Goal: Task Accomplishment & Management: Manage account settings

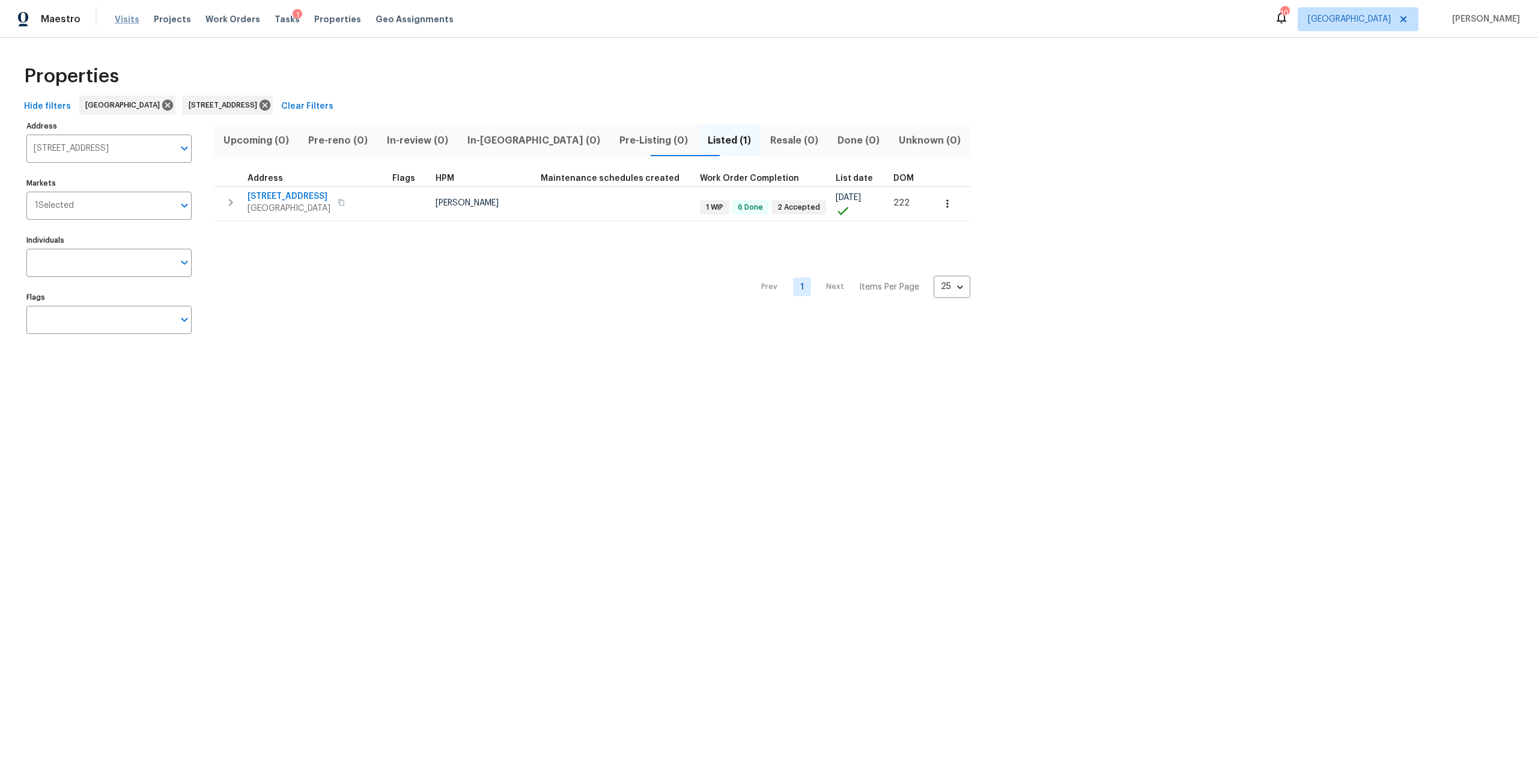
click at [127, 17] on span "Visits" at bounding box center [127, 19] width 25 height 12
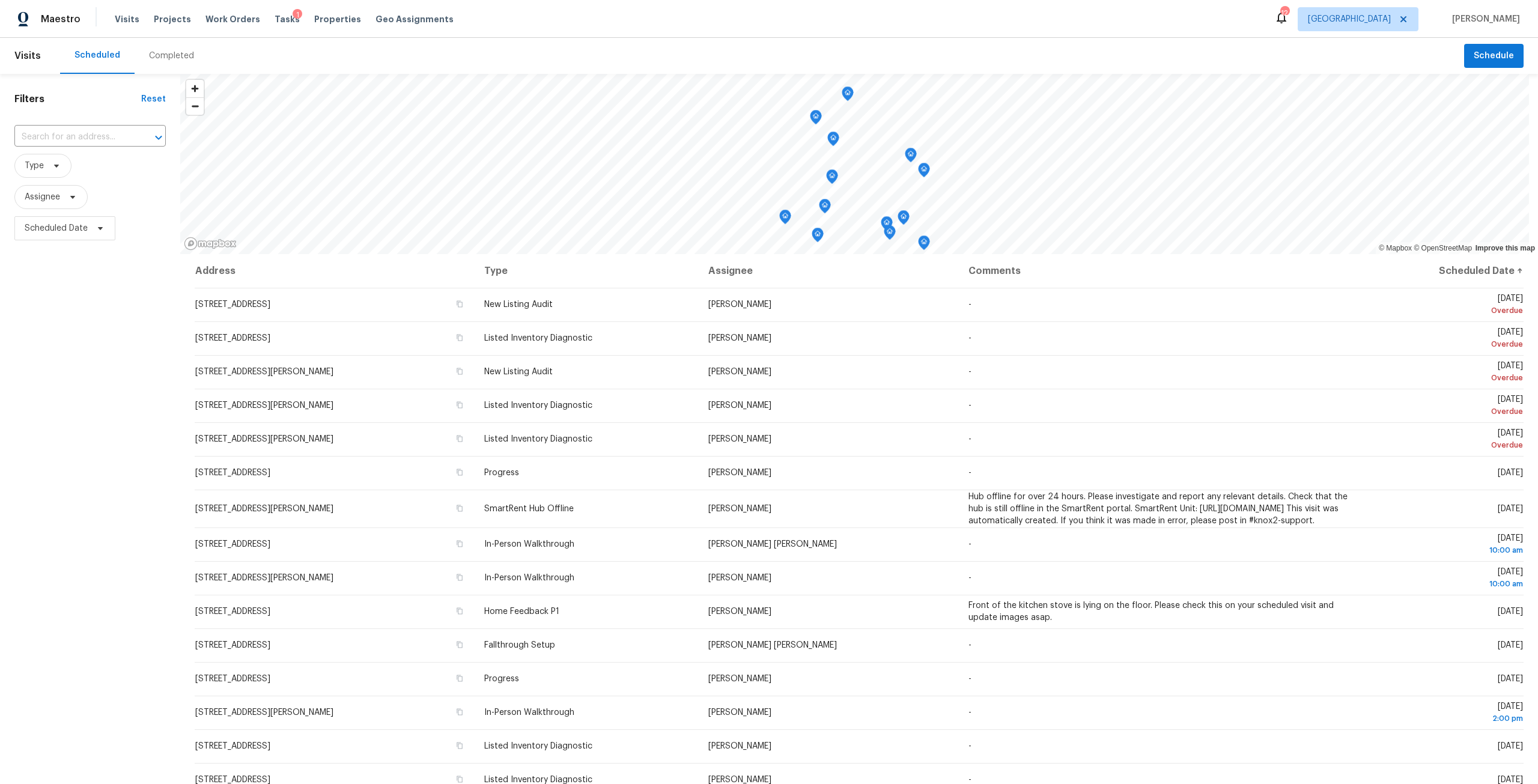
click at [165, 59] on div "Completed" at bounding box center [171, 55] width 45 height 12
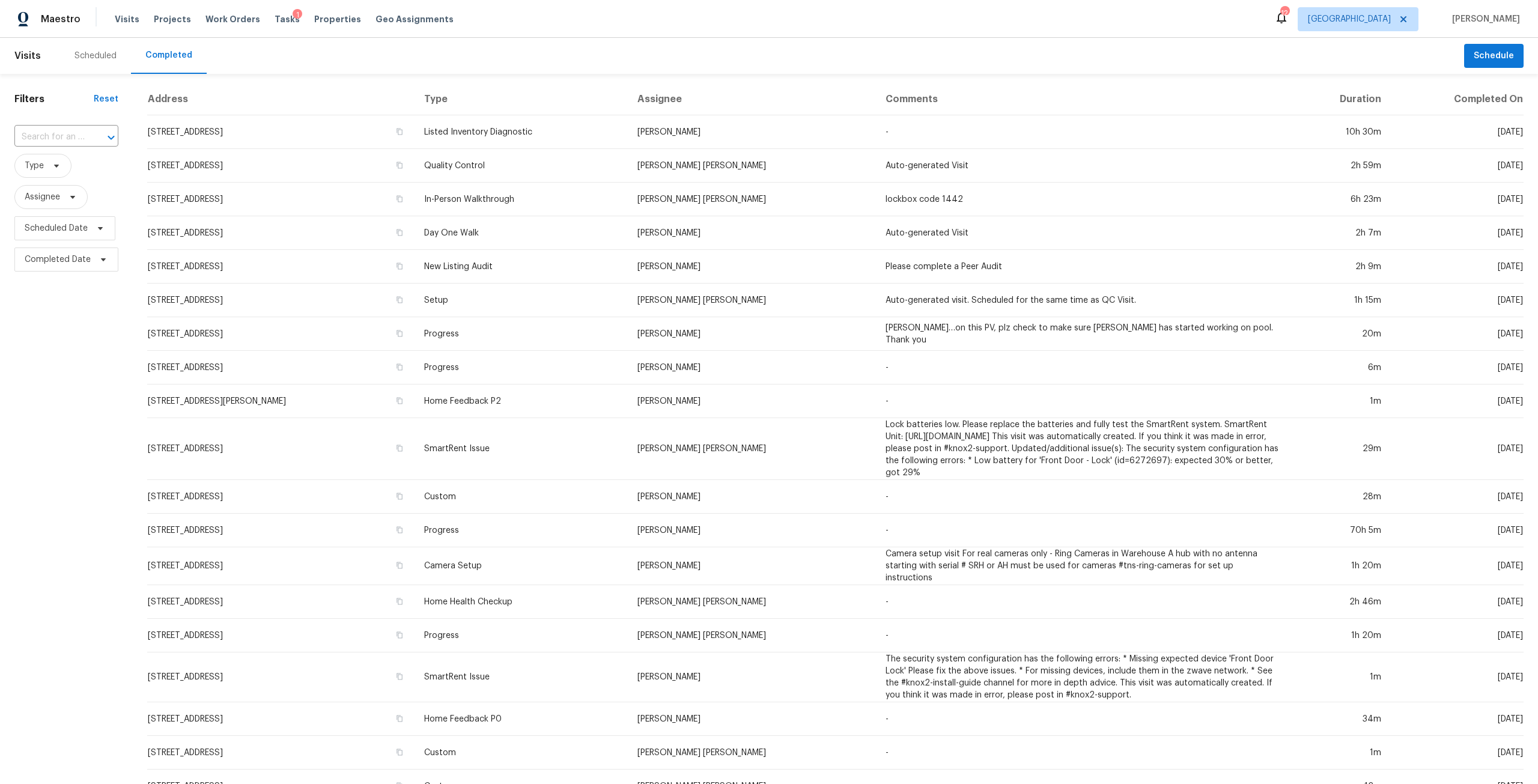
click at [90, 48] on div "Scheduled" at bounding box center [96, 55] width 71 height 36
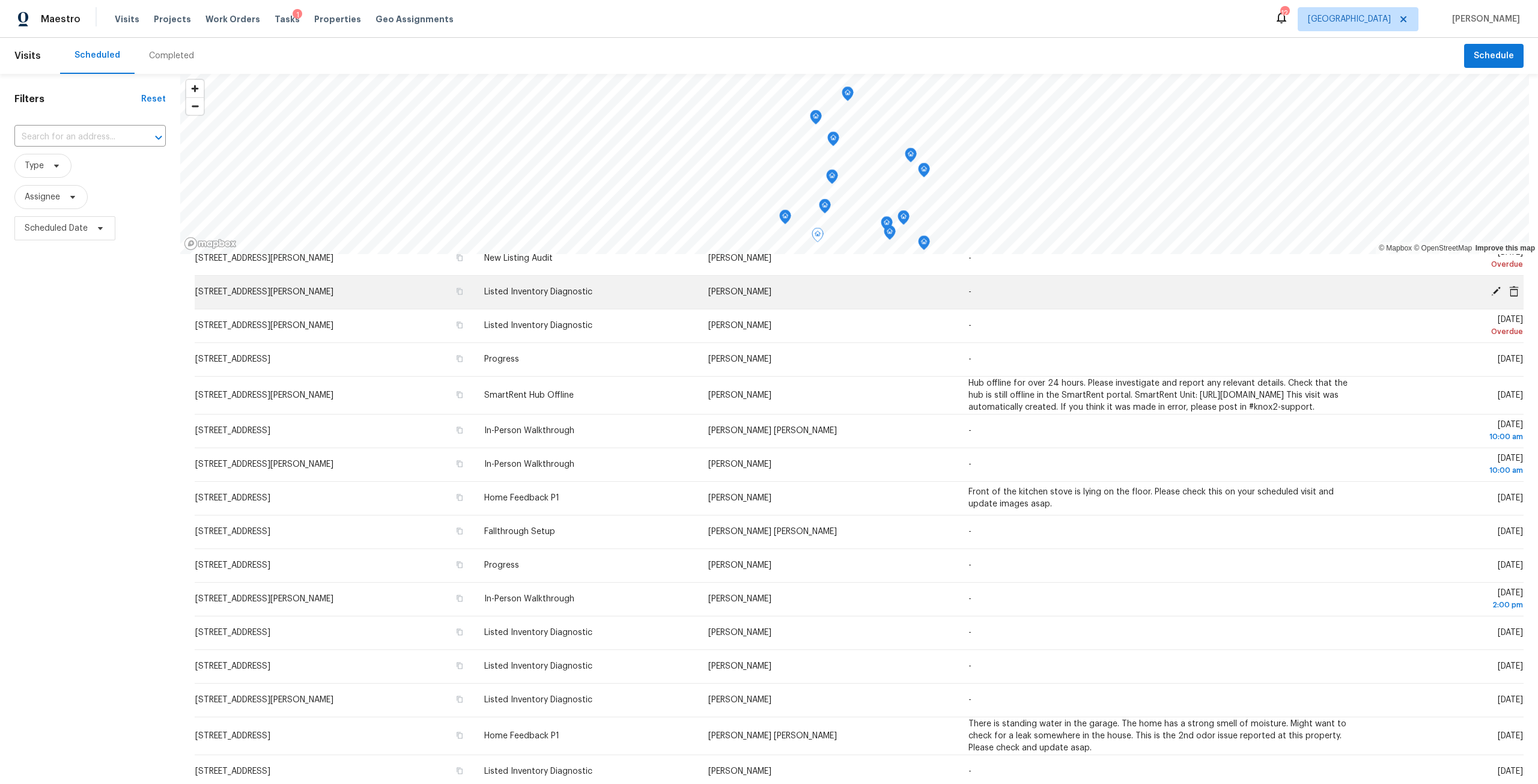
scroll to position [120, 0]
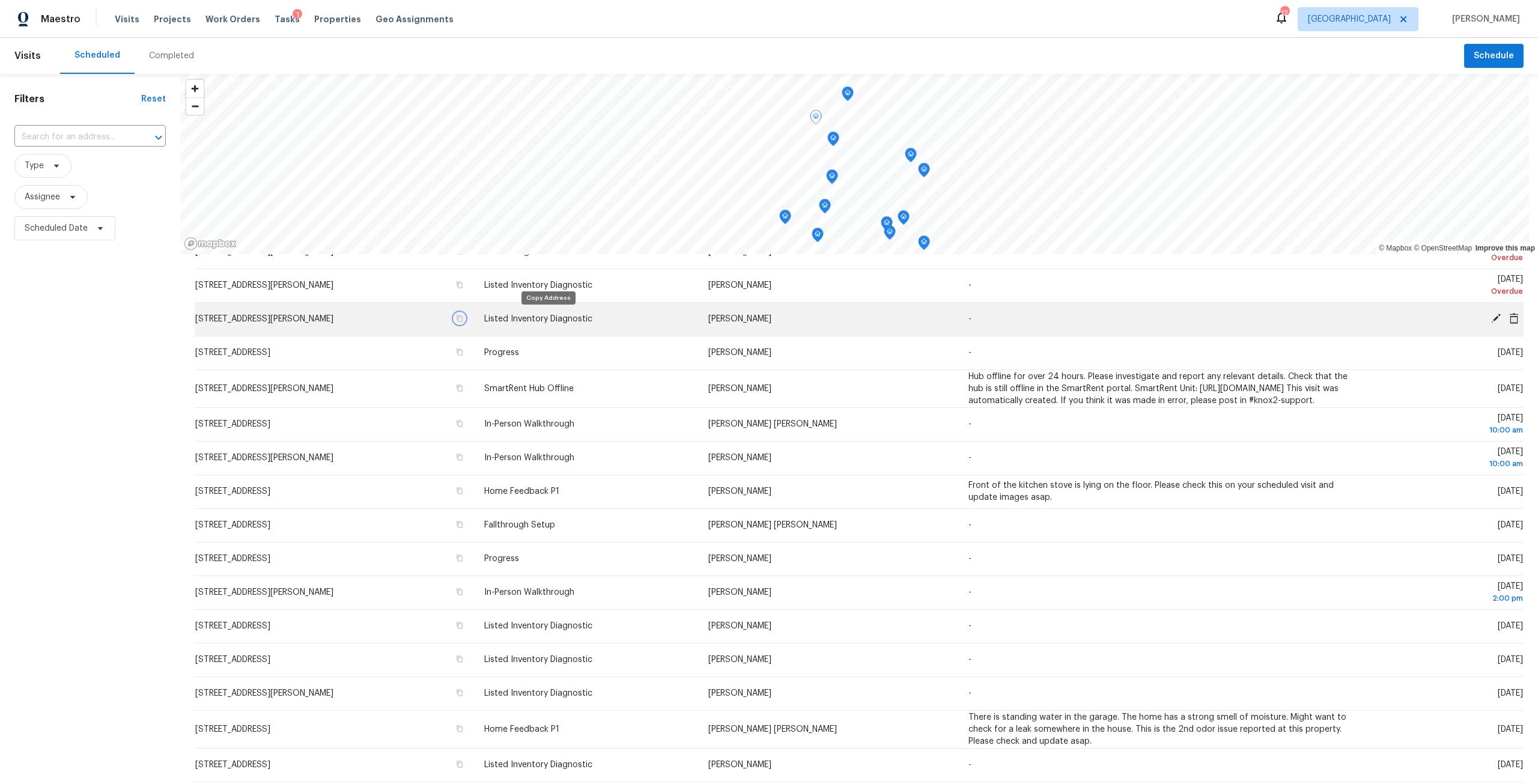
click at [465, 322] on button "button" at bounding box center [459, 318] width 11 height 11
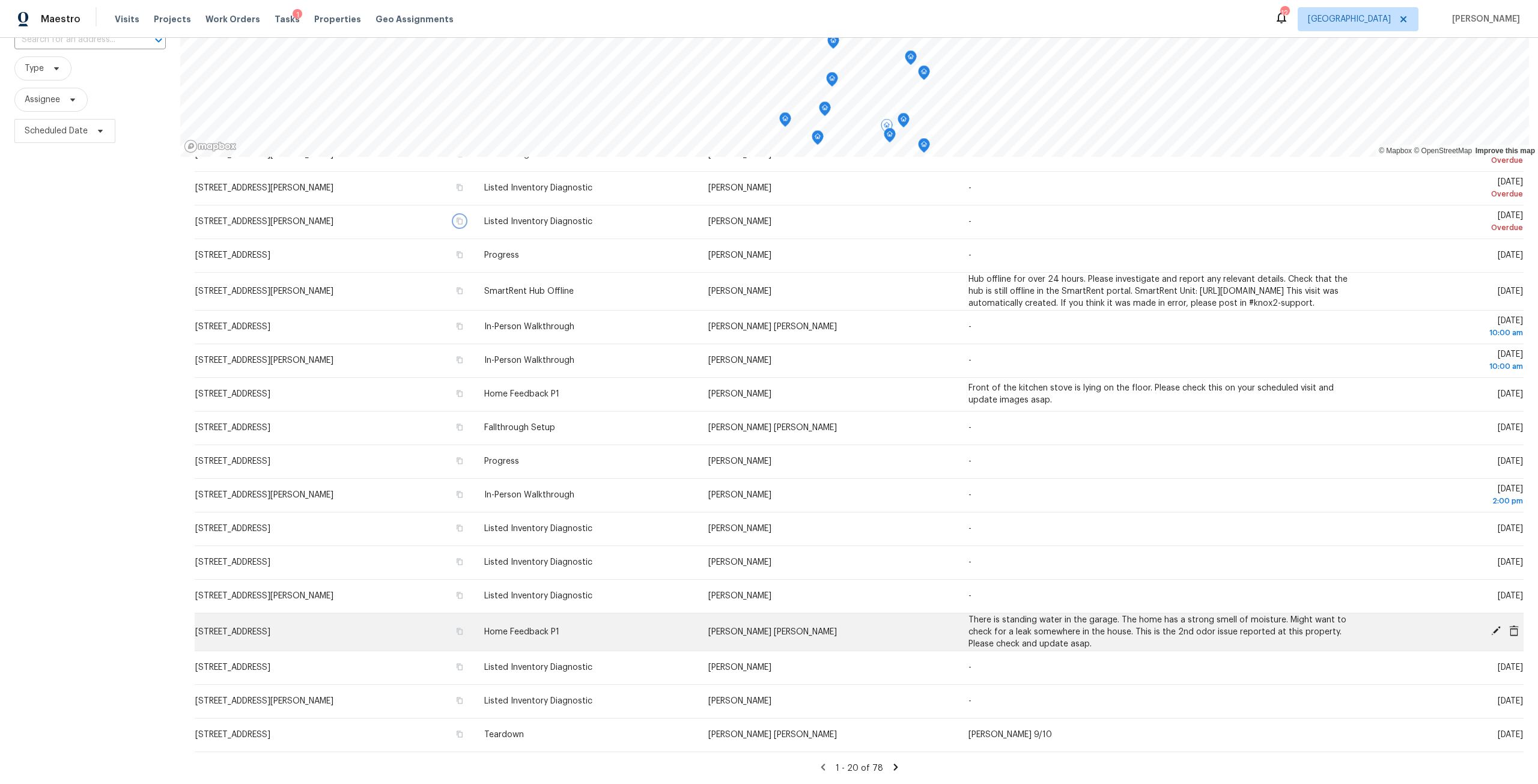
scroll to position [106, 0]
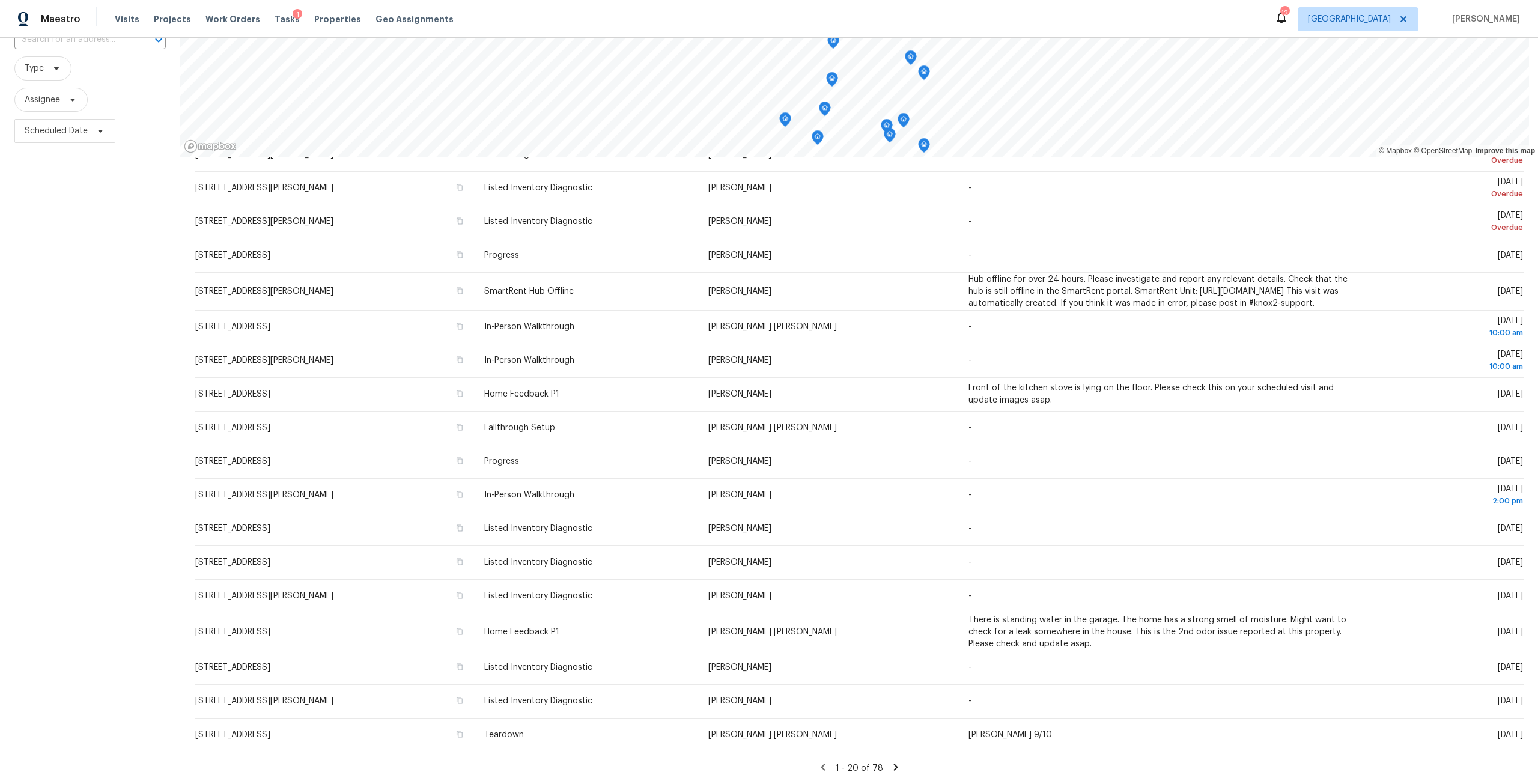
click at [894, 763] on icon at bounding box center [896, 766] width 4 height 6
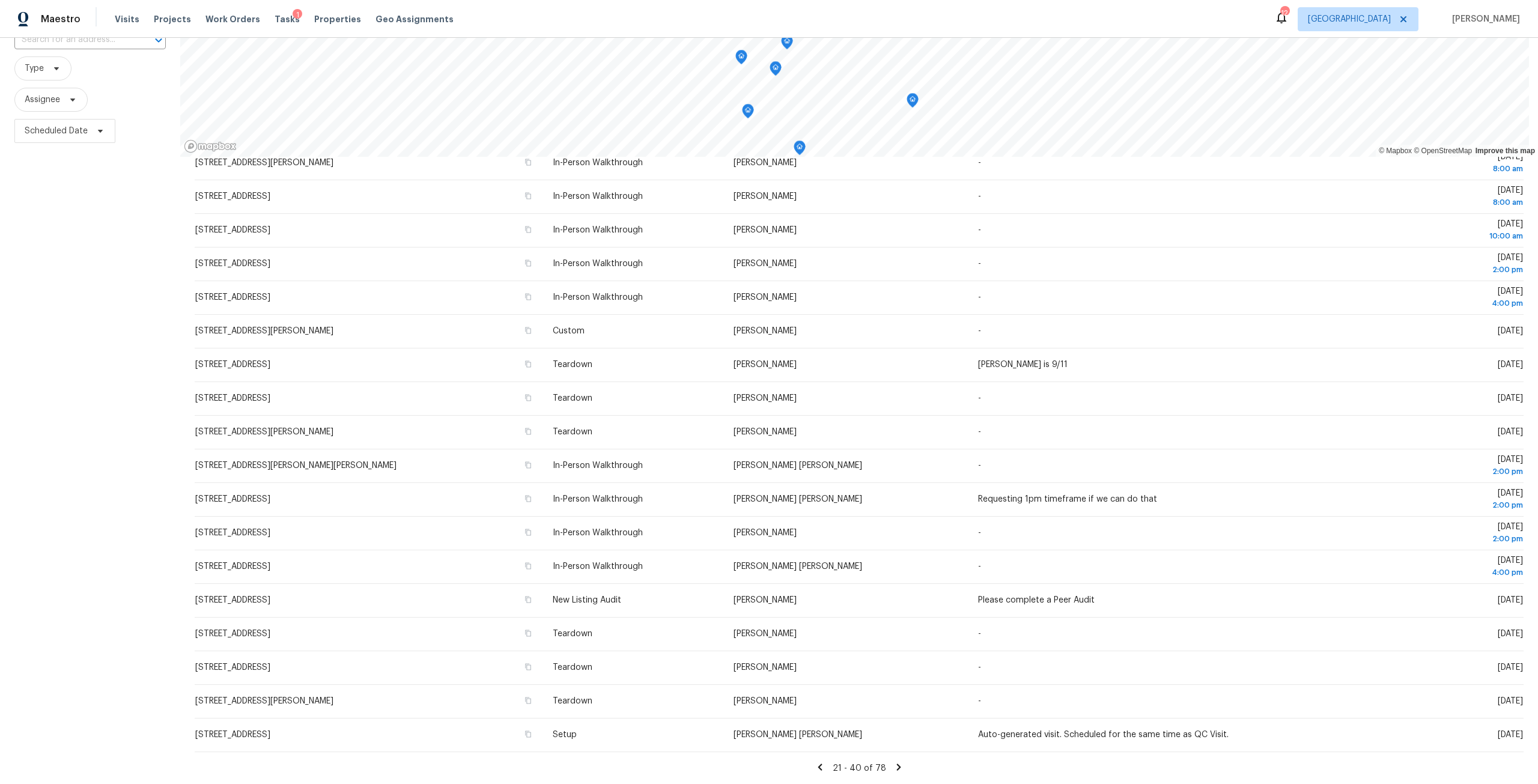
click at [896, 763] on icon at bounding box center [899, 766] width 4 height 6
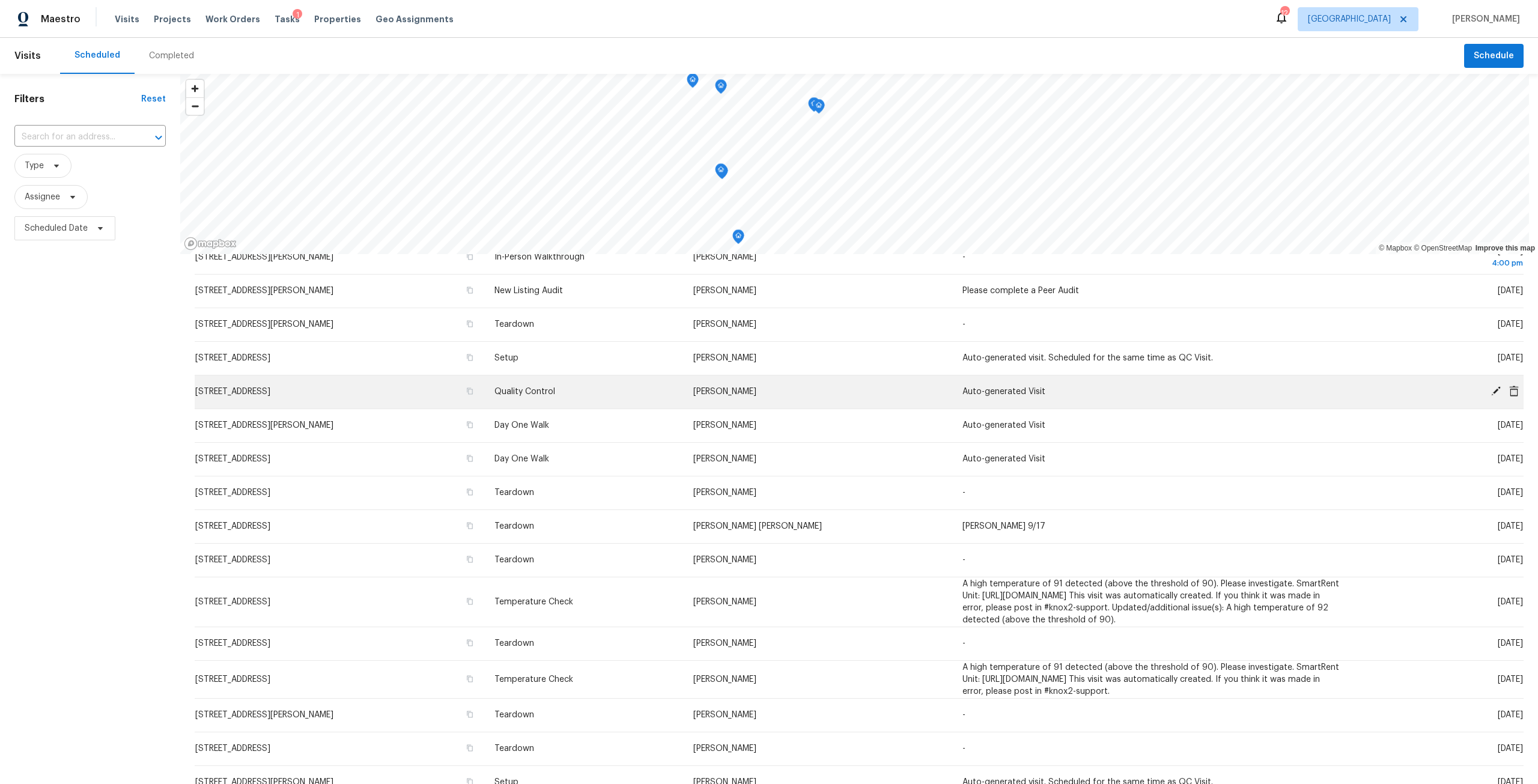
scroll to position [120, 0]
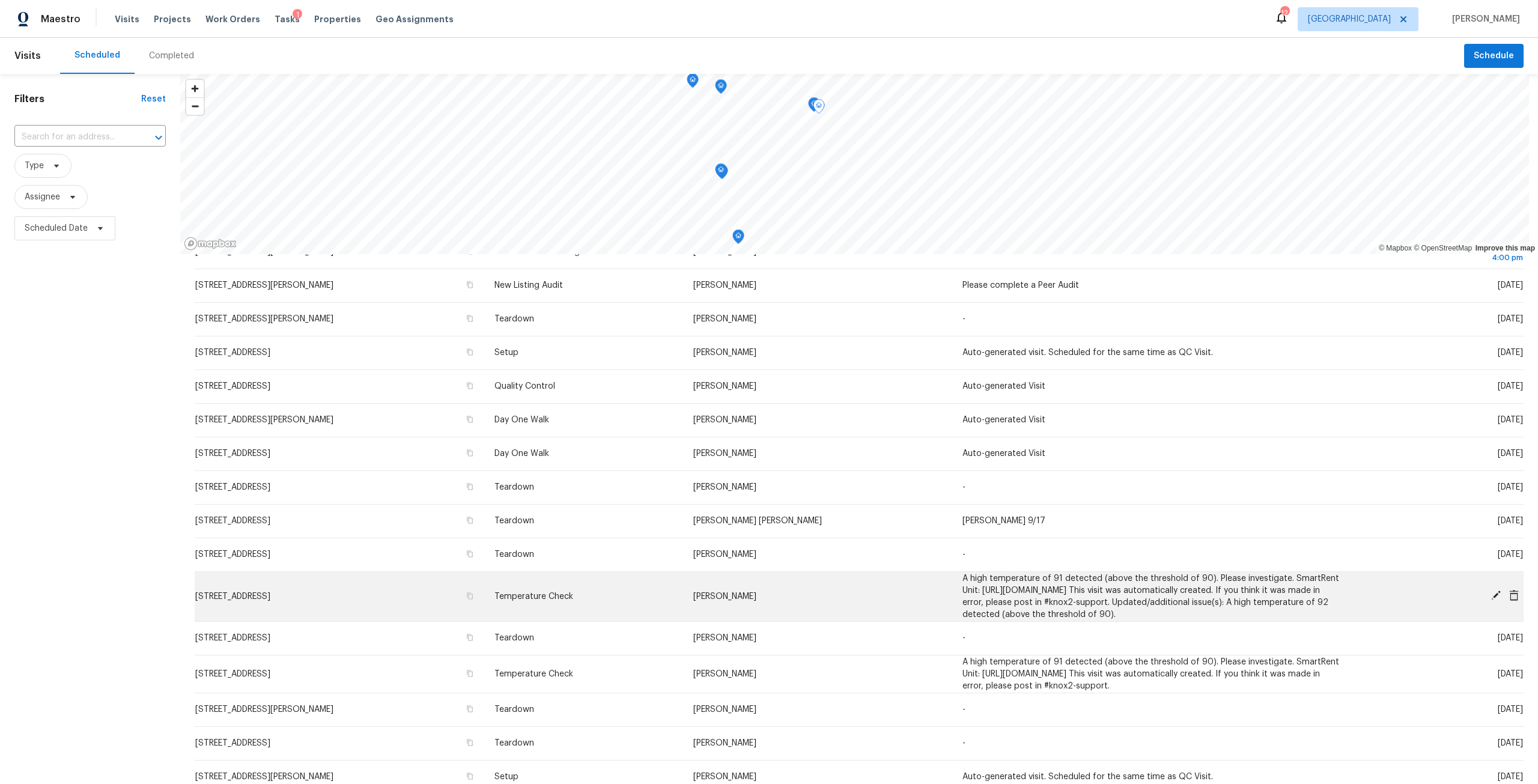
click at [1509, 597] on icon at bounding box center [1514, 595] width 10 height 11
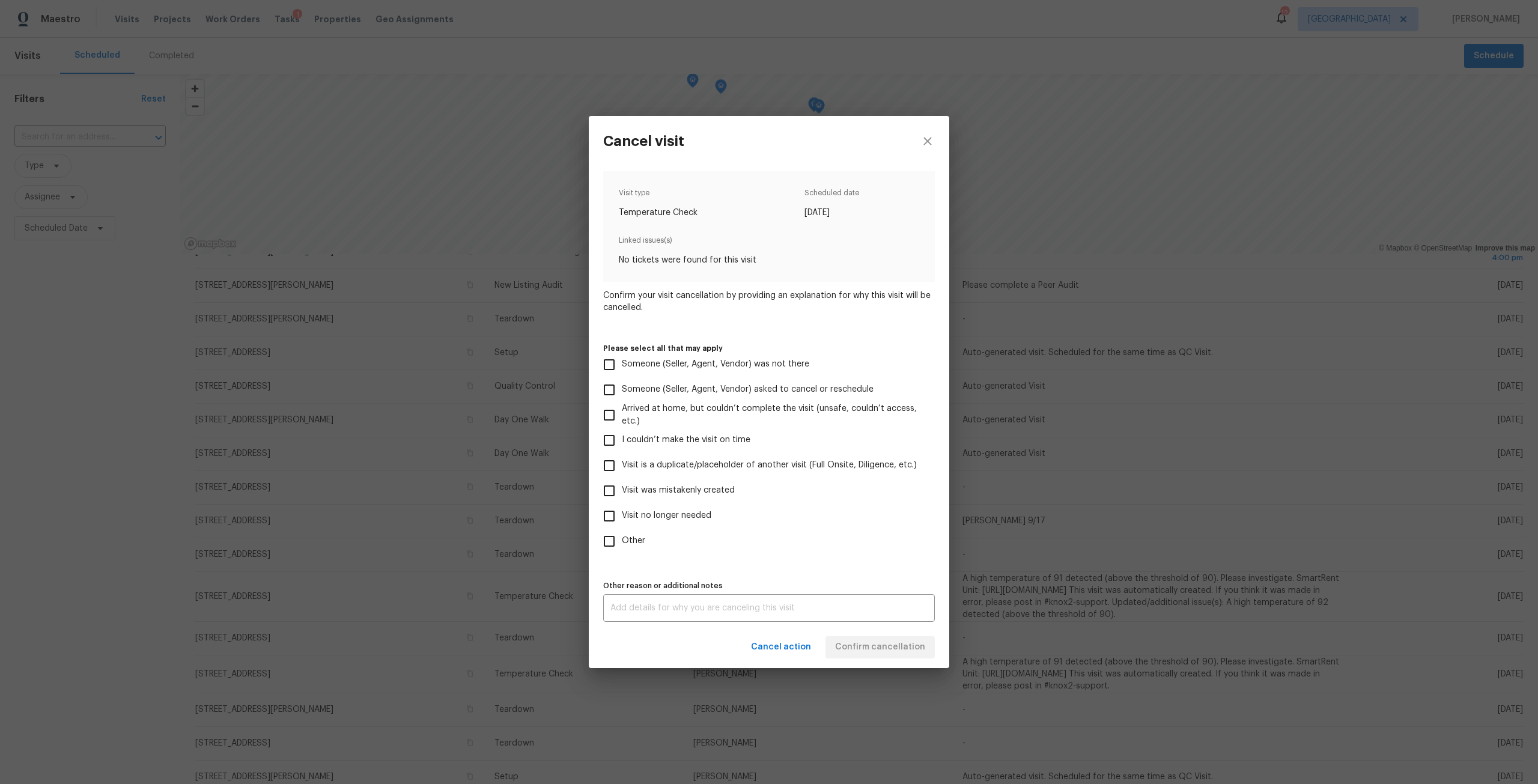
click at [697, 493] on span "Visit was mistakenly created" at bounding box center [678, 490] width 113 height 13
click at [622, 493] on input "Visit was mistakenly created" at bounding box center [609, 491] width 26 height 26
checkbox input "true"
click at [857, 651] on span "Confirm cancellation" at bounding box center [879, 646] width 90 height 15
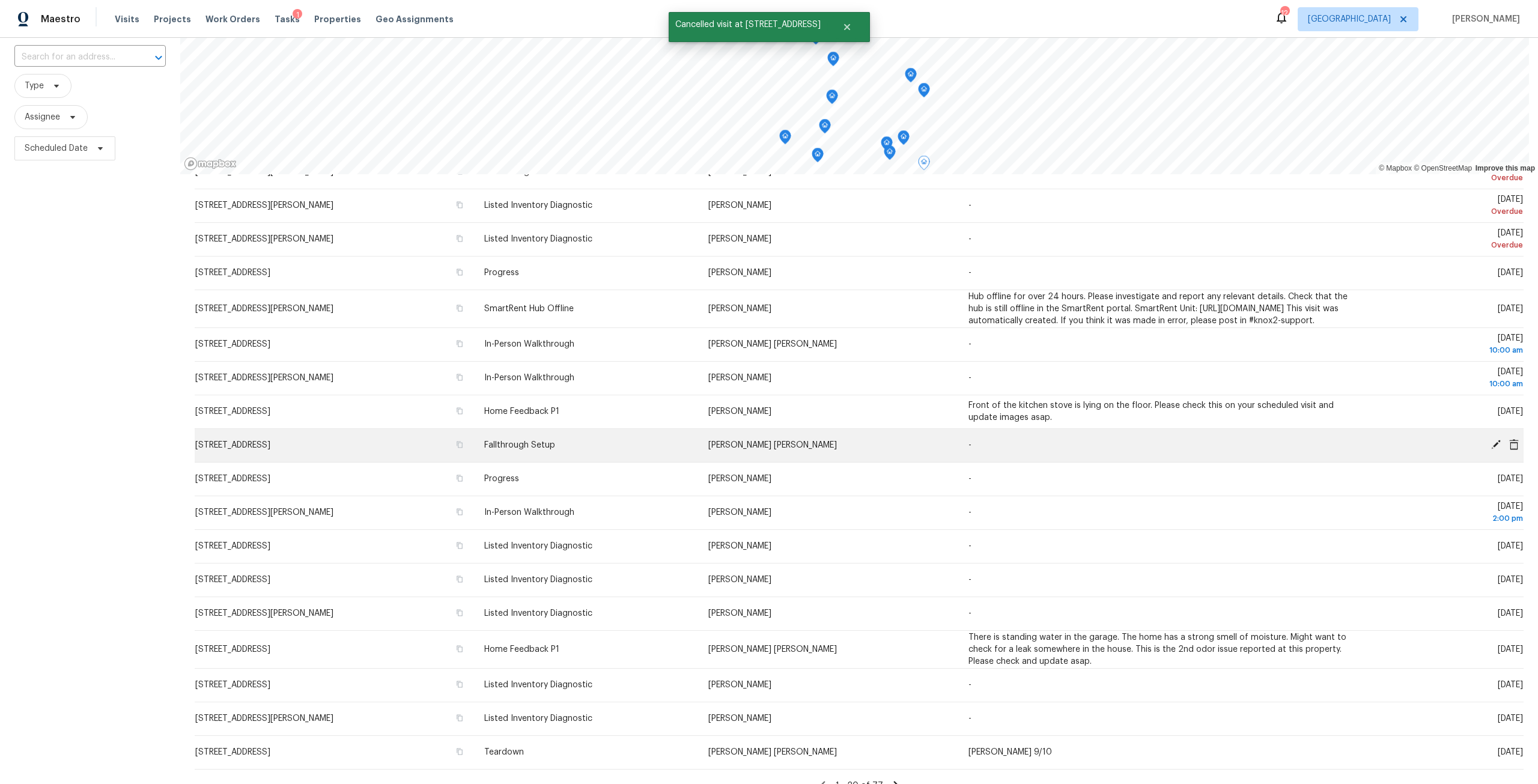
scroll to position [106, 0]
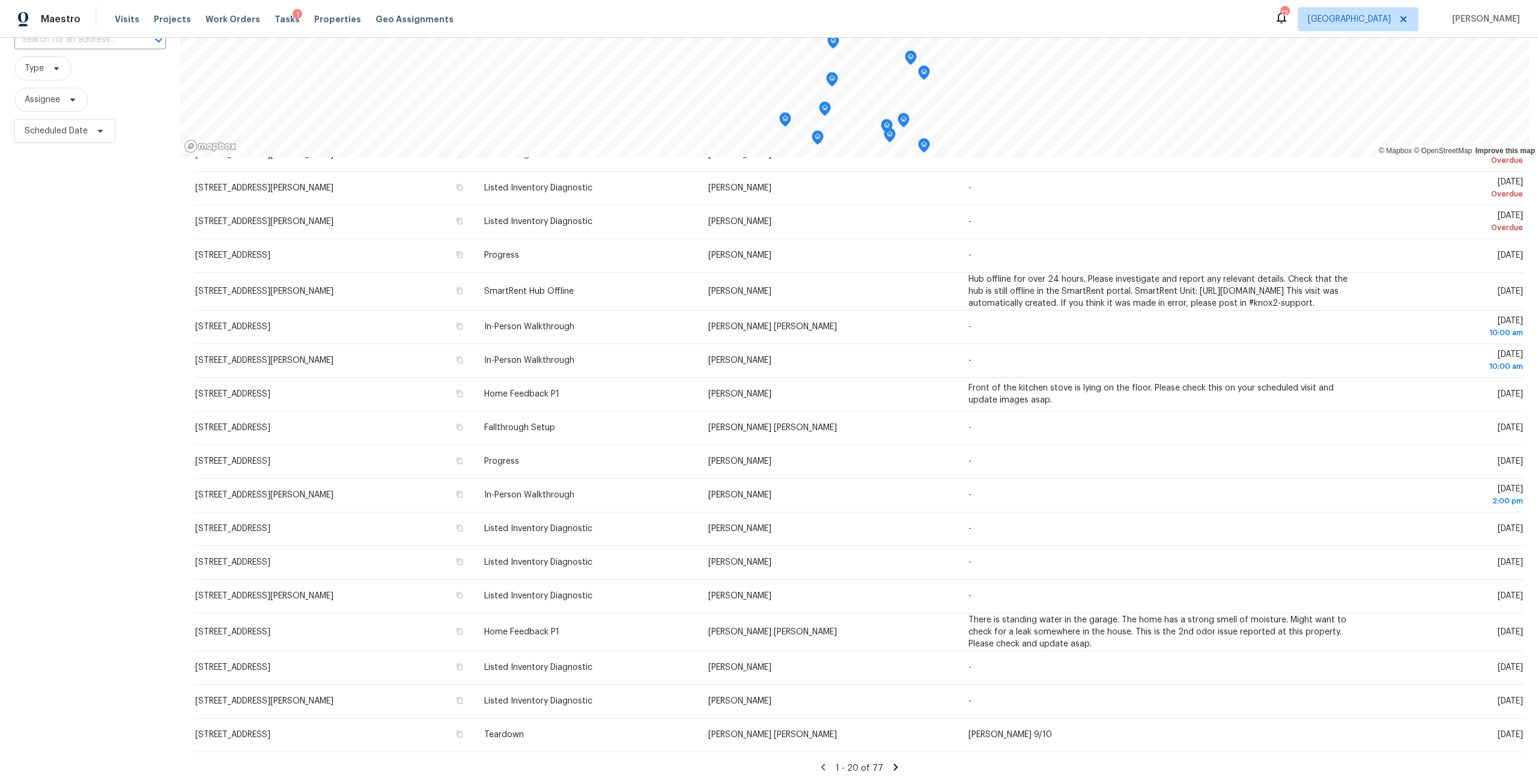
click at [894, 763] on icon at bounding box center [896, 766] width 4 height 6
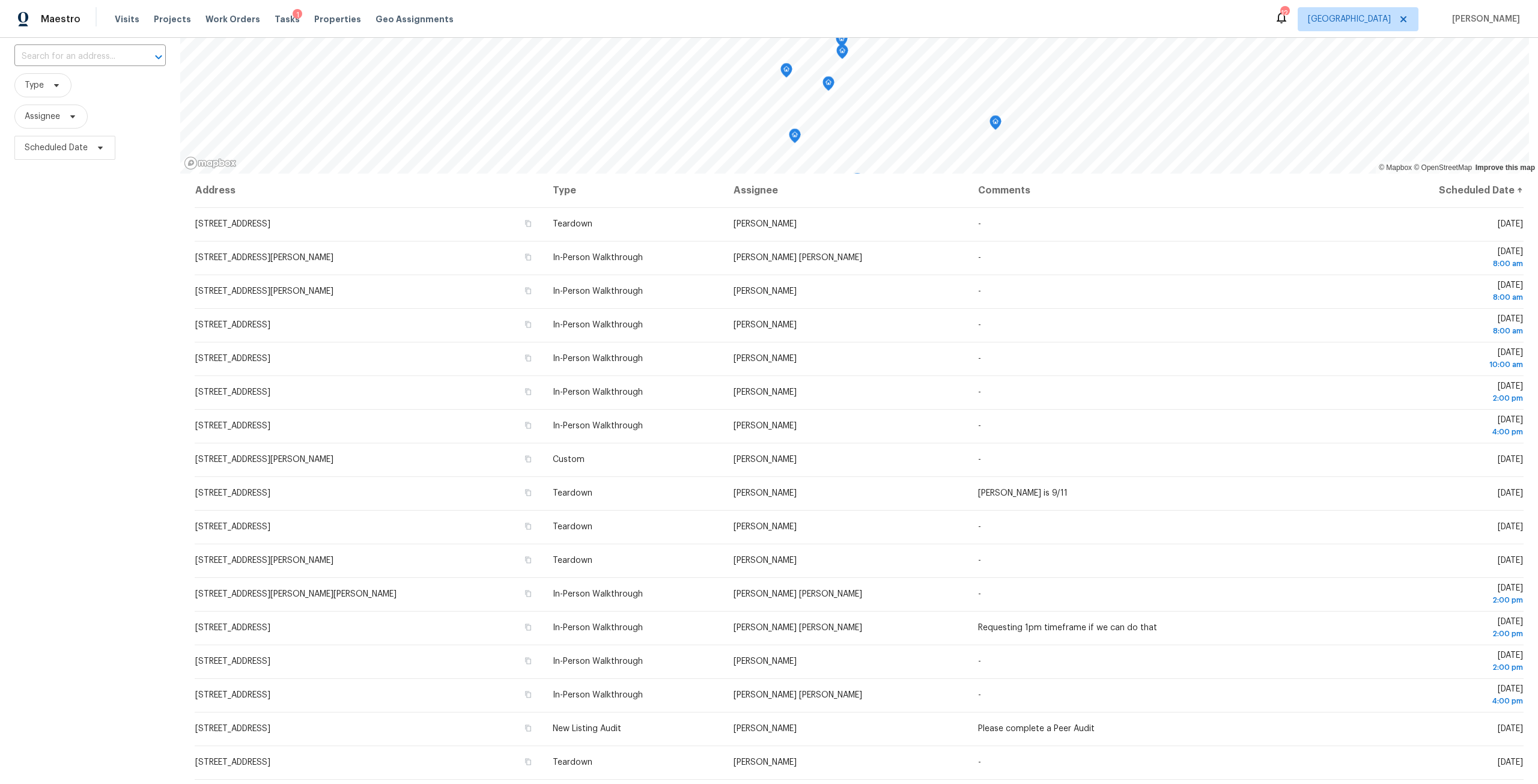
scroll to position [0, 0]
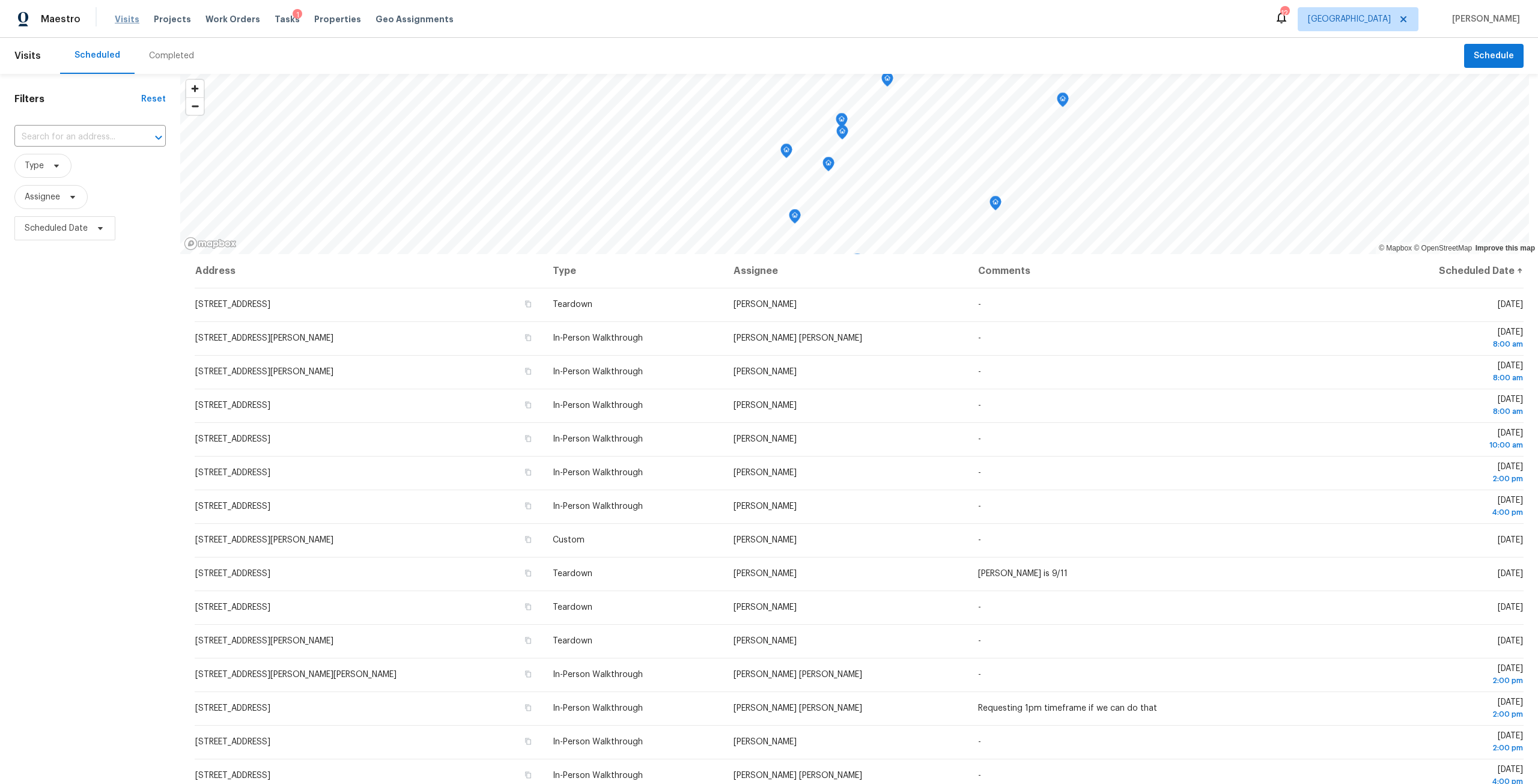
click at [116, 23] on span "Visits" at bounding box center [127, 19] width 25 height 12
click at [333, 25] on span "Properties" at bounding box center [338, 19] width 47 height 12
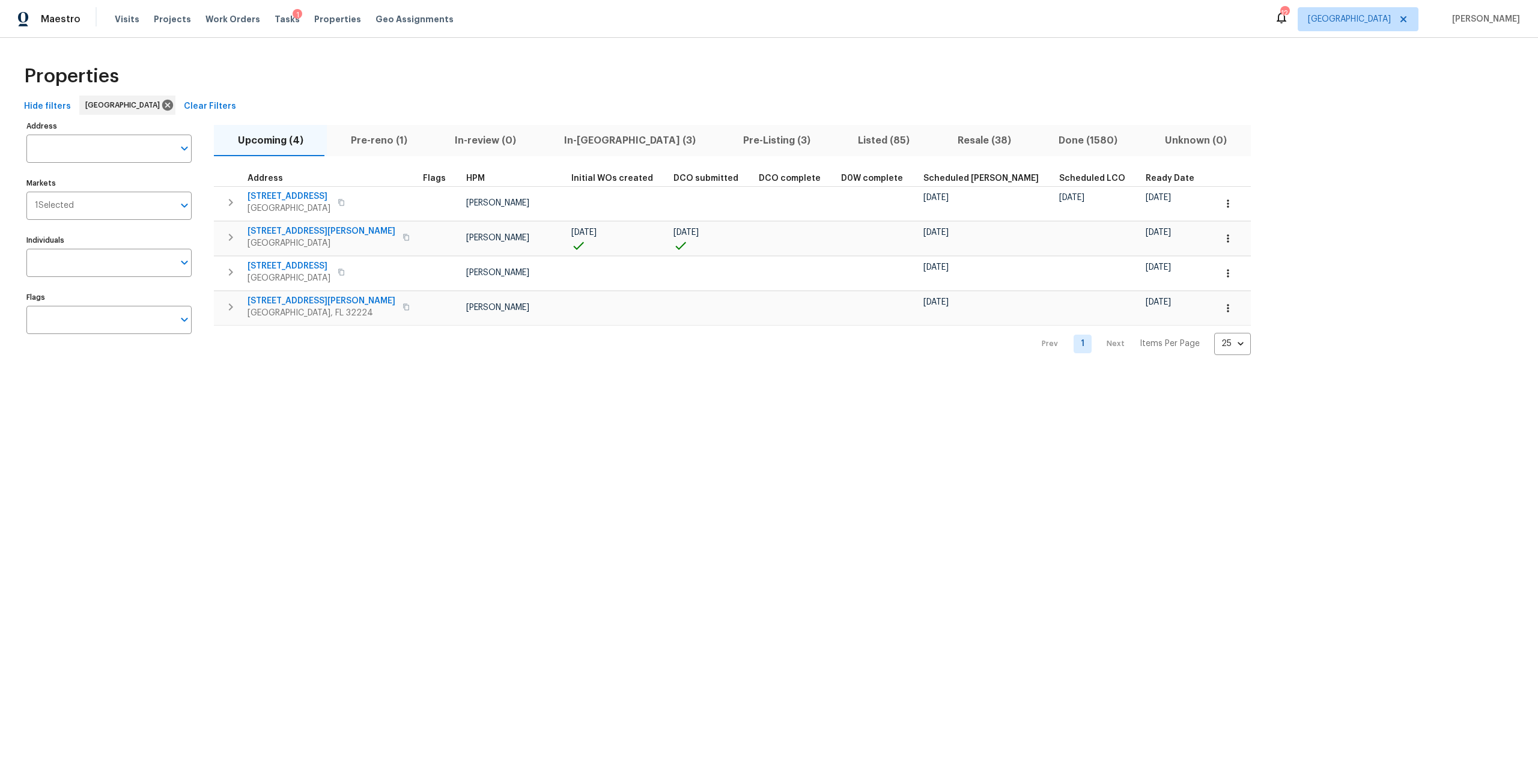
click at [361, 158] on div "Upcoming (4) Pre-reno (1) In-review (0) In-reno (3) Pre-Listing (3) Listed (85)…" at bounding box center [732, 236] width 1037 height 237
click at [365, 143] on span "Pre-reno (1)" at bounding box center [379, 140] width 89 height 17
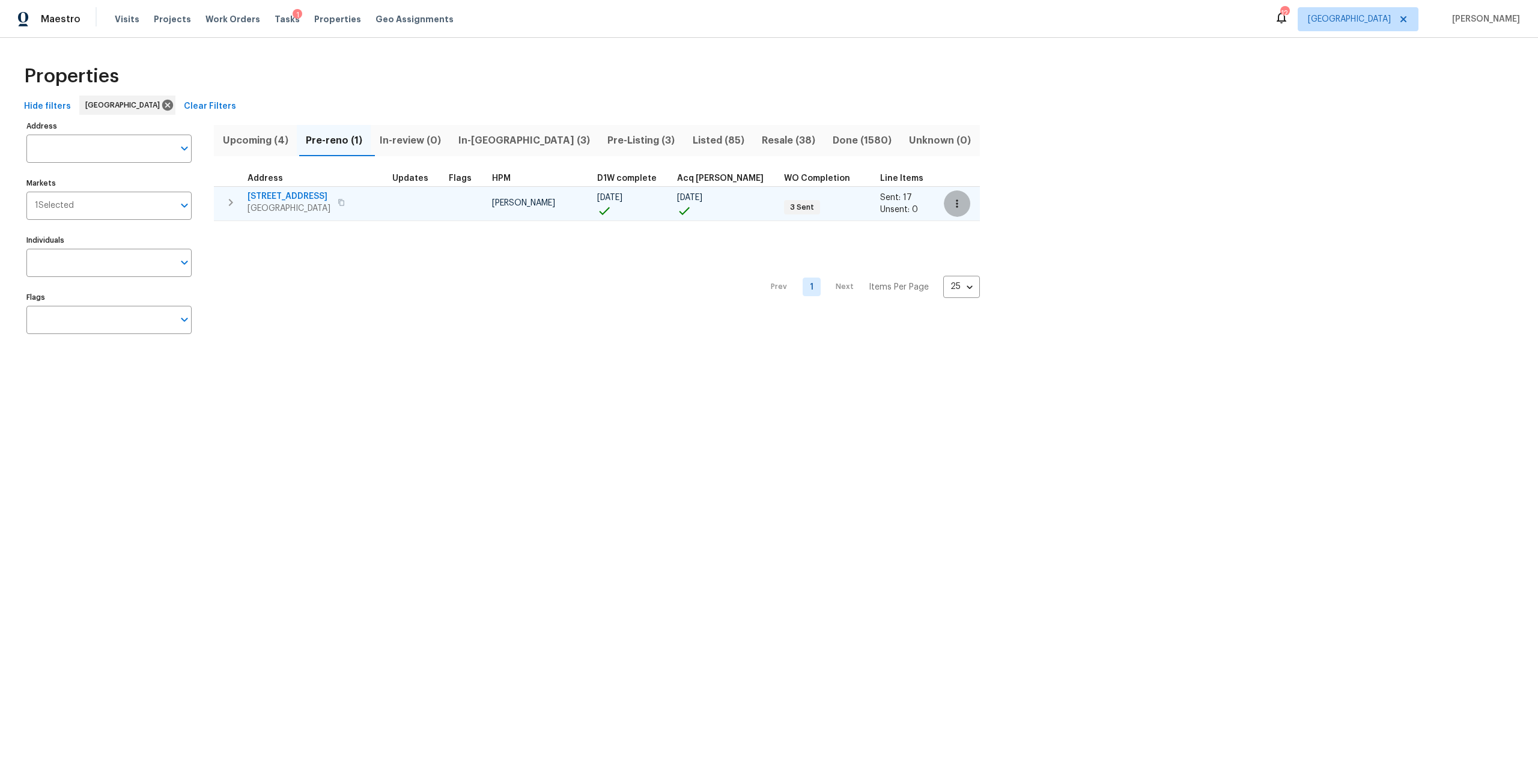
click at [951, 209] on icon "button" at bounding box center [957, 203] width 12 height 12
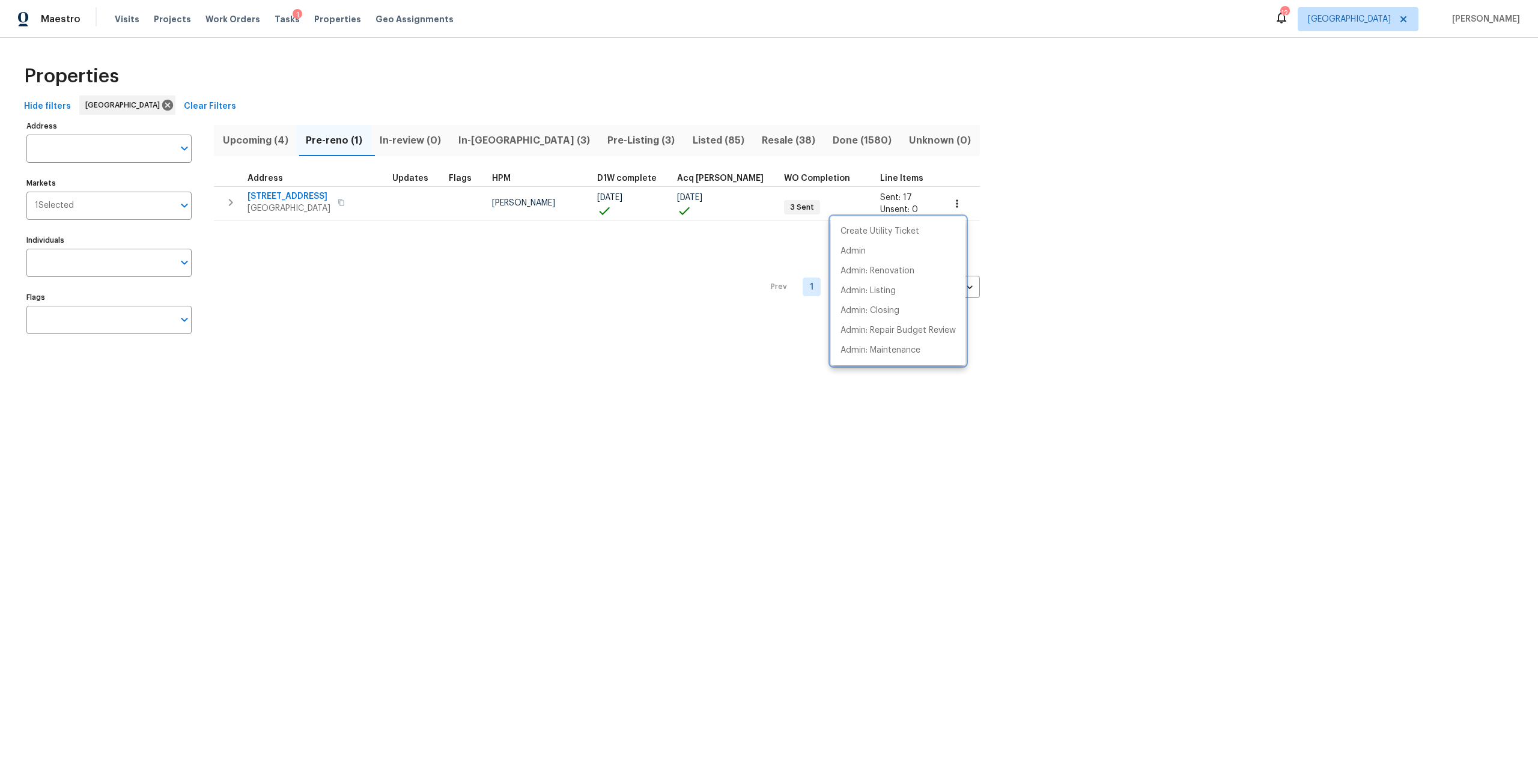
click at [1043, 181] on div at bounding box center [769, 392] width 1538 height 784
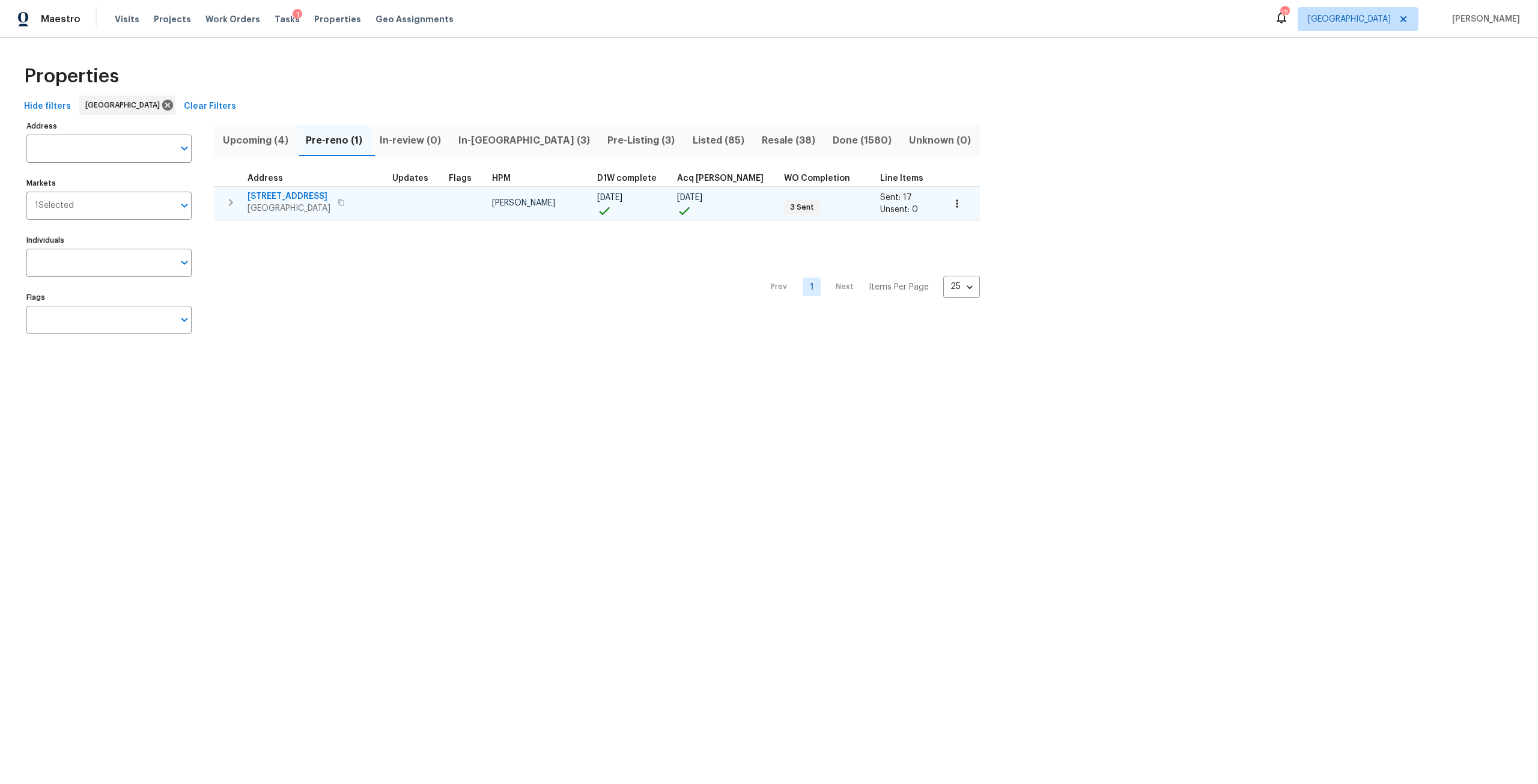
click at [307, 196] on span "7977 Sweet Rose Ln" at bounding box center [289, 196] width 83 height 12
click at [944, 205] on button "button" at bounding box center [957, 203] width 26 height 26
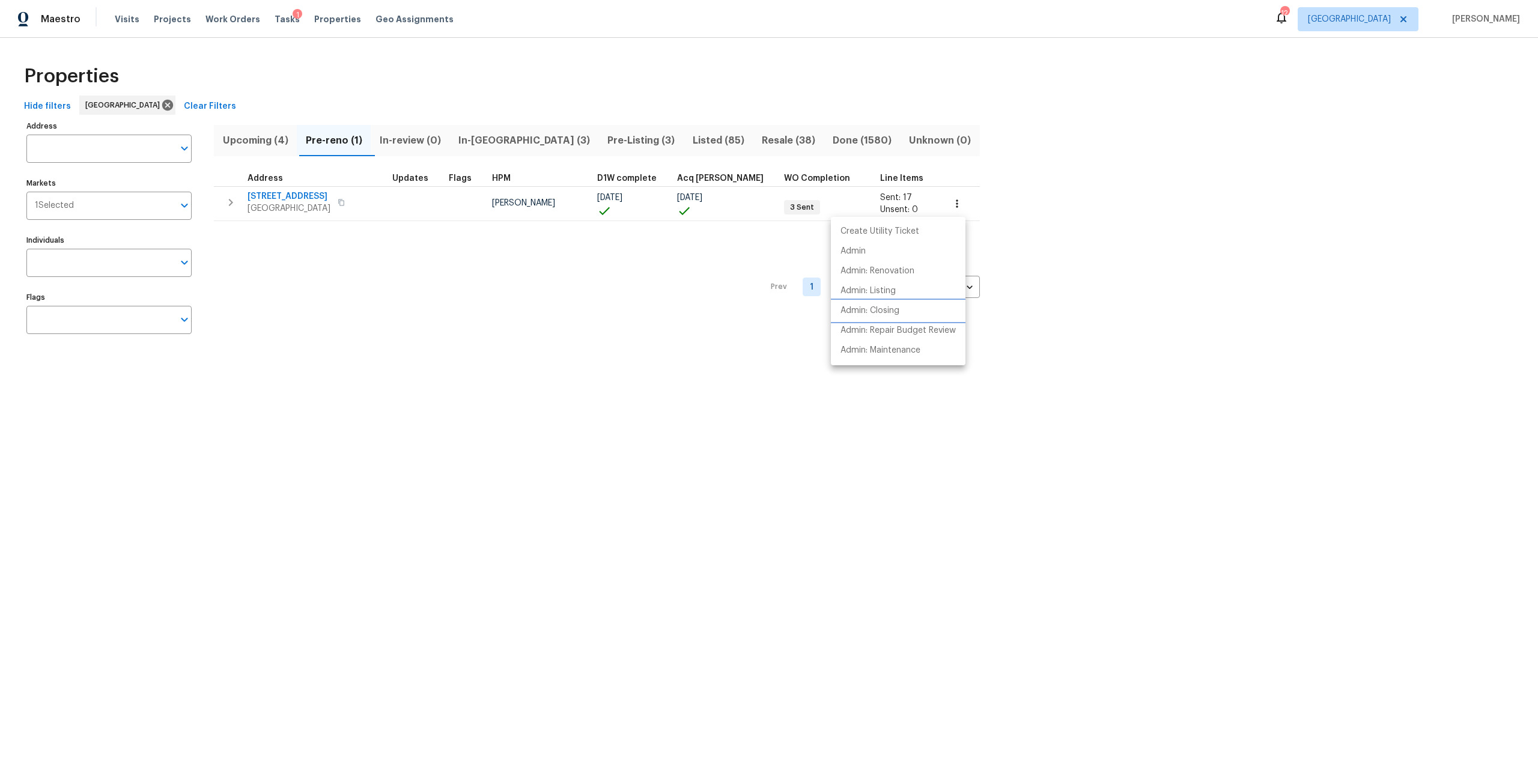
click at [907, 315] on li "Admin: Closing" at bounding box center [899, 311] width 135 height 20
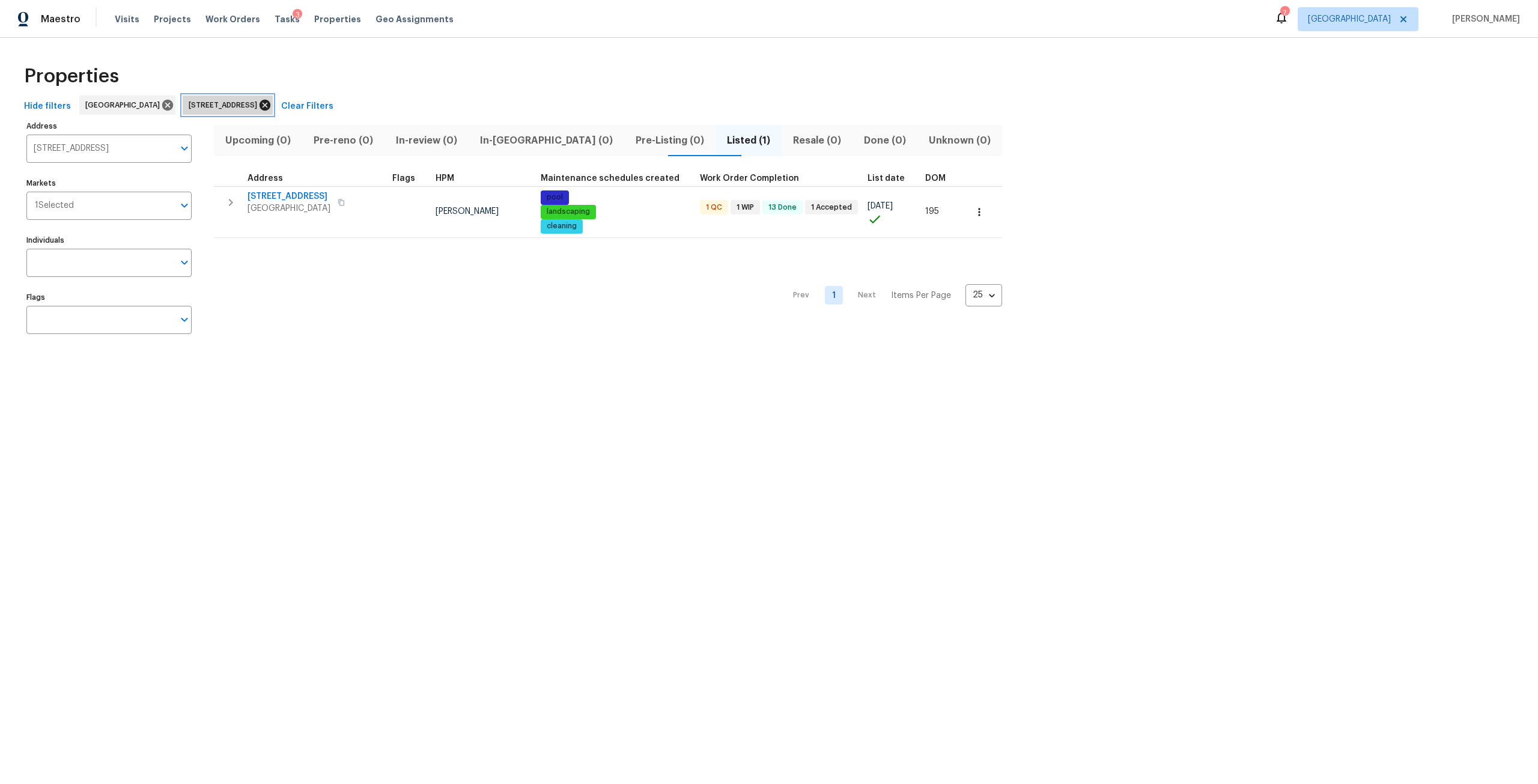
click at [270, 109] on icon at bounding box center [265, 104] width 11 height 11
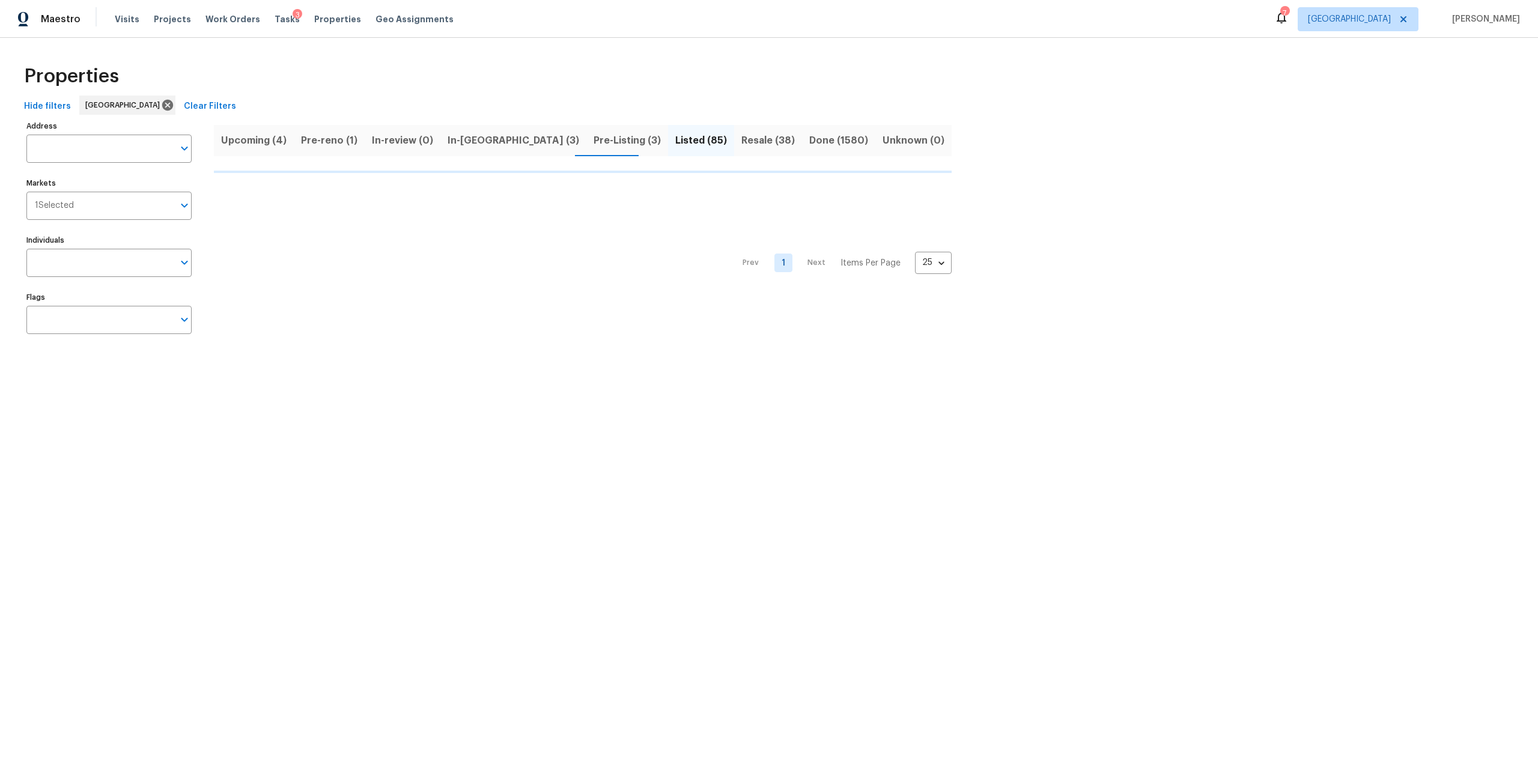
click at [146, 162] on input "Address" at bounding box center [99, 149] width 147 height 28
type input "madr"
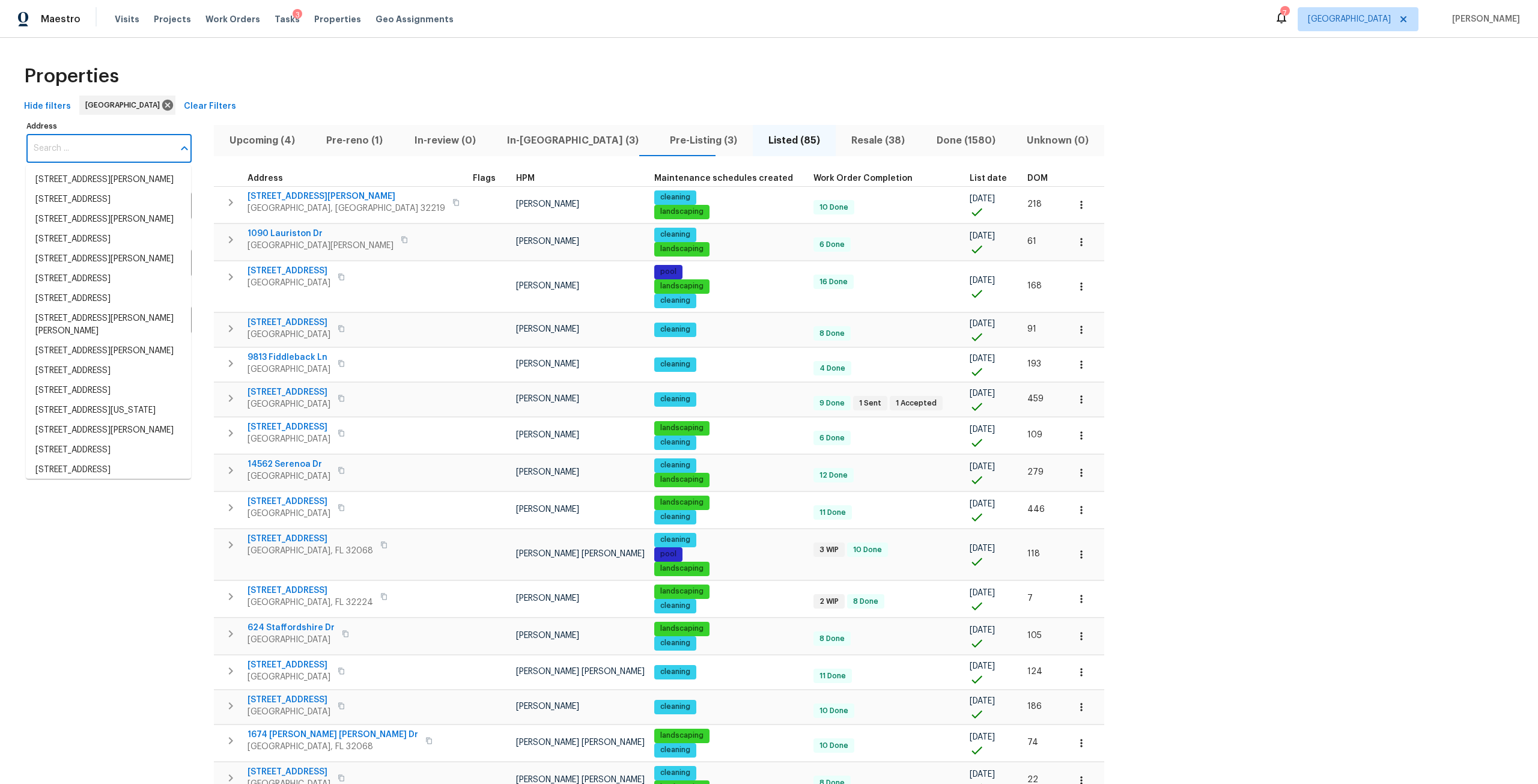
click at [146, 158] on input "Address" at bounding box center [99, 149] width 147 height 28
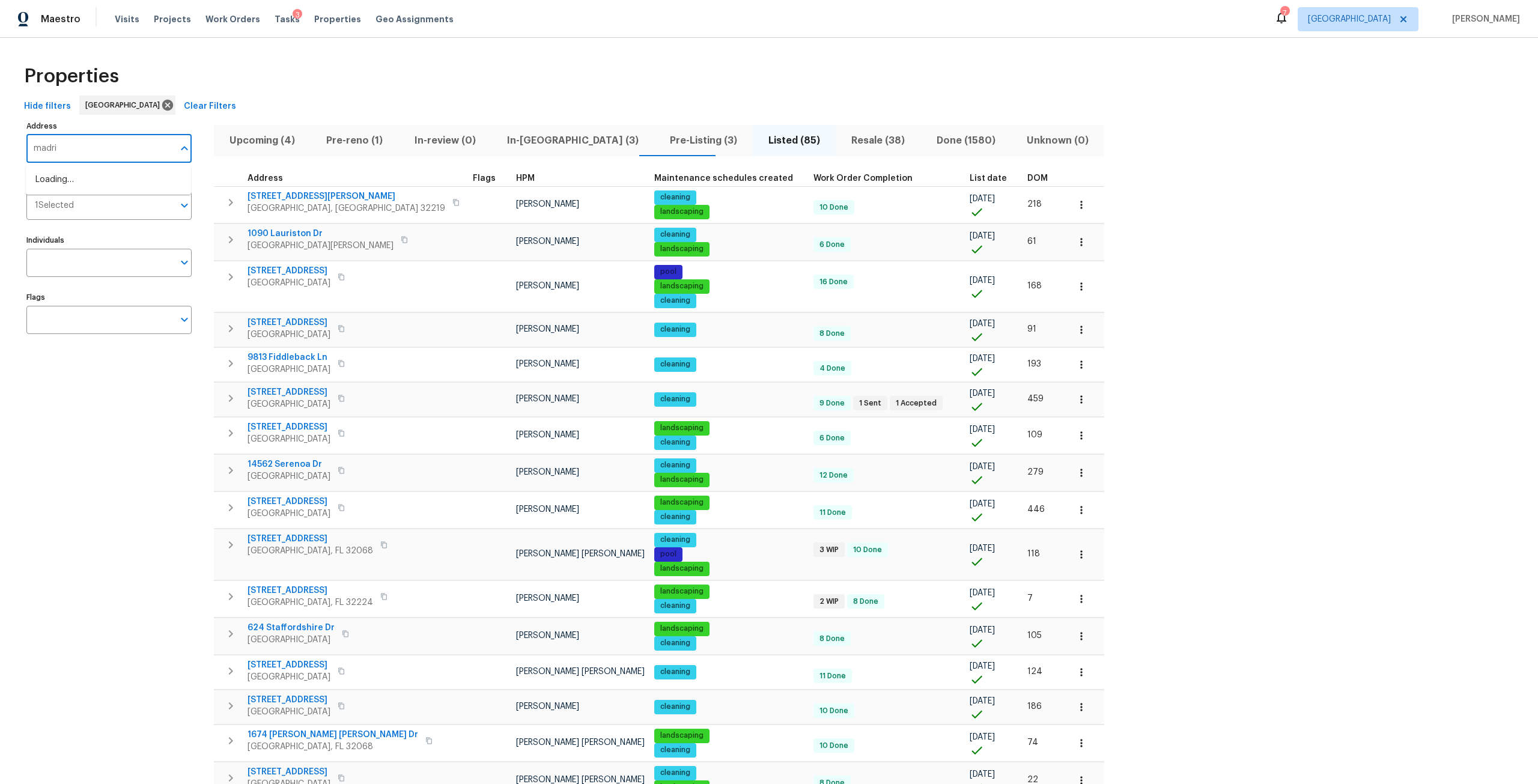
type input "[GEOGRAPHIC_DATA]"
click at [112, 229] on li "[STREET_ADDRESS]" at bounding box center [108, 219] width 165 height 20
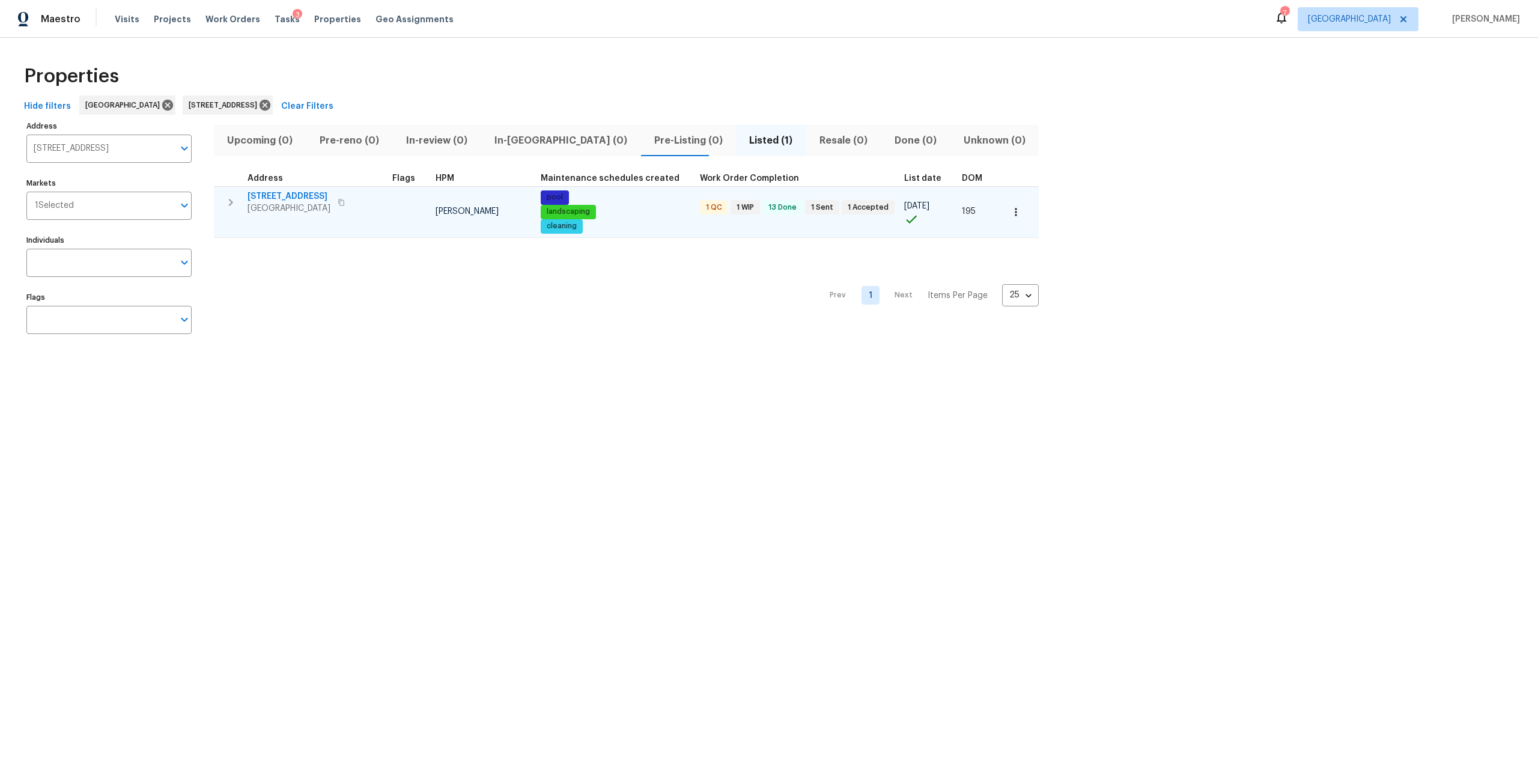
click at [263, 190] on span "[STREET_ADDRESS]" at bounding box center [289, 196] width 83 height 12
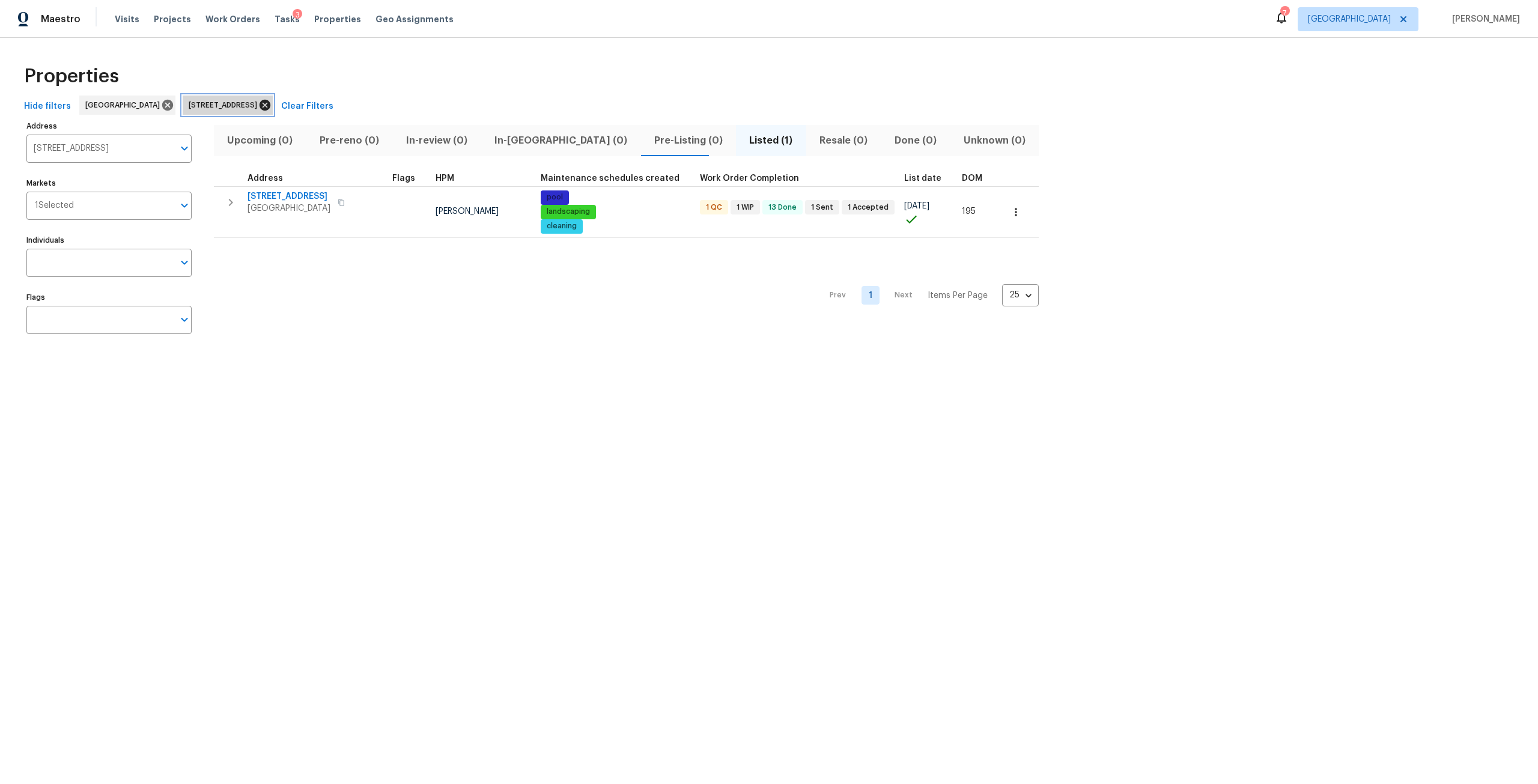
click at [272, 106] on icon at bounding box center [265, 105] width 13 height 13
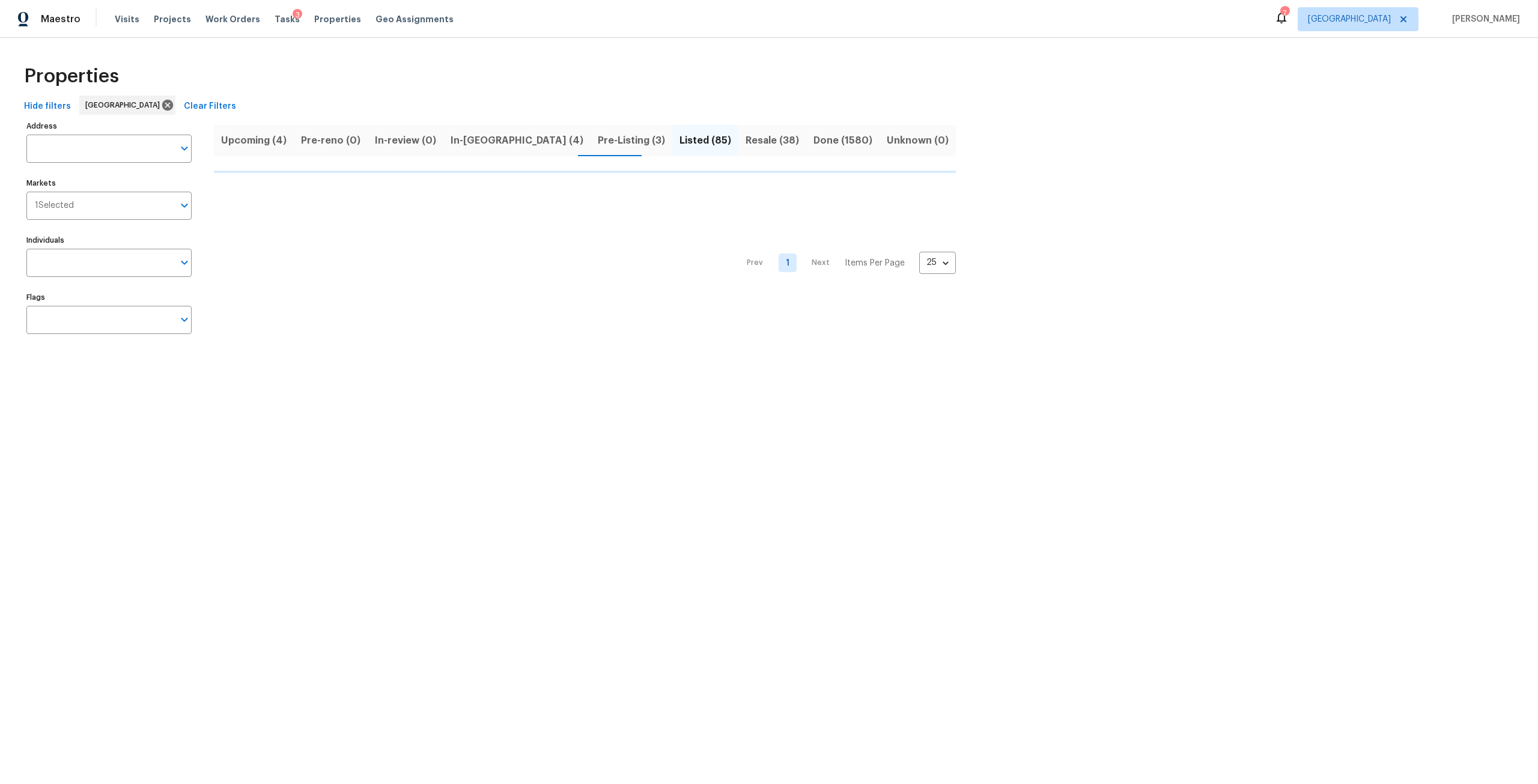
click at [128, 29] on div "Visits Projects Work Orders Tasks 3 Properties Geo Assignments" at bounding box center [292, 19] width 353 height 24
click at [127, 22] on span "Visits" at bounding box center [127, 19] width 25 height 12
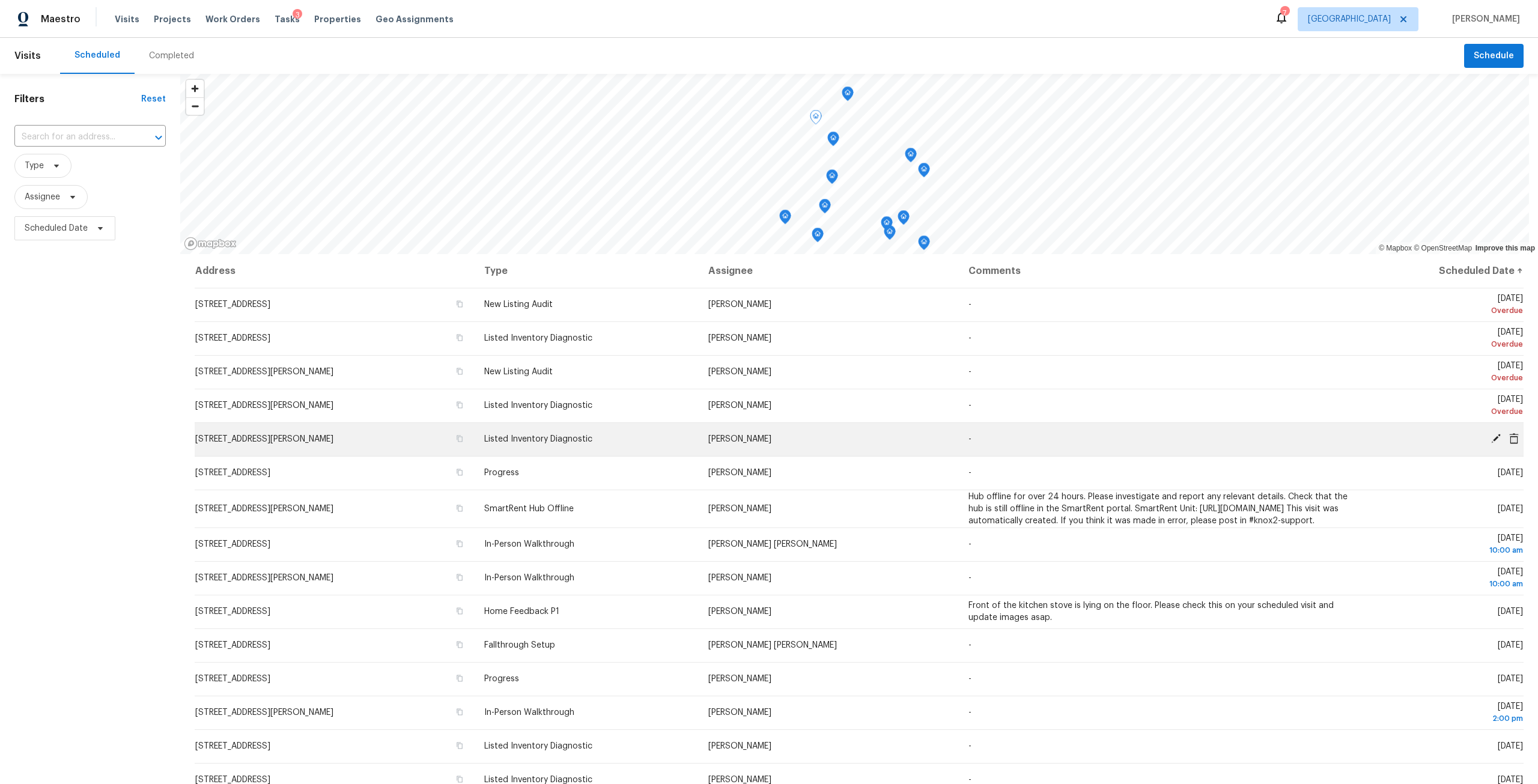
click at [355, 436] on td "[STREET_ADDRESS][PERSON_NAME]" at bounding box center [334, 438] width 280 height 33
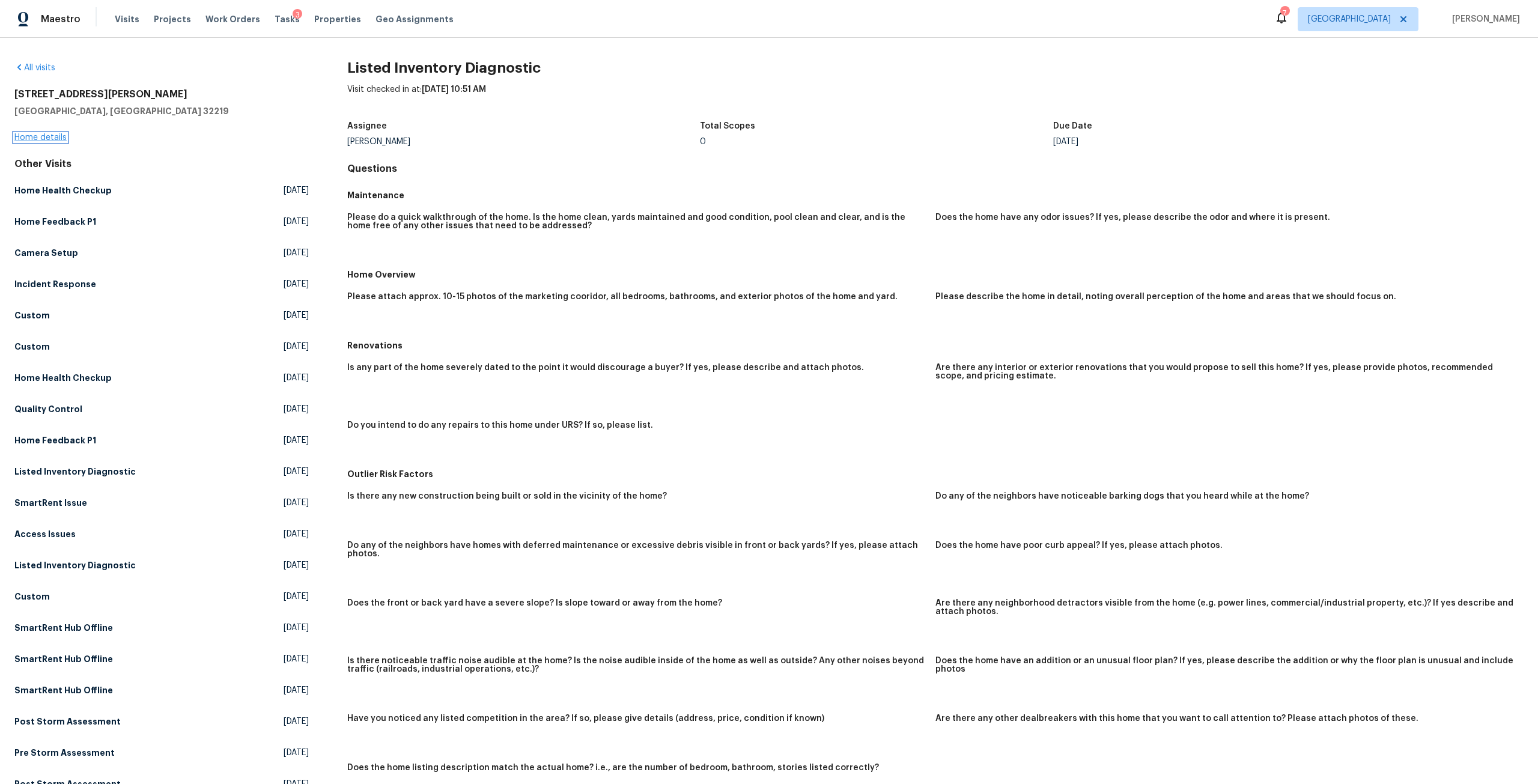
click at [55, 134] on link "Home details" at bounding box center [40, 138] width 53 height 9
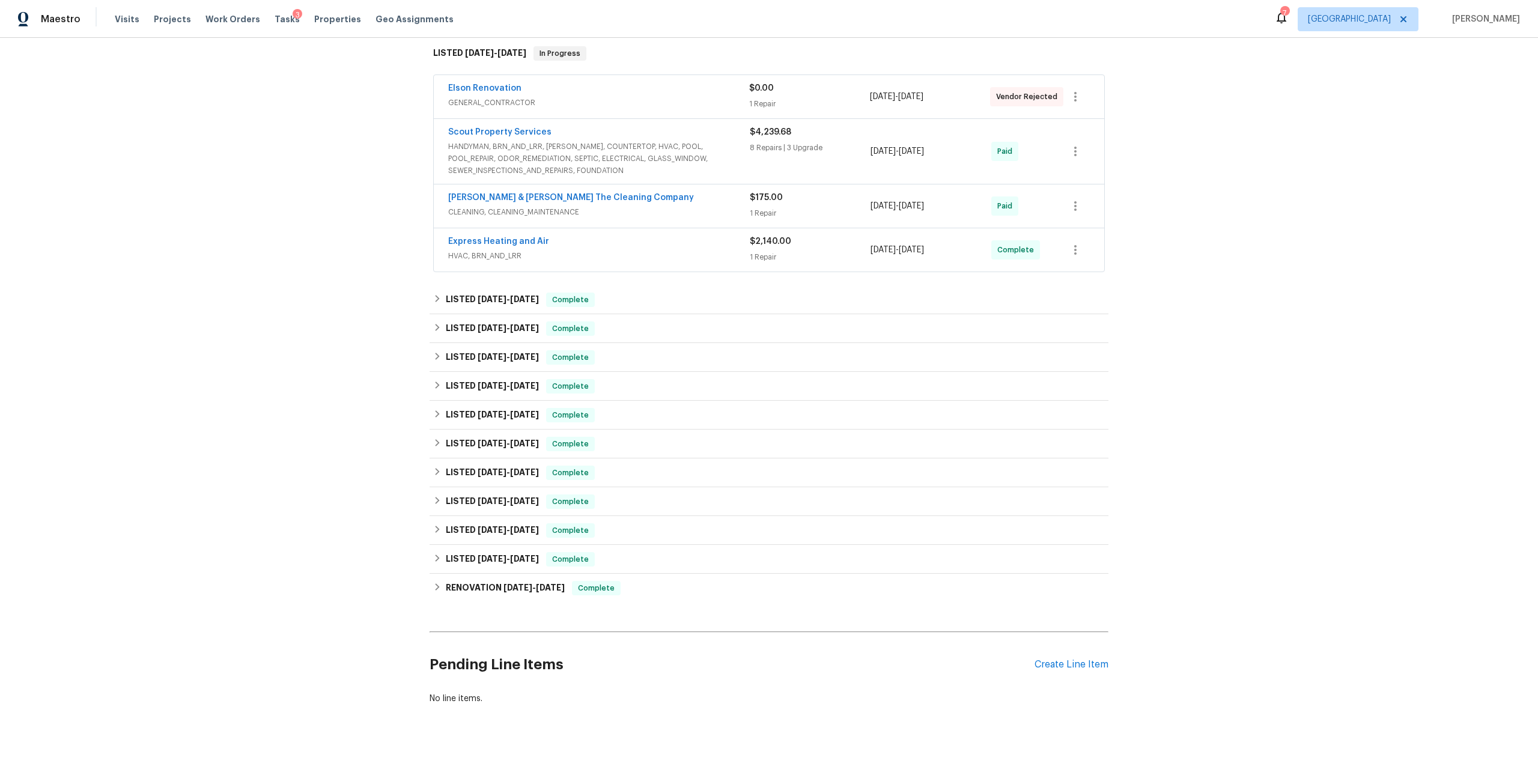
scroll to position [205, 0]
click at [1090, 656] on div "Create Line Item" at bounding box center [1071, 662] width 74 height 11
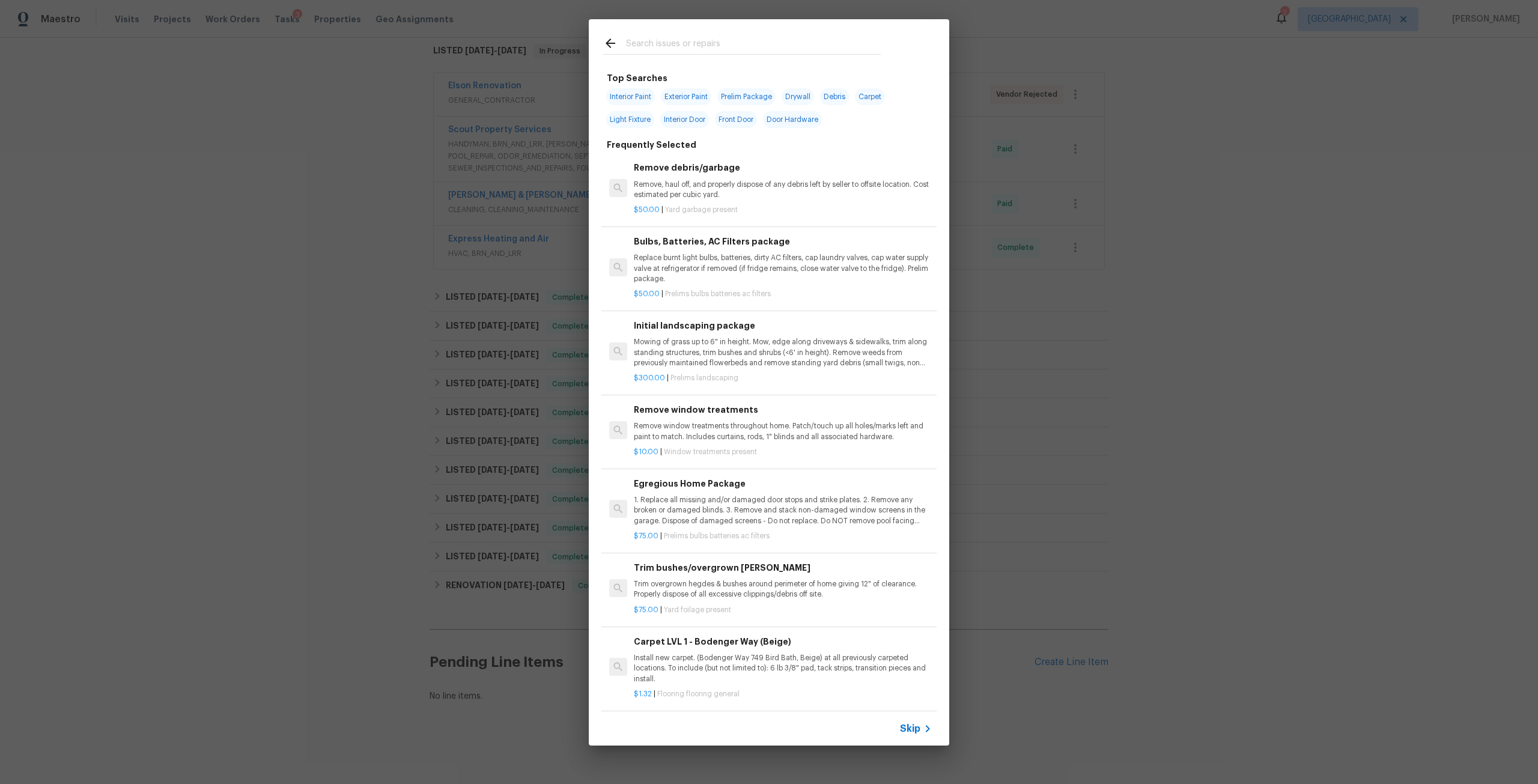
click at [701, 42] on input "text" at bounding box center [753, 45] width 255 height 18
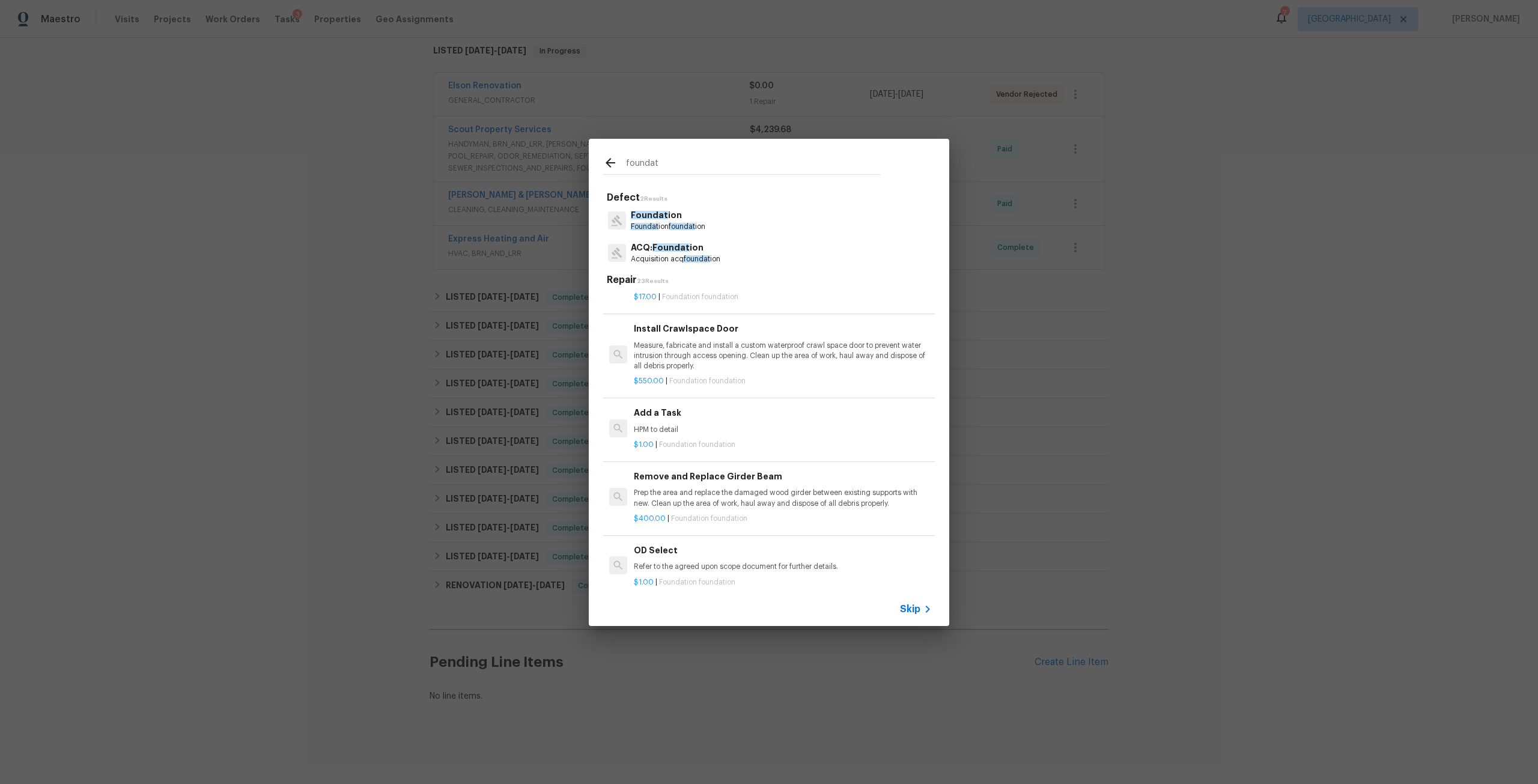
scroll to position [780, 0]
type input "foundat"
click at [747, 421] on h6 "Add a Task" at bounding box center [783, 416] width 298 height 13
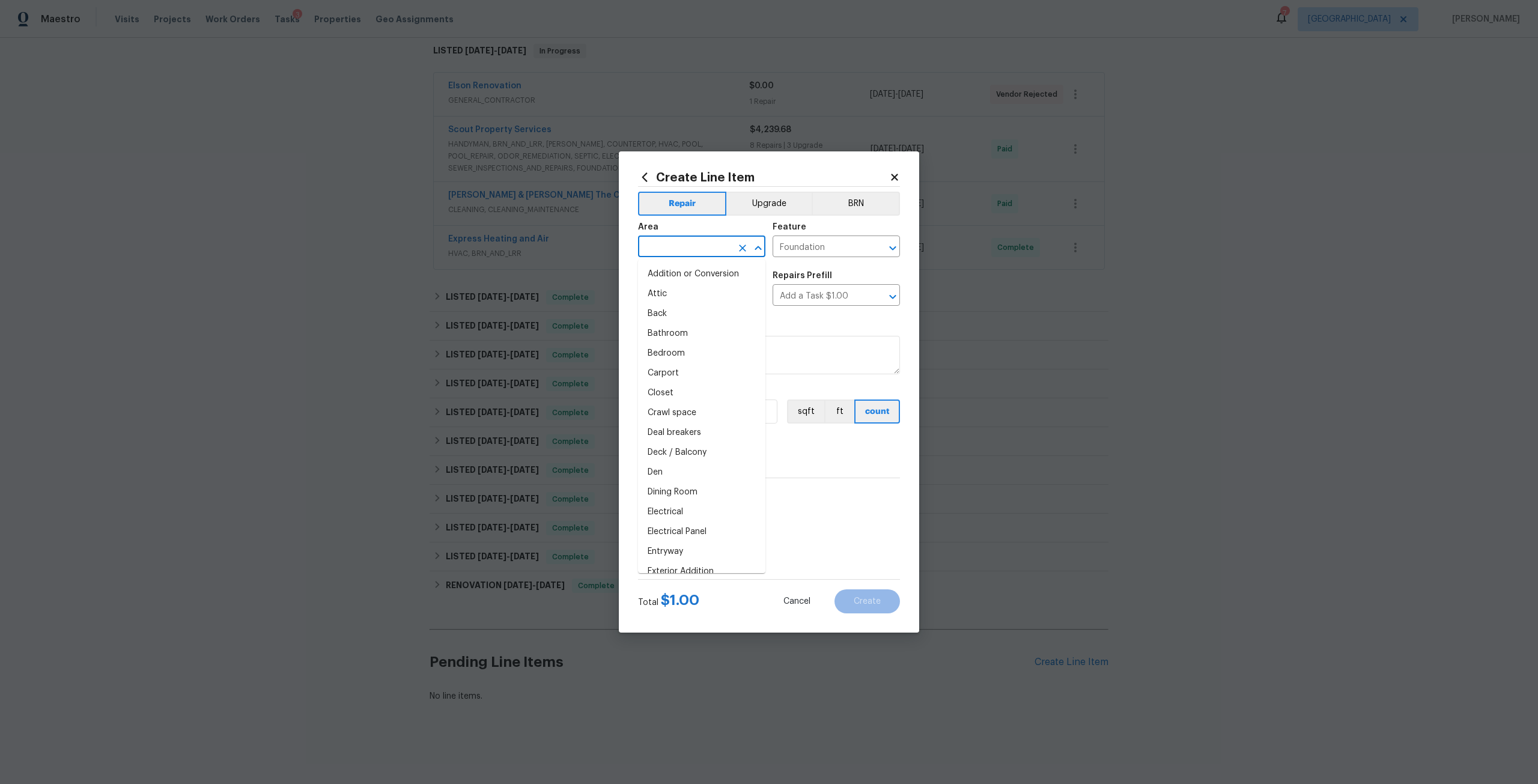
click at [698, 250] on input "text" at bounding box center [685, 248] width 94 height 18
click at [684, 267] on li "Garage" at bounding box center [701, 274] width 127 height 20
type input "Garage"
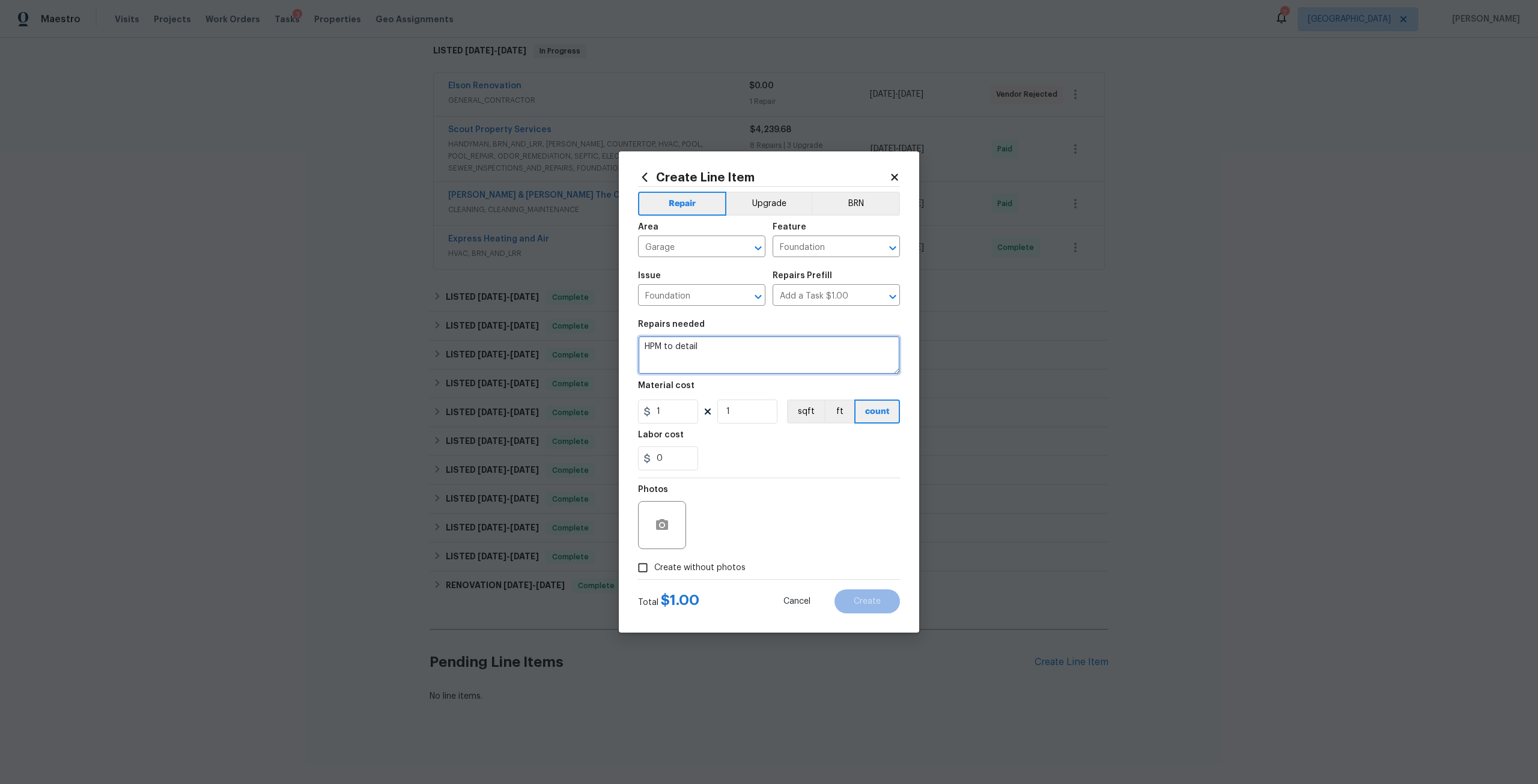
drag, startPoint x: 730, startPoint y: 338, endPoint x: 627, endPoint y: 348, distance: 103.5
click at [627, 348] on div "Create Line Item Repair Upgrade BRN Area Garage ​ Feature Foundation ​ Issue Fo…" at bounding box center [769, 392] width 300 height 481
type textarea "Assess property foundation issues at corner of garage. Priovide quote to stabil…"
click at [668, 404] on input "1" at bounding box center [668, 412] width 60 height 24
type input "75"
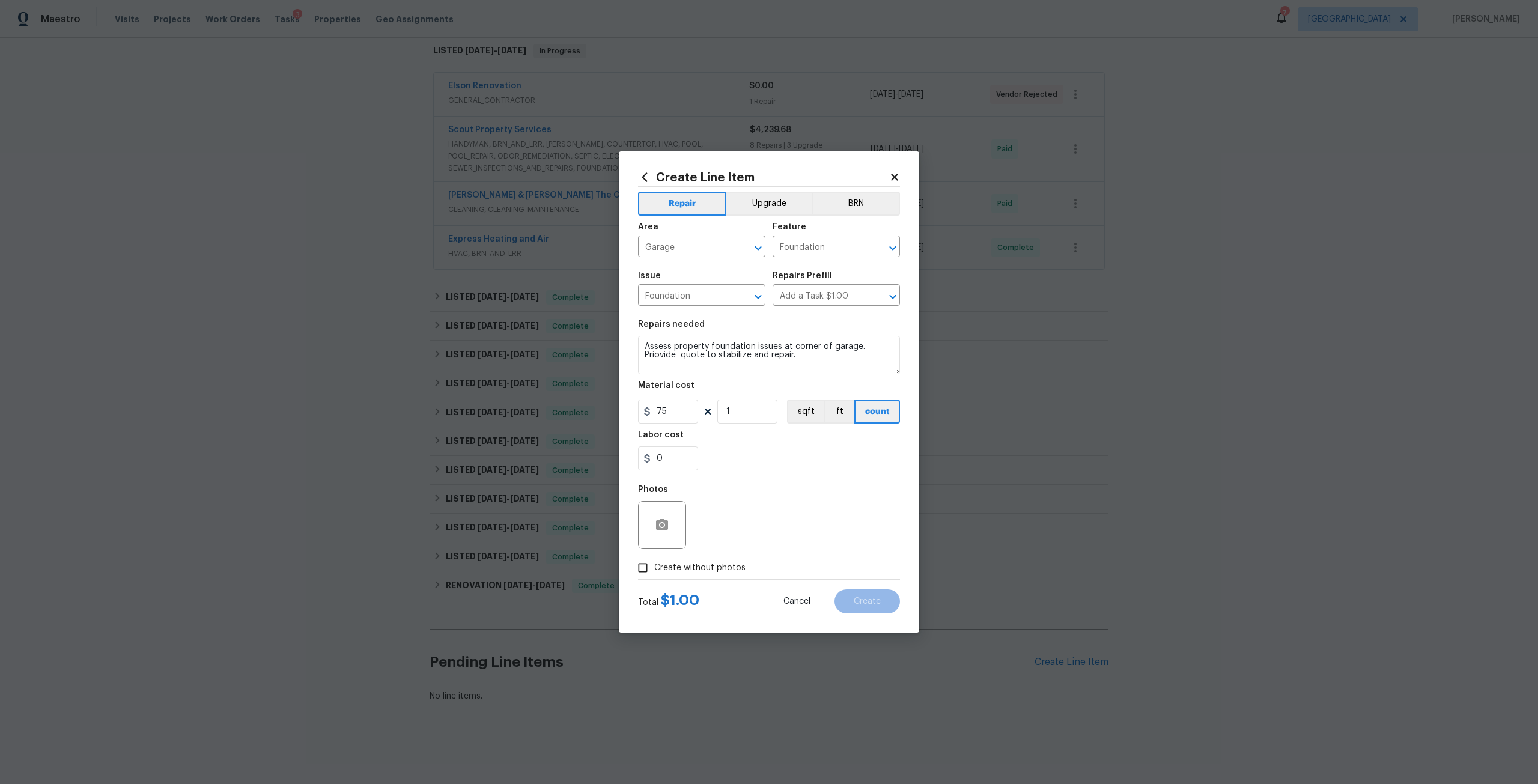
click at [713, 573] on span "Create without photos" at bounding box center [700, 568] width 92 height 13
click at [654, 573] on input "Create without photos" at bounding box center [643, 568] width 23 height 23
checkbox input "true"
click at [760, 529] on textarea at bounding box center [798, 525] width 204 height 48
click at [852, 604] on button "Create" at bounding box center [867, 601] width 65 height 24
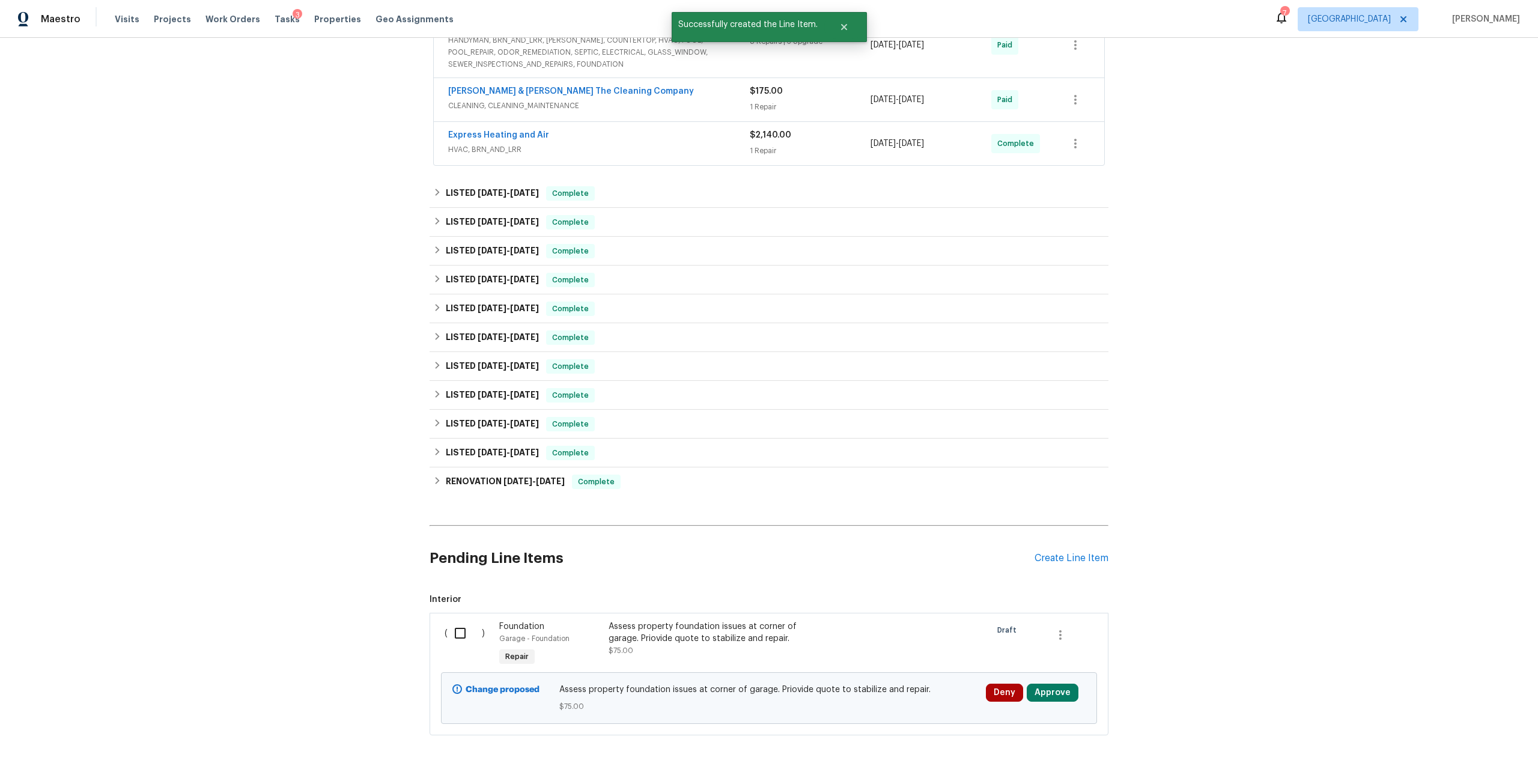
scroll to position [342, 0]
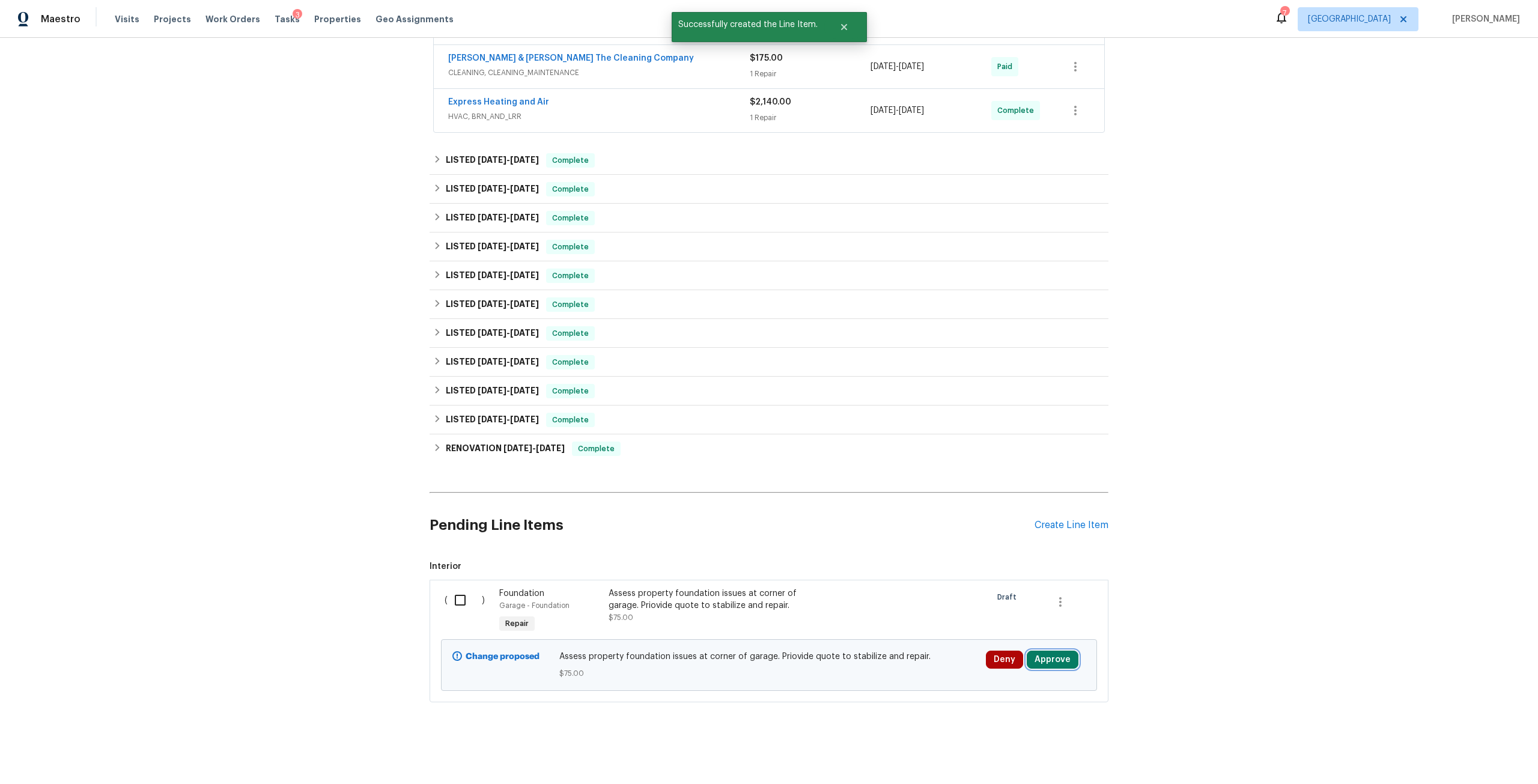
click at [1045, 658] on button "Approve" at bounding box center [1052, 659] width 52 height 18
click at [1018, 622] on button "Approve" at bounding box center [1014, 611] width 72 height 24
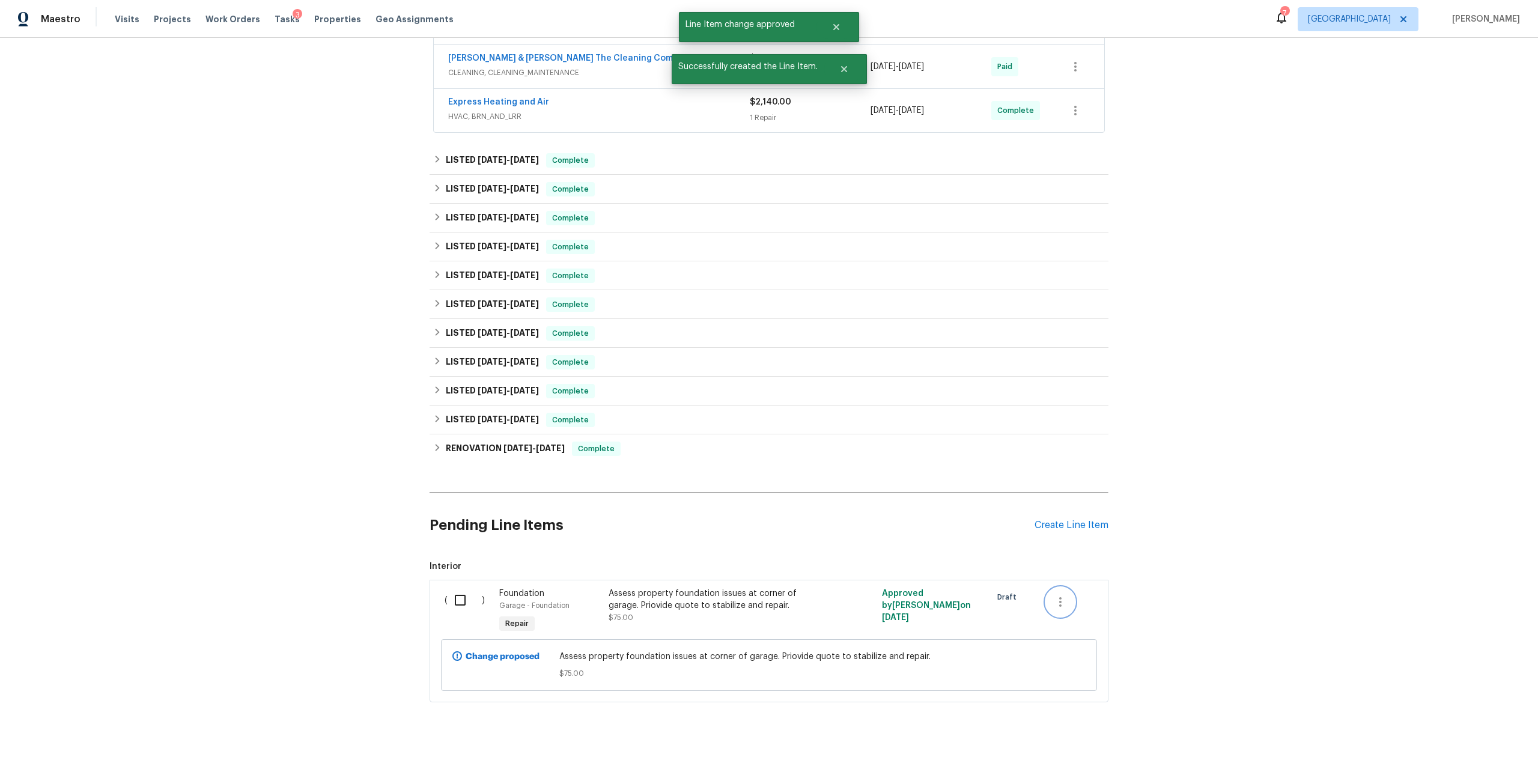
click at [1055, 602] on button "button" at bounding box center [1060, 602] width 29 height 29
click at [1234, 479] on div at bounding box center [769, 392] width 1538 height 784
click at [449, 594] on input "checkbox" at bounding box center [465, 600] width 34 height 26
checkbox input "true"
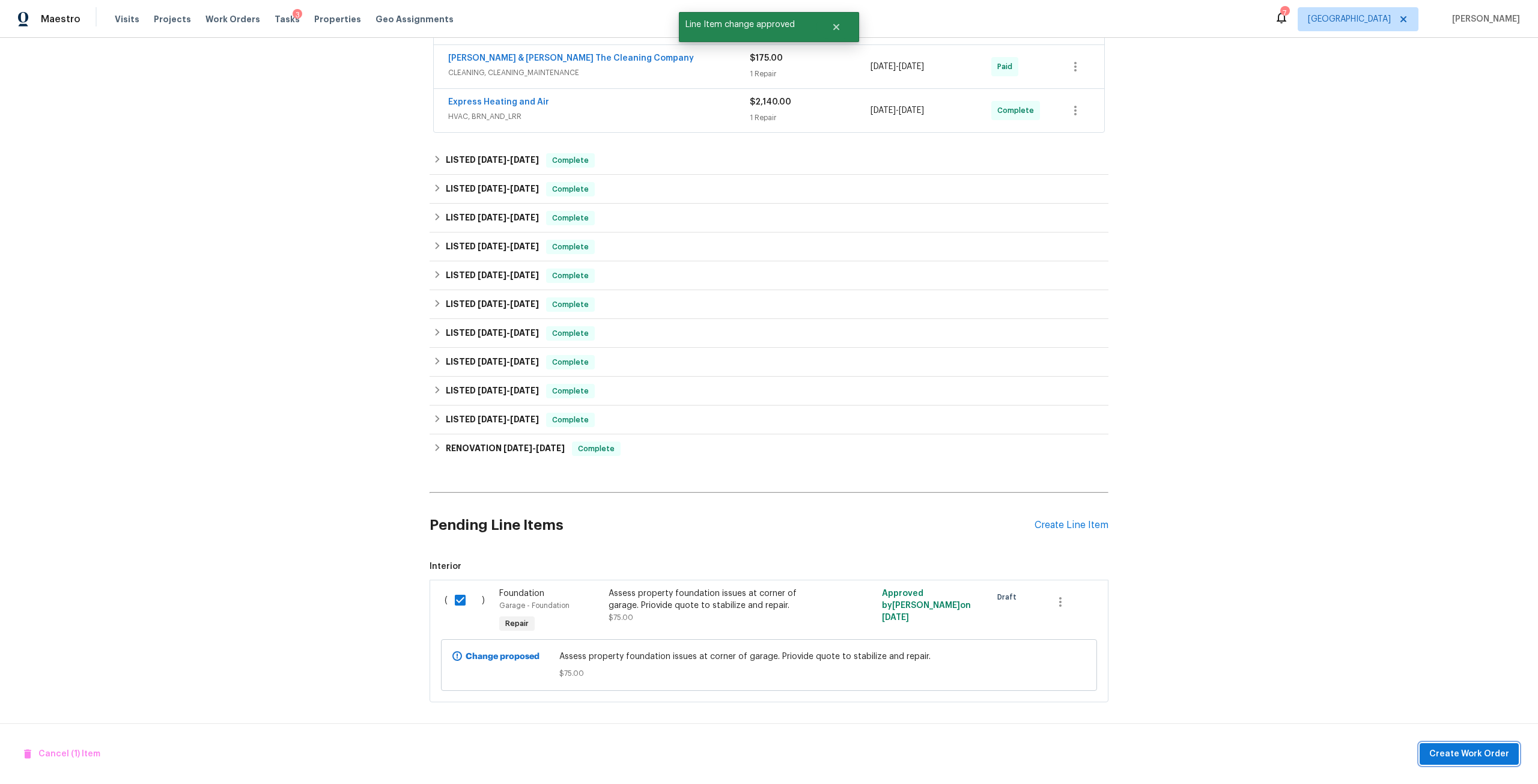
click at [1454, 746] on span "Create Work Order" at bounding box center [1469, 753] width 80 height 15
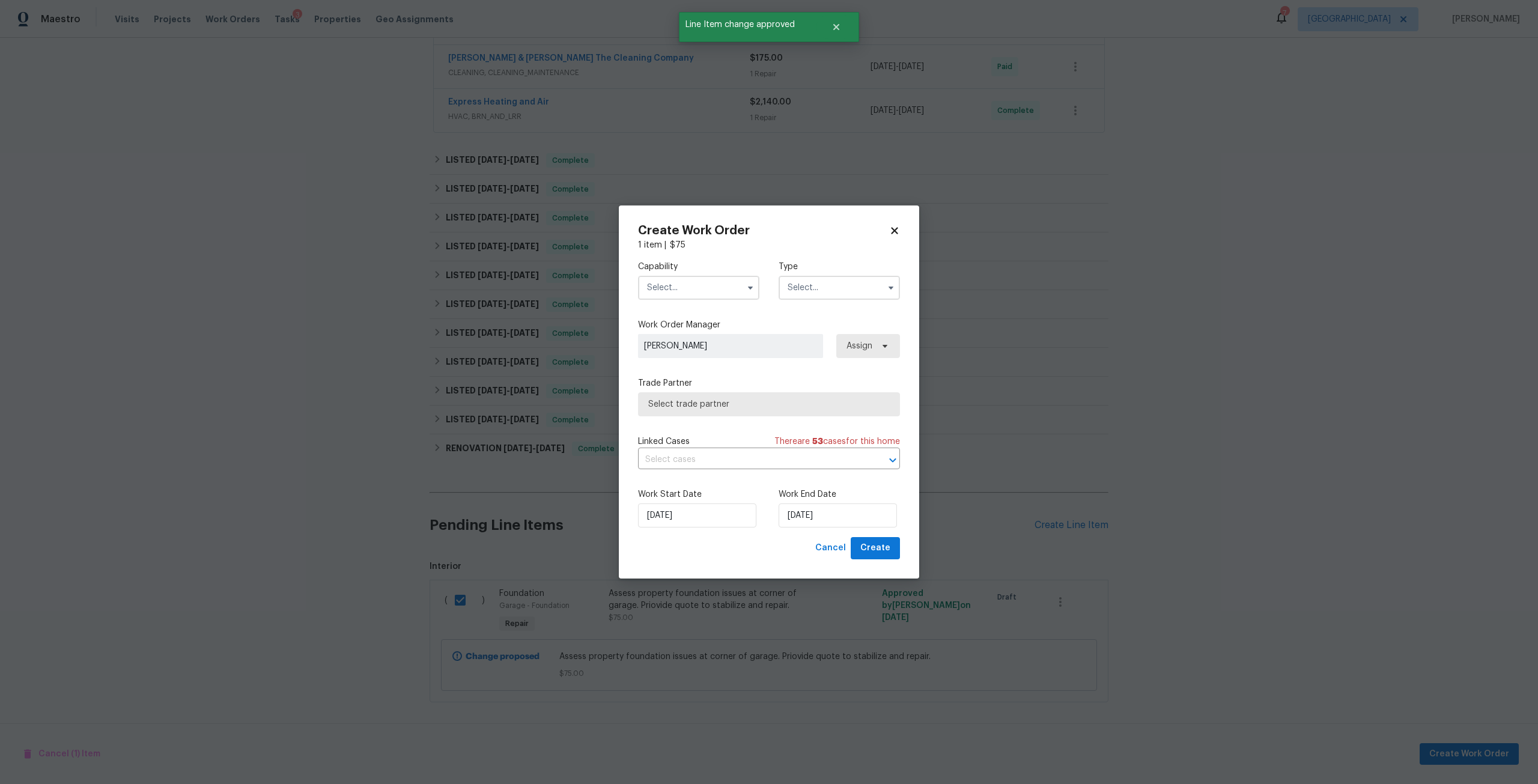
click at [718, 277] on input "text" at bounding box center [698, 287] width 121 height 24
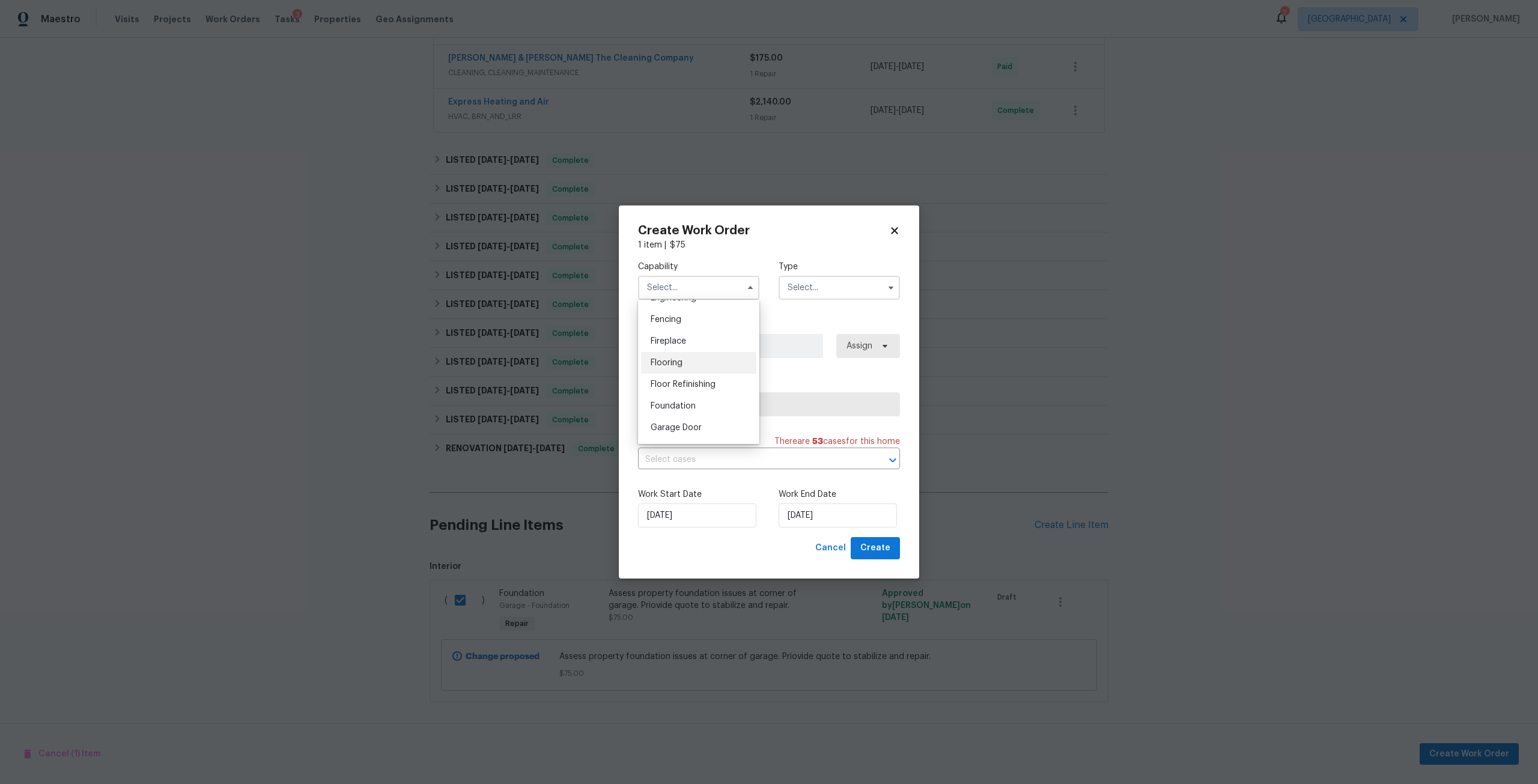
scroll to position [420, 0]
click at [705, 411] on div "Foundation" at bounding box center [698, 402] width 116 height 21
type input "Foundation"
click at [809, 295] on input "text" at bounding box center [839, 287] width 121 height 24
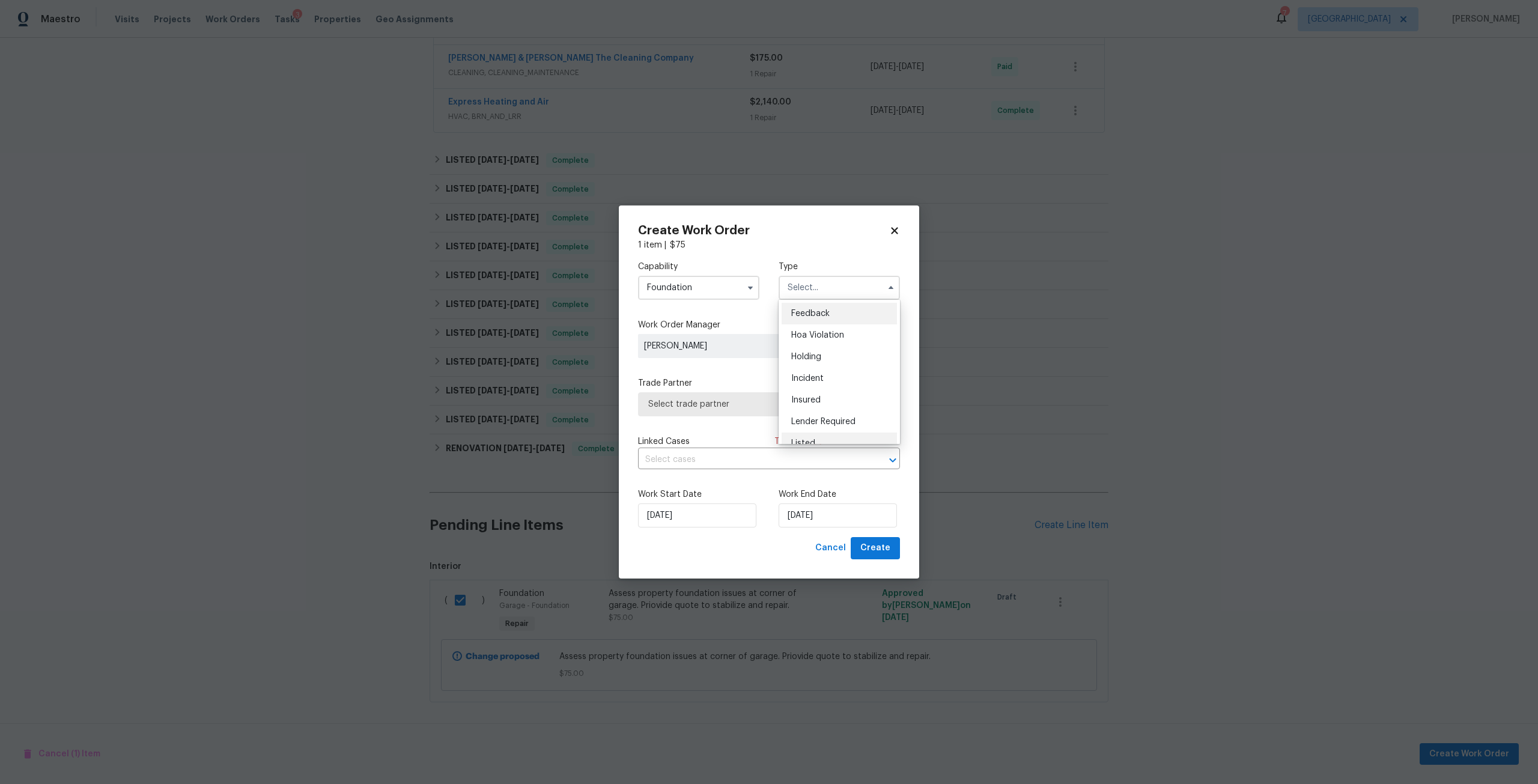
click at [823, 435] on div "Listed" at bounding box center [839, 443] width 116 height 21
type input "Listed"
click at [874, 326] on label "Work Order Manager" at bounding box center [769, 324] width 262 height 12
click at [867, 348] on span "Assign" at bounding box center [857, 346] width 29 height 12
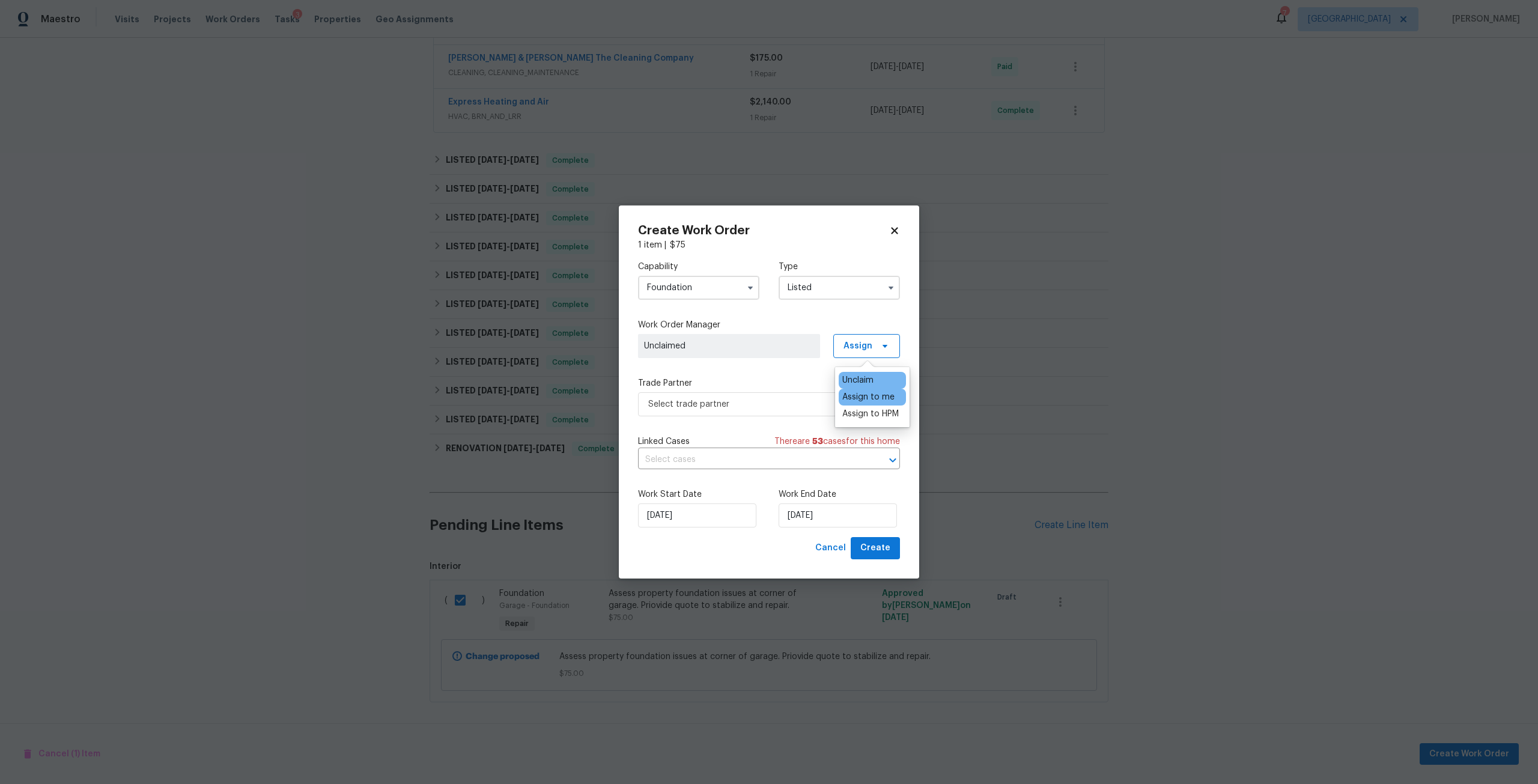
click at [878, 402] on div "Assign to me" at bounding box center [869, 397] width 53 height 12
click at [743, 403] on span "Select trade partner" at bounding box center [760, 404] width 224 height 12
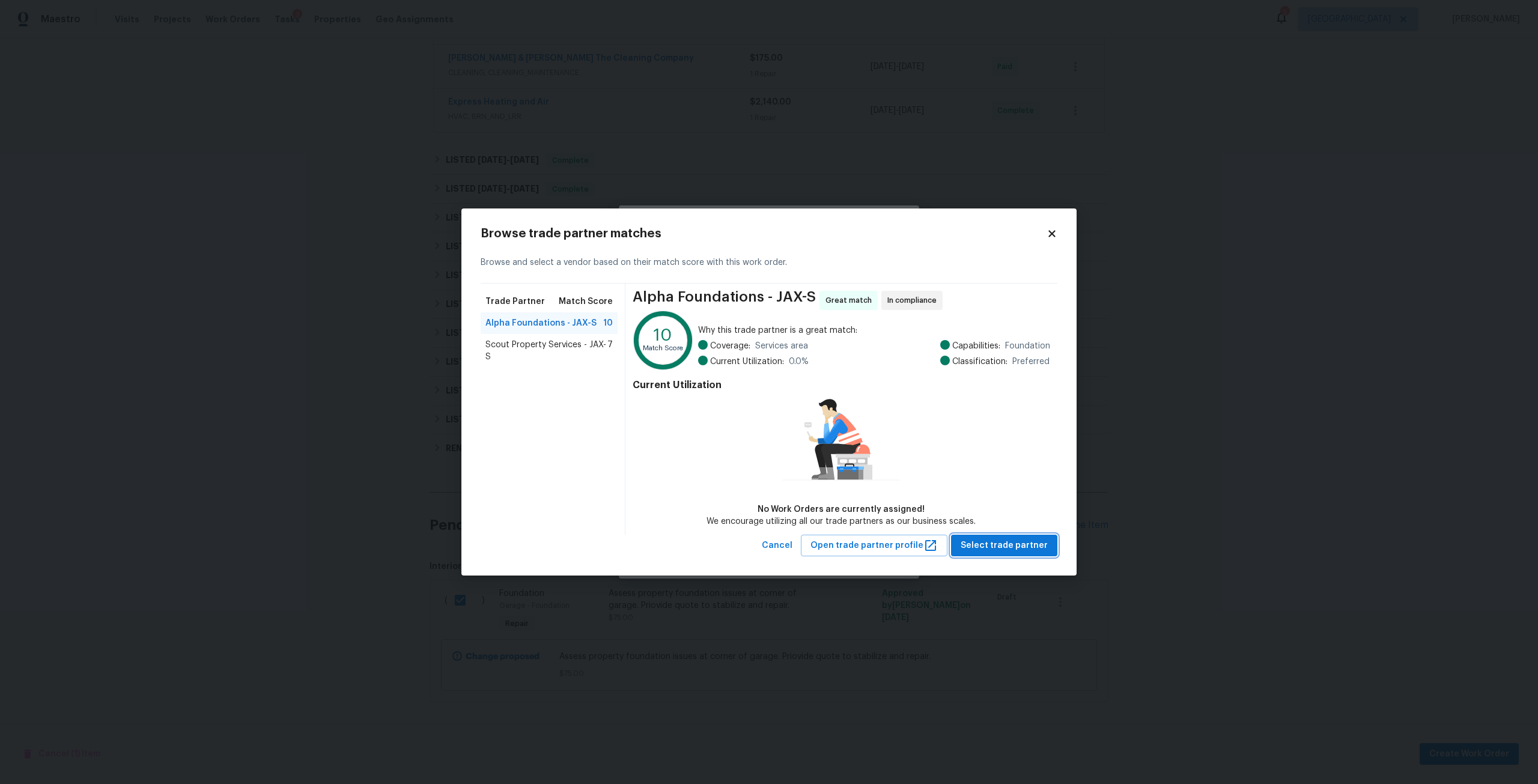
click at [1001, 534] on button "Select trade partner" at bounding box center [1004, 545] width 106 height 22
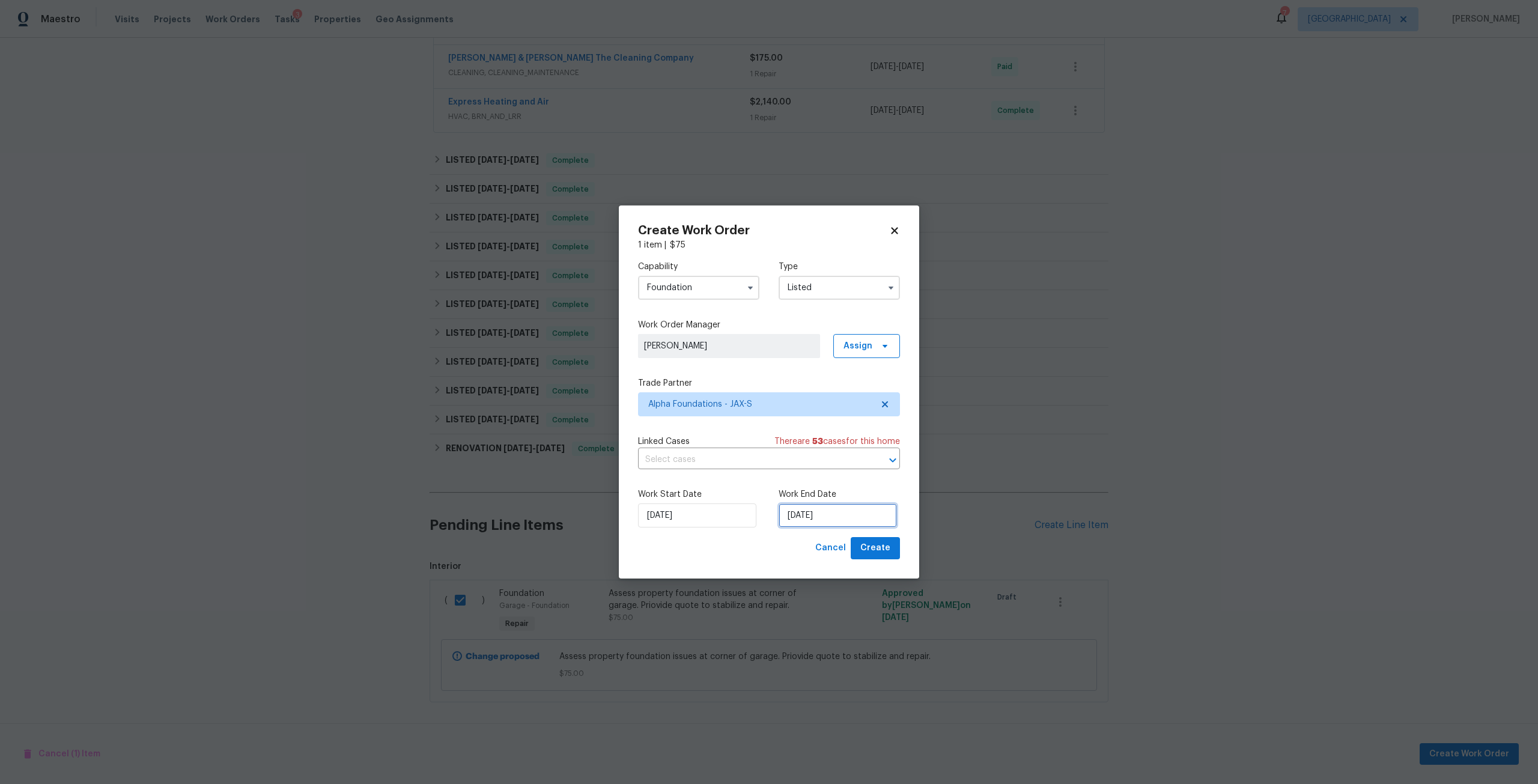
click at [842, 507] on input "9/9/2025" at bounding box center [837, 515] width 119 height 24
click at [852, 435] on div "11" at bounding box center [857, 429] width 18 height 17
type input "9/11/2025"
click at [879, 540] on button "Create" at bounding box center [874, 548] width 49 height 22
checkbox input "false"
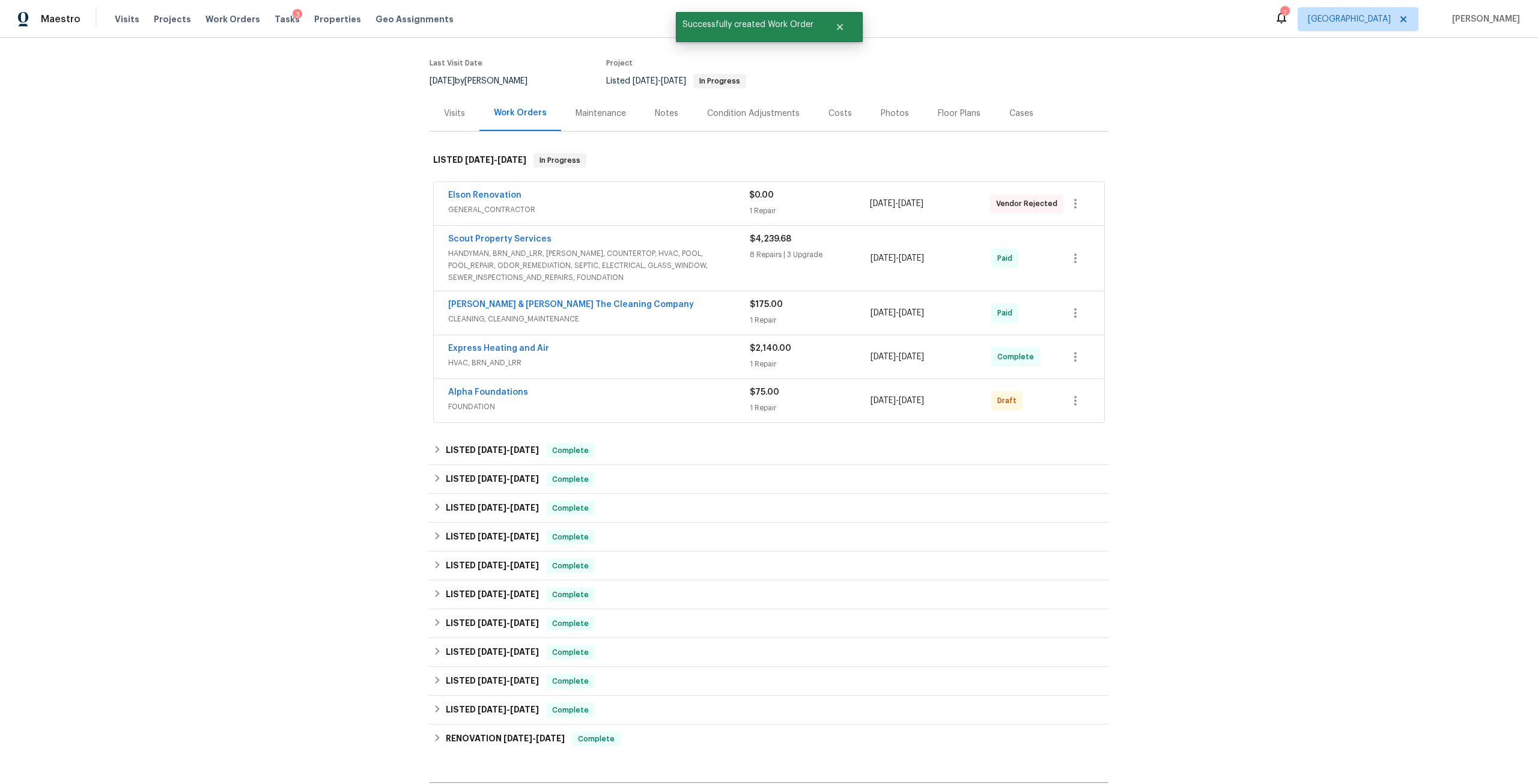
scroll to position [68, 0]
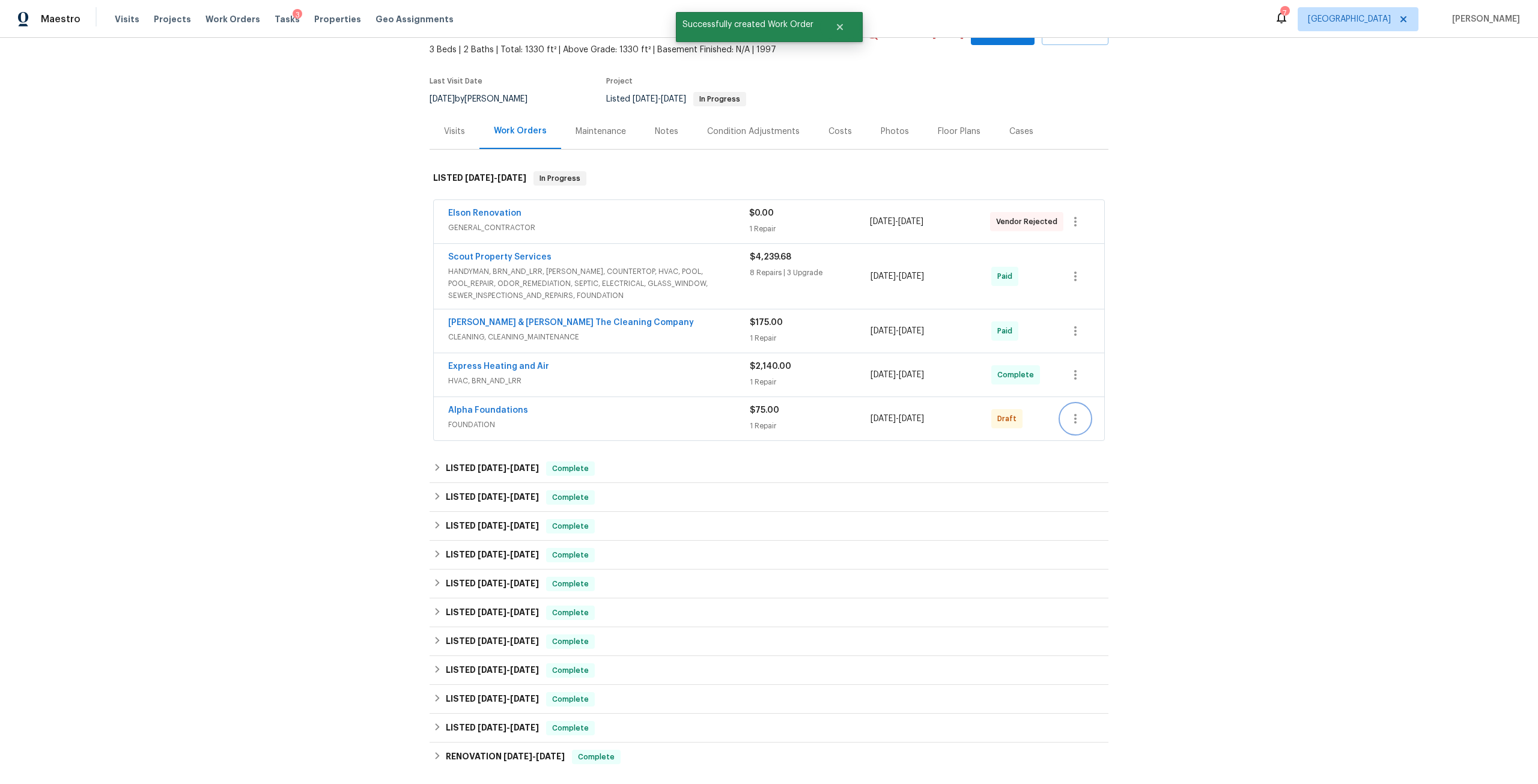
click at [1077, 424] on icon "button" at bounding box center [1075, 419] width 14 height 14
click at [1090, 424] on li "Send to Vendor" at bounding box center [1124, 419] width 134 height 20
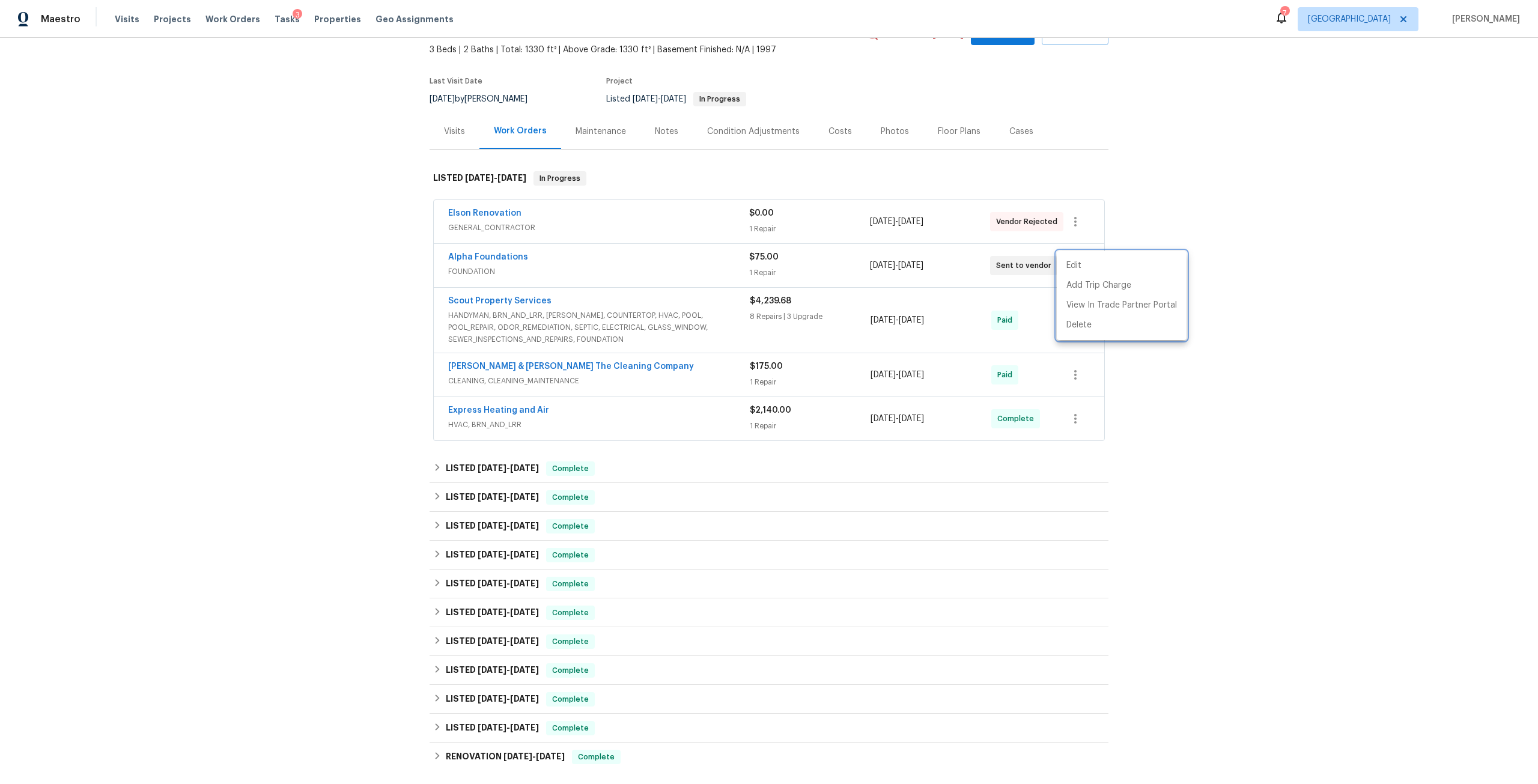
click at [1282, 302] on div at bounding box center [769, 392] width 1538 height 784
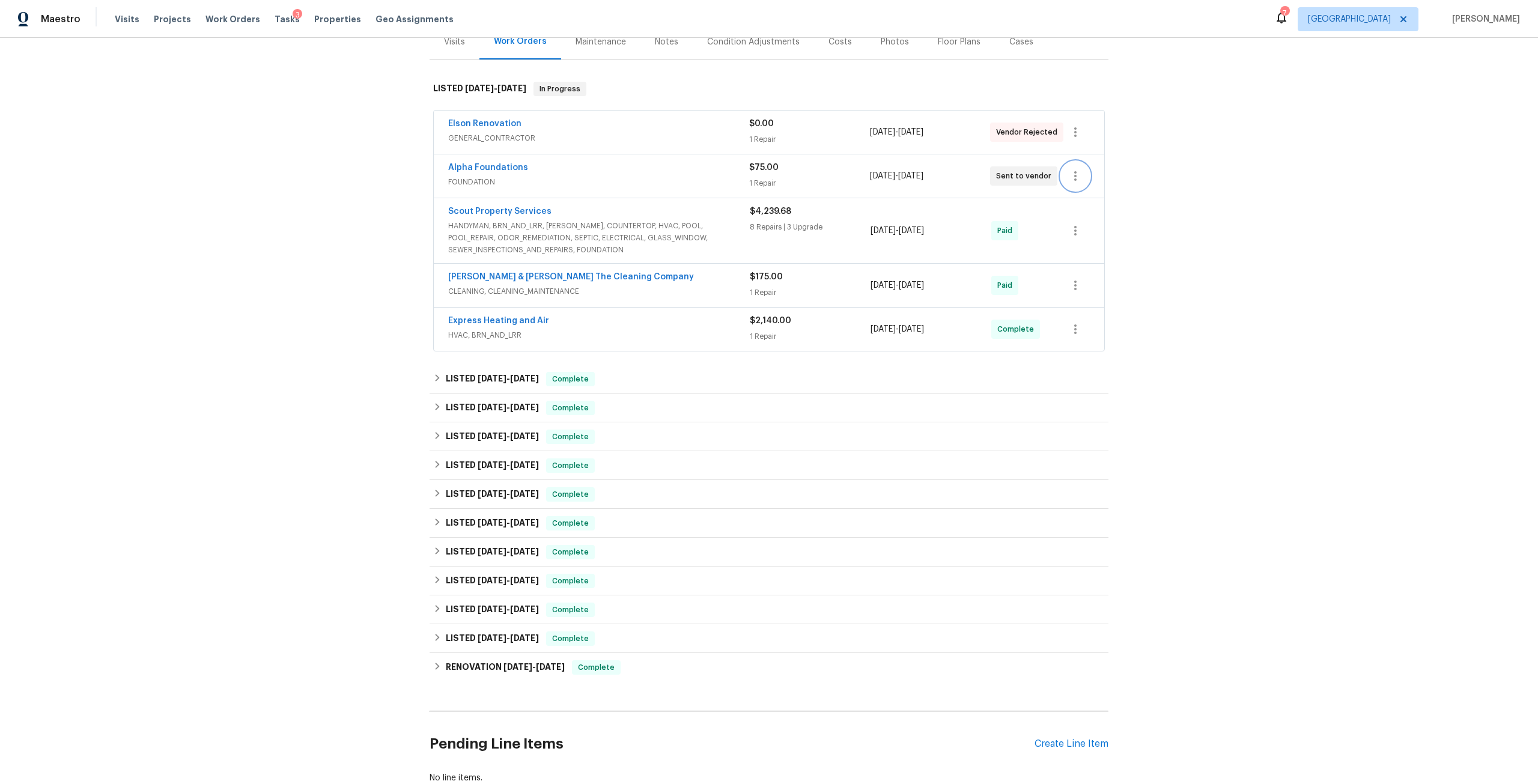
scroll to position [248, 0]
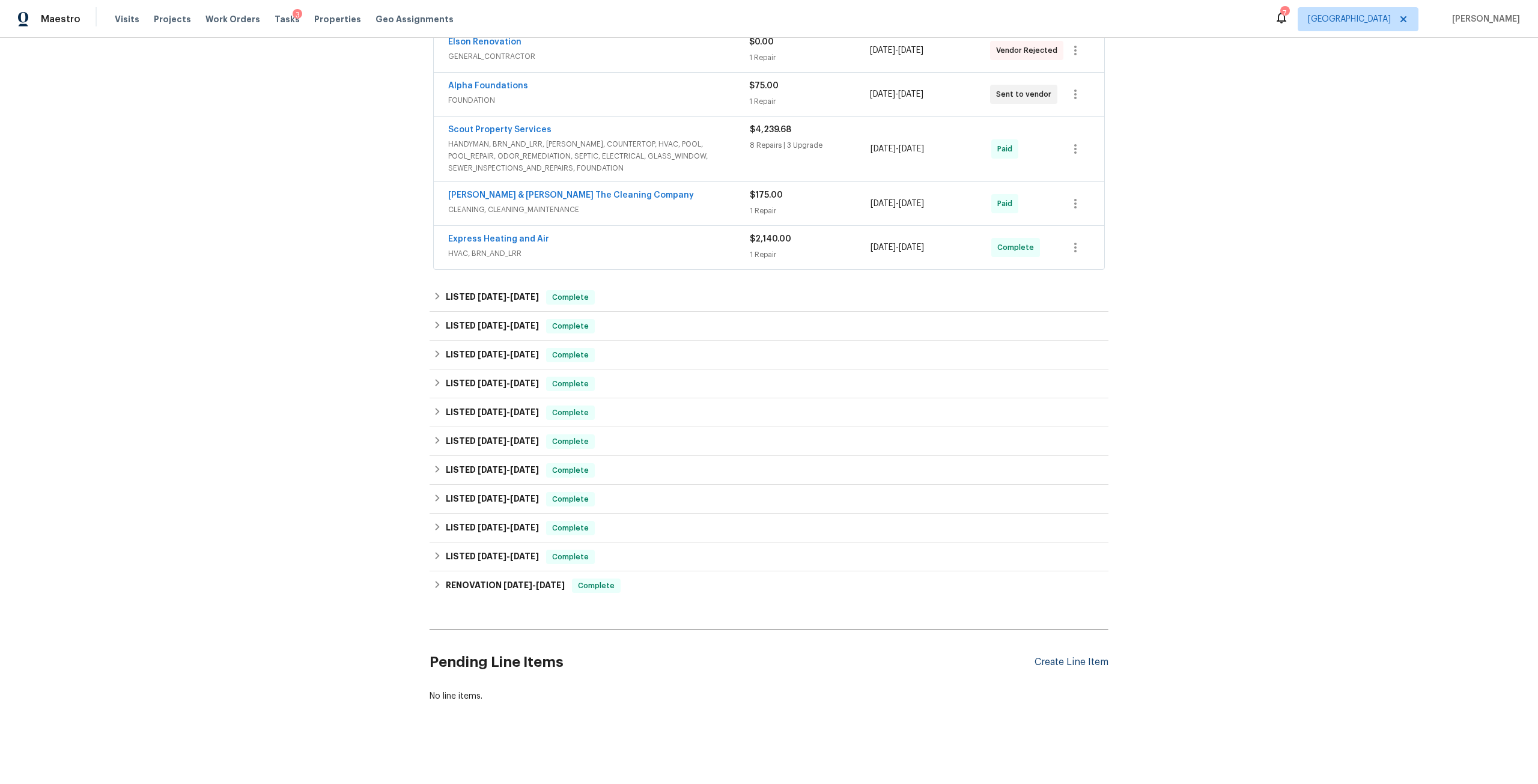
click at [1054, 656] on div "Create Line Item" at bounding box center [1071, 662] width 74 height 11
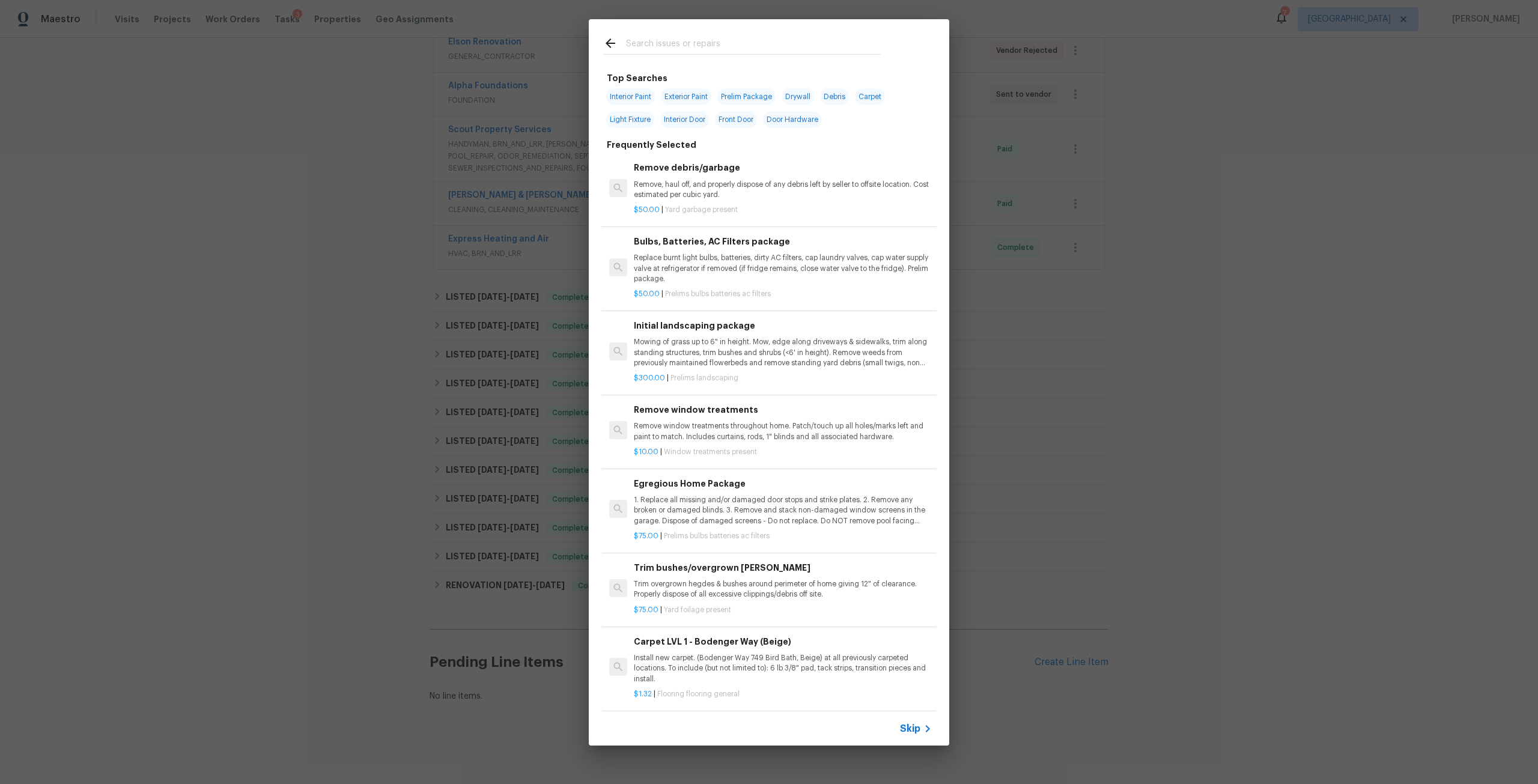
click at [686, 45] on input "text" at bounding box center [753, 45] width 255 height 18
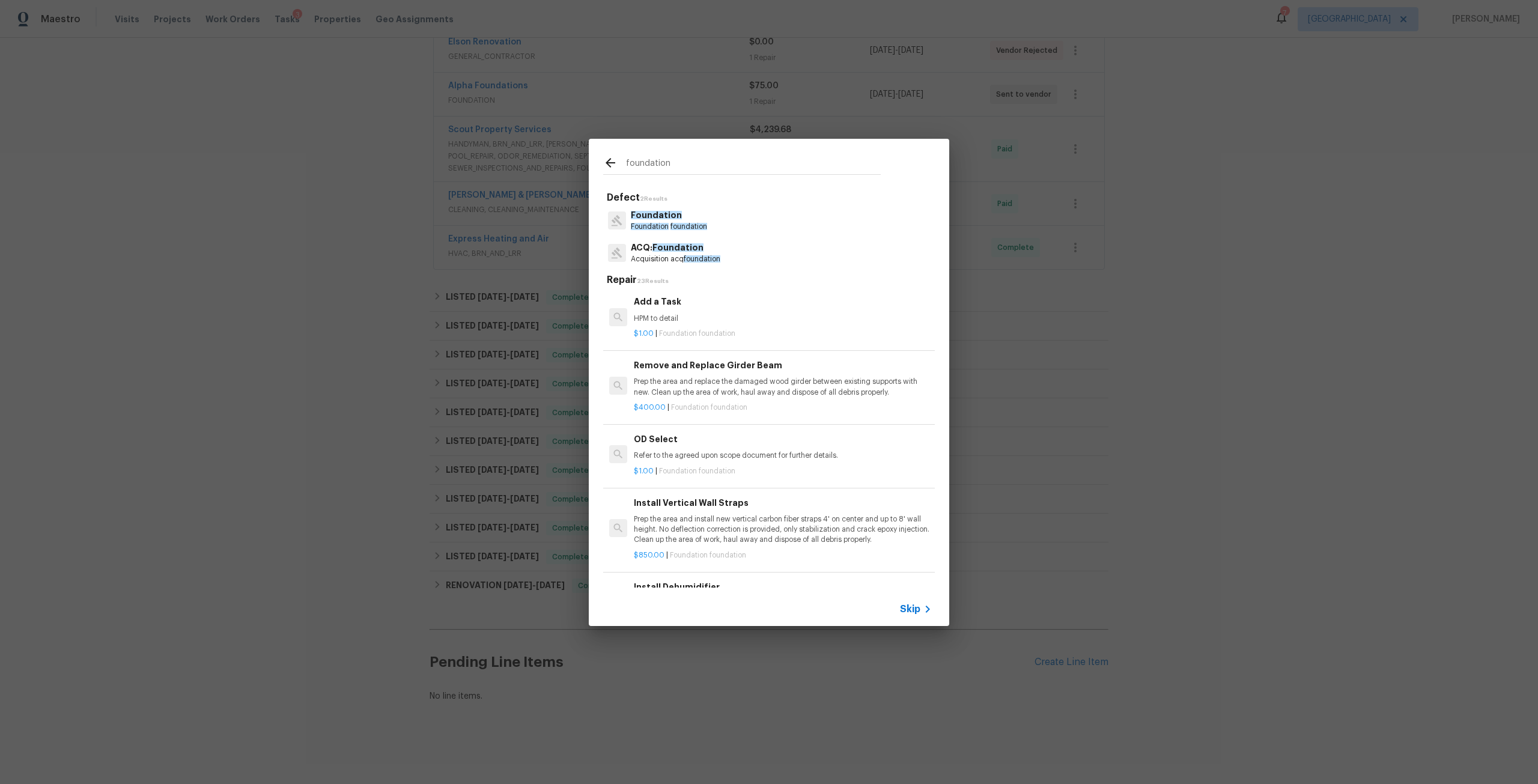
scroll to position [891, 0]
type input "foundation"
click at [708, 314] on div "Add a Task HPM to detail" at bounding box center [783, 313] width 298 height 29
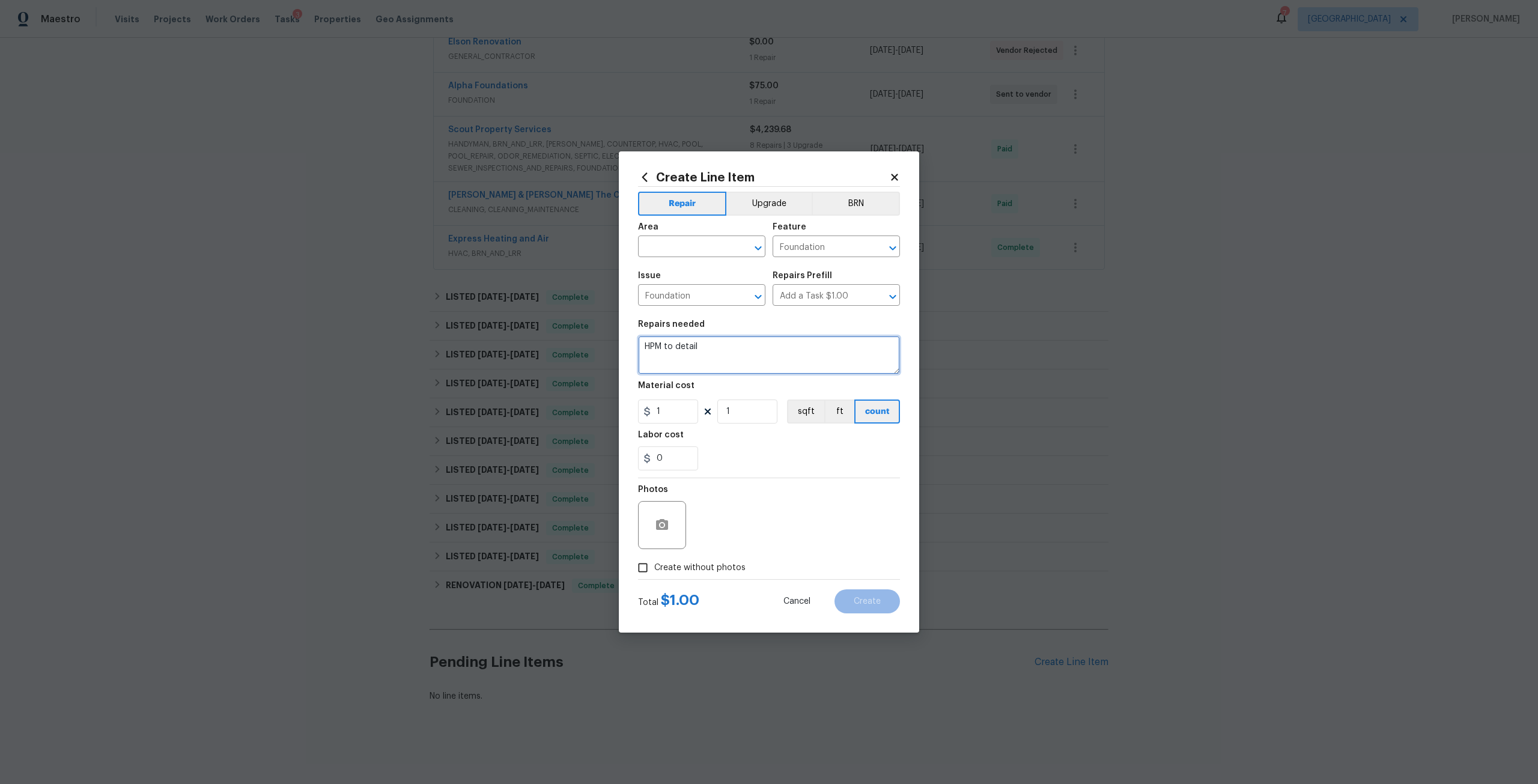
drag, startPoint x: 719, startPoint y: 355, endPoint x: 594, endPoint y: 354, distance: 125.0
click at [594, 354] on div "Create Line Item Repair Upgrade BRN Area ​ Feature Foundation ​ Issue Foundatio…" at bounding box center [769, 392] width 1538 height 784
type textarea "P"
type textarea "Assess foundation issues at garage and provide quote to stabilize and repair."
click at [672, 410] on input "1" at bounding box center [668, 412] width 60 height 24
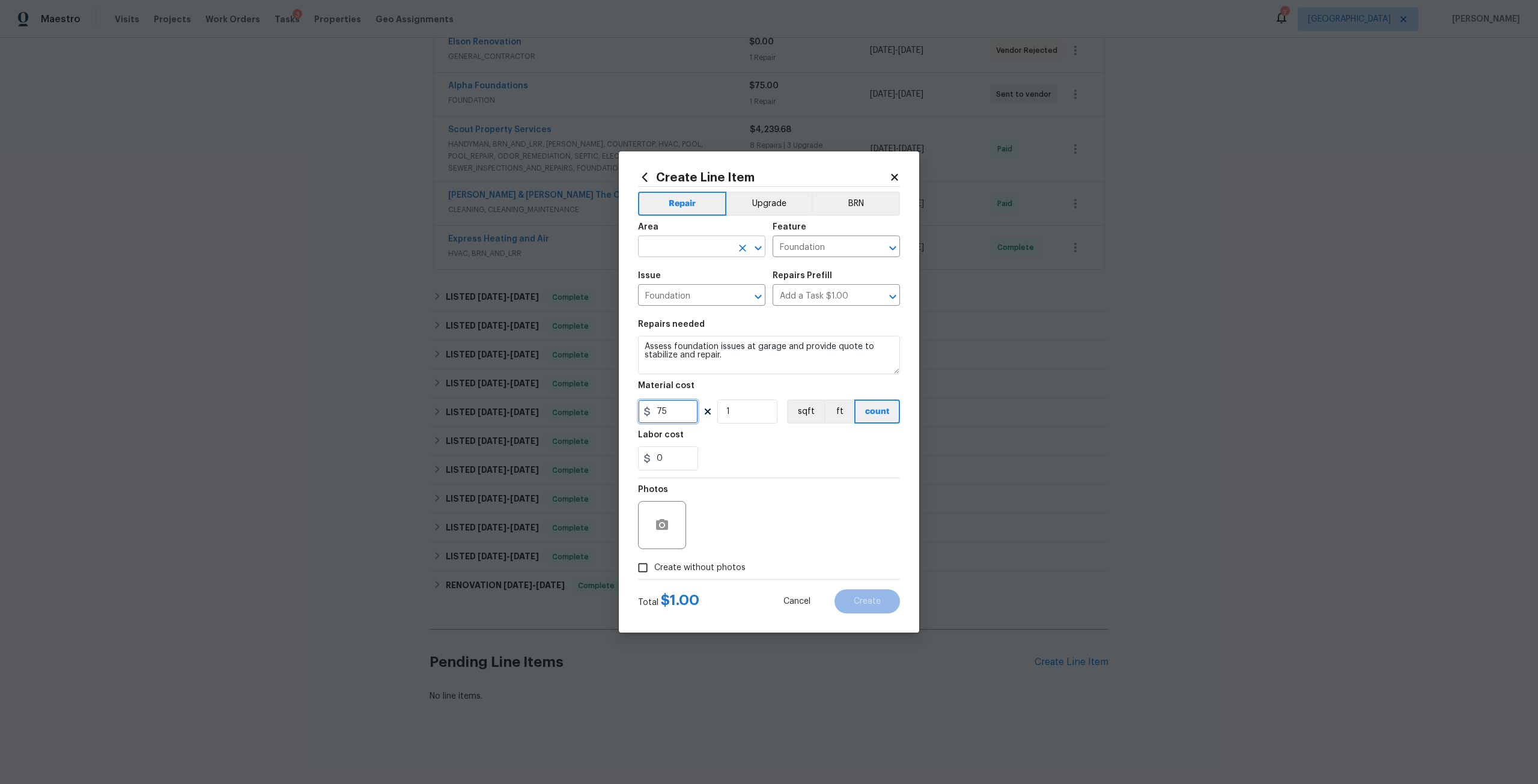
type input "75"
click at [686, 242] on input "text" at bounding box center [685, 248] width 94 height 18
click at [663, 299] on li "Garage" at bounding box center [701, 294] width 127 height 20
type input "Garage"
click at [704, 573] on span "Create without photos" at bounding box center [700, 568] width 92 height 13
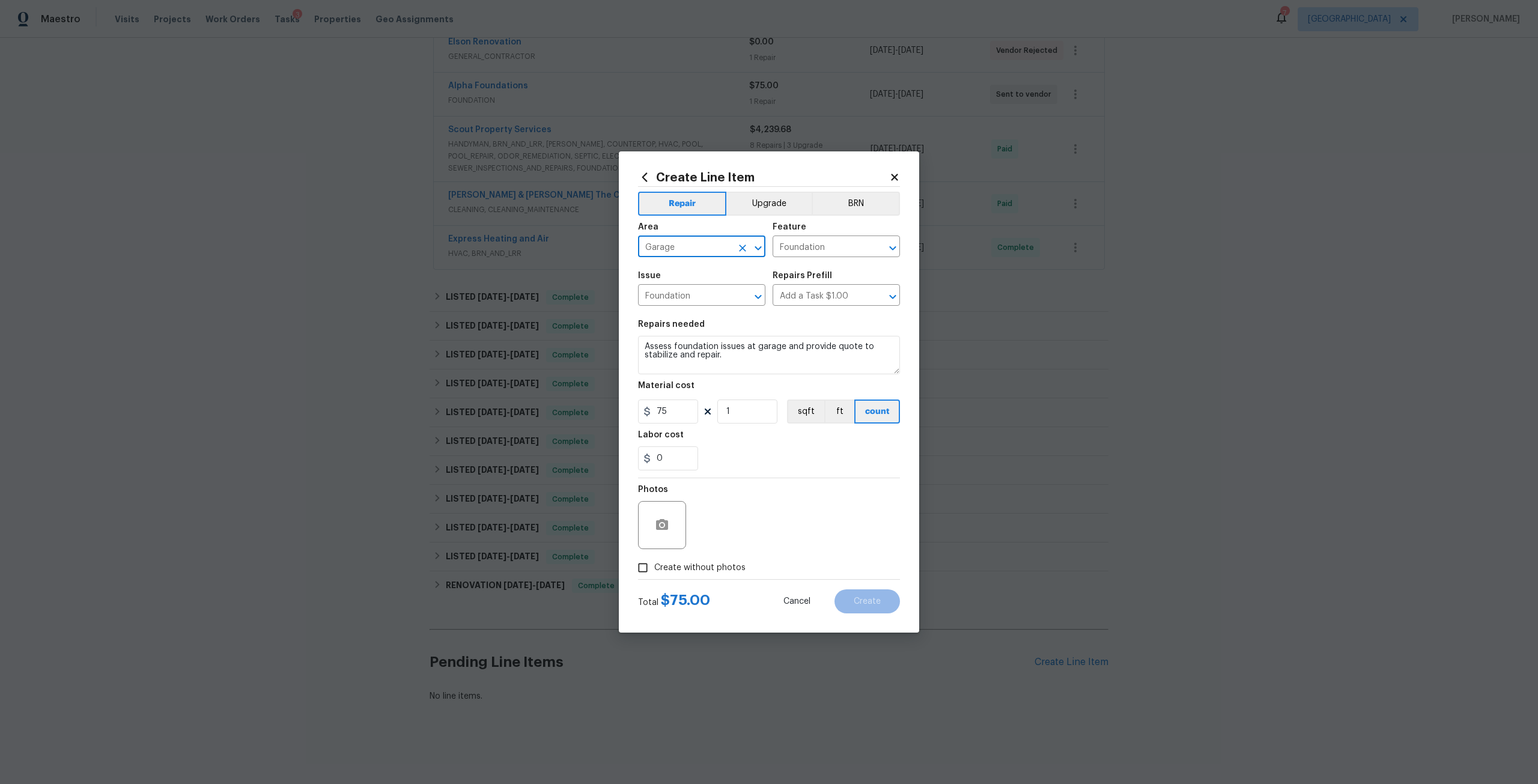
click at [654, 573] on input "Create without photos" at bounding box center [643, 568] width 23 height 23
checkbox input "true"
click at [752, 522] on textarea at bounding box center [798, 525] width 204 height 48
click at [881, 611] on button "Create" at bounding box center [867, 601] width 65 height 24
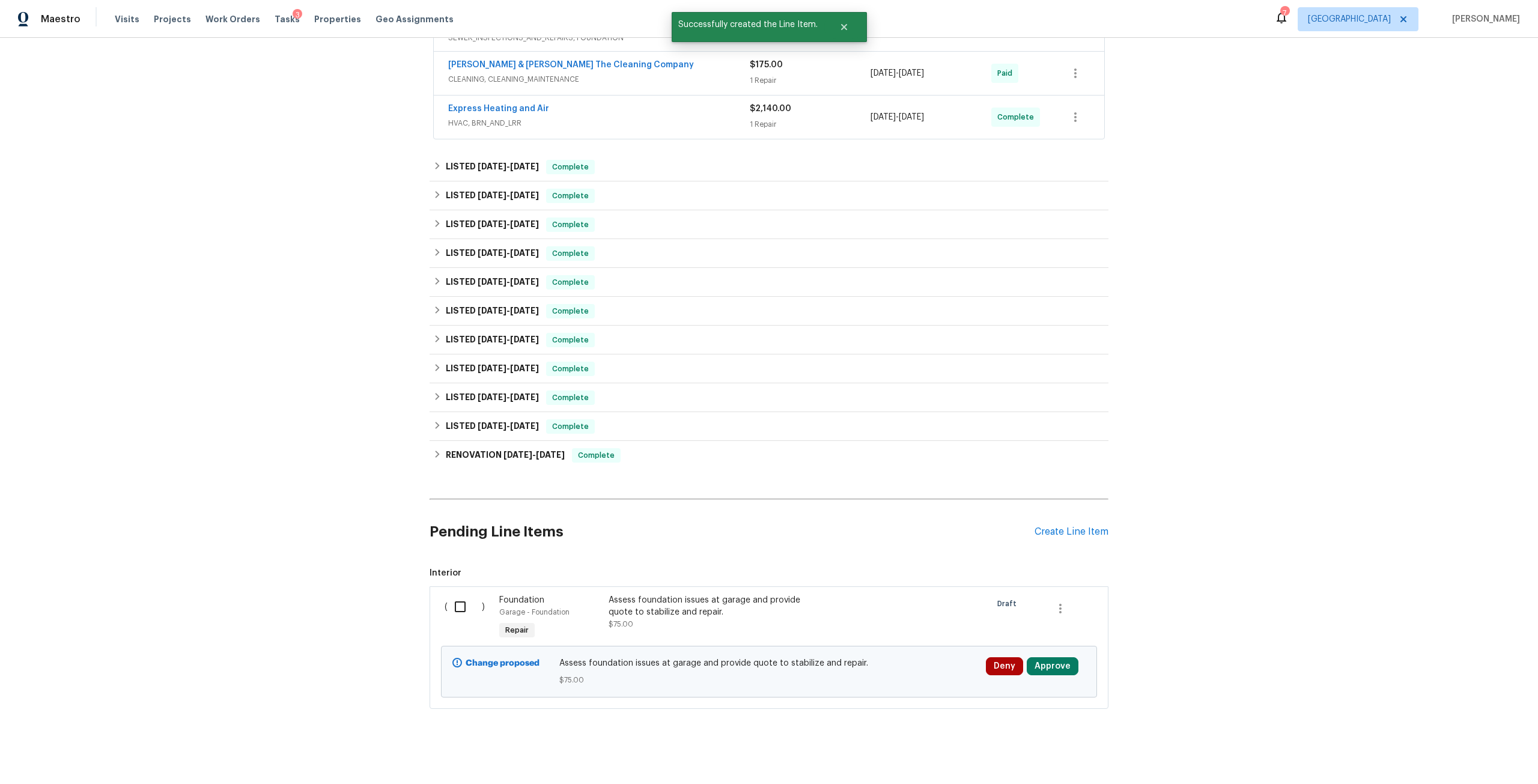
scroll to position [385, 0]
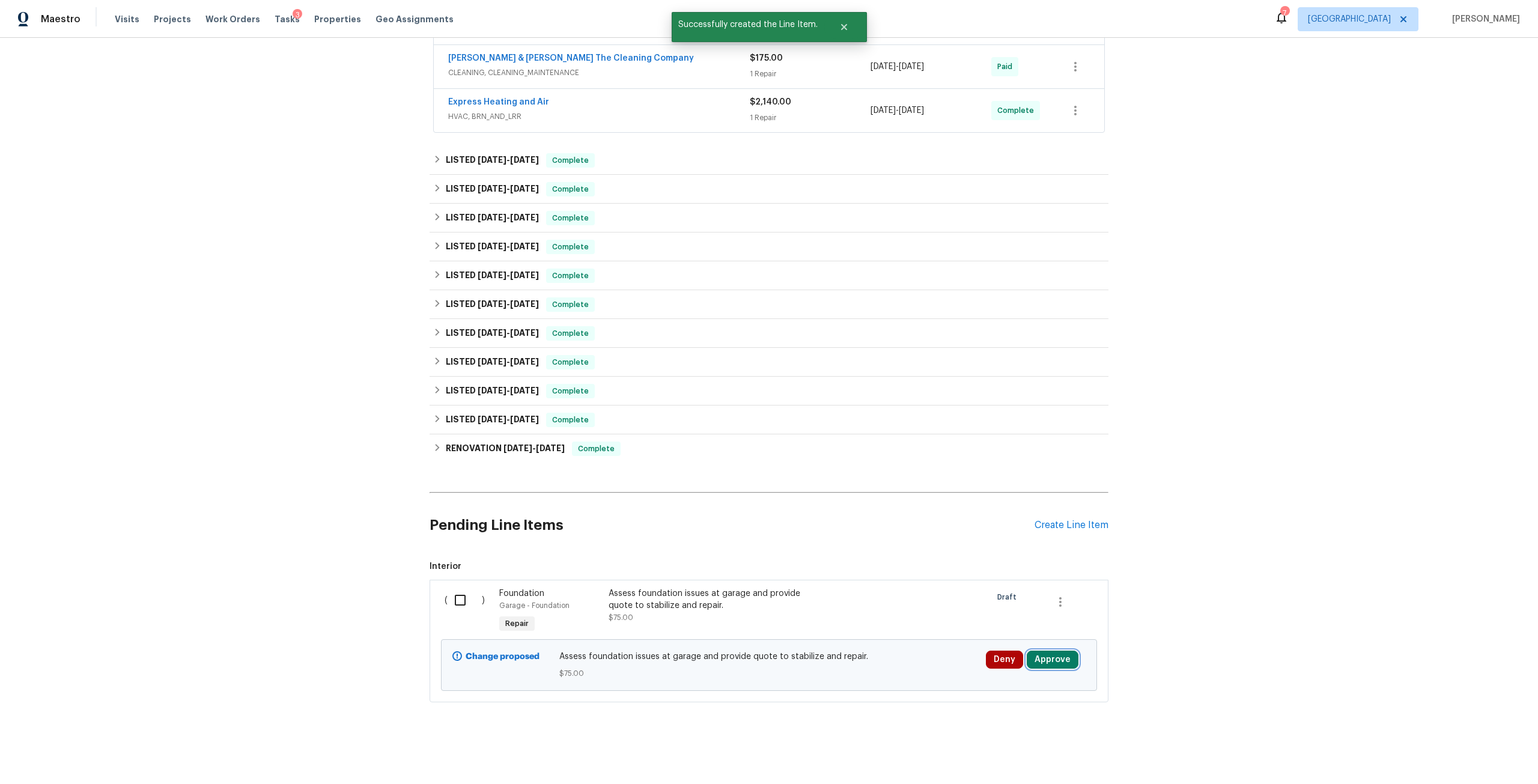
click at [1029, 653] on button "Approve" at bounding box center [1052, 659] width 52 height 18
click at [1014, 607] on span "Approve" at bounding box center [1013, 611] width 33 height 9
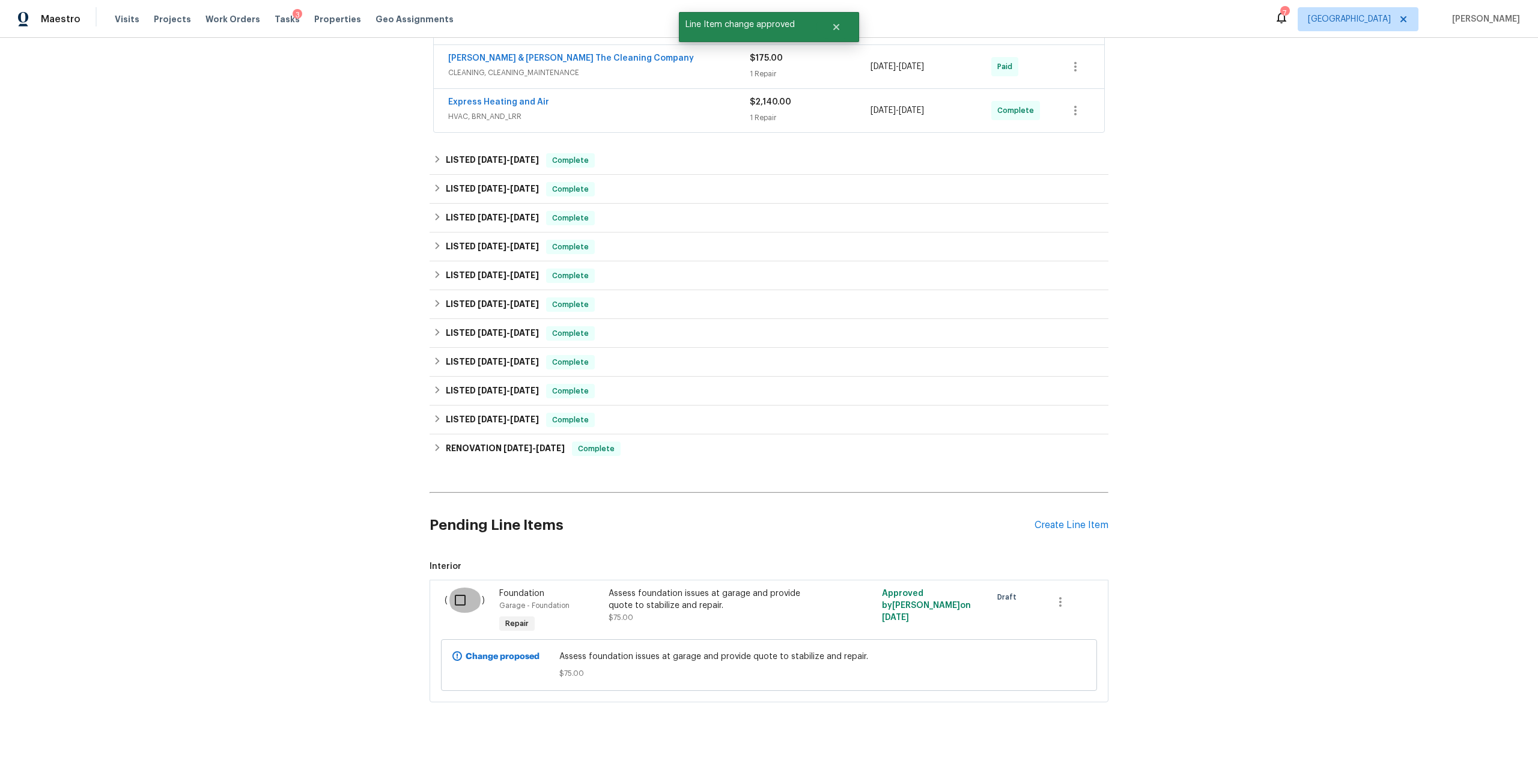
click at [461, 587] on input "checkbox" at bounding box center [465, 600] width 34 height 26
checkbox input "true"
click at [1448, 759] on span "Create Work Order" at bounding box center [1469, 753] width 80 height 15
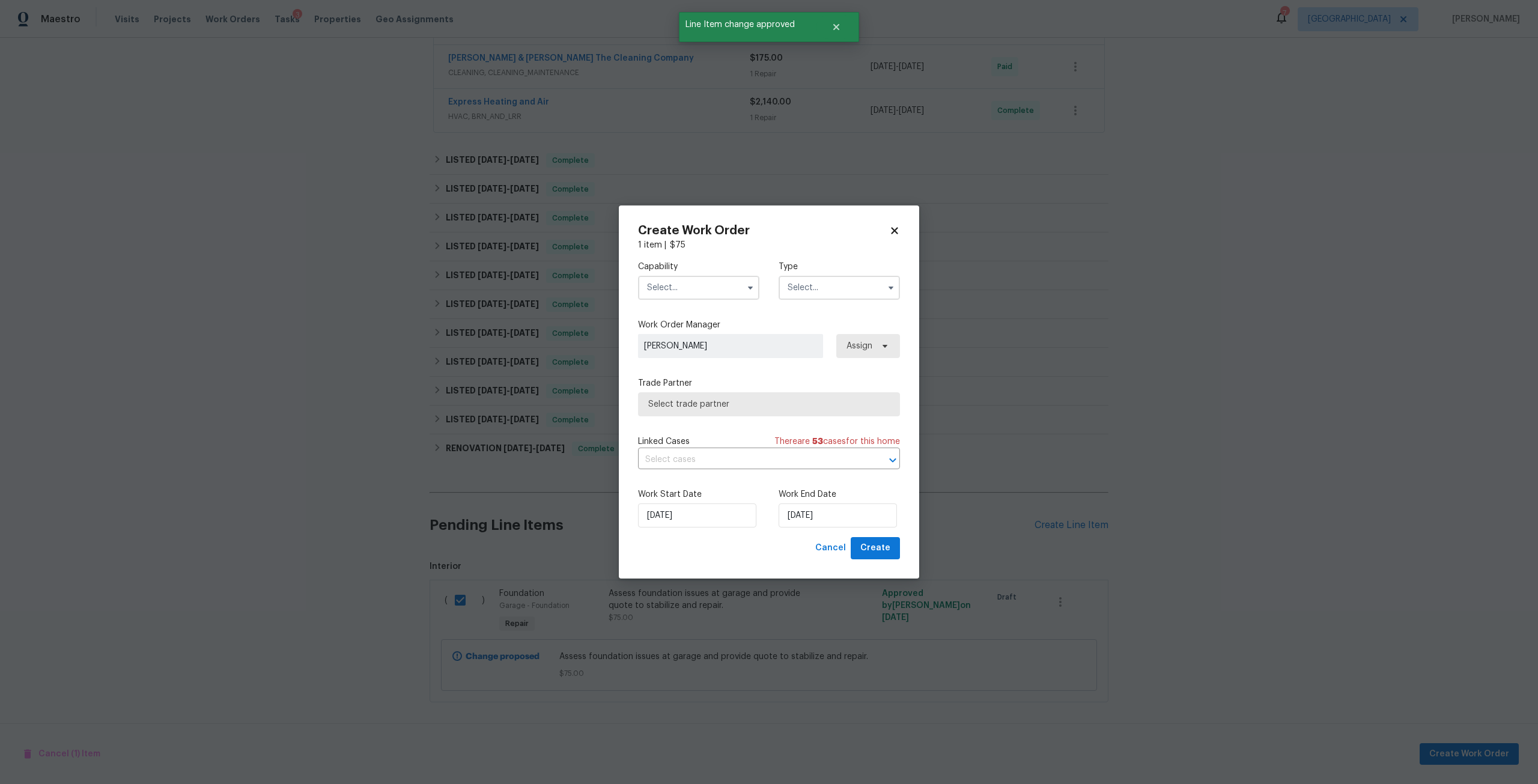
click at [723, 296] on input "text" at bounding box center [698, 287] width 121 height 24
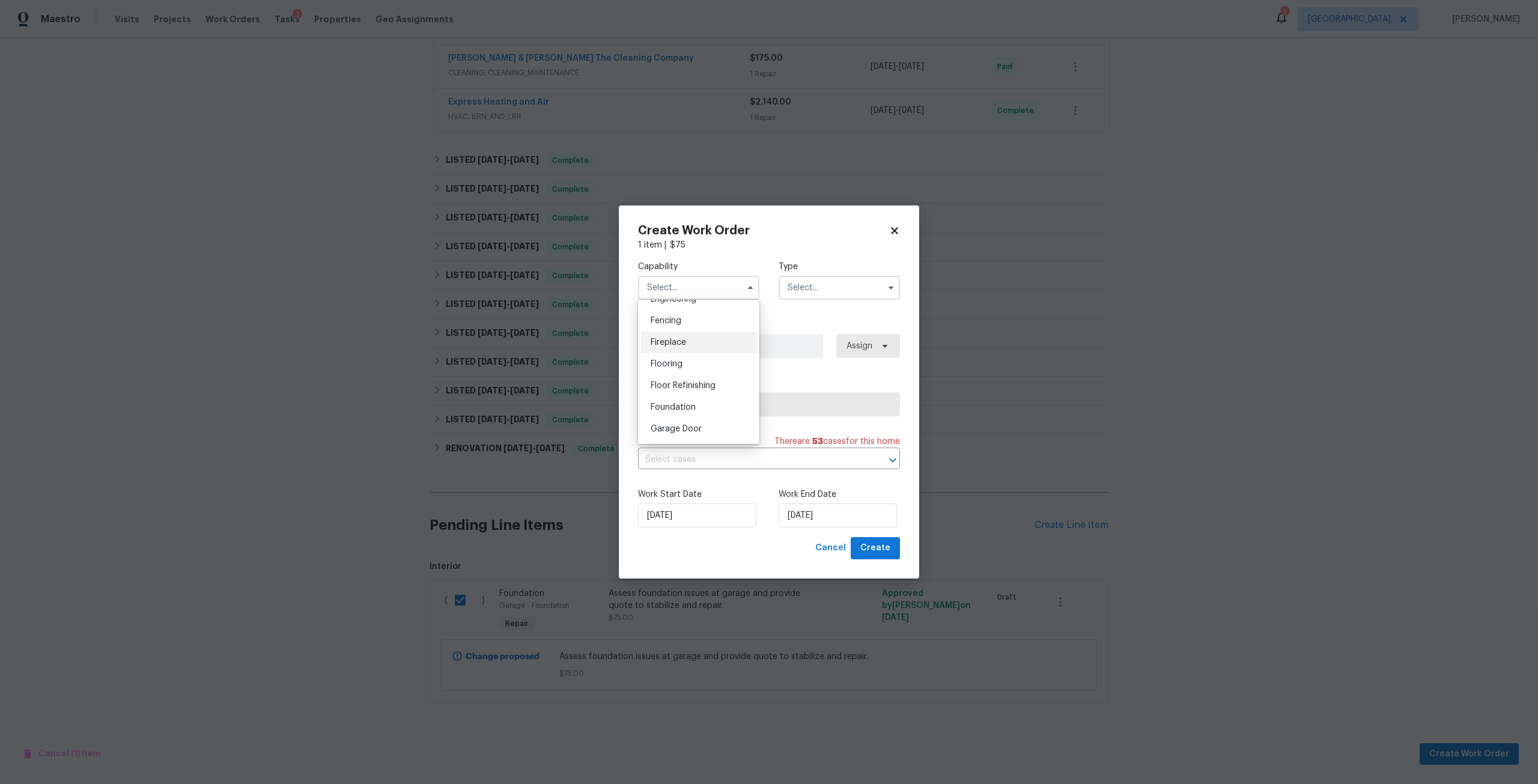
scroll to position [420, 0]
click at [691, 407] on span "Foundation" at bounding box center [673, 402] width 45 height 9
type input "Foundation"
click at [820, 288] on input "text" at bounding box center [839, 287] width 121 height 24
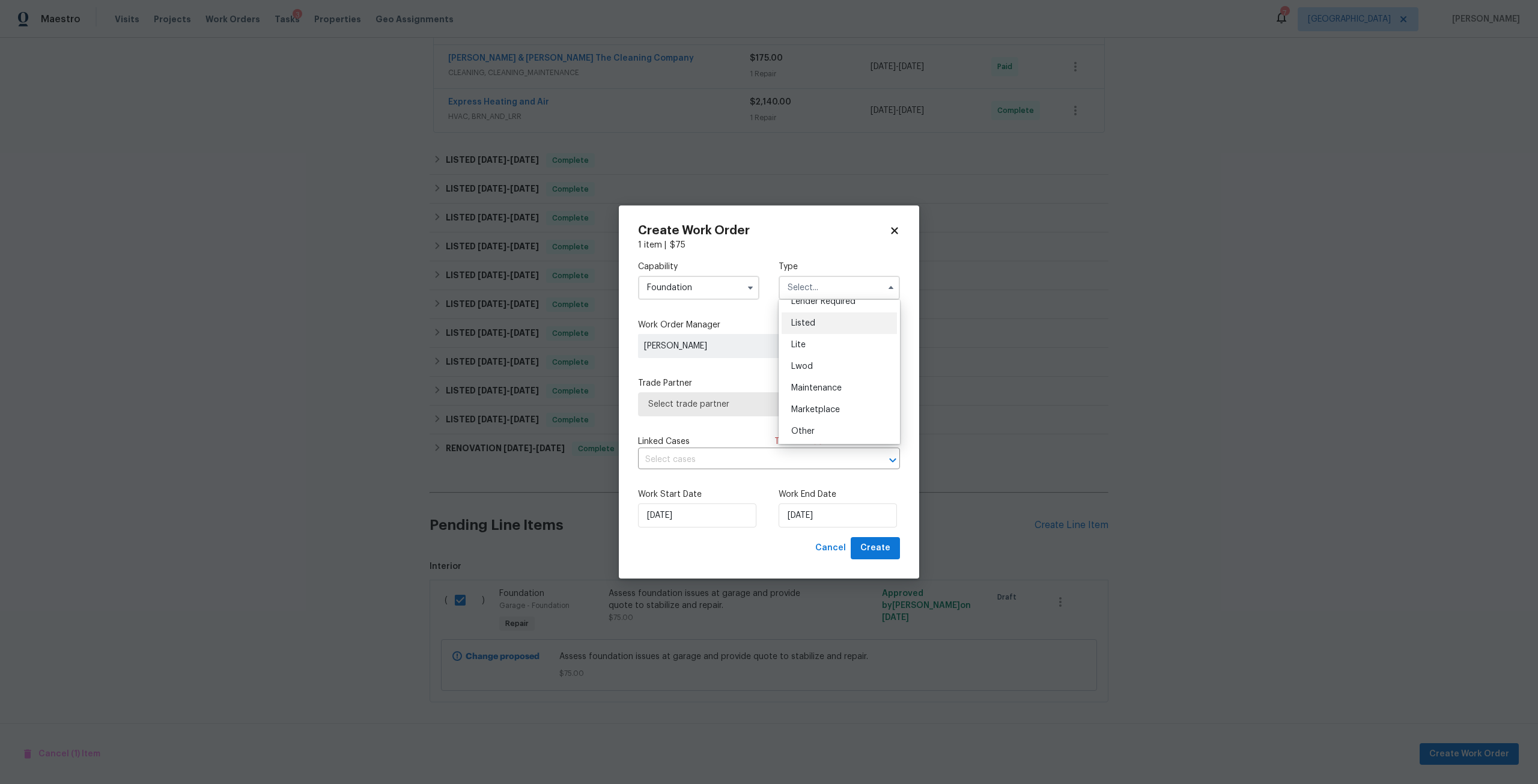
click at [815, 319] on div "Listed" at bounding box center [839, 323] width 116 height 21
type input "Listed"
click at [862, 353] on span "Assign" at bounding box center [867, 346] width 67 height 24
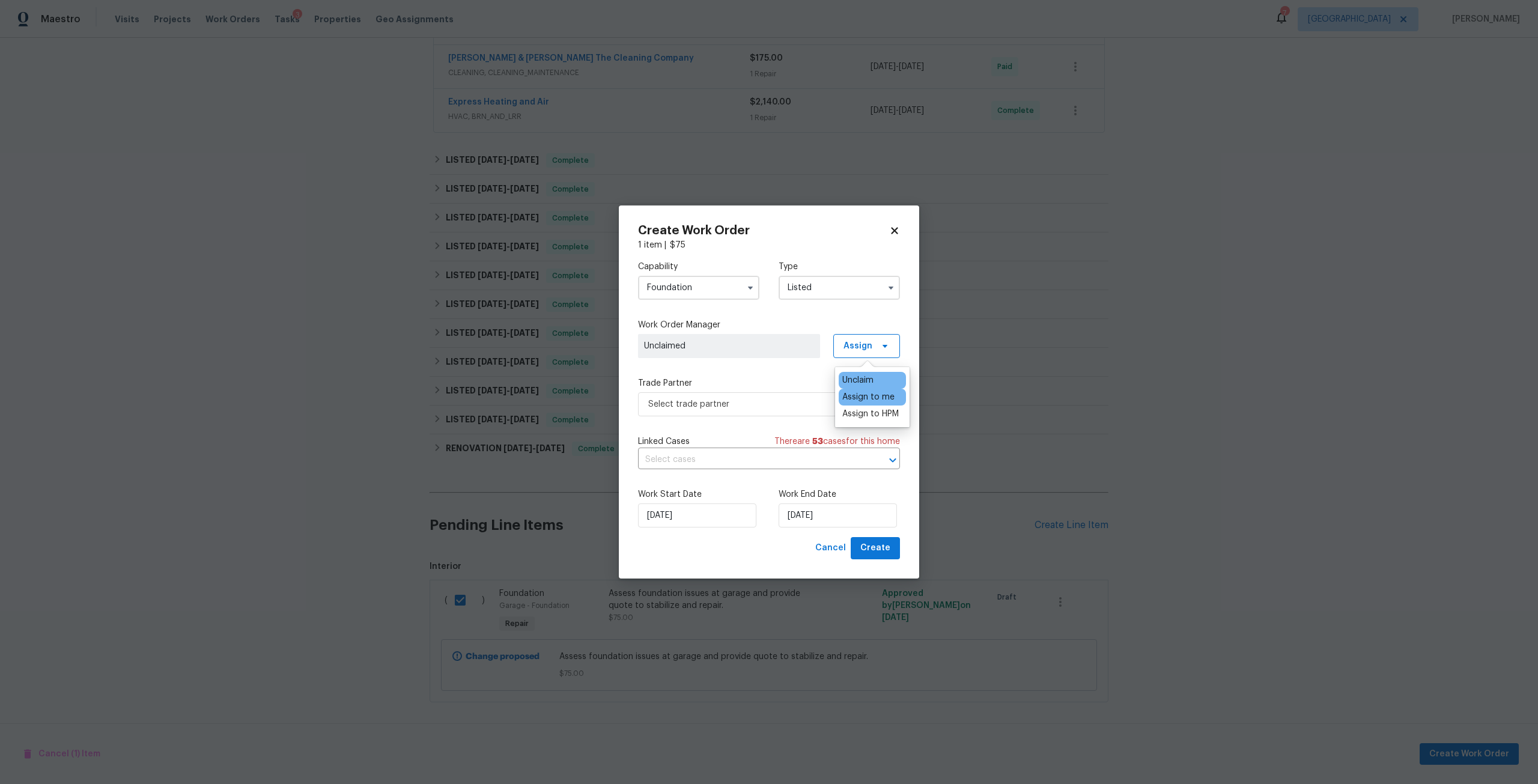
click at [861, 399] on div "Assign to me" at bounding box center [869, 397] width 53 height 12
click at [760, 409] on span "Select trade partner" at bounding box center [760, 404] width 224 height 12
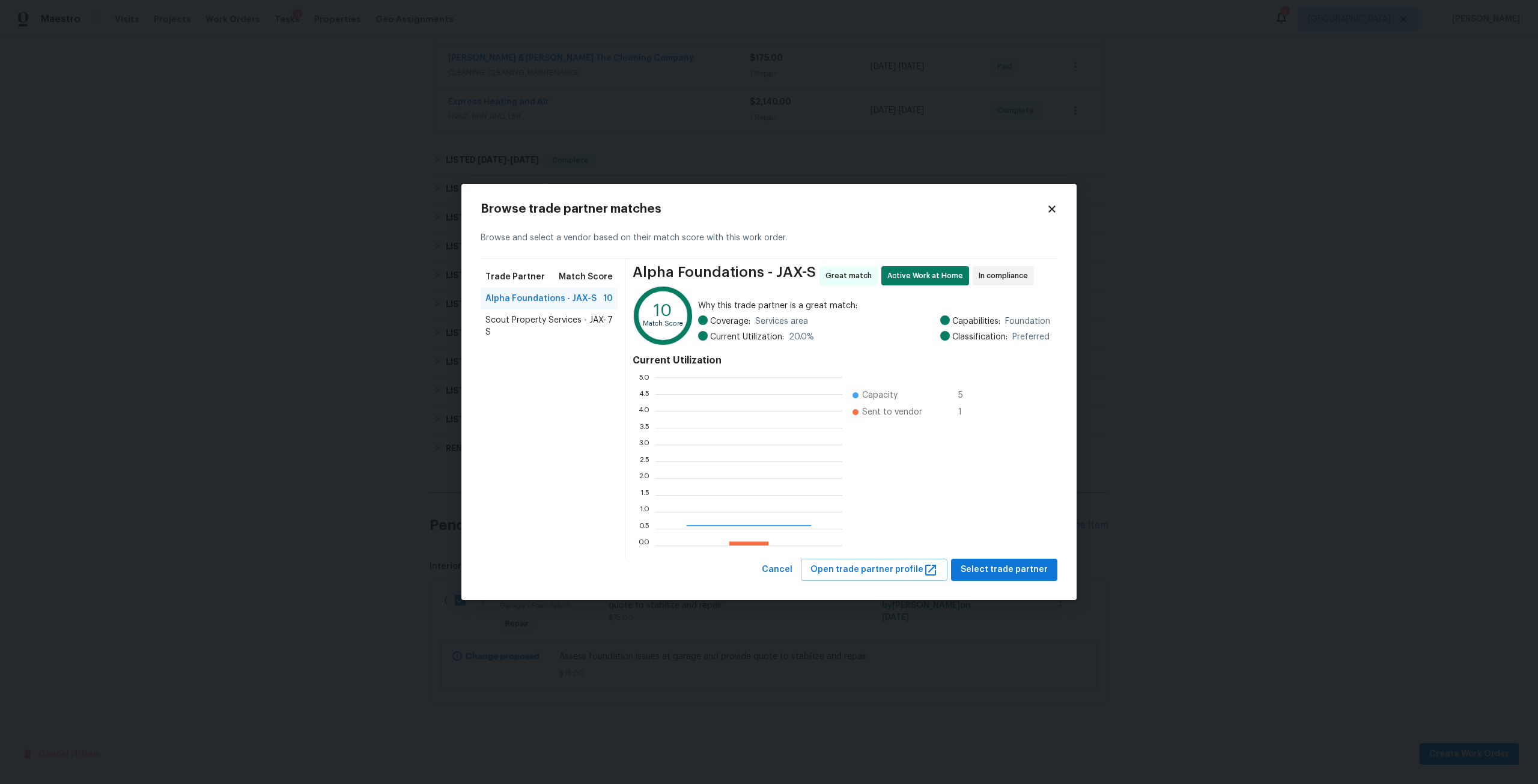
scroll to position [159, 178]
click at [565, 319] on span "Scout Property Services - JAX-S" at bounding box center [546, 326] width 122 height 24
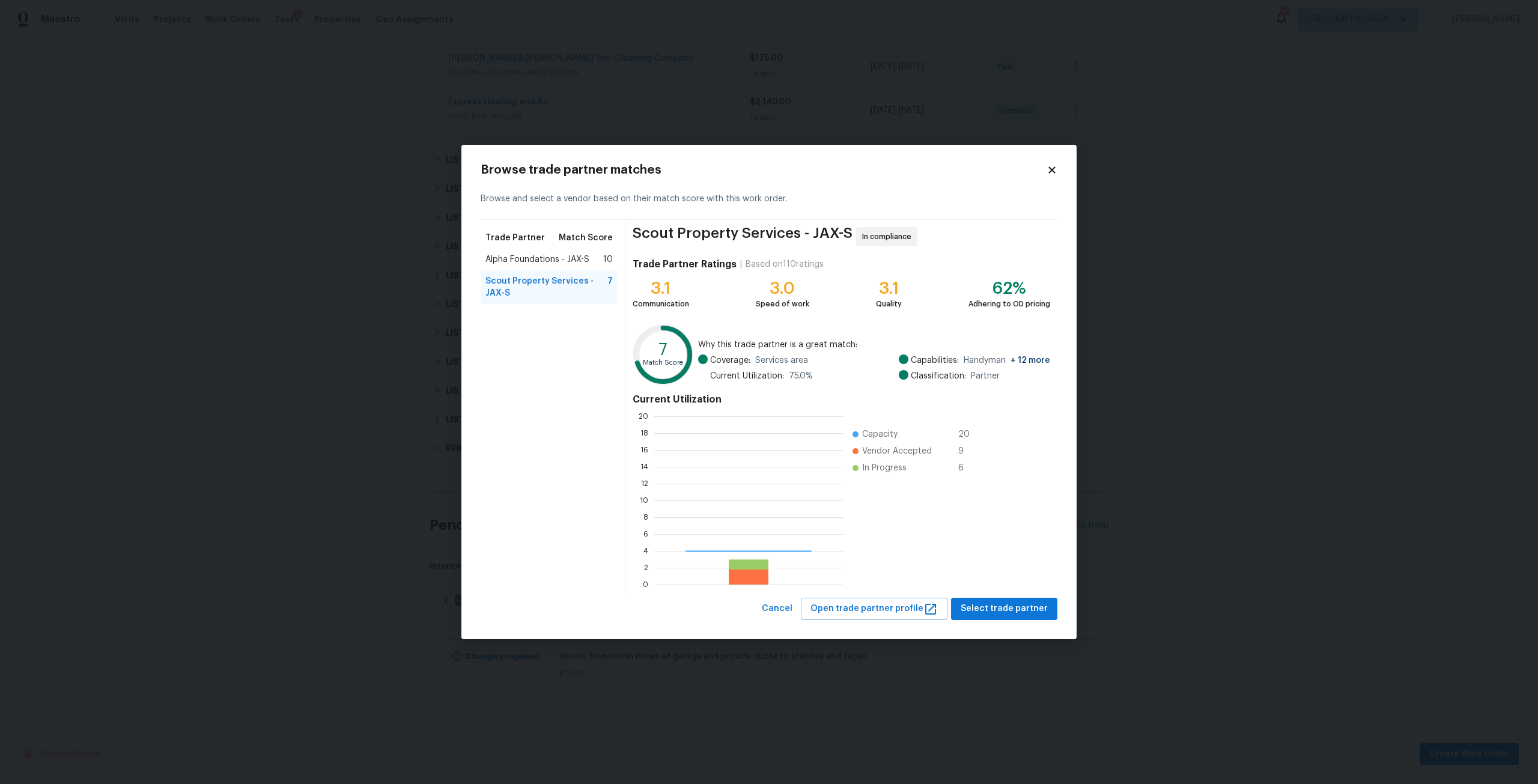
scroll to position [159, 180]
click at [993, 604] on span "Select trade partner" at bounding box center [1004, 608] width 87 height 15
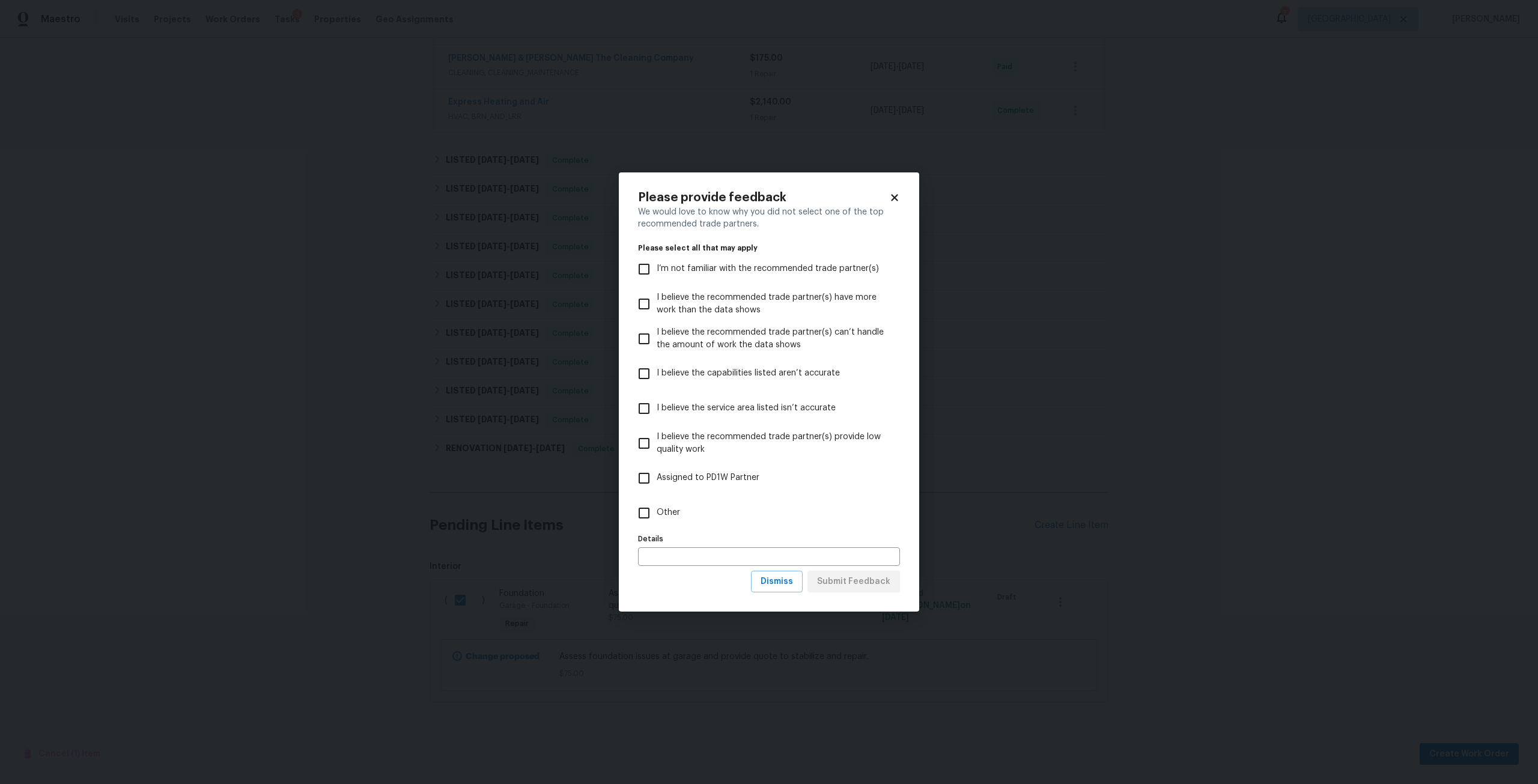
click at [718, 392] on label "I believe the service area listed isn’t accurate" at bounding box center [761, 408] width 259 height 35
click at [657, 396] on input "I believe the service area listed isn’t accurate" at bounding box center [644, 409] width 26 height 26
checkbox input "true"
click at [788, 578] on span "Dismiss" at bounding box center [777, 581] width 33 height 15
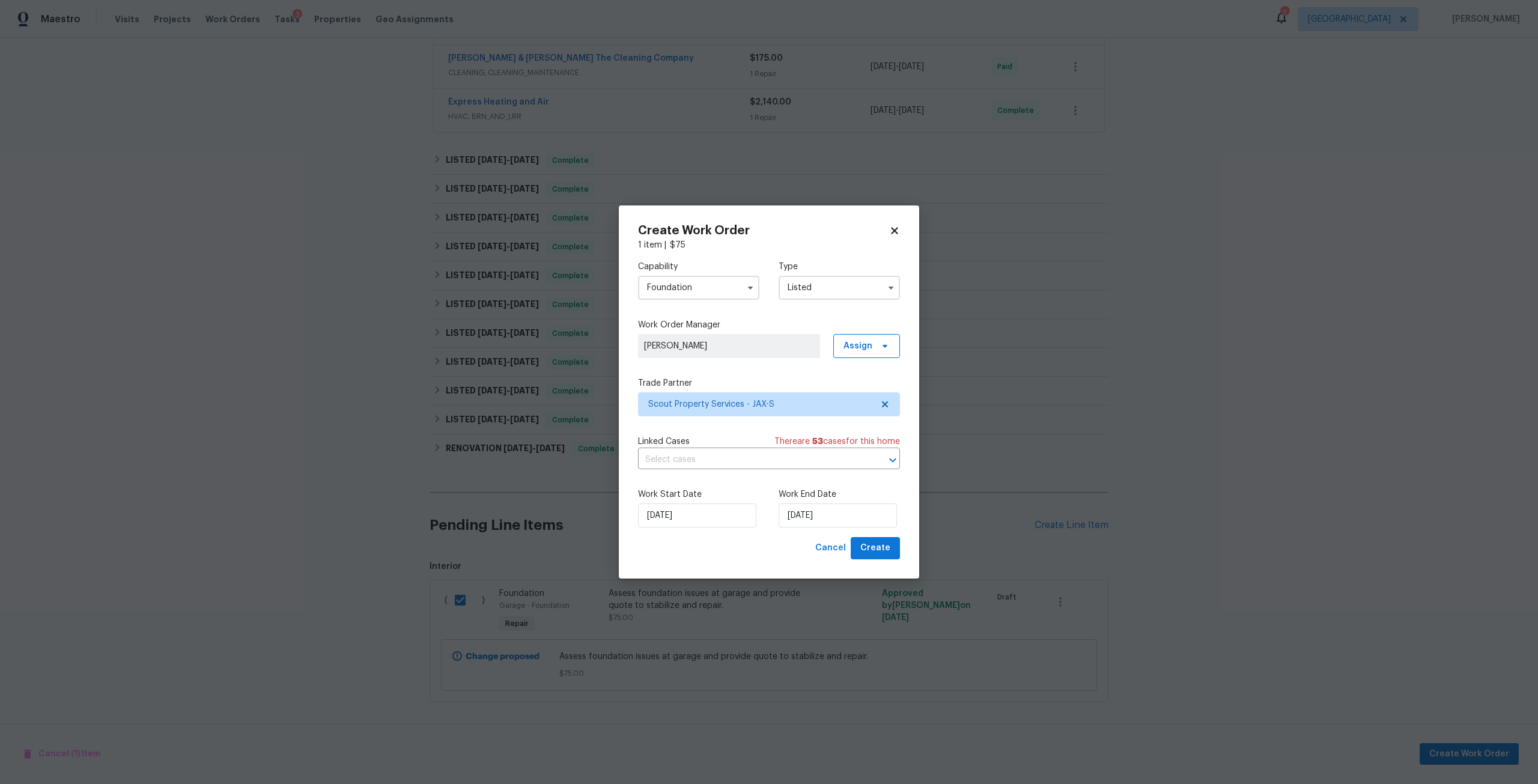
click at [836, 535] on div "Work Start Date 9/9/2025 Work End Date 9/9/2025" at bounding box center [769, 508] width 262 height 58
click at [841, 521] on input "9/9/2025" at bounding box center [837, 515] width 119 height 24
click at [870, 427] on div "12" at bounding box center [875, 429] width 19 height 17
type input "9/12/2025"
click at [866, 541] on span "Create" at bounding box center [875, 548] width 30 height 15
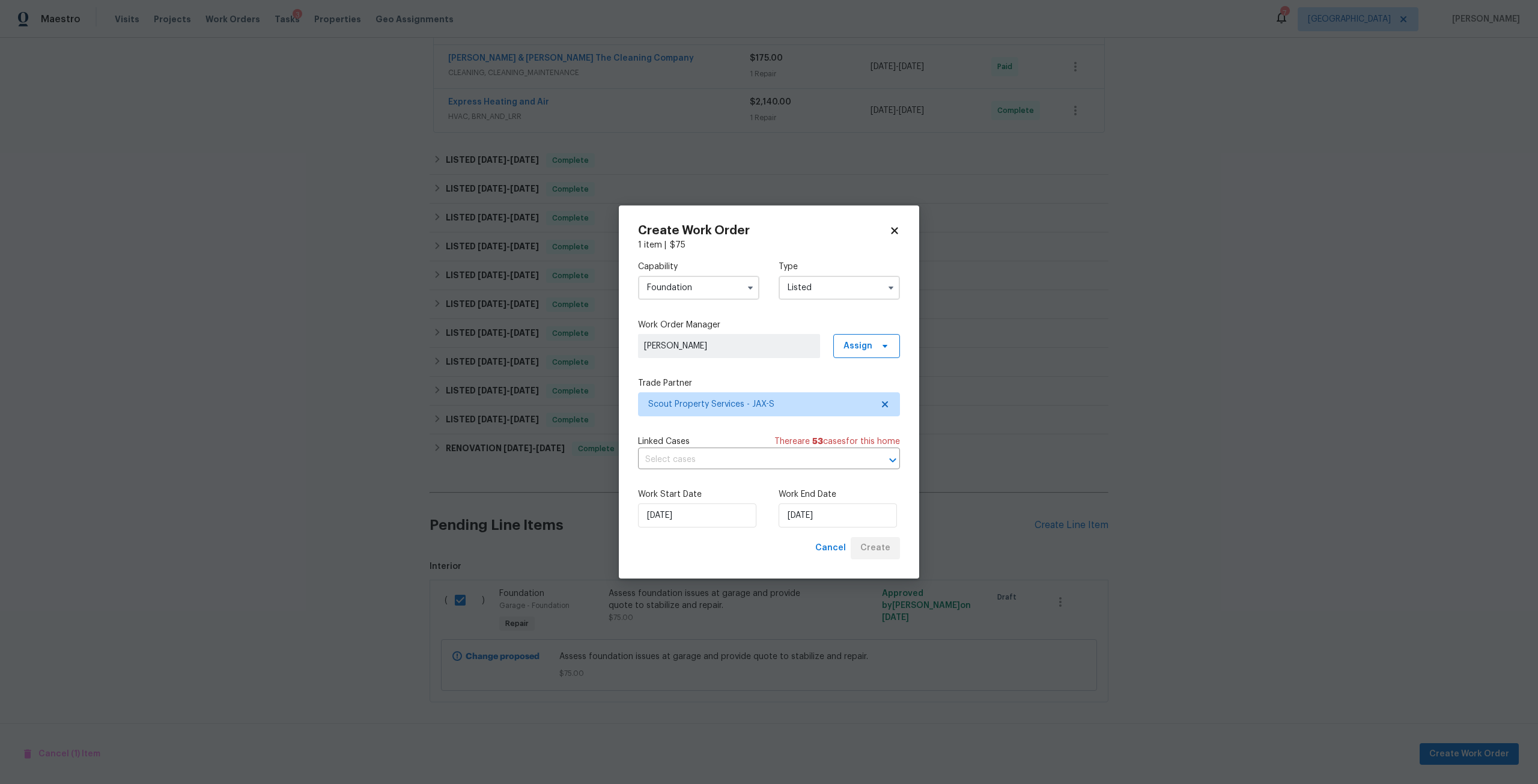
checkbox input "false"
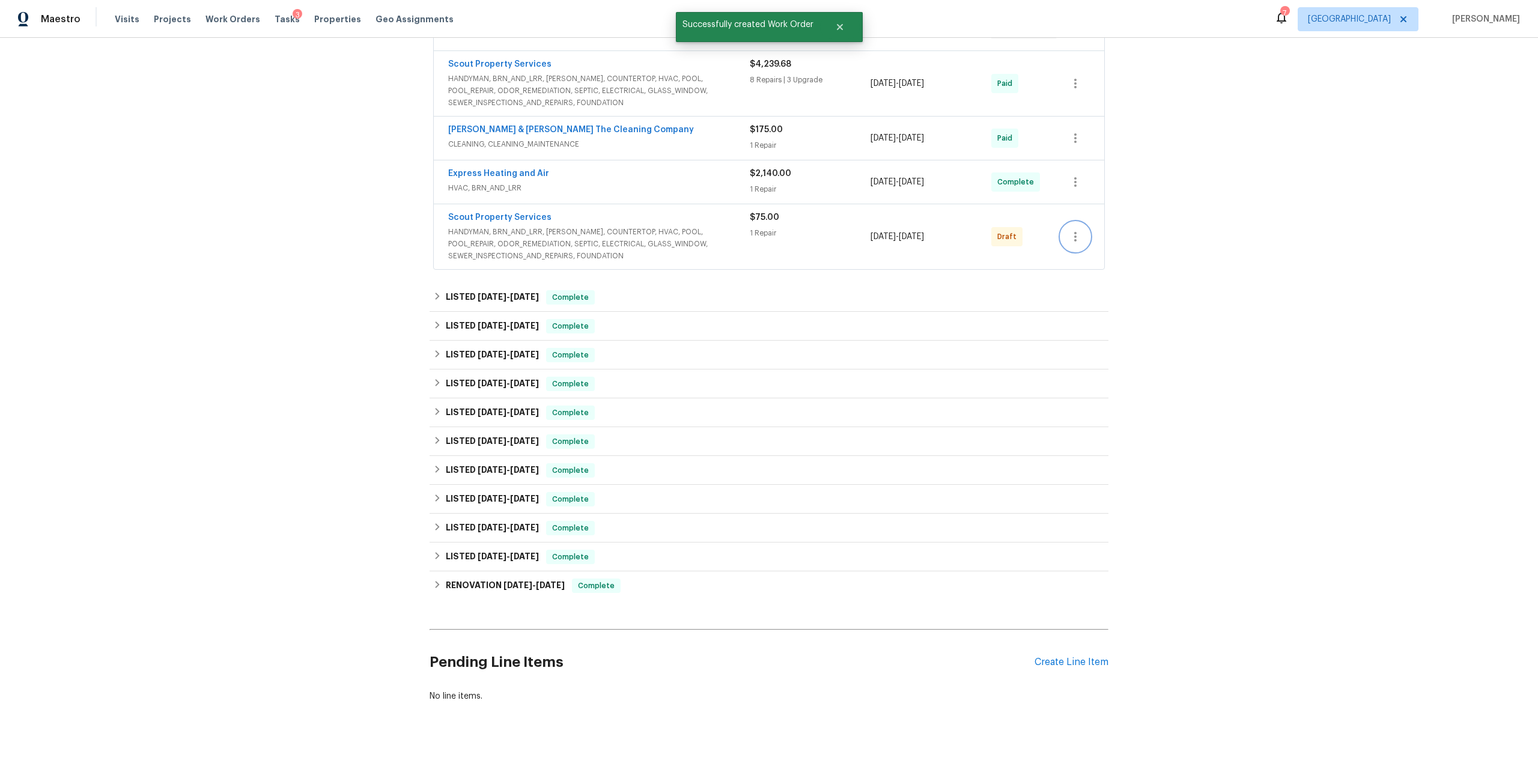
click at [1075, 229] on icon "button" at bounding box center [1075, 236] width 14 height 14
click at [1093, 220] on li "Send to Vendor" at bounding box center [1124, 228] width 134 height 20
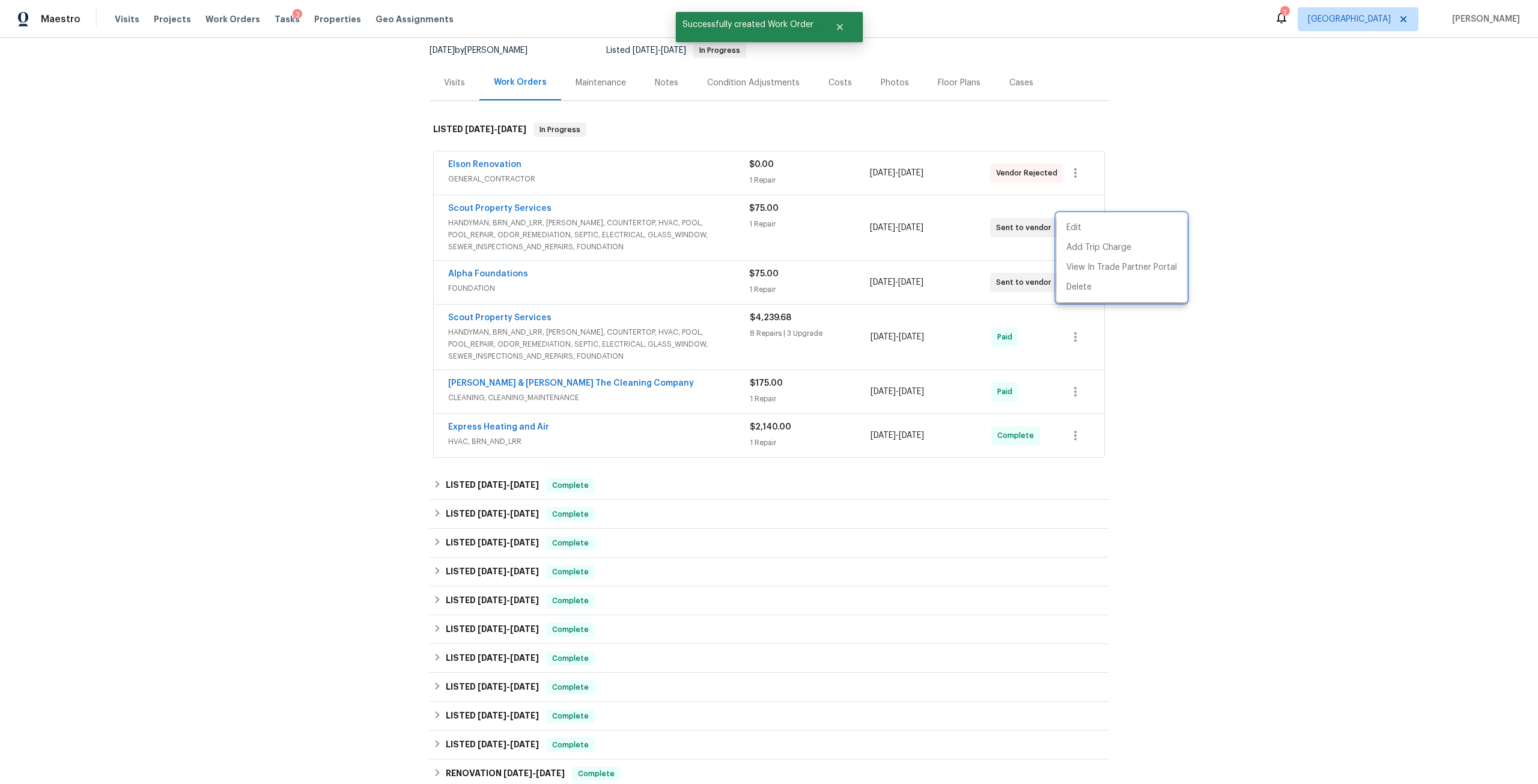
click at [294, 199] on div at bounding box center [769, 392] width 1538 height 784
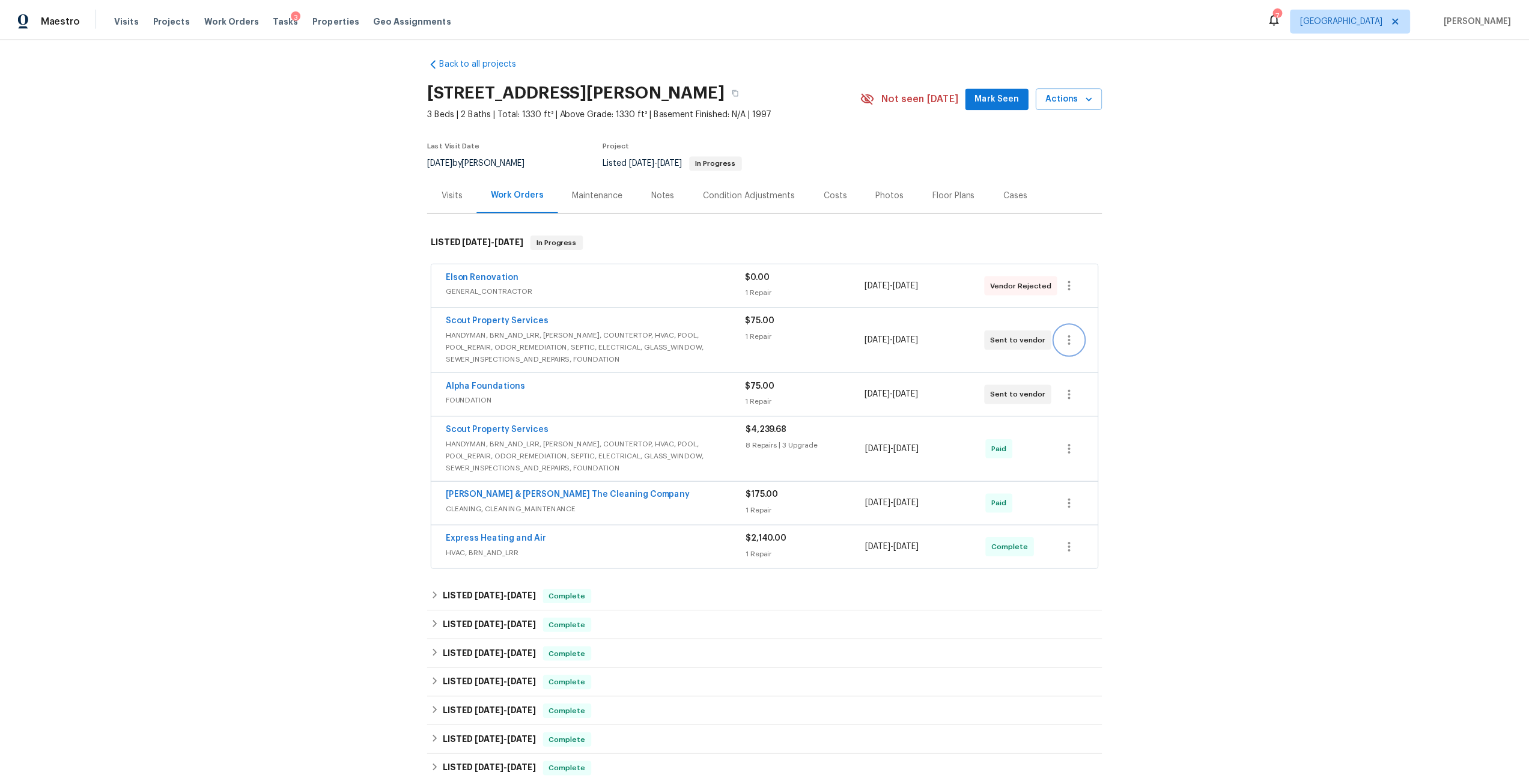
scroll to position [0, 0]
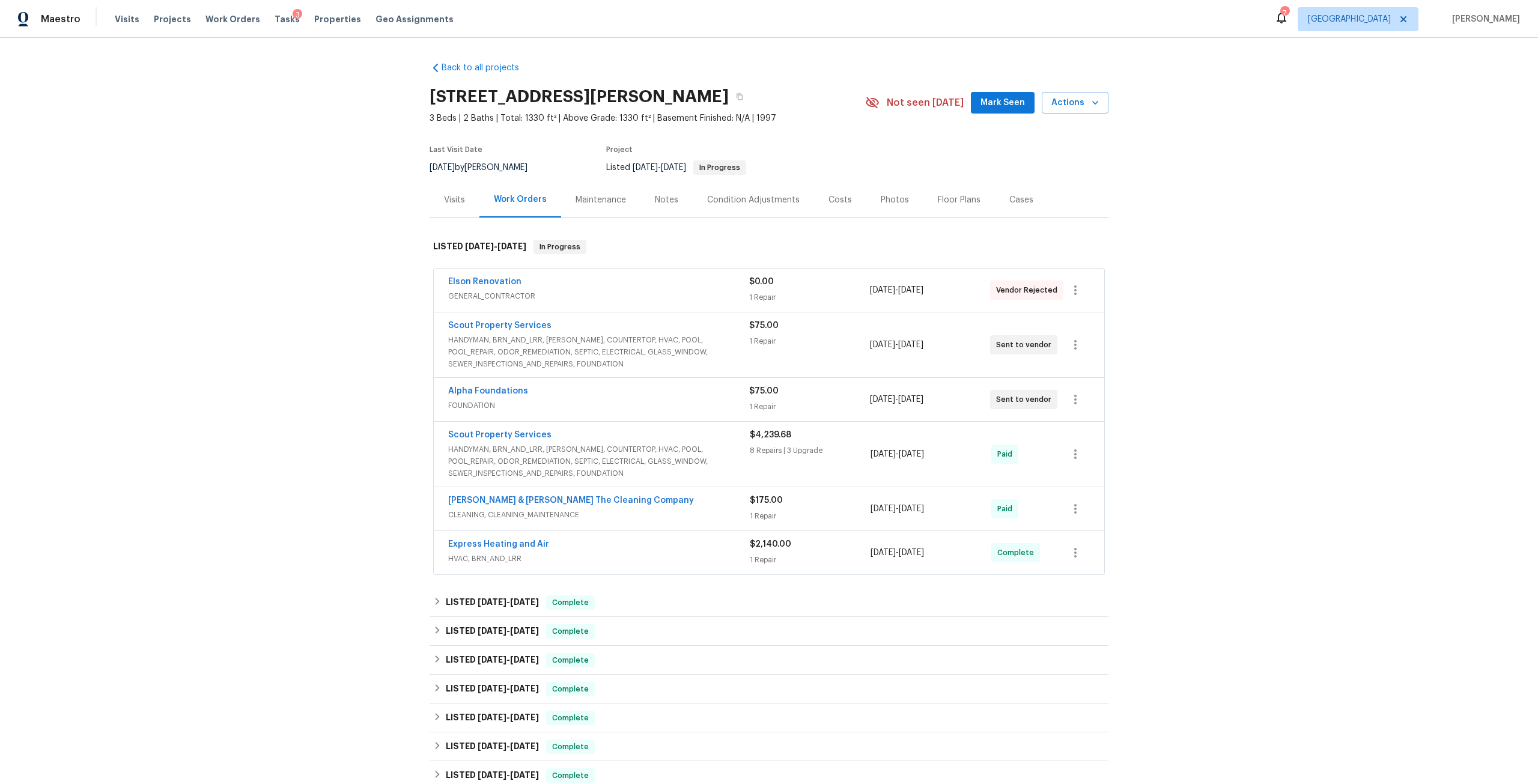
click at [664, 204] on div "Notes" at bounding box center [666, 199] width 23 height 12
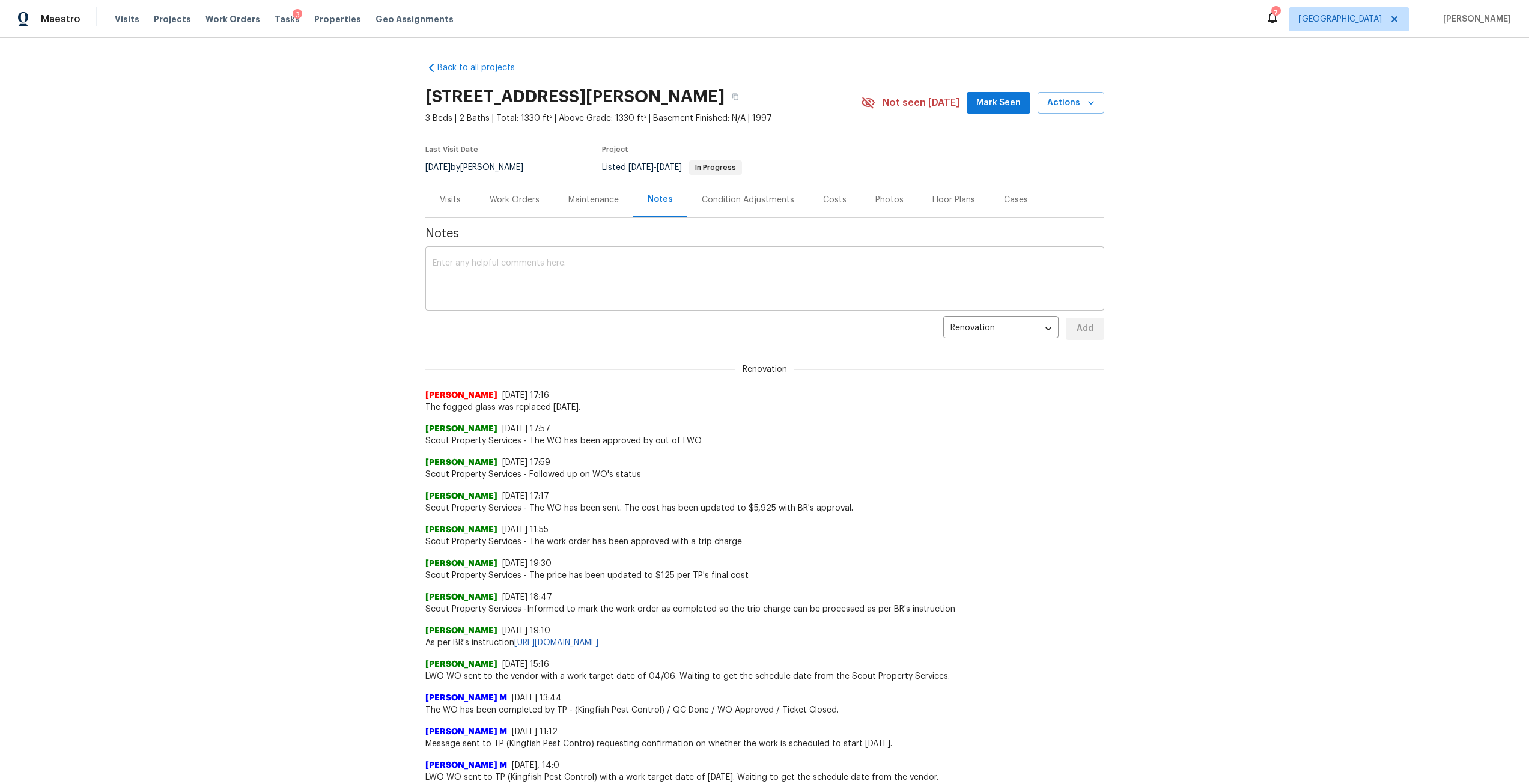
click at [581, 288] on textarea at bounding box center [764, 280] width 664 height 42
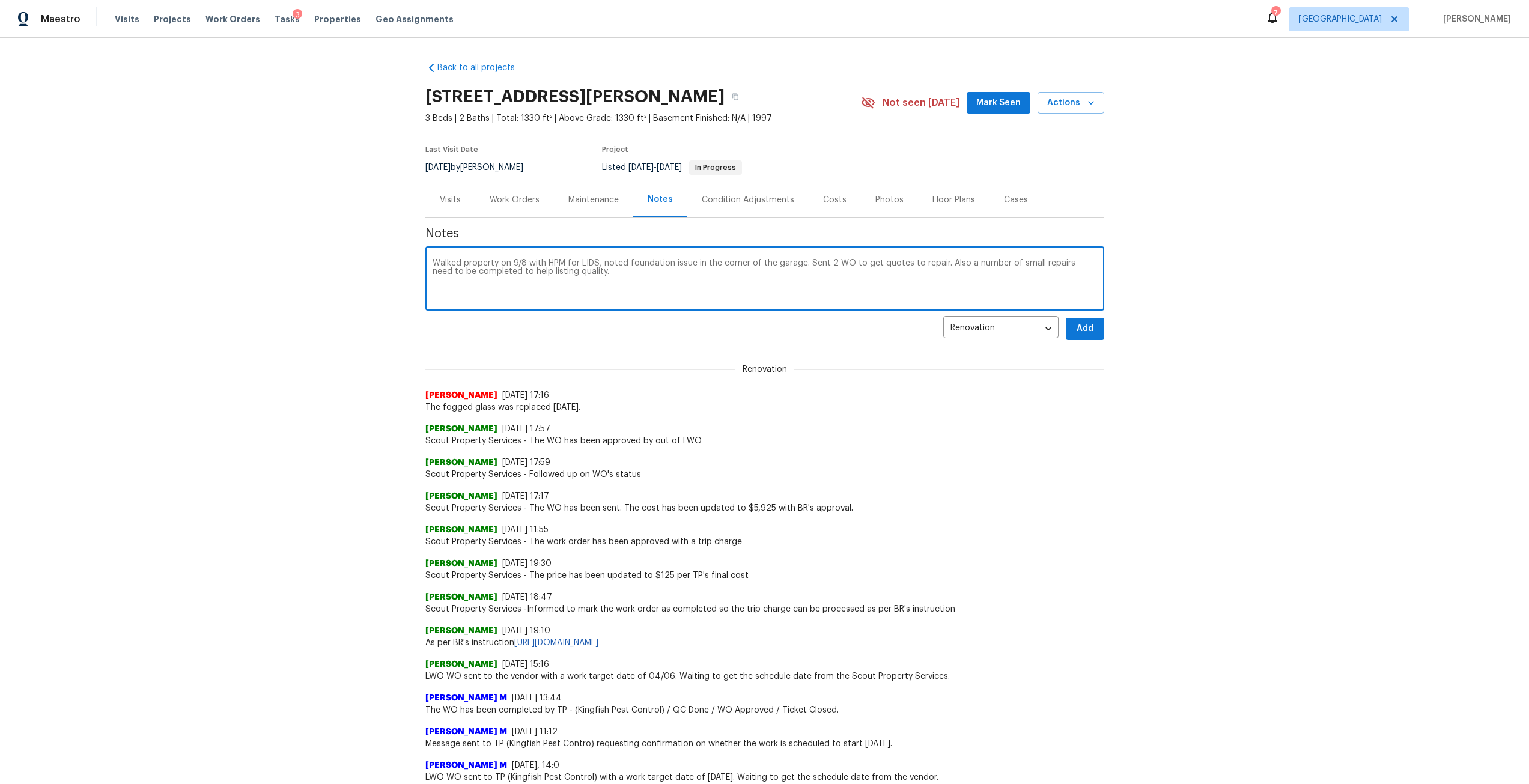
type textarea "Walked property on 9/8 with HPM for LIDS, noted foundation issue in the corner …"
click at [1085, 326] on span "Add" at bounding box center [1085, 328] width 19 height 15
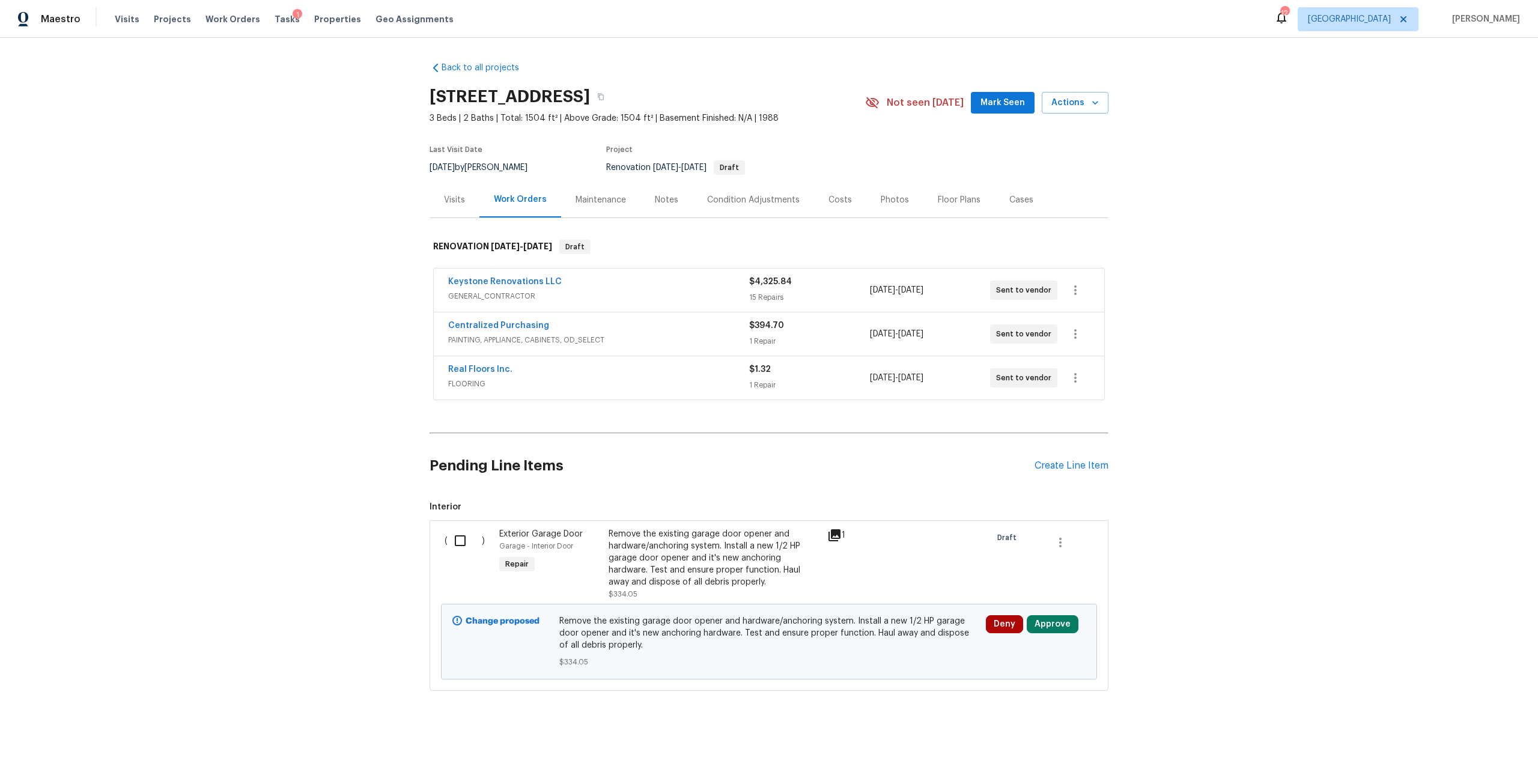
click at [663, 204] on div "Notes" at bounding box center [666, 199] width 23 height 12
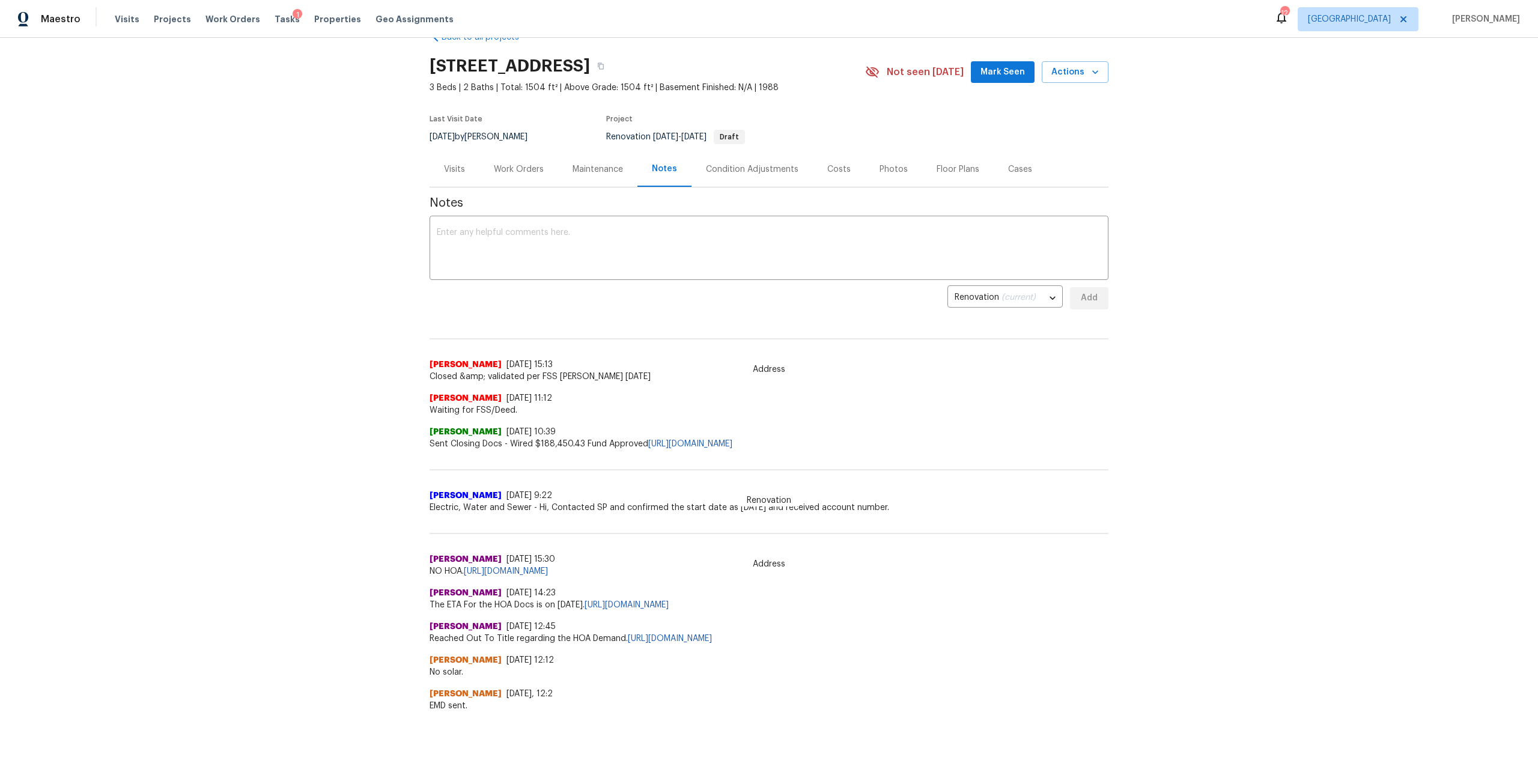
scroll to position [40, 0]
click at [524, 165] on div "Work Orders" at bounding box center [519, 169] width 50 height 12
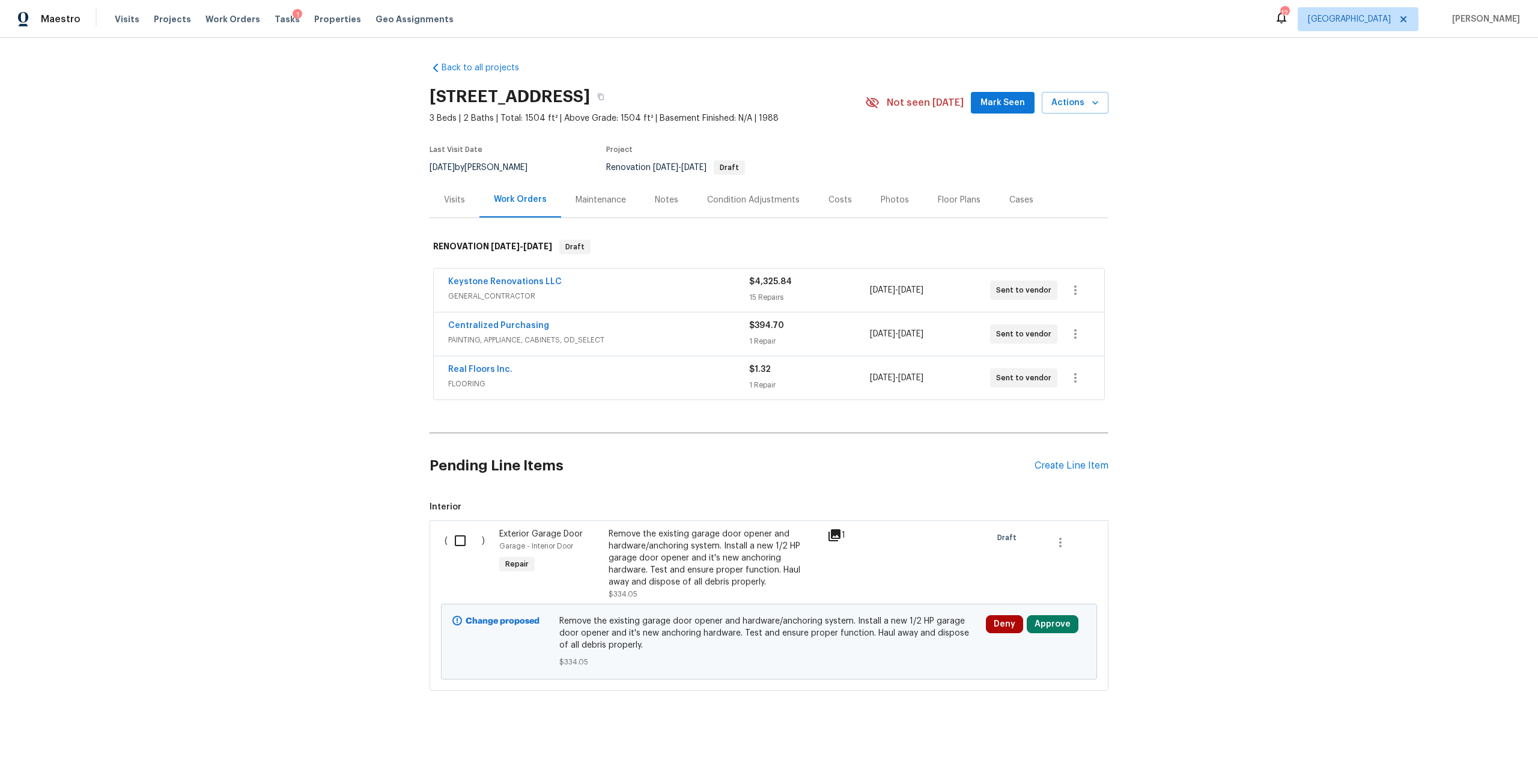
drag, startPoint x: 326, startPoint y: 14, endPoint x: 331, endPoint y: 33, distance: 19.6
click at [326, 14] on span "Properties" at bounding box center [338, 19] width 47 height 12
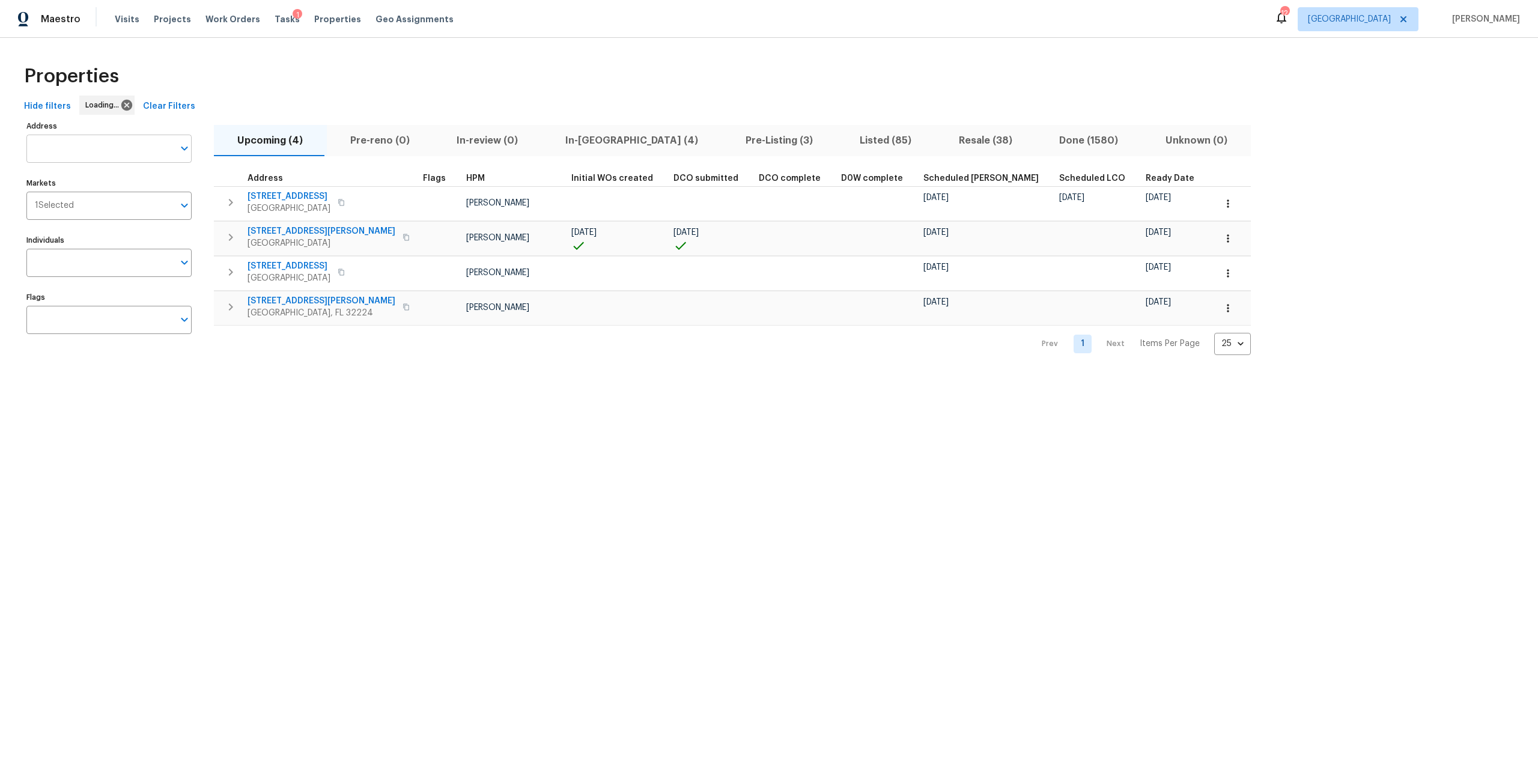
click at [121, 148] on input "Address" at bounding box center [99, 149] width 147 height 28
type input "2936"
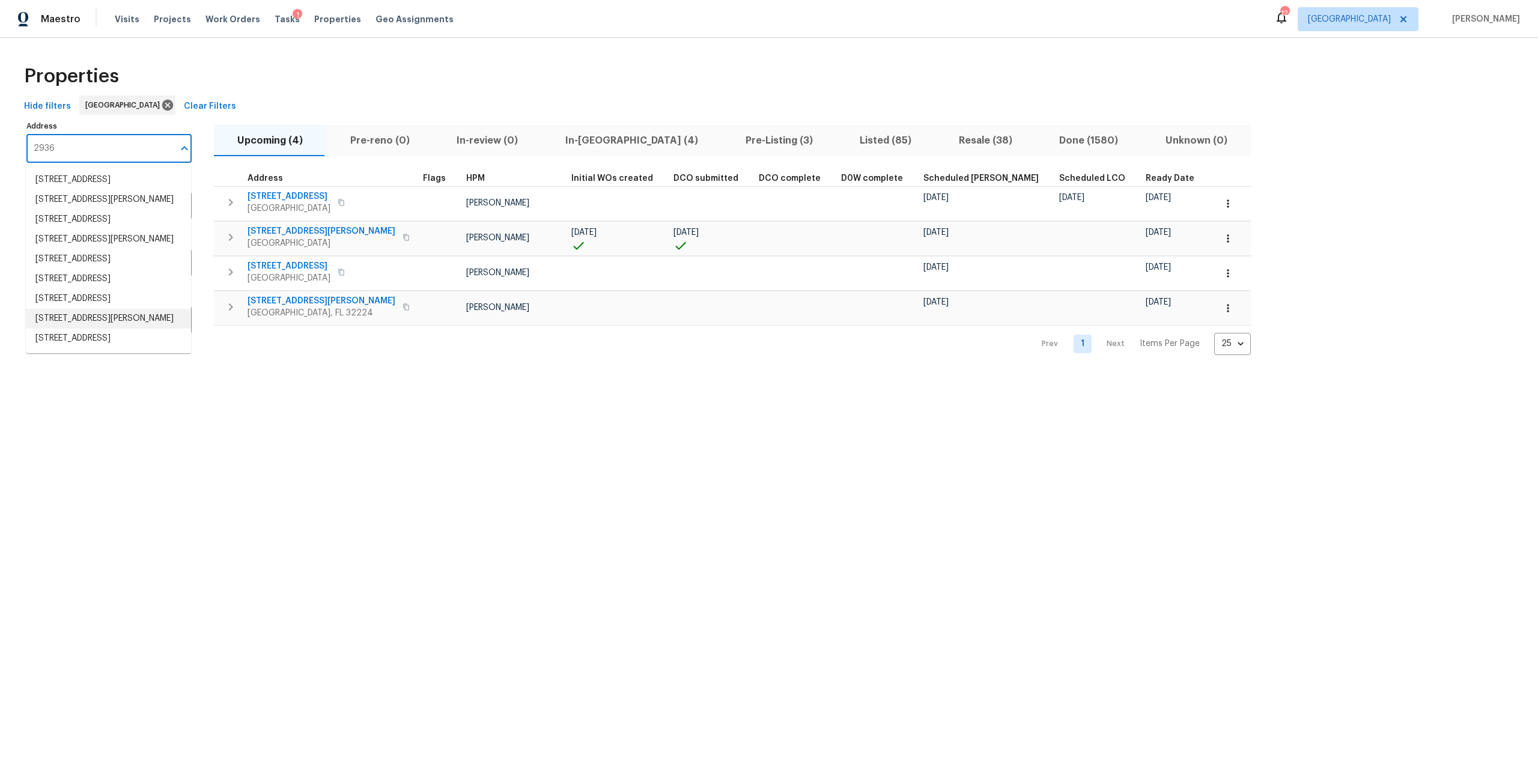
click at [108, 328] on li "2936 Van Gundy Rd Jacksonville FL 32208" at bounding box center [108, 319] width 165 height 20
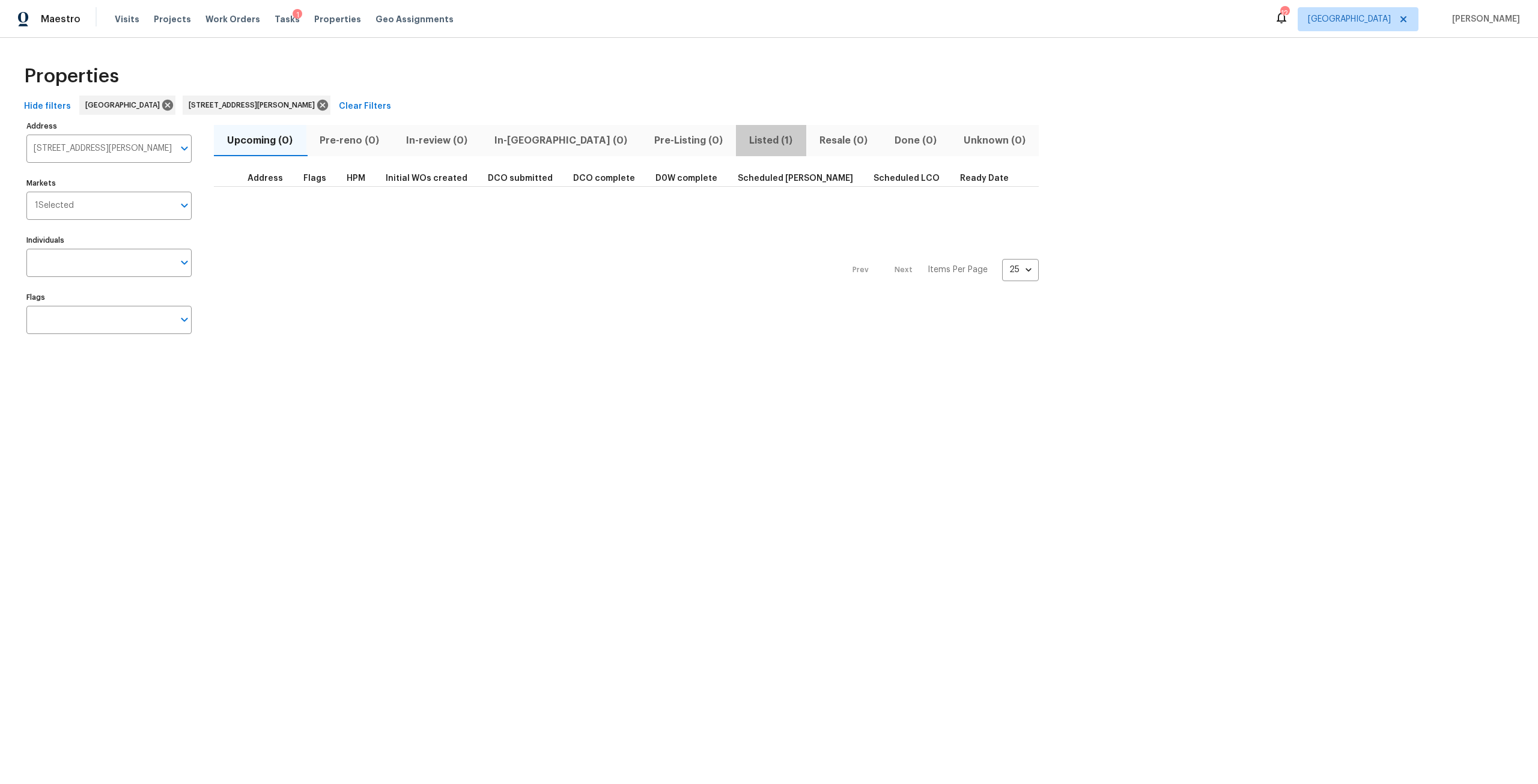
click at [743, 139] on span "Listed (1)" at bounding box center [771, 140] width 56 height 17
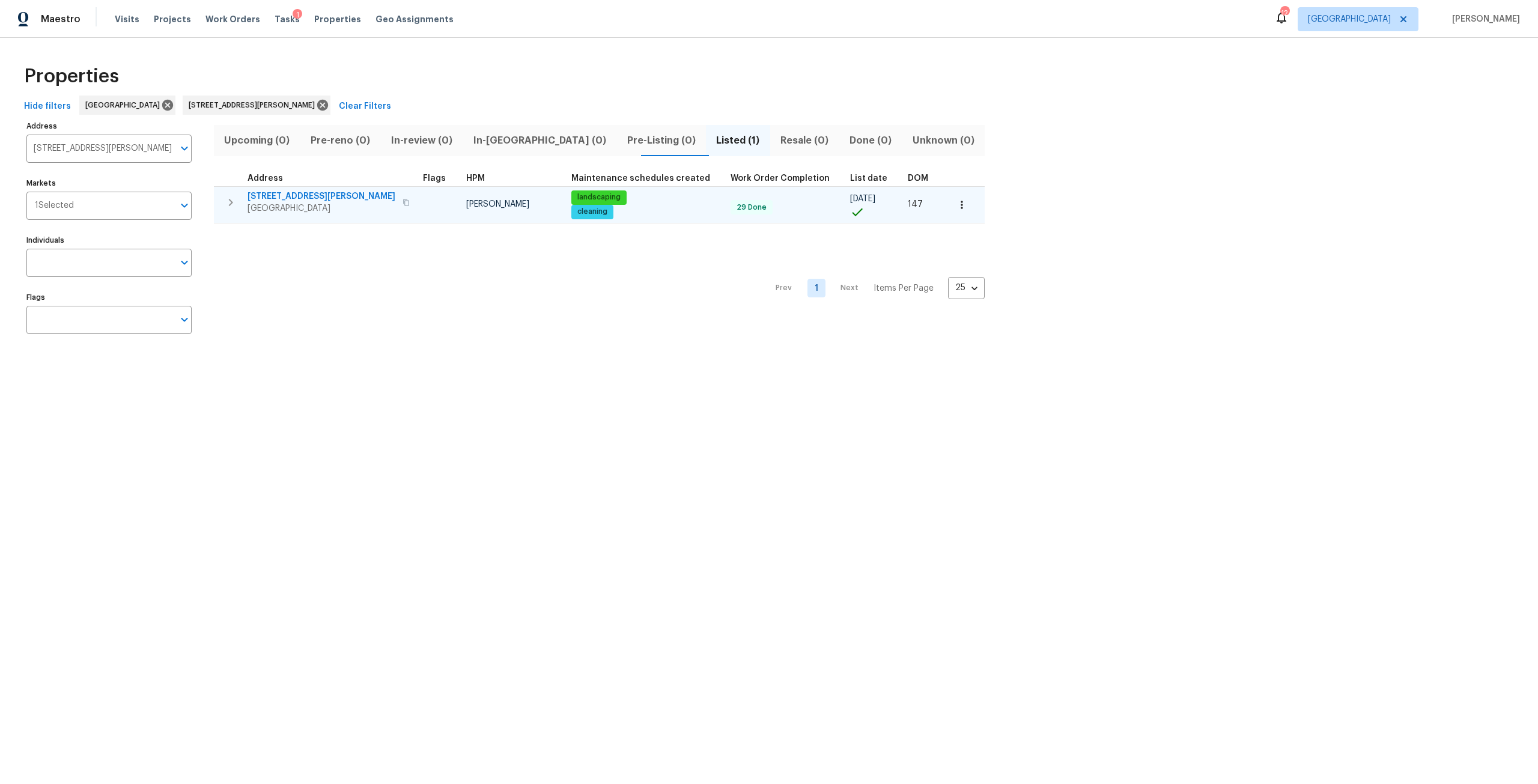
click at [238, 197] on button "button" at bounding box center [231, 202] width 24 height 24
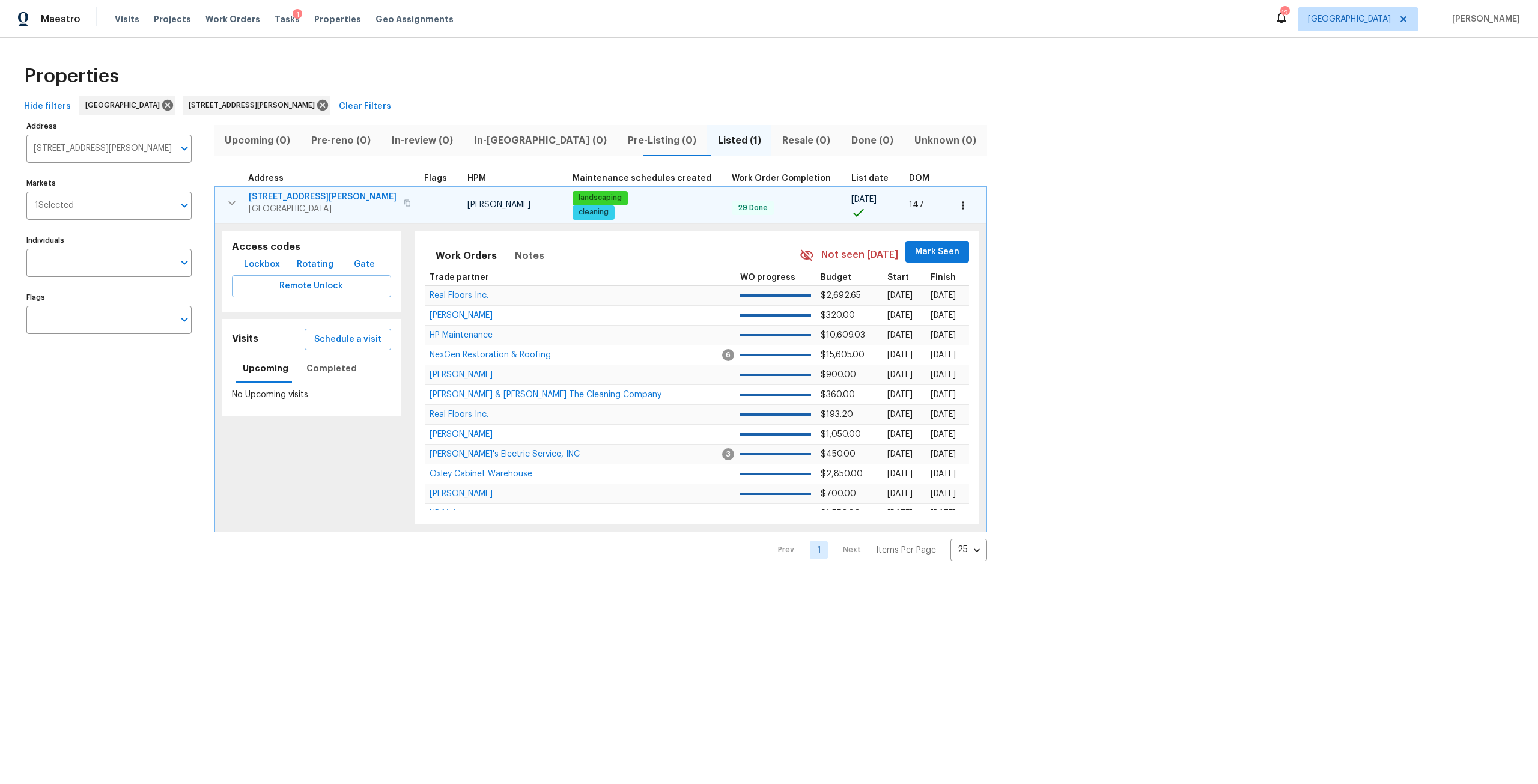
click at [307, 201] on span "2936 Van Gundy Rd" at bounding box center [322, 197] width 148 height 12
click at [950, 205] on button "button" at bounding box center [962, 205] width 26 height 26
click at [920, 334] on p "Admin: Repair Budget Review" at bounding box center [912, 333] width 116 height 13
click at [313, 195] on div at bounding box center [769, 392] width 1538 height 784
click at [313, 195] on span "2936 Van Gundy Rd" at bounding box center [322, 197] width 148 height 12
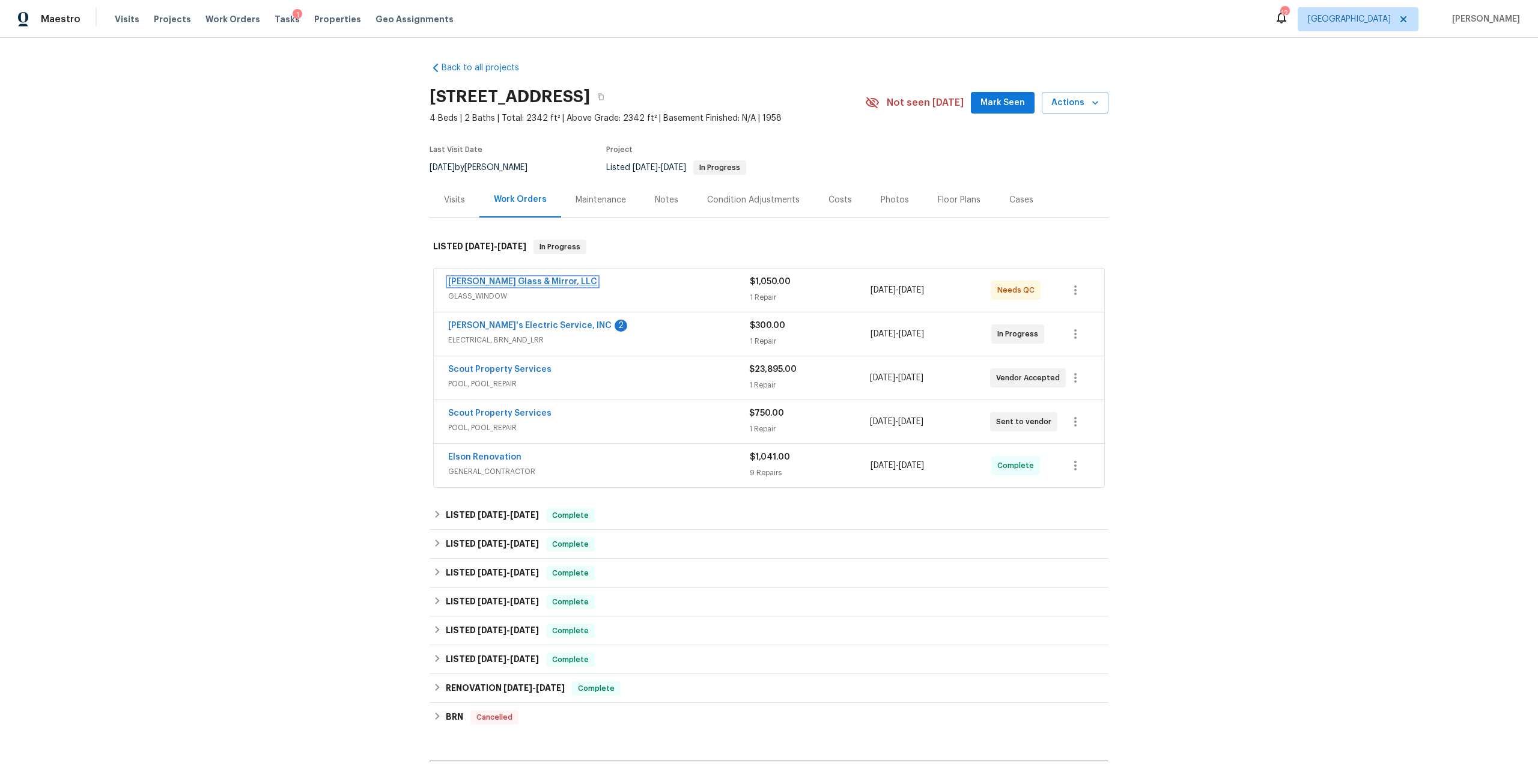
click at [467, 282] on link "[PERSON_NAME] Glass & Mirror, LLC" at bounding box center [522, 282] width 149 height 9
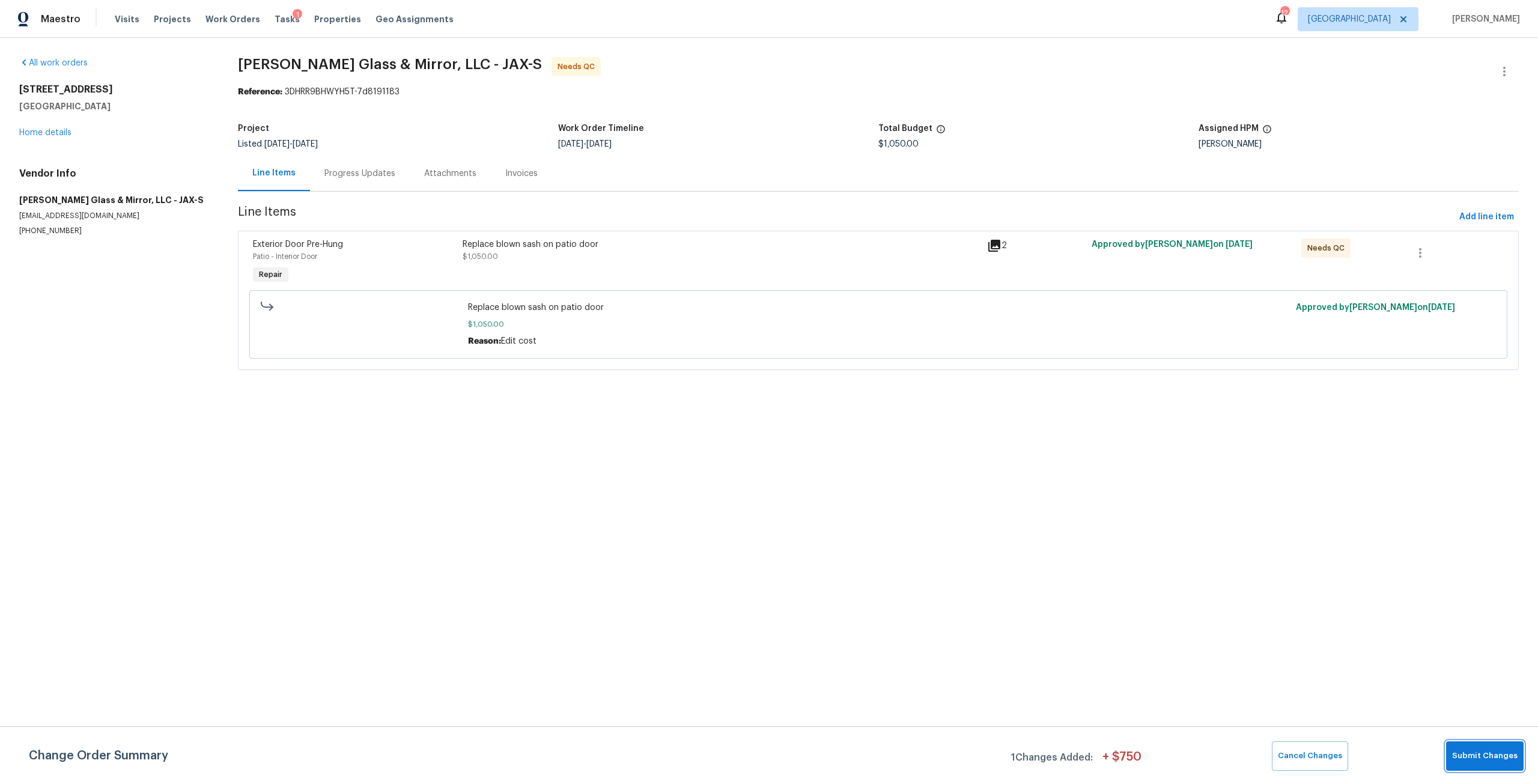
click at [1464, 756] on span "Submit Changes" at bounding box center [1485, 755] width 65 height 13
click at [535, 248] on div "Replace blown sash on patio door" at bounding box center [721, 244] width 517 height 12
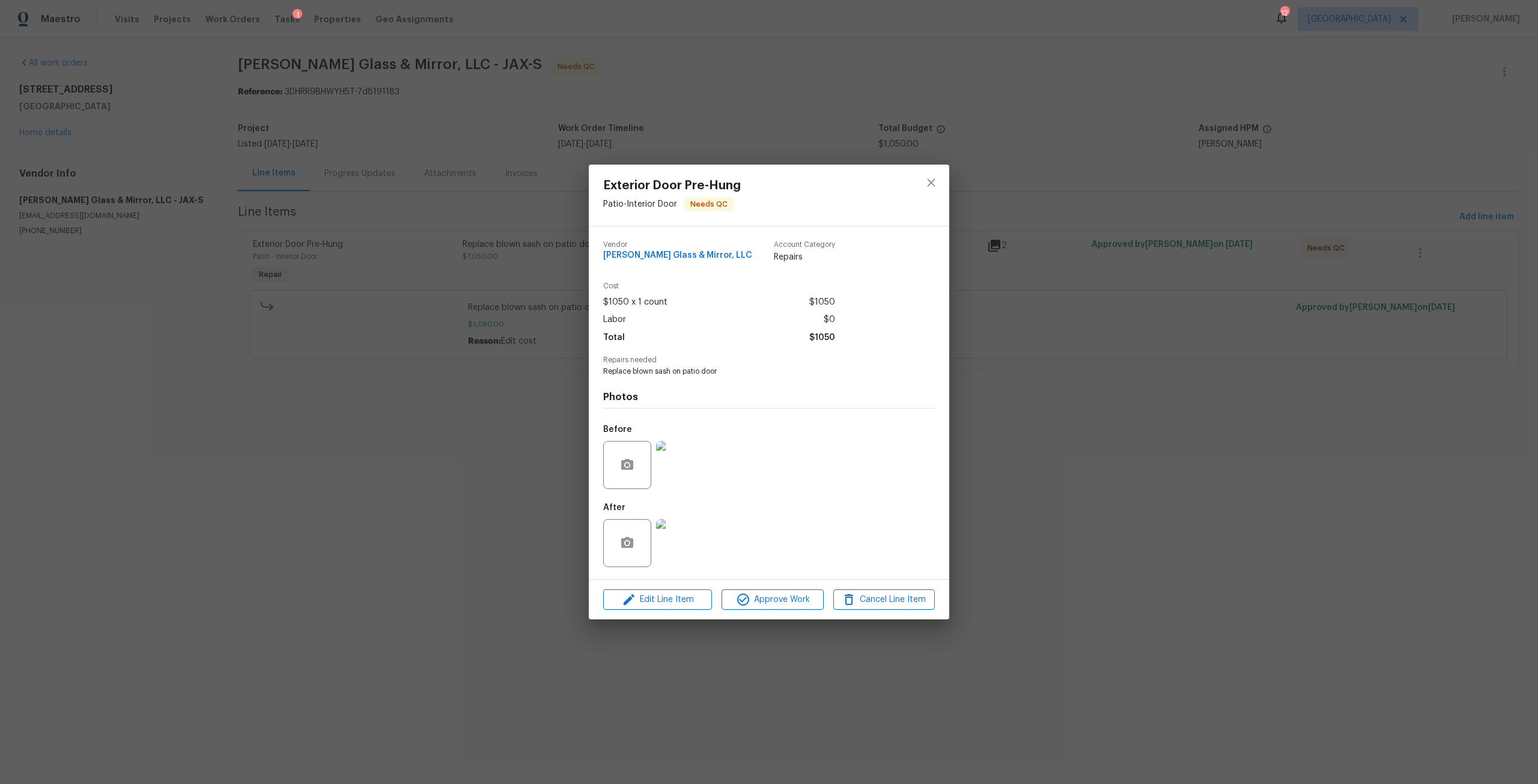
click at [683, 543] on img at bounding box center [680, 543] width 48 height 48
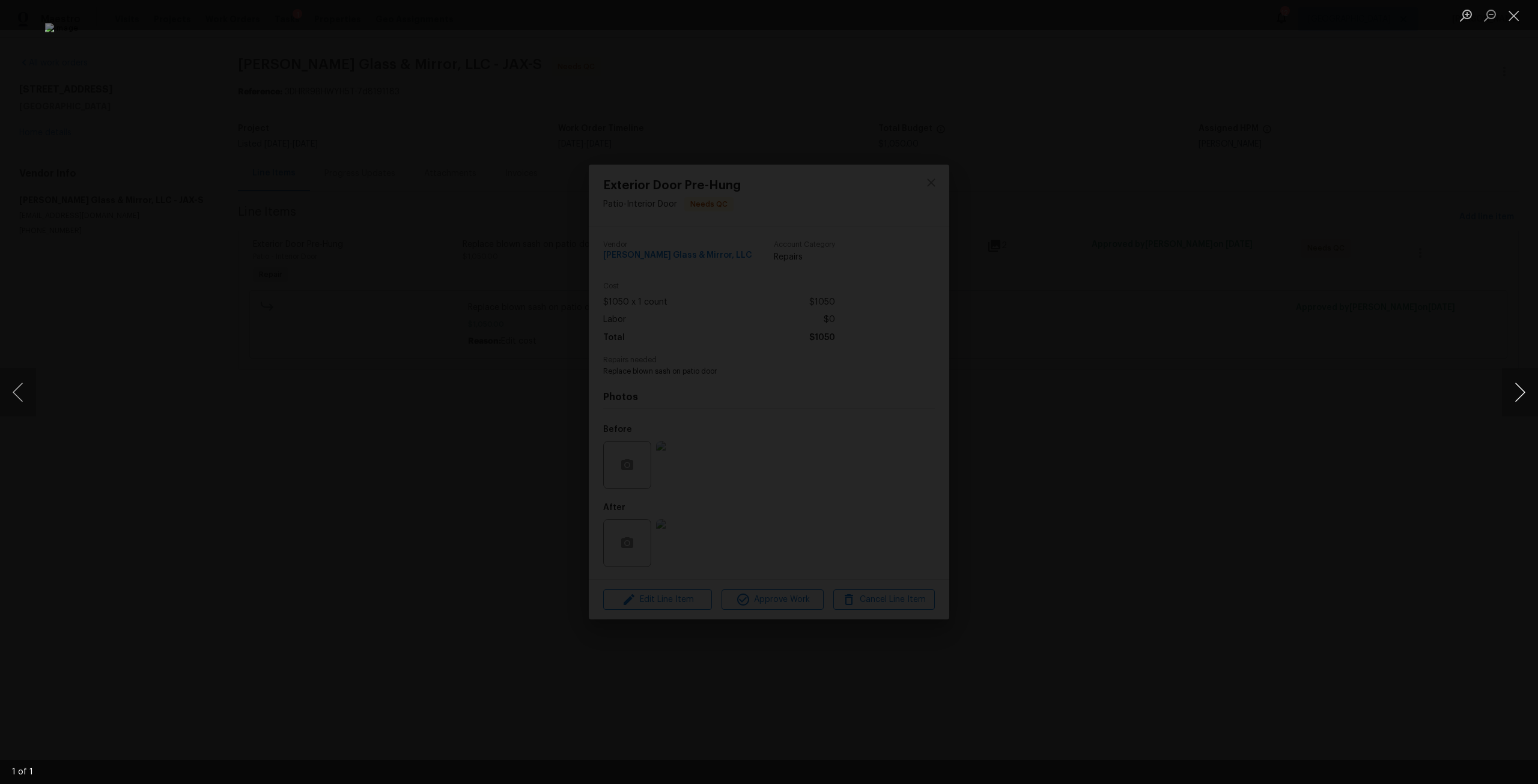
click at [1512, 388] on button "Next image" at bounding box center [1520, 392] width 36 height 48
click at [1520, 386] on button "Next image" at bounding box center [1520, 392] width 36 height 48
click at [873, 434] on img "Lightbox" at bounding box center [769, 392] width 1448 height 738
click at [1523, 385] on button "Next image" at bounding box center [1520, 392] width 36 height 48
click at [1519, 13] on button "Close lightbox" at bounding box center [1514, 16] width 24 height 21
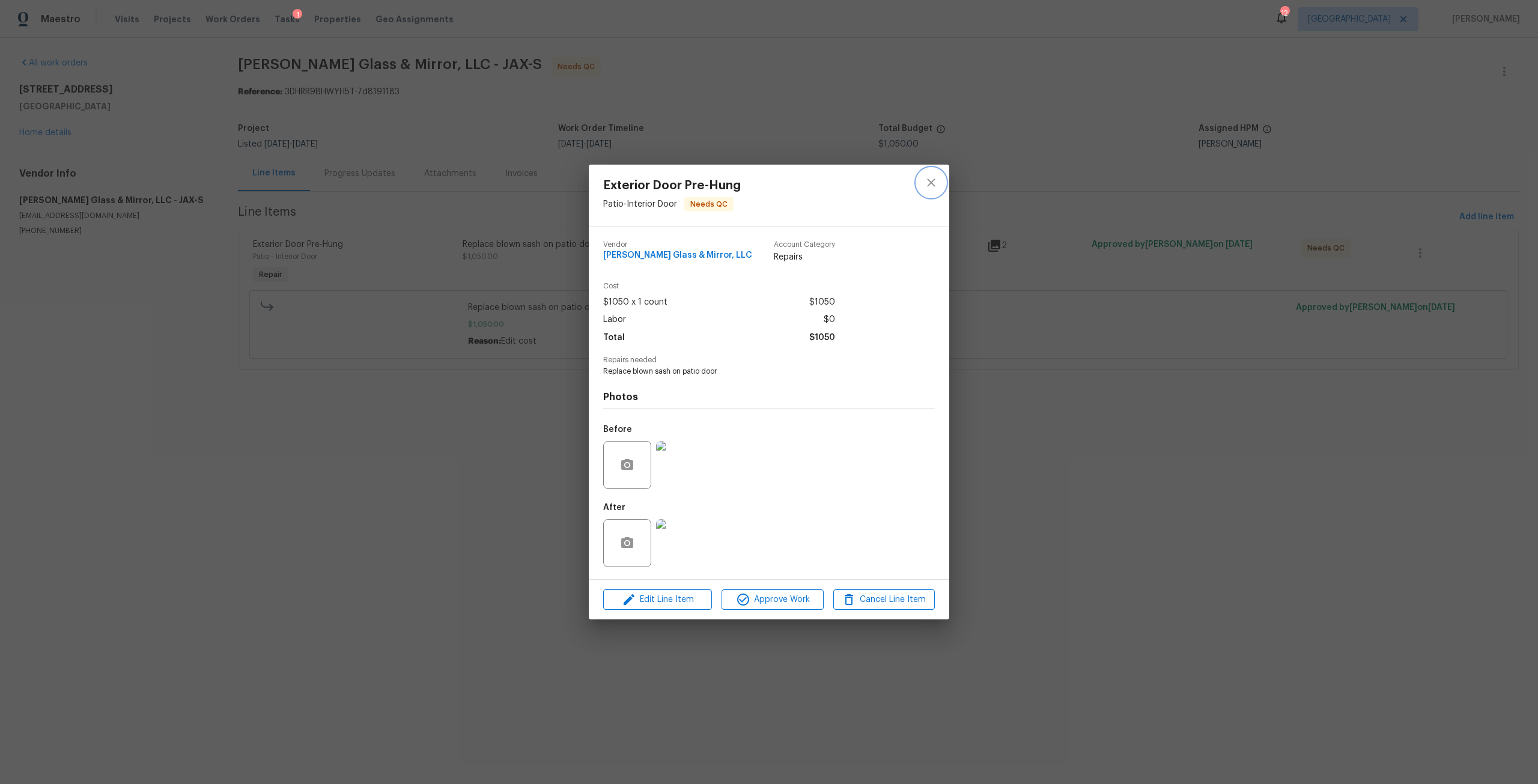
click at [925, 188] on icon "close" at bounding box center [931, 182] width 14 height 14
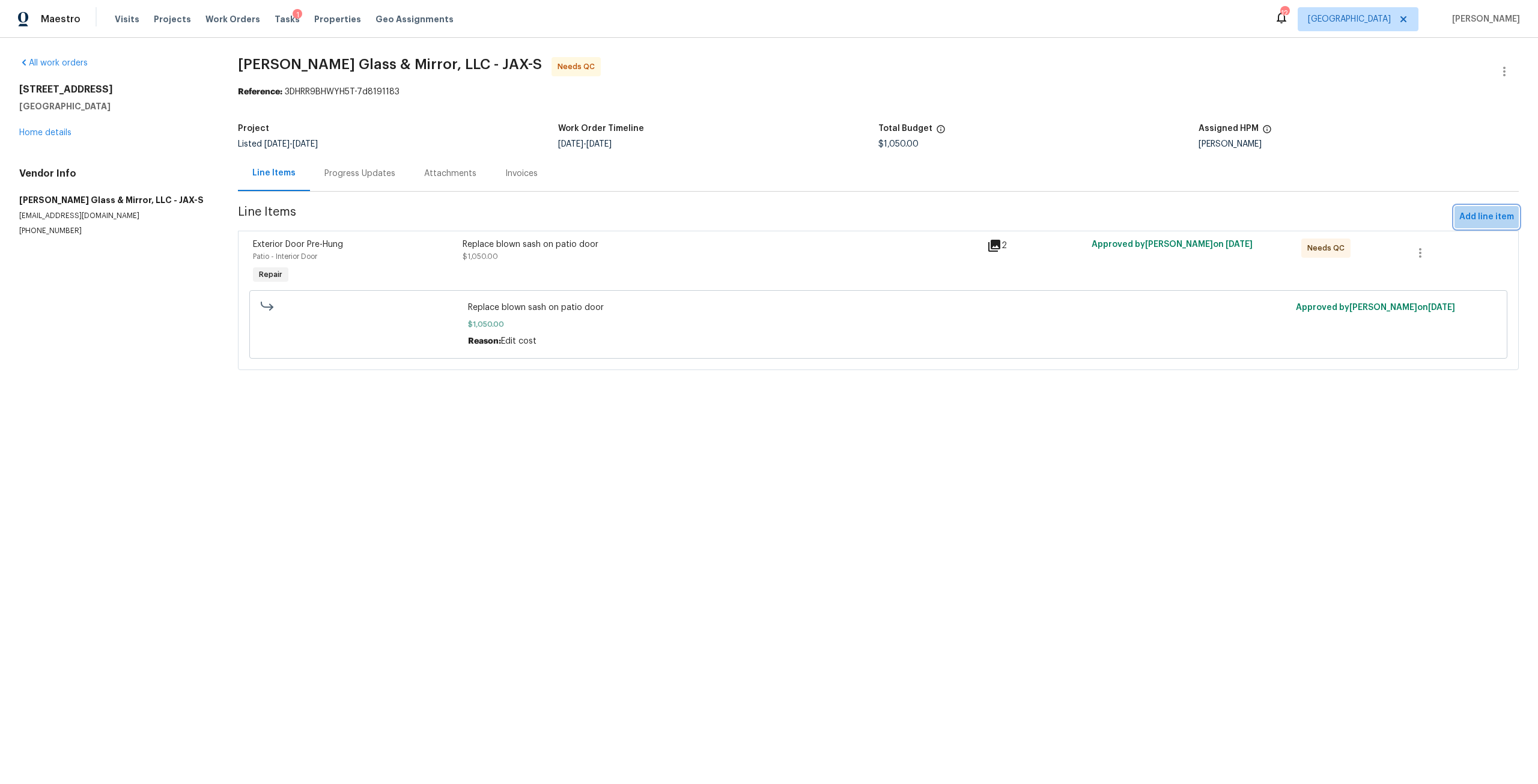
click at [1483, 218] on span "Add line item" at bounding box center [1486, 216] width 55 height 15
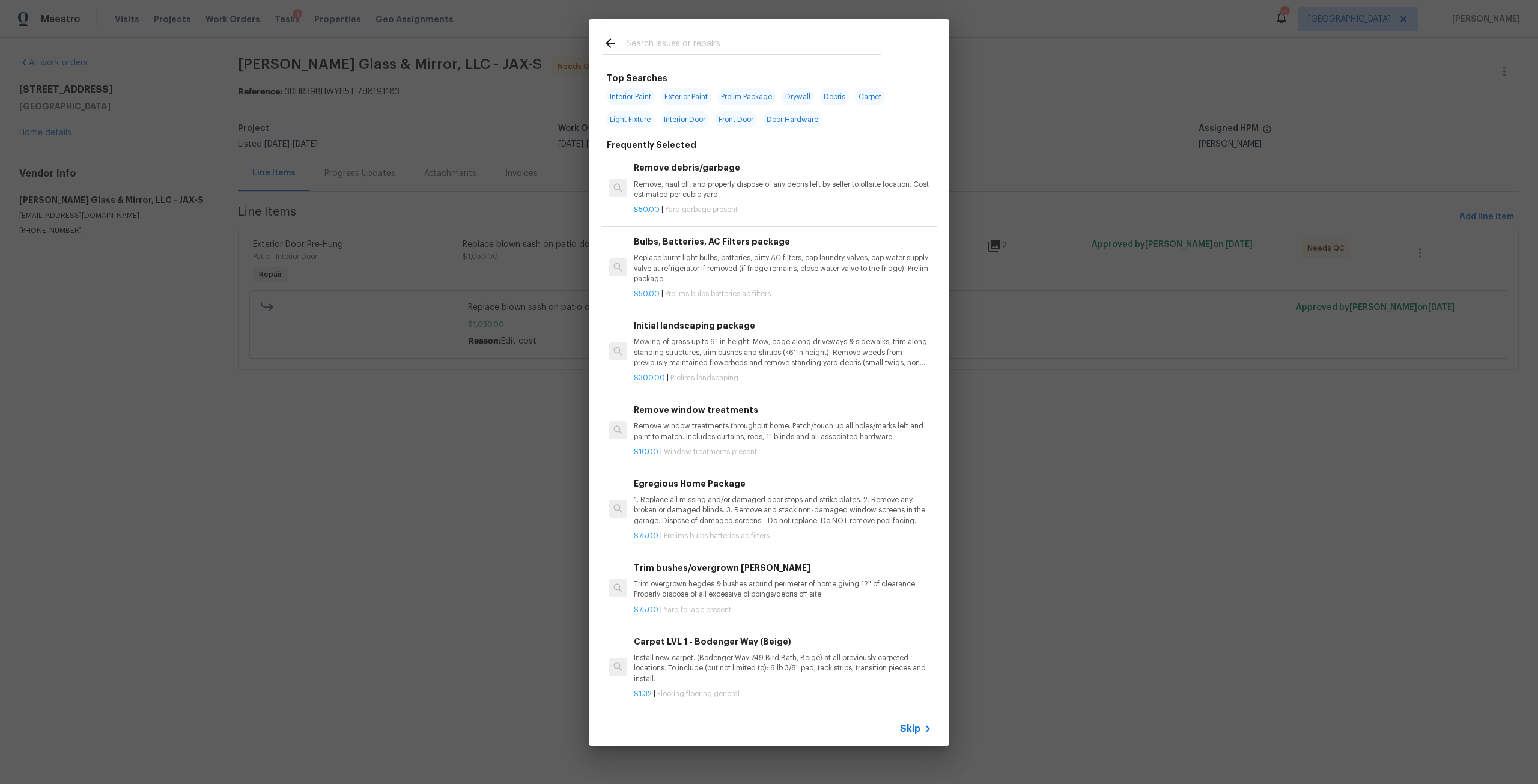
click at [748, 43] on input "text" at bounding box center [753, 45] width 255 height 18
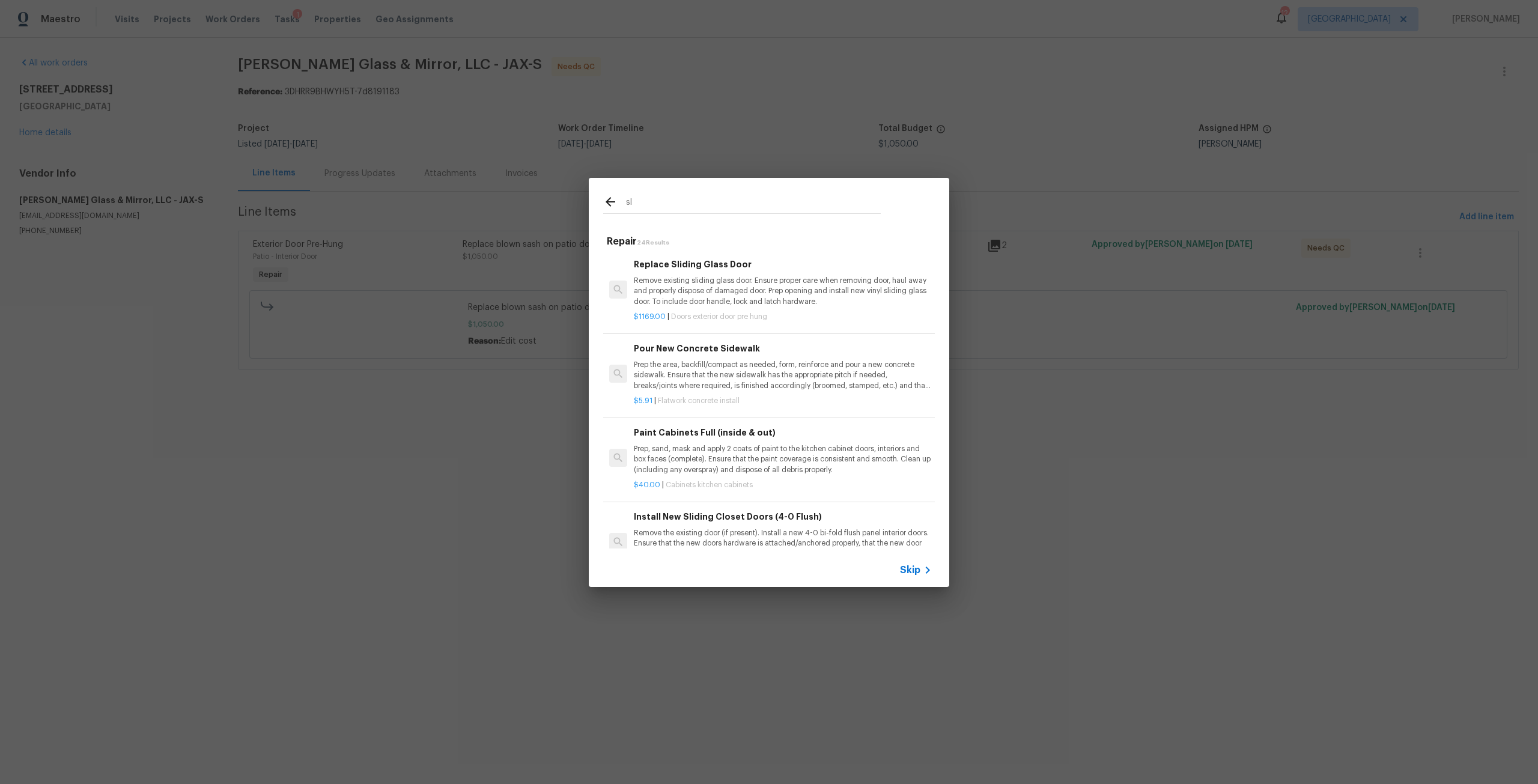
type input "s"
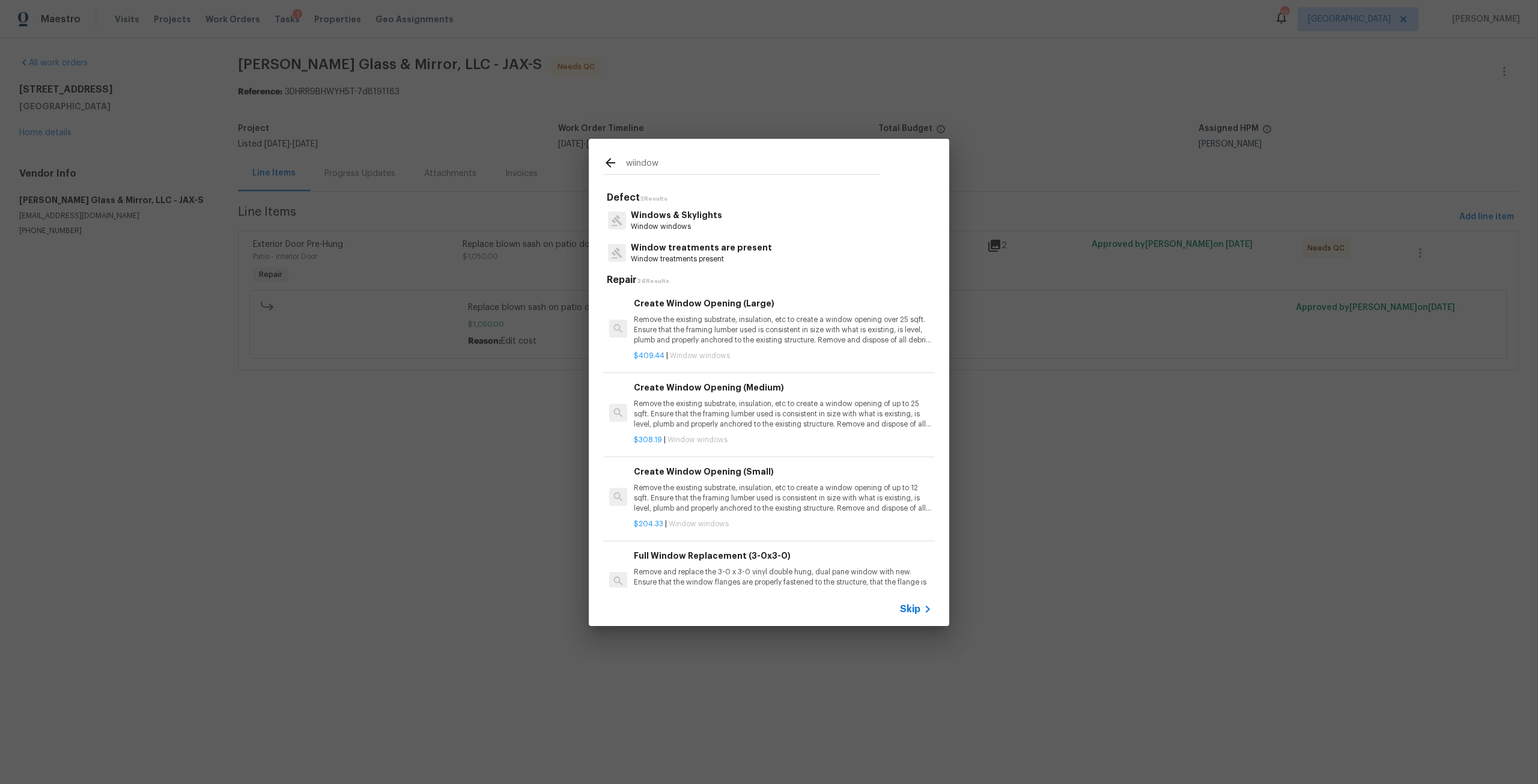
type input "wiindow"
click at [702, 222] on p "Window windows" at bounding box center [676, 226] width 92 height 10
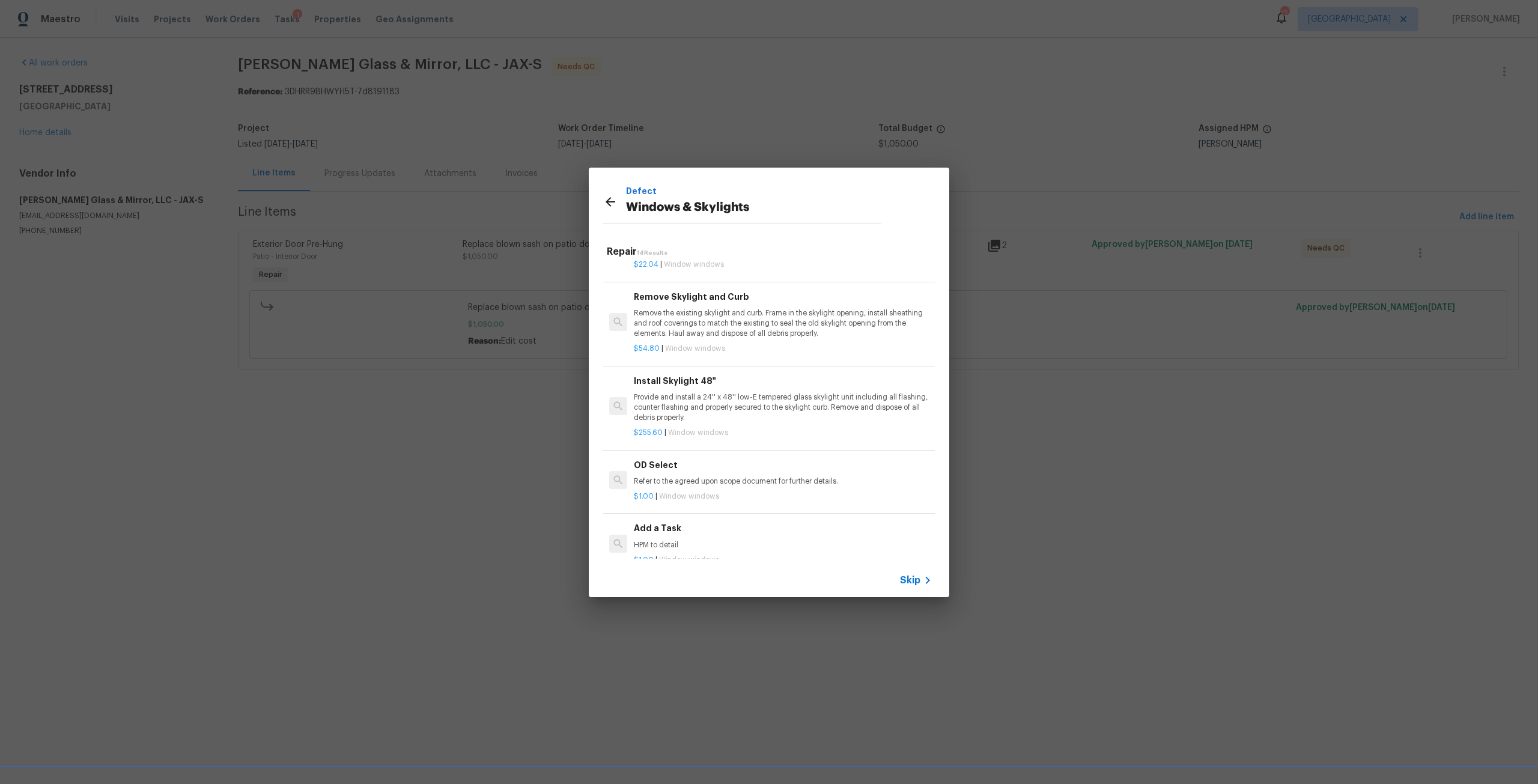
scroll to position [815, 0]
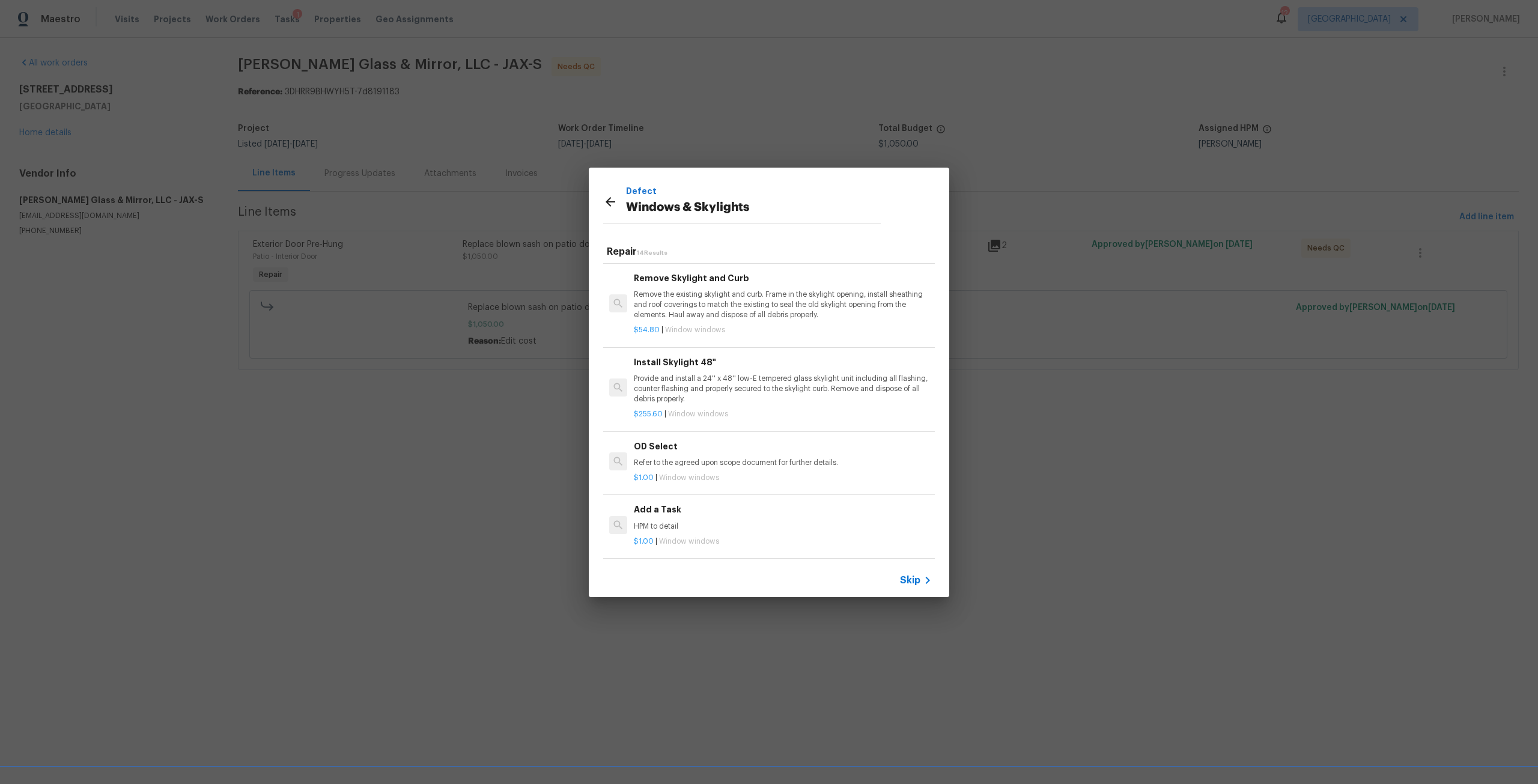
click at [746, 502] on h6 "Add a Task" at bounding box center [783, 509] width 298 height 13
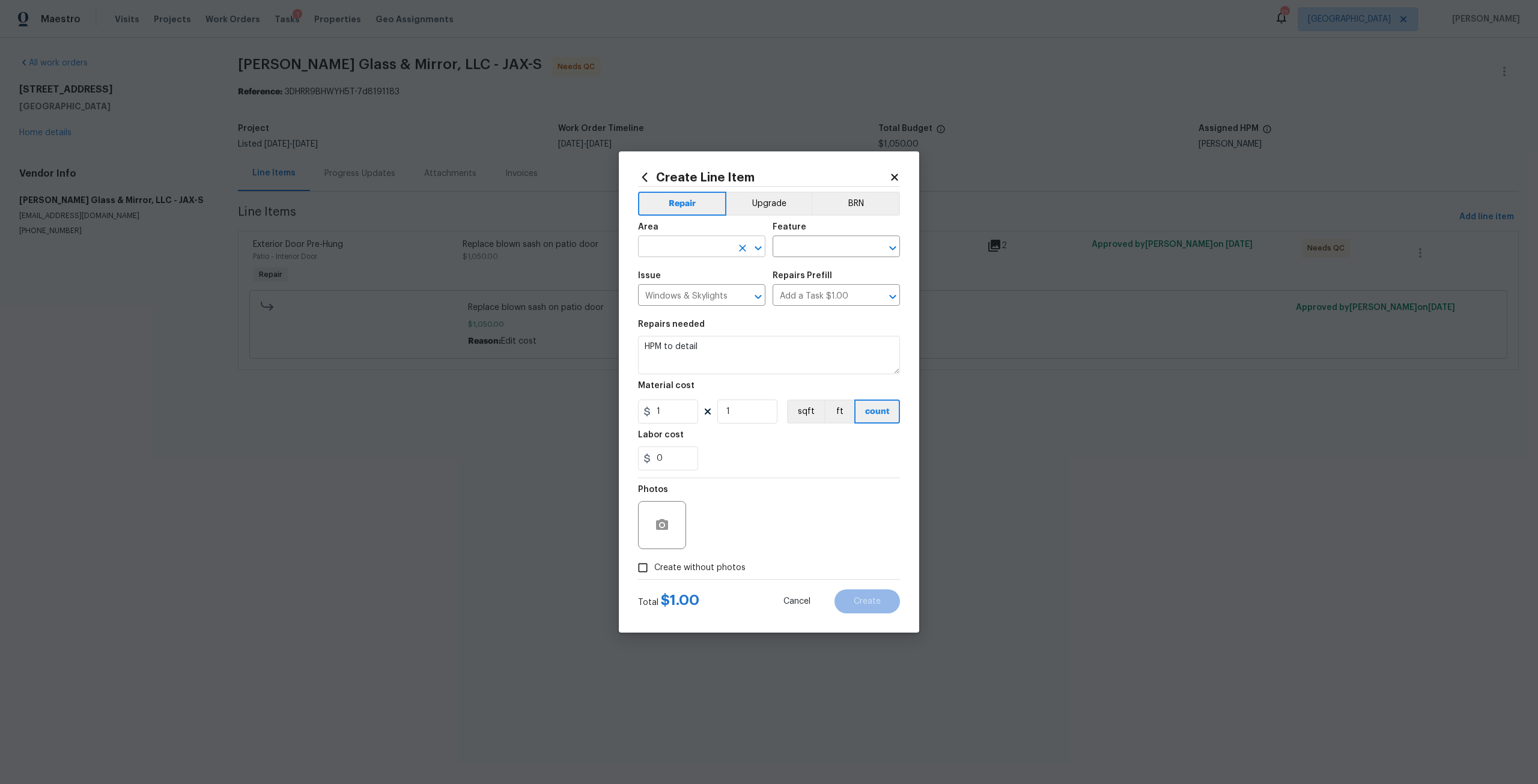
click at [694, 252] on input "text" at bounding box center [685, 248] width 94 height 18
click at [680, 278] on li "Living Room" at bounding box center [701, 274] width 127 height 20
type input "Living Room"
click at [797, 242] on input "text" at bounding box center [819, 248] width 94 height 18
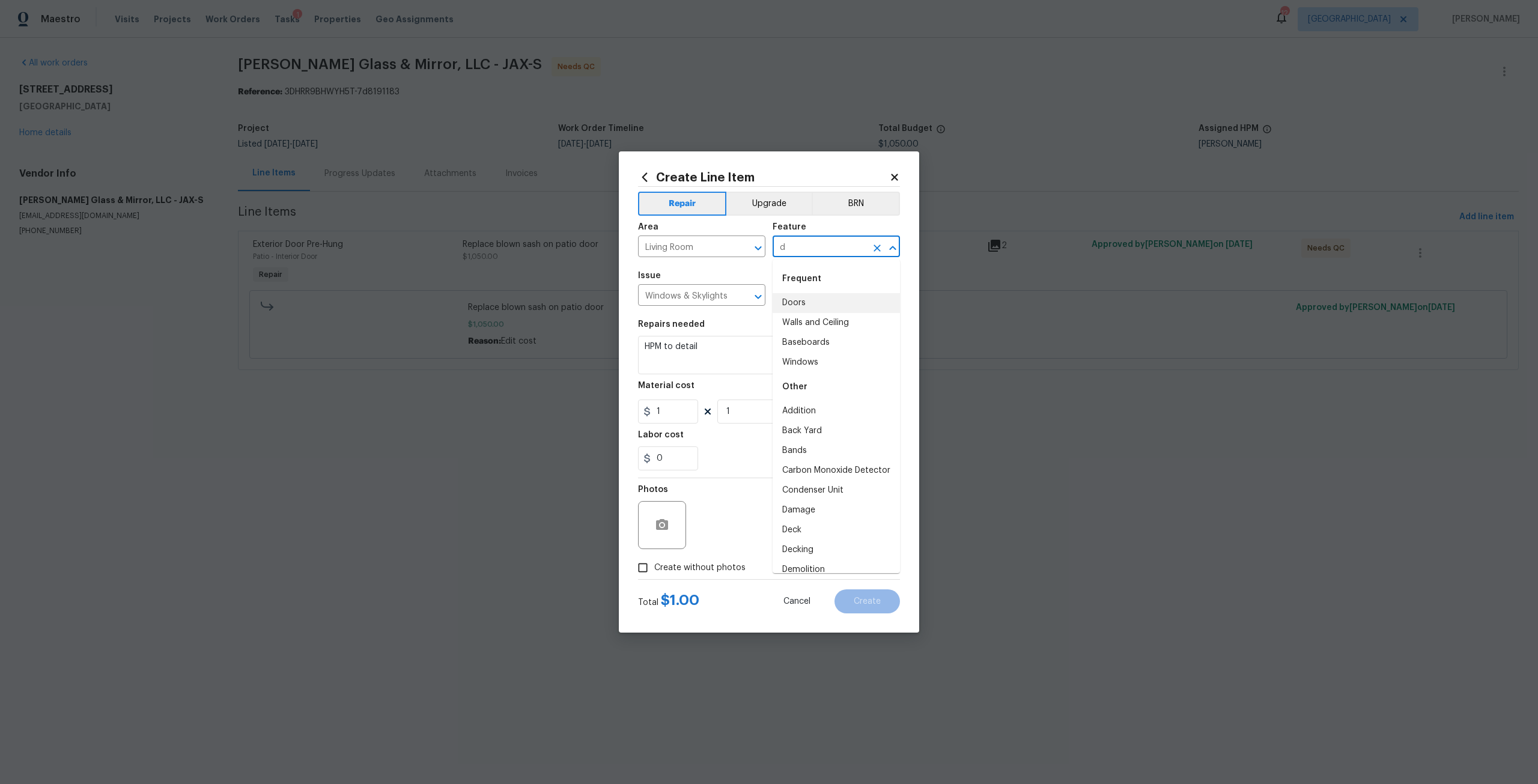
click at [803, 301] on li "Doors" at bounding box center [835, 303] width 127 height 20
type input "Doors"
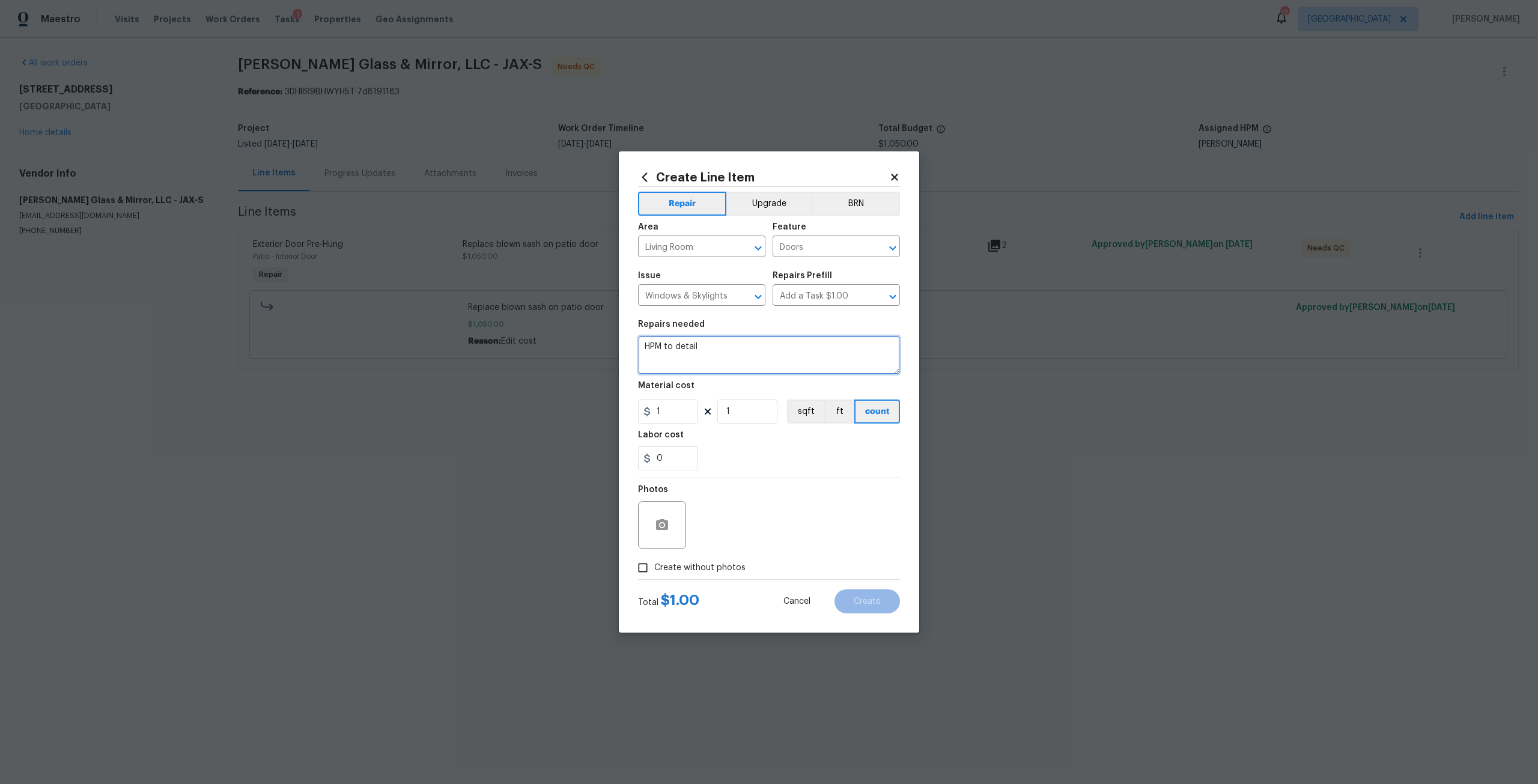
drag, startPoint x: 740, startPoint y: 357, endPoint x: 637, endPoint y: 353, distance: 103.1
click at [637, 353] on div "Create Line Item Repair Upgrade BRN Area Living Room ​ Feature Doors ​ Issue Wi…" at bounding box center [769, 392] width 300 height 481
type textarea "Repair door lock on sliding glass door."
click at [690, 419] on input "1" at bounding box center [668, 412] width 60 height 24
type input "150"
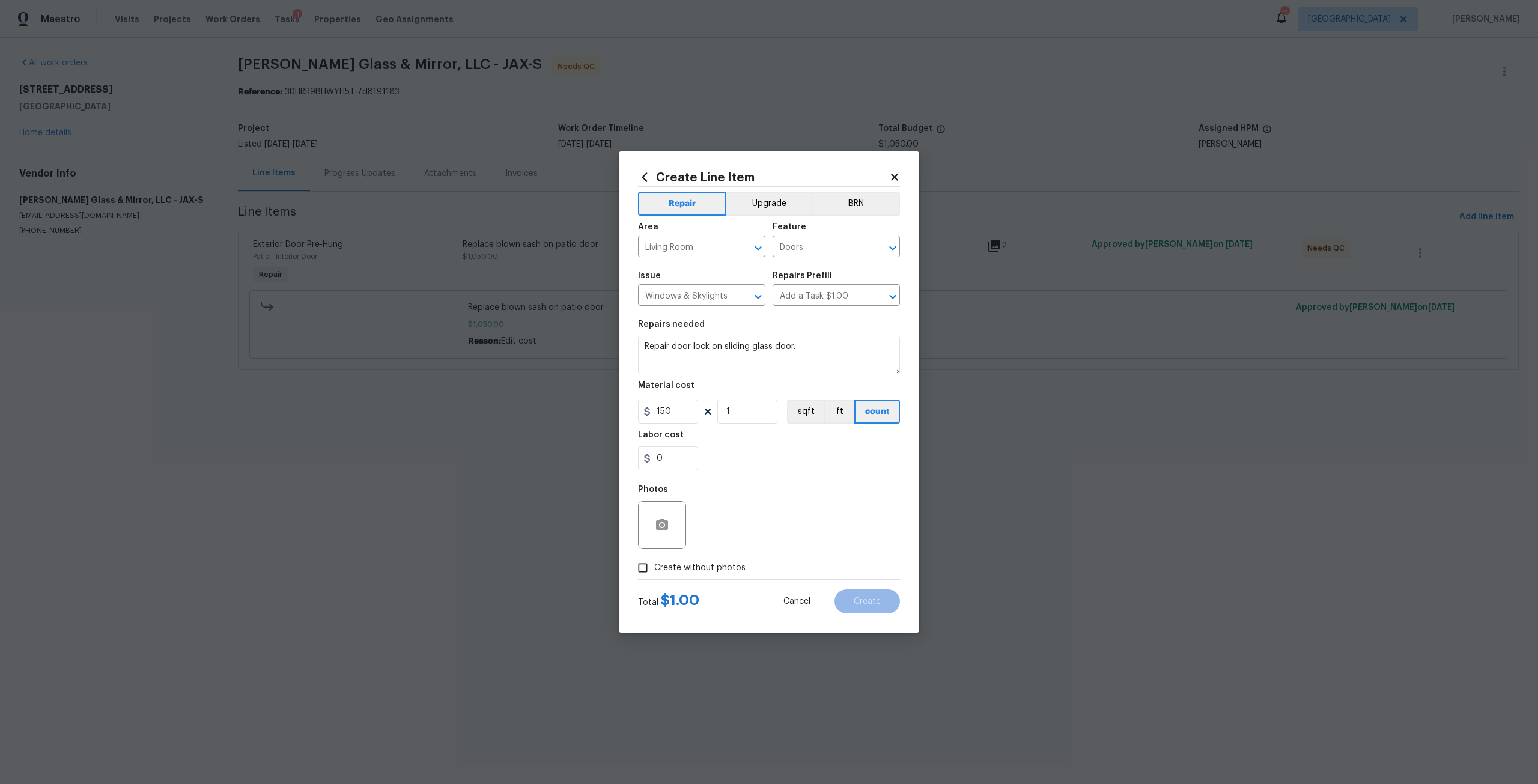
click at [702, 559] on label "Create without photos" at bounding box center [688, 568] width 114 height 23
click at [654, 559] on input "Create without photos" at bounding box center [643, 568] width 23 height 23
checkbox input "true"
click at [731, 543] on textarea at bounding box center [798, 525] width 204 height 48
click at [868, 612] on button "Create" at bounding box center [867, 601] width 65 height 24
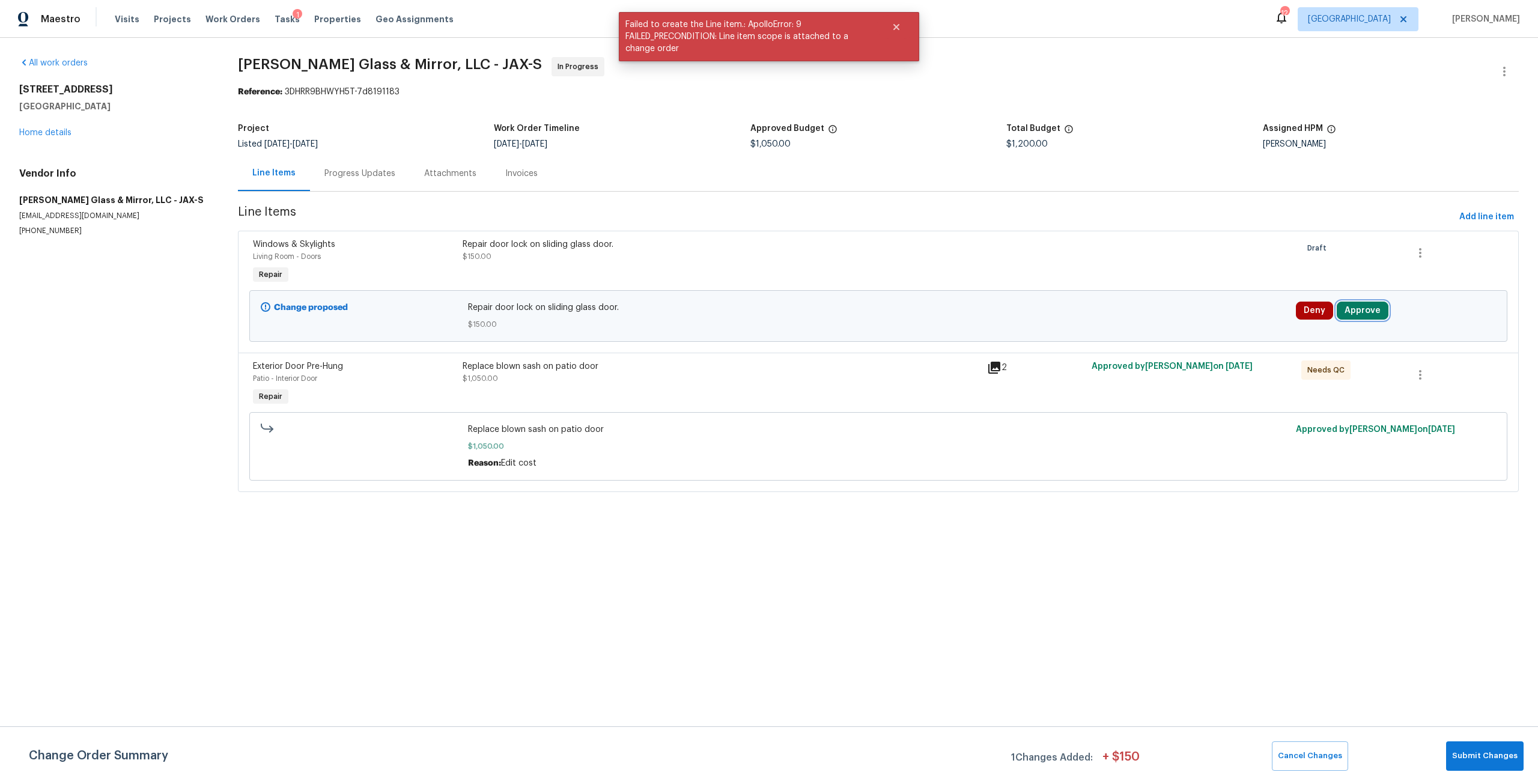
click at [1353, 319] on button "Approve" at bounding box center [1362, 310] width 52 height 18
click at [1202, 324] on button "Approve" at bounding box center [1183, 321] width 72 height 24
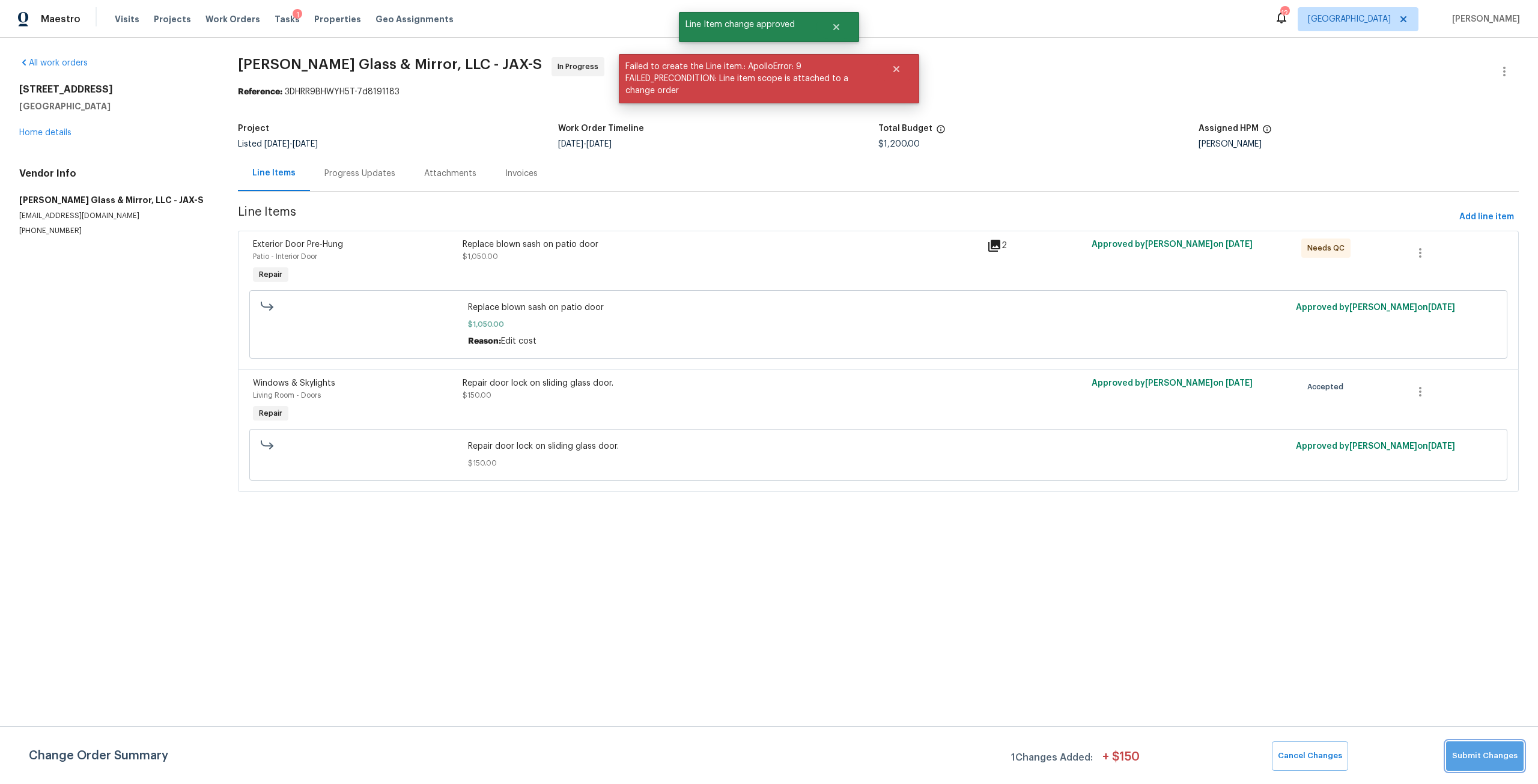
click at [1493, 764] on button "Submit Changes" at bounding box center [1484, 755] width 77 height 29
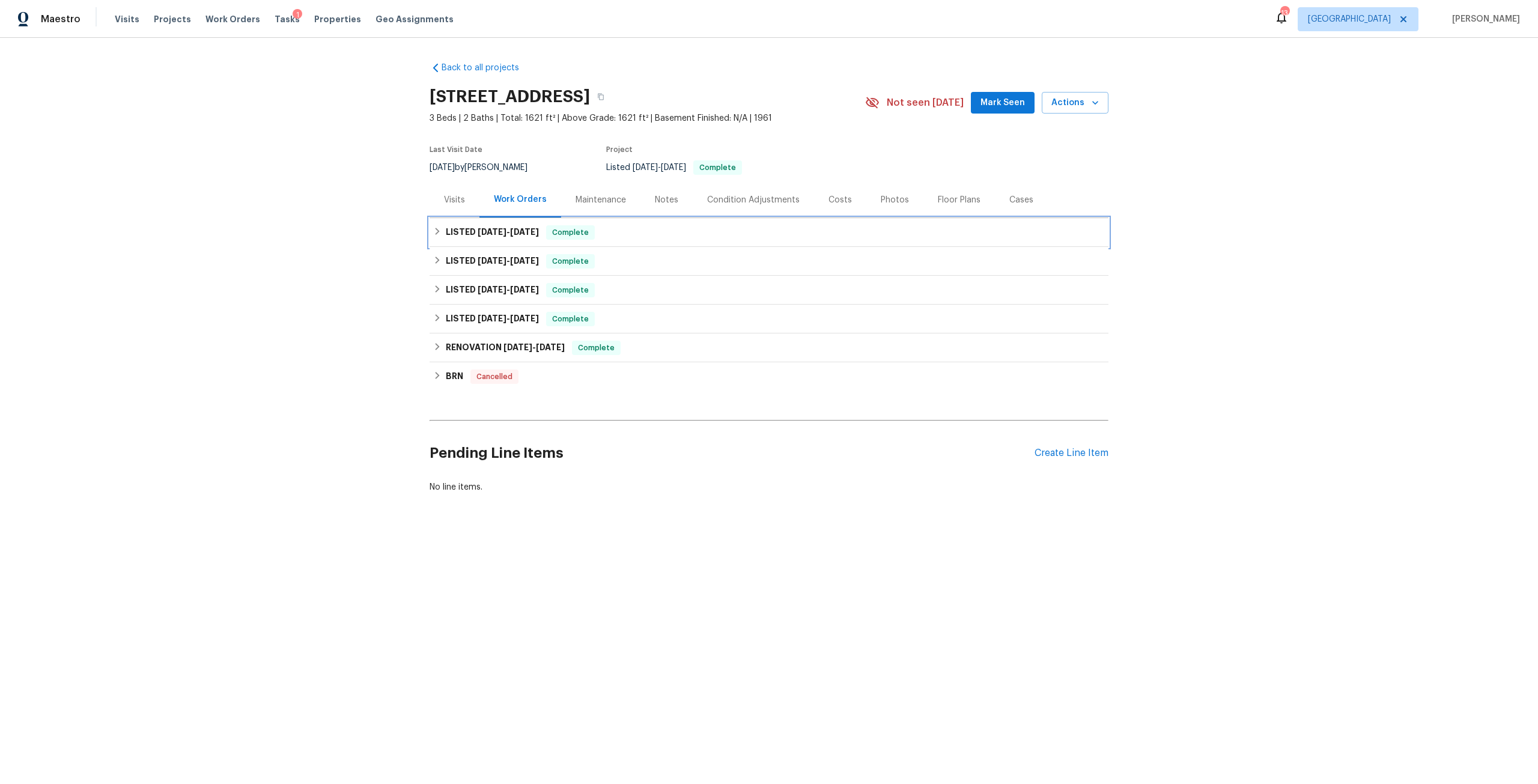
click at [566, 235] on span "Complete" at bounding box center [570, 232] width 46 height 12
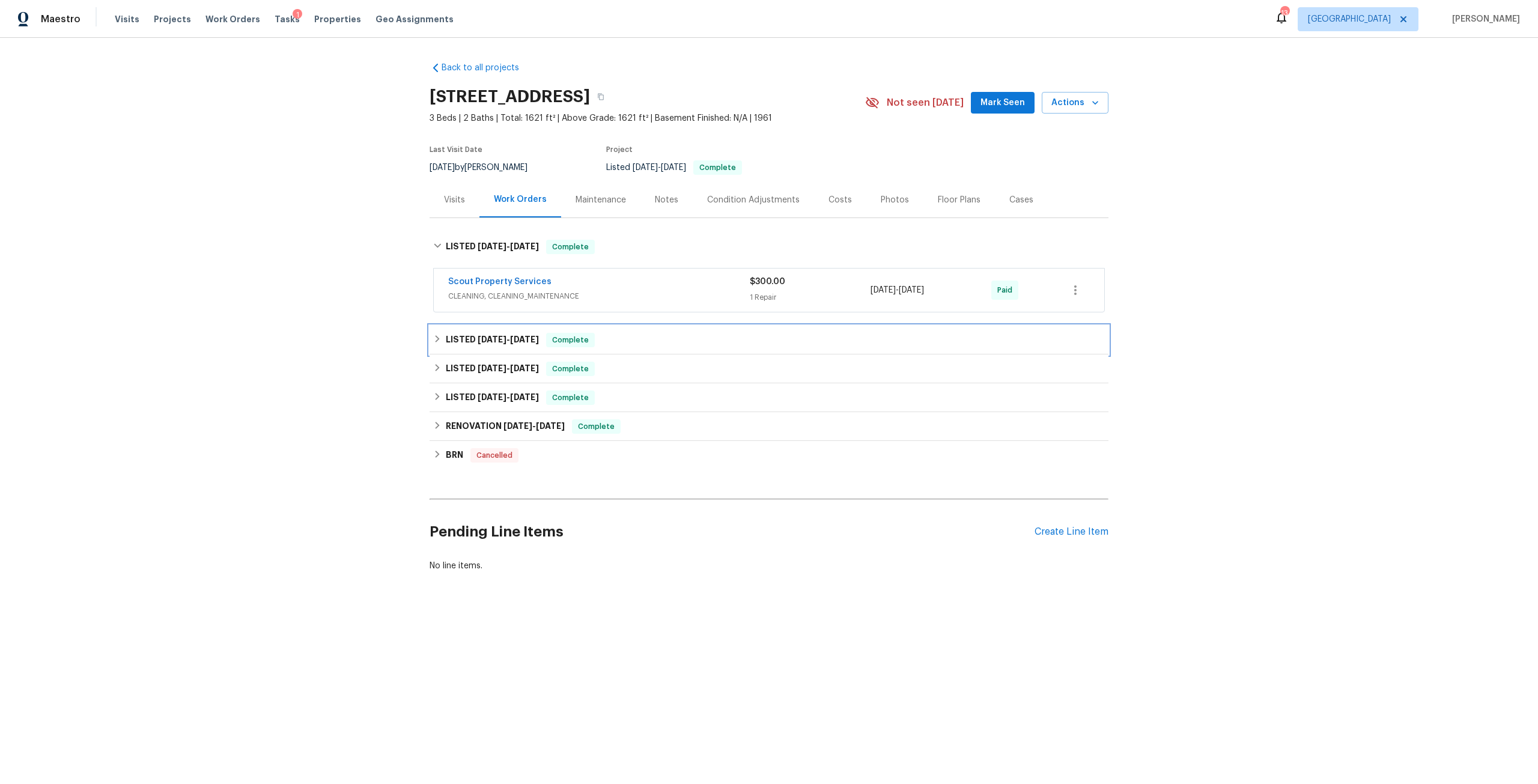
click at [524, 344] on h6 "LISTED [DATE] - [DATE]" at bounding box center [492, 340] width 93 height 14
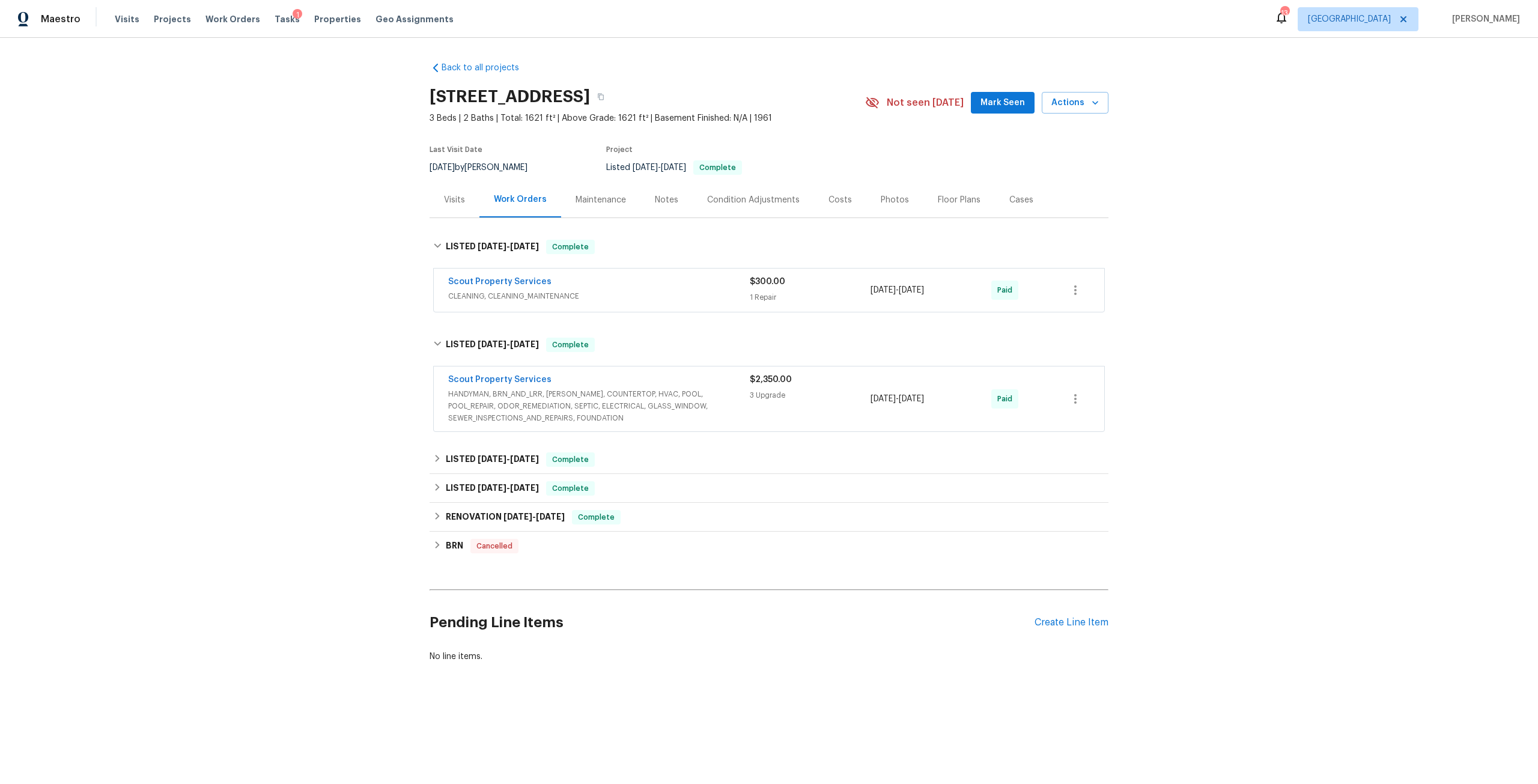
click at [527, 373] on span "Scout Property Services" at bounding box center [500, 379] width 104 height 12
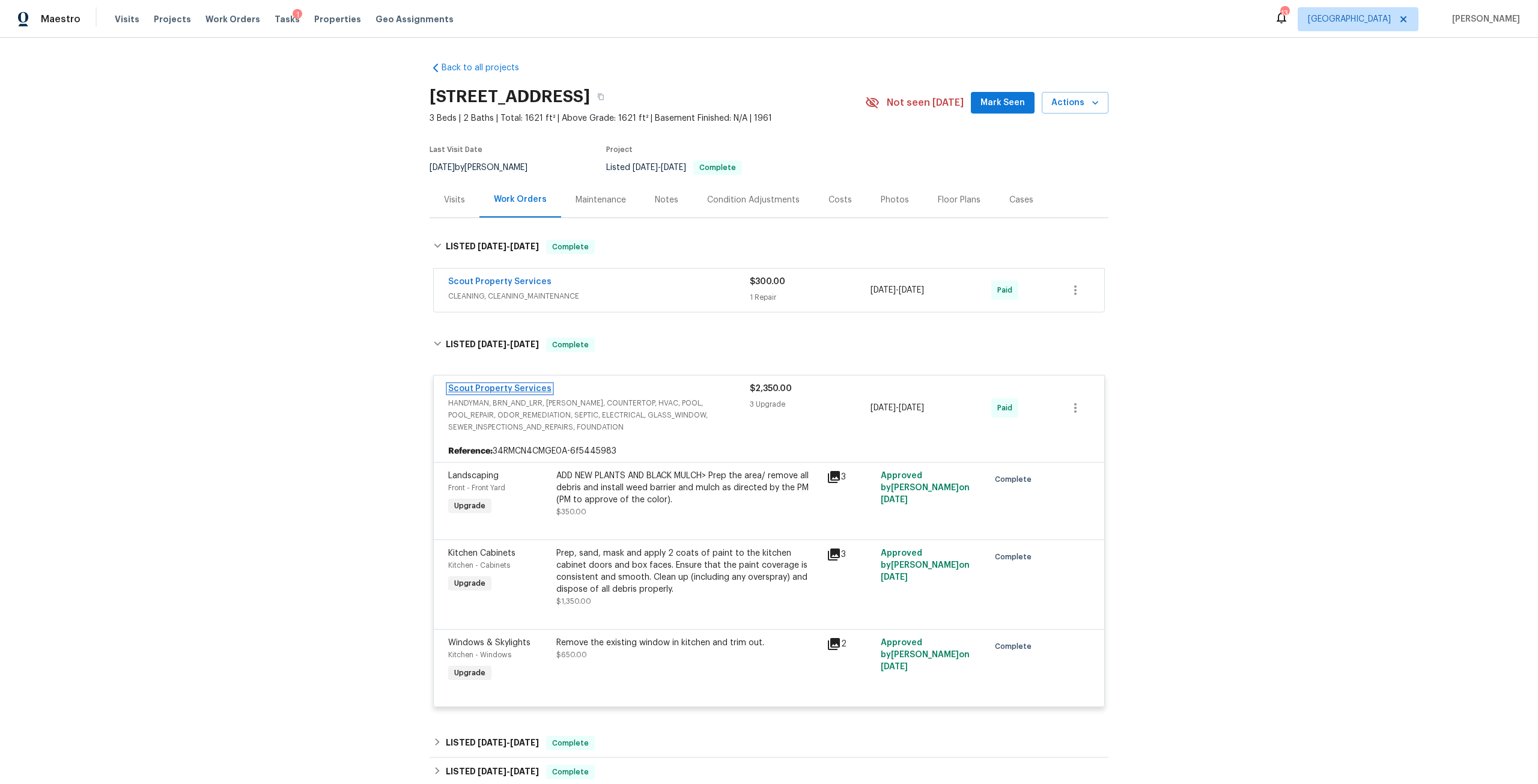
click at [508, 389] on link "Scout Property Services" at bounding box center [500, 389] width 104 height 9
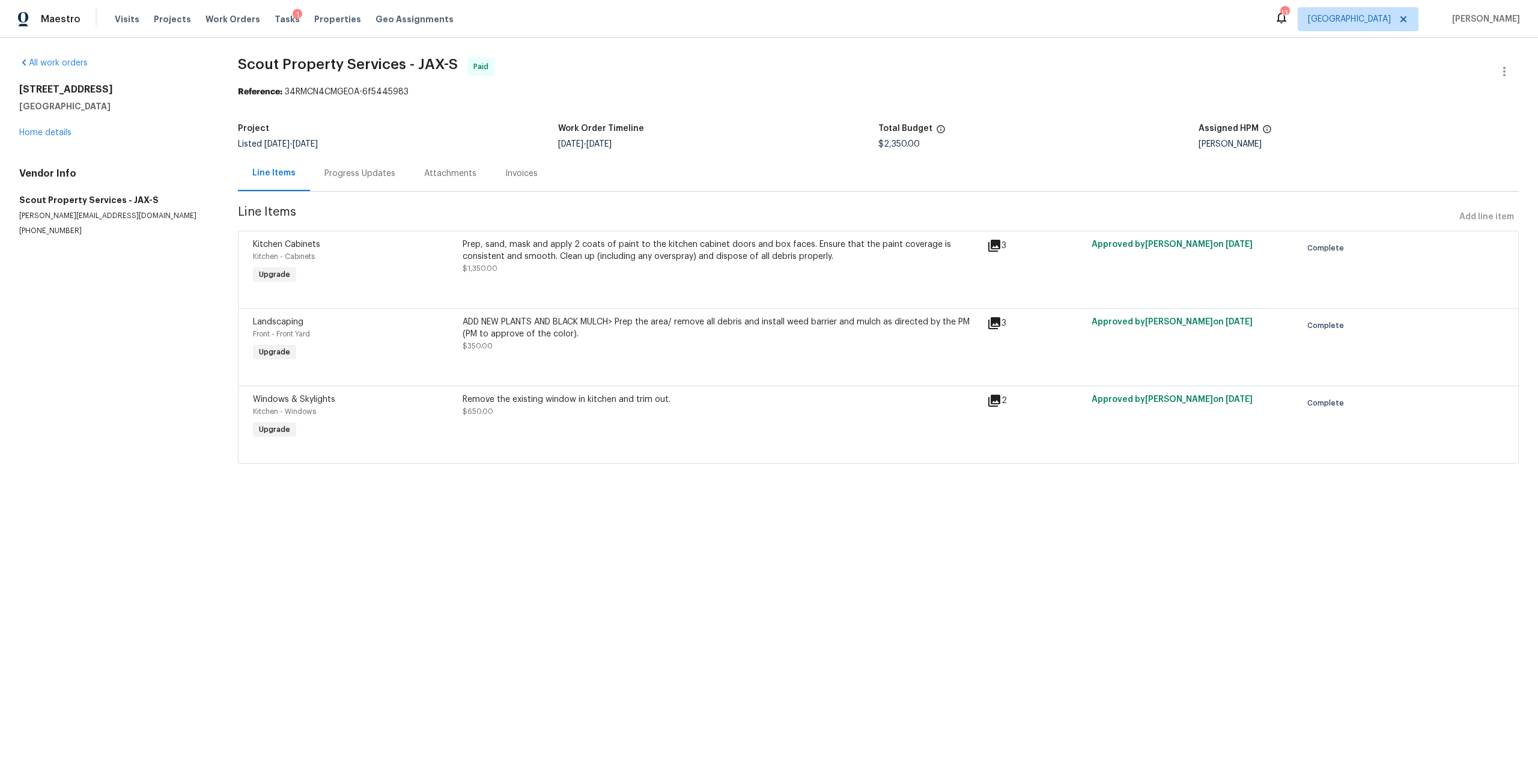
click at [57, 128] on div "[STREET_ADDRESS] Home details" at bounding box center [114, 111] width 189 height 55
click at [60, 131] on link "Home details" at bounding box center [45, 133] width 53 height 9
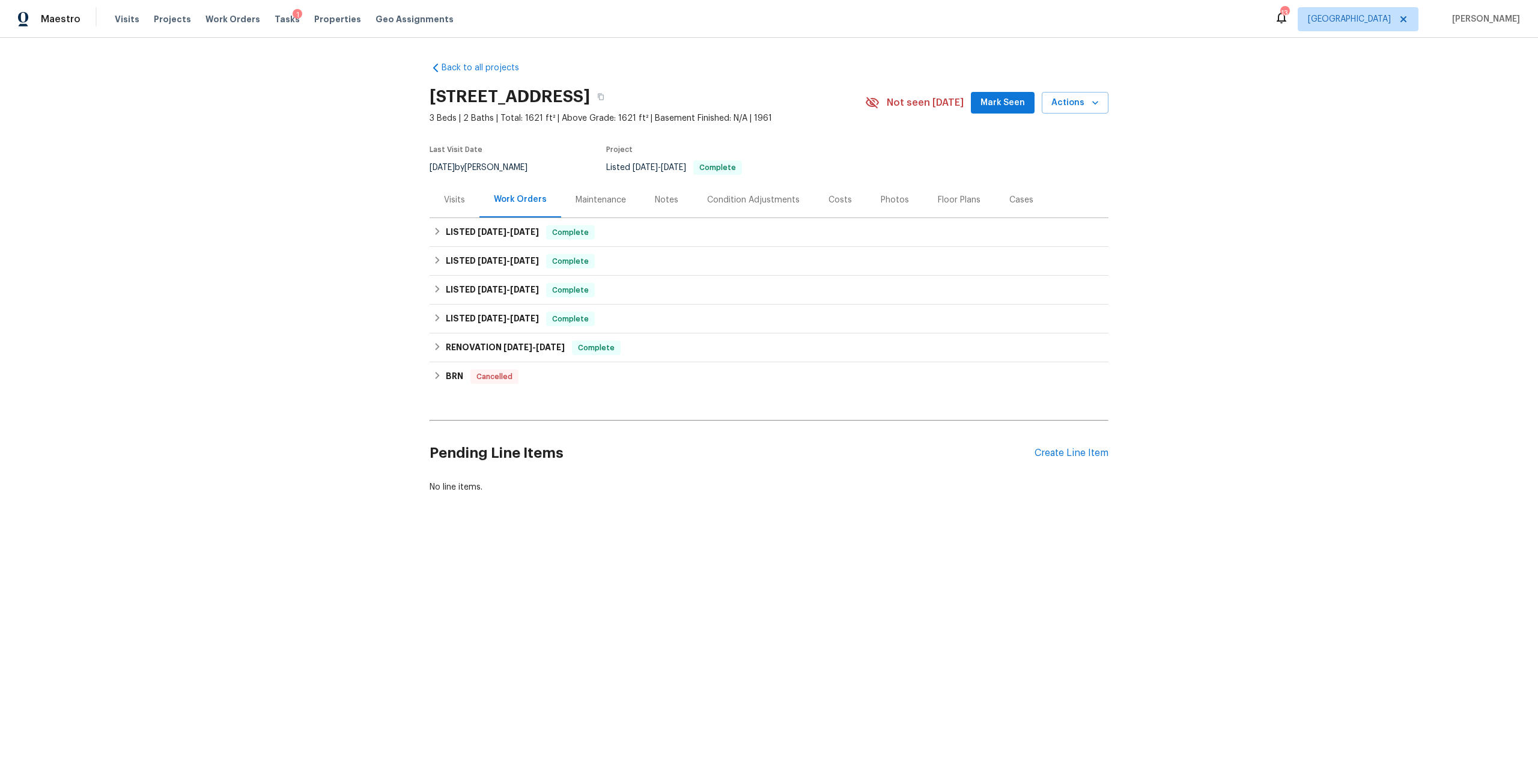
click at [1009, 198] on div "Cases" at bounding box center [1021, 199] width 24 height 12
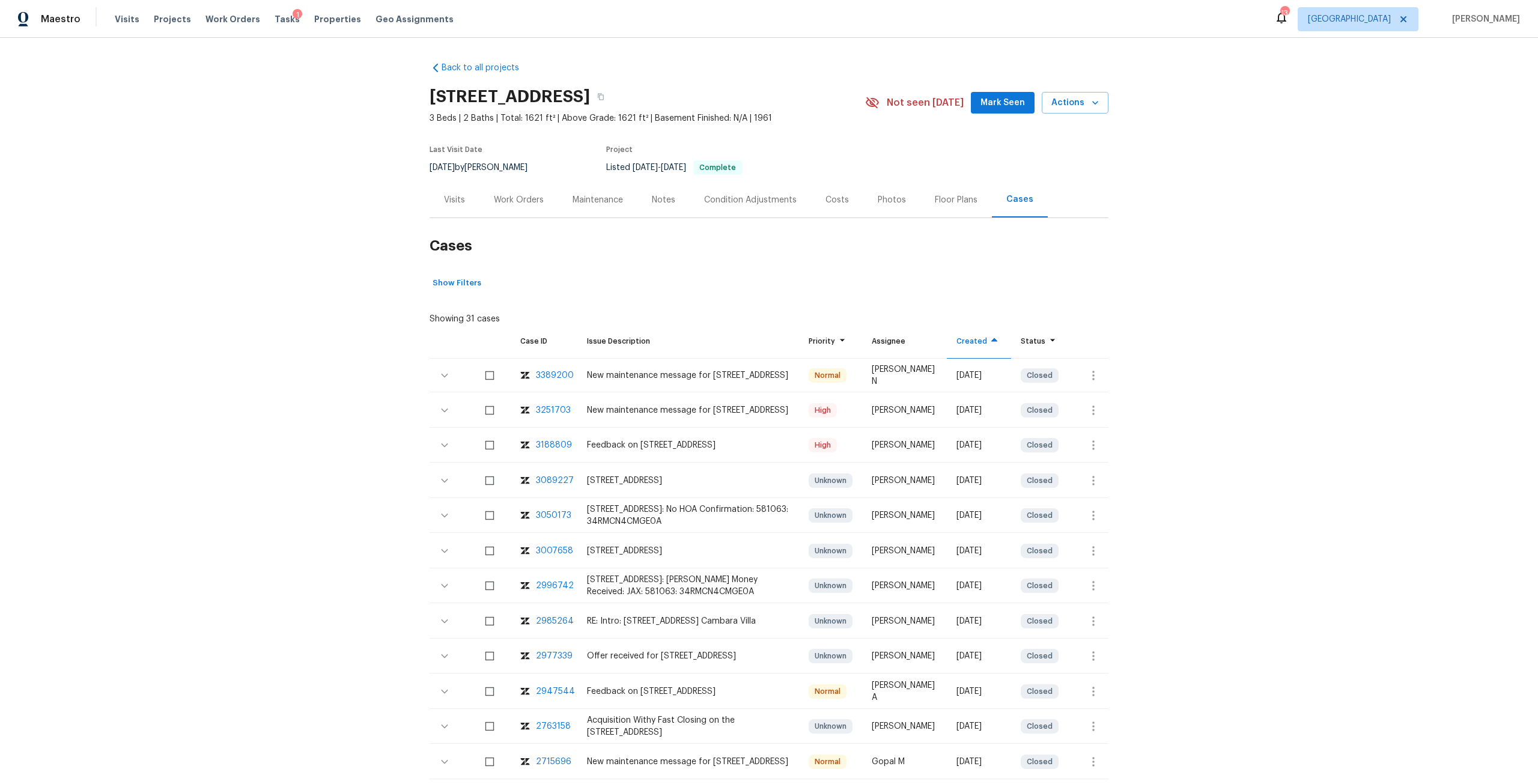
click at [625, 412] on div "New maintenance message for 7320 Old Kings Rd S , Jacksonville, FL 32217" at bounding box center [688, 410] width 202 height 12
click at [1080, 409] on button "button" at bounding box center [1093, 410] width 29 height 29
click at [671, 400] on div at bounding box center [769, 392] width 1538 height 784
click at [546, 409] on div "3251703" at bounding box center [553, 410] width 35 height 12
click at [554, 448] on div "3188809" at bounding box center [554, 445] width 36 height 12
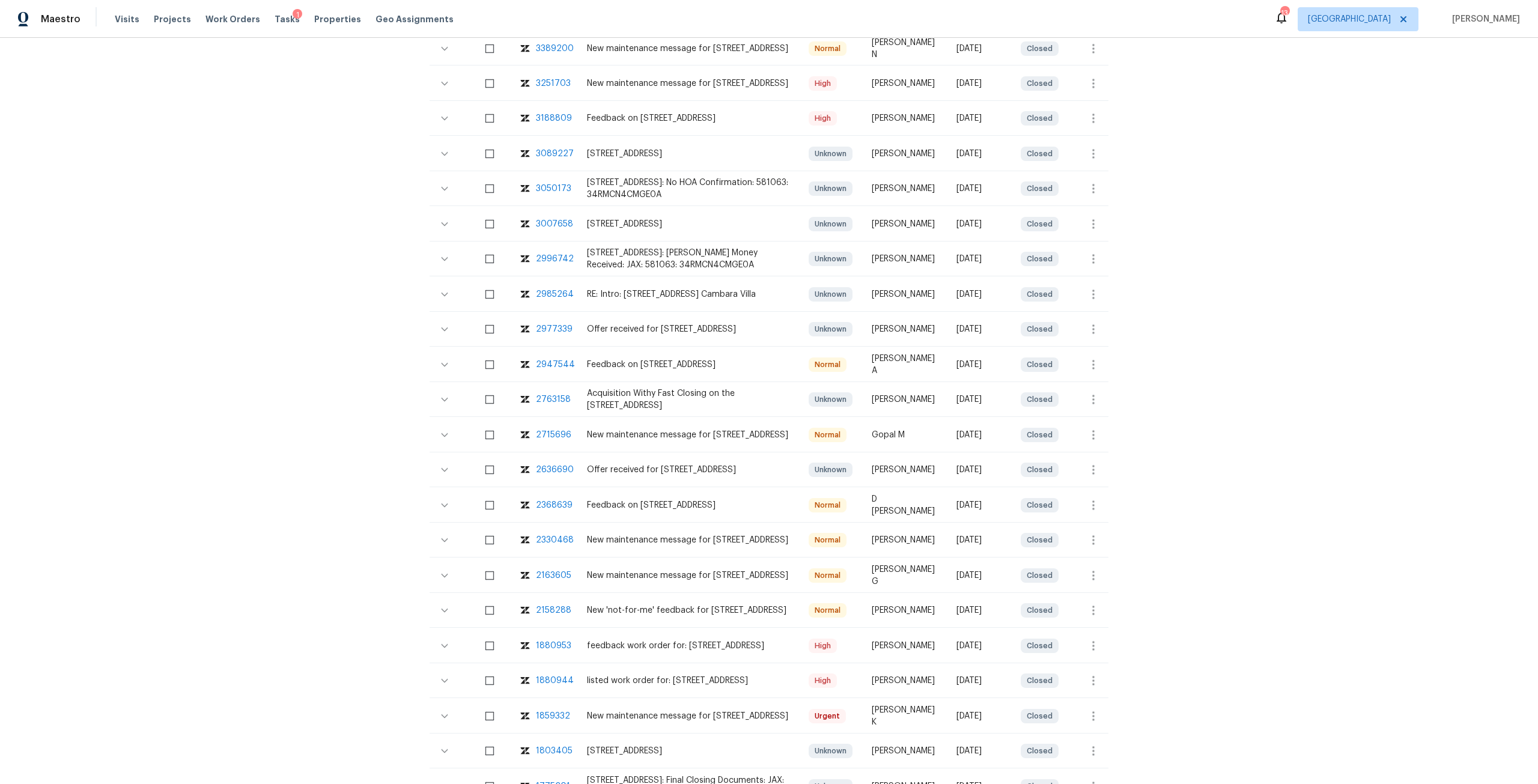
scroll to position [360, 0]
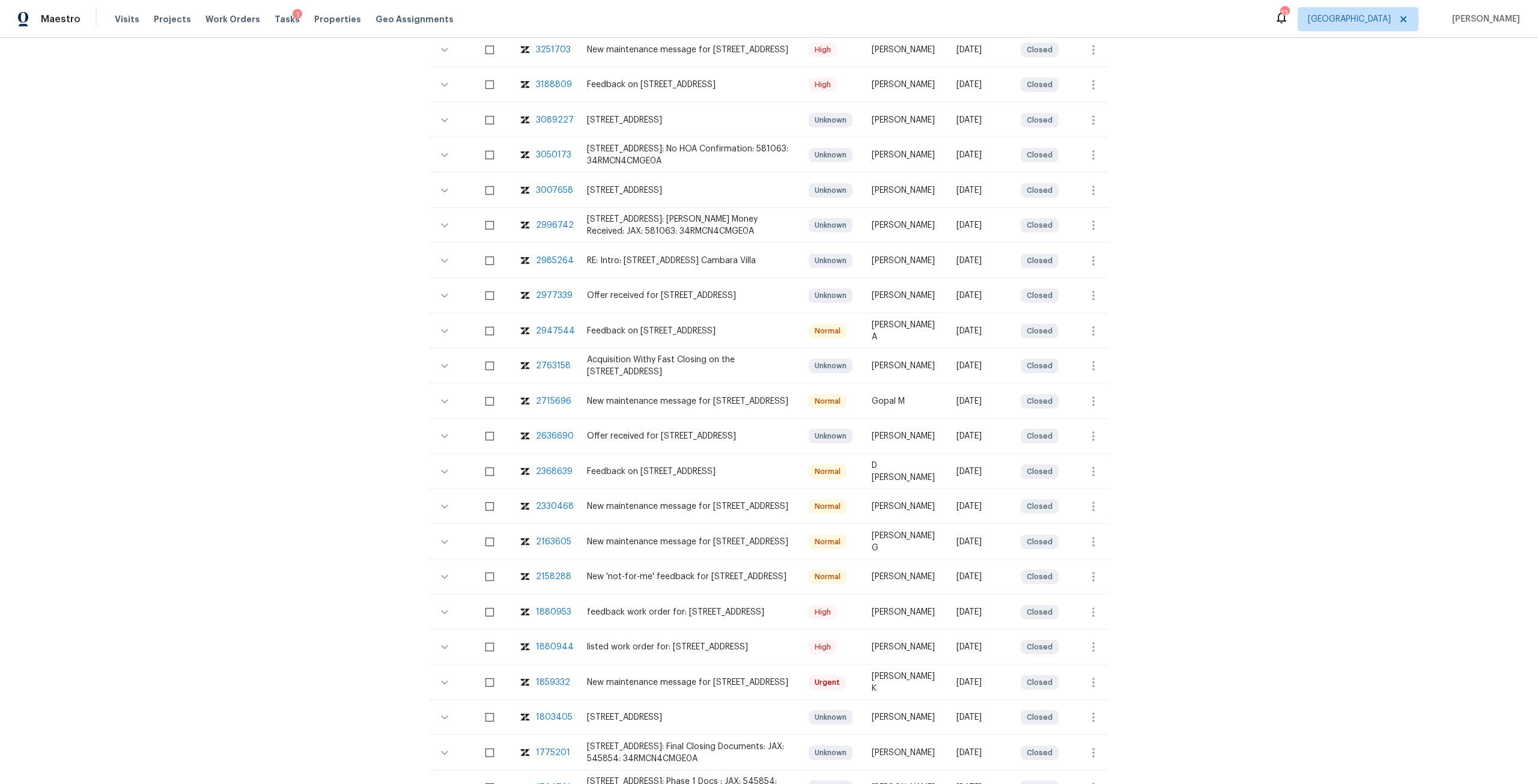
click at [552, 614] on div "1880953" at bounding box center [554, 612] width 35 height 12
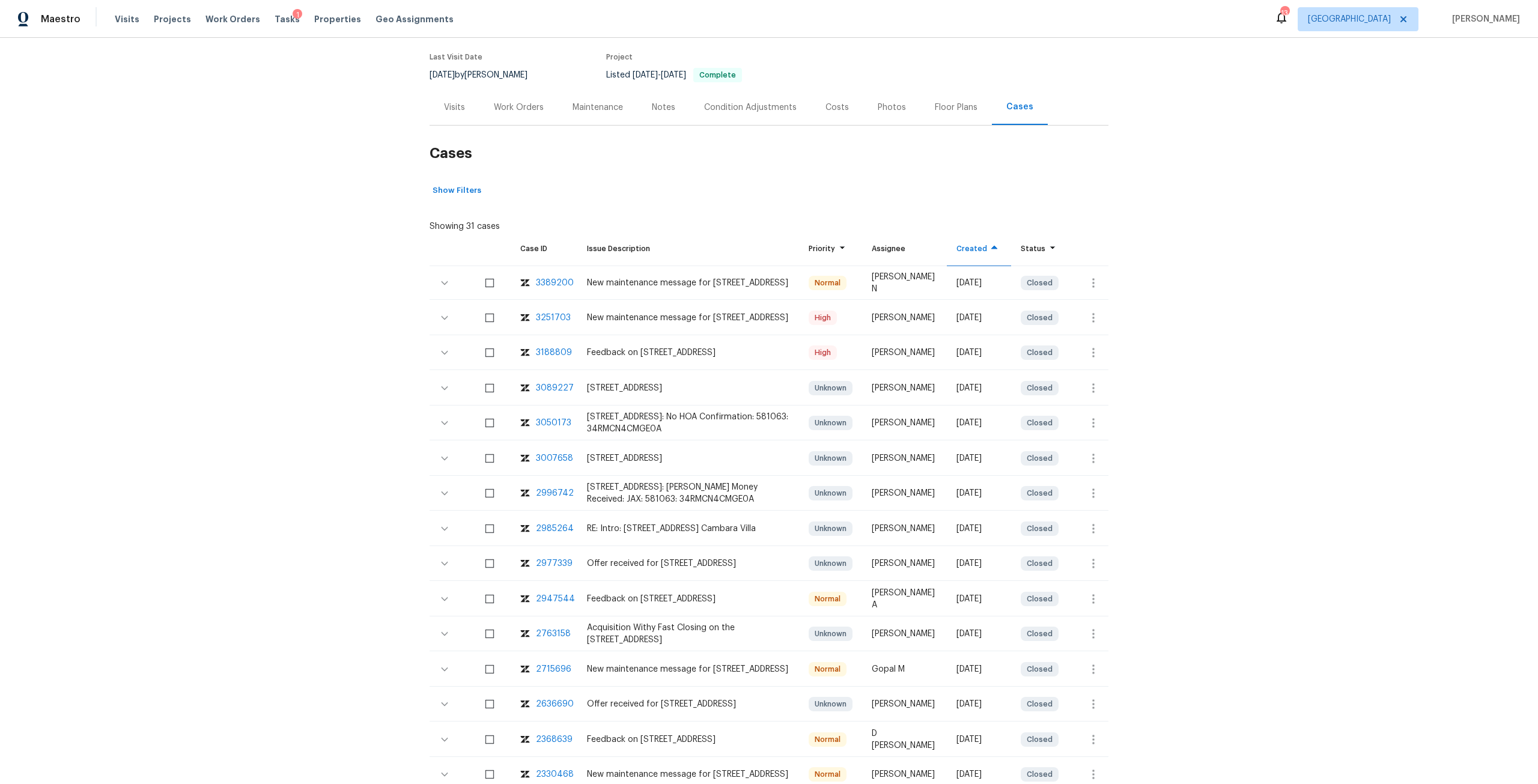
scroll to position [0, 0]
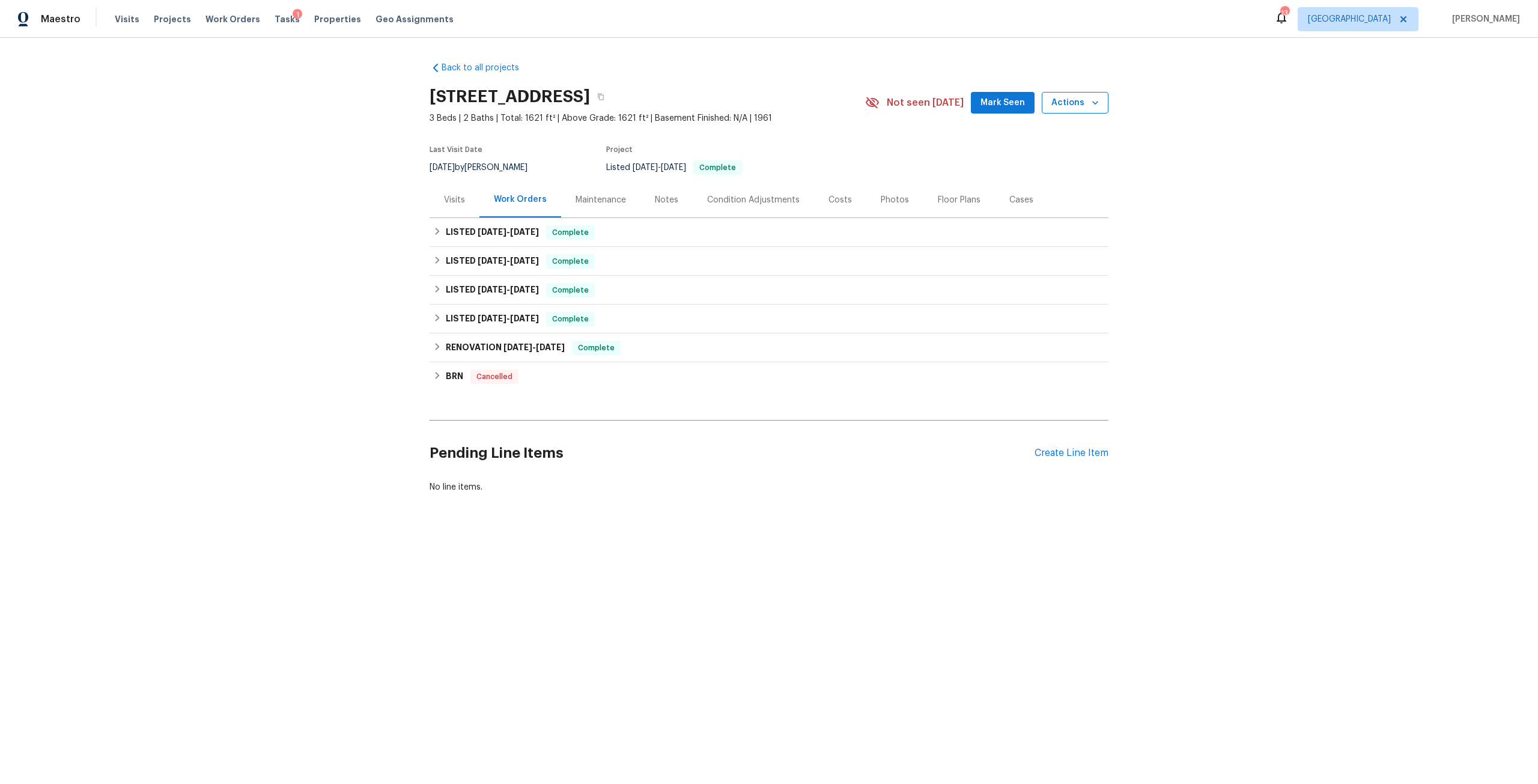
click at [1068, 108] on span "Actions" at bounding box center [1075, 103] width 48 height 15
click at [1268, 193] on div at bounding box center [769, 392] width 1538 height 784
click at [331, 13] on div "Visits Projects Work Orders Tasks 1 Properties Geo Assignments" at bounding box center [292, 19] width 353 height 24
click at [328, 18] on span "Properties" at bounding box center [338, 19] width 47 height 12
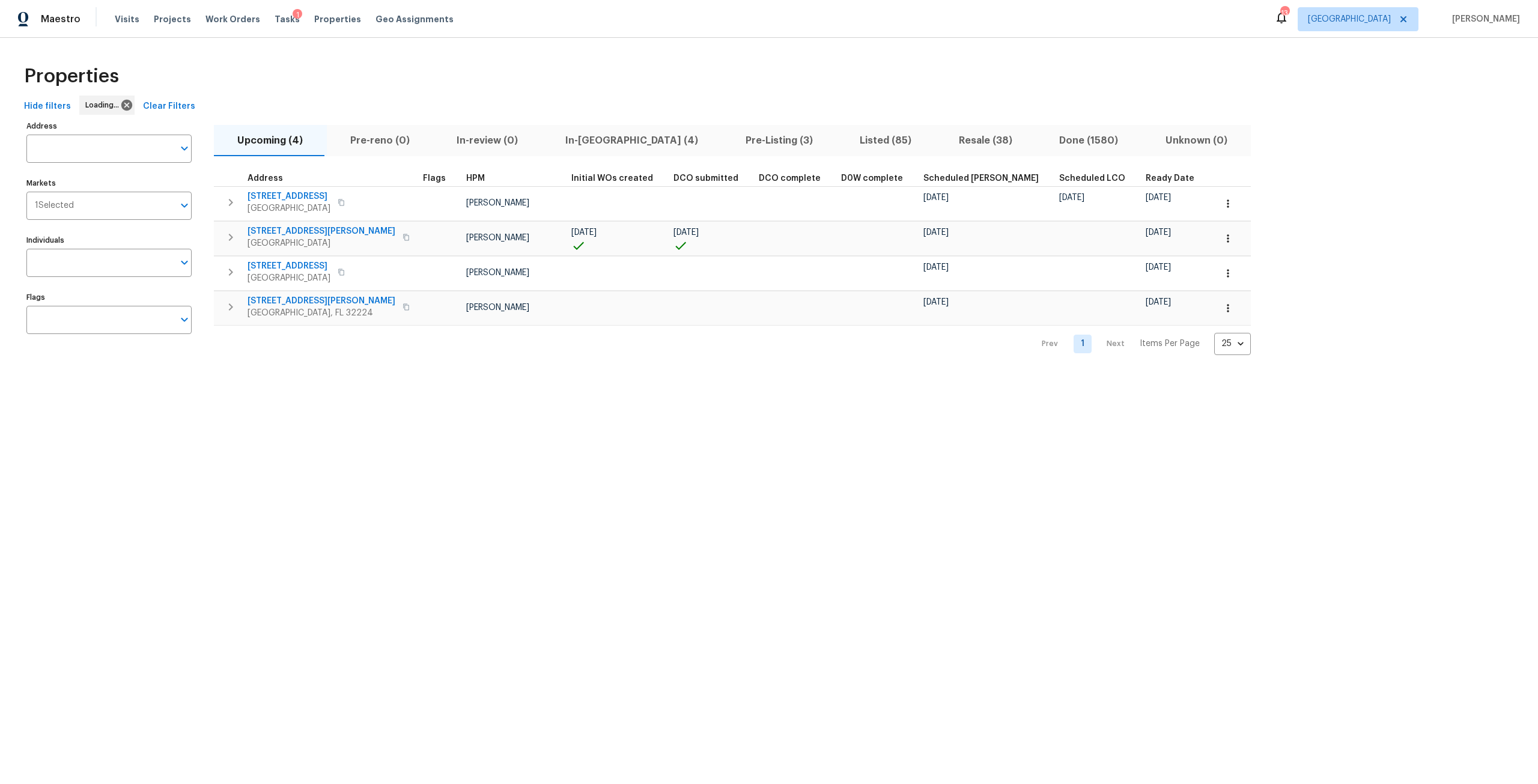
click at [106, 156] on input "Address" at bounding box center [99, 149] width 147 height 28
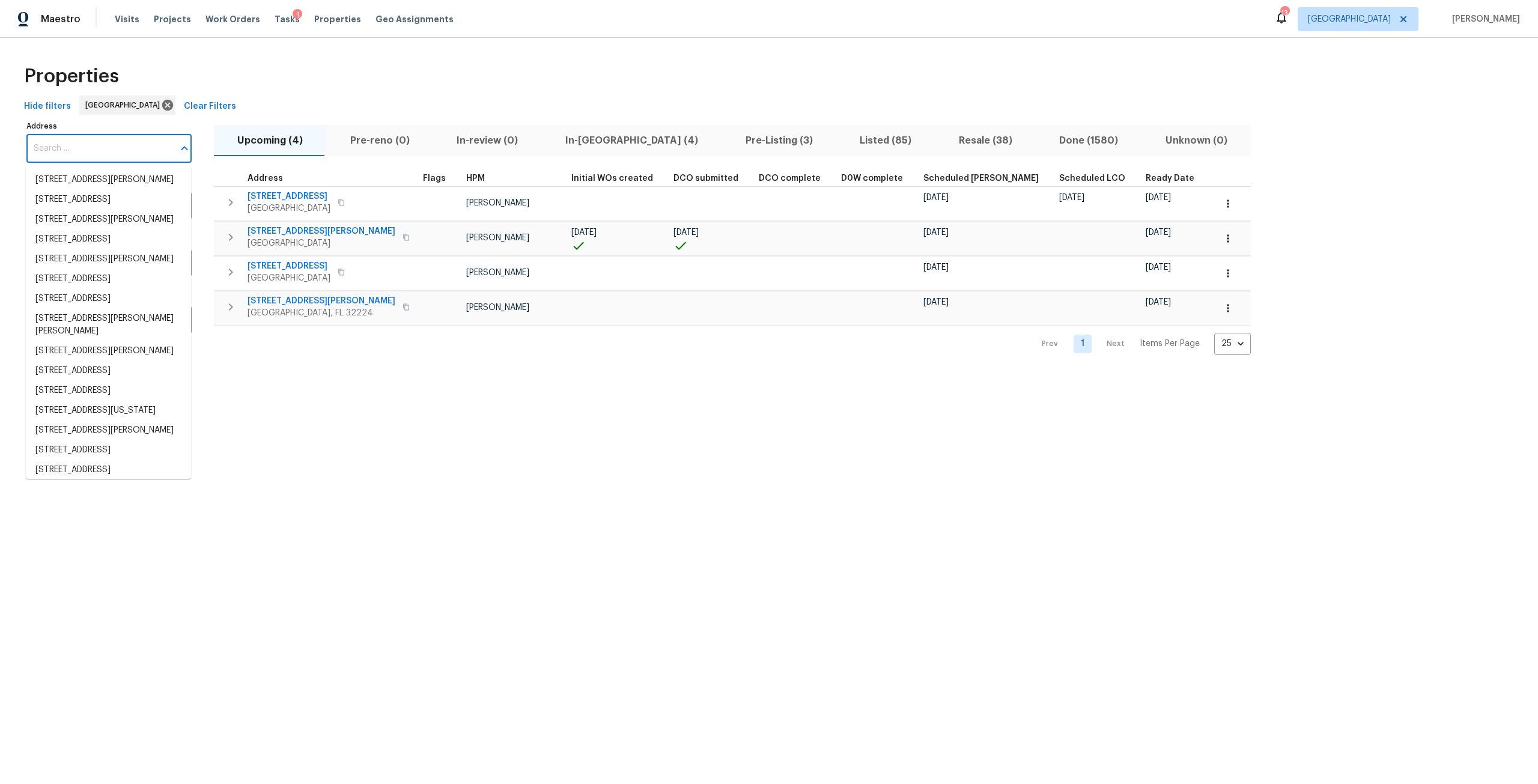
click at [106, 156] on input "Address" at bounding box center [99, 149] width 147 height 28
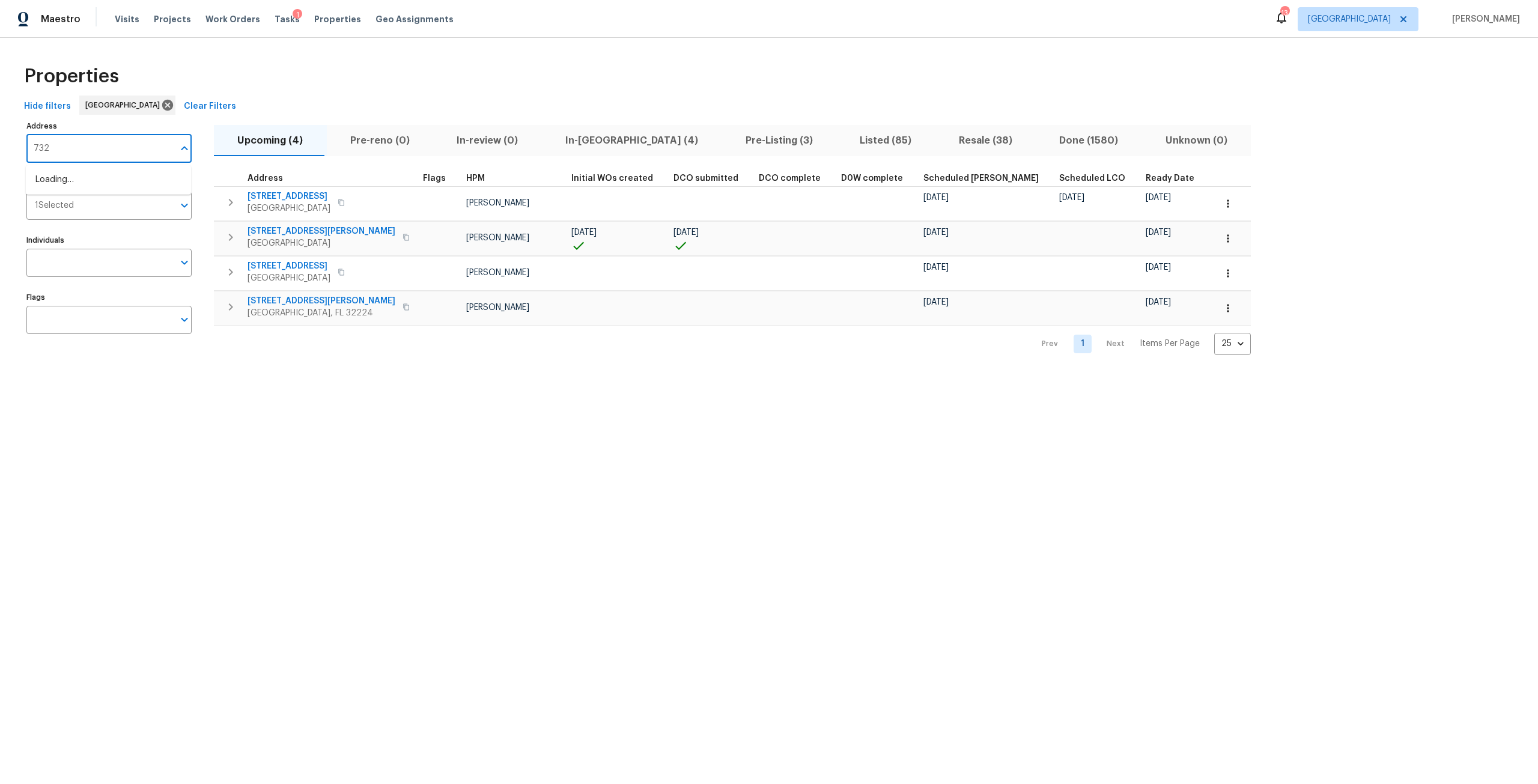
type input "7320"
click at [122, 269] on li "[STREET_ADDRESS]" at bounding box center [108, 259] width 165 height 20
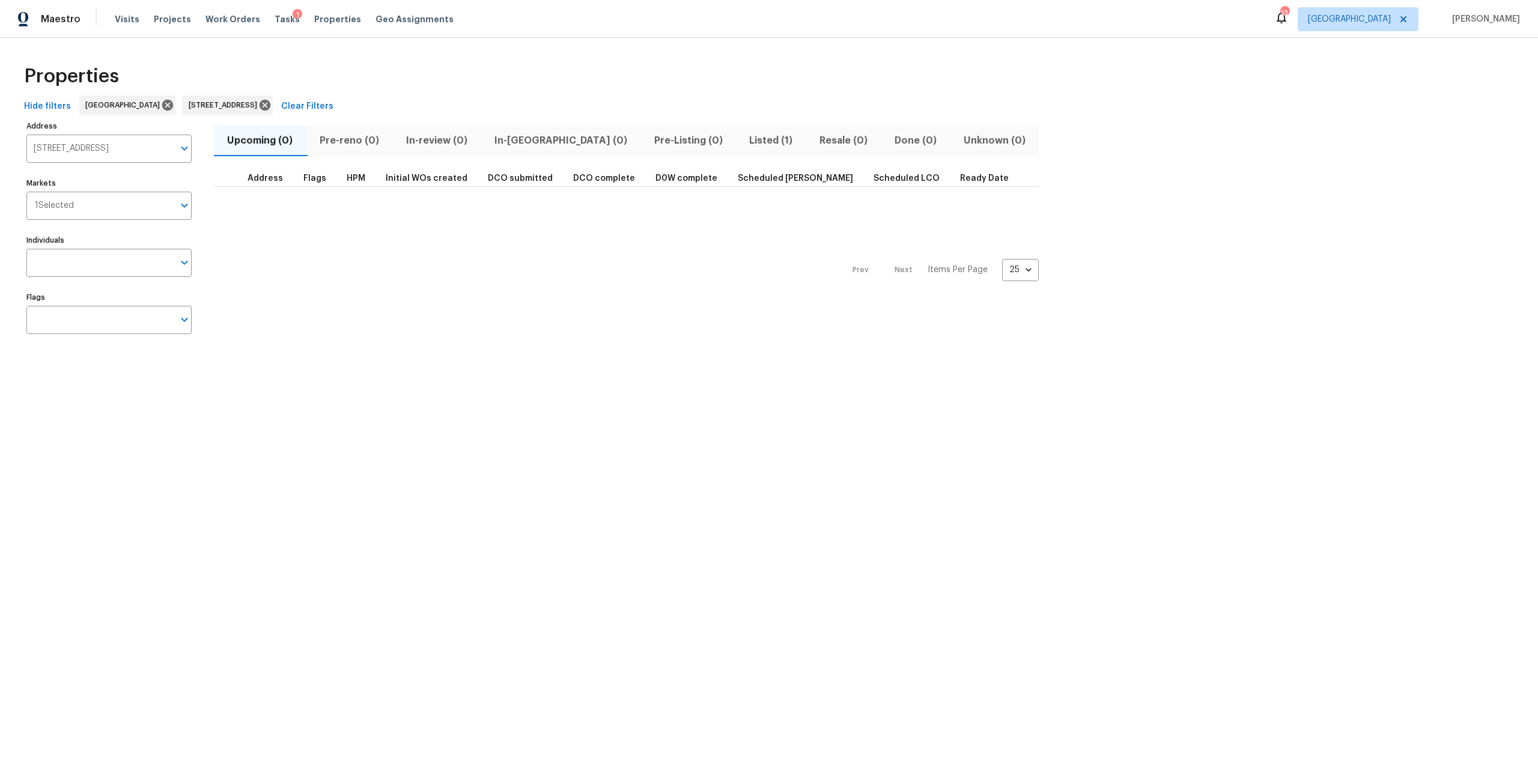
click at [736, 149] on button "Listed (1)" at bounding box center [771, 140] width 70 height 31
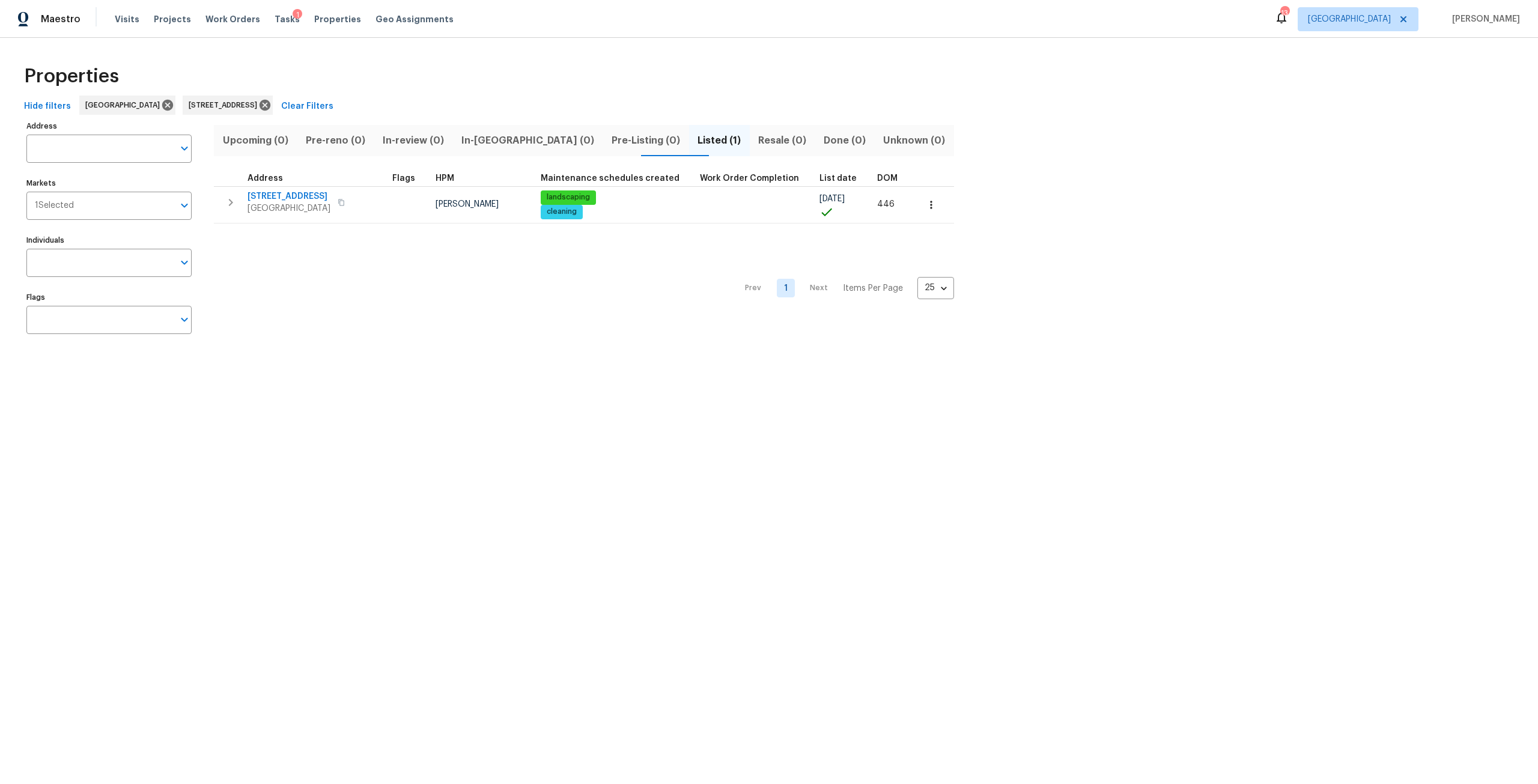
type input "[STREET_ADDRESS]"
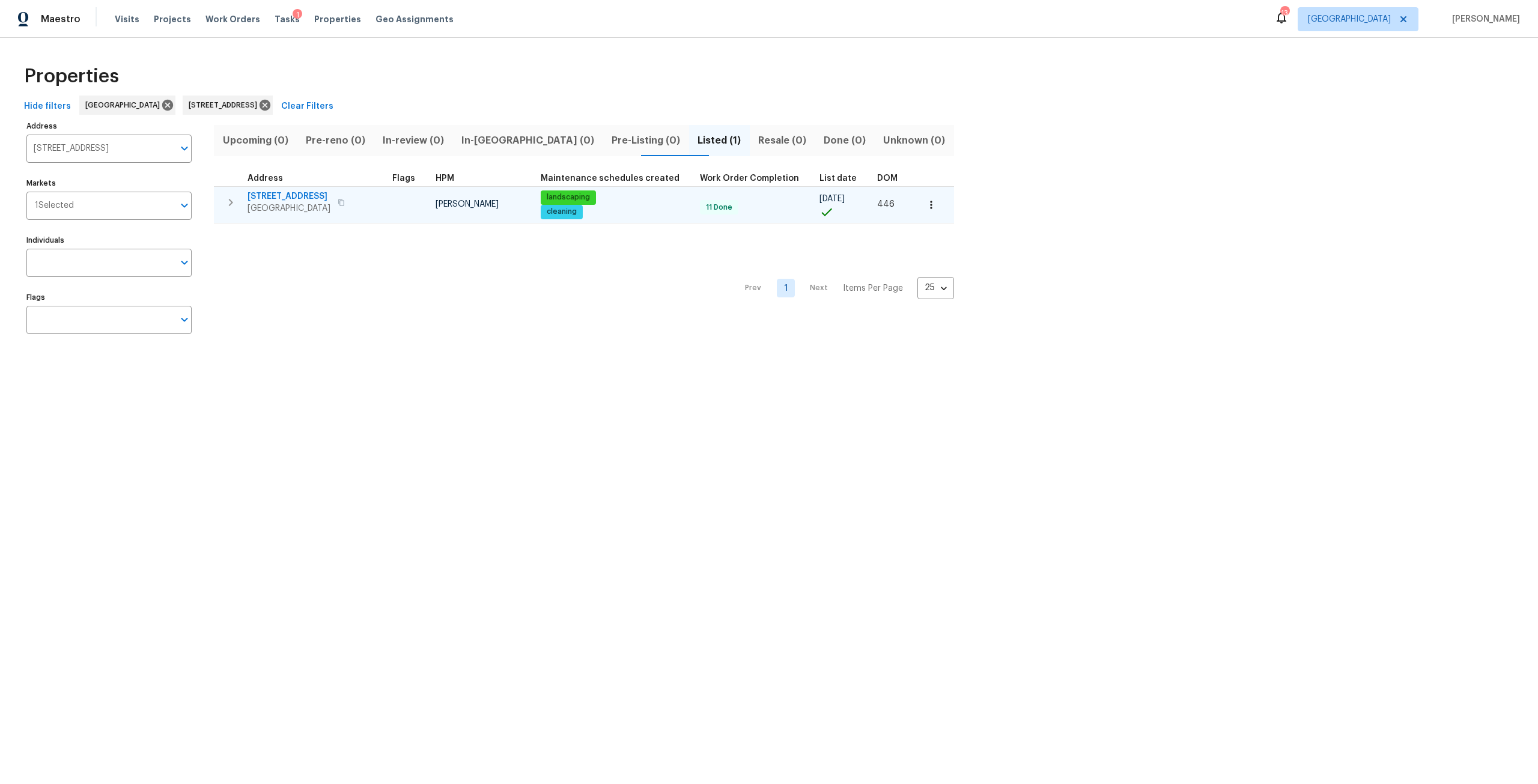
click at [918, 211] on button "button" at bounding box center [930, 204] width 26 height 26
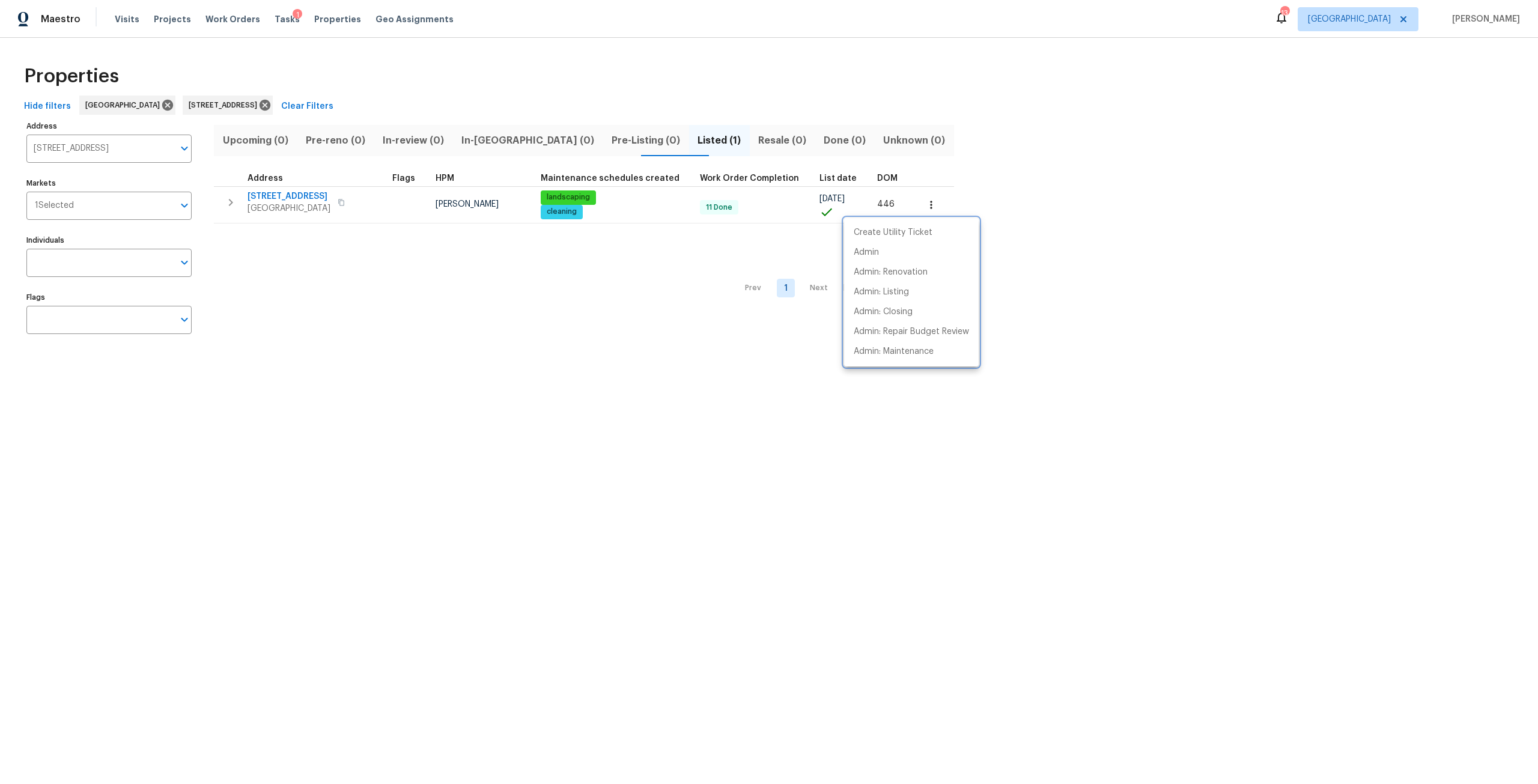
click at [1038, 213] on div at bounding box center [769, 392] width 1538 height 784
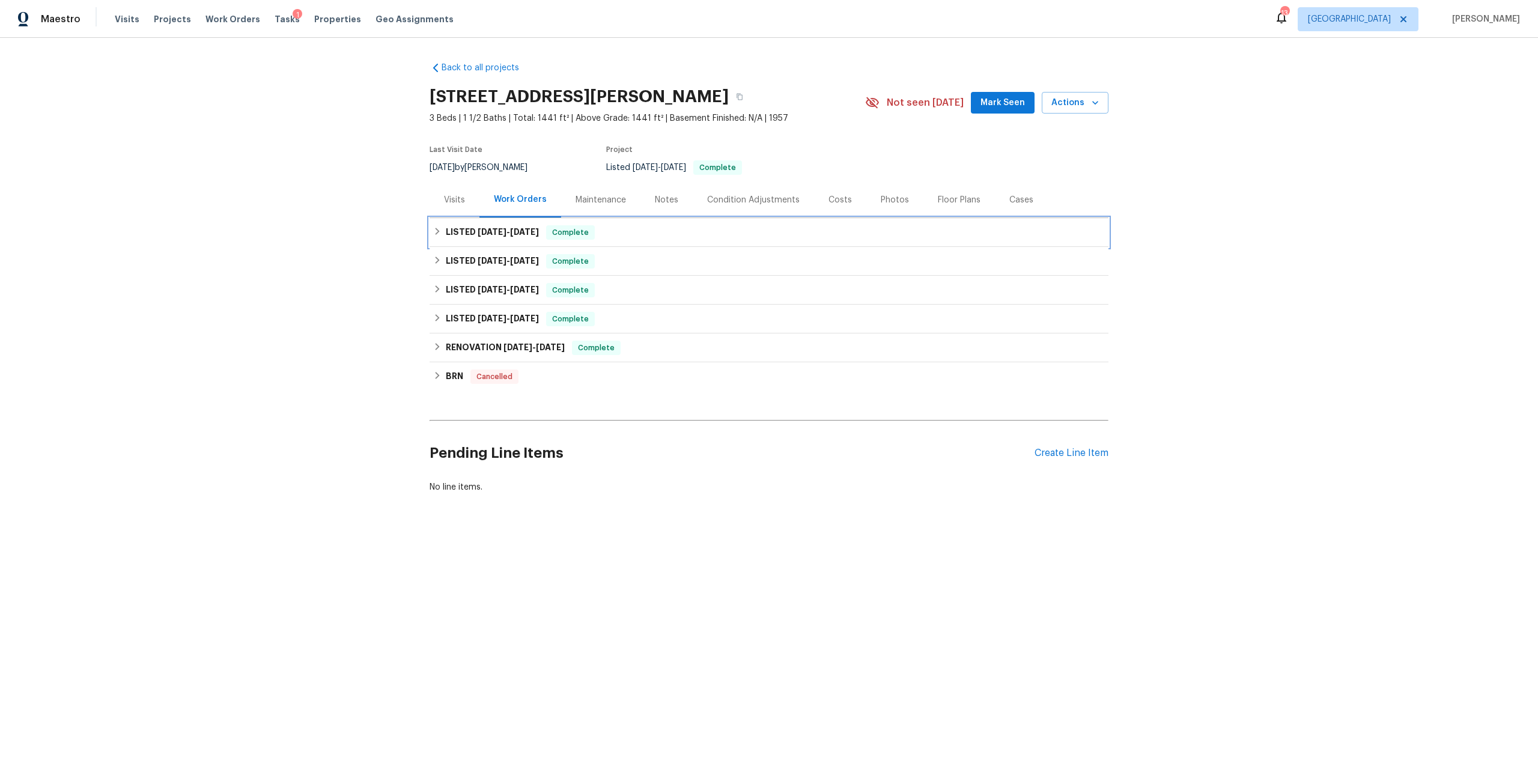
click at [528, 230] on span "[DATE]" at bounding box center [524, 232] width 29 height 9
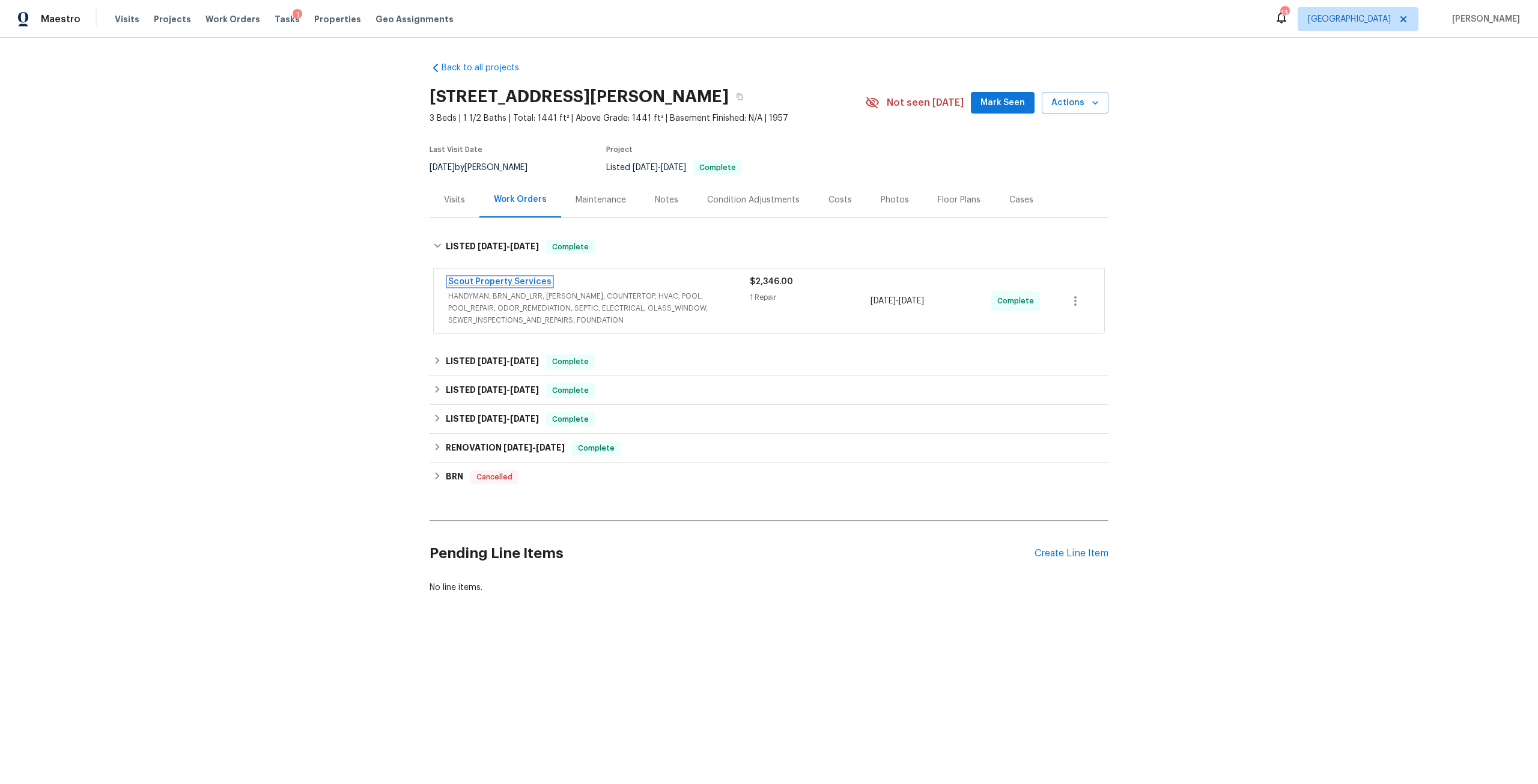
click at [526, 278] on link "Scout Property Services" at bounding box center [500, 282] width 104 height 9
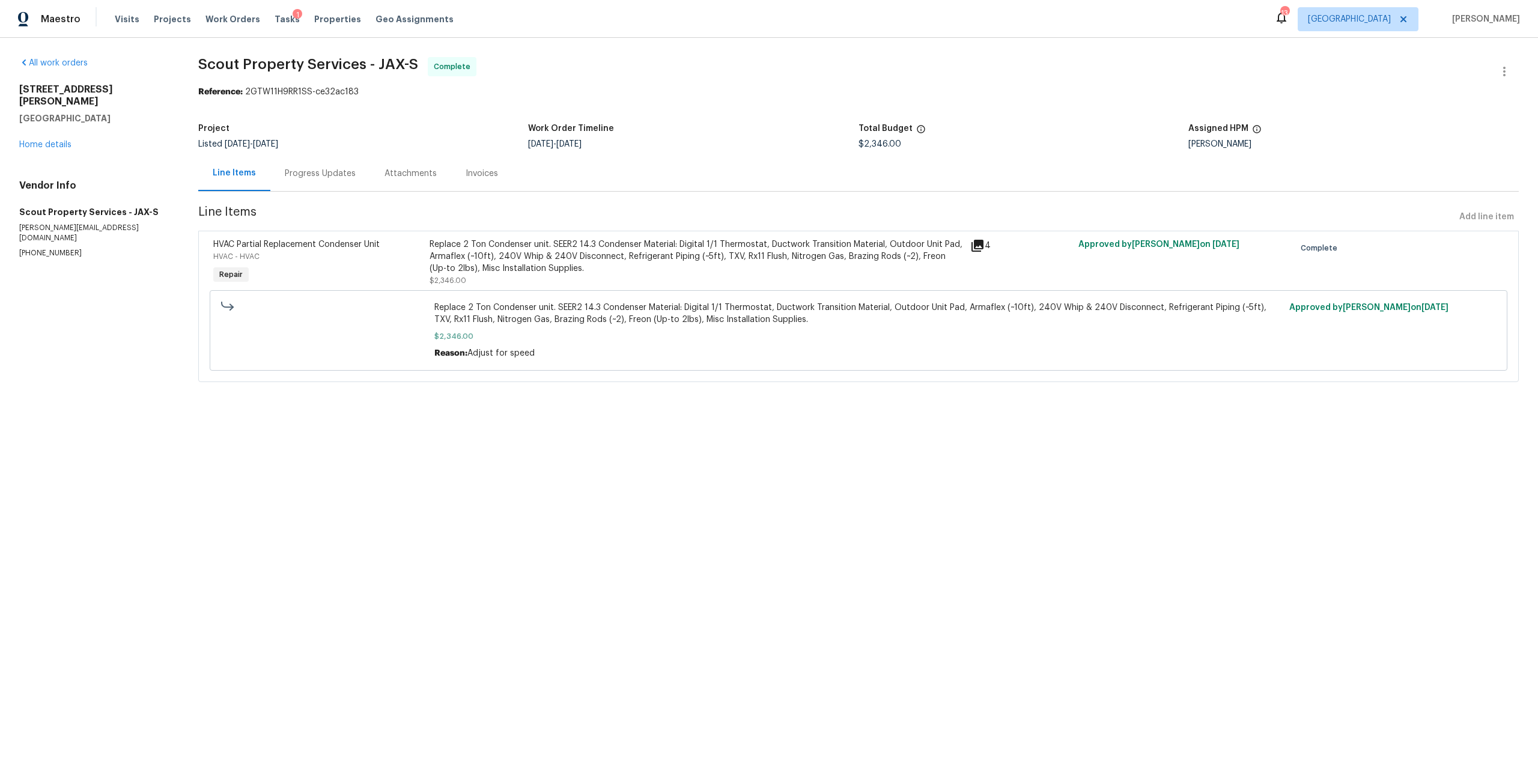
click at [50, 125] on div "[STREET_ADDRESS][PERSON_NAME] Home details" at bounding box center [94, 117] width 150 height 67
click at [55, 127] on div "[STREET_ADDRESS][PERSON_NAME] Home details" at bounding box center [94, 117] width 150 height 67
click at [65, 140] on link "Home details" at bounding box center [45, 145] width 53 height 9
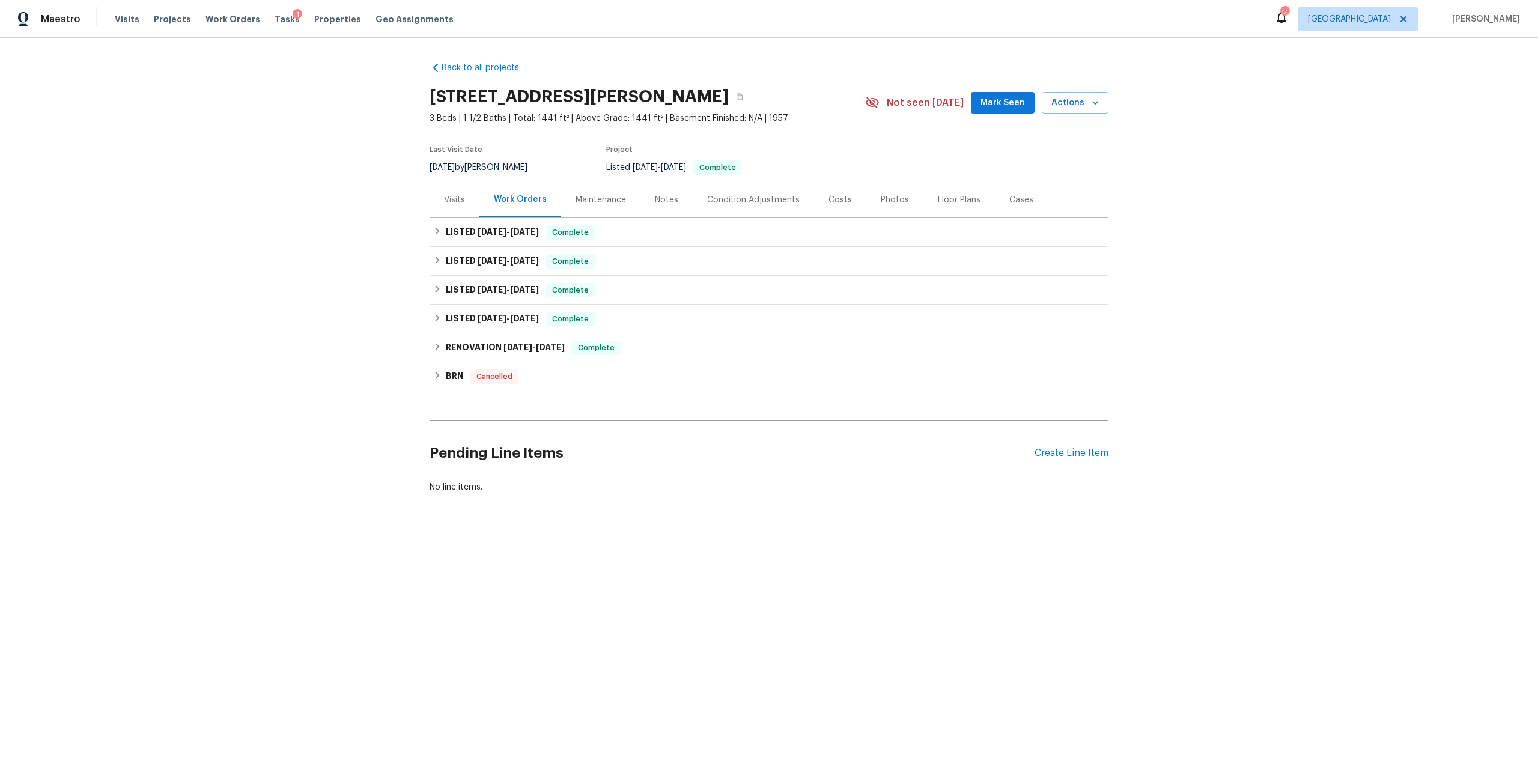
click at [663, 209] on div "Notes" at bounding box center [666, 199] width 53 height 35
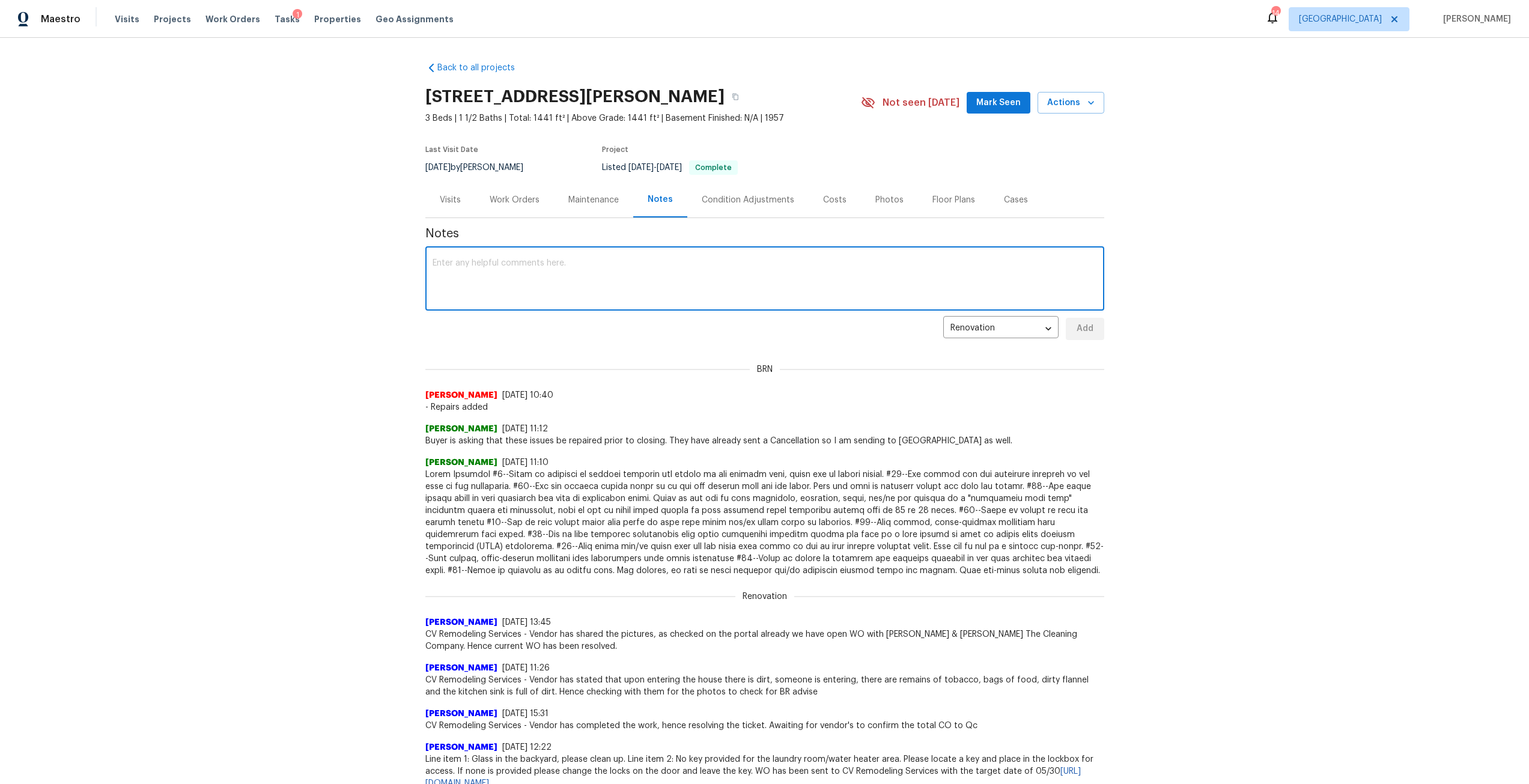
click at [637, 267] on textarea at bounding box center [764, 280] width 664 height 42
type textarea "Assigned WO for trade to provide quote for repipe supply and drain lines. Addre…"
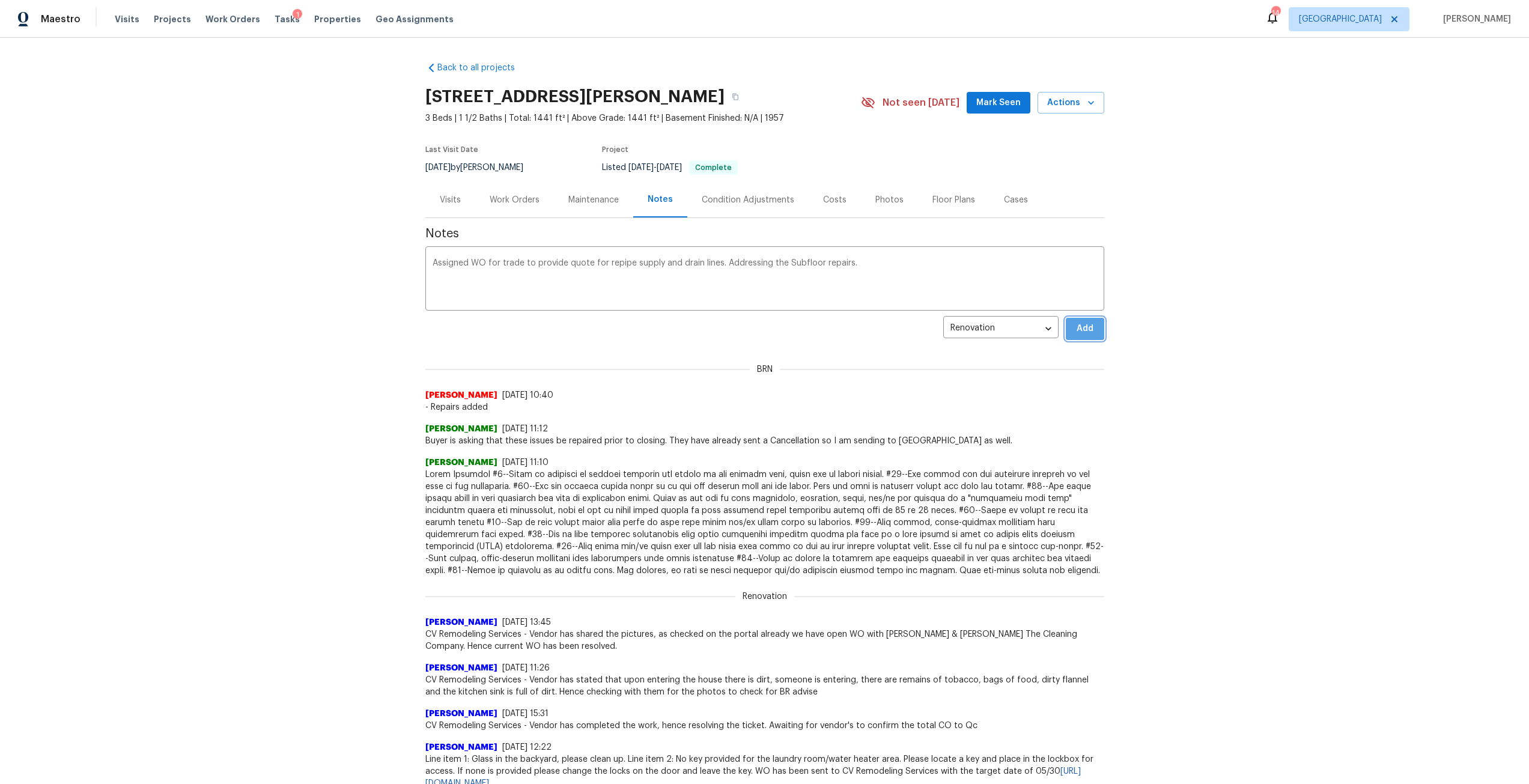
click at [1083, 326] on span "Add" at bounding box center [1085, 328] width 19 height 15
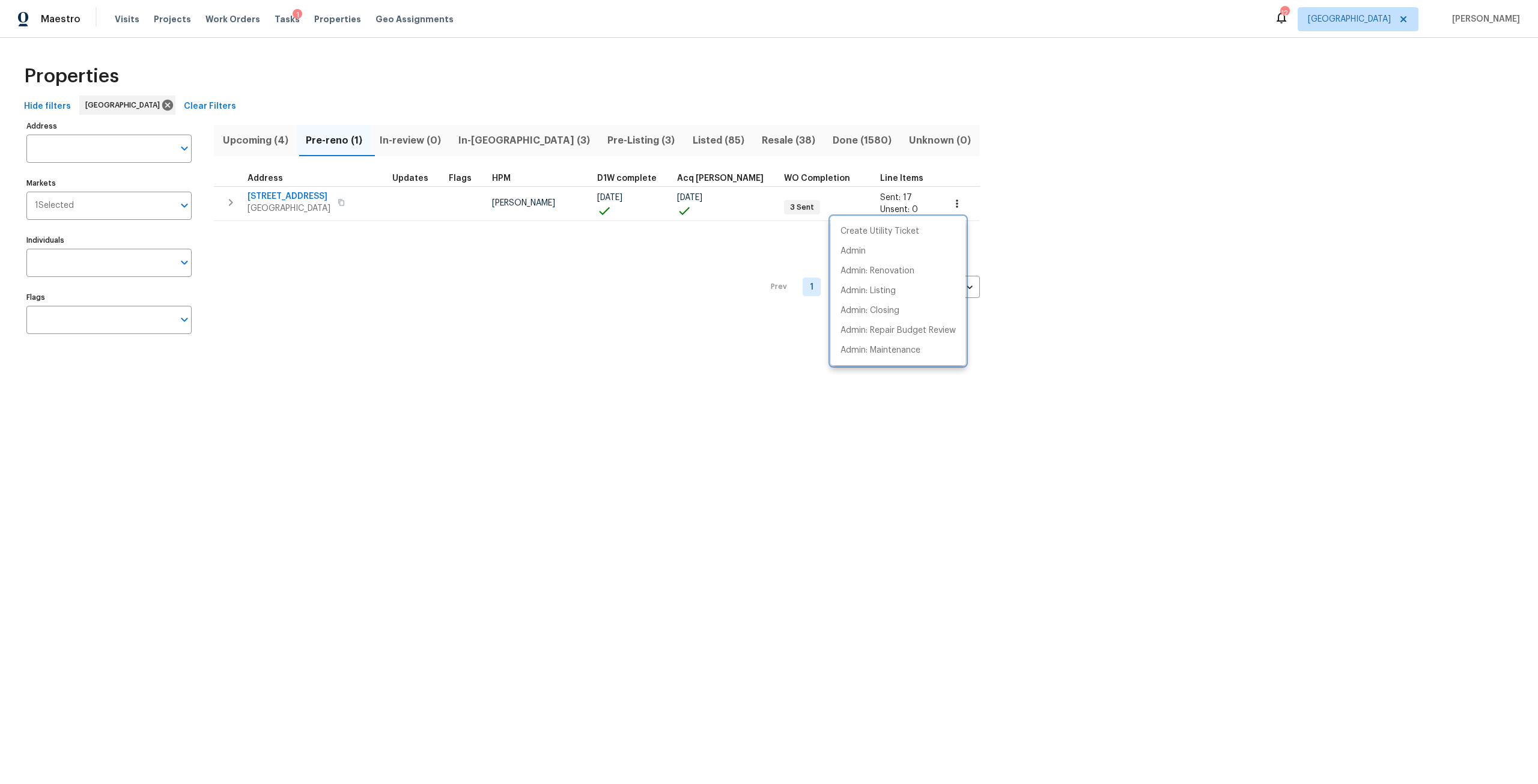
click at [331, 18] on div at bounding box center [769, 392] width 1538 height 784
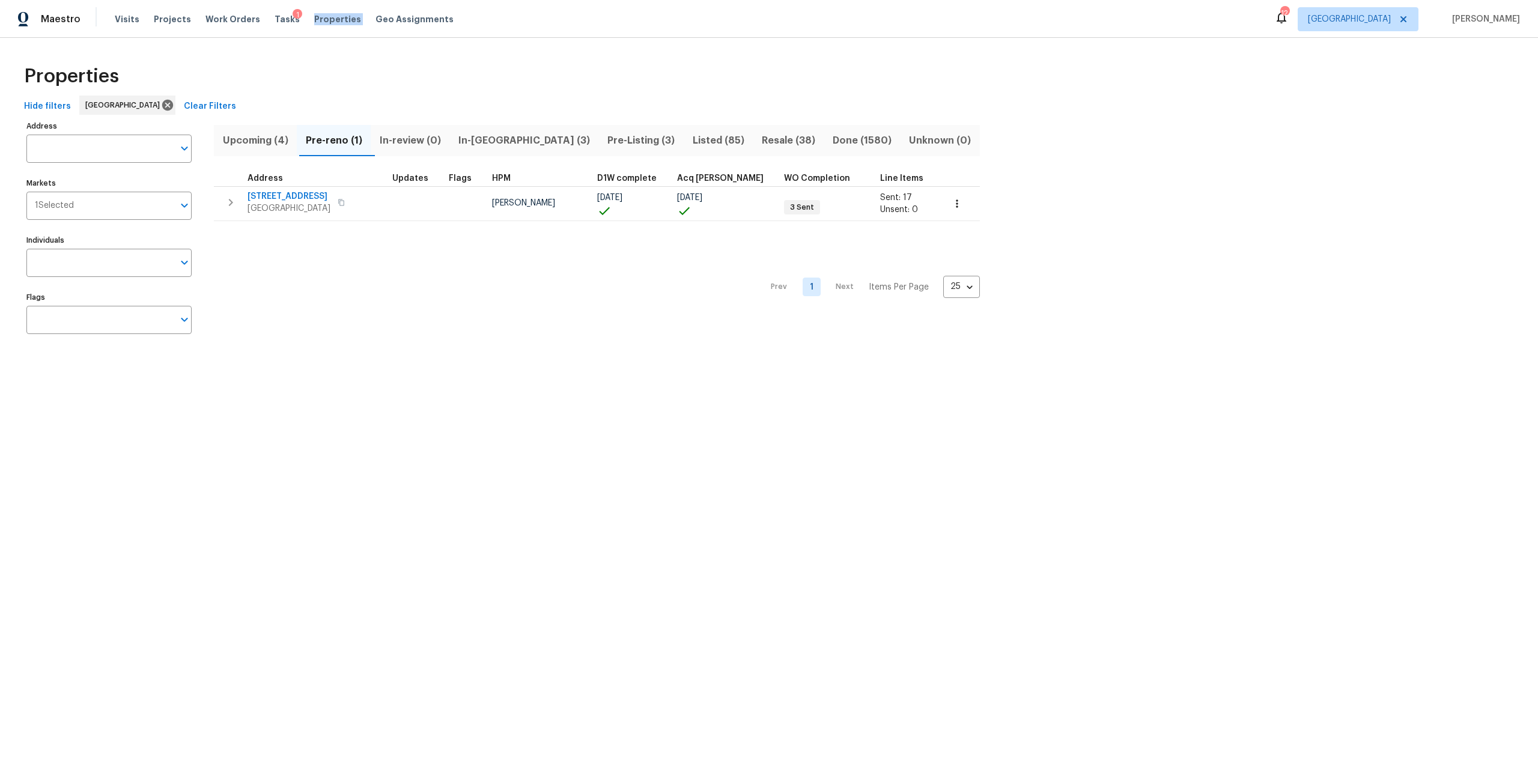
click at [331, 18] on span "Properties" at bounding box center [338, 19] width 47 height 12
click at [119, 150] on input "Address" at bounding box center [99, 149] width 147 height 28
type input "4530"
click at [136, 207] on li "[STREET_ADDRESS]" at bounding box center [108, 199] width 165 height 20
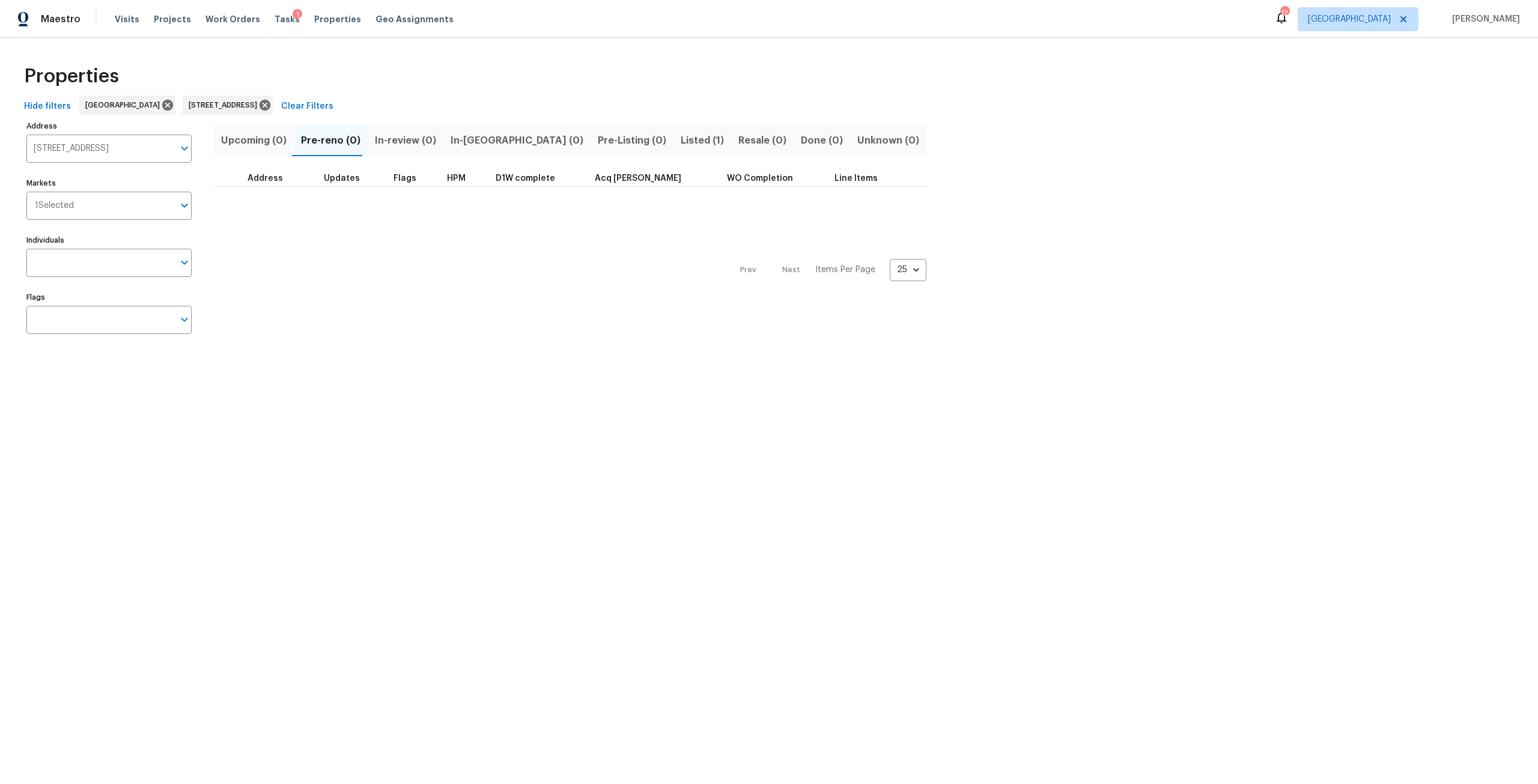
click at [681, 143] on span "Listed (1)" at bounding box center [702, 140] width 43 height 17
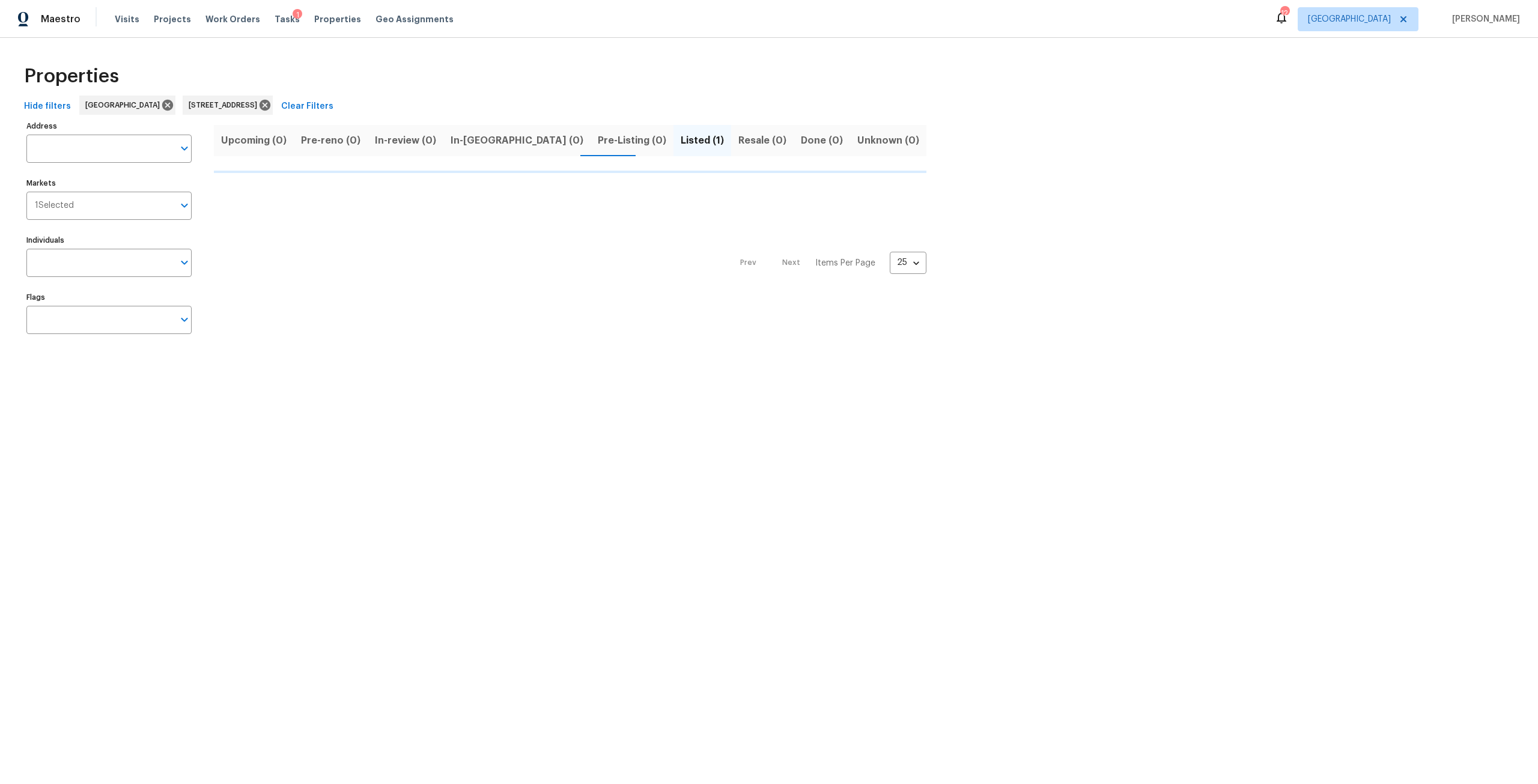
type input "[STREET_ADDRESS]"
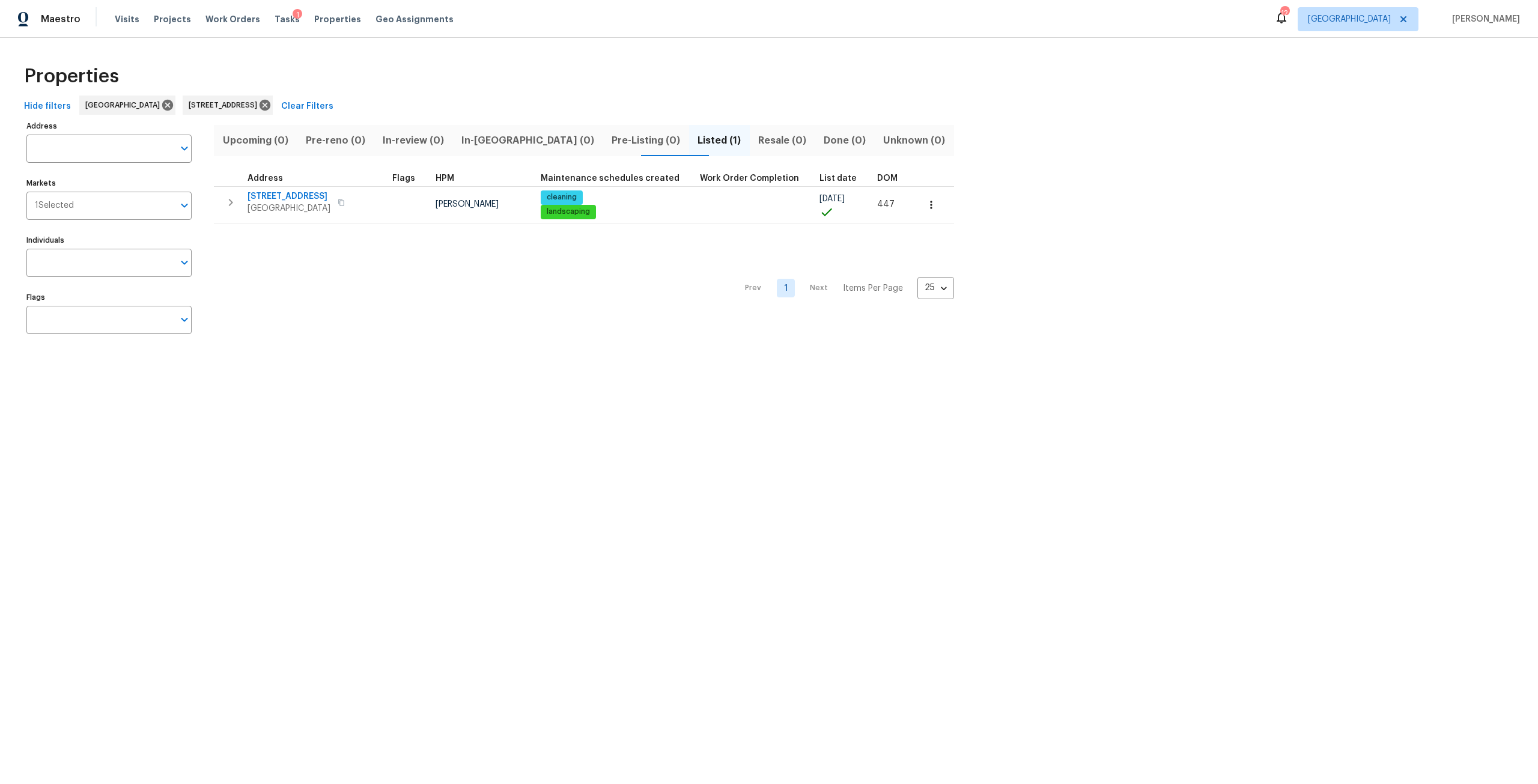
type input "[STREET_ADDRESS]"
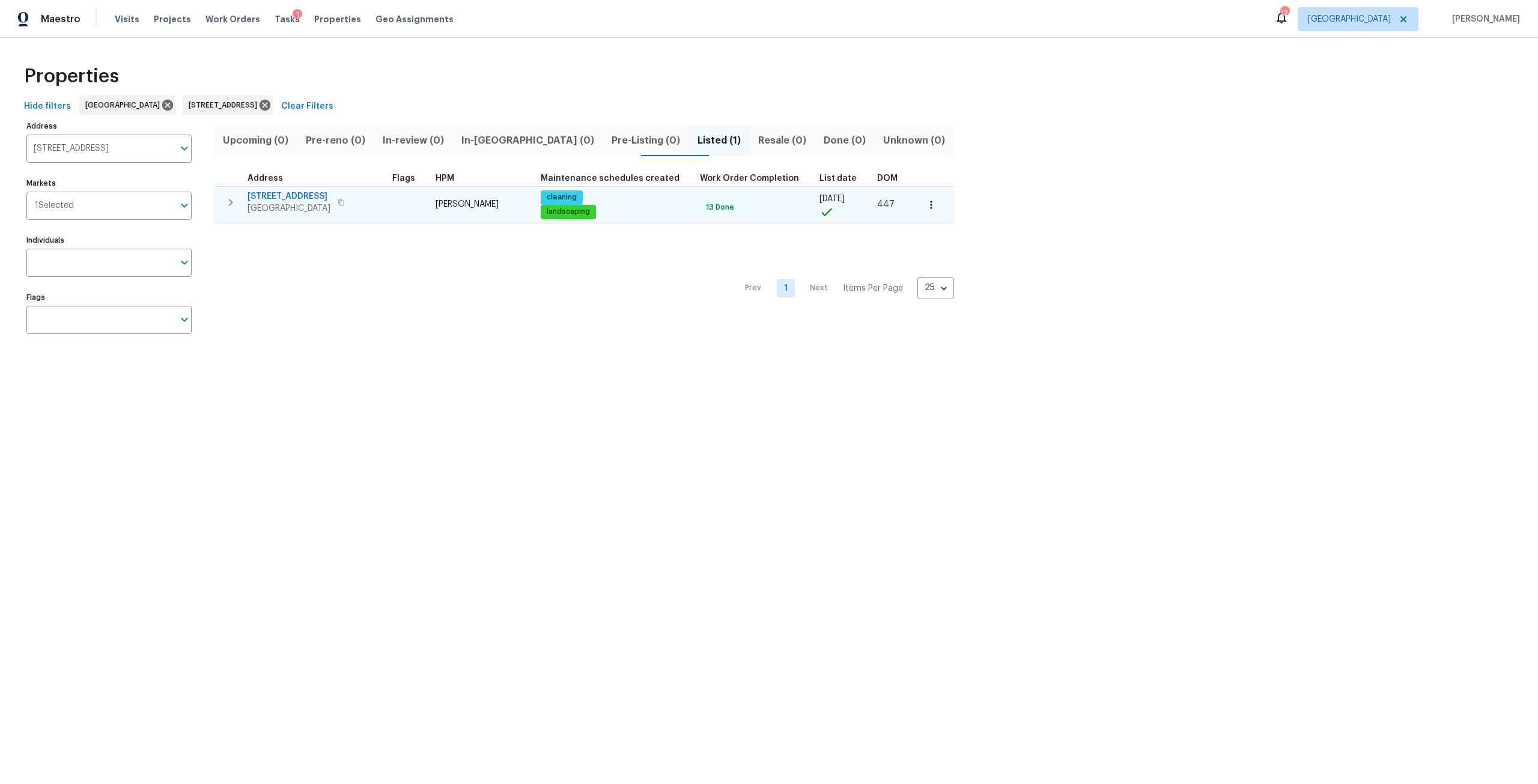
click at [273, 194] on span "[STREET_ADDRESS]" at bounding box center [289, 196] width 83 height 12
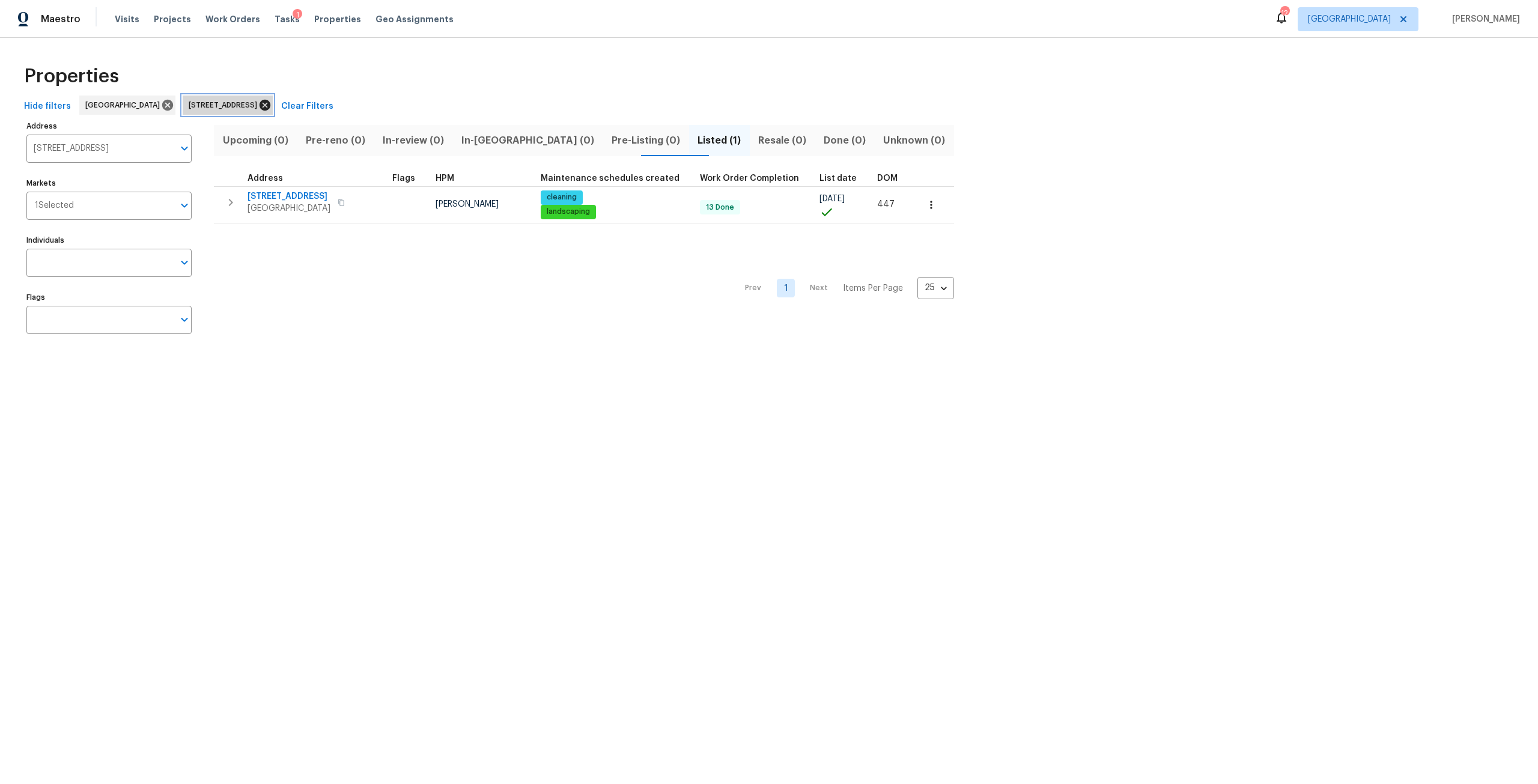
click at [272, 111] on icon at bounding box center [265, 105] width 13 height 13
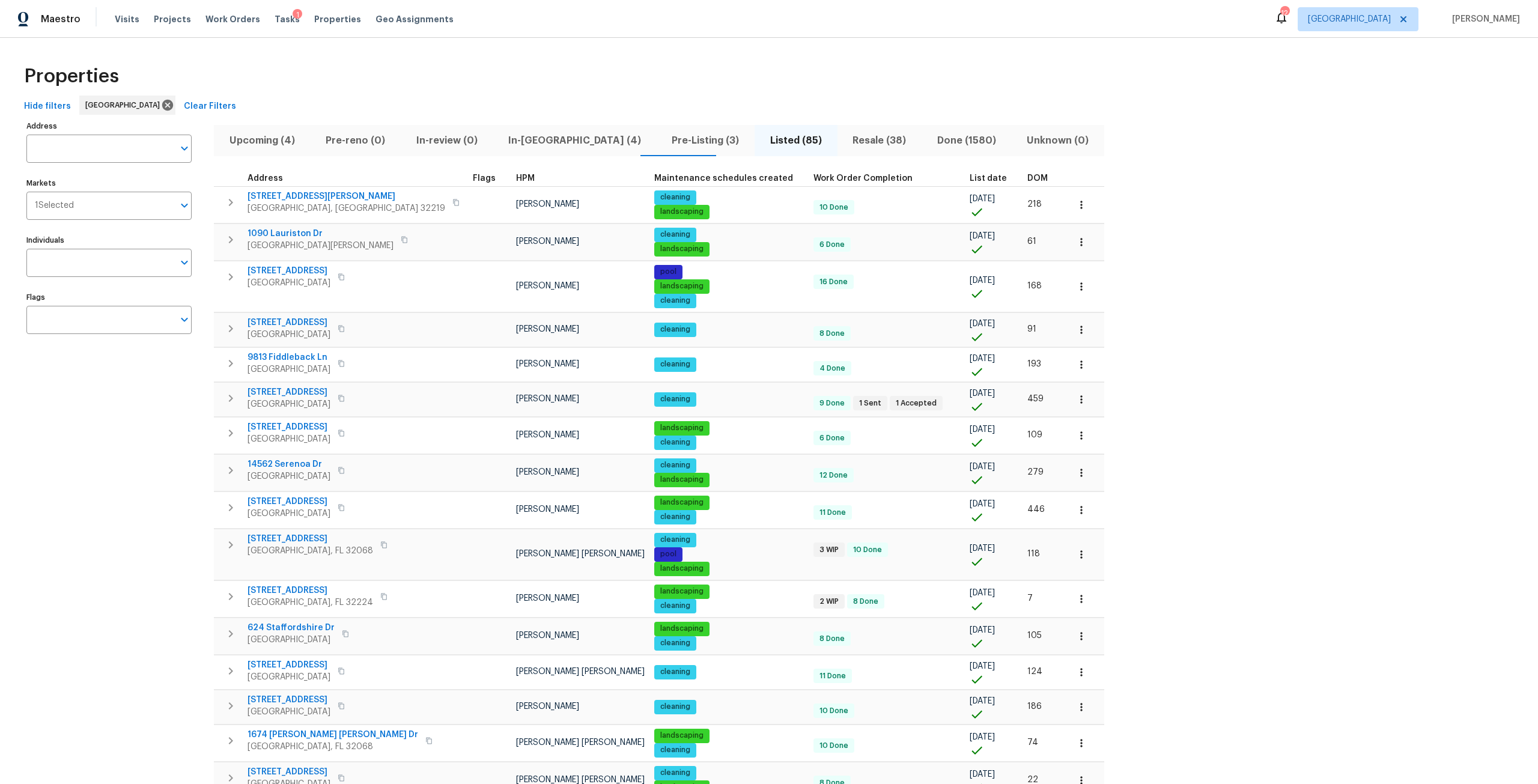
click at [1027, 180] on span "DOM" at bounding box center [1037, 178] width 21 height 9
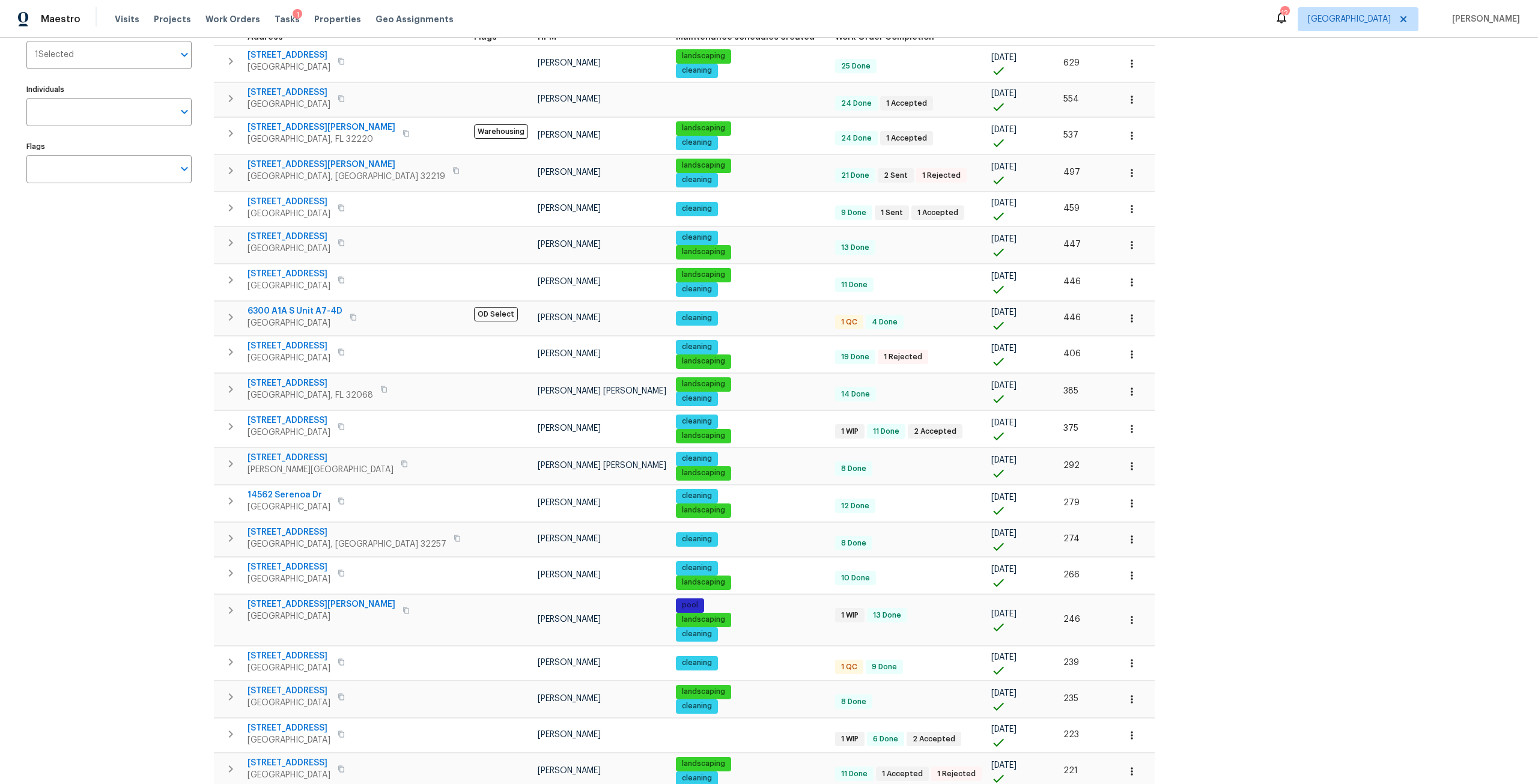
scroll to position [180, 0]
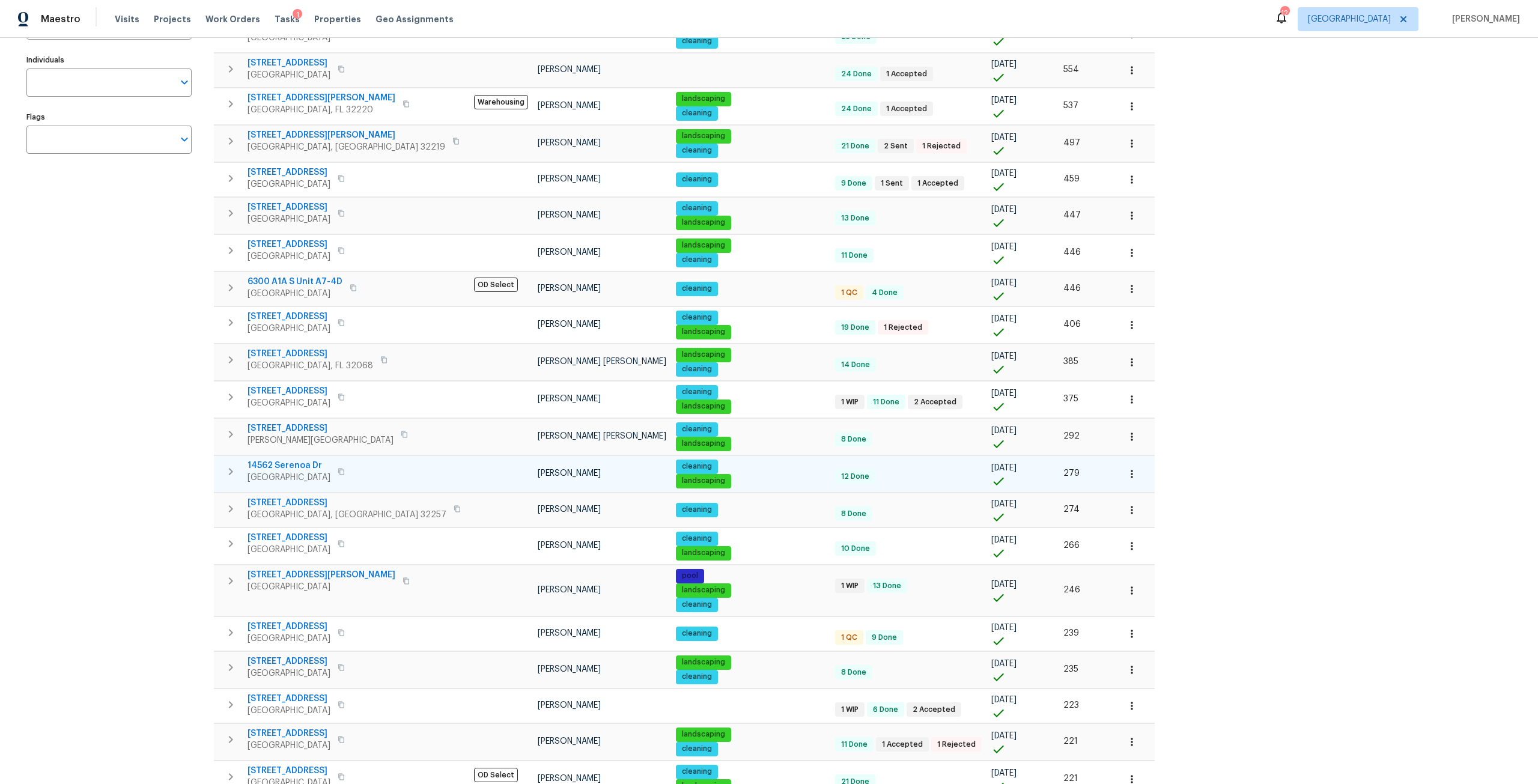
click at [278, 463] on span "14562 Serenoa Dr" at bounding box center [289, 465] width 83 height 12
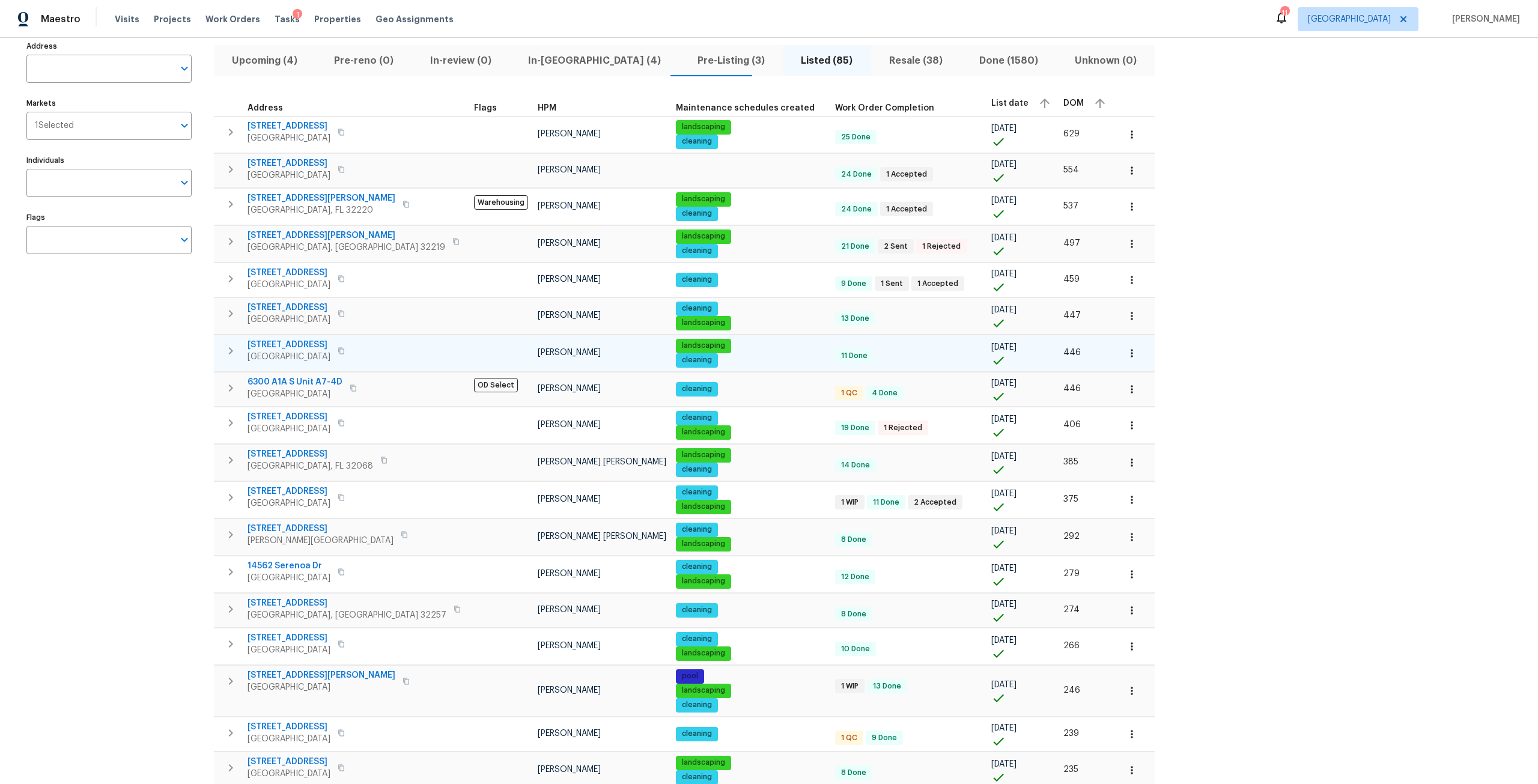
scroll to position [0, 0]
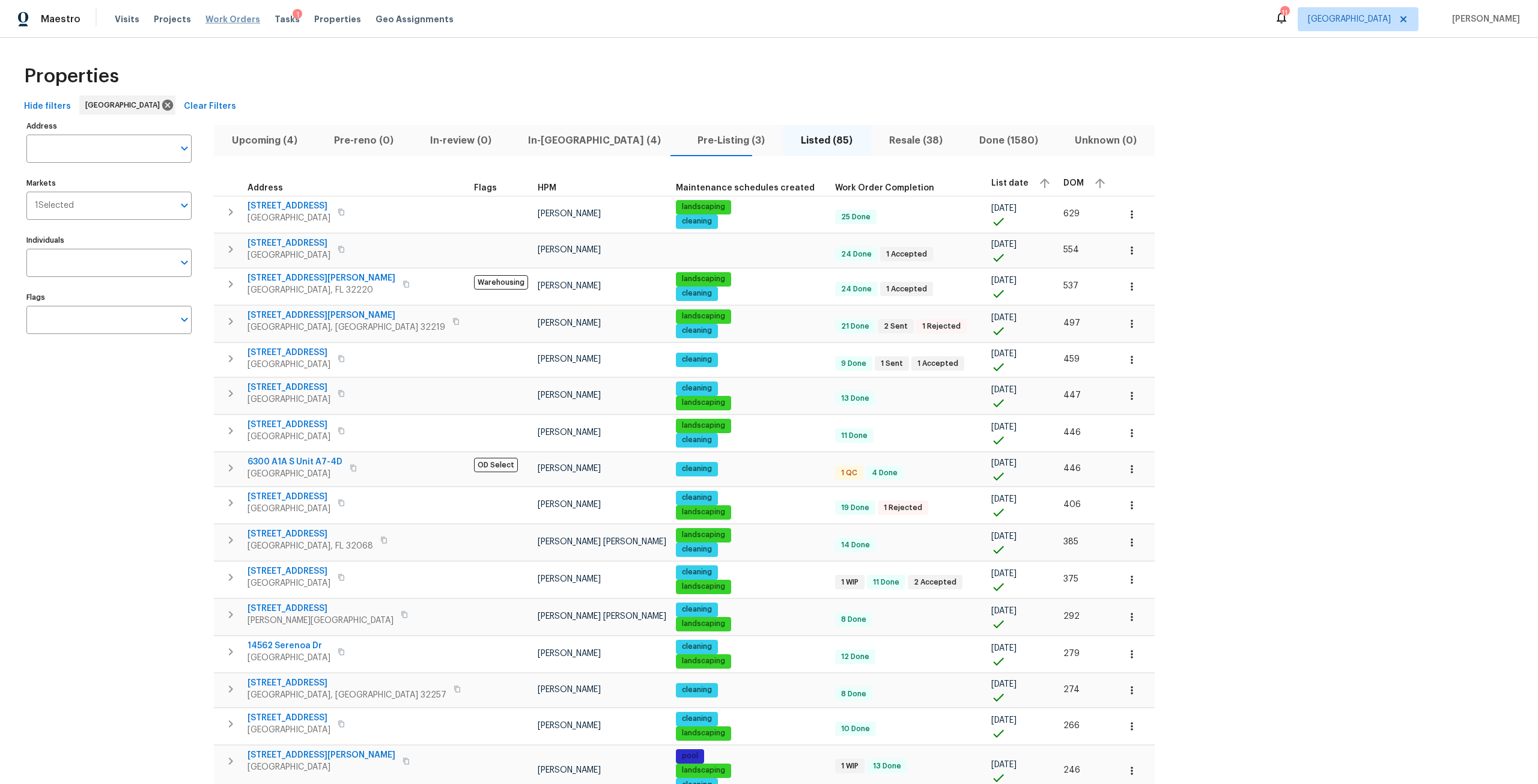
click at [224, 21] on span "Work Orders" at bounding box center [232, 19] width 55 height 12
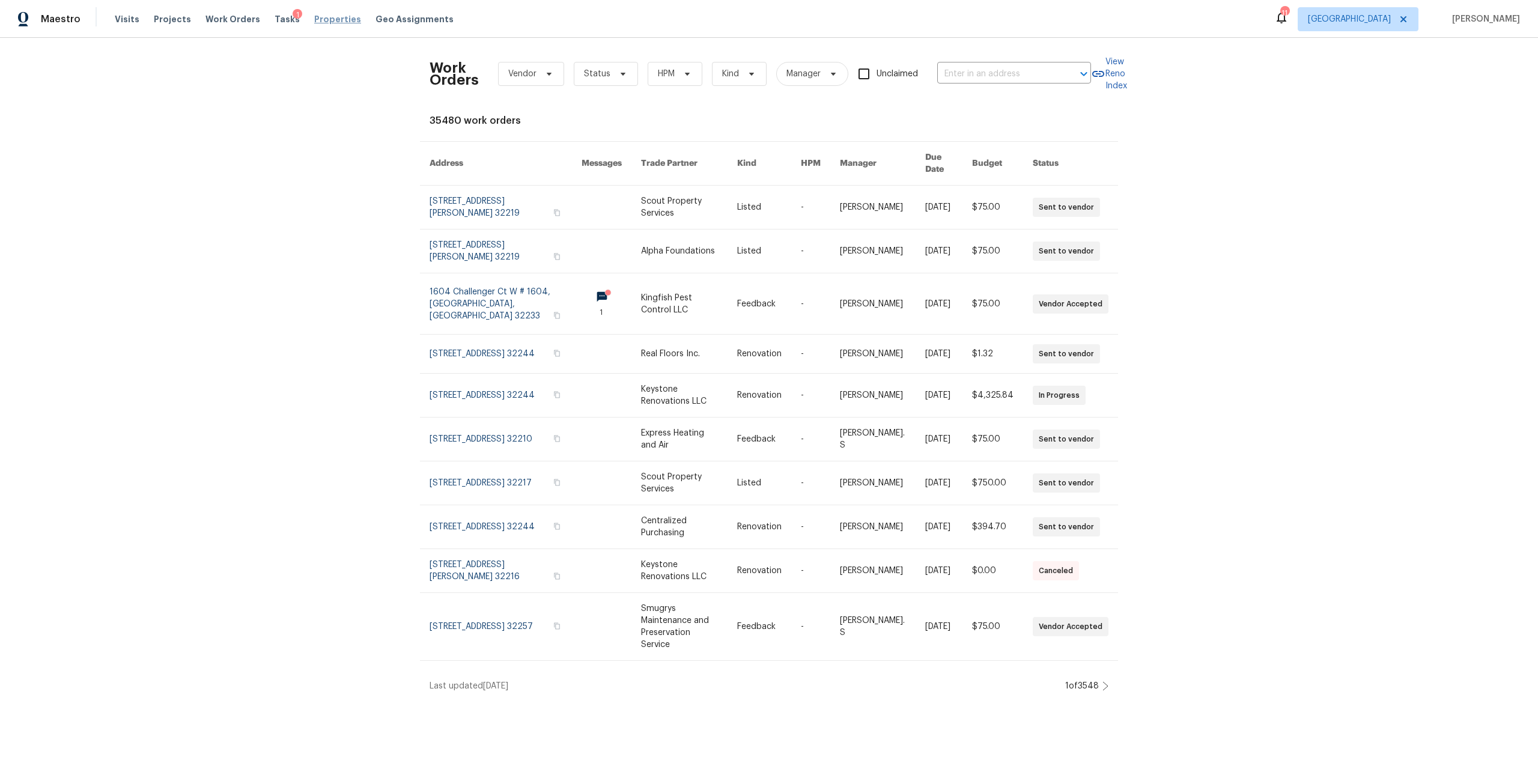
click at [314, 18] on span "Properties" at bounding box center [338, 19] width 47 height 12
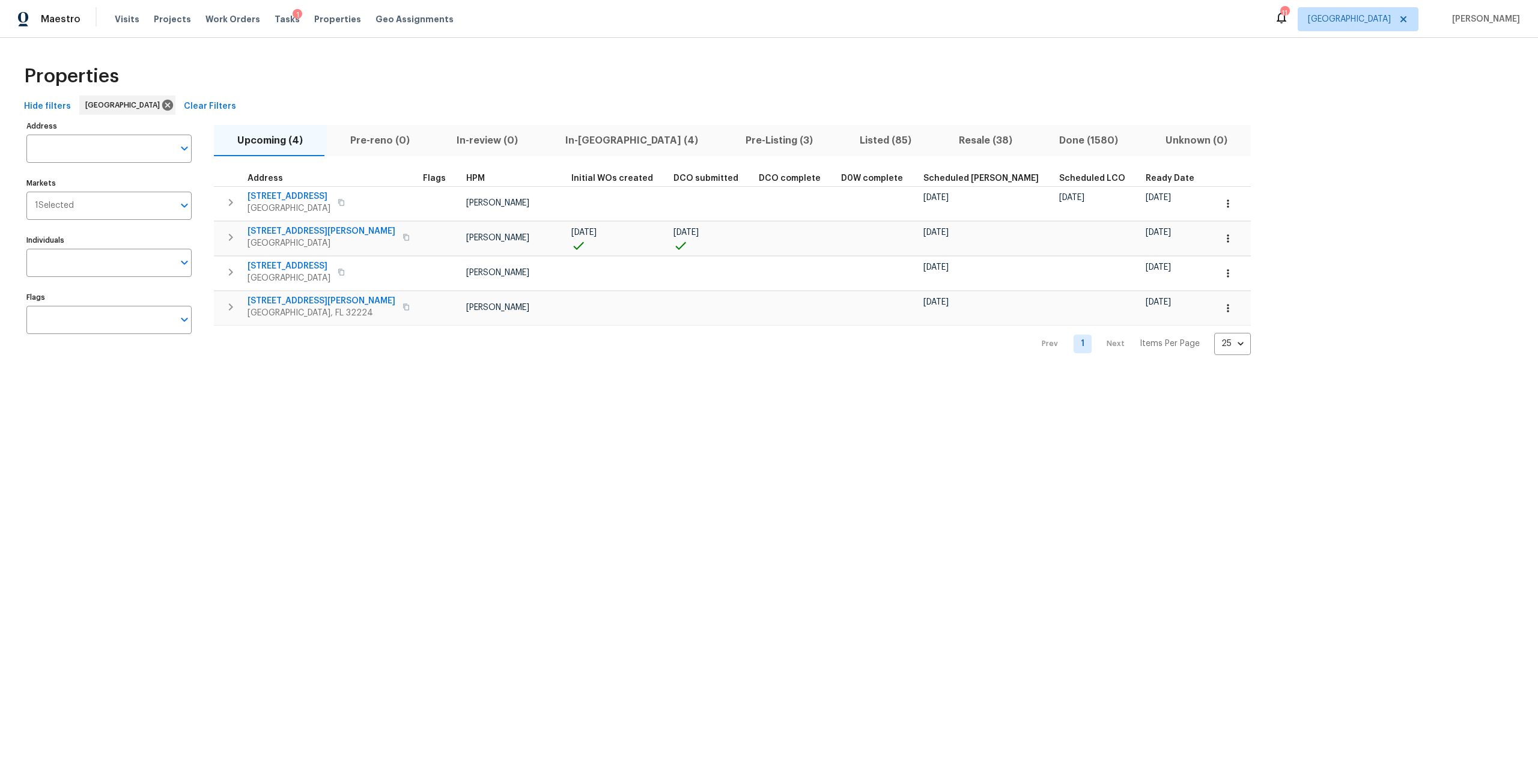
click at [587, 145] on span "In-[GEOGRAPHIC_DATA] (4)" at bounding box center [632, 140] width 166 height 17
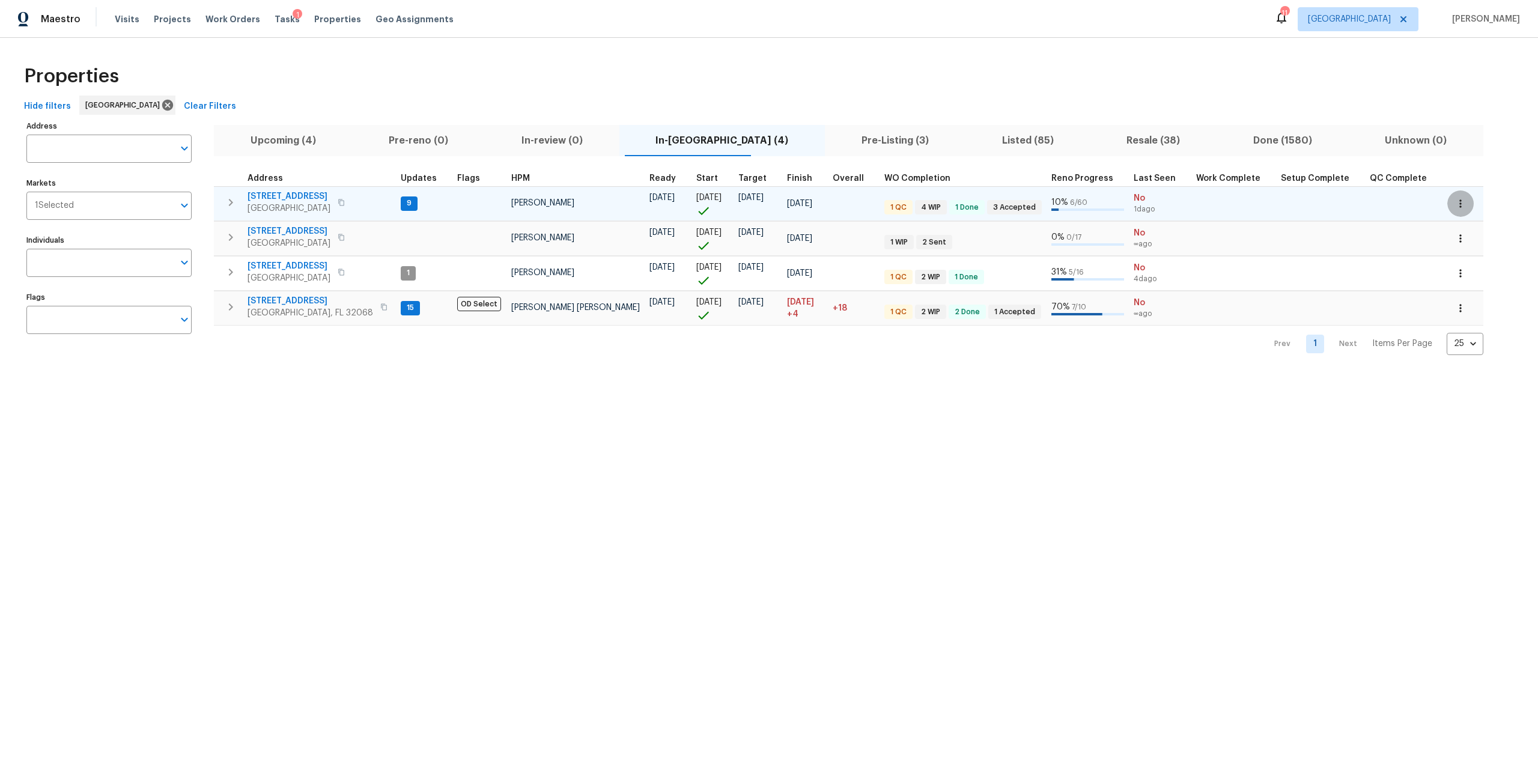
click at [1454, 206] on icon "button" at bounding box center [1460, 203] width 12 height 12
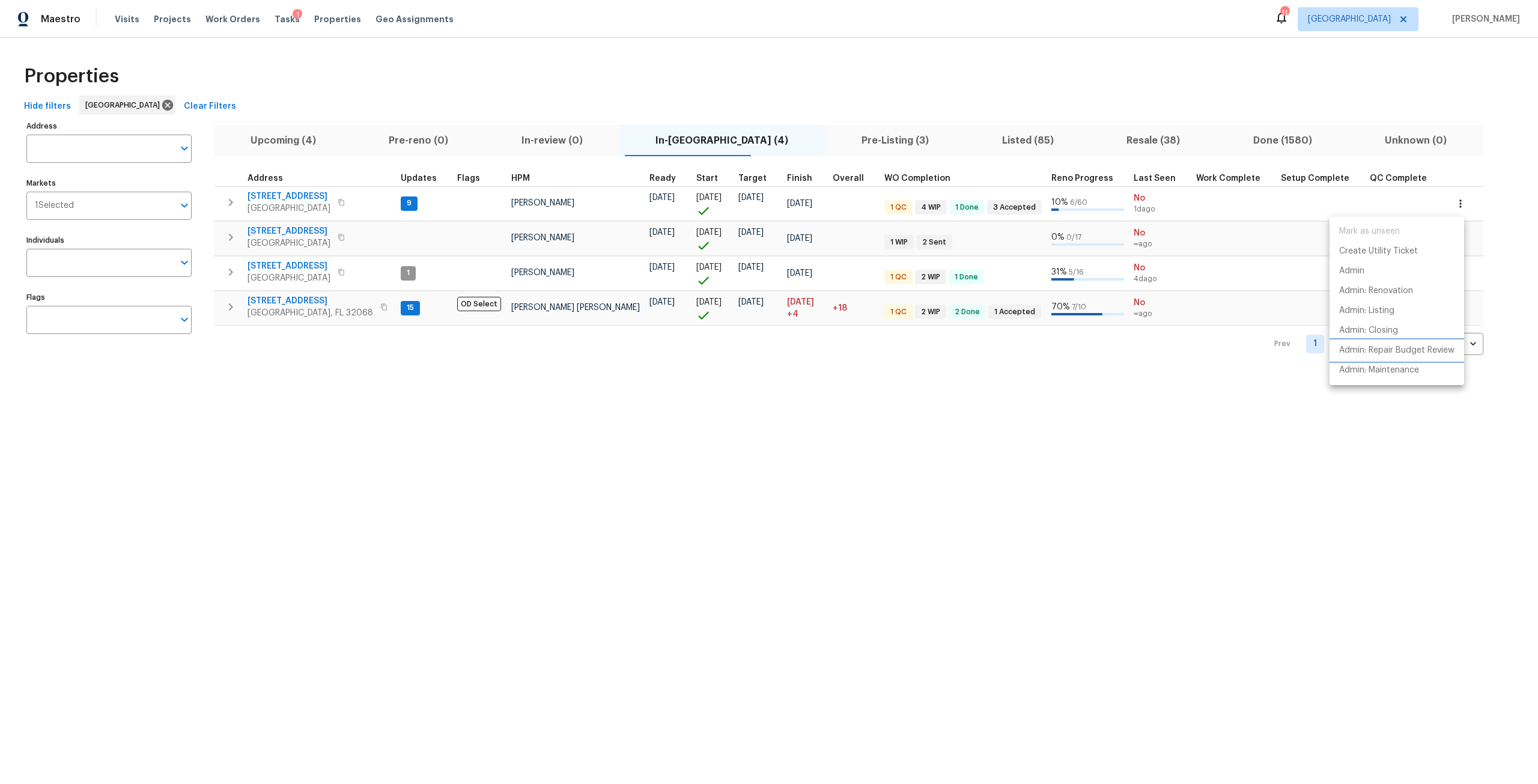
click at [1398, 349] on p "Admin: Repair Budget Review" at bounding box center [1397, 350] width 116 height 13
click at [302, 197] on div at bounding box center [769, 392] width 1538 height 784
click at [302, 197] on span "[STREET_ADDRESS]" at bounding box center [289, 196] width 83 height 12
click at [225, 236] on button "button" at bounding box center [231, 237] width 24 height 24
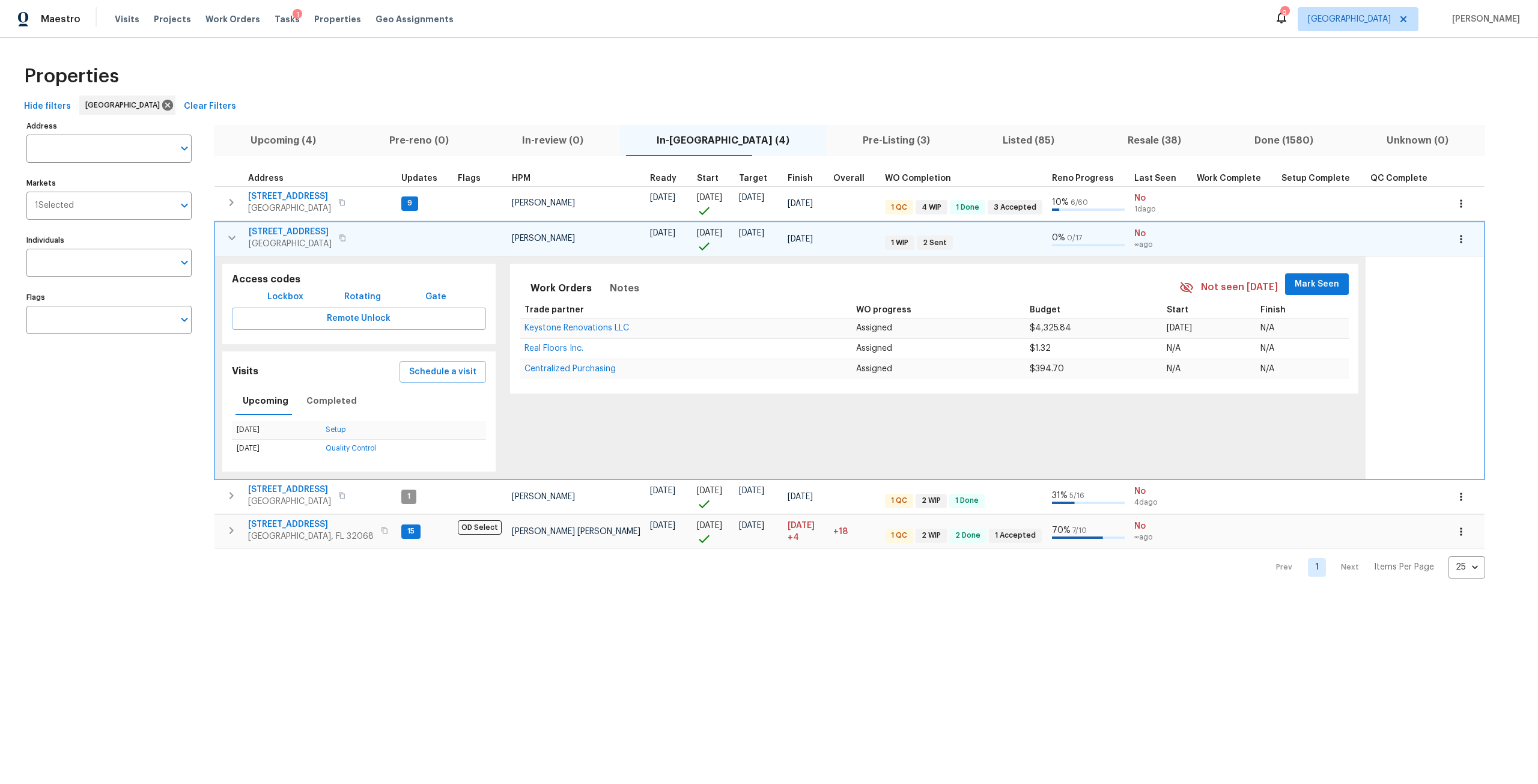
click at [305, 228] on span "[STREET_ADDRESS]" at bounding box center [290, 231] width 83 height 12
click at [1455, 241] on icon "button" at bounding box center [1461, 238] width 12 height 12
click at [1386, 369] on p "Admin: Closing" at bounding box center [1369, 366] width 59 height 13
click at [233, 237] on div at bounding box center [769, 392] width 1538 height 784
click at [289, 232] on span "[STREET_ADDRESS]" at bounding box center [290, 231] width 83 height 12
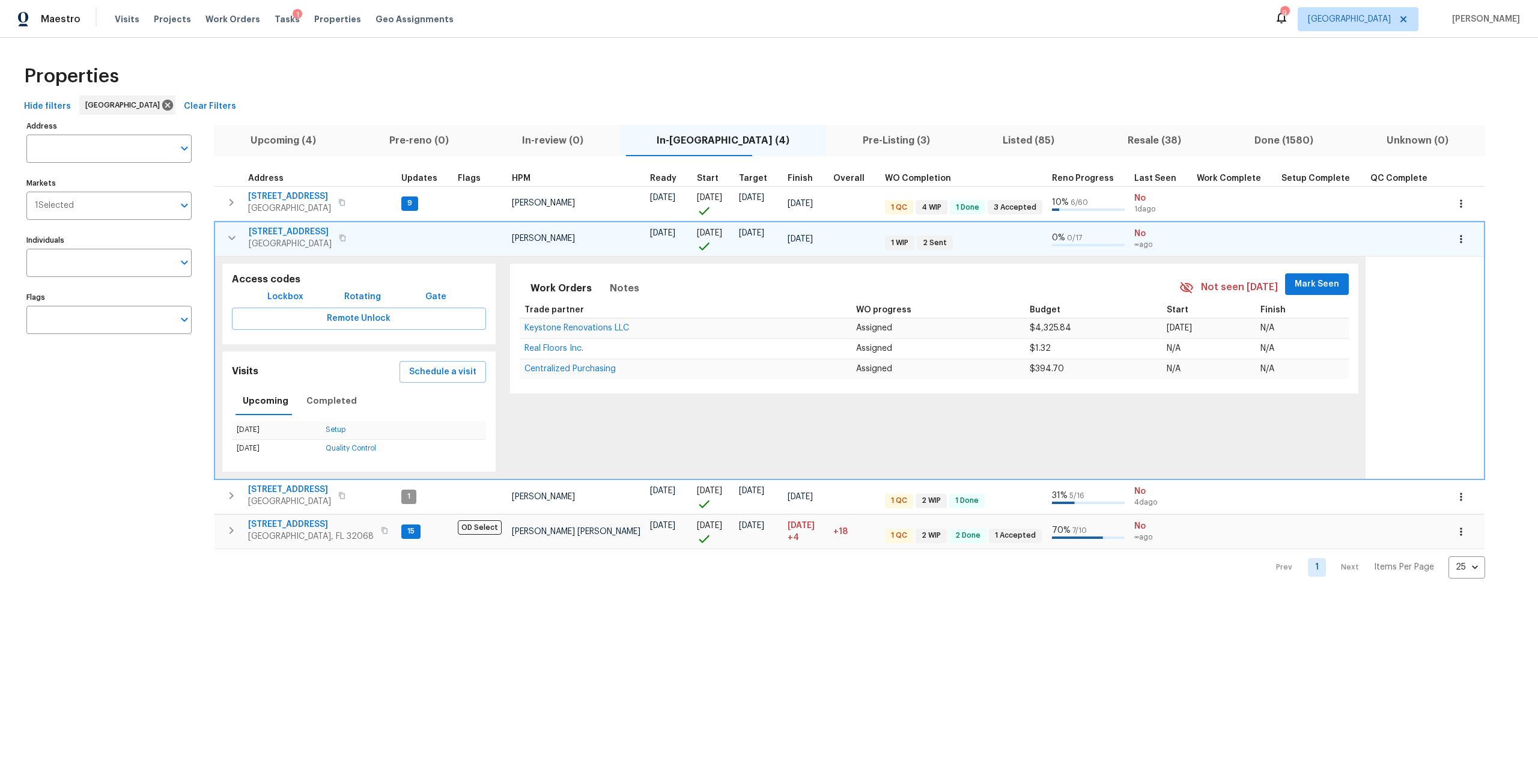
click at [290, 228] on span "[STREET_ADDRESS]" at bounding box center [290, 231] width 83 height 12
click at [231, 240] on icon "button" at bounding box center [232, 238] width 14 height 14
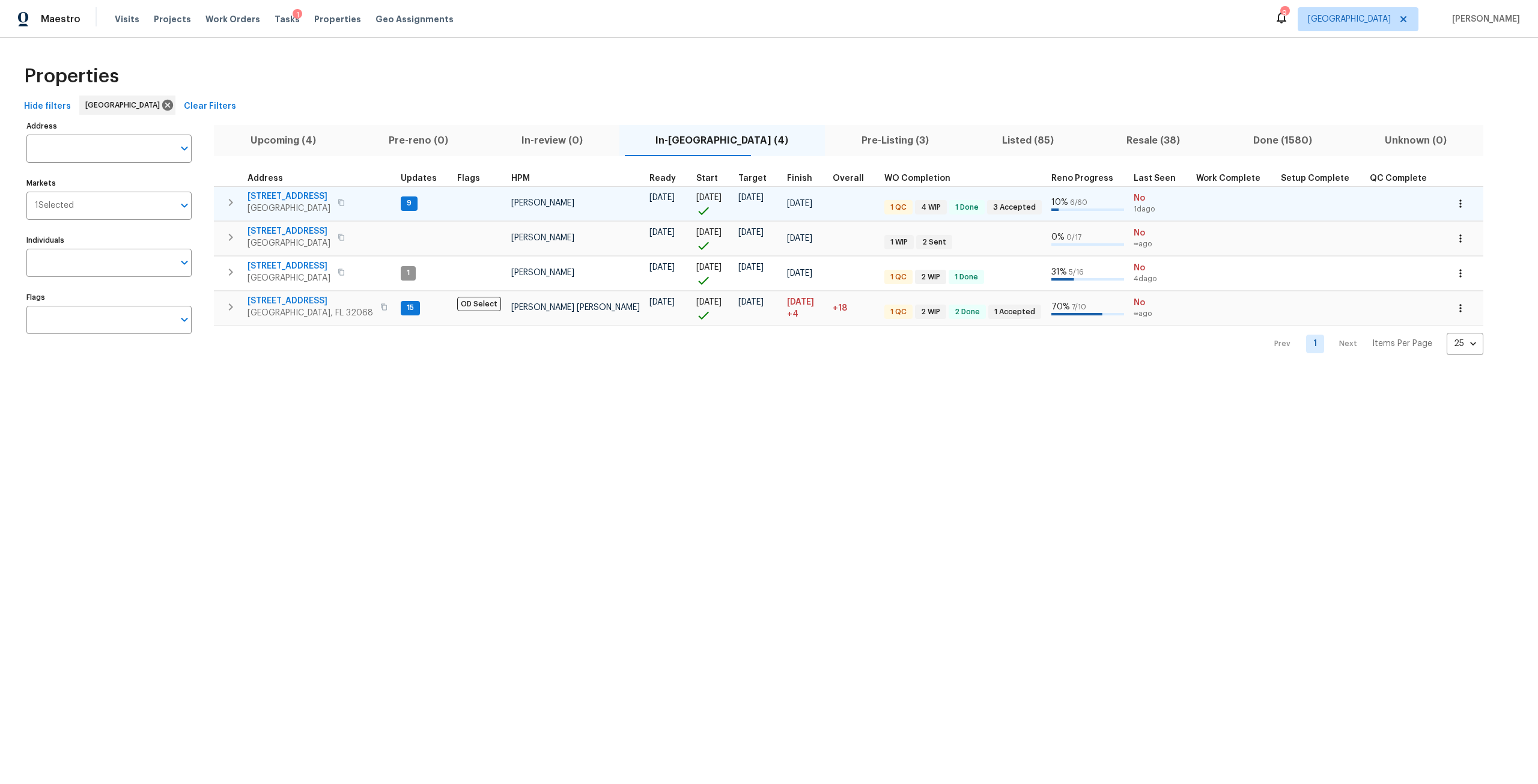
click at [299, 196] on span "[STREET_ADDRESS]" at bounding box center [289, 196] width 83 height 12
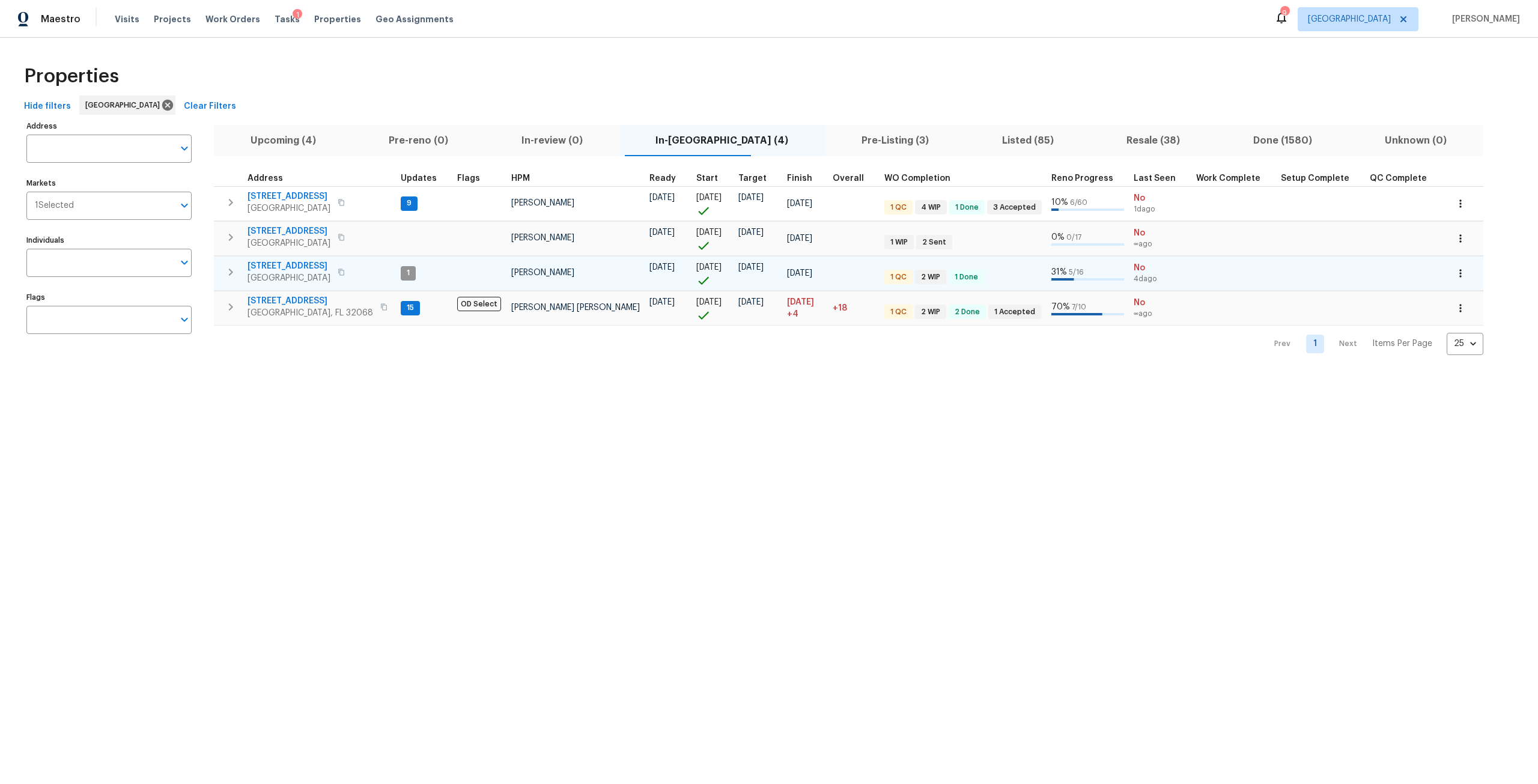
click at [285, 262] on span "[STREET_ADDRESS]" at bounding box center [289, 265] width 83 height 12
click at [284, 264] on span "[STREET_ADDRESS]" at bounding box center [289, 265] width 83 height 12
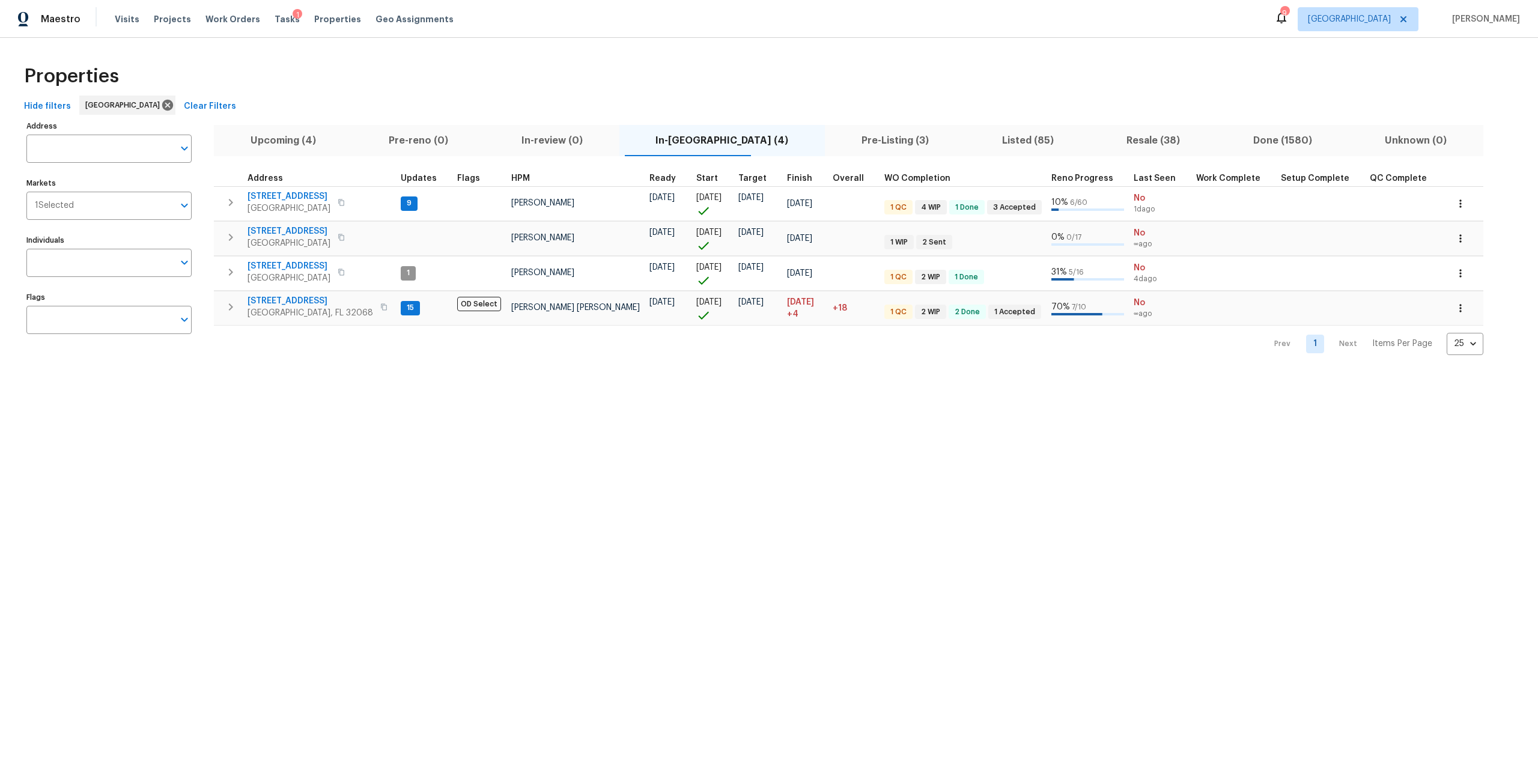
click at [832, 138] on span "Pre-Listing (3)" at bounding box center [895, 140] width 126 height 17
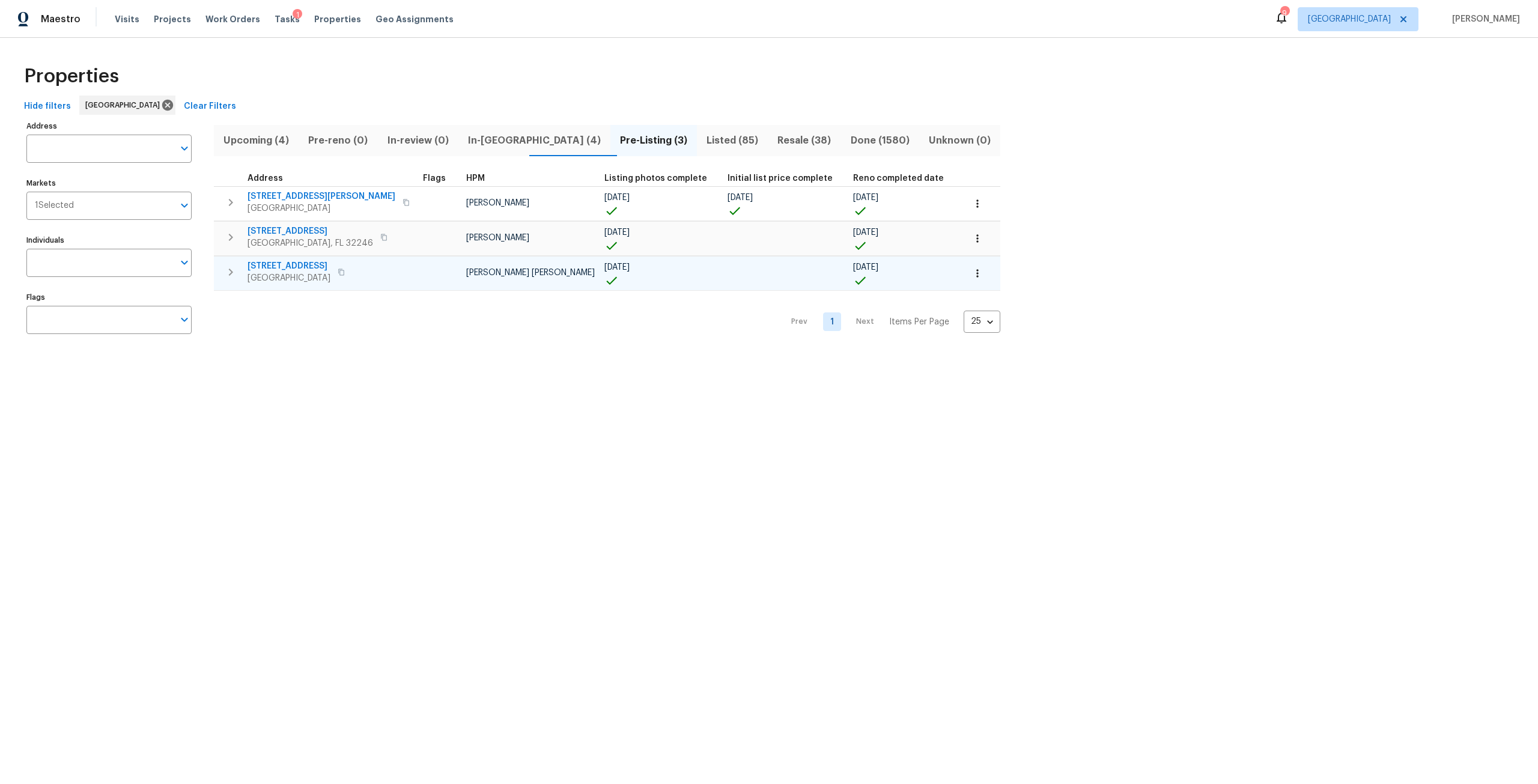
click at [304, 264] on span "[STREET_ADDRESS]" at bounding box center [289, 265] width 83 height 12
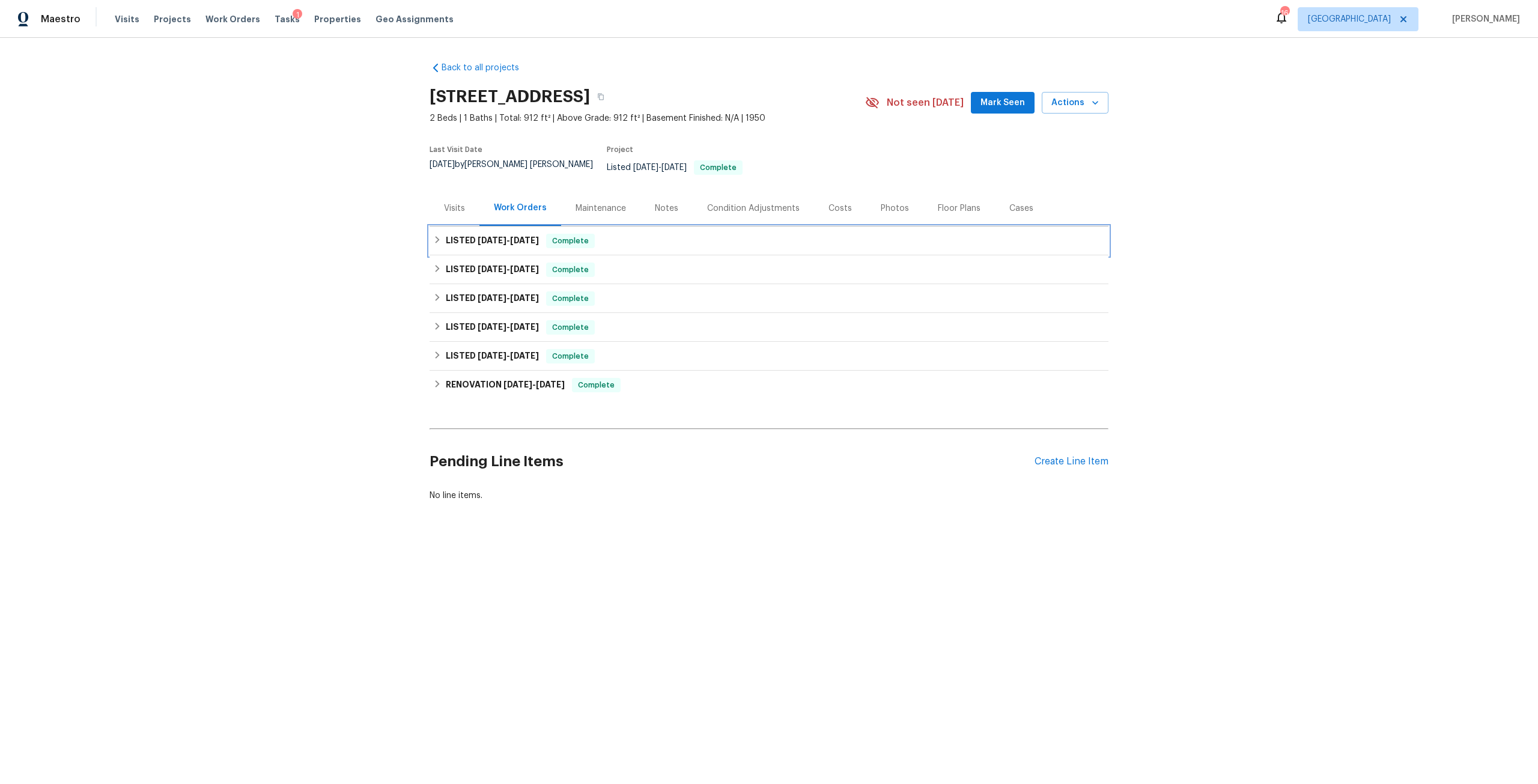
click at [492, 236] on h6 "LISTED [DATE] - [DATE]" at bounding box center [492, 241] width 93 height 14
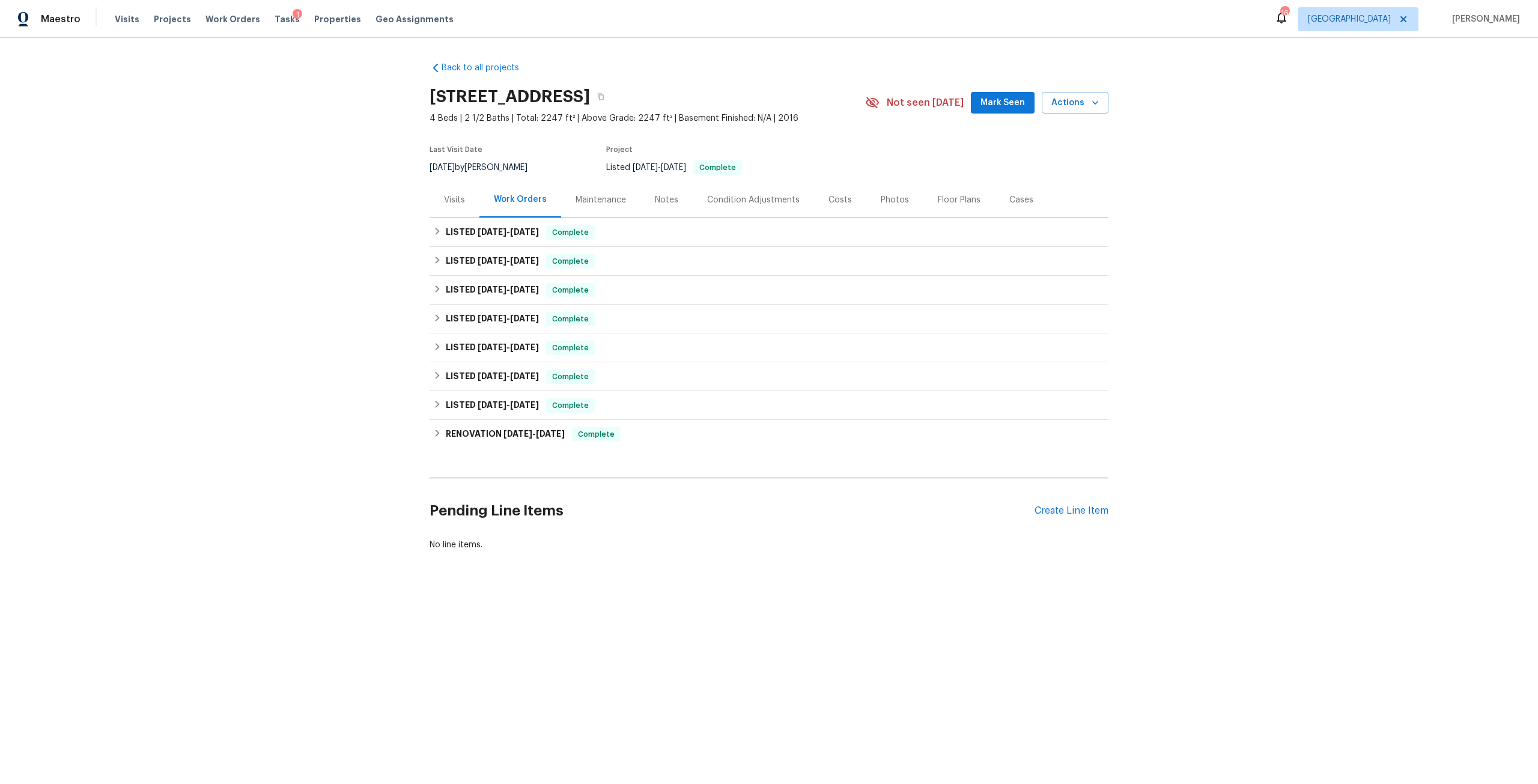
click at [889, 195] on div "Photos" at bounding box center [895, 199] width 28 height 12
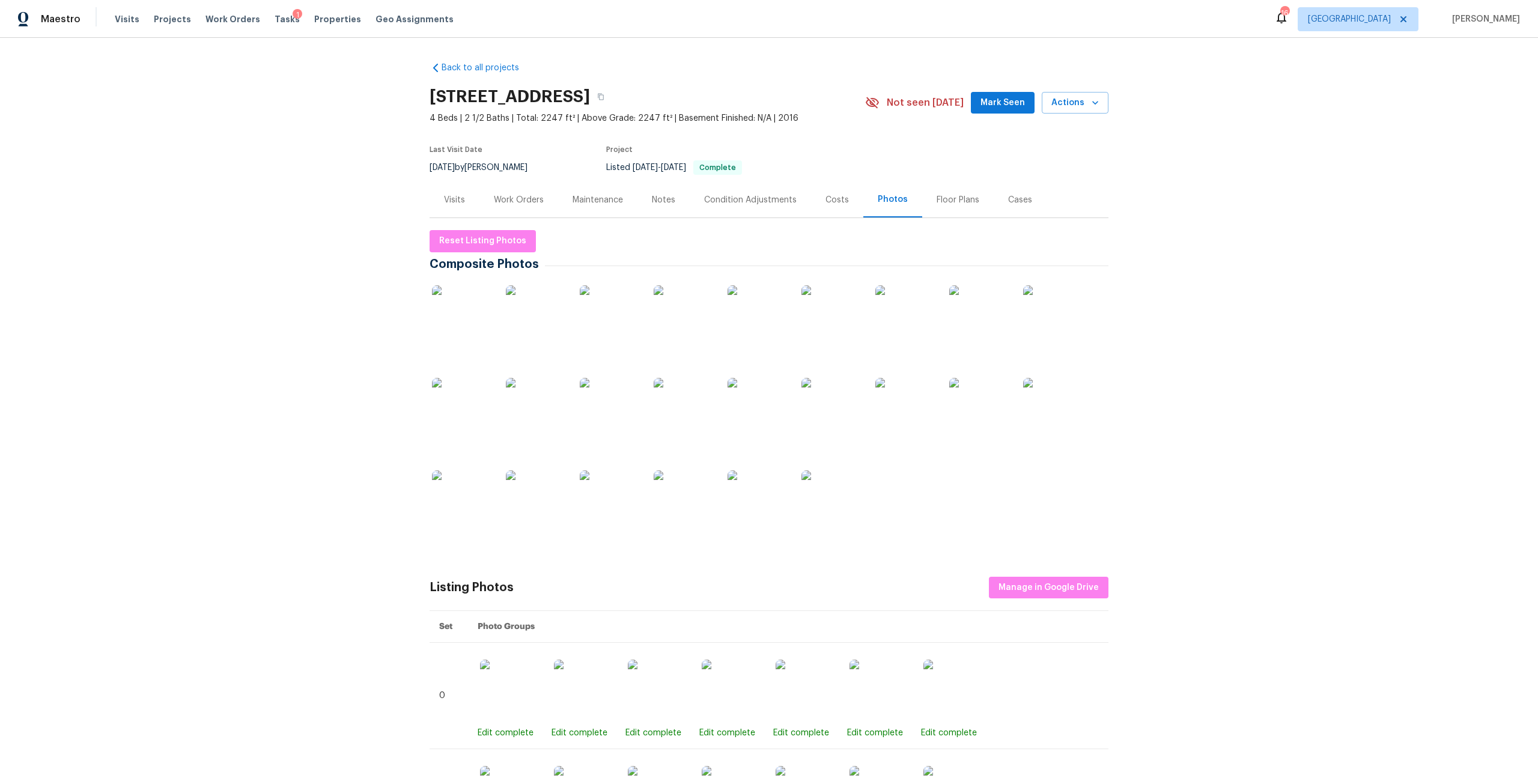
click at [451, 316] on img at bounding box center [462, 315] width 60 height 60
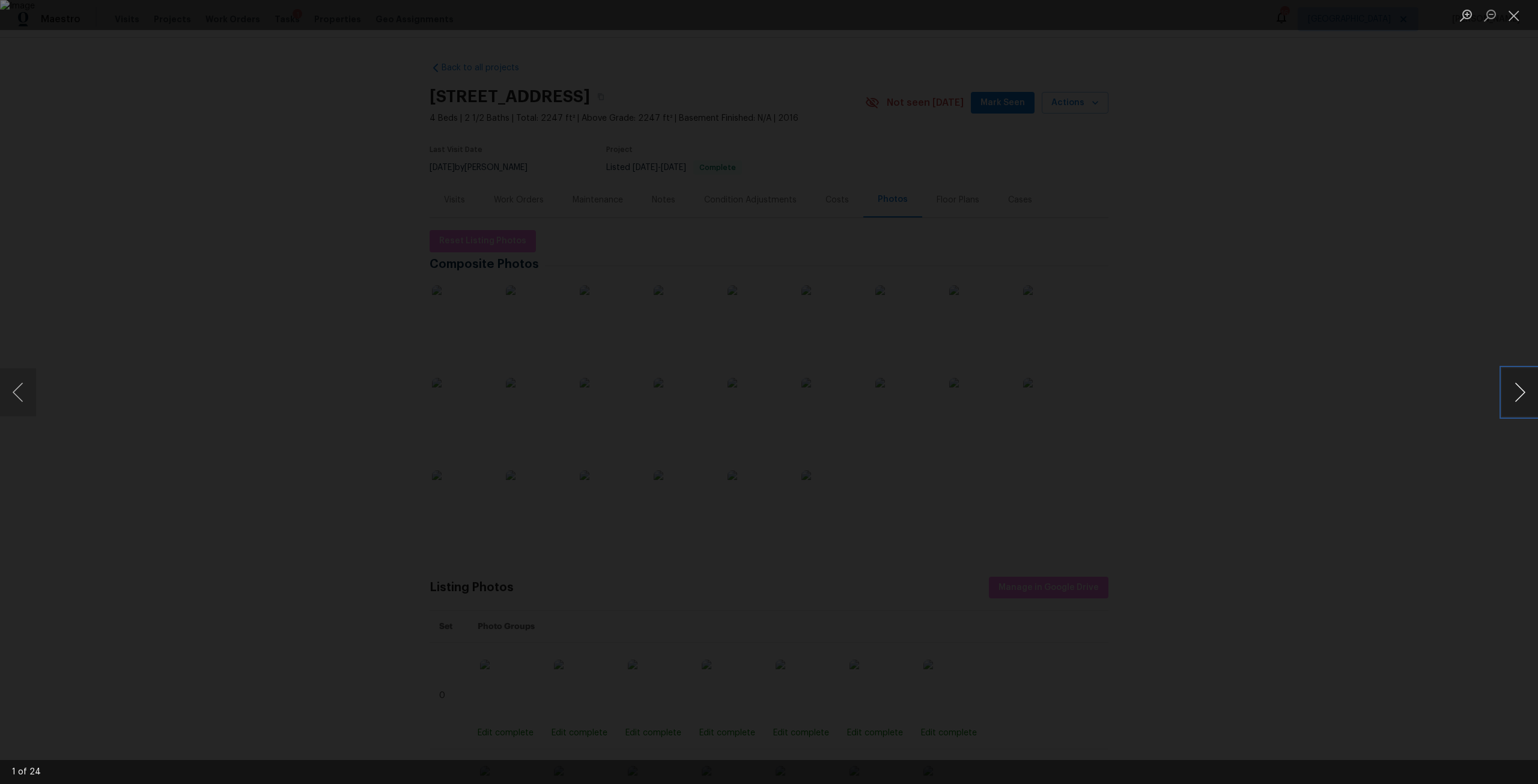
click at [1519, 395] on button "Next image" at bounding box center [1520, 392] width 36 height 48
click at [1517, 395] on button "Next image" at bounding box center [1520, 392] width 36 height 48
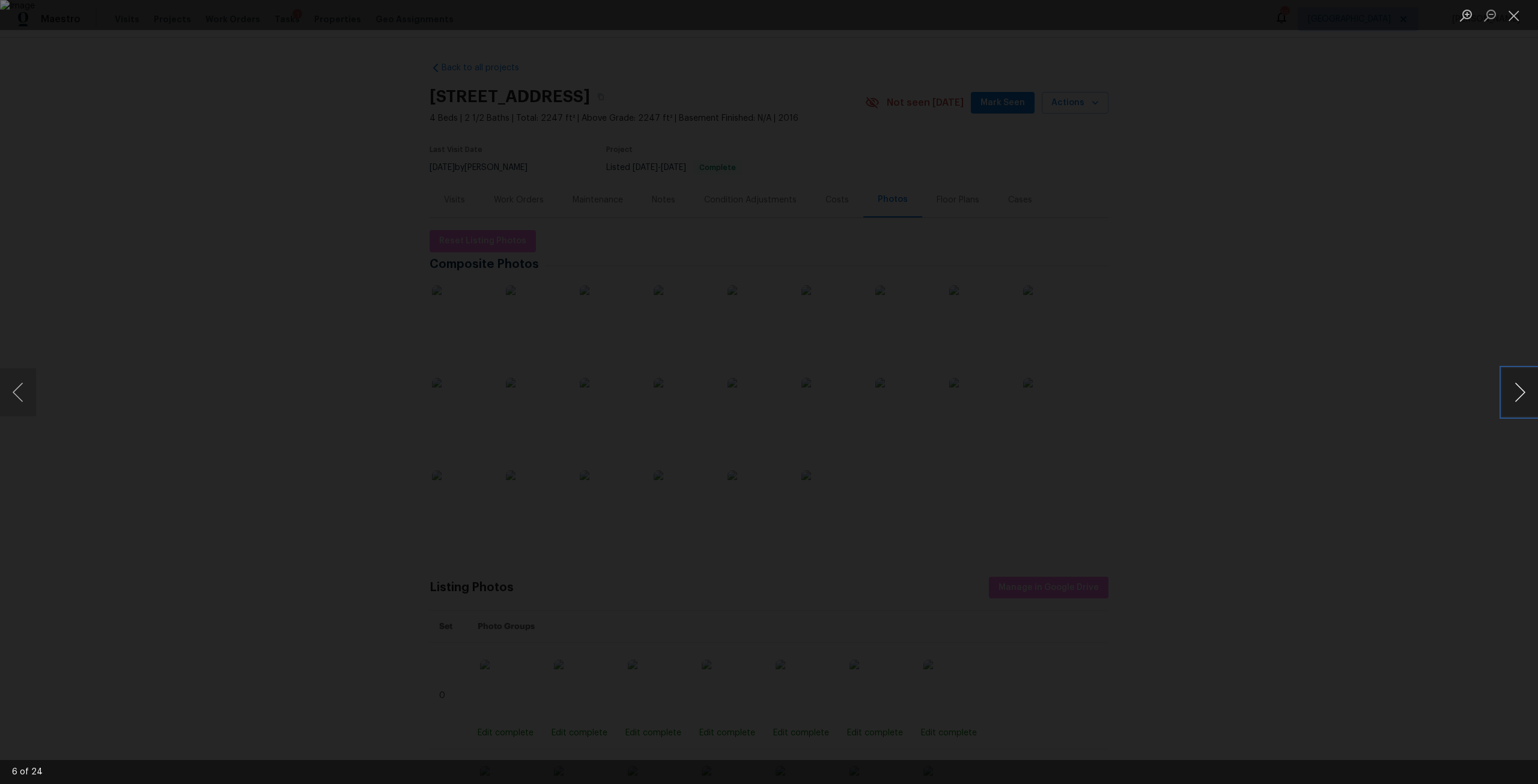
click at [1517, 395] on button "Next image" at bounding box center [1520, 392] width 36 height 48
click at [1417, 331] on div "Lightbox" at bounding box center [769, 392] width 1538 height 784
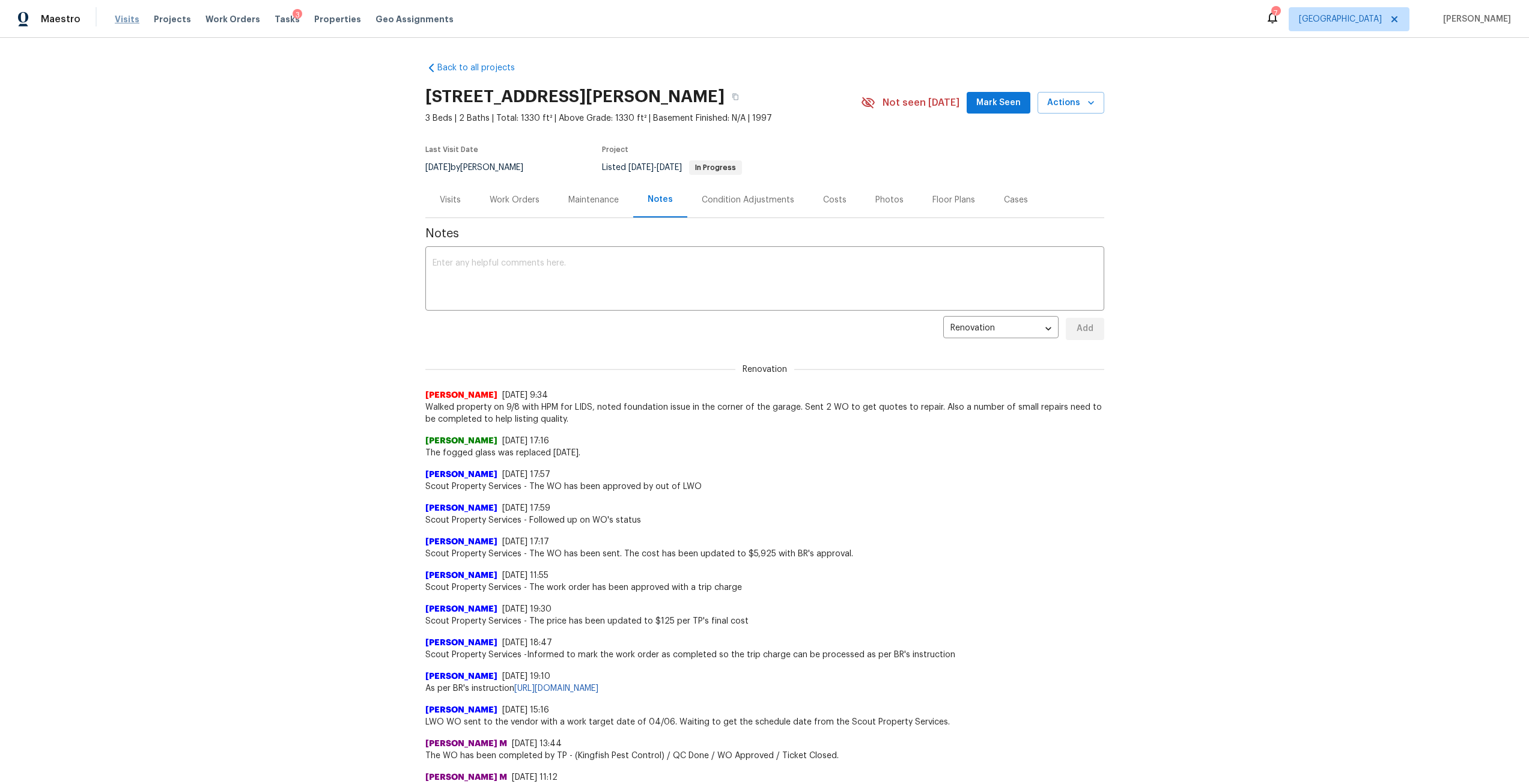
click at [115, 22] on span "Visits" at bounding box center [127, 19] width 25 height 12
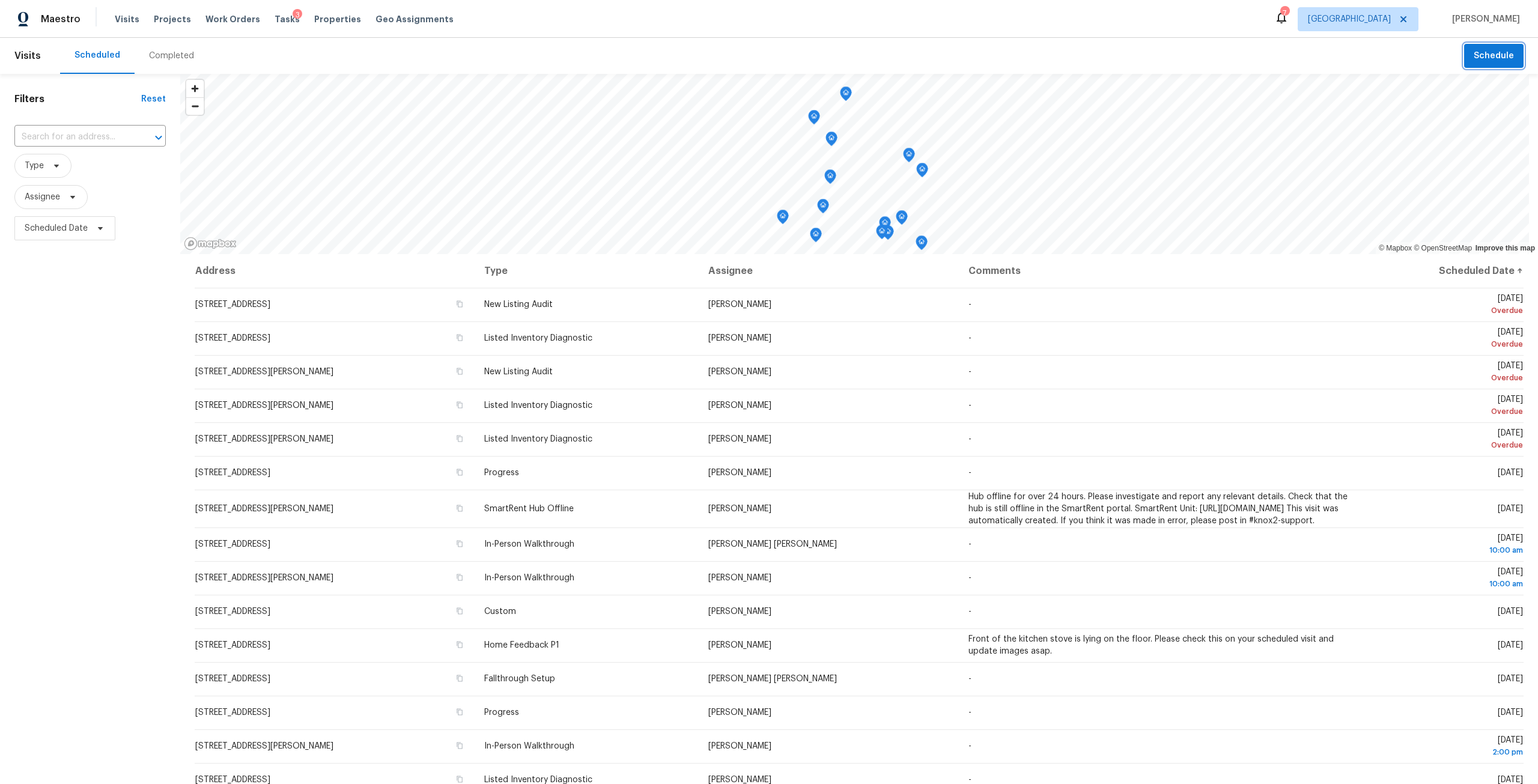
click at [1507, 59] on button "Schedule" at bounding box center [1494, 56] width 60 height 25
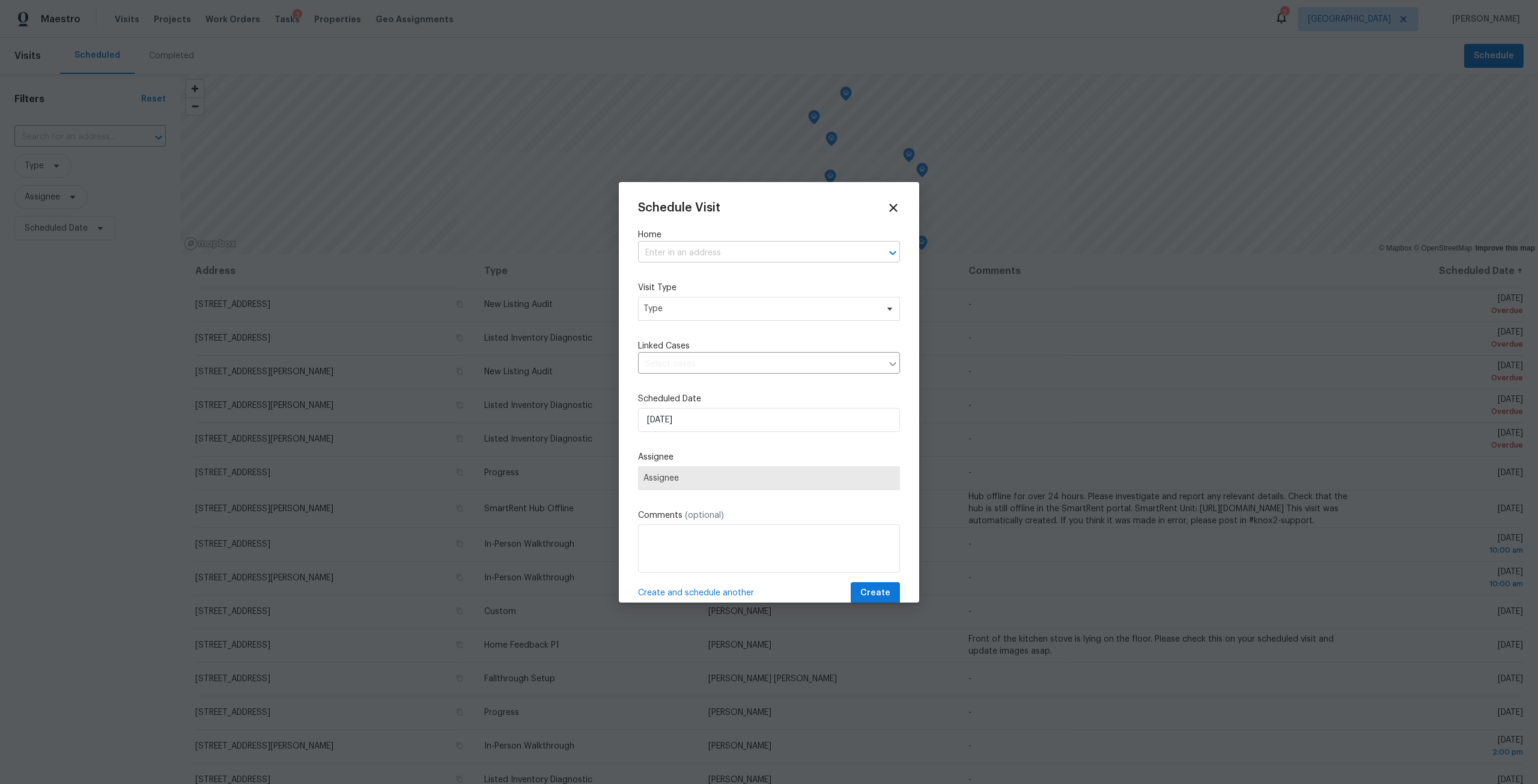
click at [705, 244] on input "text" at bounding box center [752, 253] width 229 height 18
paste input "[STREET_ADDRESS][PERSON_NAME]"
type input "[STREET_ADDRESS][PERSON_NAME]"
click at [778, 214] on div "Schedule Visit" at bounding box center [769, 208] width 262 height 13
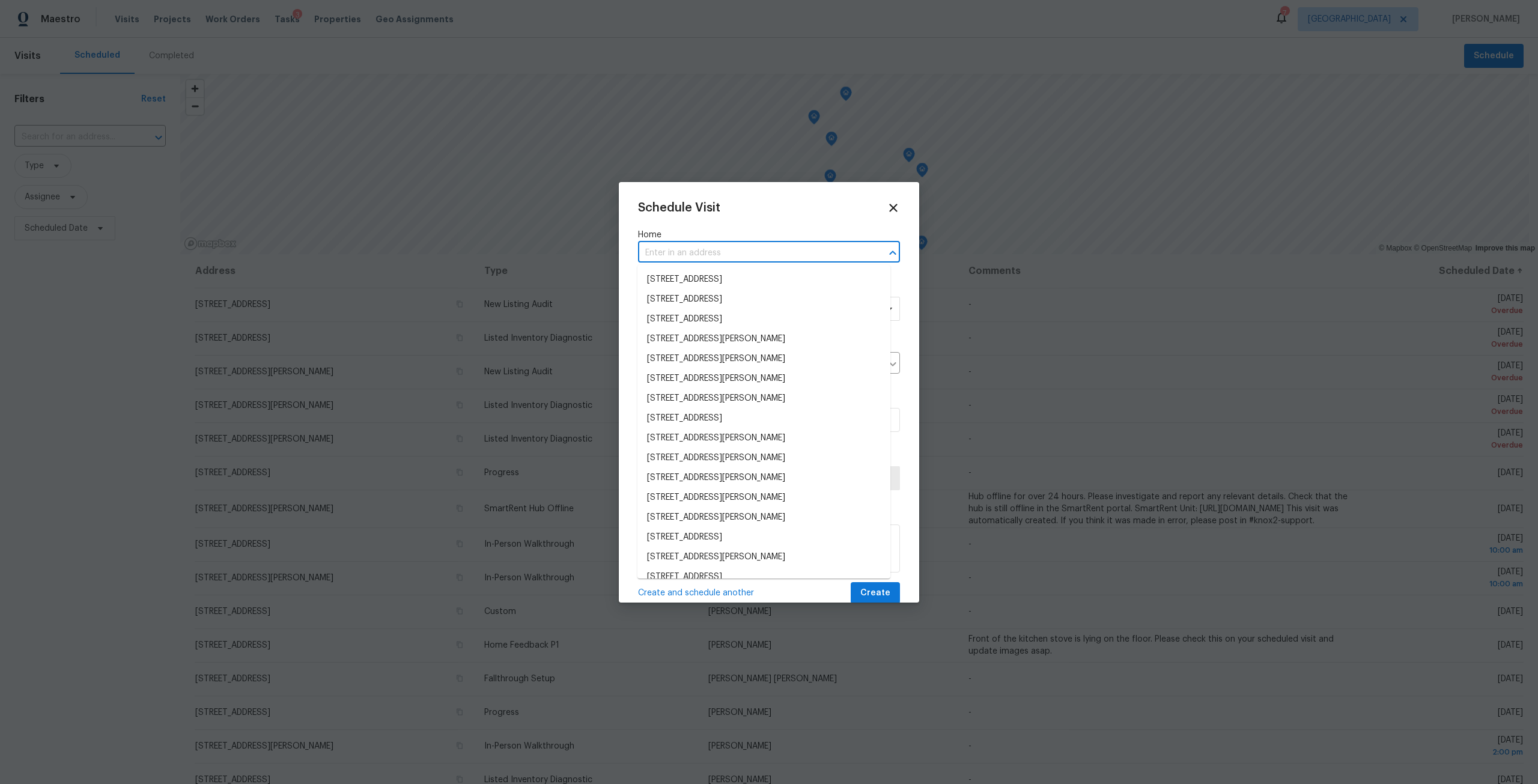
click at [732, 248] on input "text" at bounding box center [752, 253] width 229 height 18
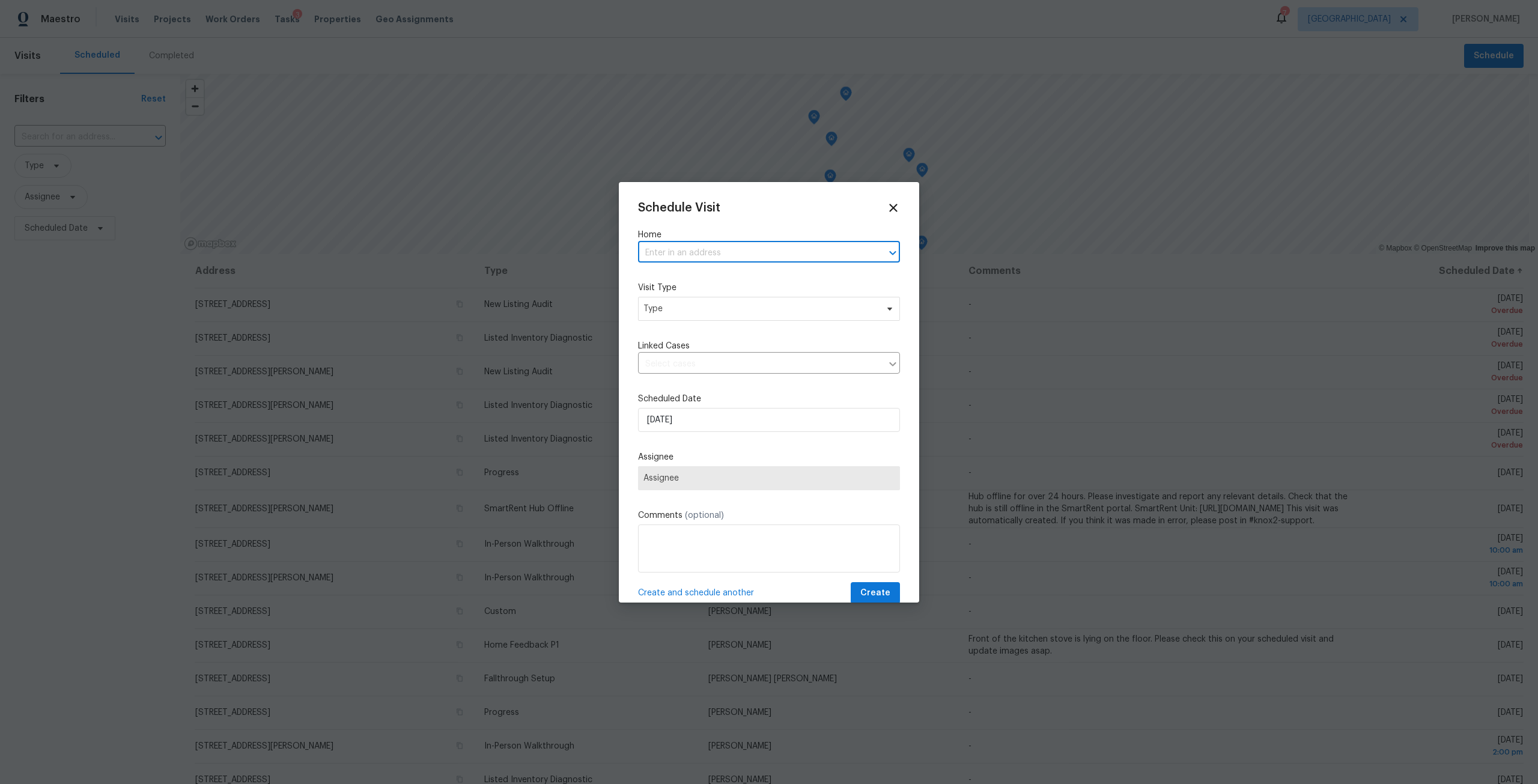
paste input "[STREET_ADDRESS][PERSON_NAME]"
type input "[STREET_ADDRESS][PERSON_NAME]"
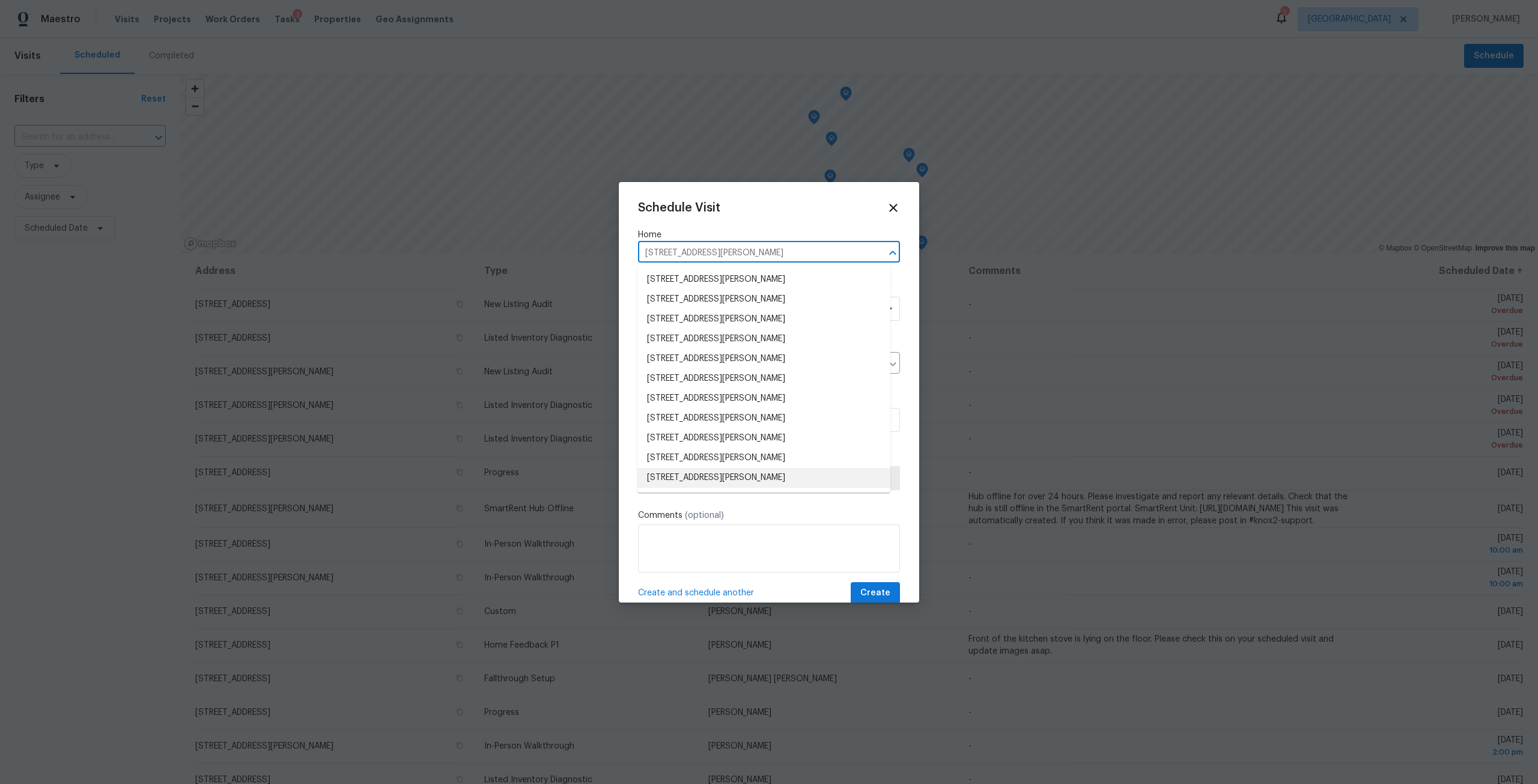
click at [780, 485] on li "[STREET_ADDRESS][PERSON_NAME]" at bounding box center [764, 477] width 253 height 20
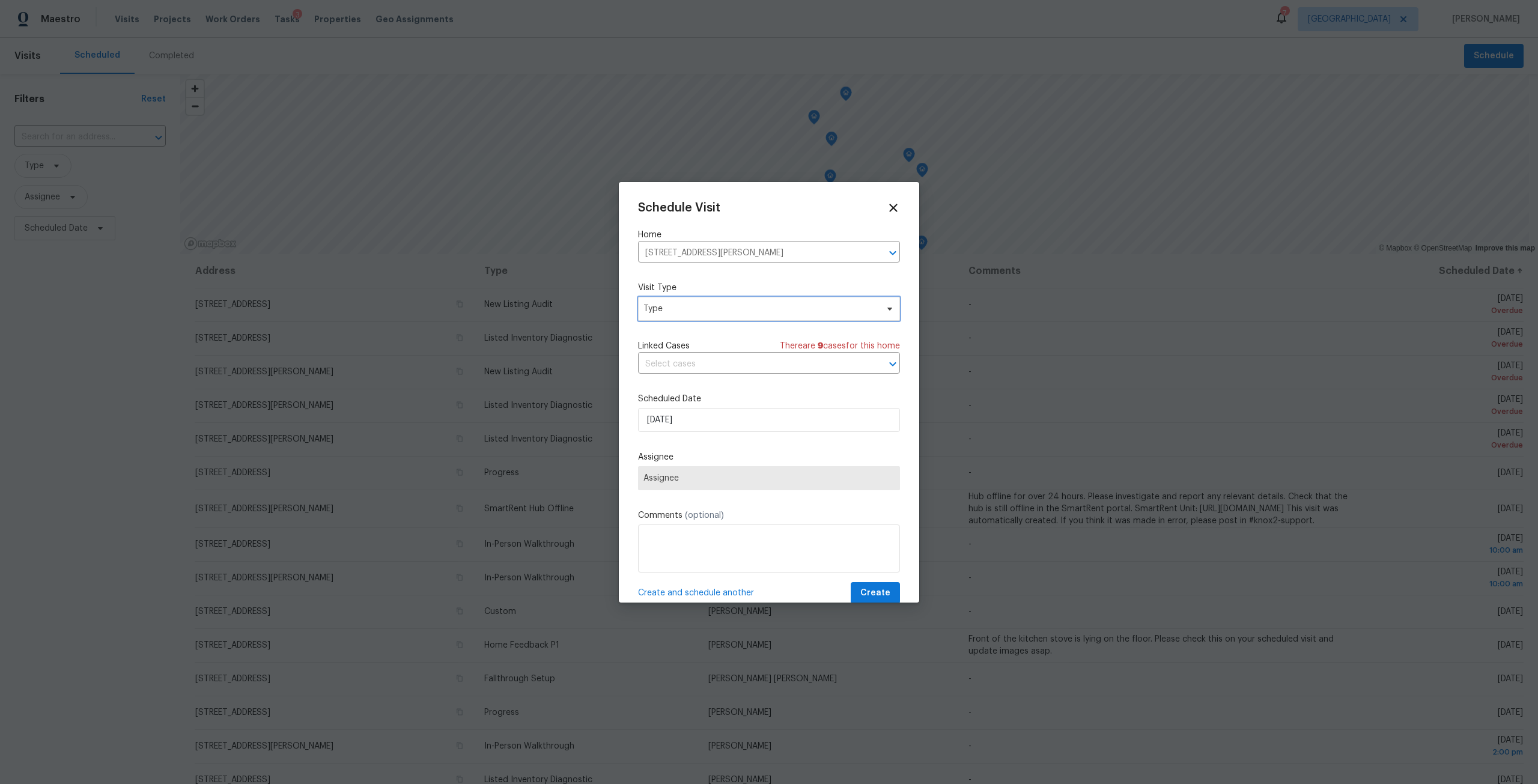
click at [752, 315] on span "Type" at bounding box center [769, 309] width 262 height 24
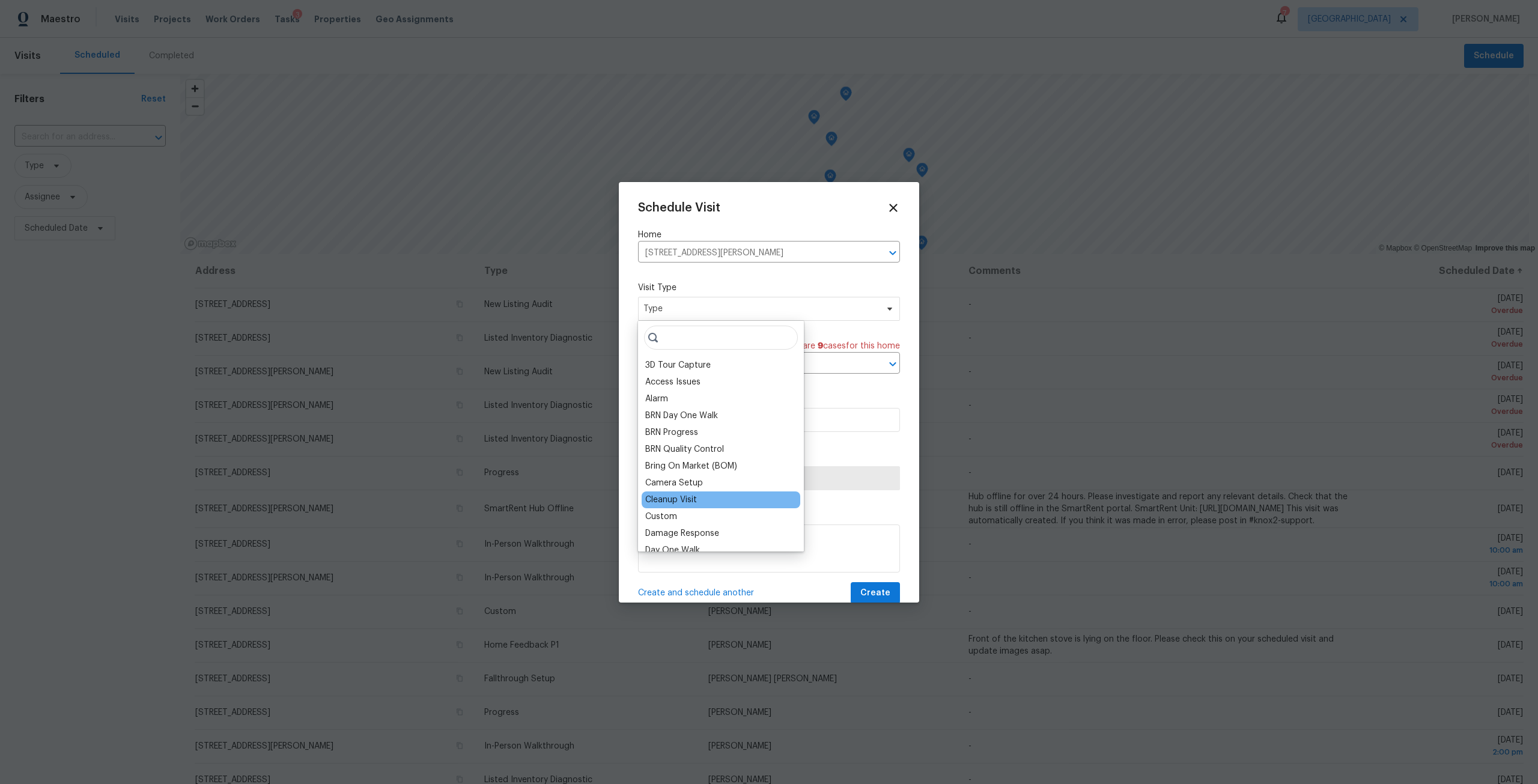
click at [707, 507] on div "Cleanup Visit" at bounding box center [720, 499] width 158 height 17
click at [663, 518] on div "Custom" at bounding box center [661, 516] width 32 height 12
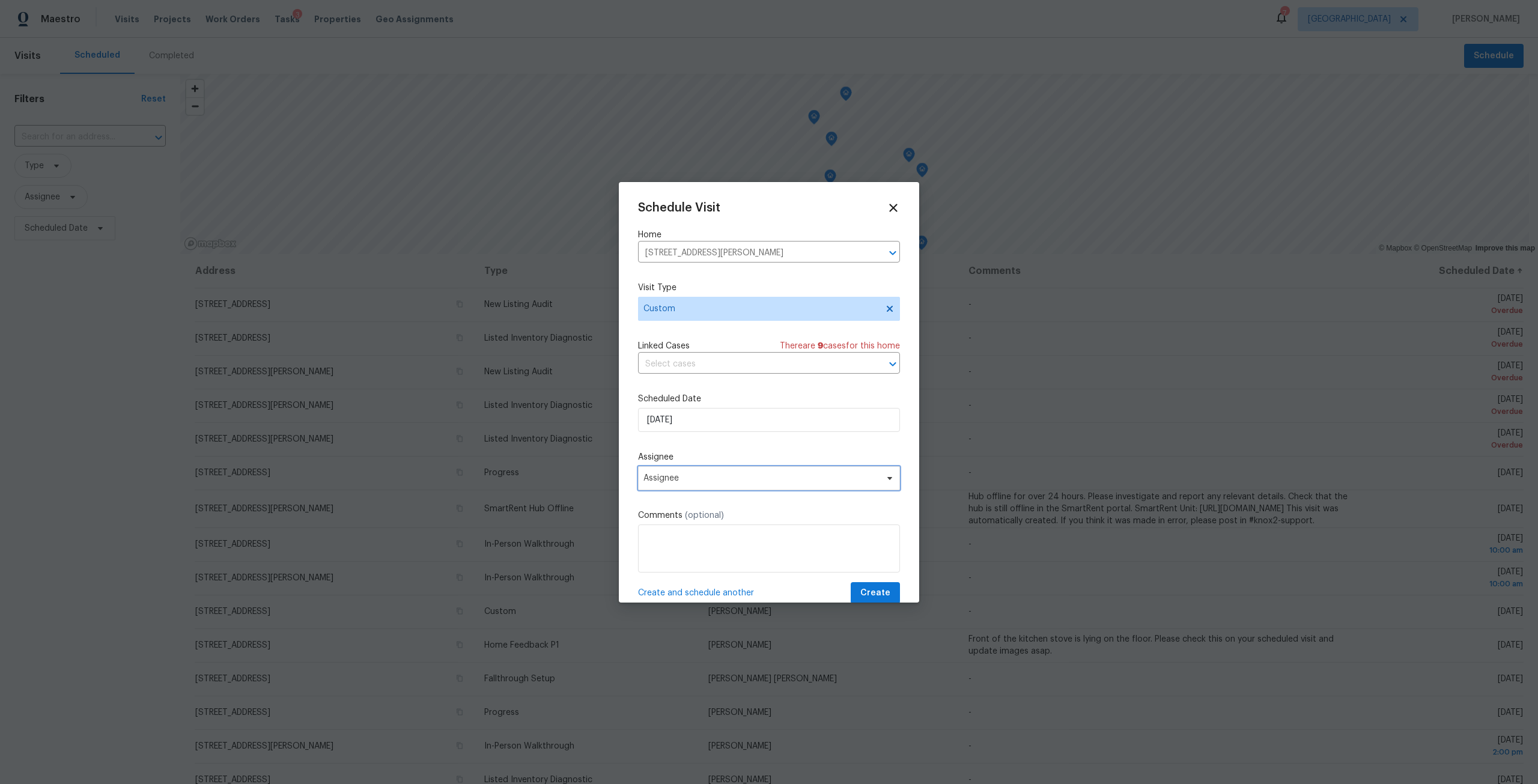
click at [695, 482] on span "Assignee" at bounding box center [769, 478] width 262 height 24
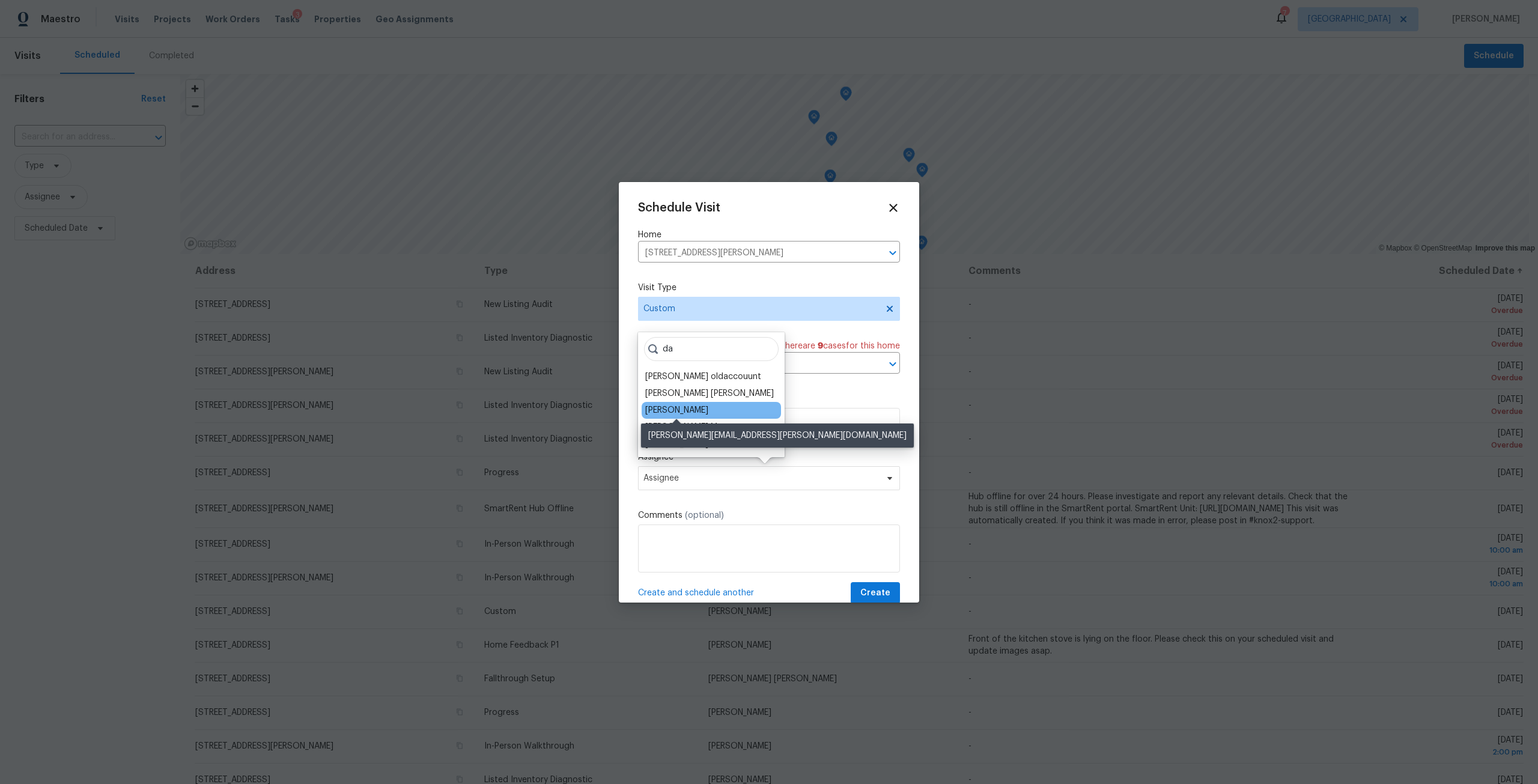
type input "da"
click at [663, 412] on div "[PERSON_NAME]" at bounding box center [676, 410] width 63 height 12
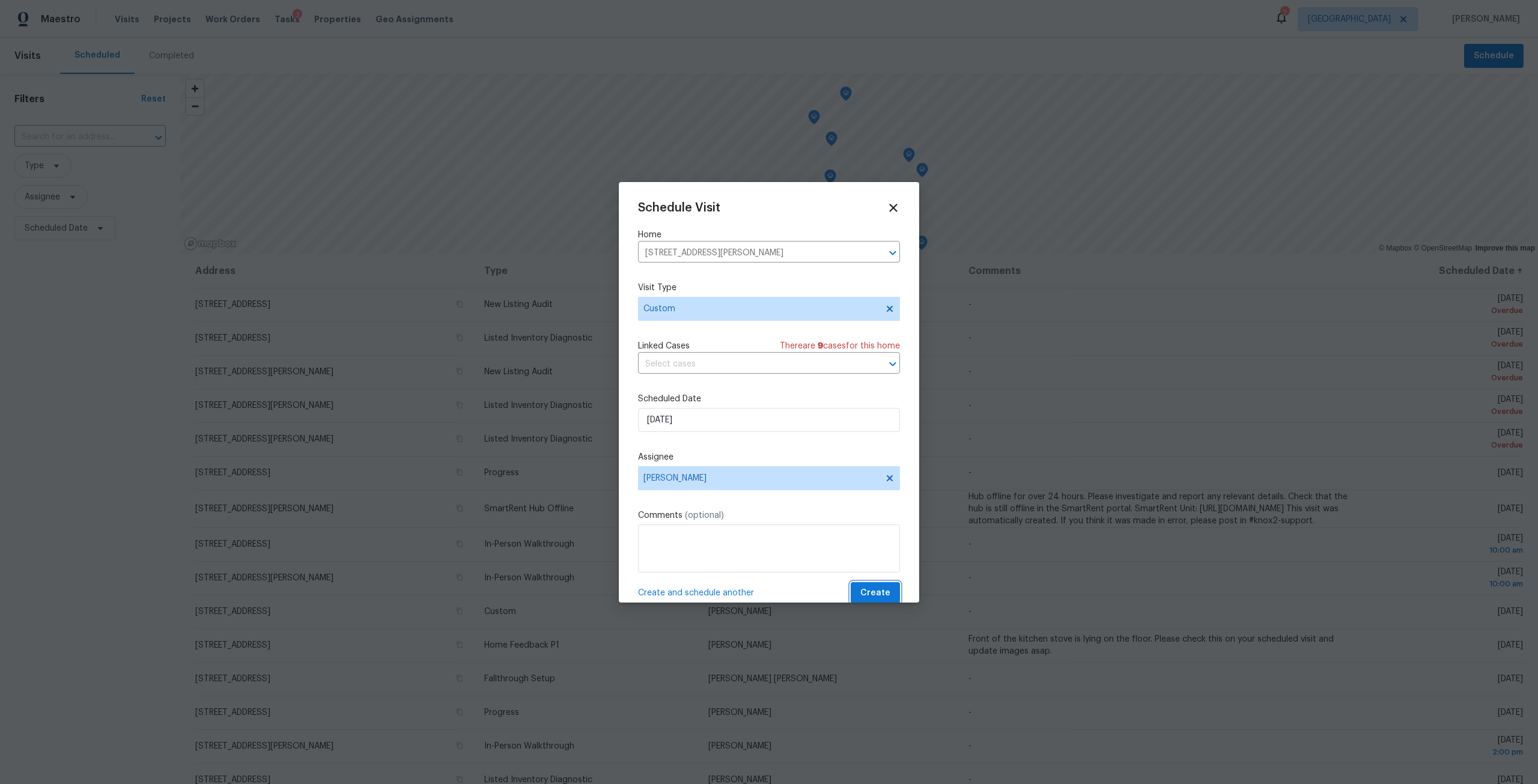
click at [889, 589] on button "Create" at bounding box center [874, 592] width 49 height 22
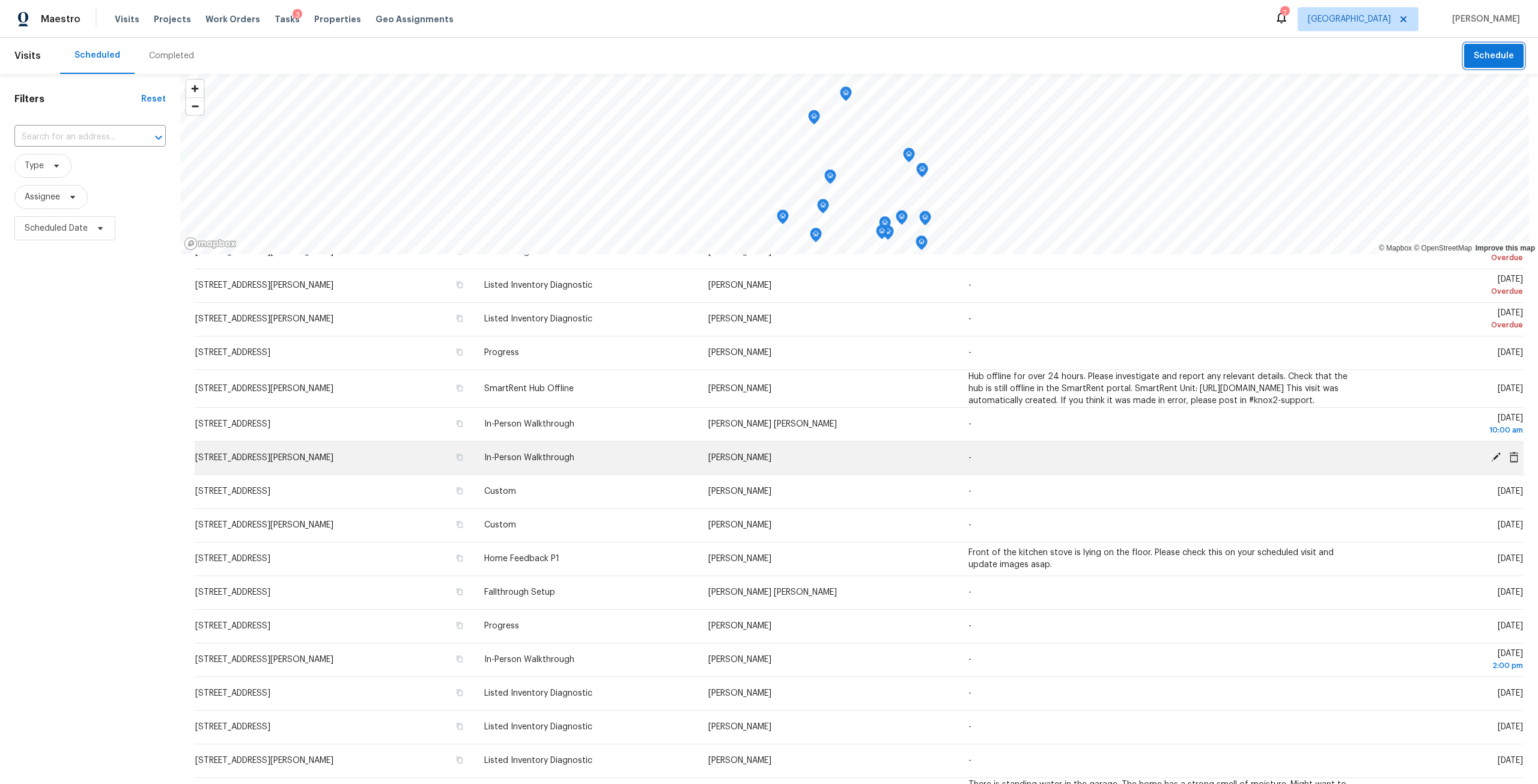
scroll to position [132, 0]
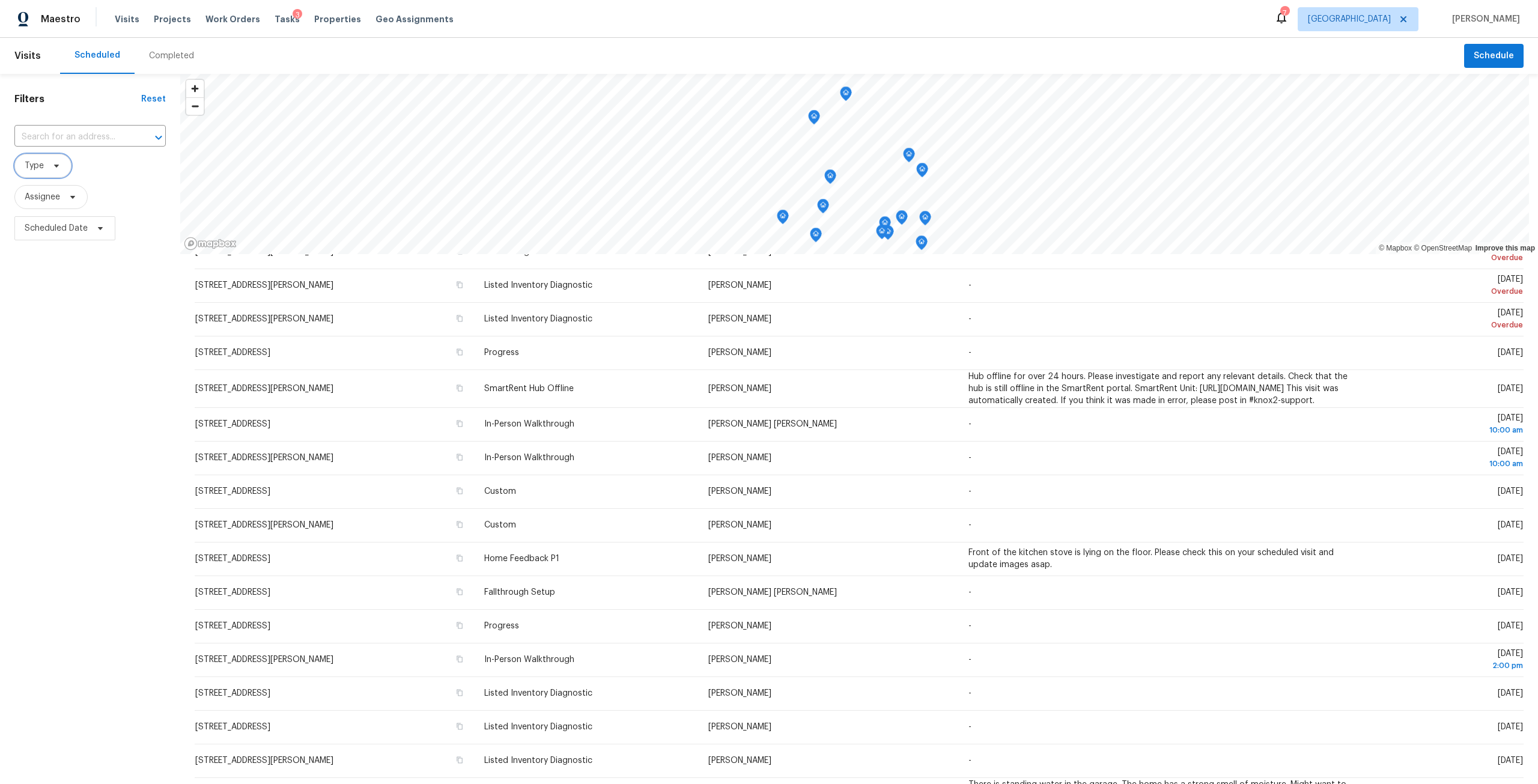
click at [34, 172] on span "Type" at bounding box center [43, 166] width 57 height 24
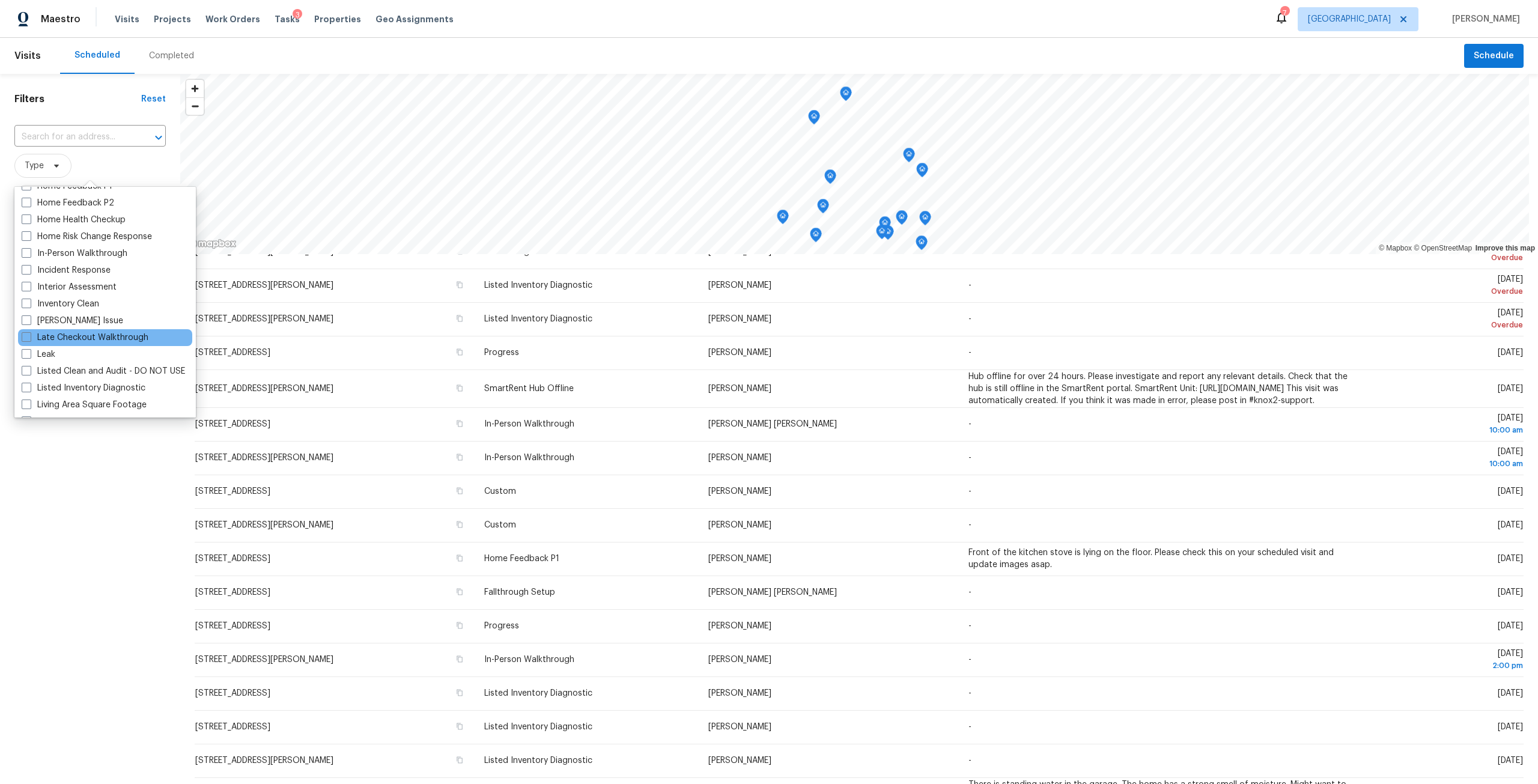
scroll to position [420, 0]
click at [89, 385] on label "Listed Inventory Diagnostic" at bounding box center [83, 382] width 123 height 12
click at [29, 385] on input "Listed Inventory Diagnostic" at bounding box center [25, 380] width 8 height 8
checkbox input "true"
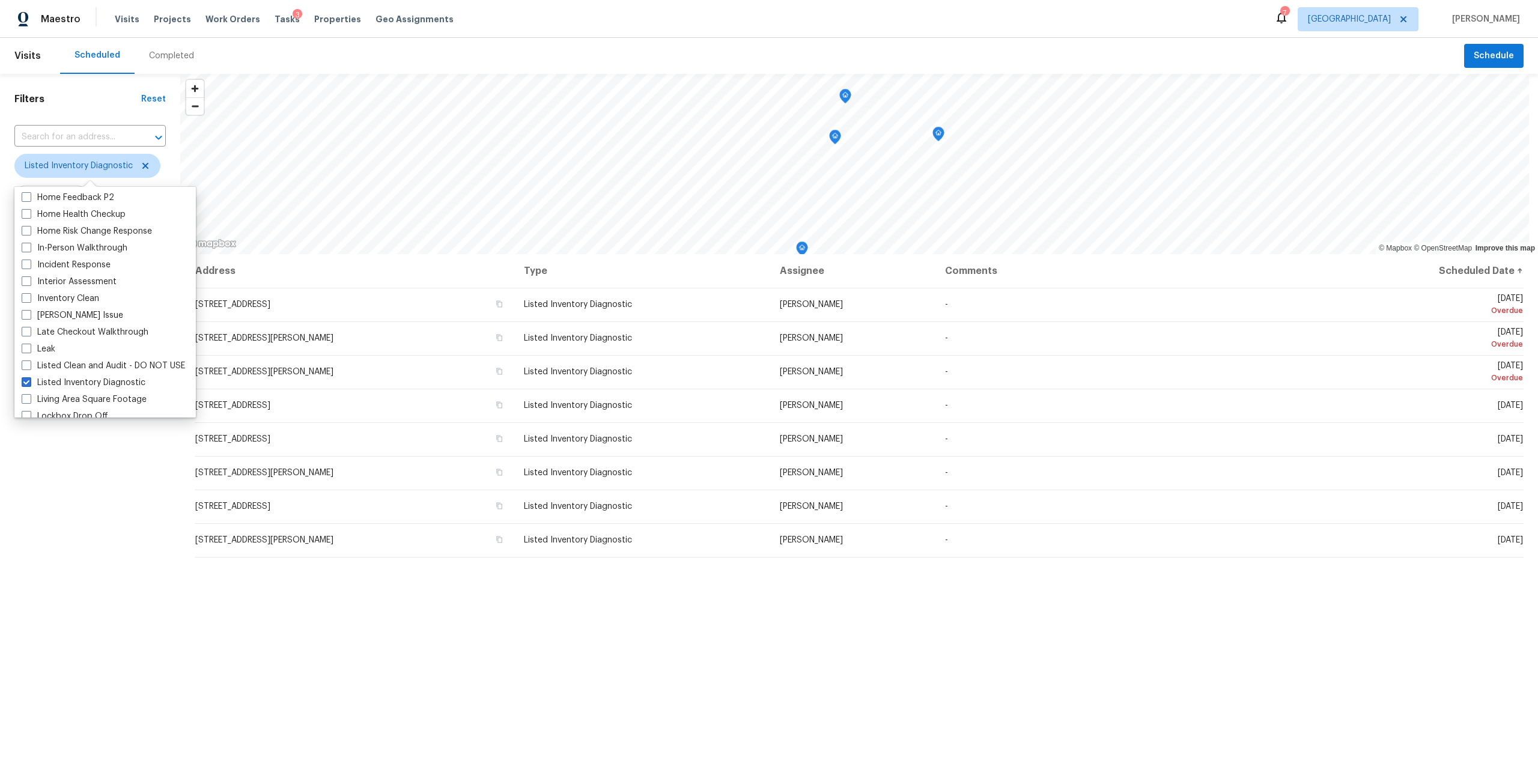
click at [106, 467] on div "Filters Reset ​ Listed Inventory Diagnostic Assignee Scheduled Date" at bounding box center [90, 477] width 180 height 807
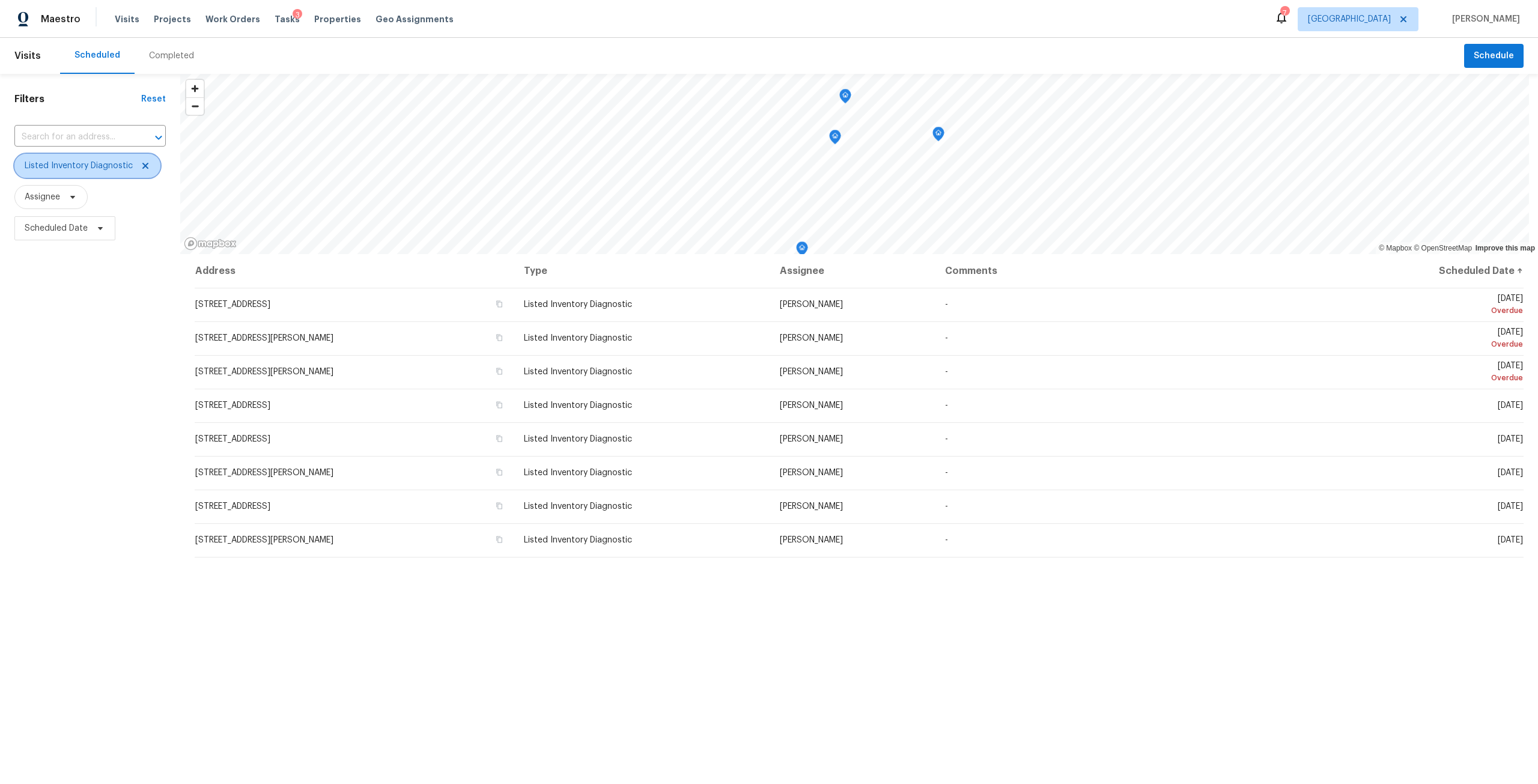
click at [141, 171] on span "Listed Inventory Diagnostic" at bounding box center [87, 166] width 146 height 24
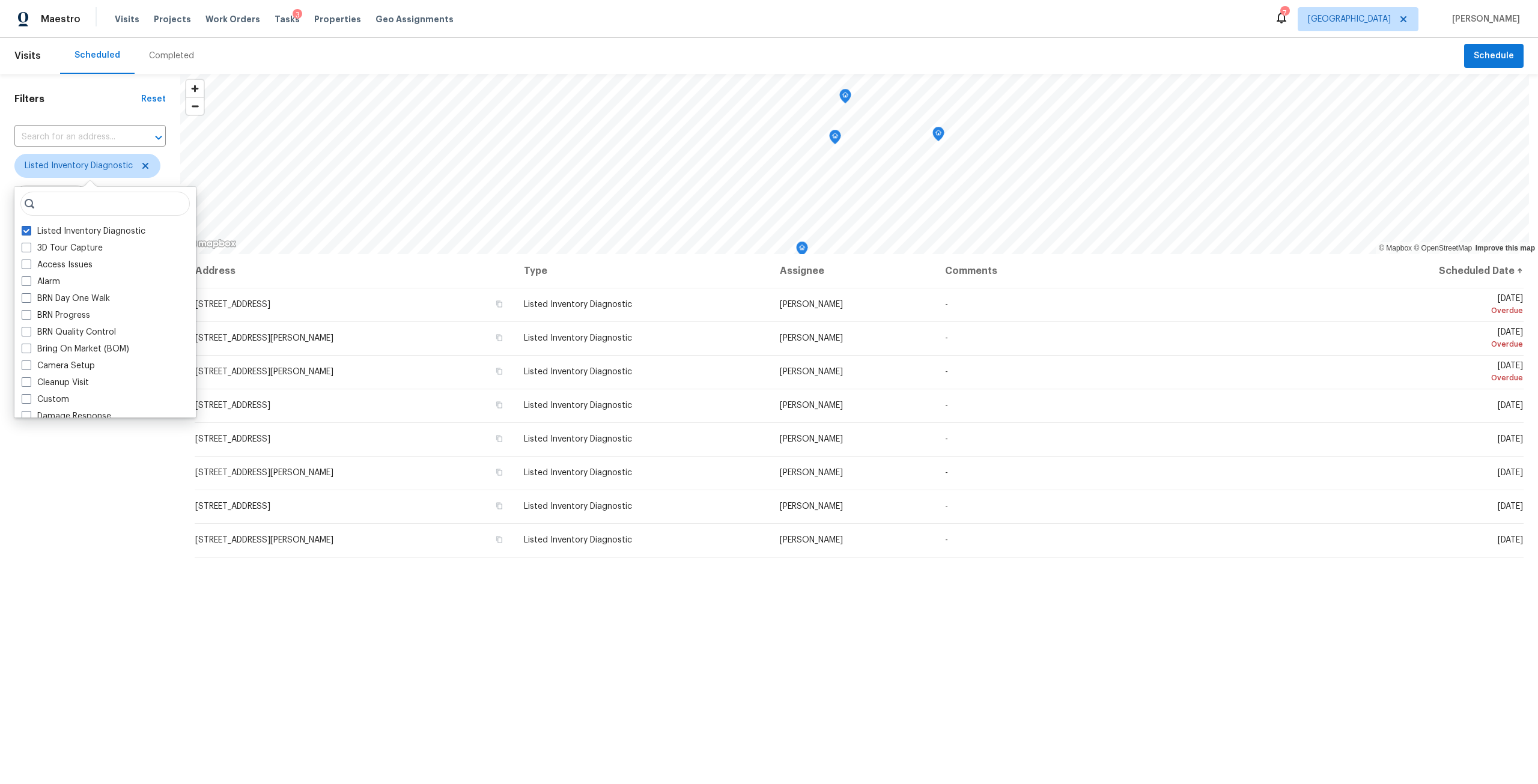
click at [121, 526] on div "Filters Reset ​ Listed Inventory Diagnostic Assignee Scheduled Date" at bounding box center [90, 477] width 180 height 807
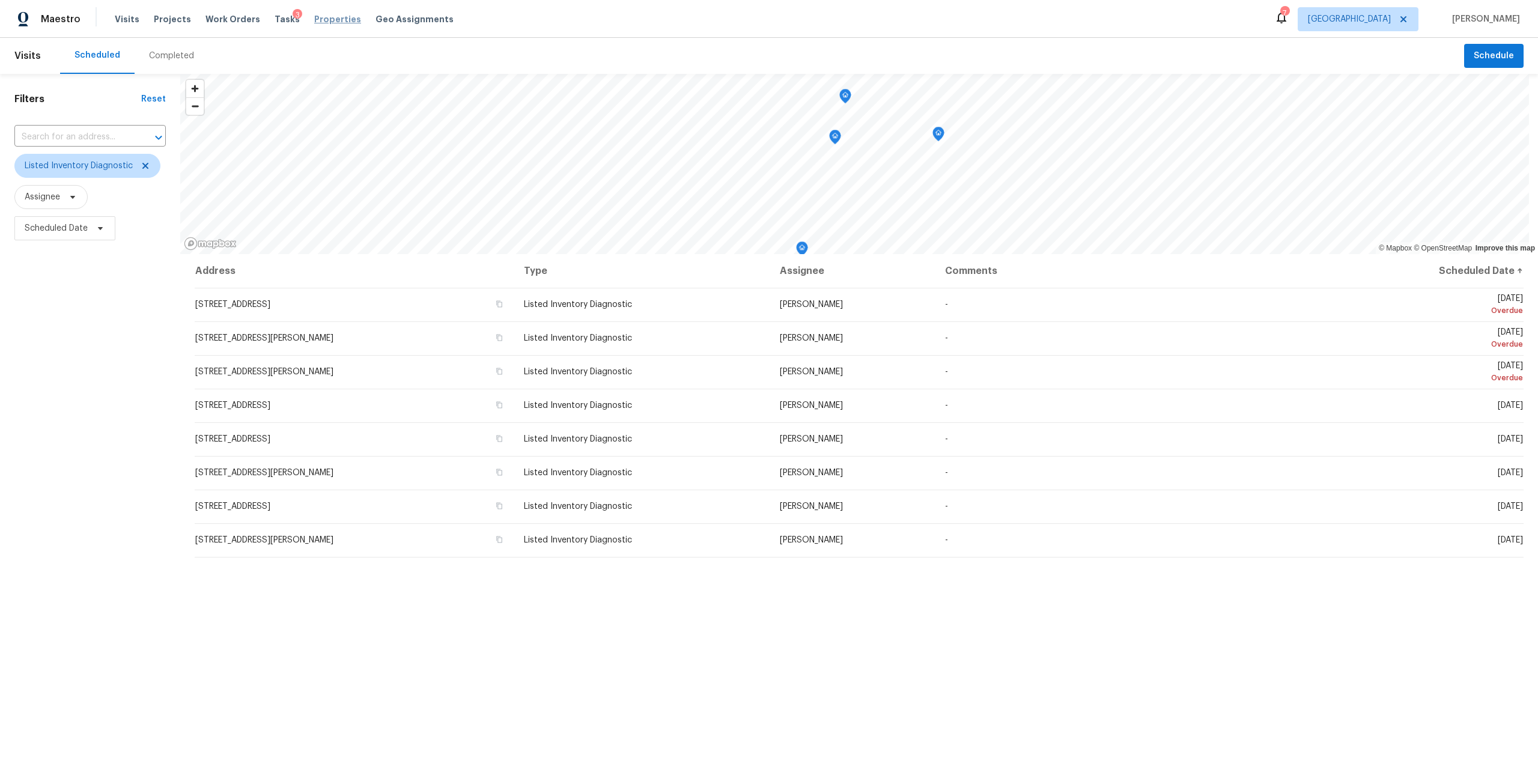
click at [319, 18] on span "Properties" at bounding box center [338, 19] width 47 height 12
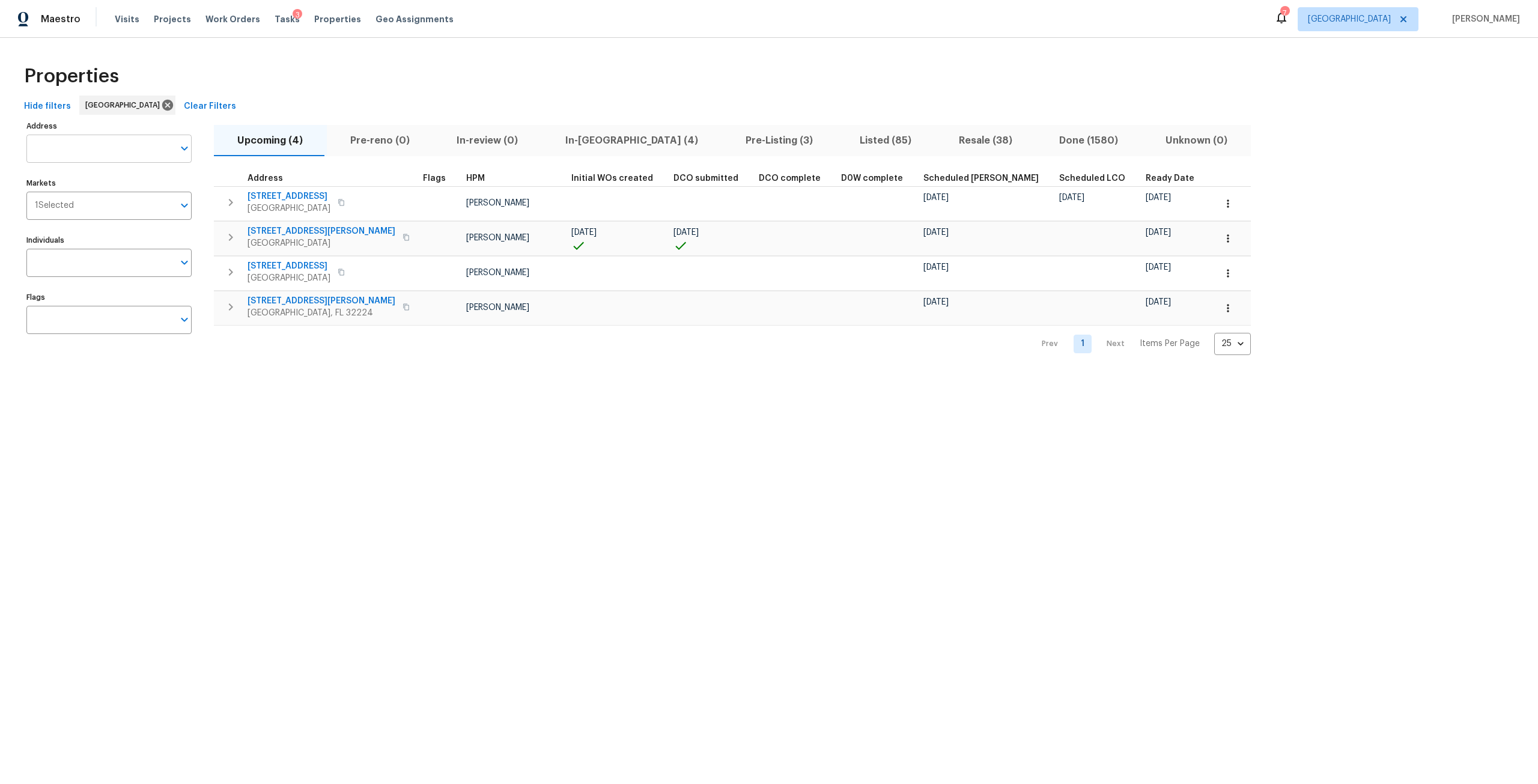
click at [131, 155] on input "Address" at bounding box center [99, 149] width 147 height 28
type input "old kings"
click at [136, 229] on li "7360 Old Kings Rd S Jacksonville FL 32217" at bounding box center [108, 219] width 165 height 20
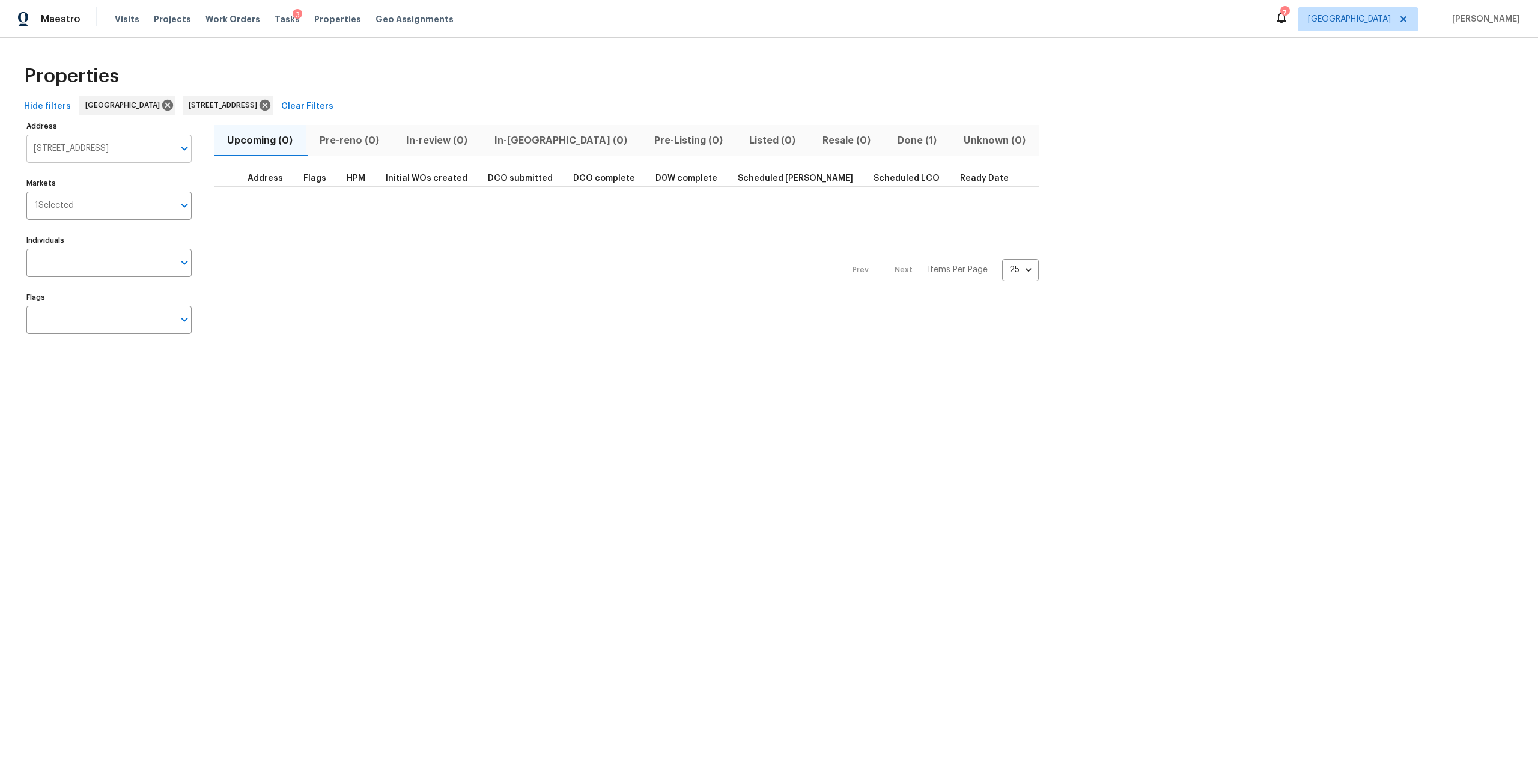
click at [133, 148] on input "7360 Old Kings Rd S Jacksonville FL 32217" at bounding box center [99, 149] width 147 height 28
click at [272, 108] on icon at bounding box center [265, 105] width 13 height 13
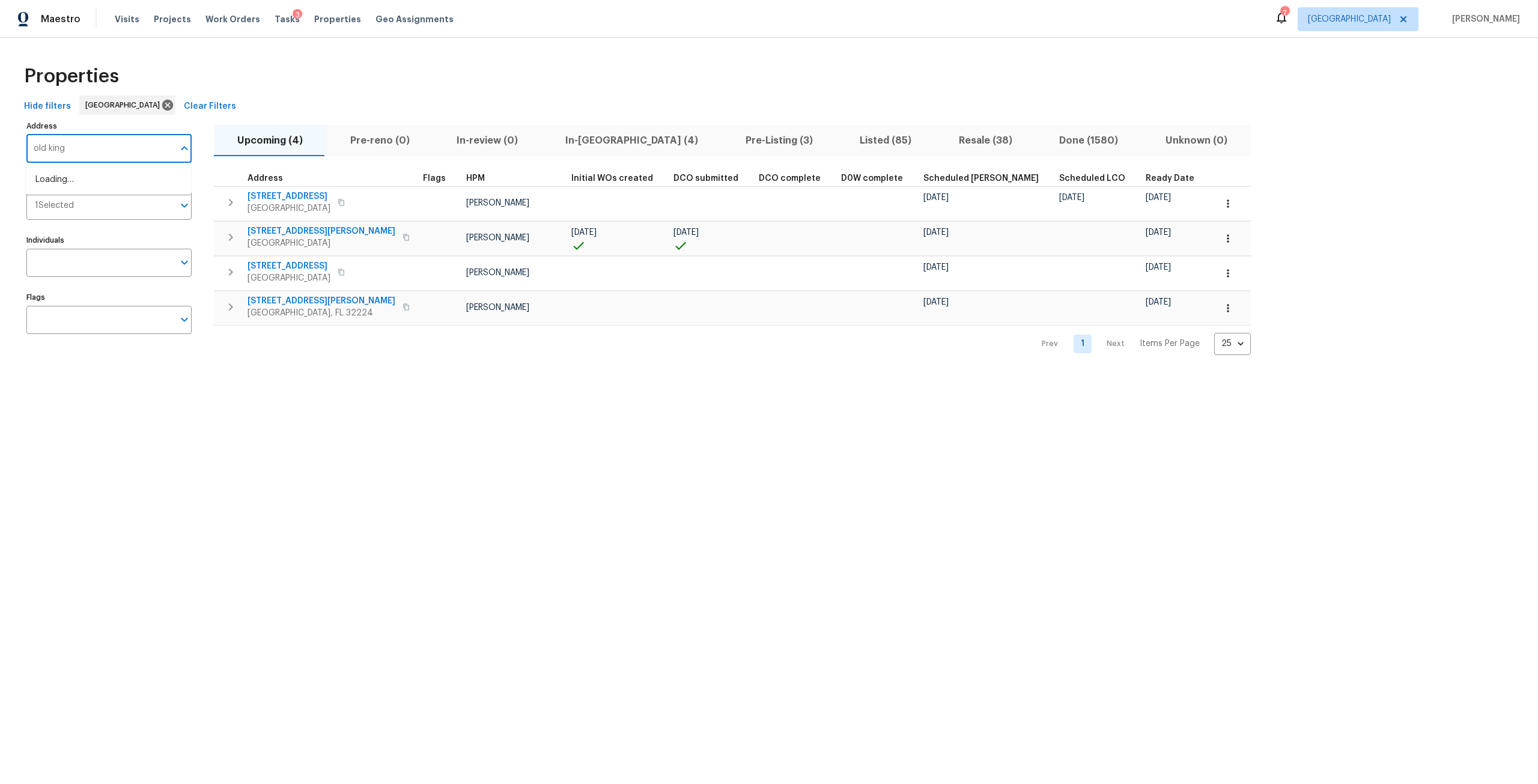
type input "old kings"
click at [144, 209] on li "7320 Old Kings Rd S Jacksonville FL 32217" at bounding box center [108, 199] width 165 height 20
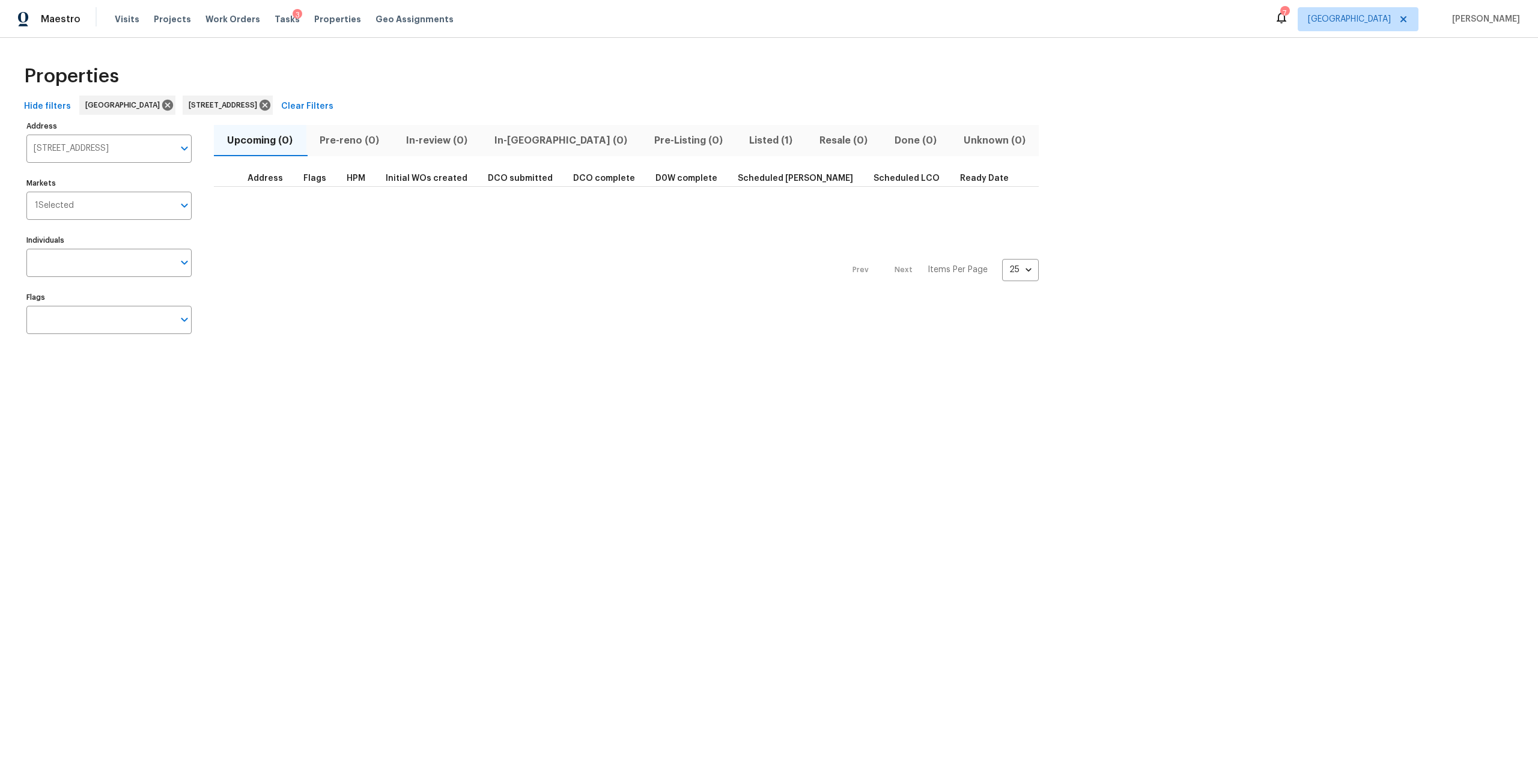
click at [743, 147] on span "Listed (1)" at bounding box center [771, 140] width 56 height 17
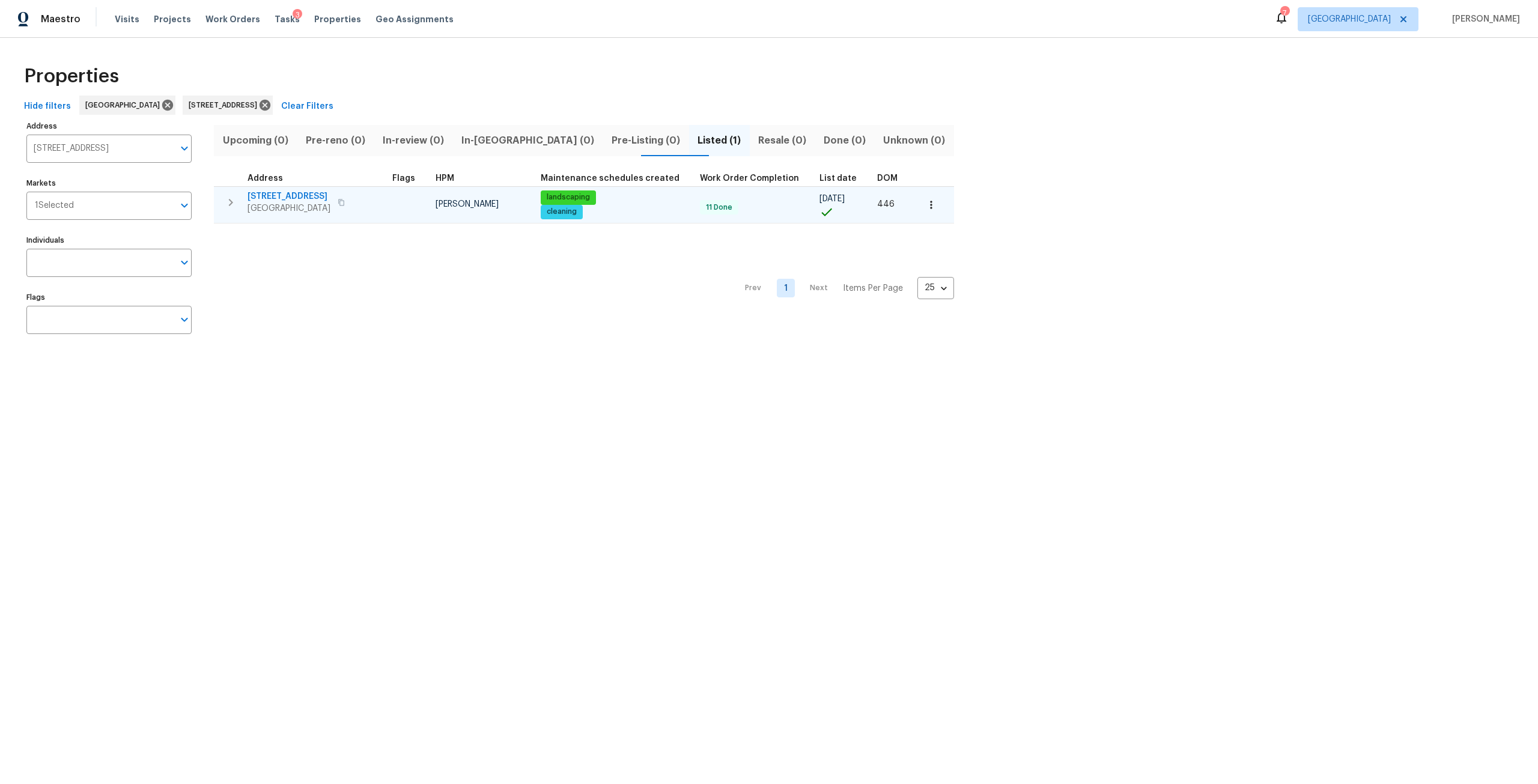
click at [291, 196] on span "7320 Old Kings Rd S" at bounding box center [289, 196] width 83 height 12
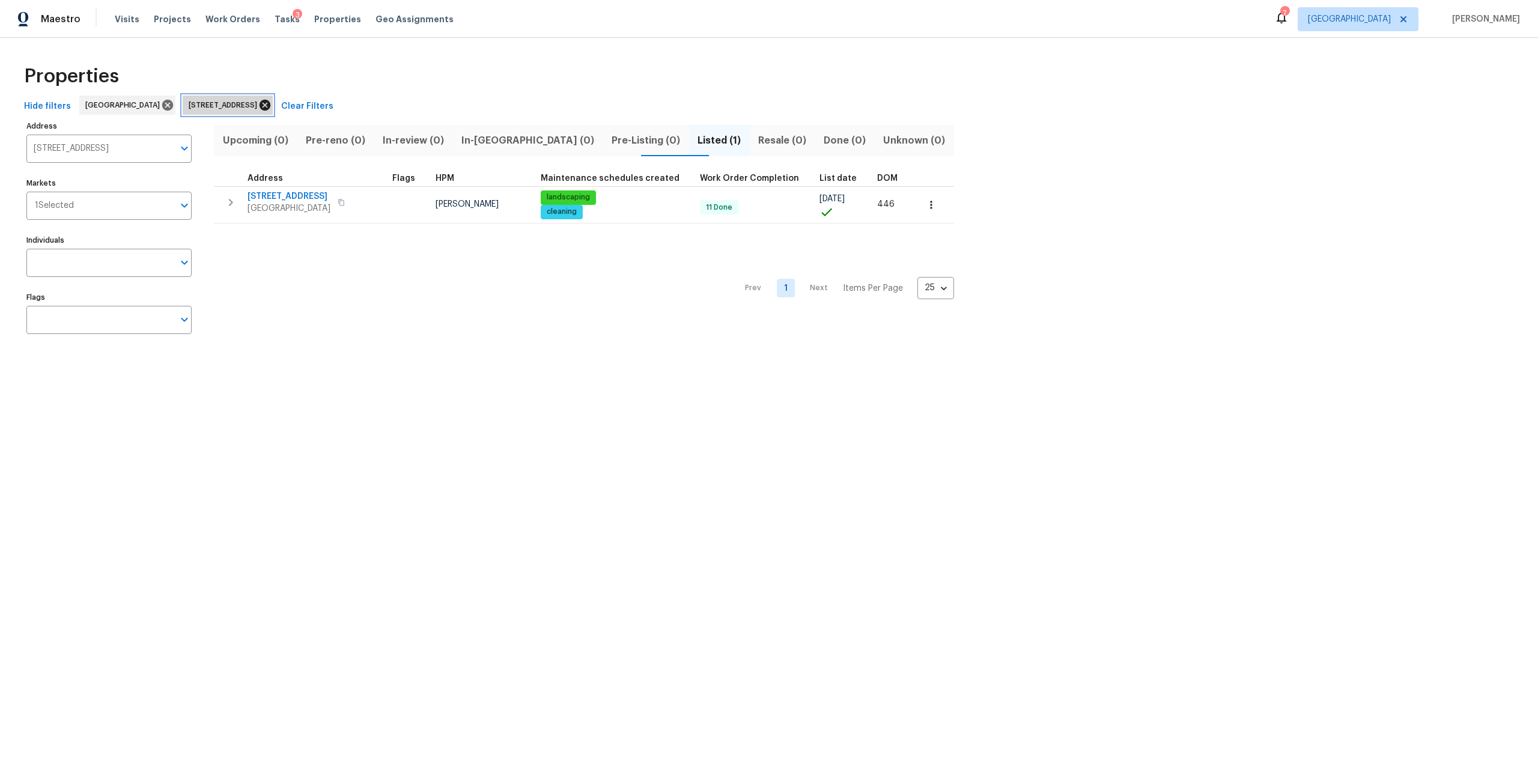
click at [272, 99] on icon at bounding box center [265, 105] width 13 height 13
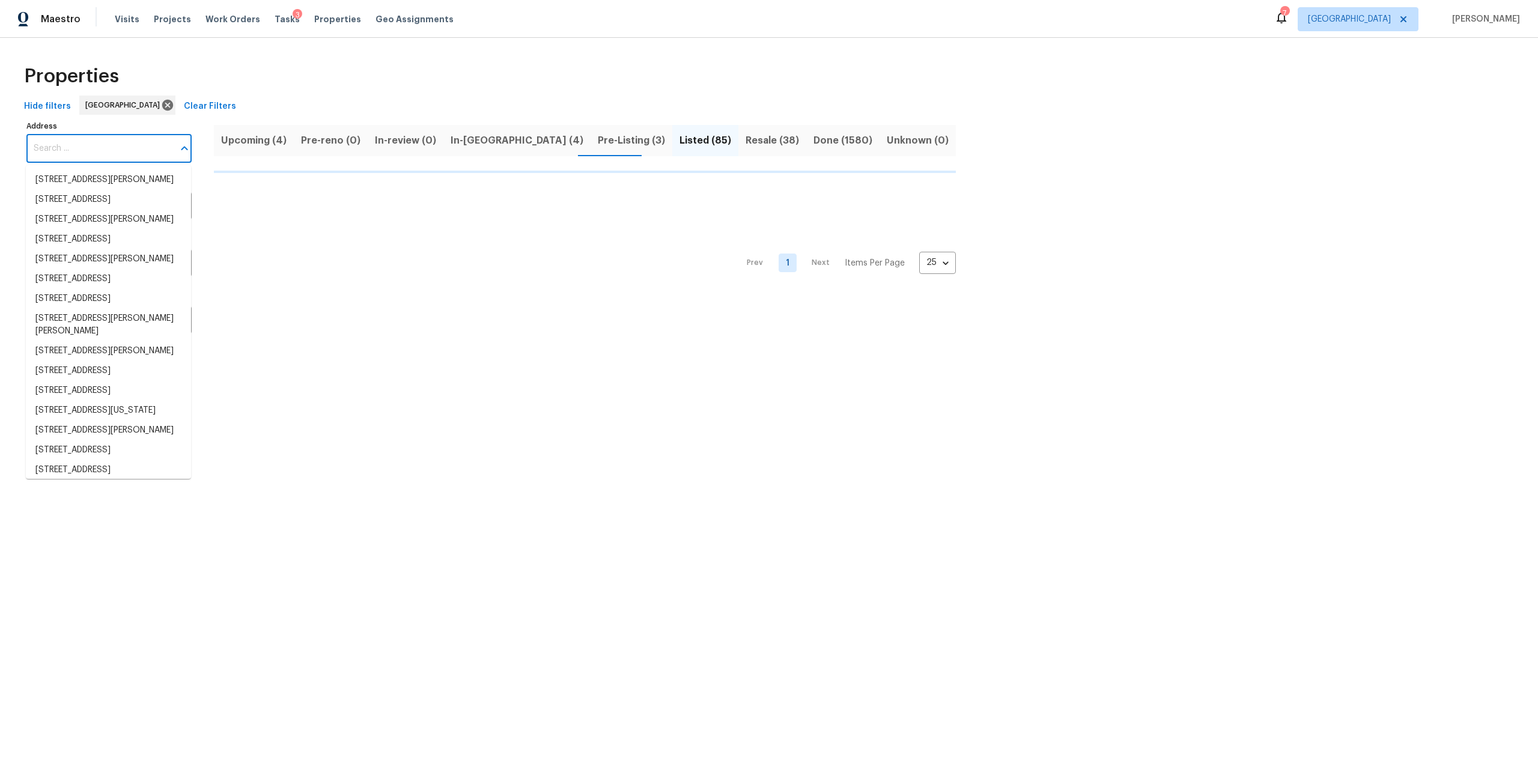
click at [103, 136] on input "Address" at bounding box center [99, 149] width 147 height 28
type input "m"
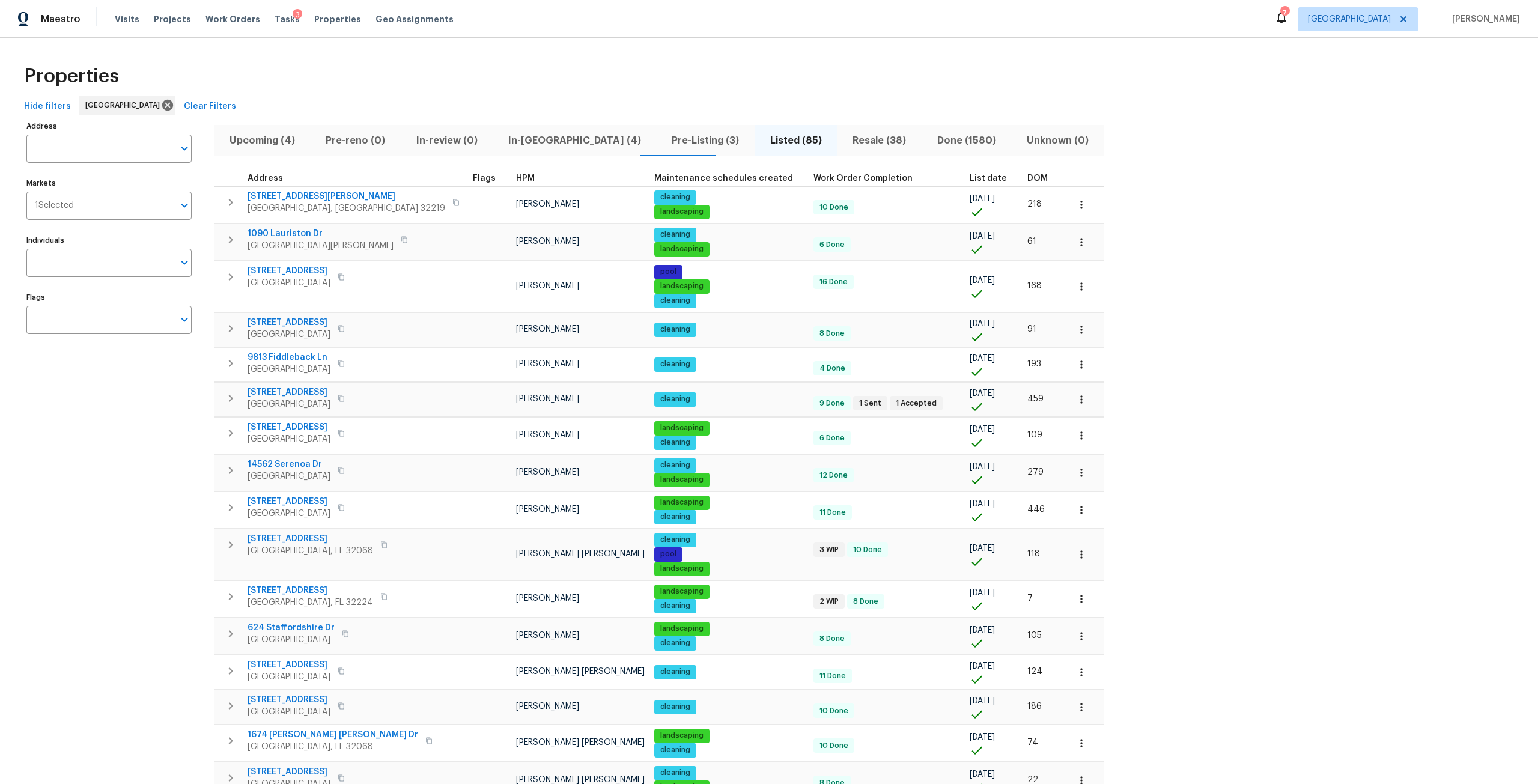
click at [103, 136] on input "Address" at bounding box center [99, 149] width 147 height 28
type input "madrid"
click at [127, 229] on li "2922 Madrid Ave E Jacksonville FL 32217" at bounding box center [108, 219] width 165 height 20
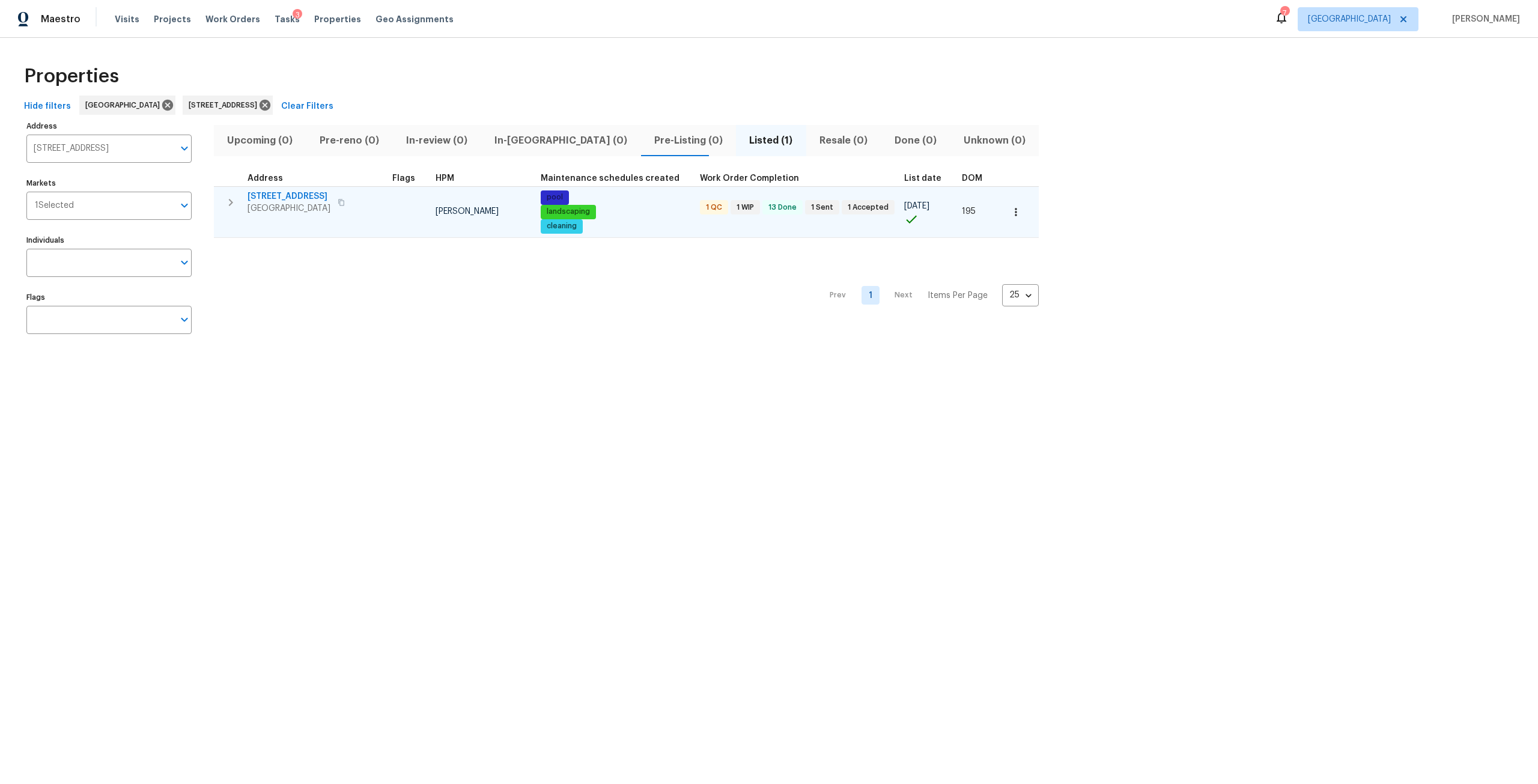
click at [280, 192] on span "2922 Madrid Ave E" at bounding box center [289, 196] width 83 height 12
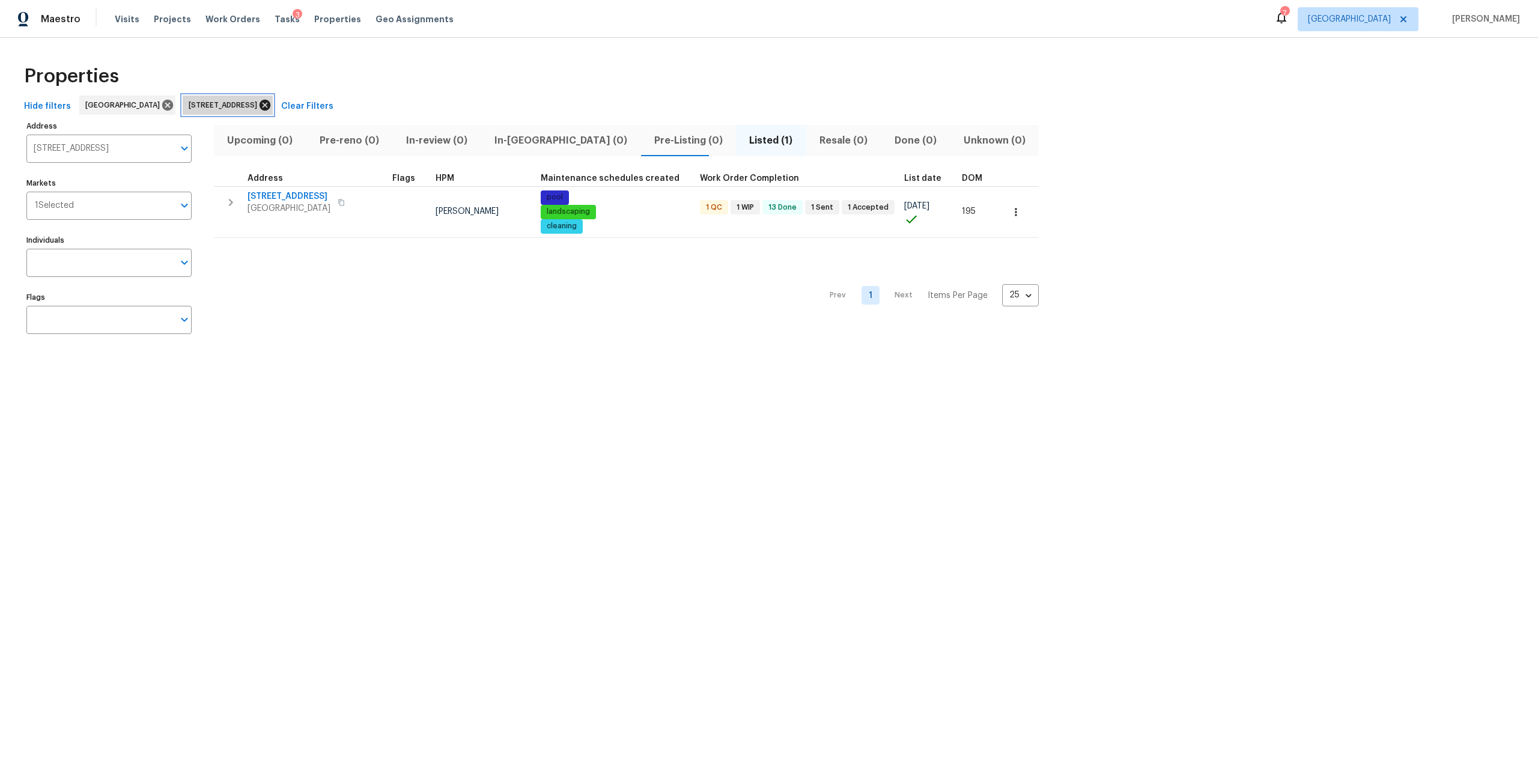
click at [272, 107] on icon at bounding box center [265, 105] width 13 height 13
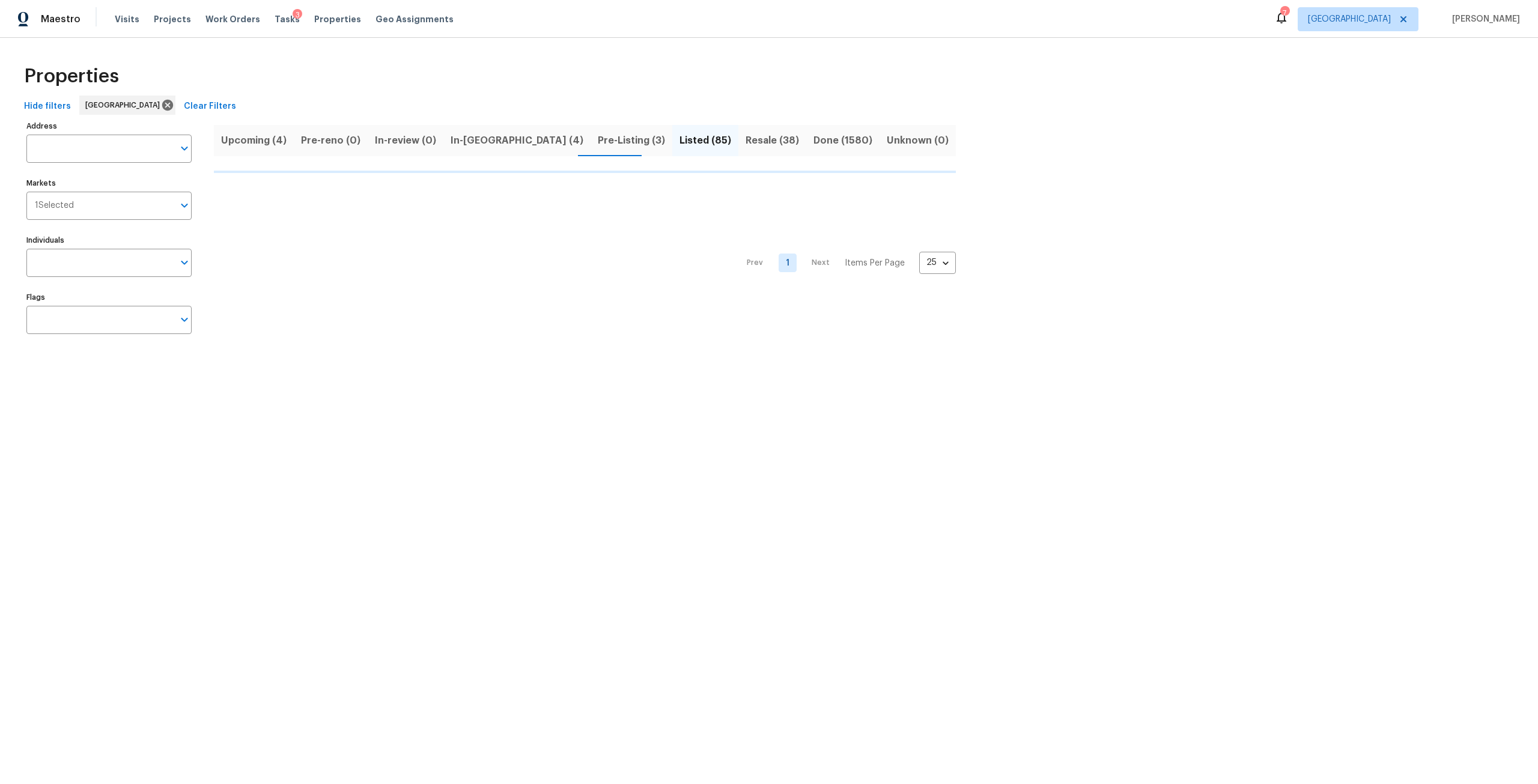
click at [264, 143] on span "Upcoming (4)" at bounding box center [253, 140] width 65 height 17
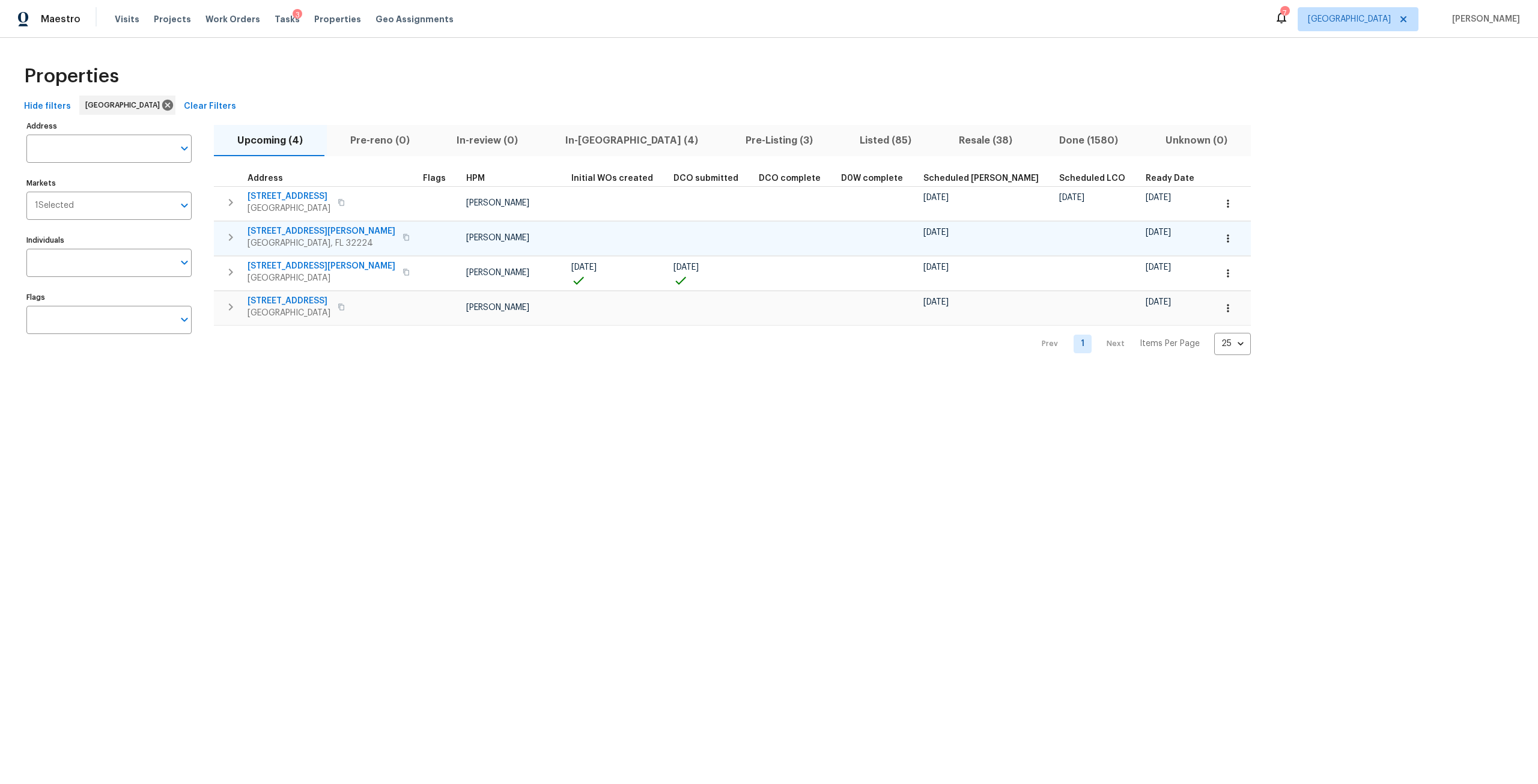
click at [403, 236] on icon "button" at bounding box center [406, 236] width 6 height 6
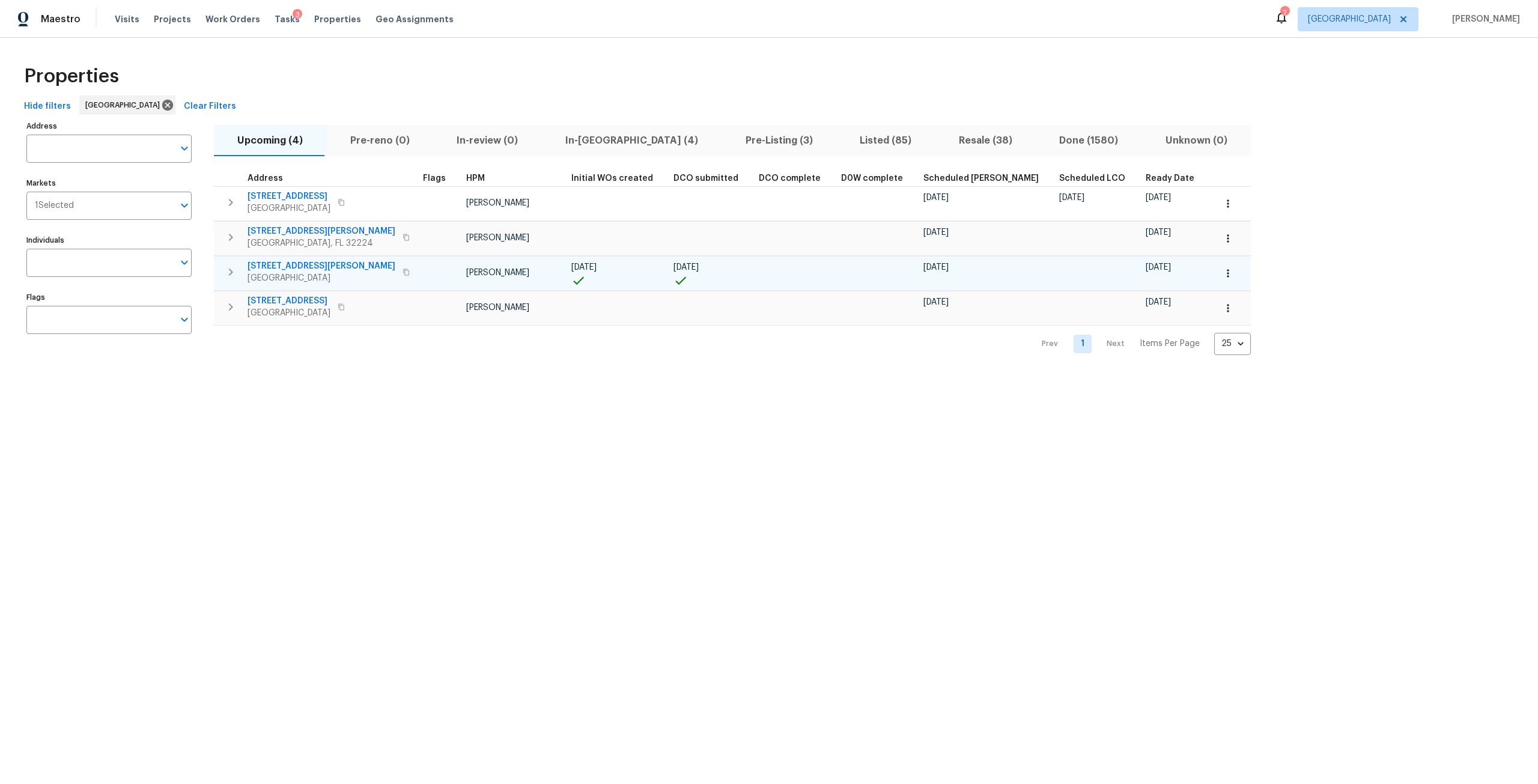
click at [236, 274] on icon "button" at bounding box center [231, 272] width 14 height 14
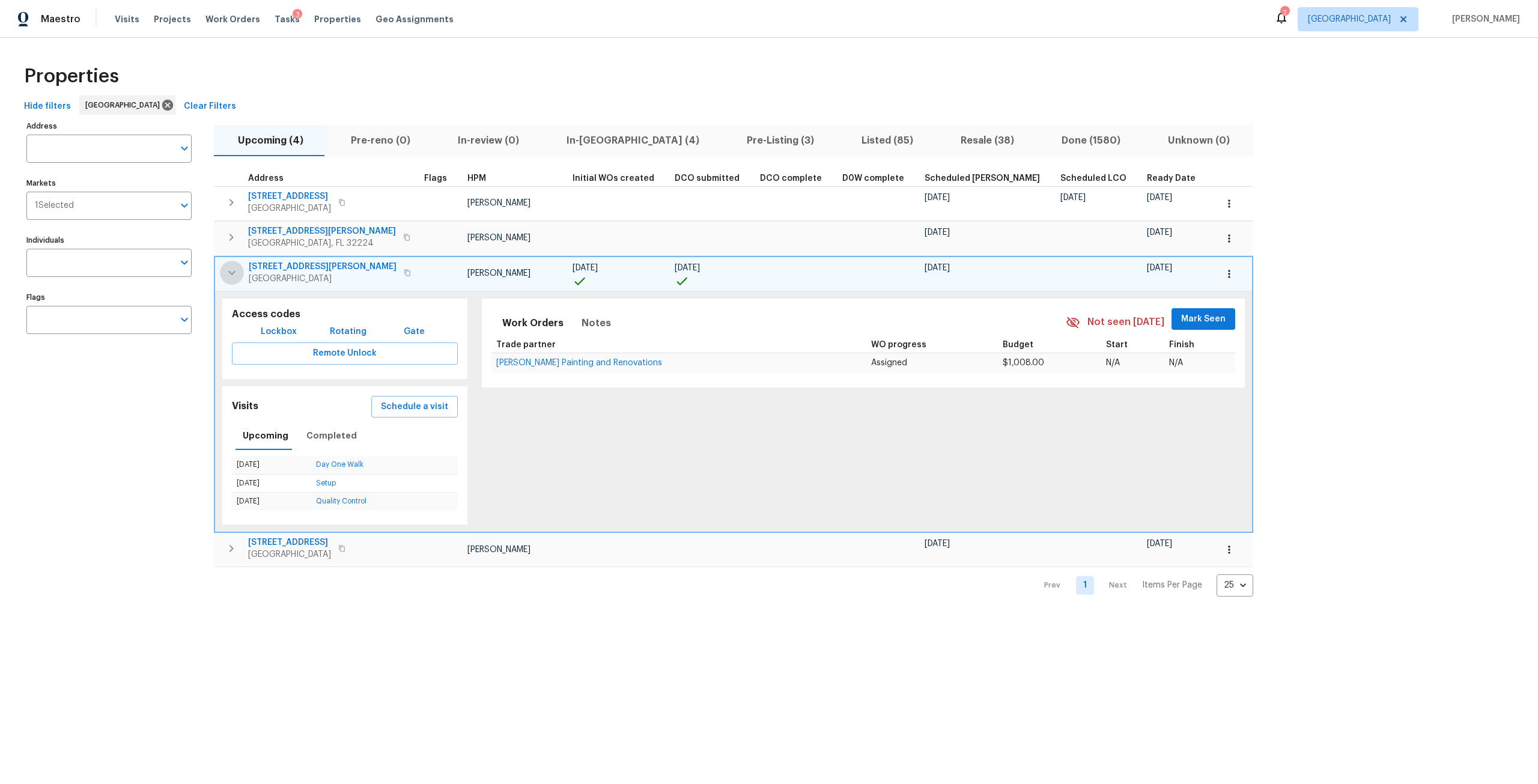
click at [237, 270] on icon "button" at bounding box center [232, 272] width 14 height 14
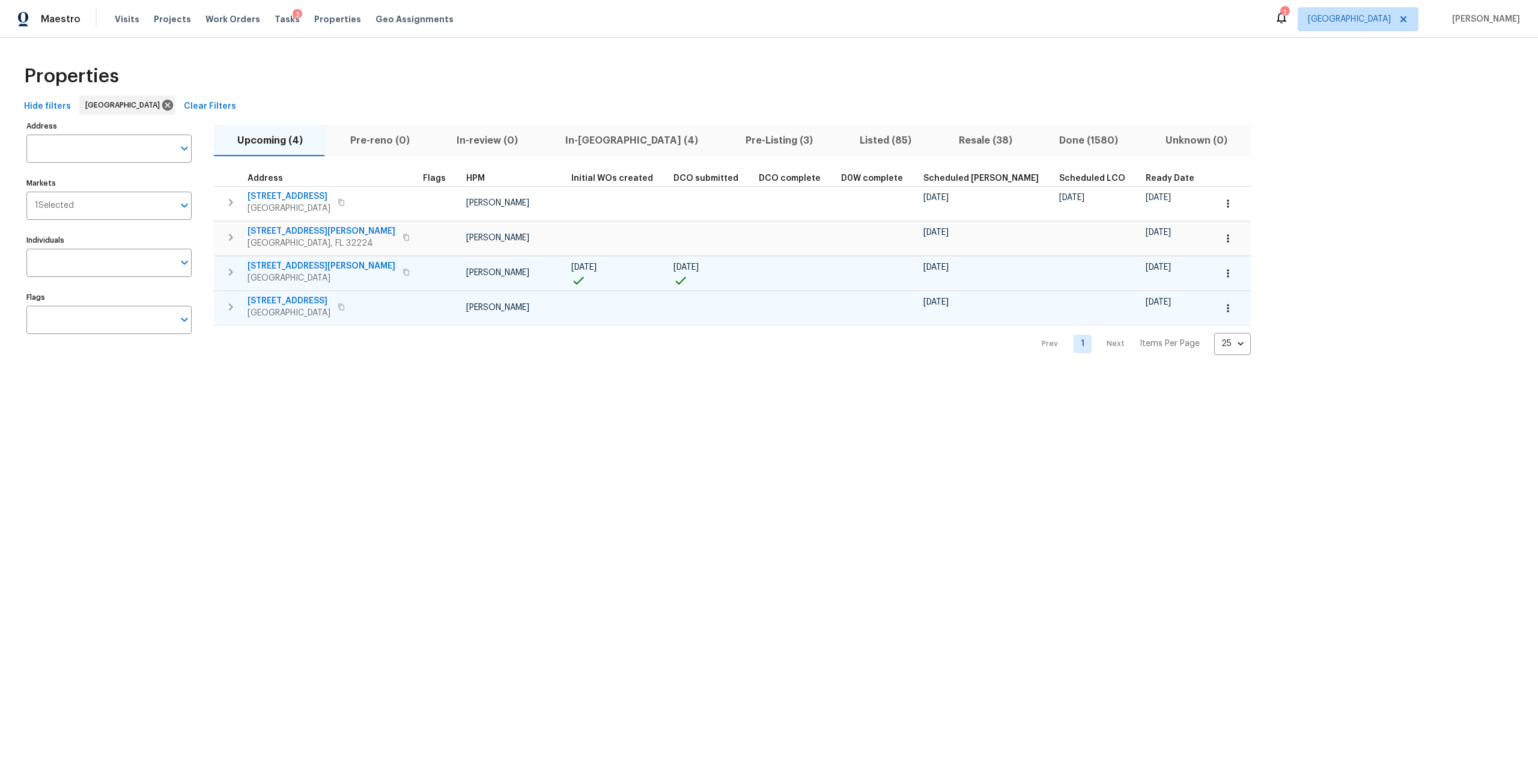
click at [284, 299] on span "11562 W Ride Dr" at bounding box center [289, 301] width 83 height 12
click at [297, 231] on span "13101 Rogers Island Dr S" at bounding box center [322, 231] width 148 height 12
click at [721, 131] on button "Pre-Listing (3)" at bounding box center [779, 140] width 115 height 31
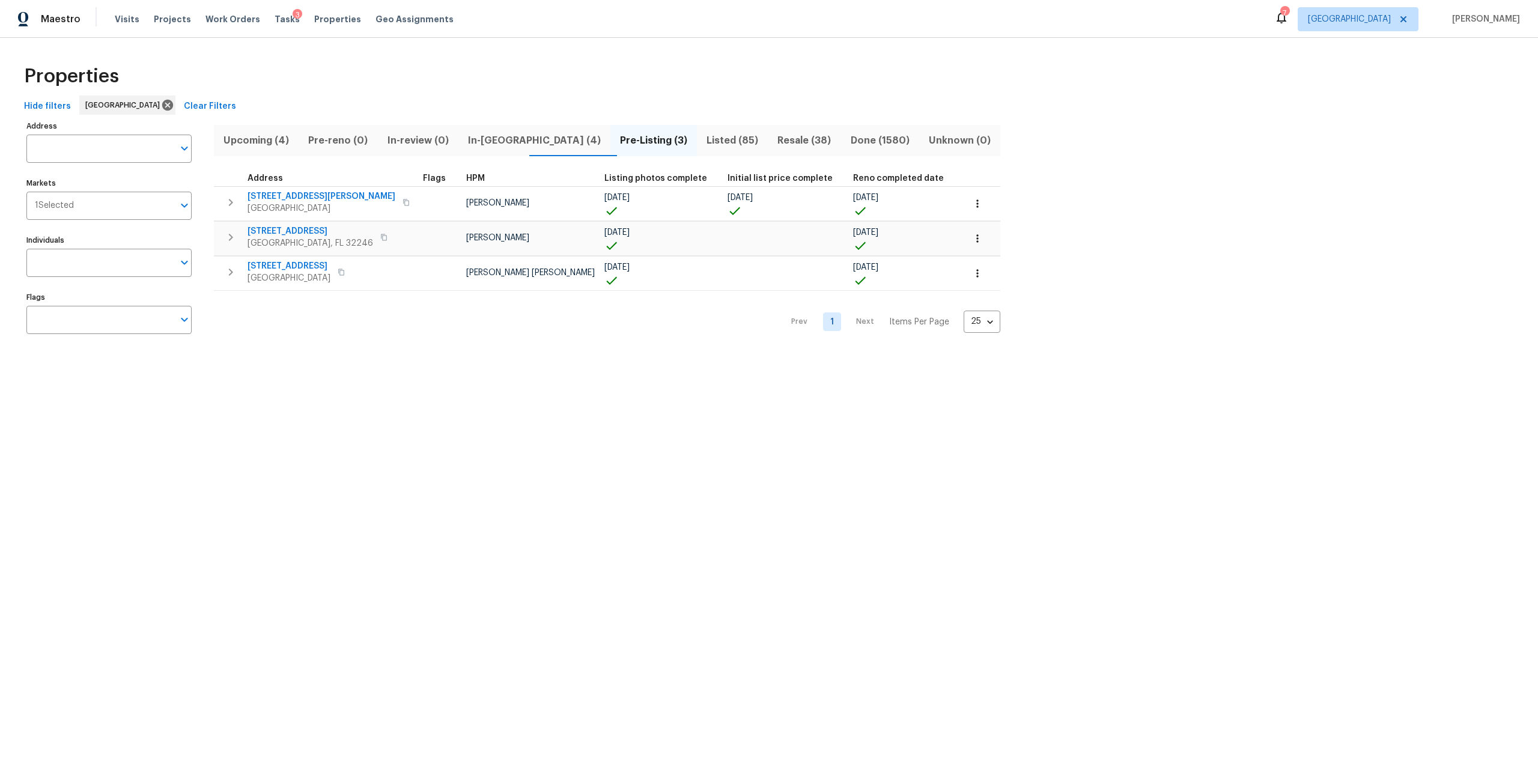
click at [495, 139] on span "In-reno (4)" at bounding box center [534, 140] width 138 height 17
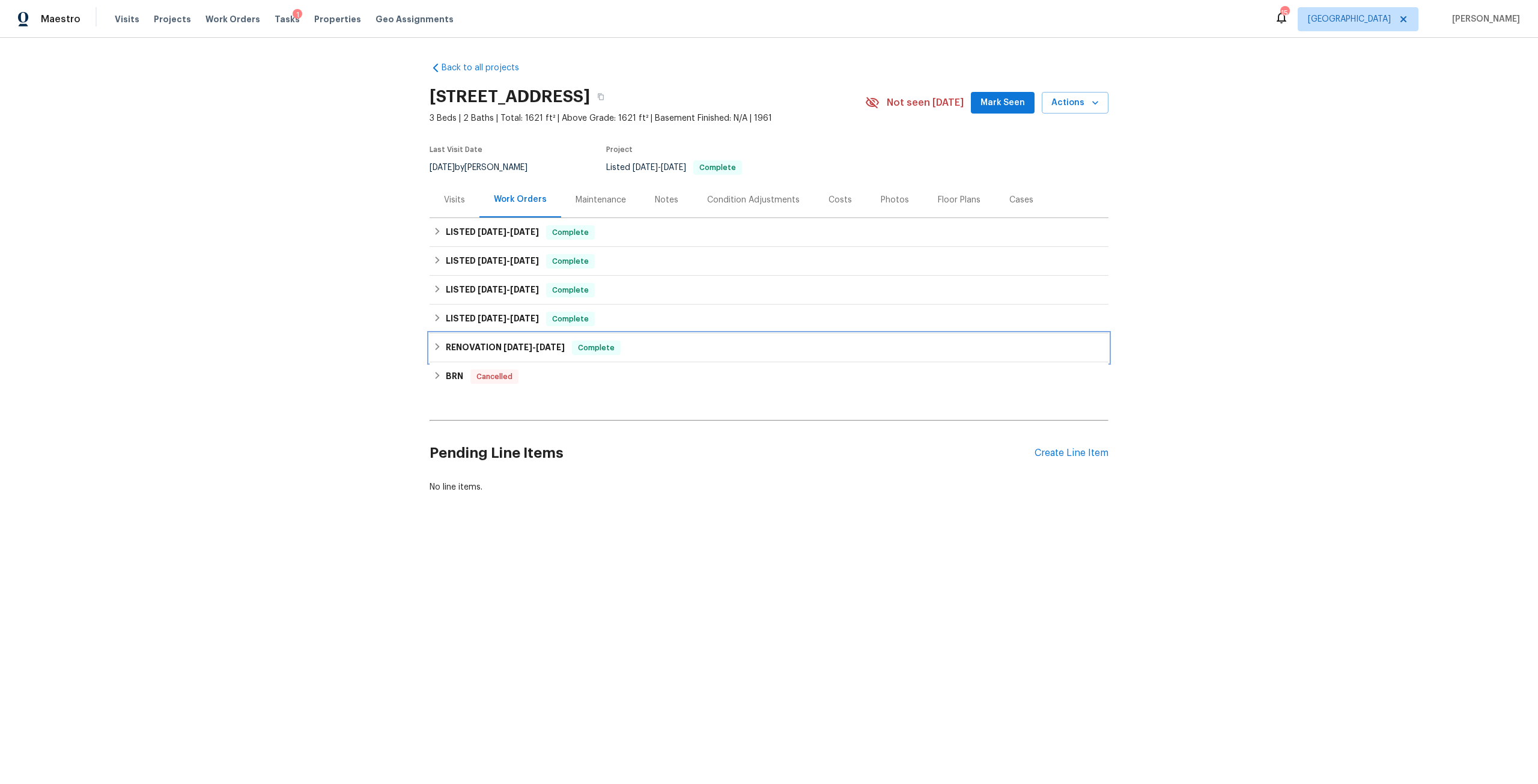
click at [545, 354] on h6 "RENOVATION [DATE] - [DATE]" at bounding box center [505, 348] width 119 height 14
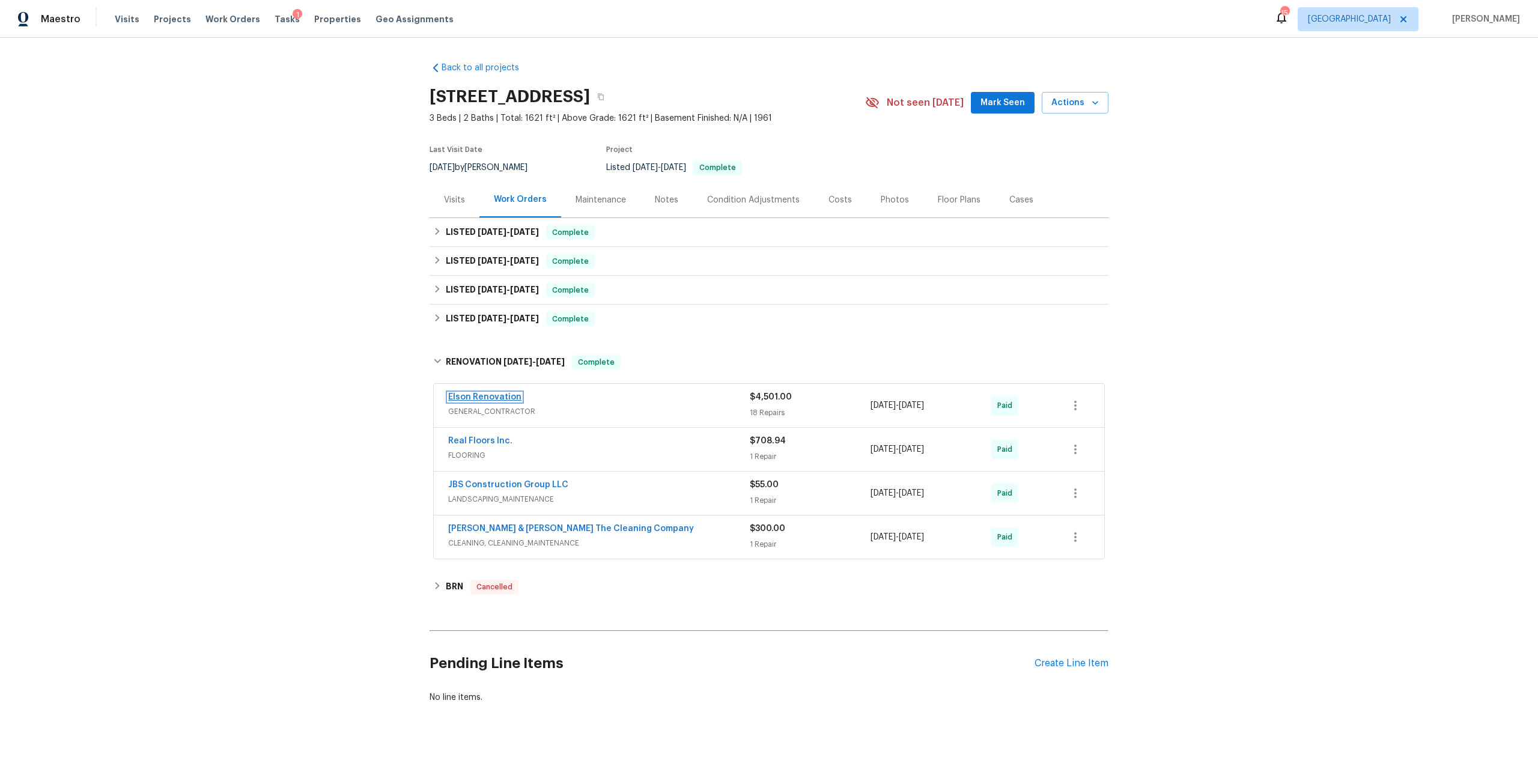
click at [480, 397] on link "Elson Renovation" at bounding box center [484, 397] width 73 height 9
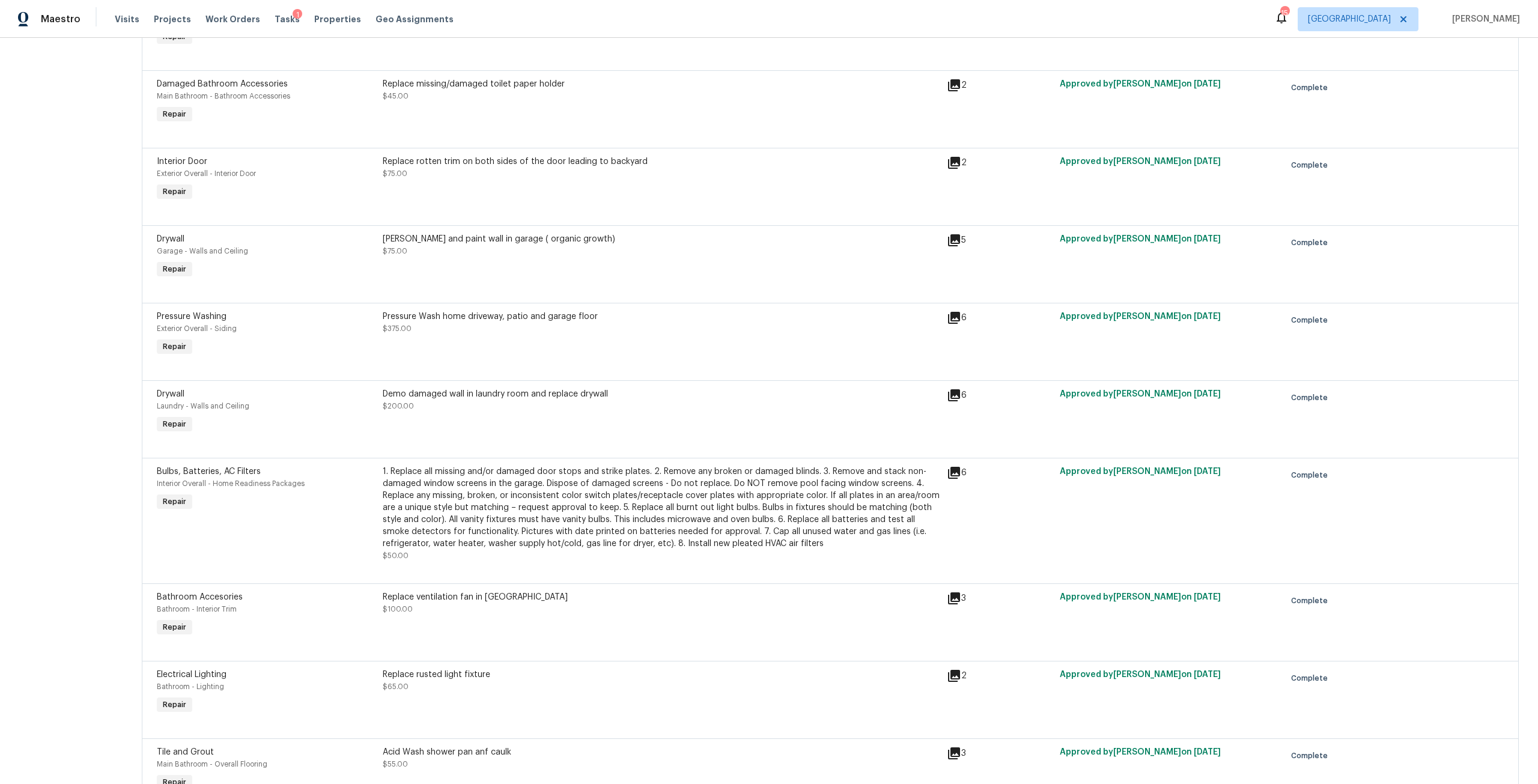
scroll to position [241, 0]
click at [426, 245] on div "[PERSON_NAME] and paint wall in garage ( organic growth) $75.00" at bounding box center [661, 243] width 557 height 24
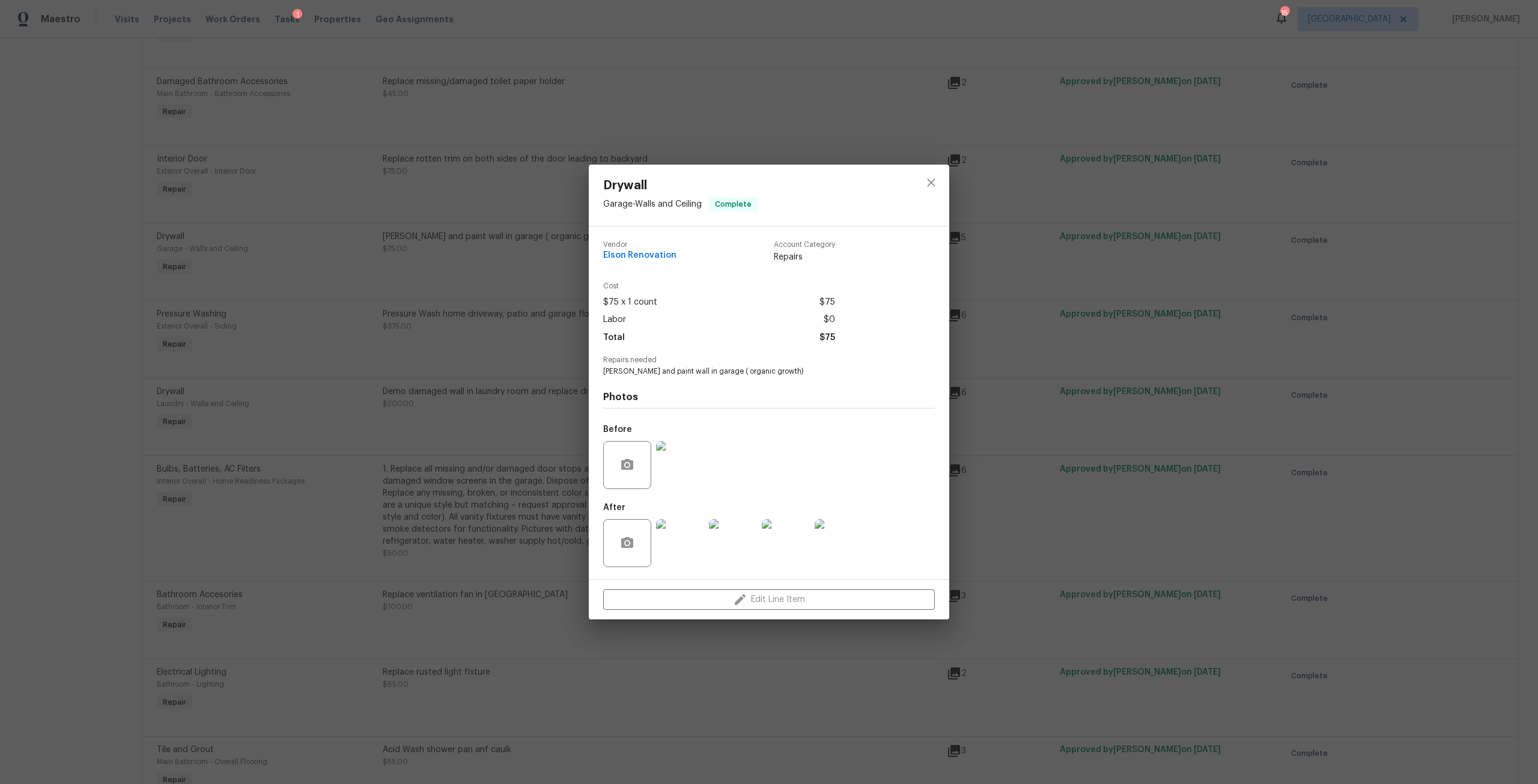
click at [683, 475] on img at bounding box center [680, 465] width 48 height 48
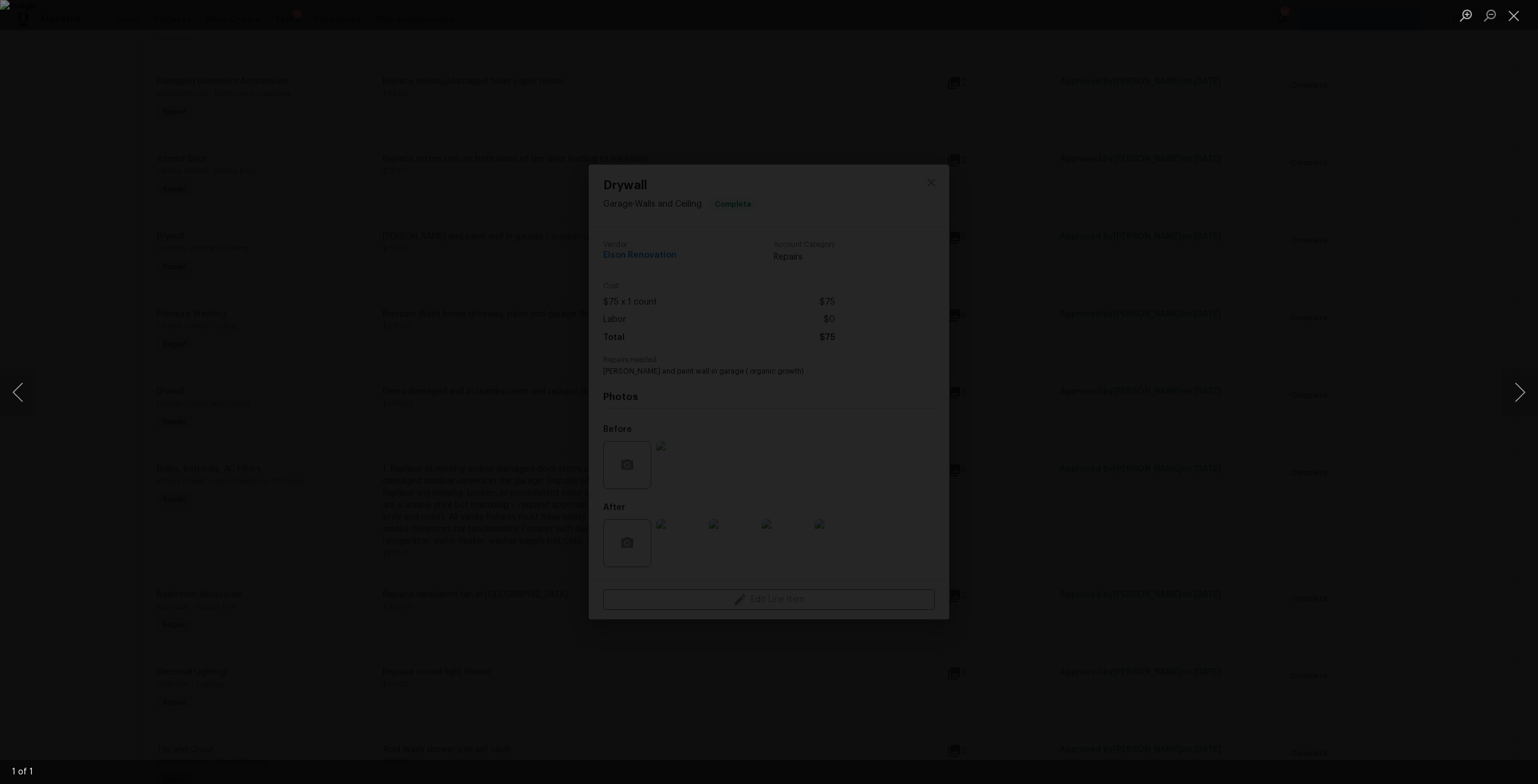
click at [1042, 409] on img "Lightbox" at bounding box center [769, 392] width 1538 height 784
click at [1528, 393] on button "Next image" at bounding box center [1520, 392] width 36 height 48
click at [1517, 394] on button "Next image" at bounding box center [1520, 392] width 36 height 48
click at [1380, 374] on div "Lightbox" at bounding box center [769, 392] width 1538 height 784
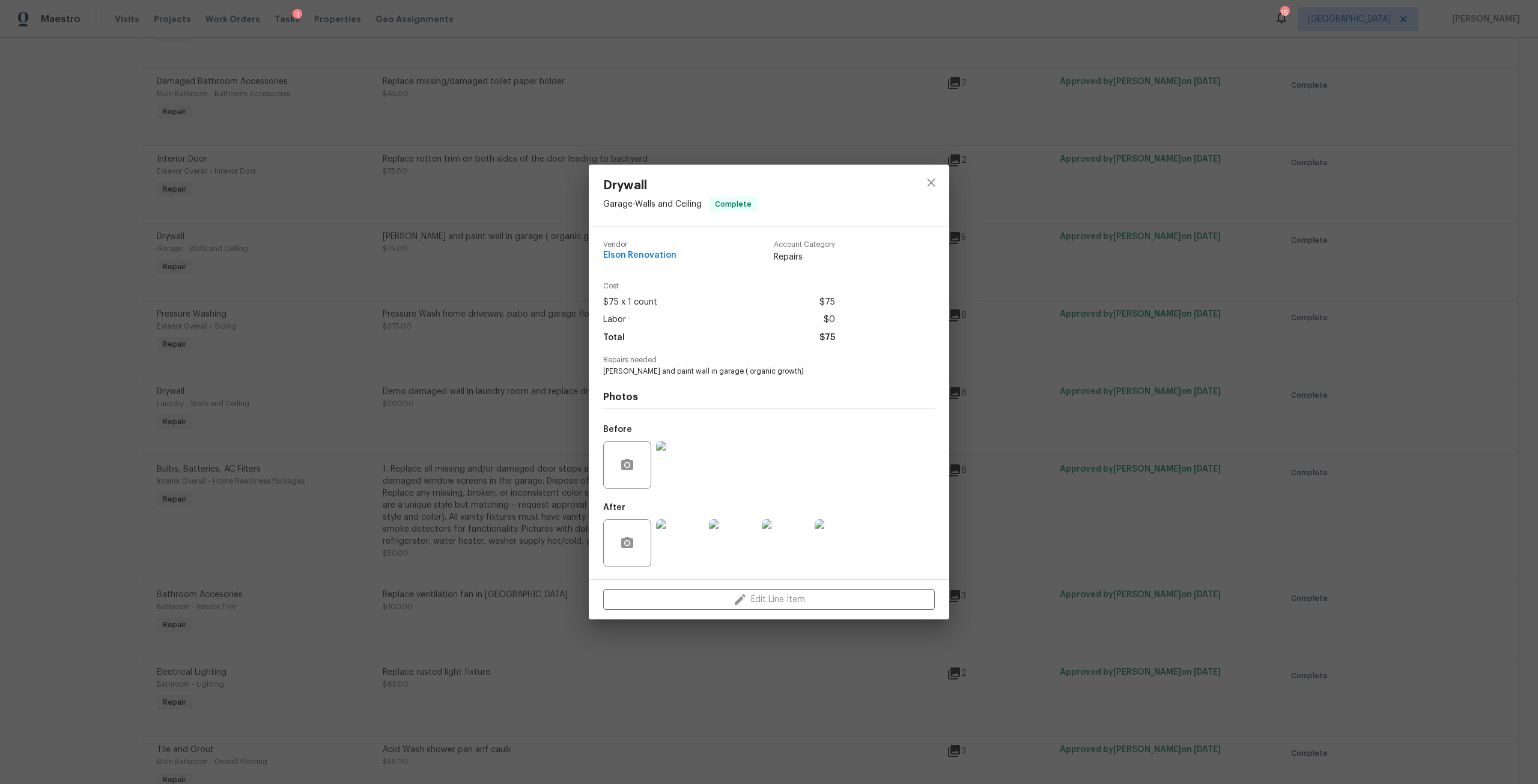
click at [669, 554] on img at bounding box center [680, 543] width 48 height 48
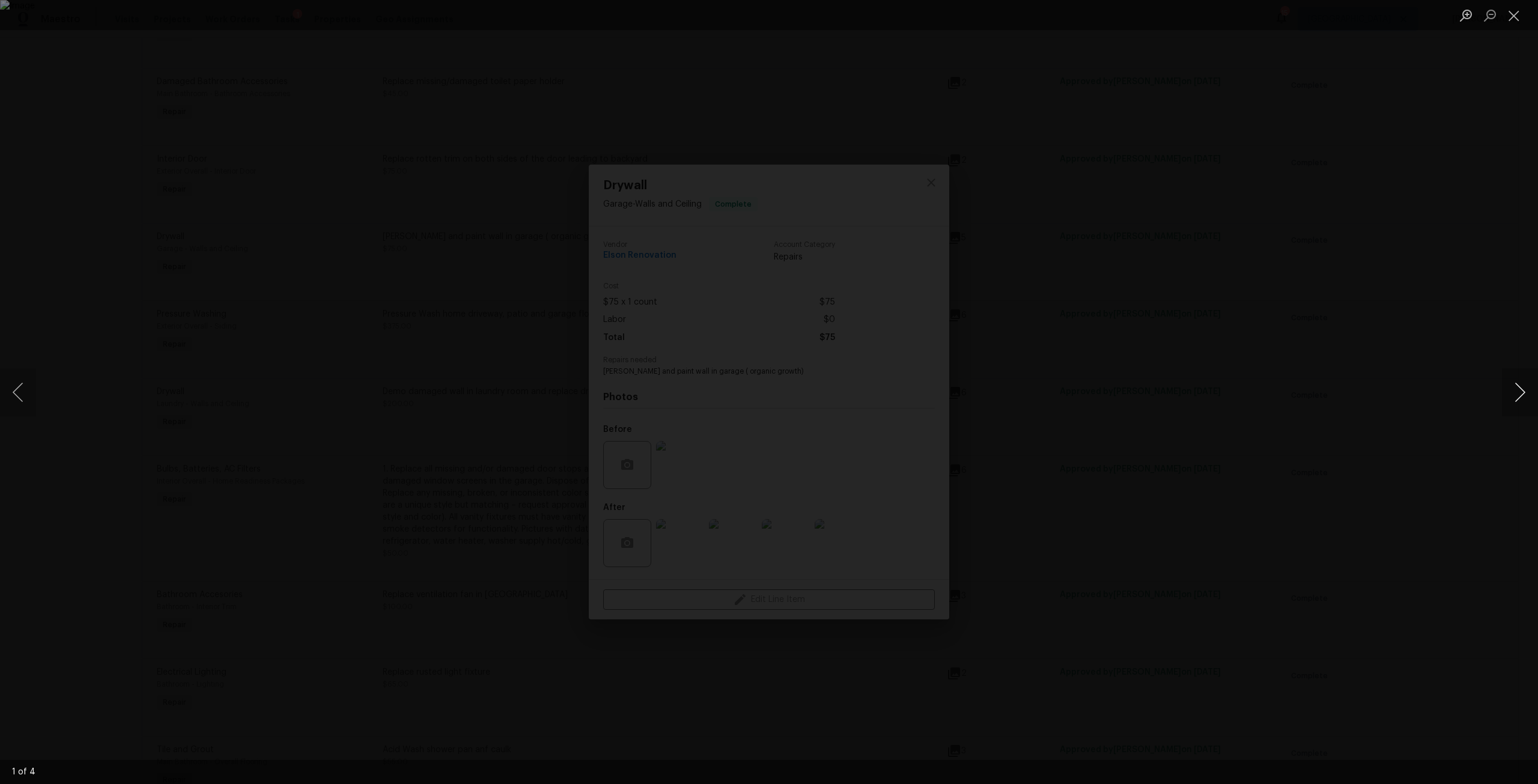
click at [1515, 385] on button "Next image" at bounding box center [1520, 392] width 36 height 48
click at [1511, 385] on button "Next image" at bounding box center [1520, 392] width 36 height 48
click at [1504, 380] on button "Next image" at bounding box center [1520, 392] width 36 height 48
click at [0, 421] on div "Lightbox" at bounding box center [769, 392] width 1538 height 784
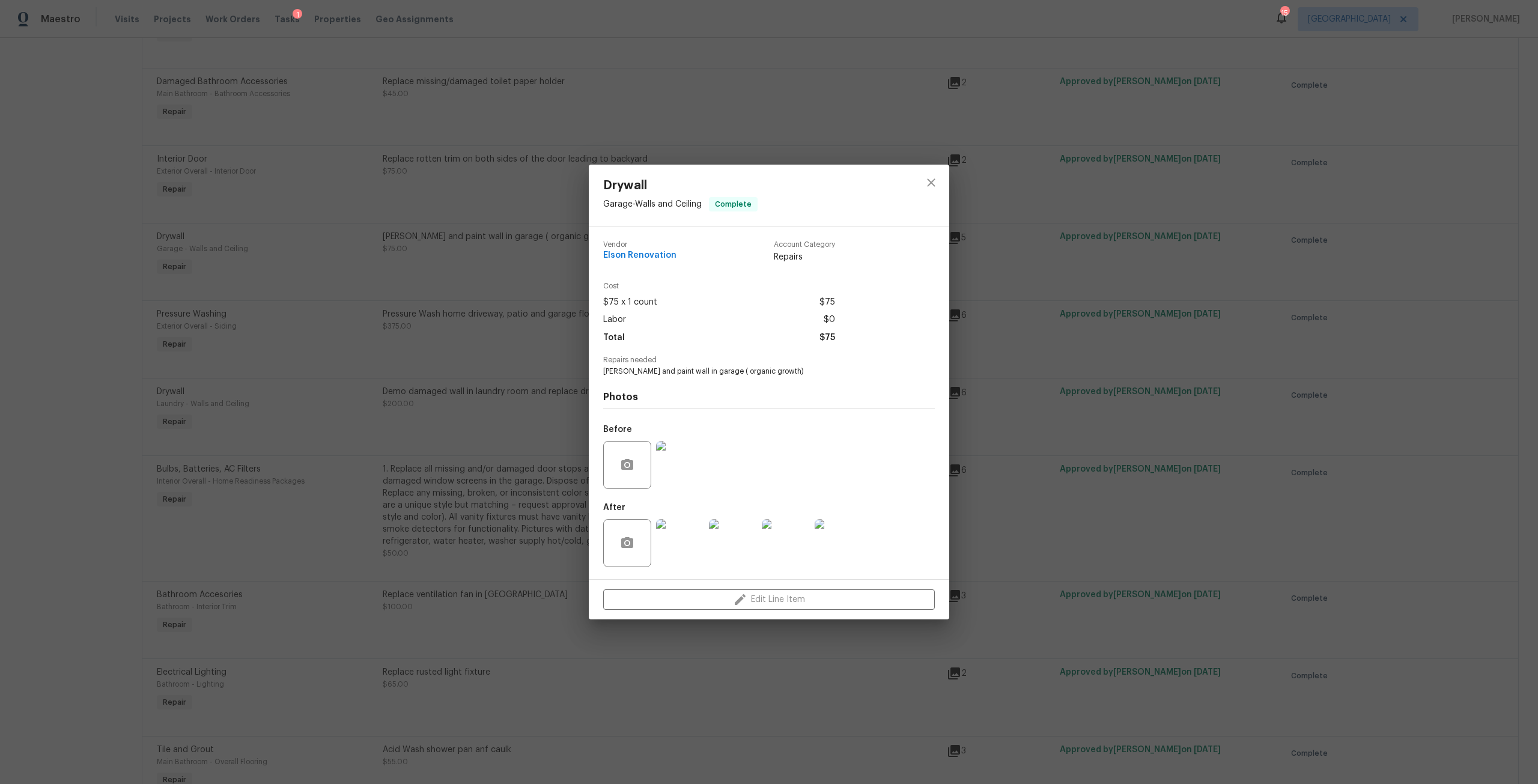
click at [674, 458] on img at bounding box center [680, 465] width 48 height 48
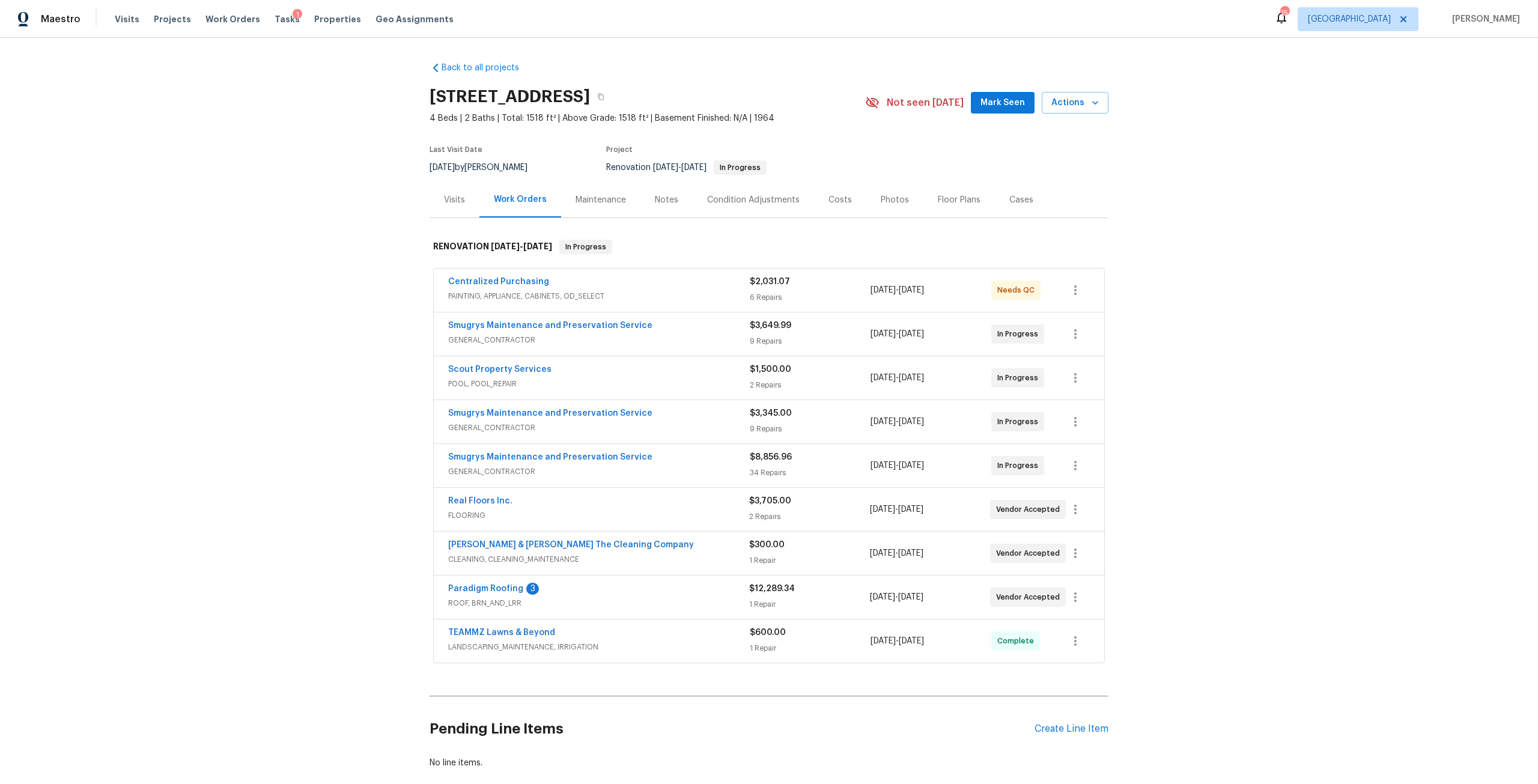
click at [828, 204] on div "Costs" at bounding box center [840, 199] width 23 height 12
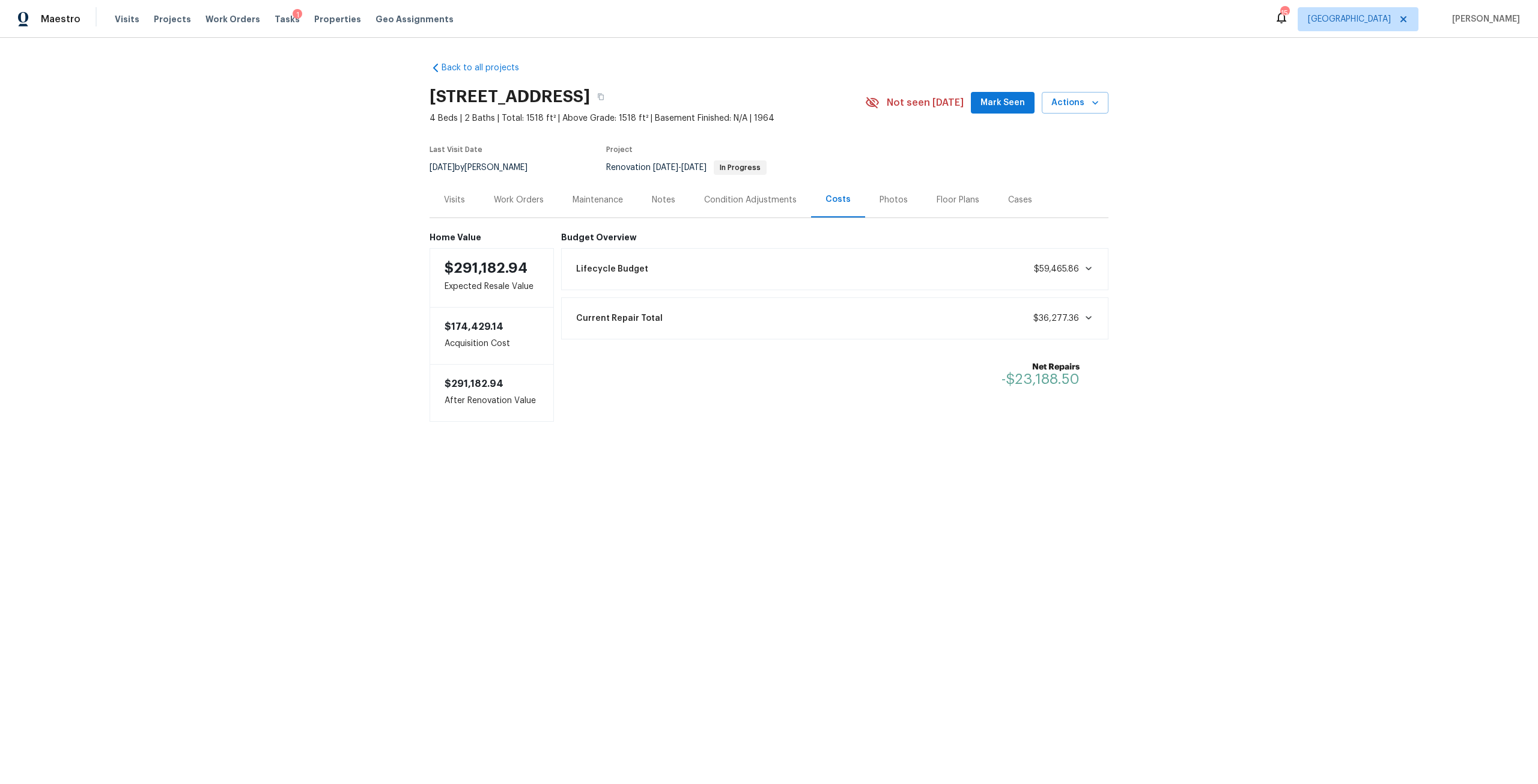
click at [1084, 318] on icon at bounding box center [1089, 318] width 10 height 10
click at [730, 194] on div "Condition Adjustments" at bounding box center [750, 199] width 92 height 12
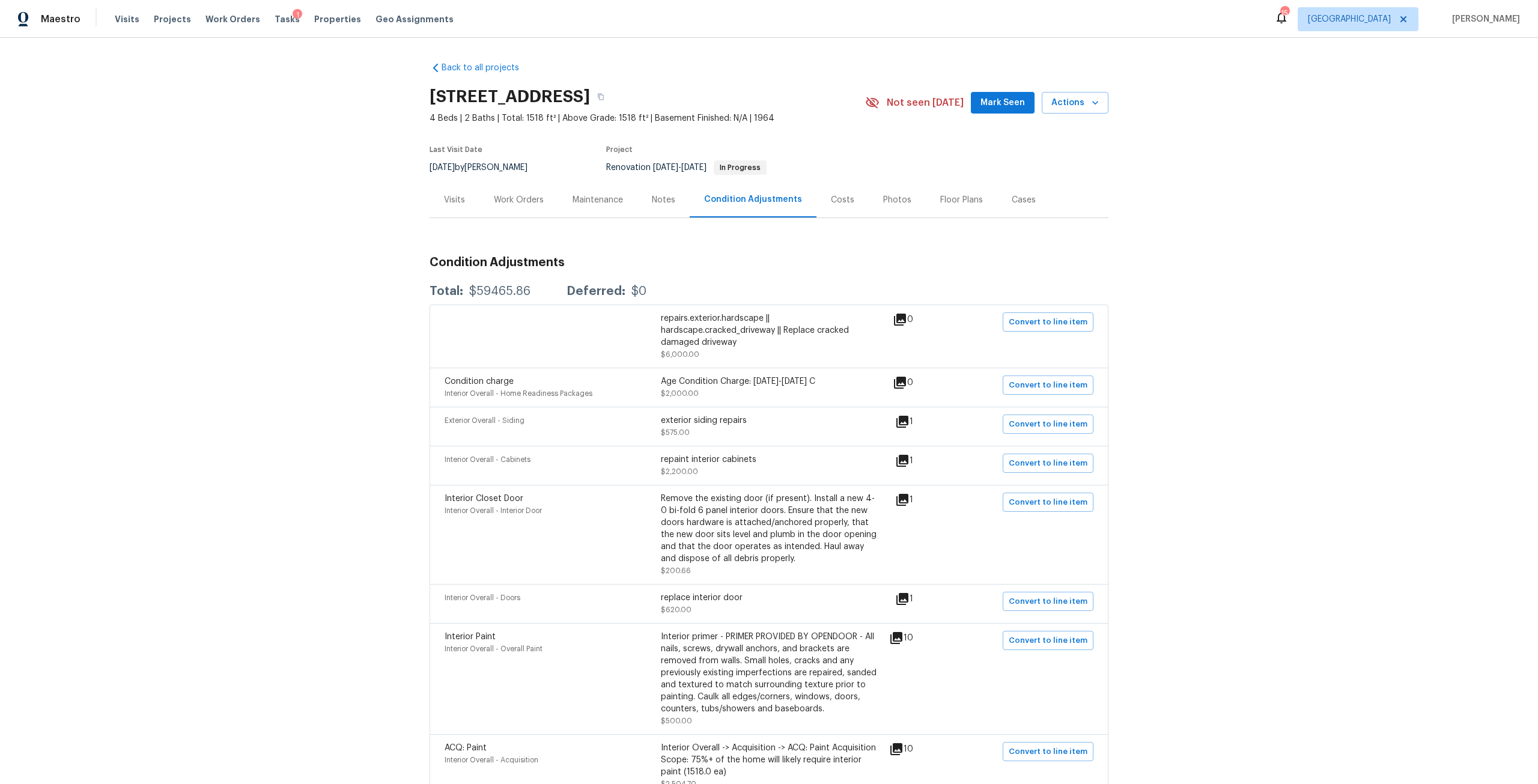
click at [818, 204] on div "Costs" at bounding box center [842, 199] width 53 height 35
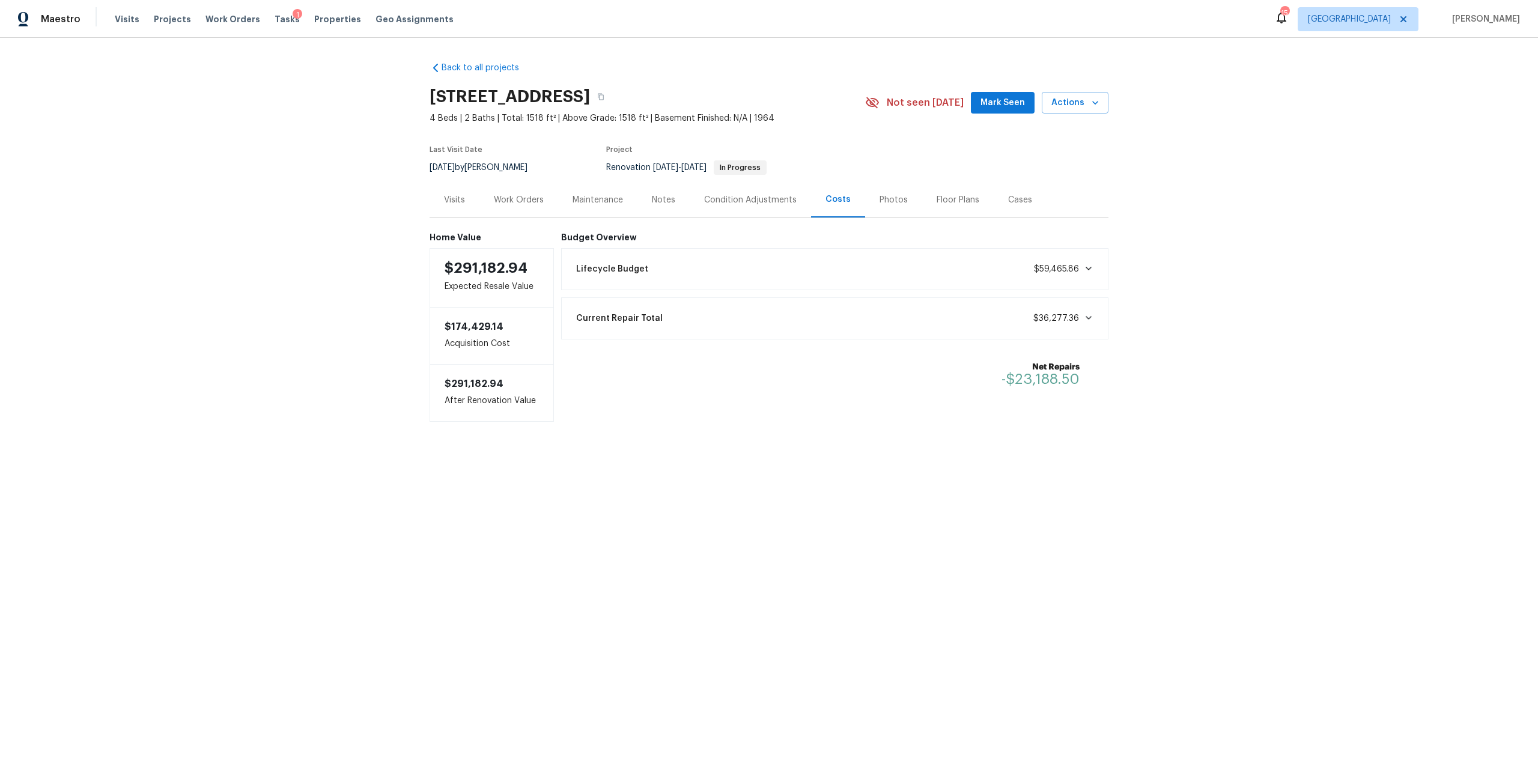
click at [740, 200] on div "Condition Adjustments" at bounding box center [750, 199] width 92 height 12
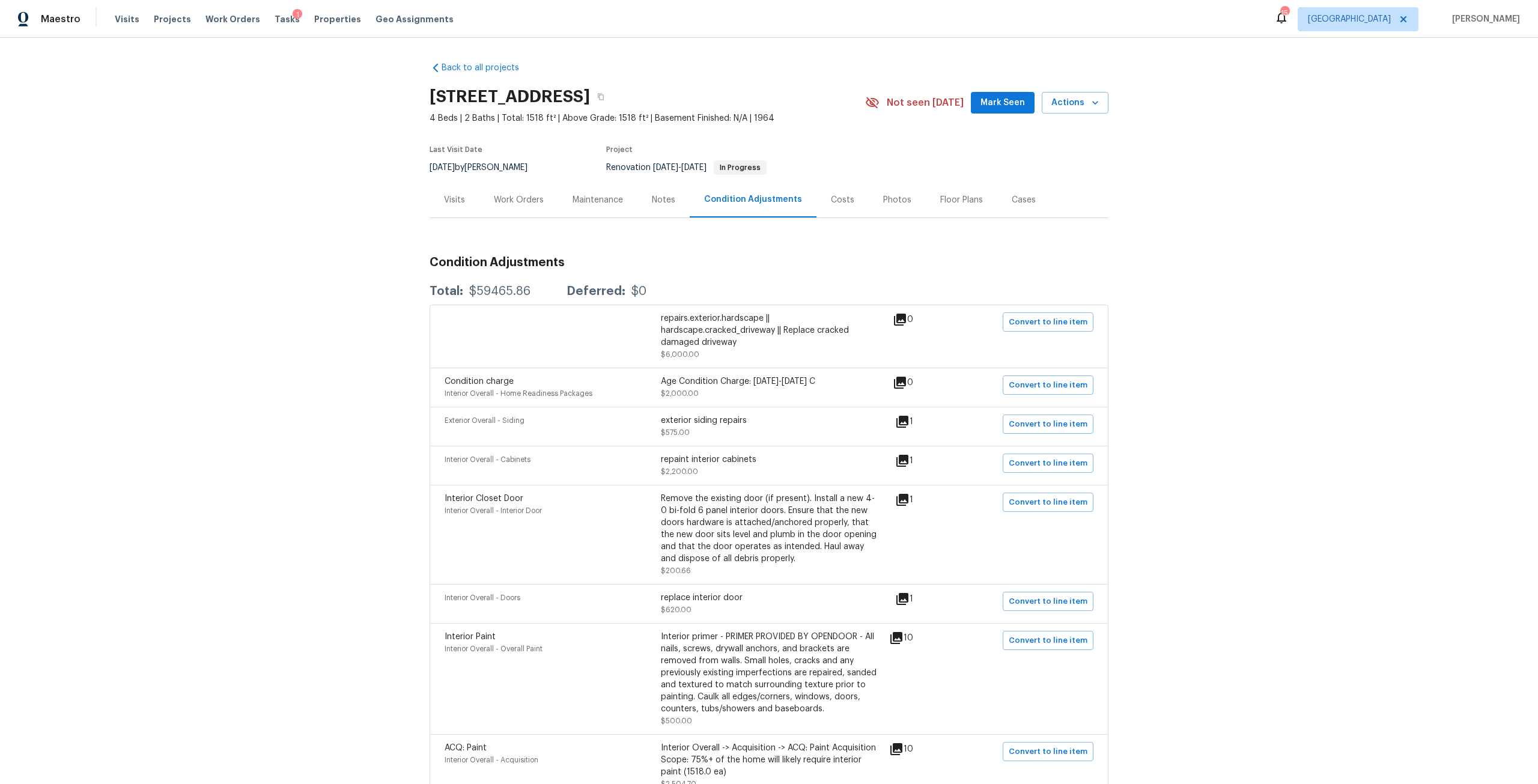
click at [831, 200] on div "Costs" at bounding box center [842, 199] width 23 height 12
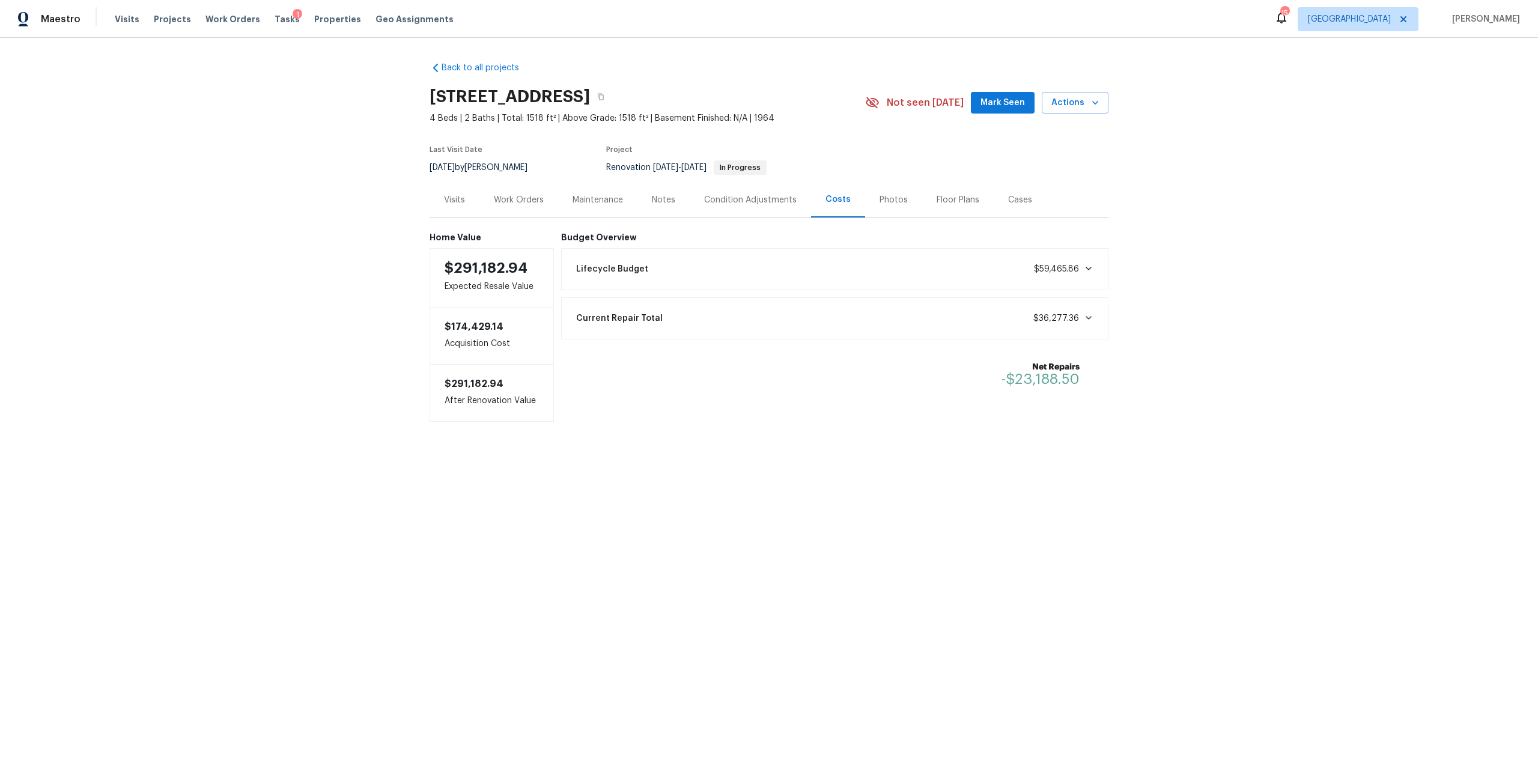
click at [740, 201] on div "Condition Adjustments" at bounding box center [750, 199] width 92 height 12
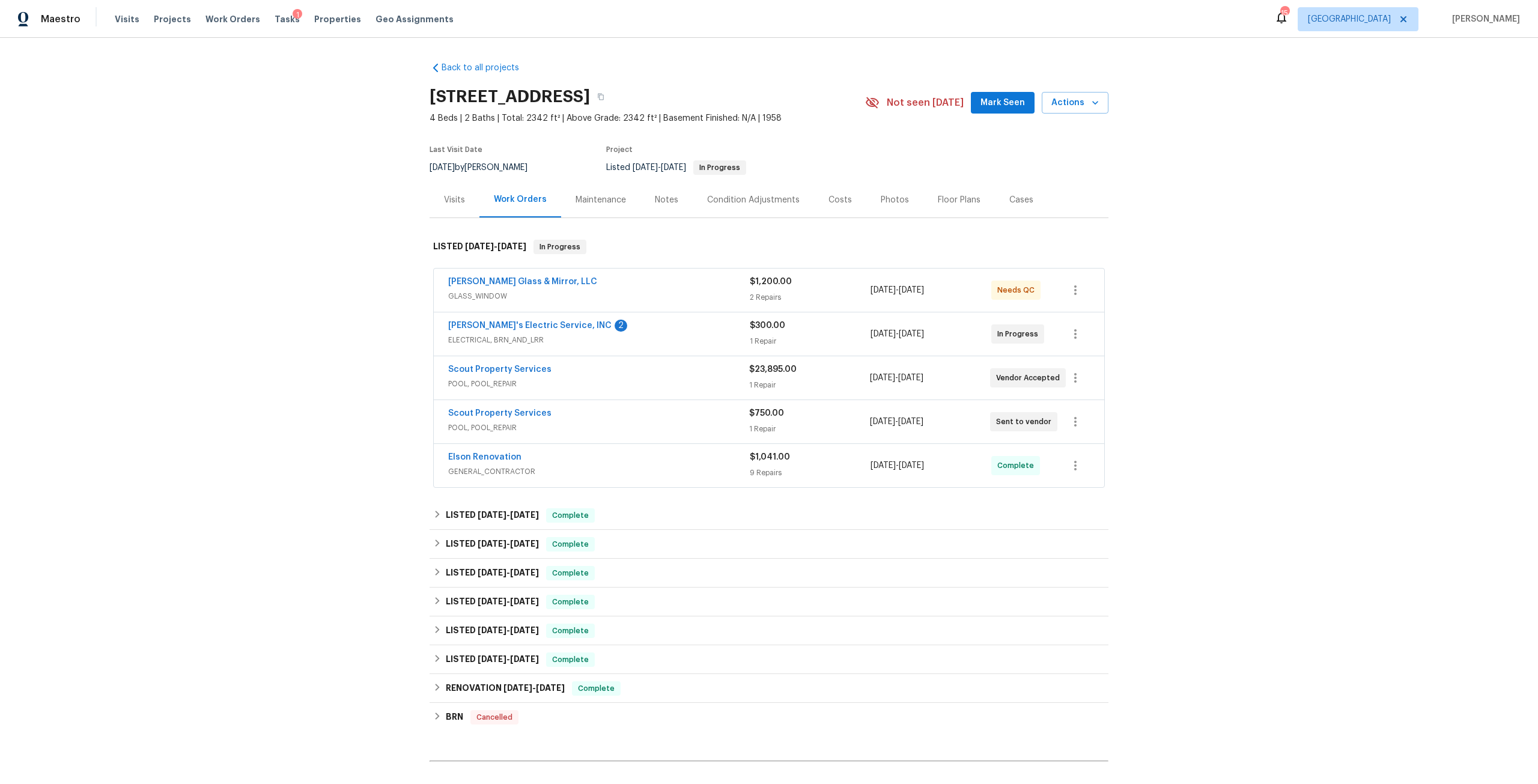
click at [510, 287] on div "[PERSON_NAME] Glass & Mirror, LLC" at bounding box center [598, 282] width 302 height 14
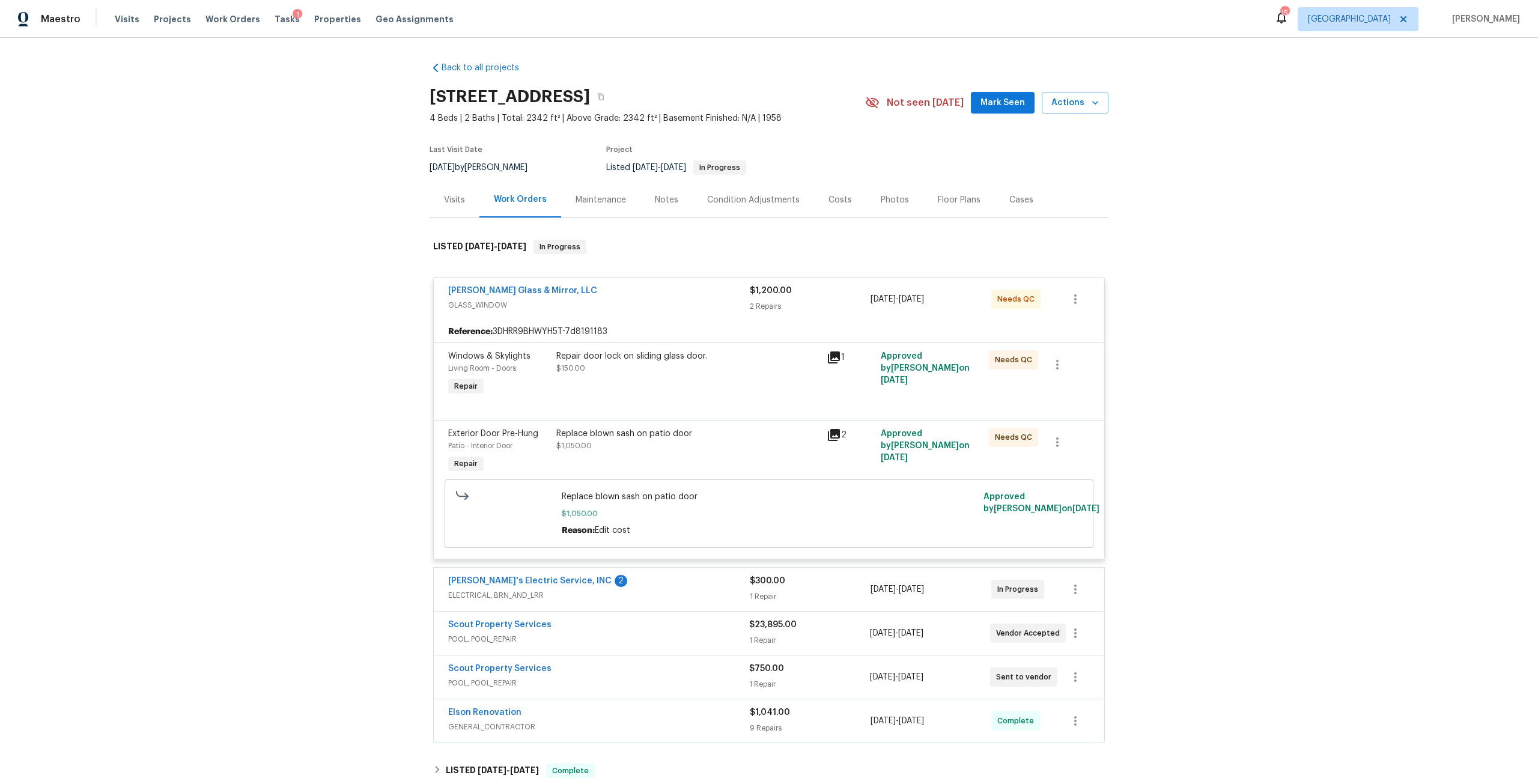
click at [573, 354] on div "Repair door lock on sliding glass door." at bounding box center [688, 355] width 263 height 12
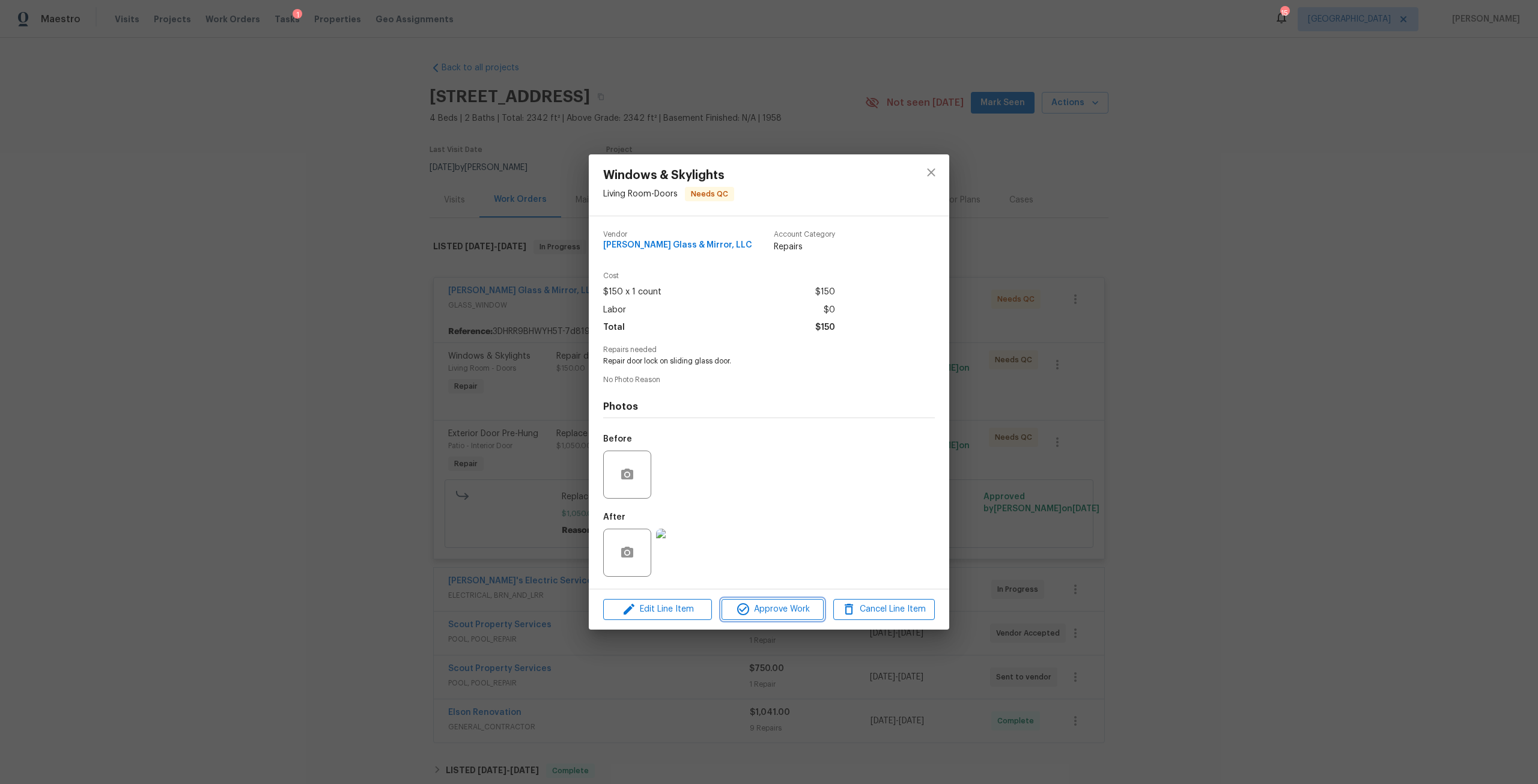
click at [799, 616] on span "Approve Work" at bounding box center [772, 609] width 94 height 15
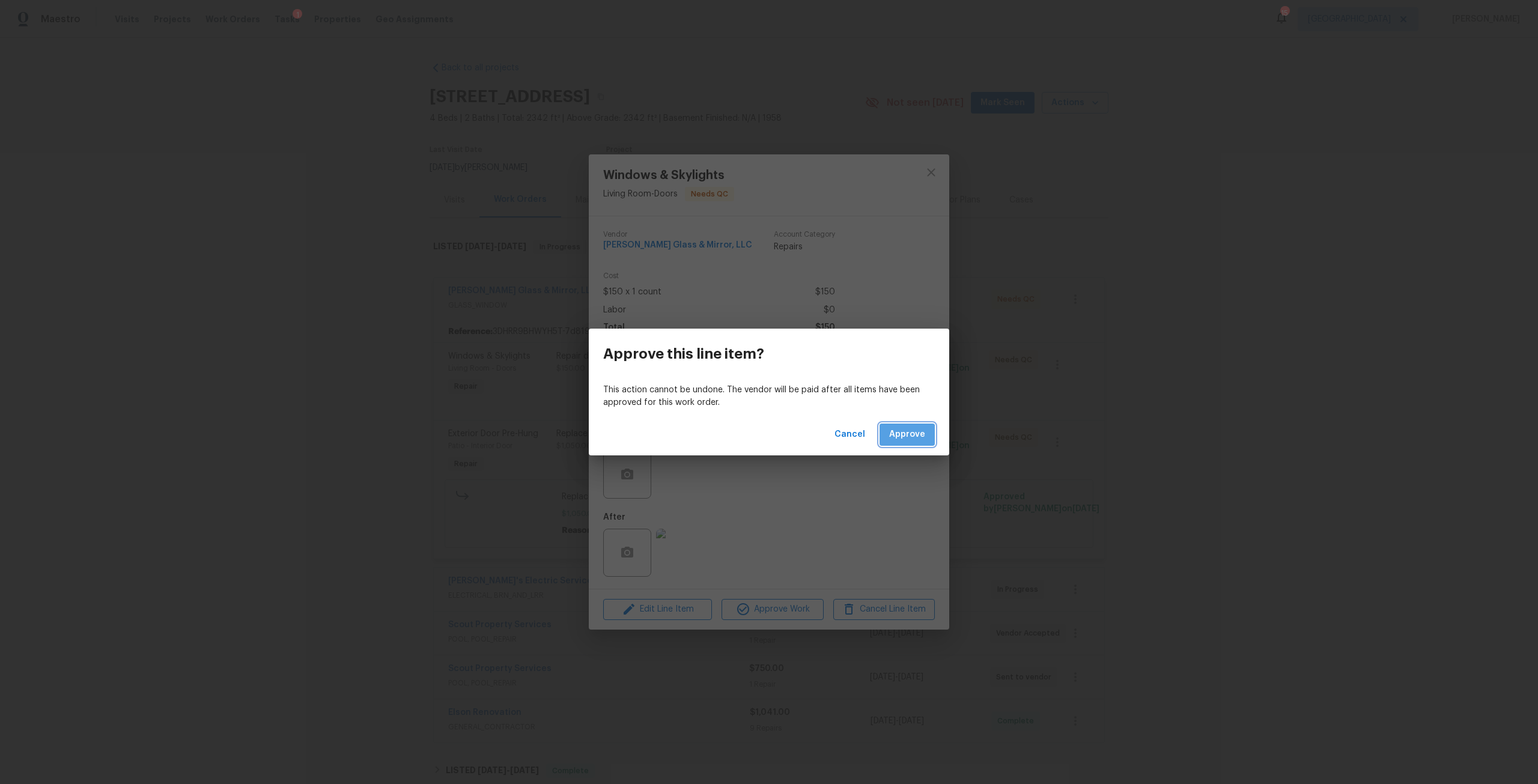
click at [894, 442] on button "Approve" at bounding box center [907, 434] width 55 height 22
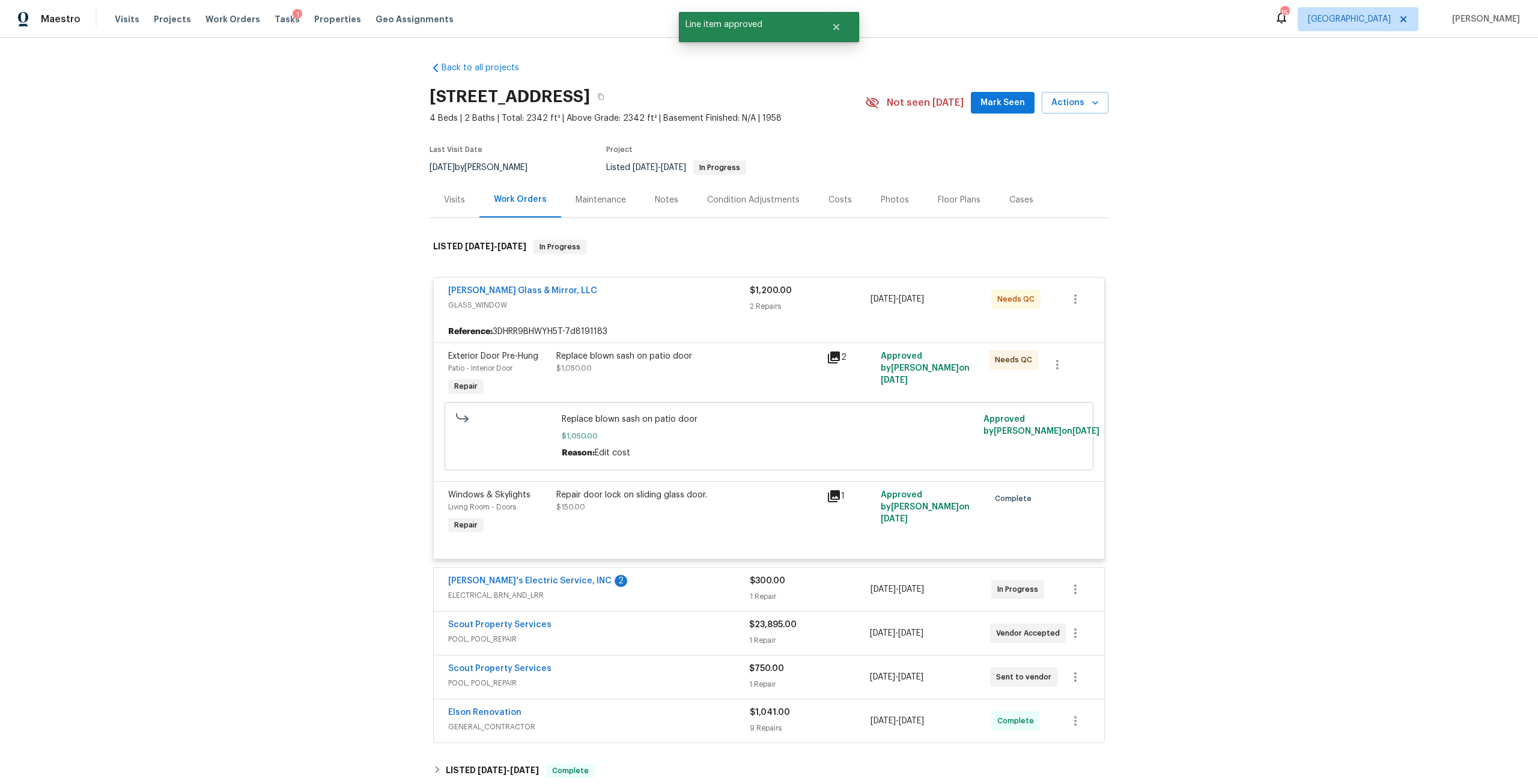
click at [628, 369] on div "Replace blown sash on patio door $1,050.00" at bounding box center [688, 362] width 263 height 24
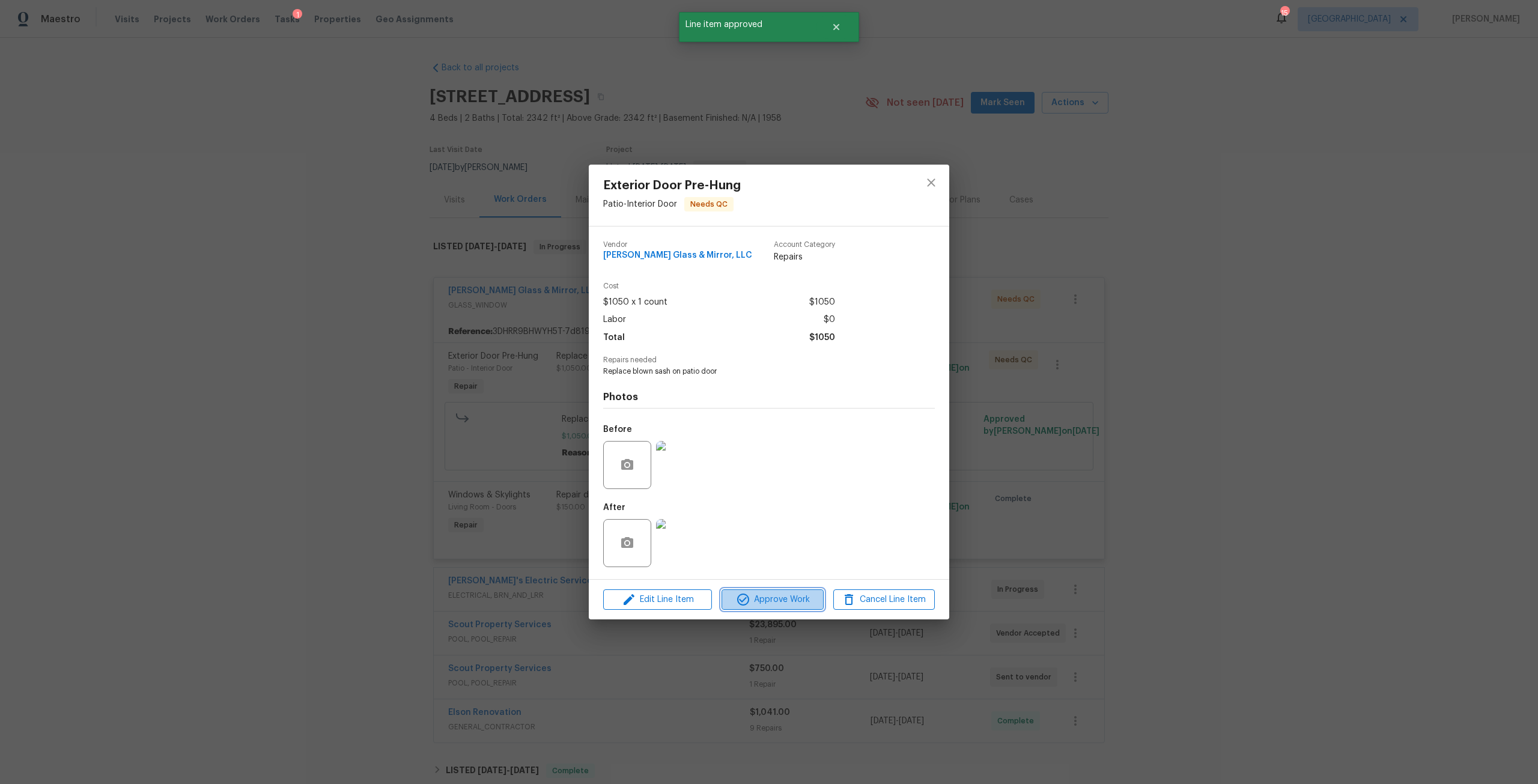
click at [778, 601] on span "Approve Work" at bounding box center [772, 600] width 94 height 15
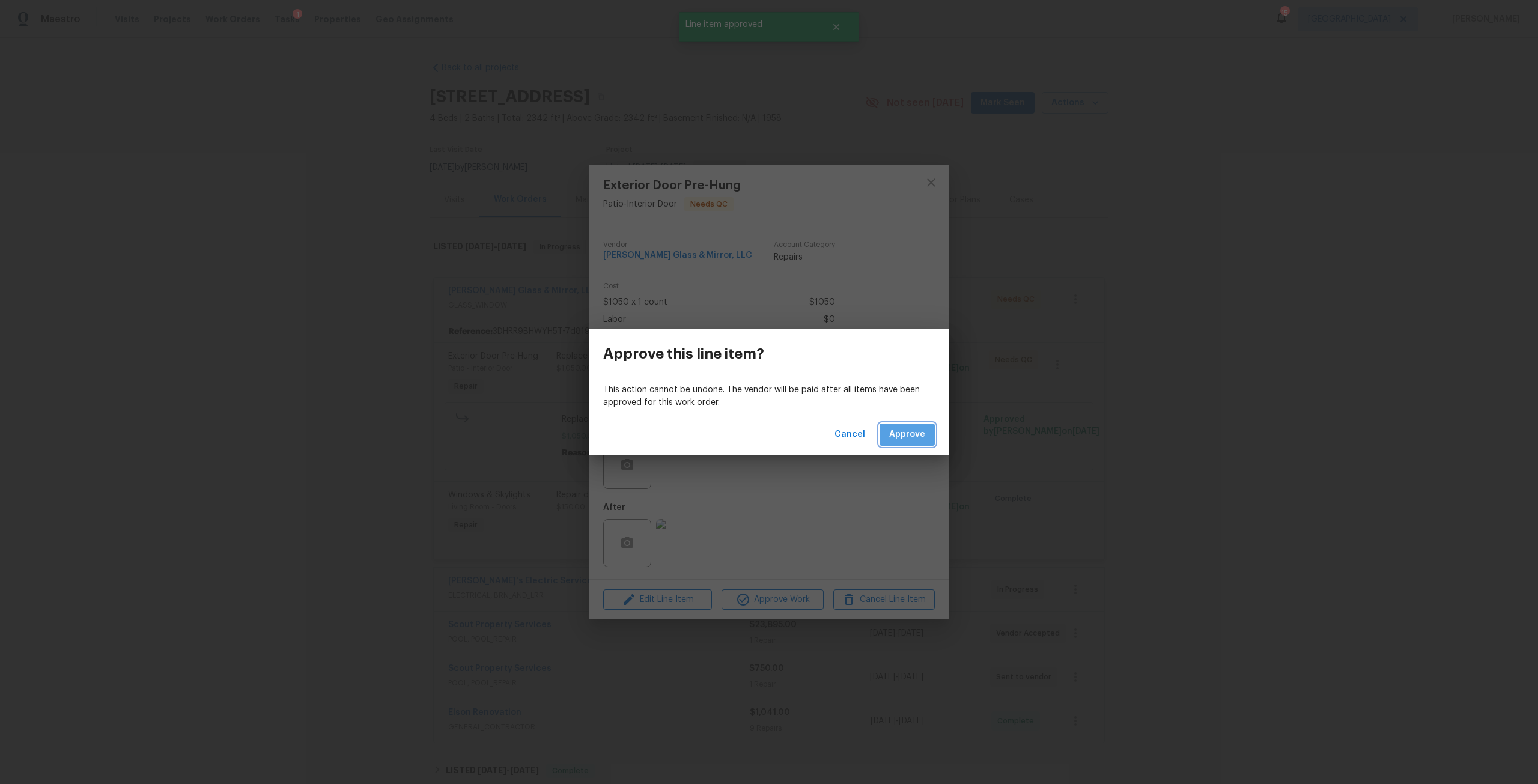
click at [917, 435] on span "Approve" at bounding box center [907, 434] width 36 height 15
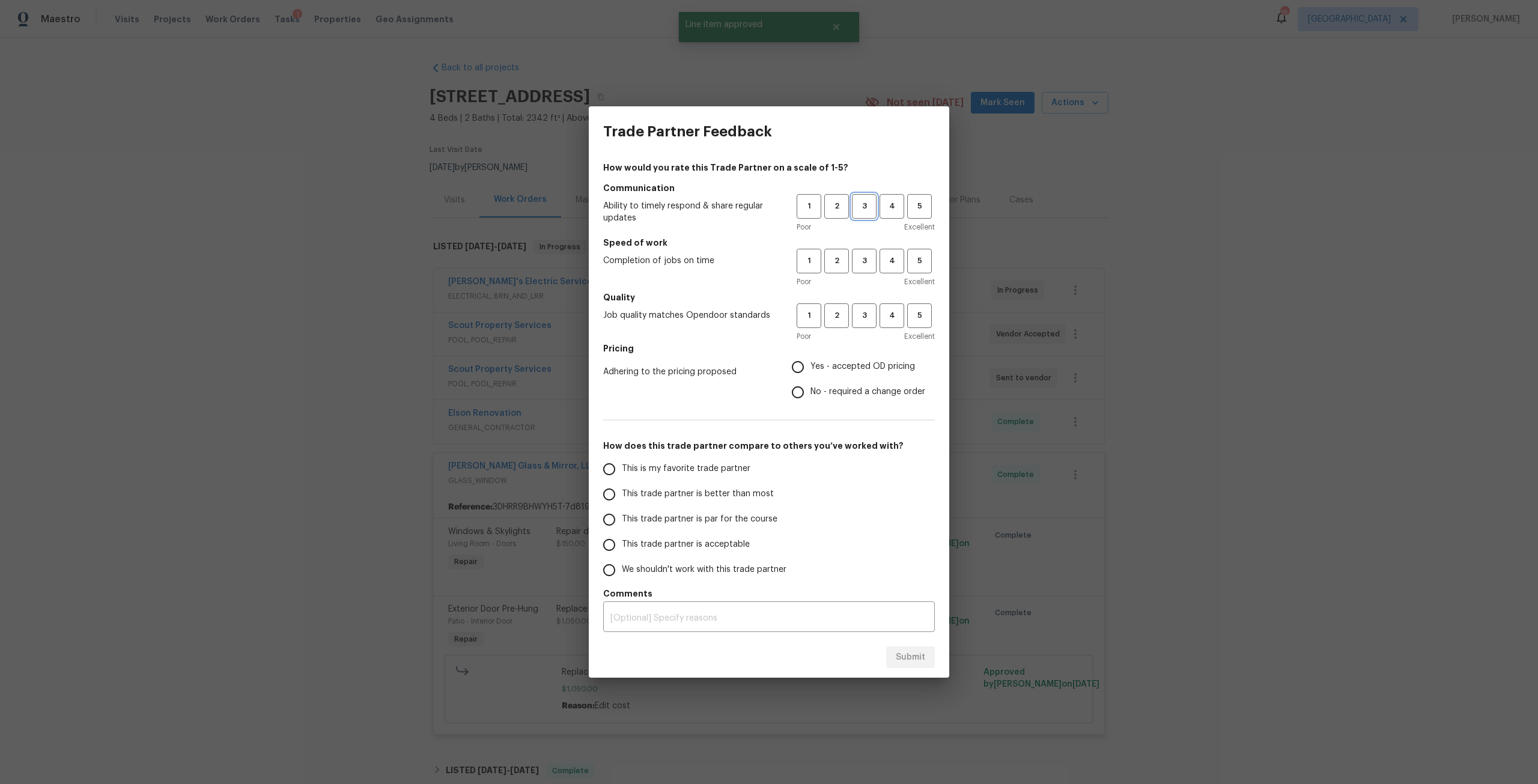
click at [861, 204] on span "3" at bounding box center [864, 206] width 22 height 13
click at [860, 260] on span "3" at bounding box center [864, 260] width 22 height 13
click at [862, 334] on div "Poor Excellent" at bounding box center [865, 336] width 138 height 12
click at [863, 323] on button "3" at bounding box center [864, 315] width 25 height 25
drag, startPoint x: 844, startPoint y: 363, endPoint x: 798, endPoint y: 418, distance: 71.7
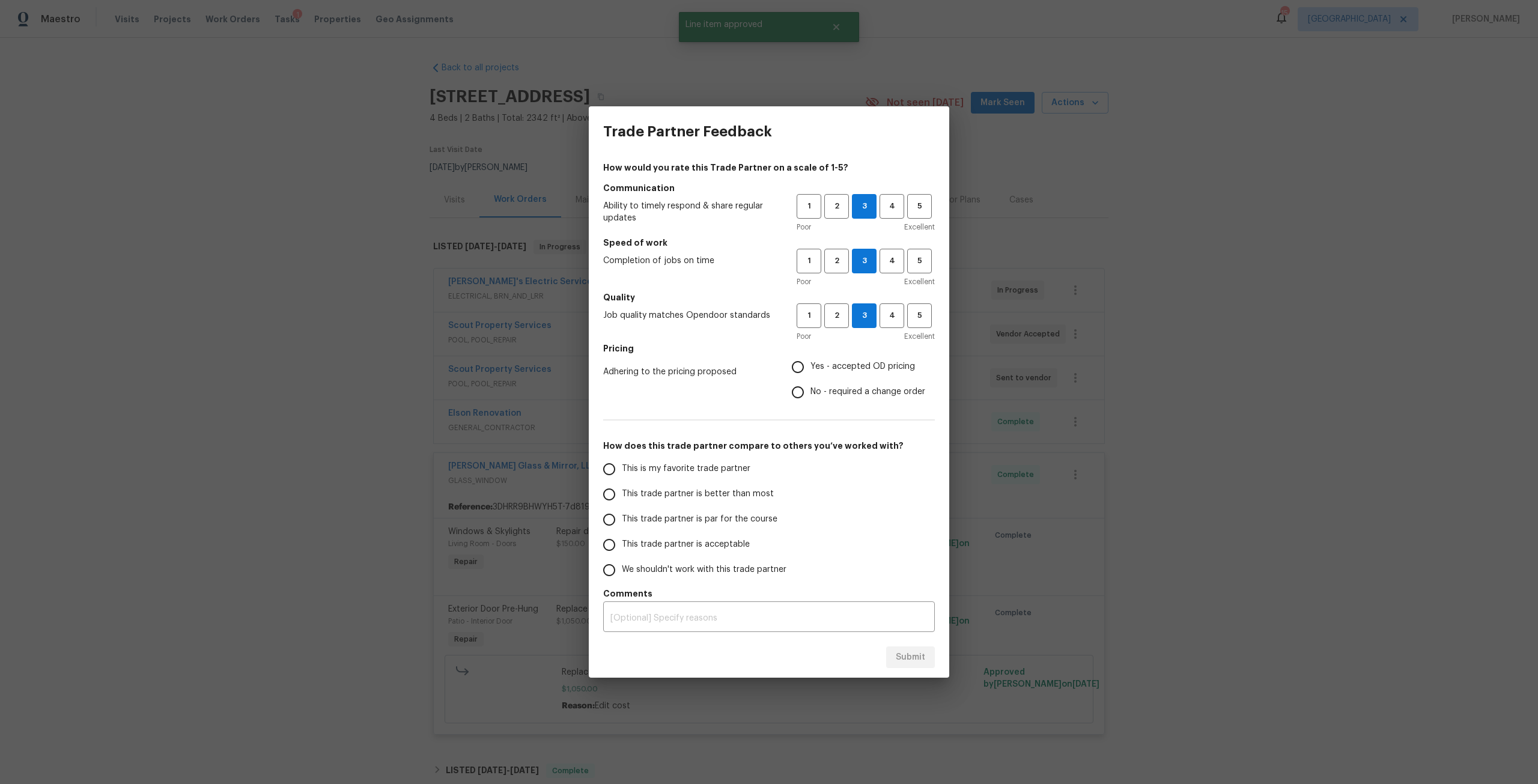
click at [847, 363] on span "Yes - accepted OD pricing" at bounding box center [862, 367] width 104 height 13
click at [811, 363] on input "Yes - accepted OD pricing" at bounding box center [798, 367] width 26 height 26
radio input "true"
click at [696, 507] on label "This trade partner is par for the course" at bounding box center [691, 519] width 189 height 26
click at [622, 507] on input "This trade partner is par for the course" at bounding box center [609, 519] width 26 height 26
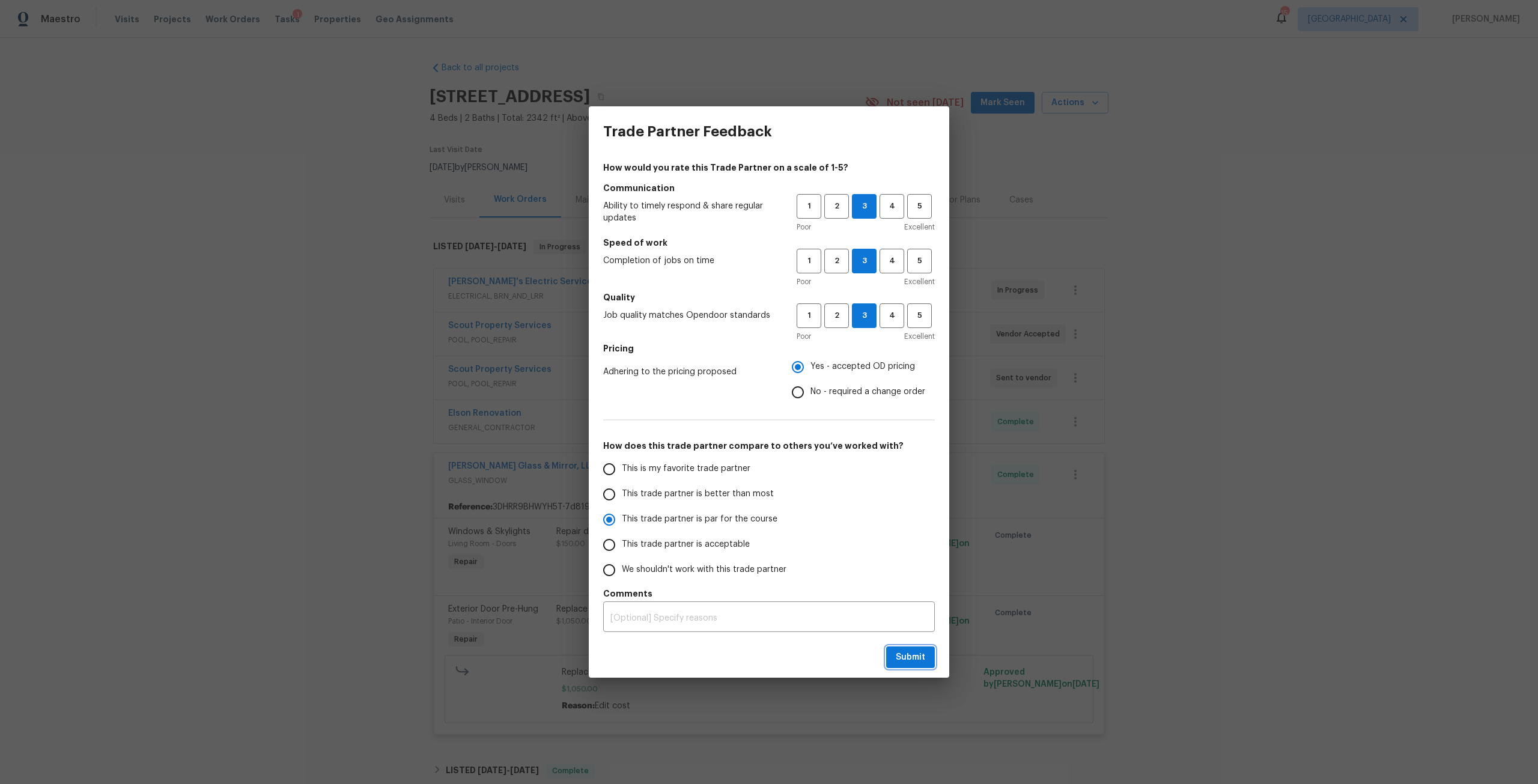
click at [910, 656] on span "Submit" at bounding box center [910, 657] width 29 height 15
radio input "true"
radio input "false"
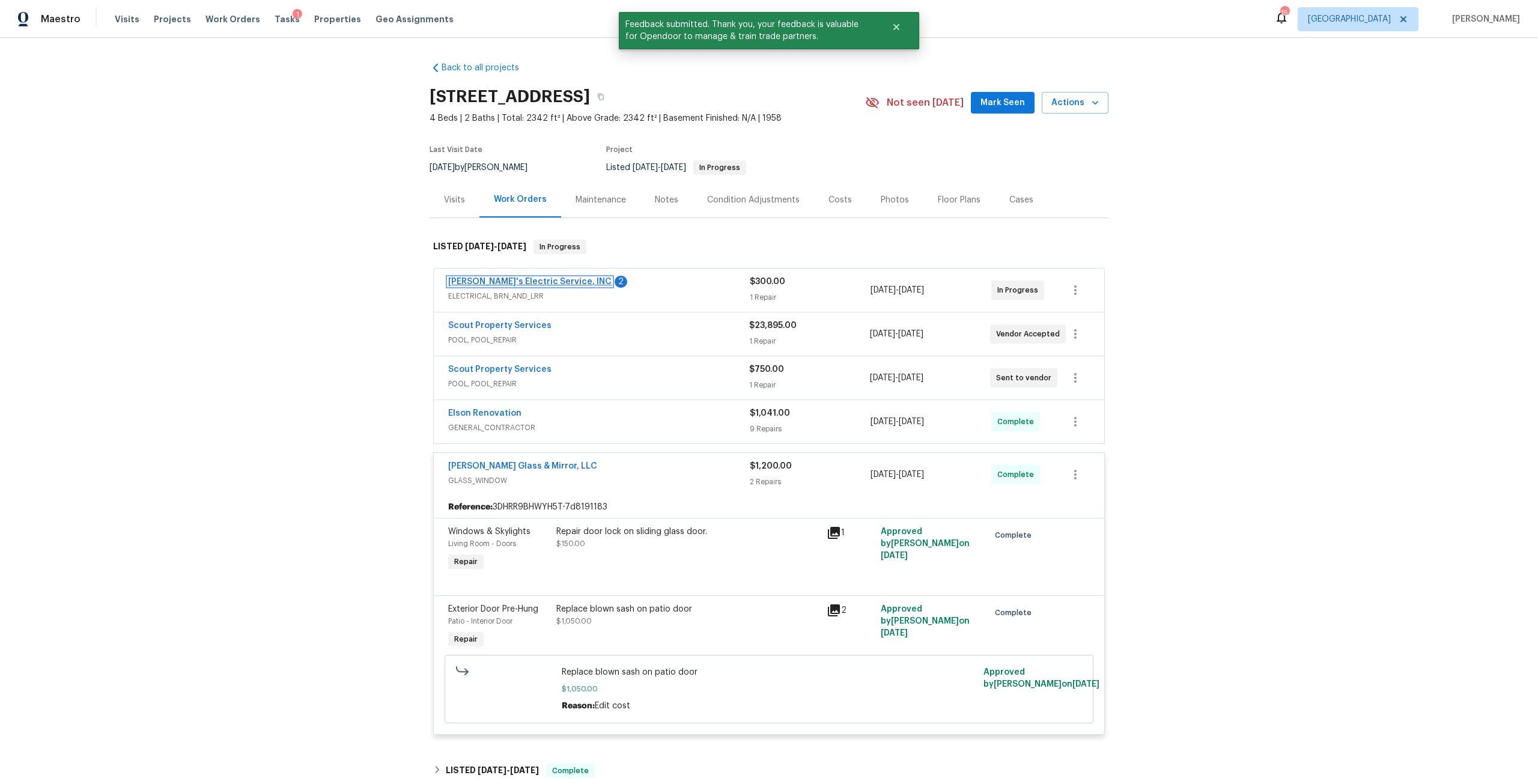
click at [515, 280] on link "[PERSON_NAME]'s Electric Service, INC" at bounding box center [529, 282] width 163 height 9
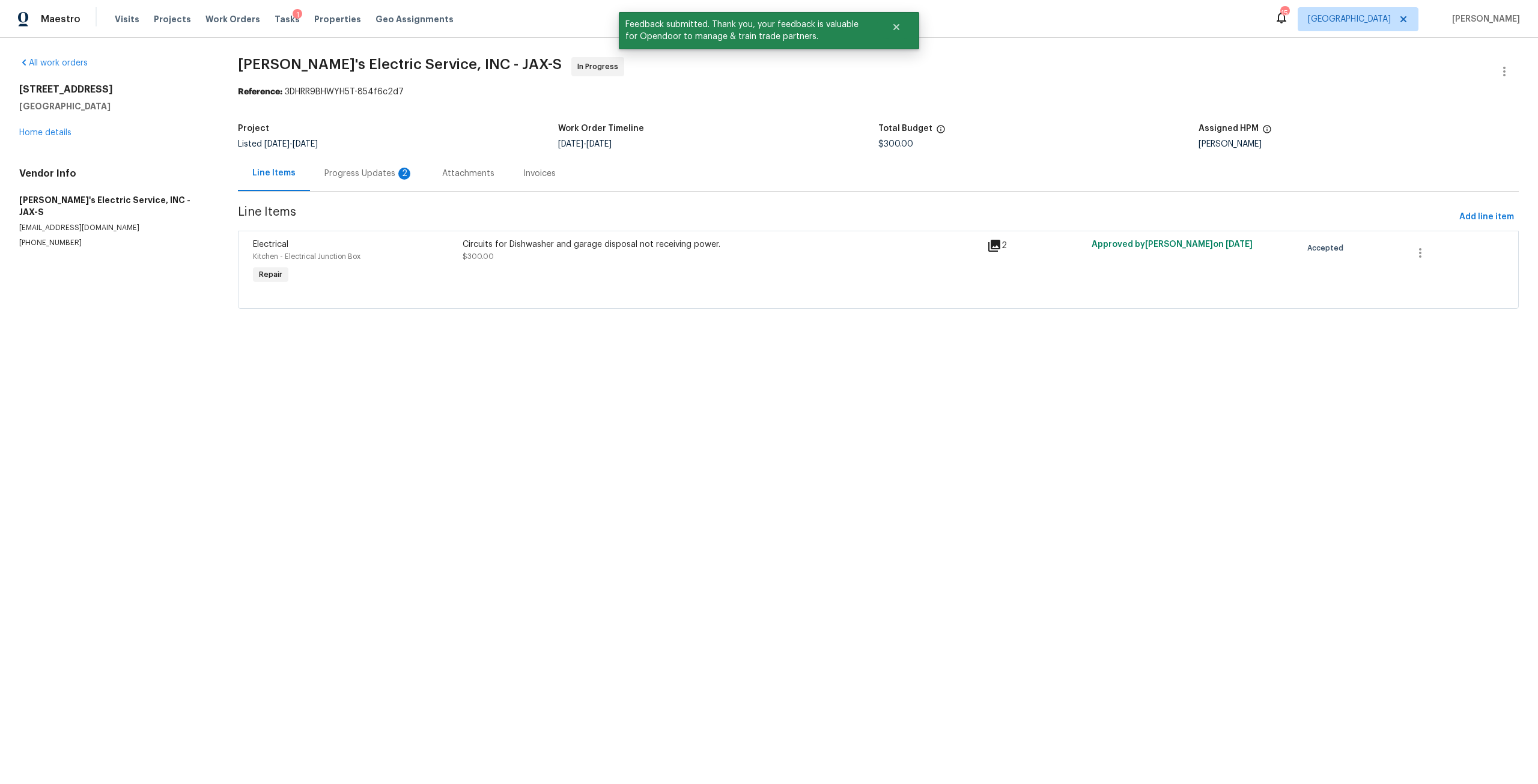
click at [596, 241] on div "Circuits for Dishwasher and garage disposal not receiving power." at bounding box center [721, 244] width 517 height 12
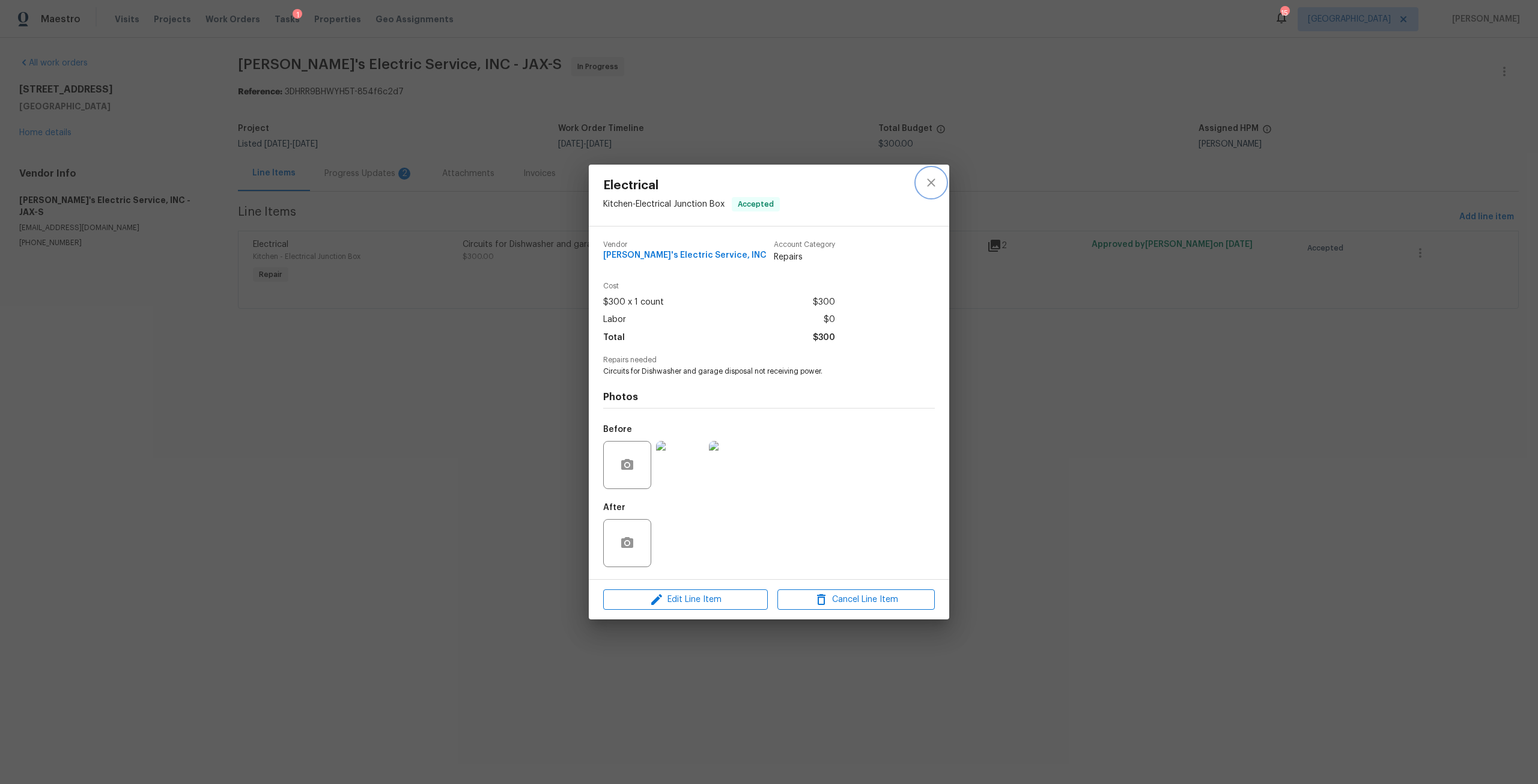
click at [928, 188] on icon "close" at bounding box center [931, 182] width 14 height 14
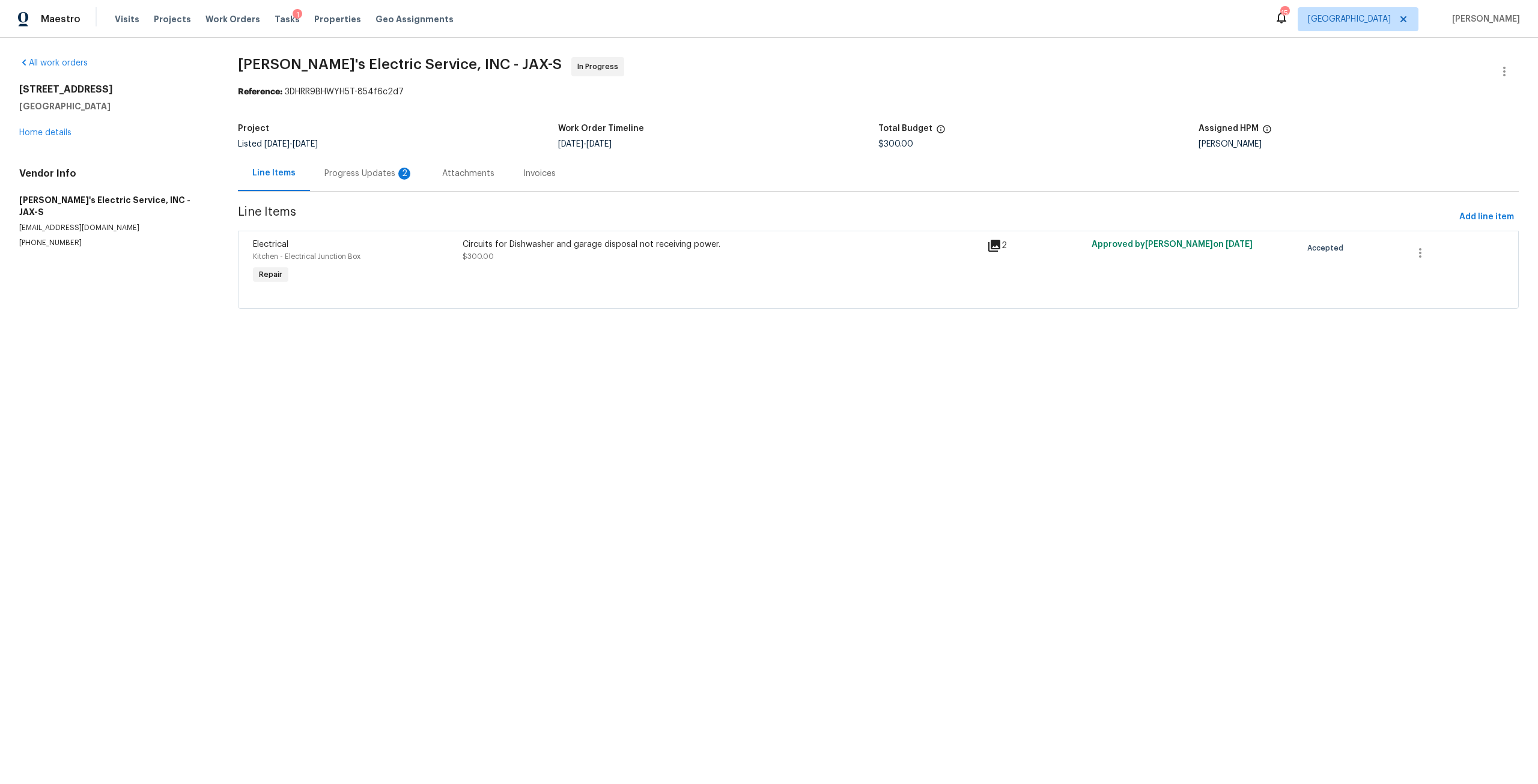
click at [390, 180] on div "Progress Updates 2" at bounding box center [369, 173] width 118 height 35
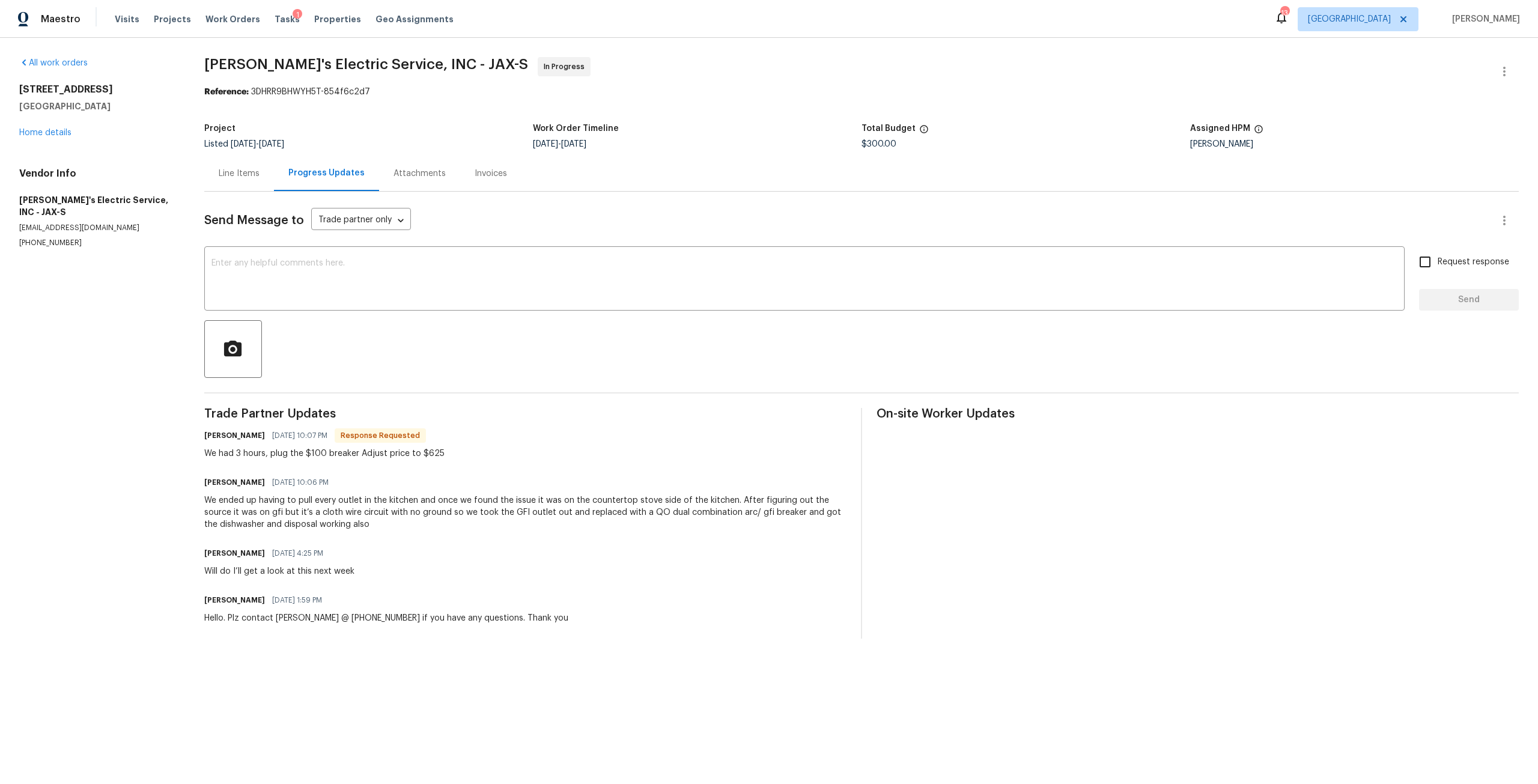
click at [241, 178] on div "Line Items" at bounding box center [239, 173] width 41 height 12
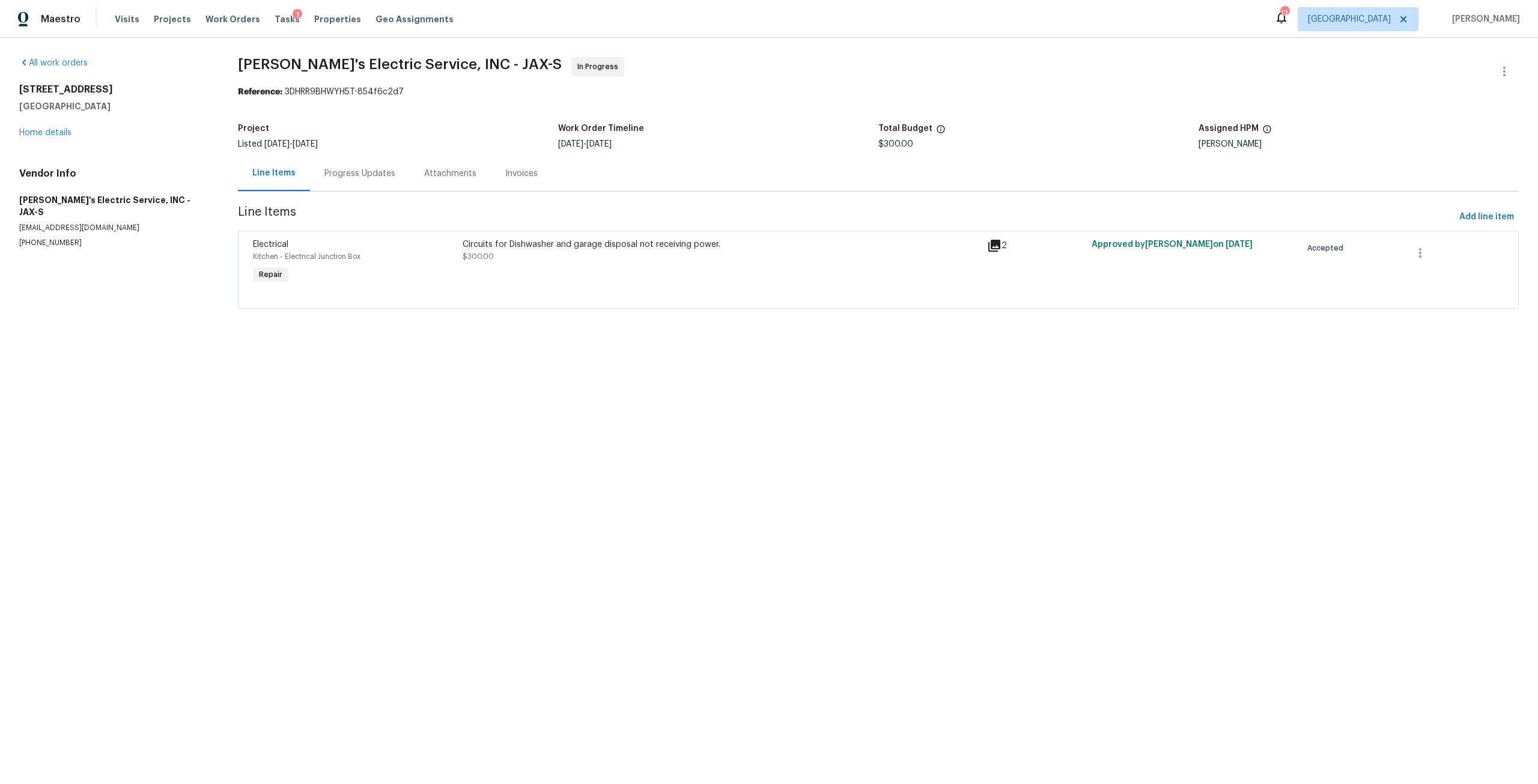
click at [340, 162] on div "Progress Updates" at bounding box center [360, 173] width 99 height 35
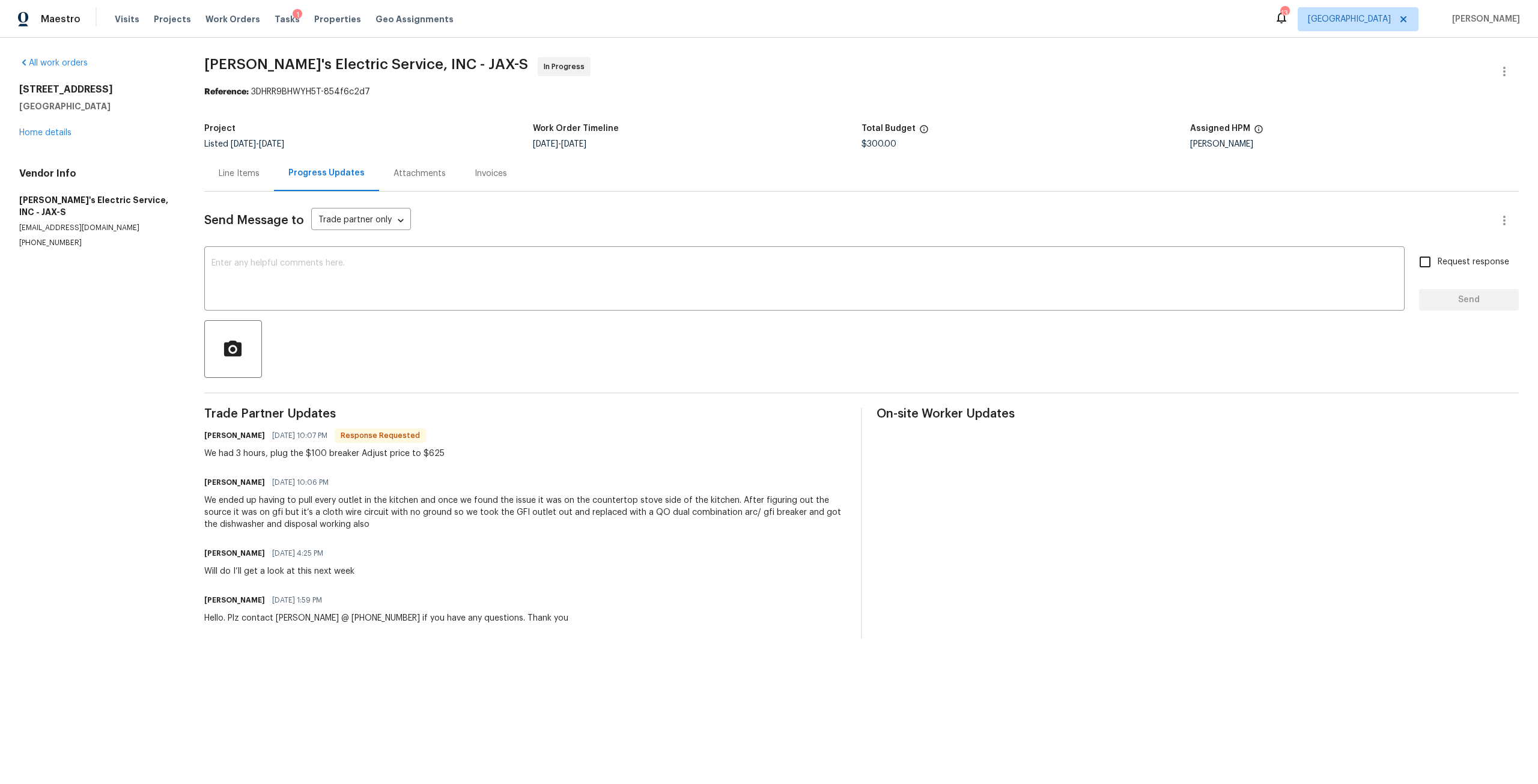
click at [216, 170] on div "Line Items" at bounding box center [239, 173] width 70 height 35
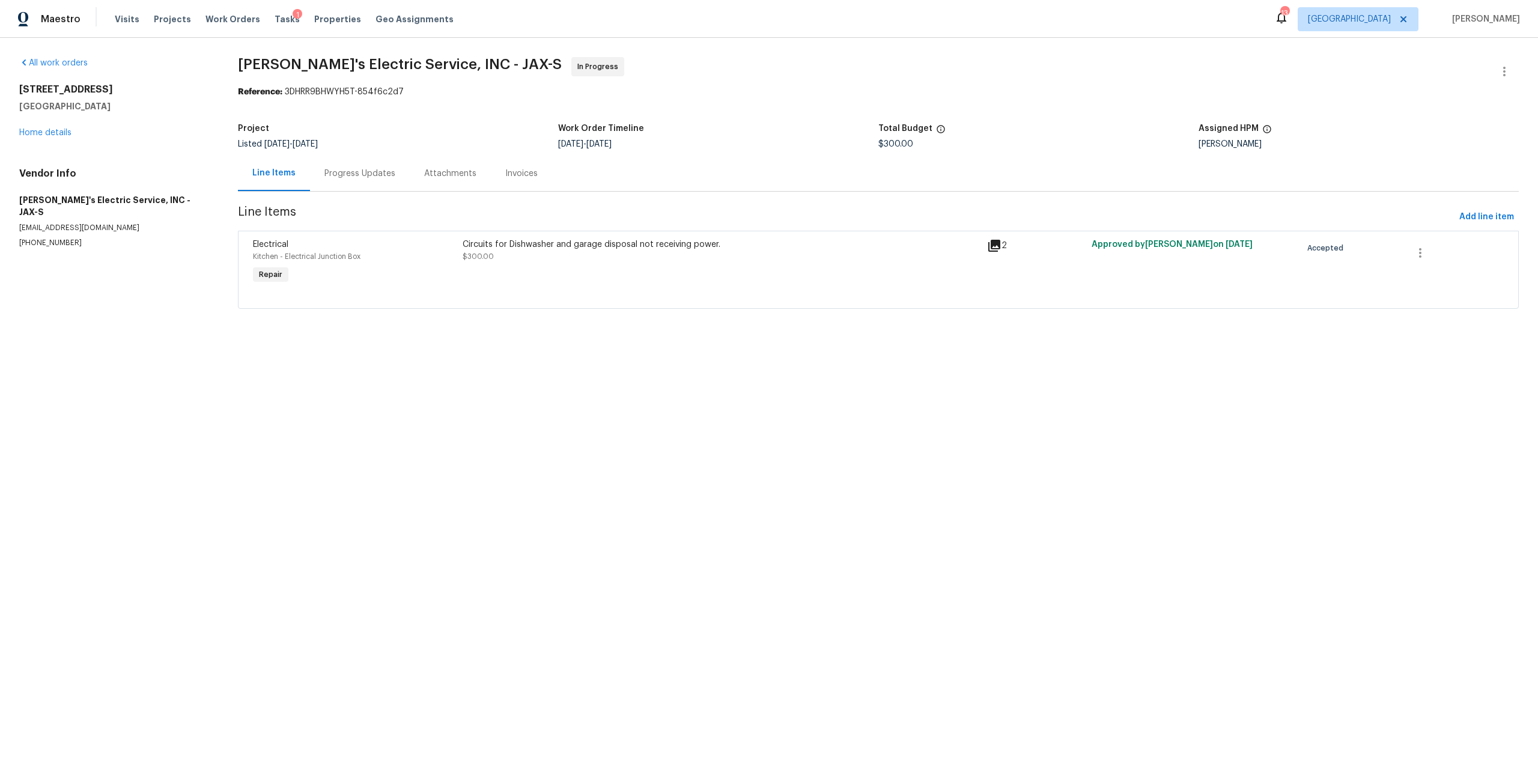
click at [659, 283] on div "Circuits for Dishwasher and garage disposal not receiving power. $300.00" at bounding box center [721, 263] width 524 height 55
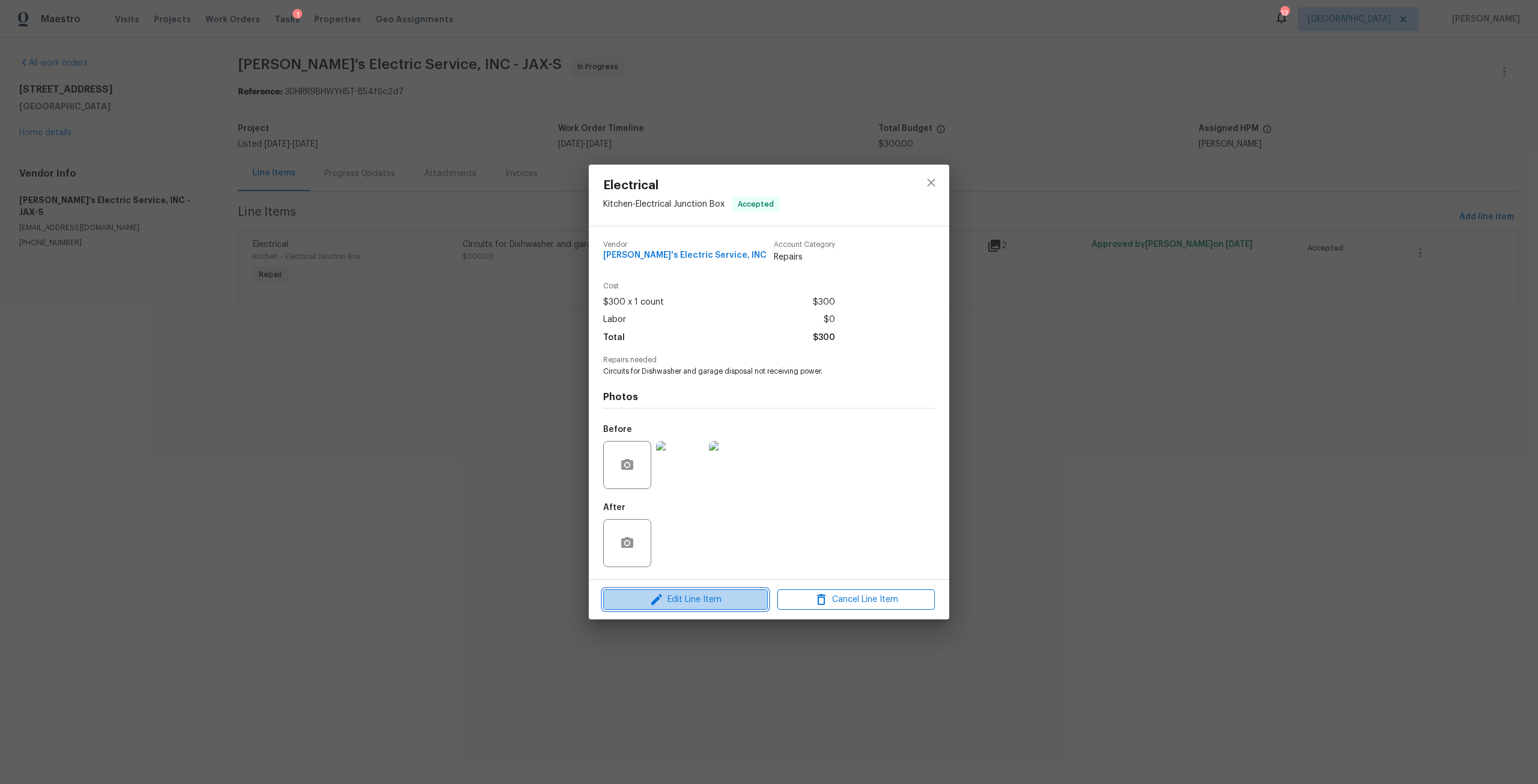
click at [736, 599] on span "Edit Line Item" at bounding box center [686, 600] width 158 height 15
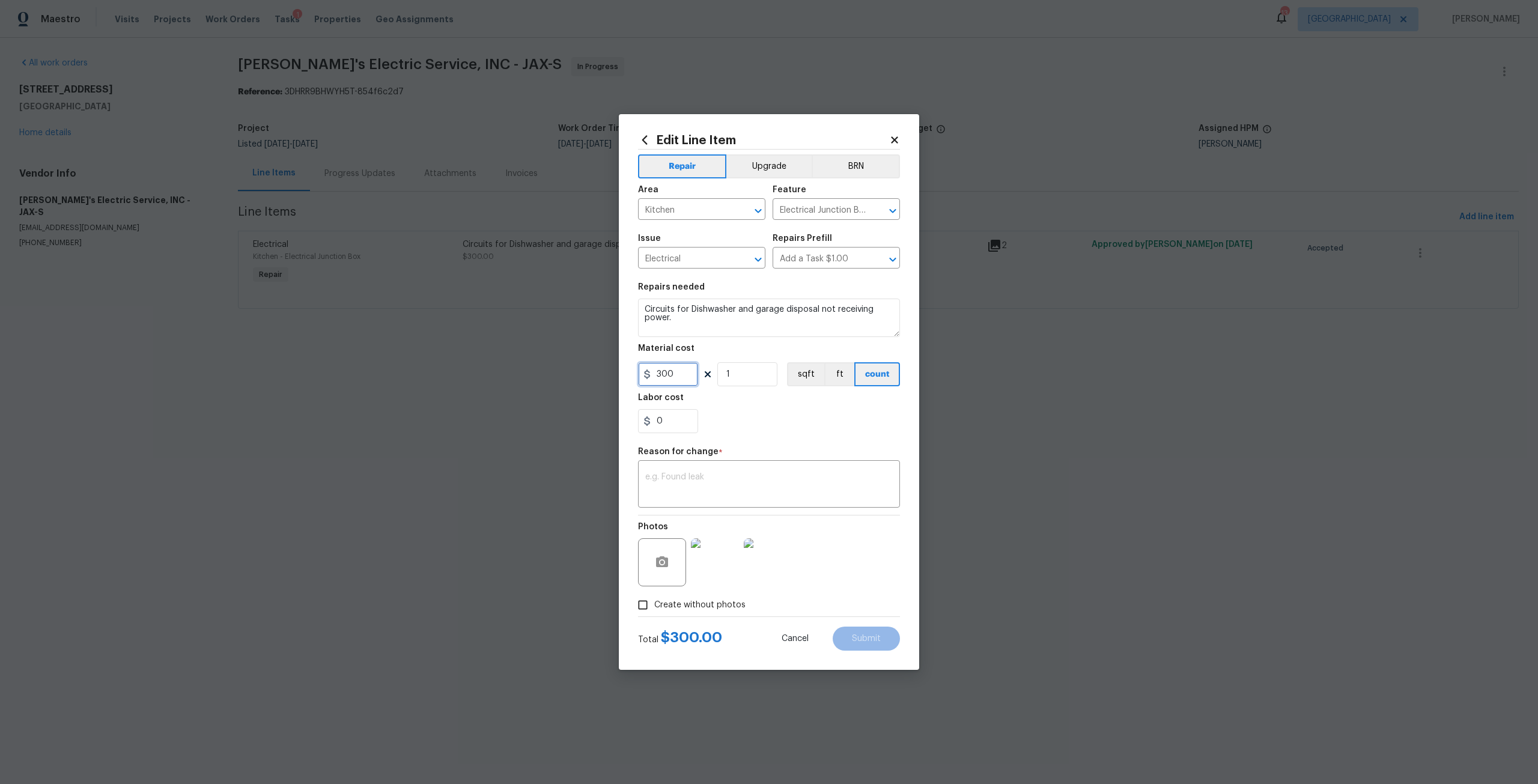
drag, startPoint x: 682, startPoint y: 367, endPoint x: 647, endPoint y: 370, distance: 35.1
click at [647, 370] on div "300" at bounding box center [668, 374] width 60 height 24
type input "625"
click at [827, 485] on textarea at bounding box center [769, 485] width 248 height 26
type textarea "Adjust"
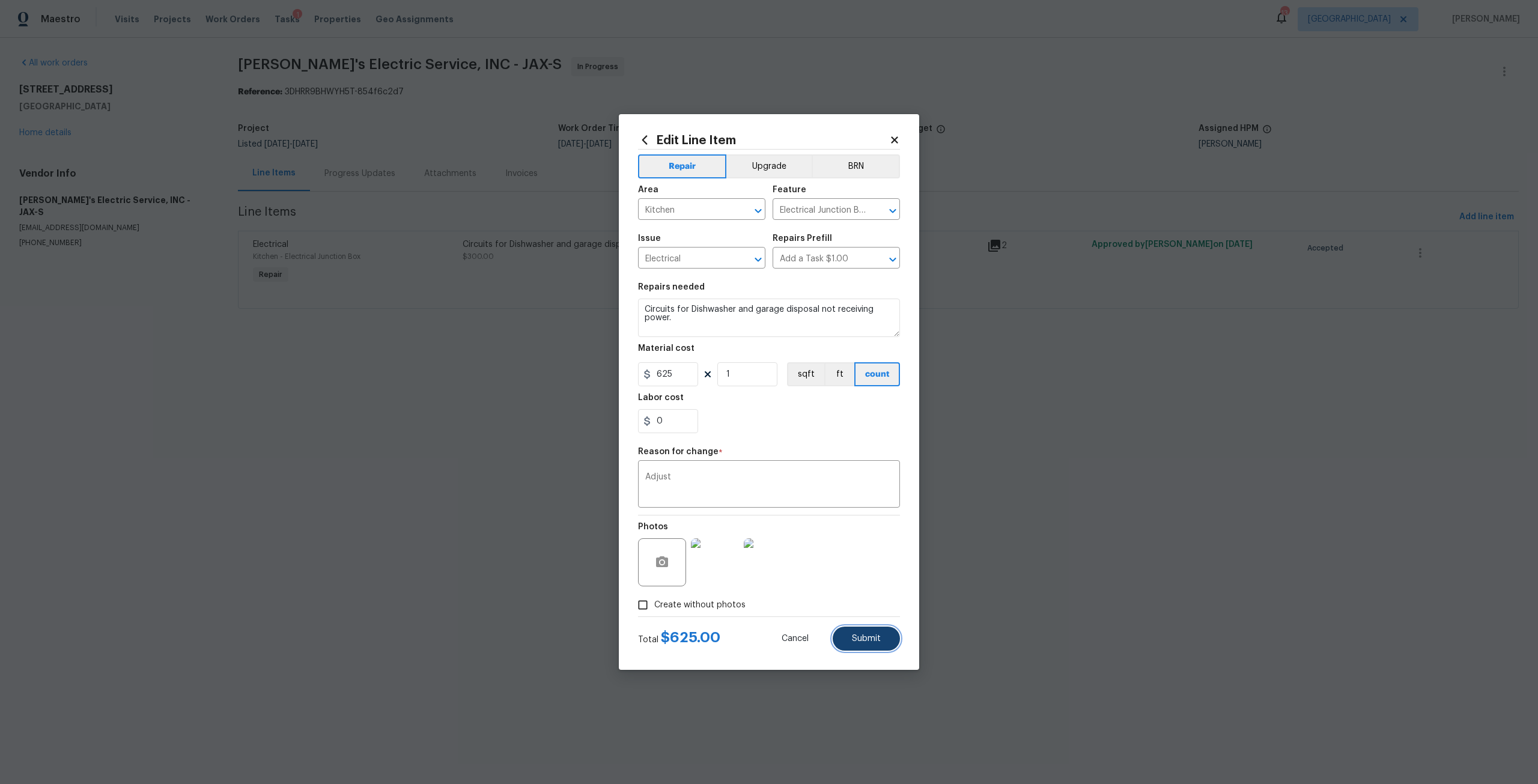
click at [891, 637] on button "Submit" at bounding box center [866, 639] width 67 height 24
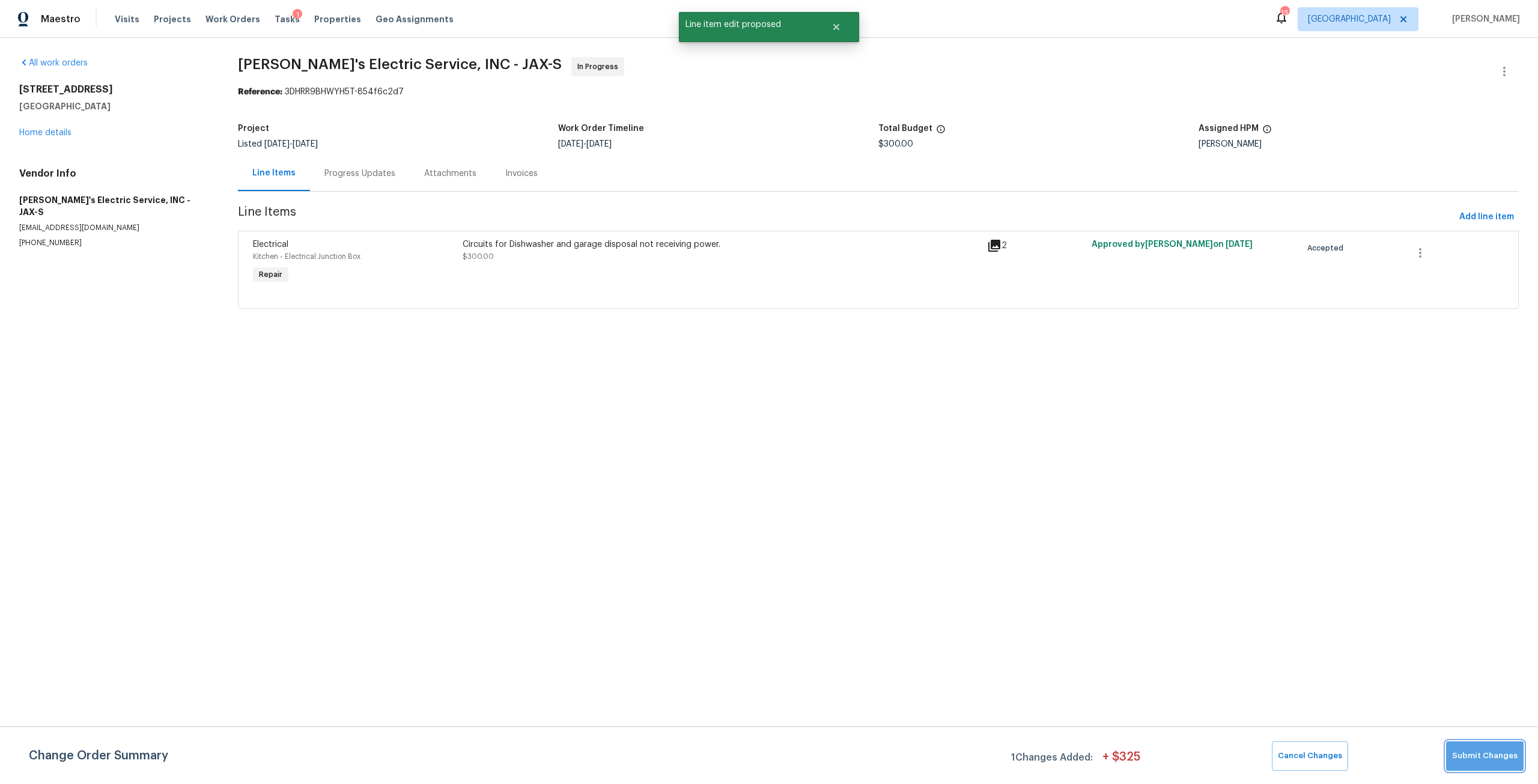
click at [1492, 756] on span "Submit Changes" at bounding box center [1485, 755] width 65 height 13
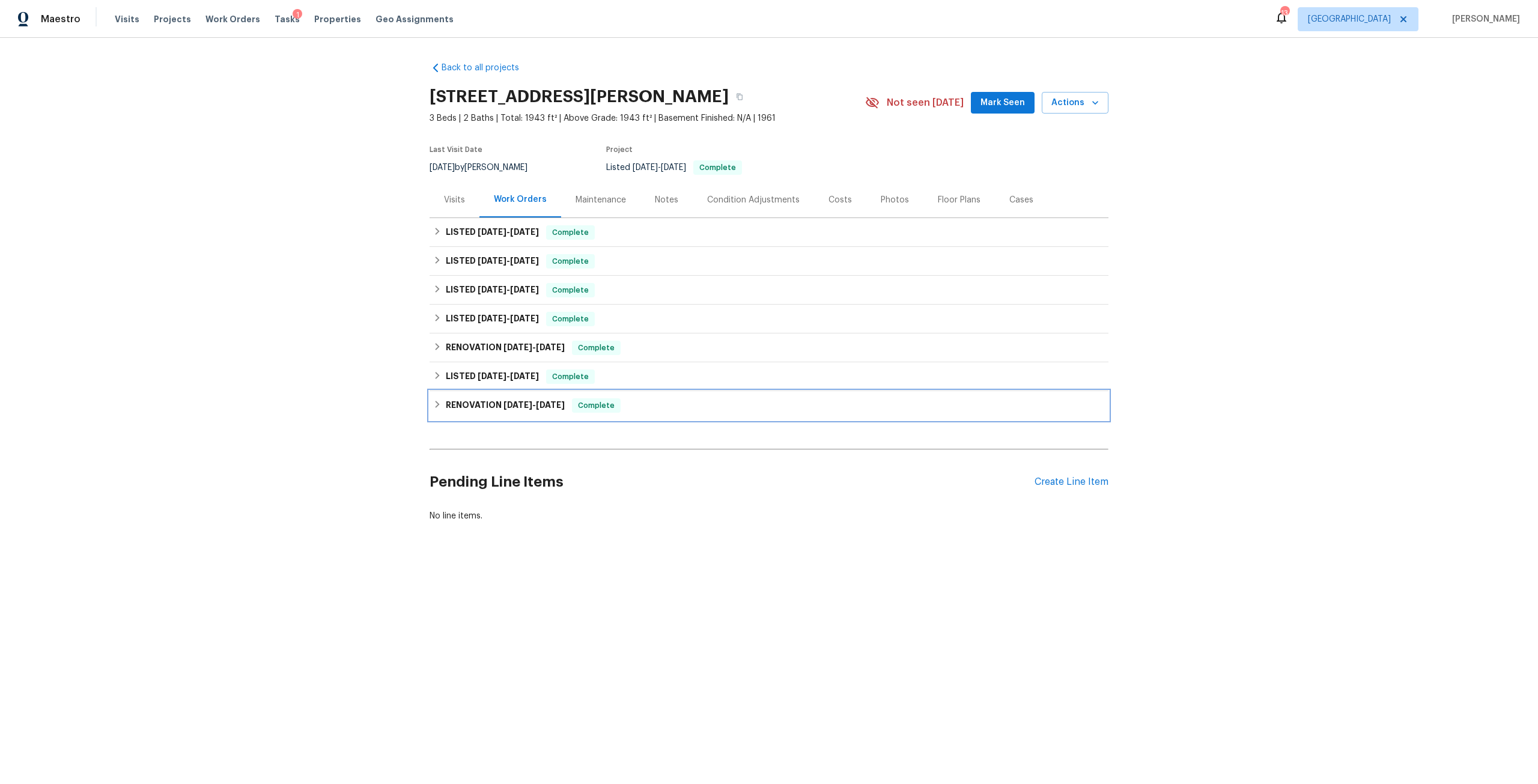
click at [514, 408] on span "[DATE]" at bounding box center [517, 405] width 29 height 9
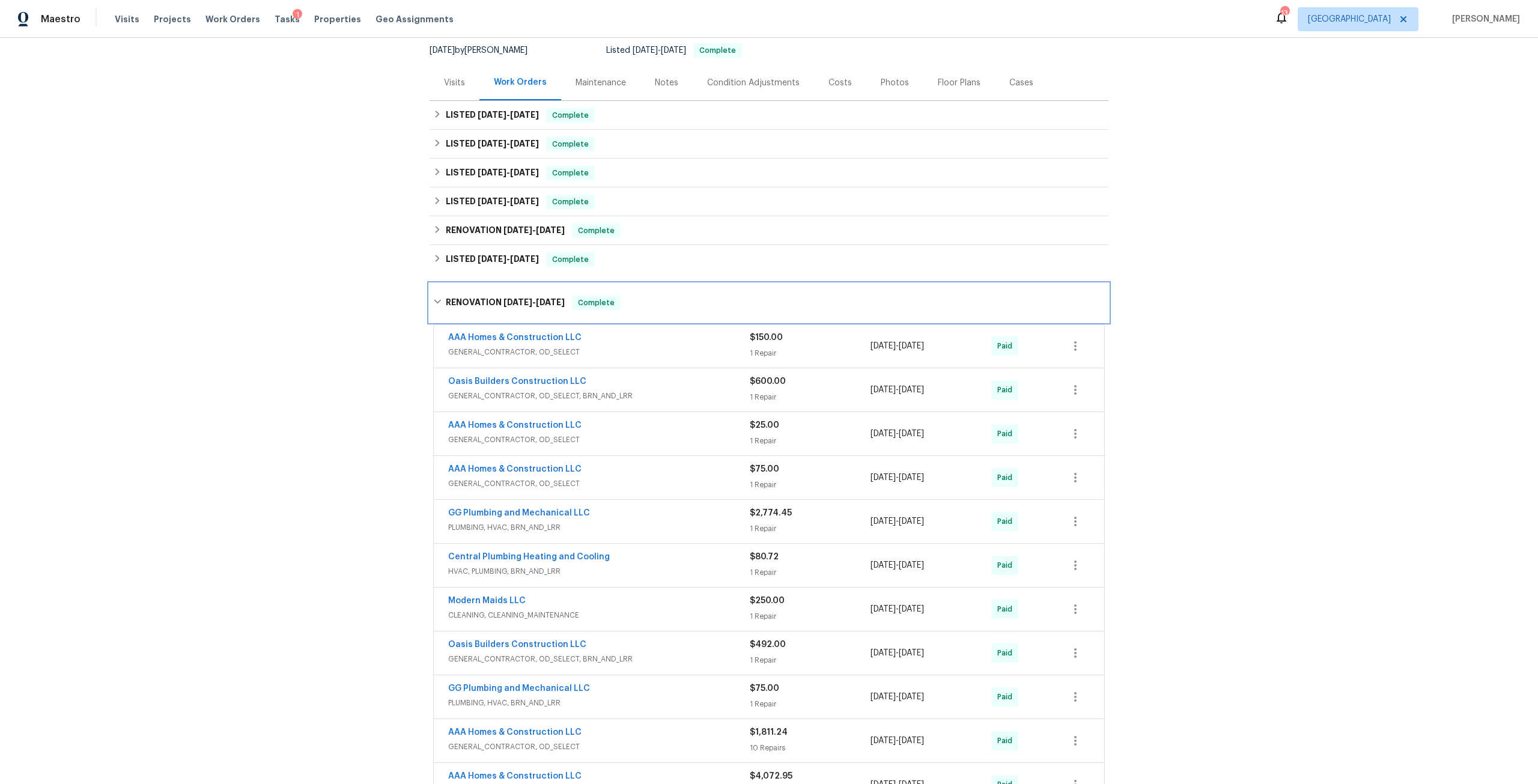
scroll to position [120, 0]
click at [510, 260] on h6 "LISTED [DATE] - [DATE]" at bounding box center [492, 256] width 93 height 14
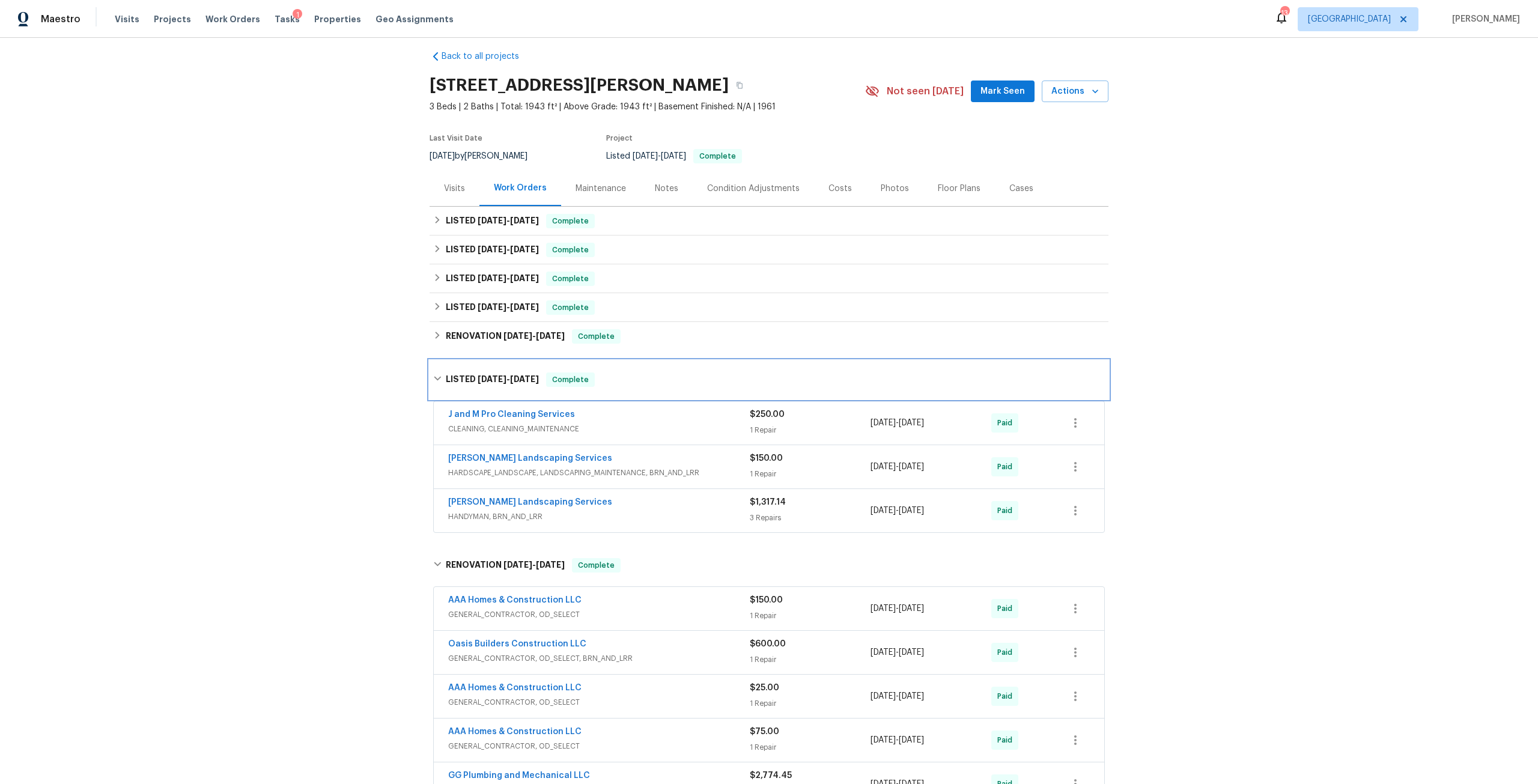
scroll to position [0, 0]
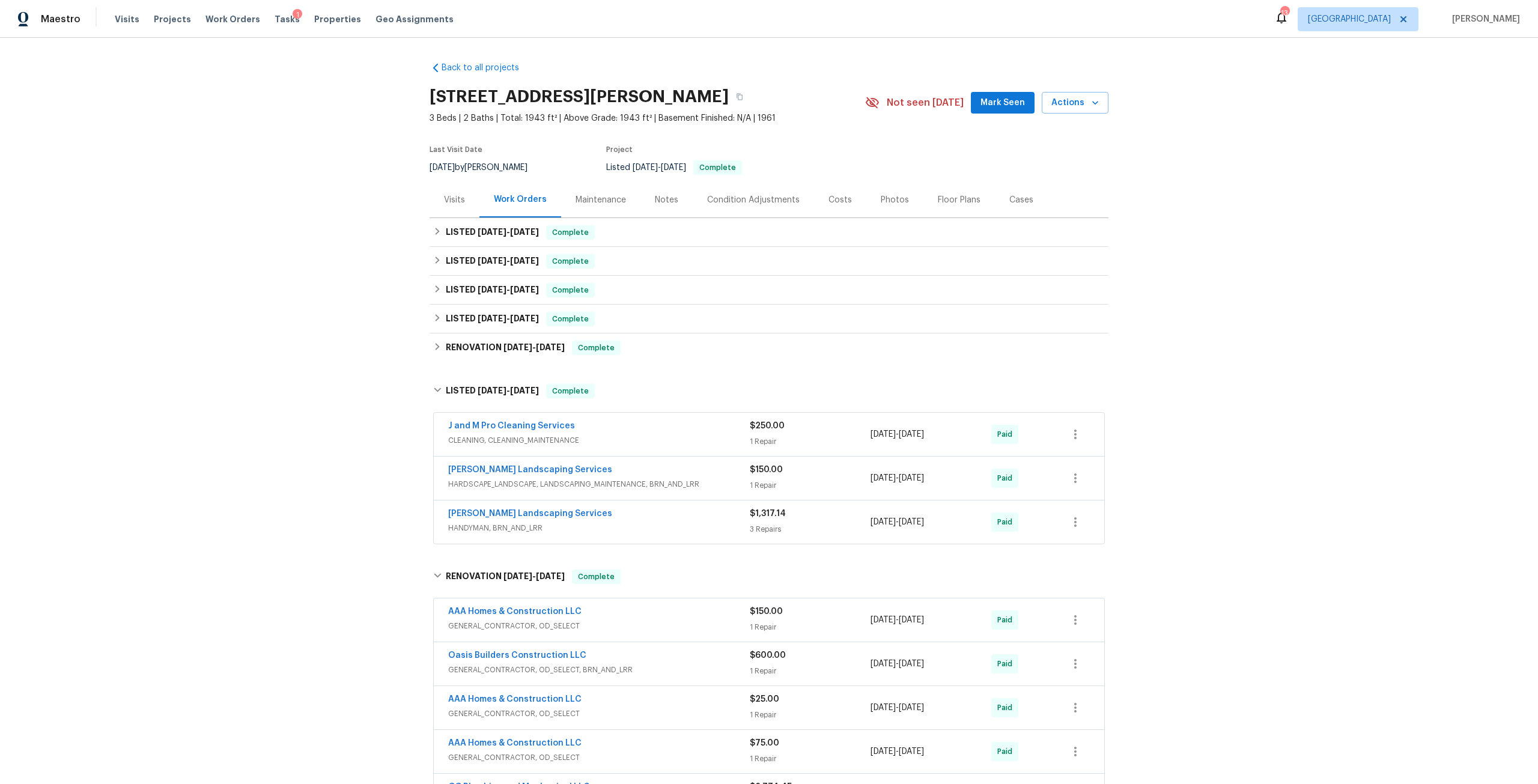
click at [432, 201] on div "Visits" at bounding box center [454, 199] width 50 height 35
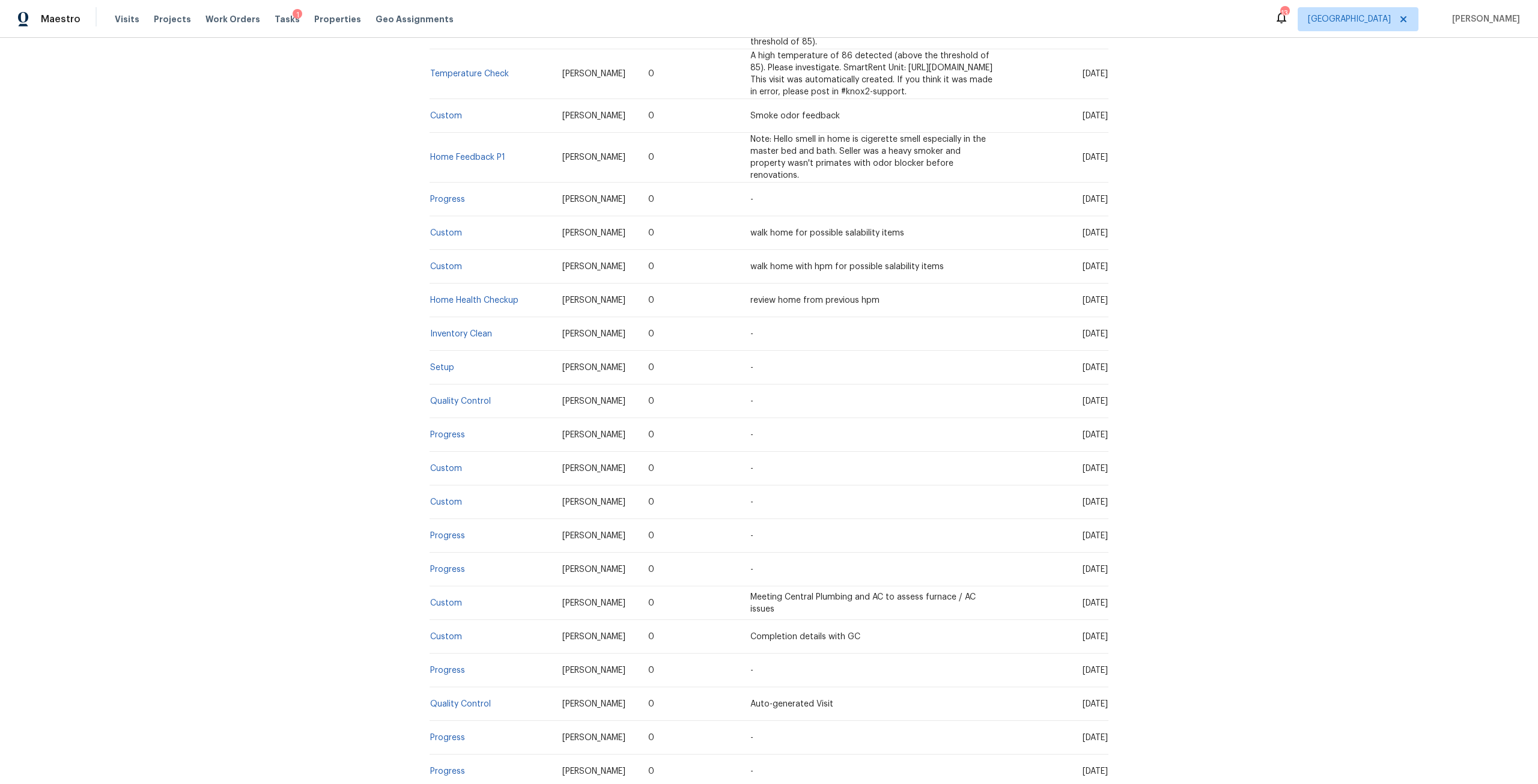
scroll to position [2674, 0]
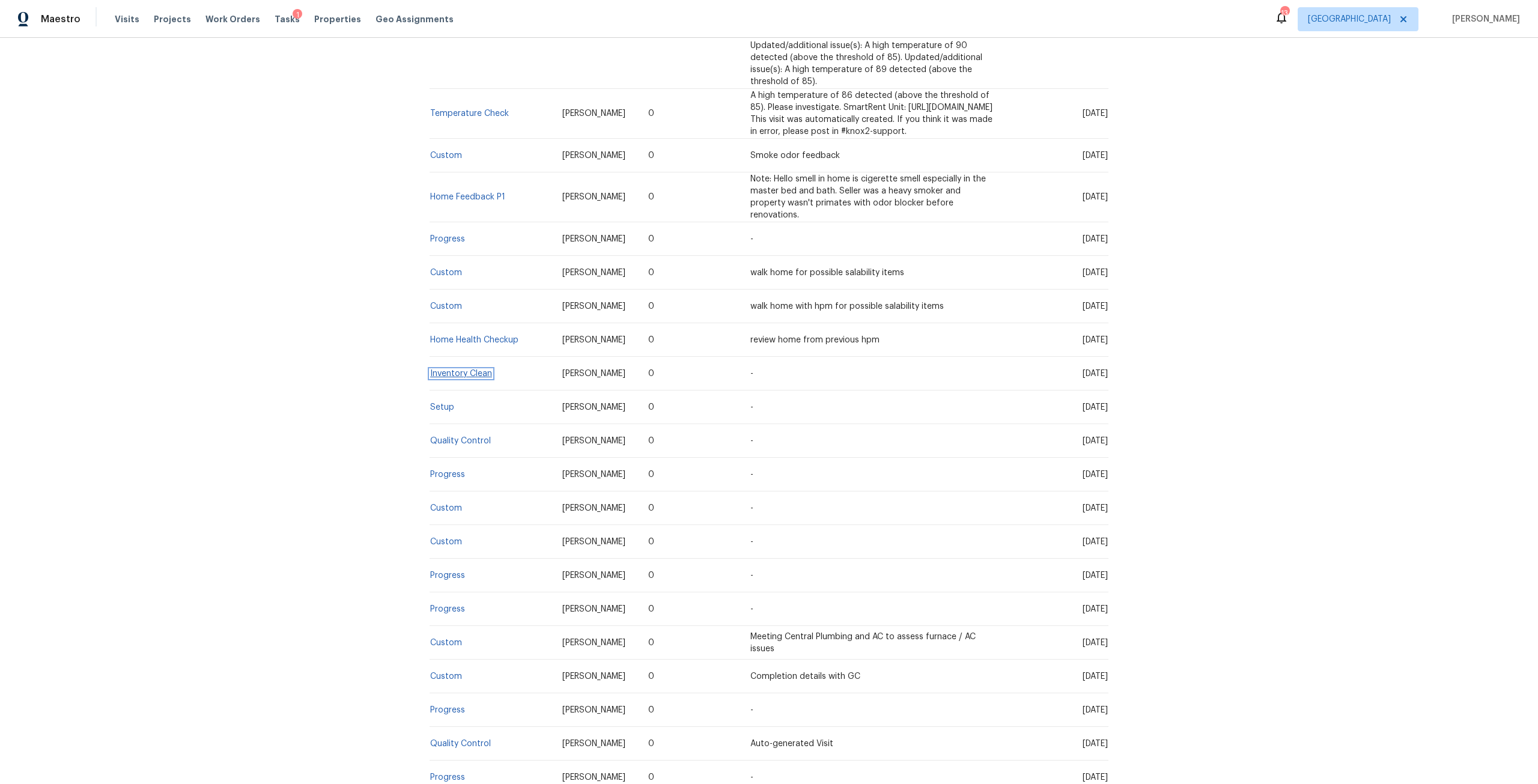
click at [478, 370] on link "Inventory Clean" at bounding box center [461, 374] width 62 height 9
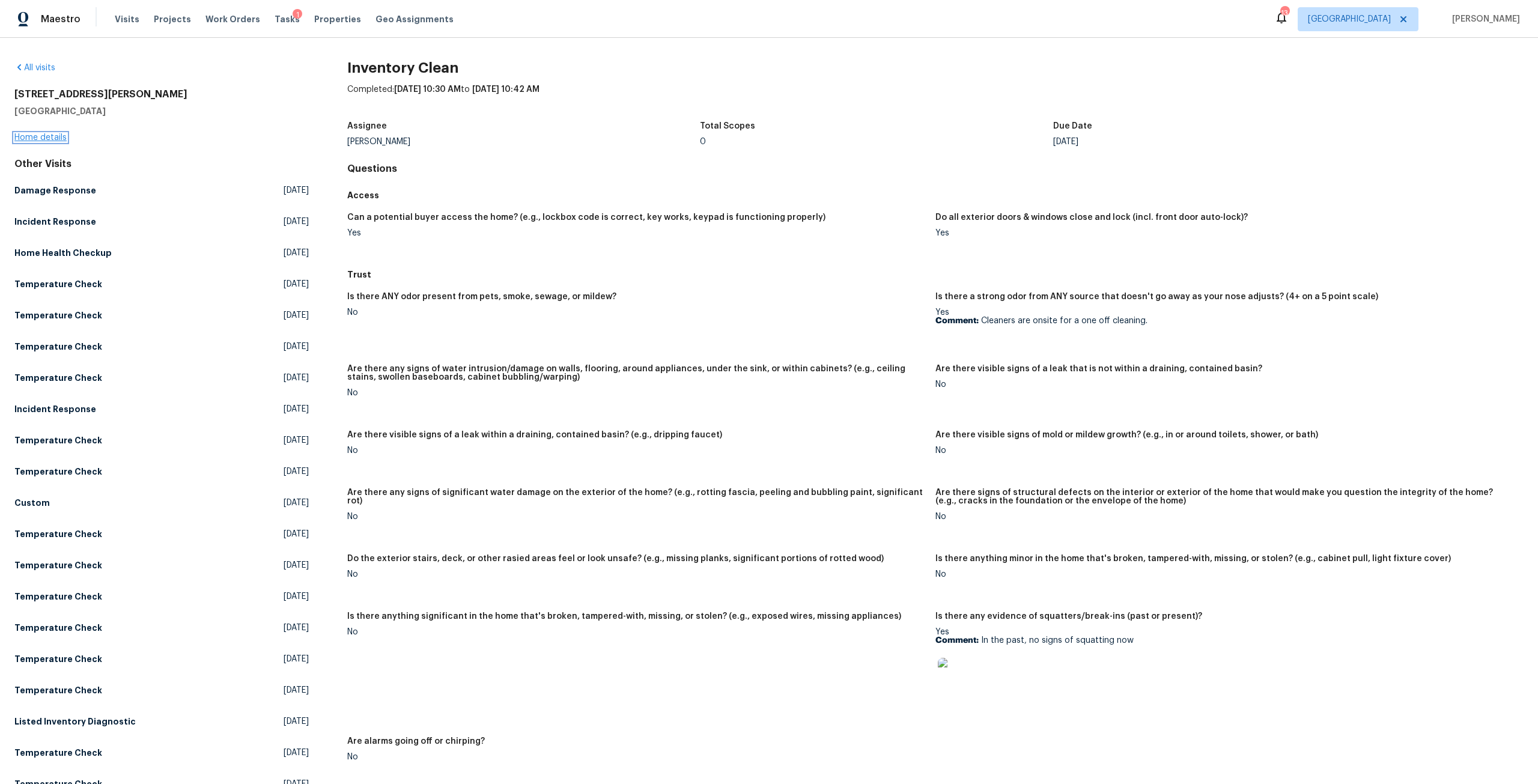
click at [21, 136] on link "Home details" at bounding box center [40, 138] width 53 height 9
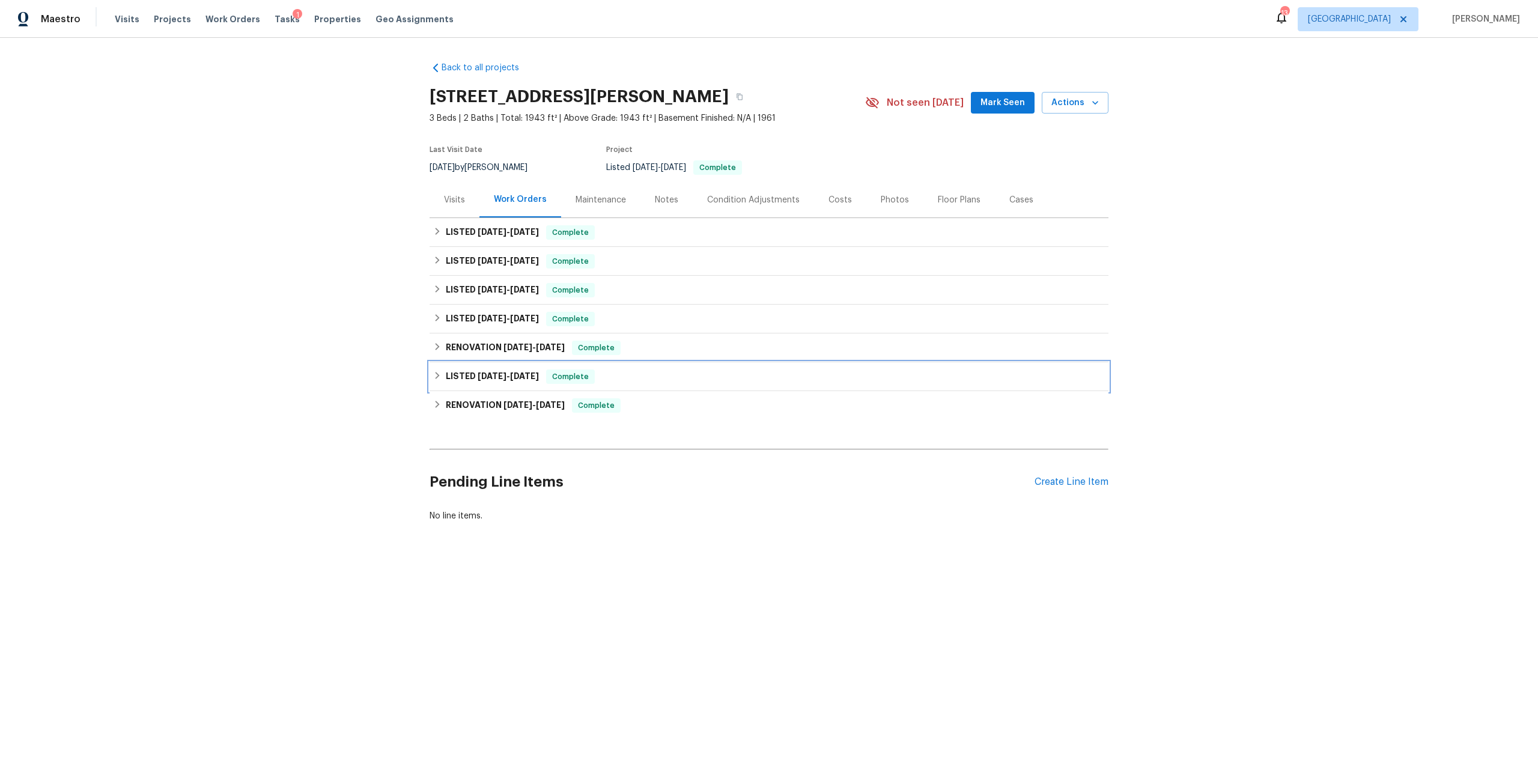
click at [493, 375] on span "[DATE]" at bounding box center [492, 376] width 29 height 9
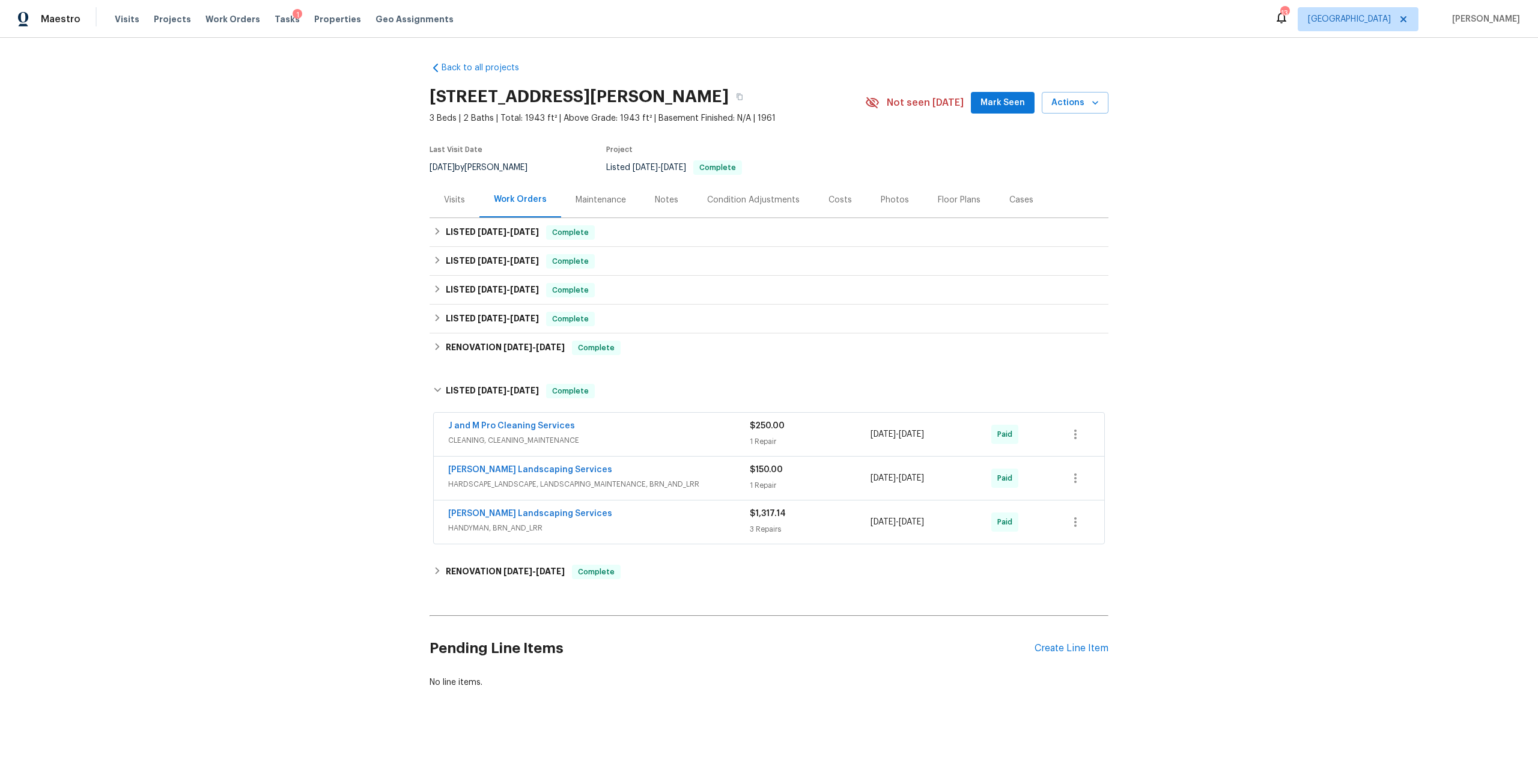
click at [535, 420] on span "J and M Pro Cleaning Services" at bounding box center [511, 426] width 127 height 12
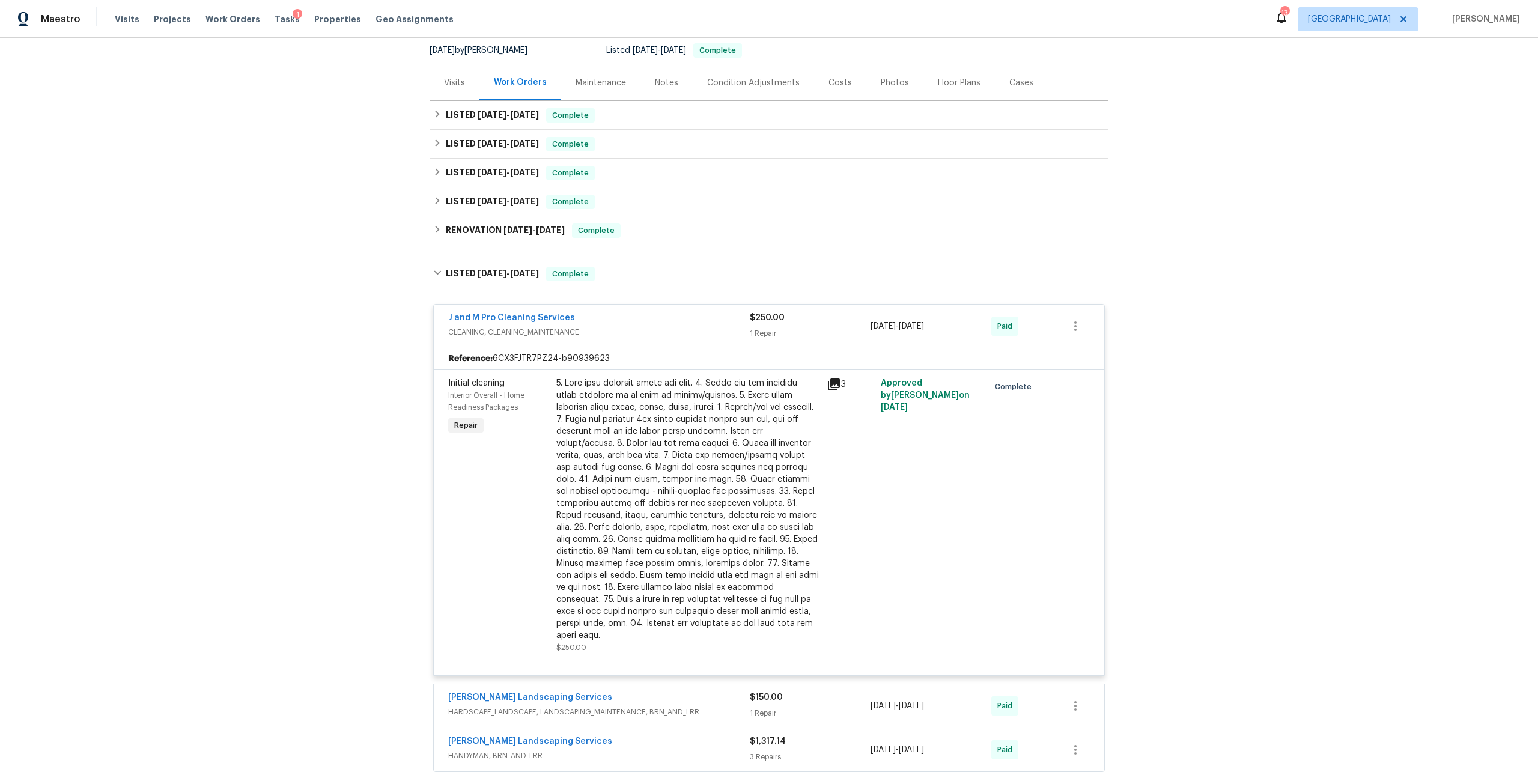
scroll to position [120, 0]
click at [522, 734] on link "[PERSON_NAME] Landscaping Services" at bounding box center [529, 738] width 164 height 9
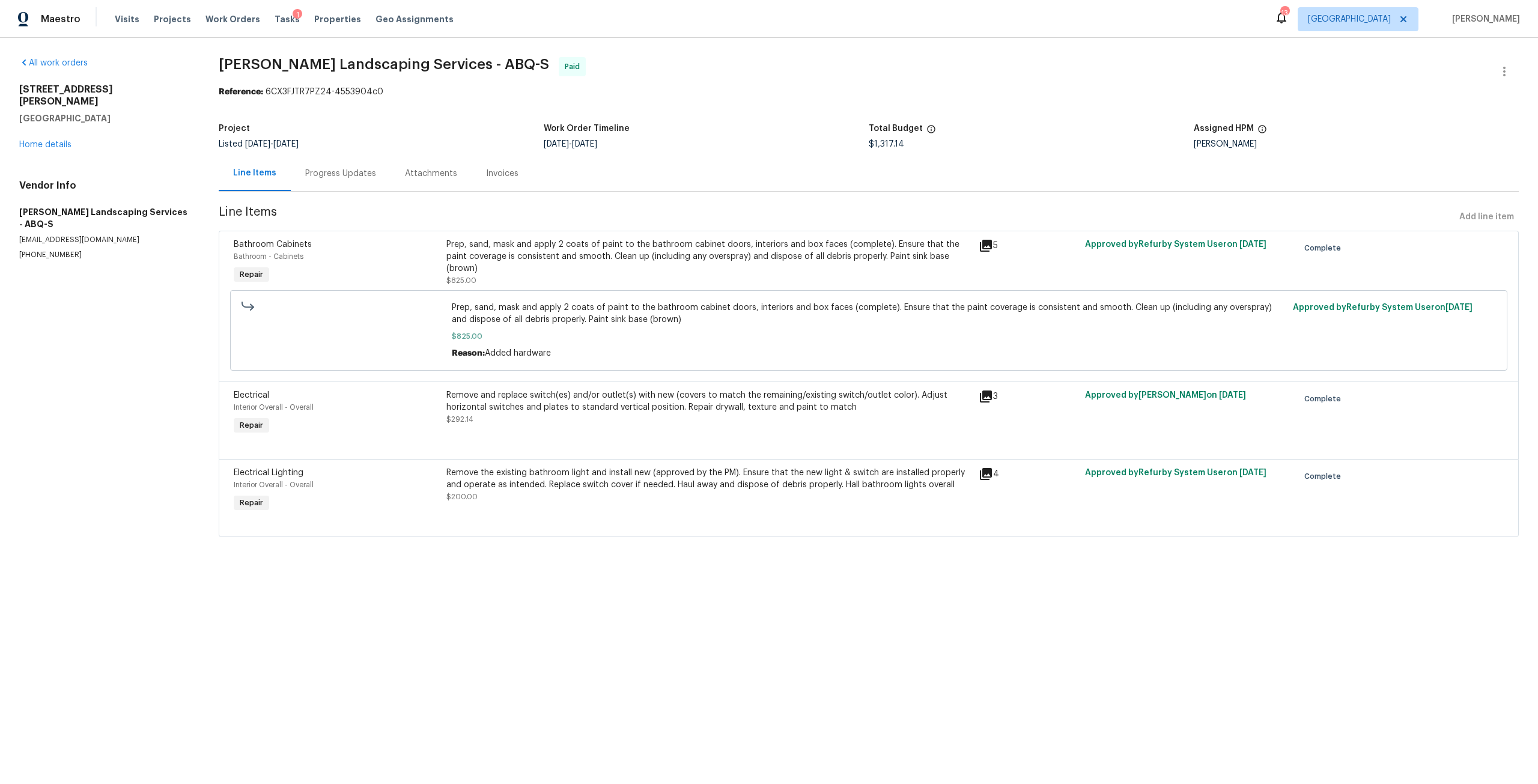
click at [40, 137] on div "[STREET_ADDRESS][PERSON_NAME] Home details" at bounding box center [104, 117] width 170 height 67
click at [60, 126] on div "[STREET_ADDRESS][PERSON_NAME] Home details" at bounding box center [104, 117] width 170 height 67
click at [60, 140] on link "Home details" at bounding box center [45, 145] width 53 height 9
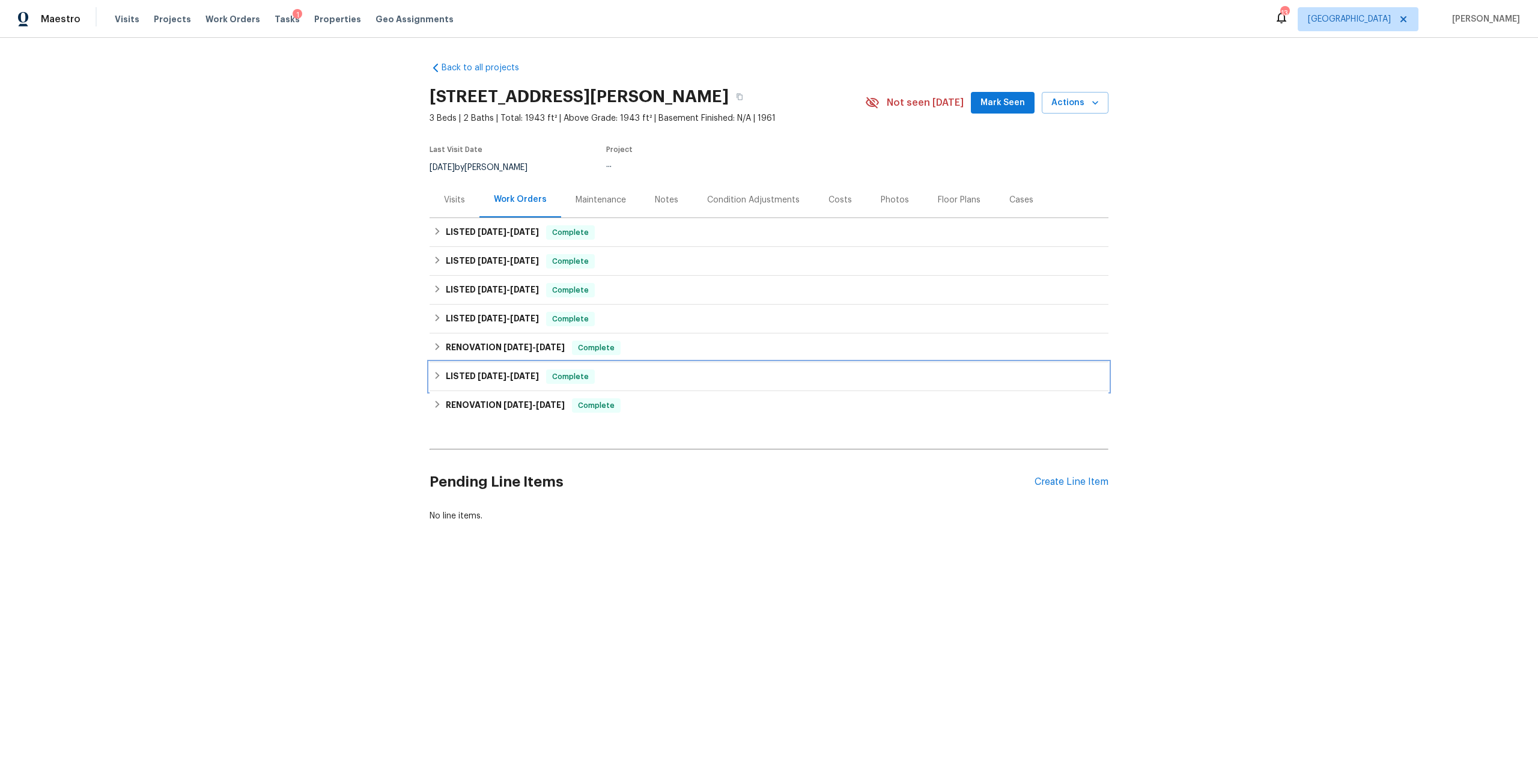
click at [519, 380] on h6 "LISTED [DATE] - [DATE]" at bounding box center [492, 377] width 93 height 14
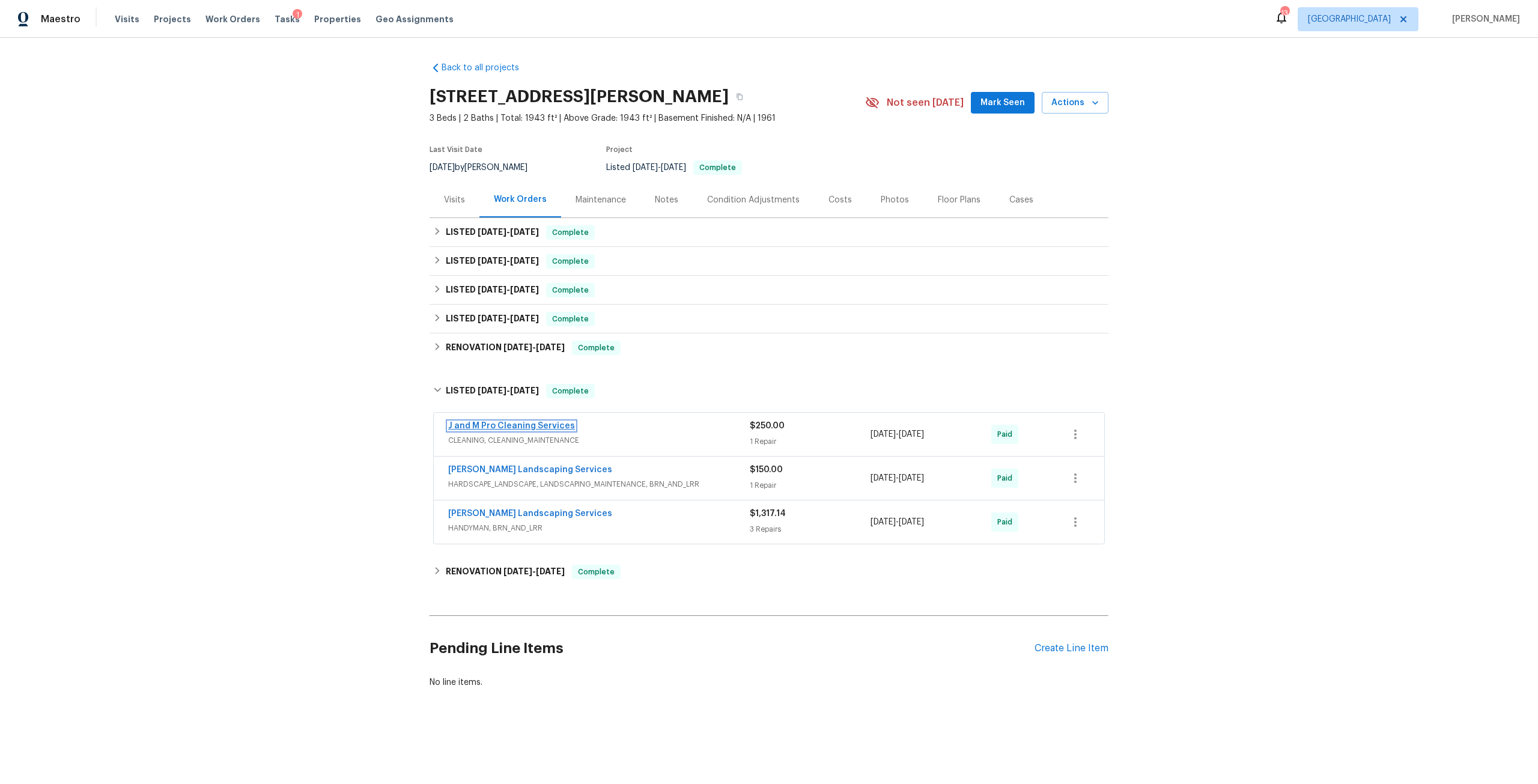
click at [538, 425] on link "J and M Pro Cleaning Services" at bounding box center [511, 426] width 127 height 9
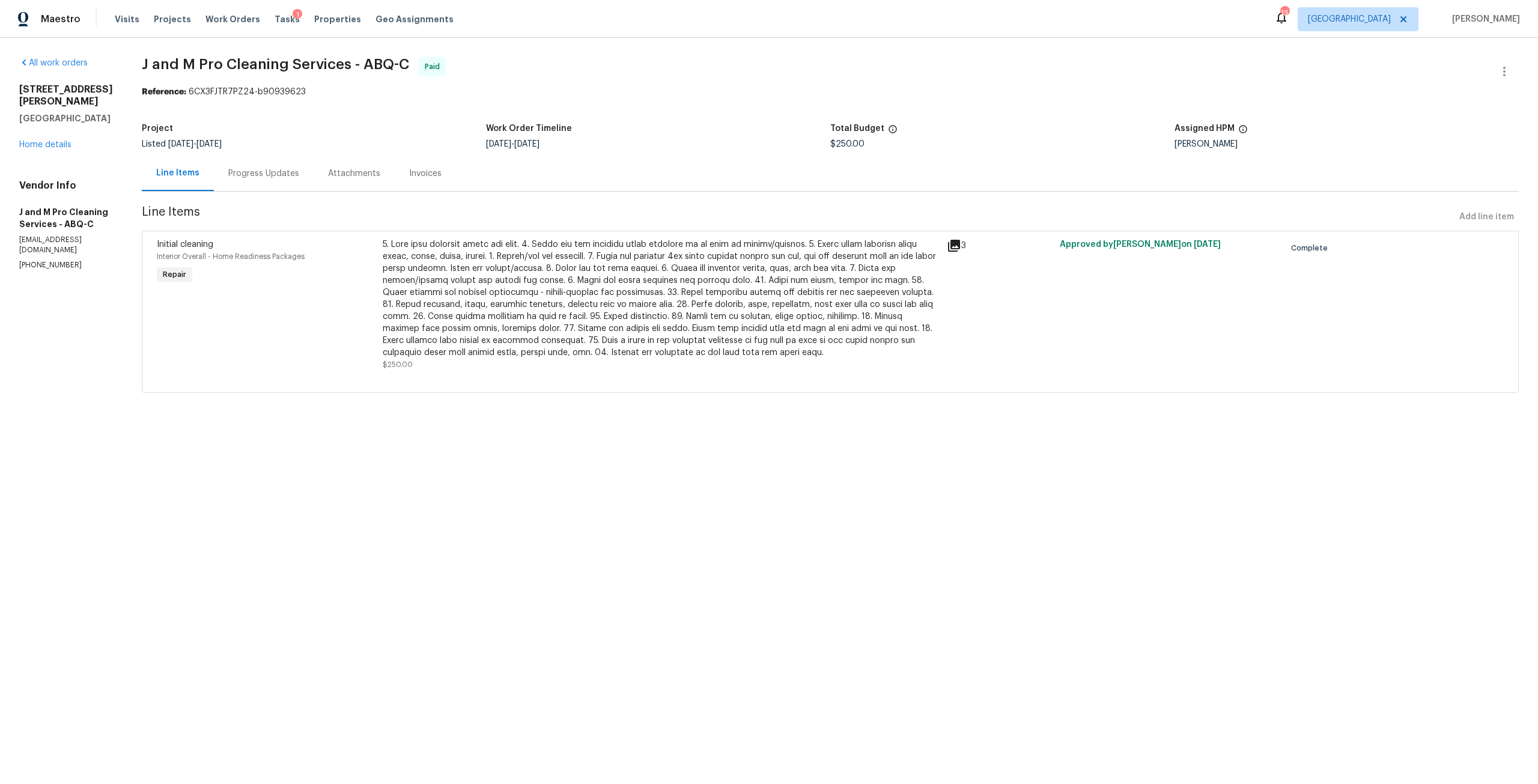
click at [291, 177] on div "Progress Updates" at bounding box center [264, 173] width 71 height 12
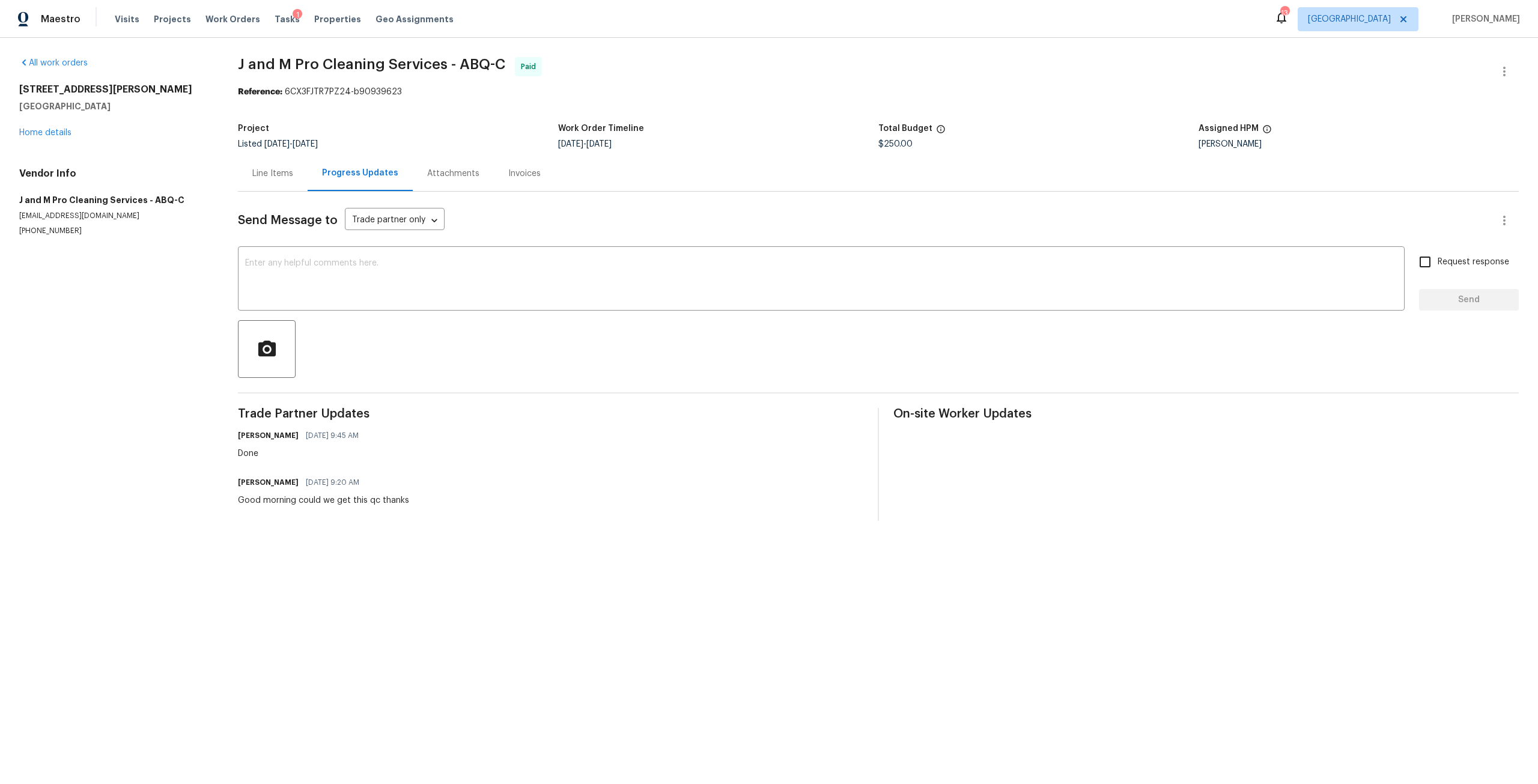
click at [60, 138] on div "[STREET_ADDRESS][PERSON_NAME] Home details" at bounding box center [114, 111] width 189 height 55
click at [60, 136] on link "Home details" at bounding box center [45, 133] width 53 height 9
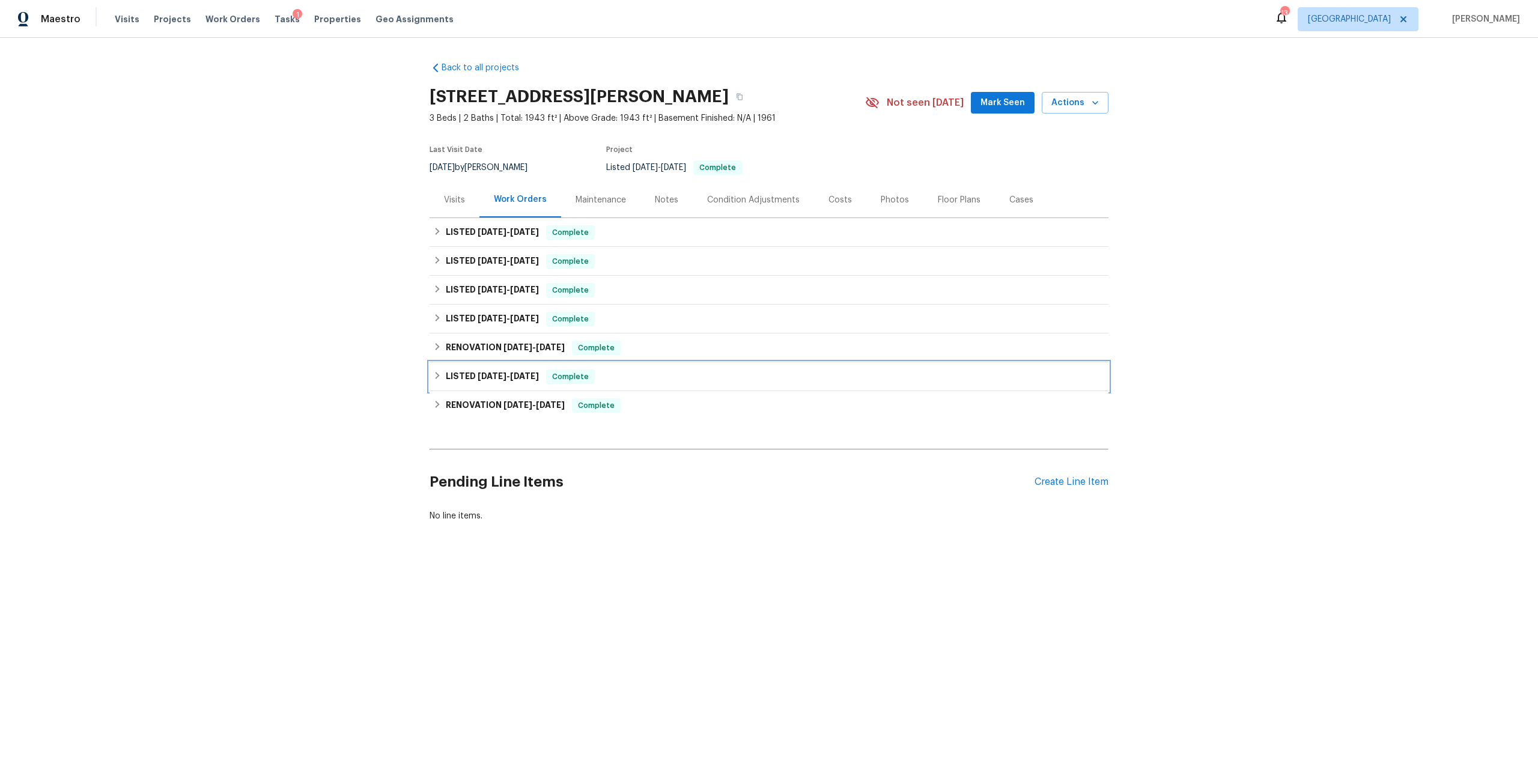
click at [463, 367] on div "LISTED [DATE] - [DATE] Complete" at bounding box center [769, 376] width 679 height 29
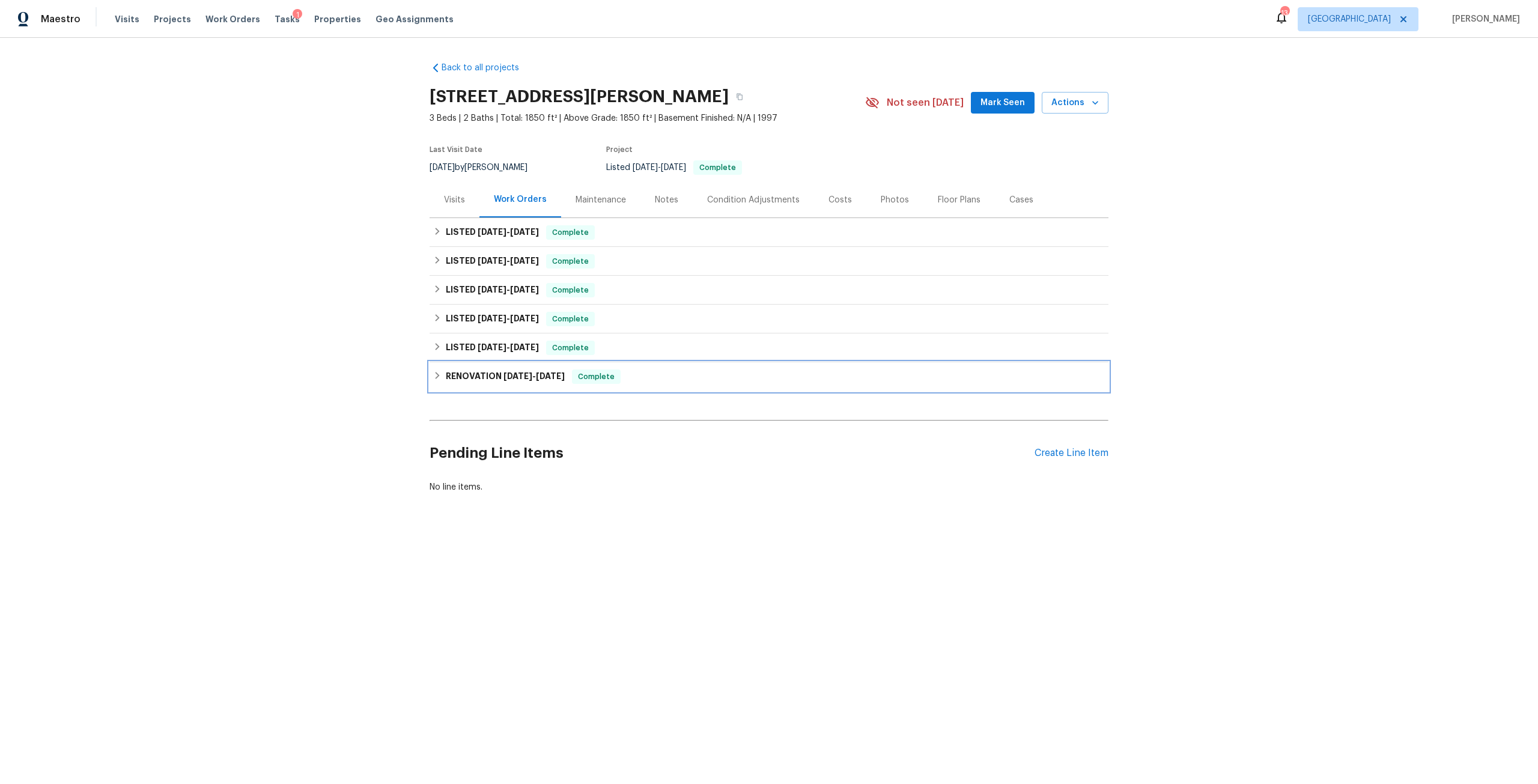
click at [528, 369] on div "RENOVATION 4/17/25 - 4/25/25 Complete" at bounding box center [769, 376] width 679 height 29
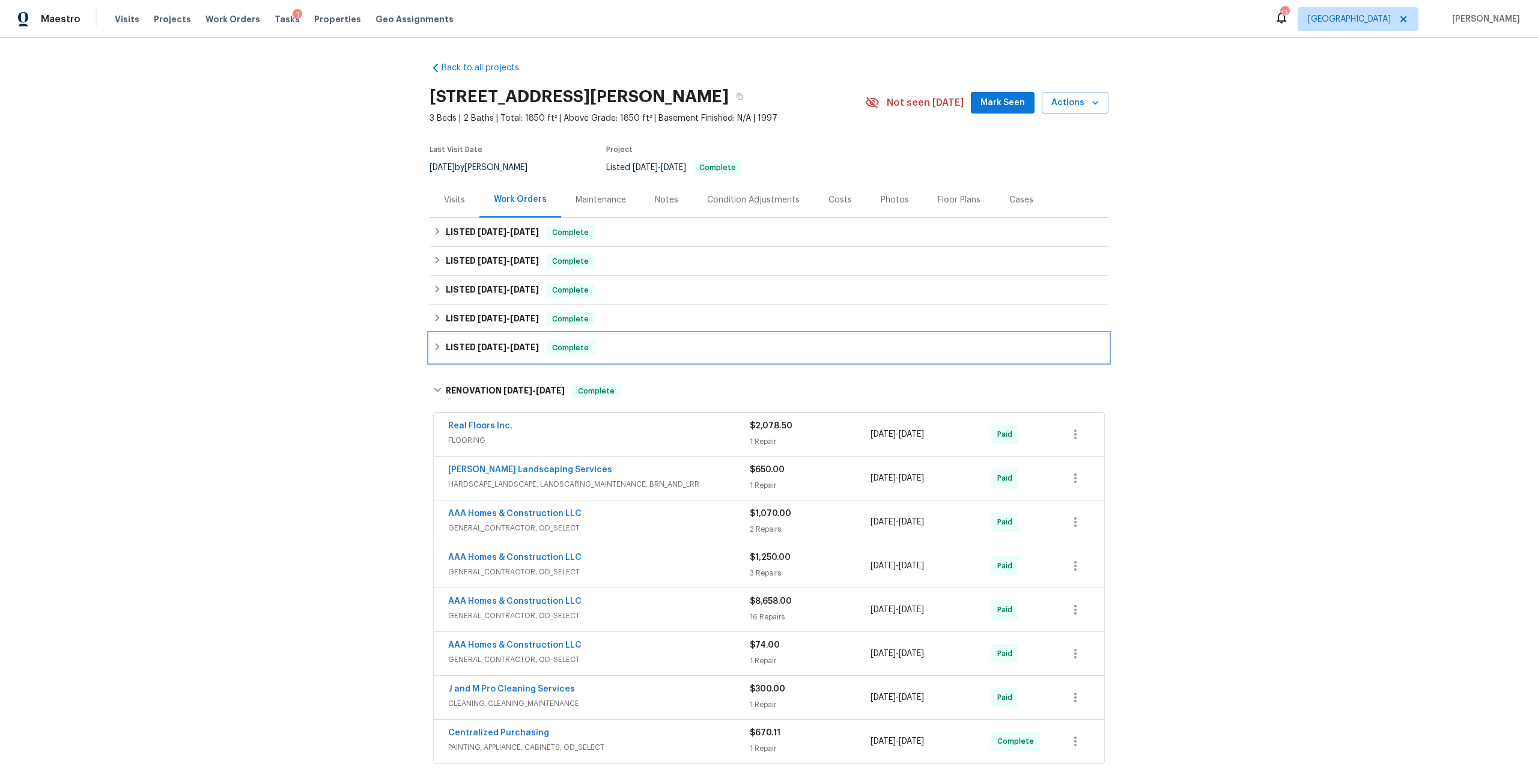
click at [492, 349] on span "5/5/25" at bounding box center [492, 347] width 29 height 9
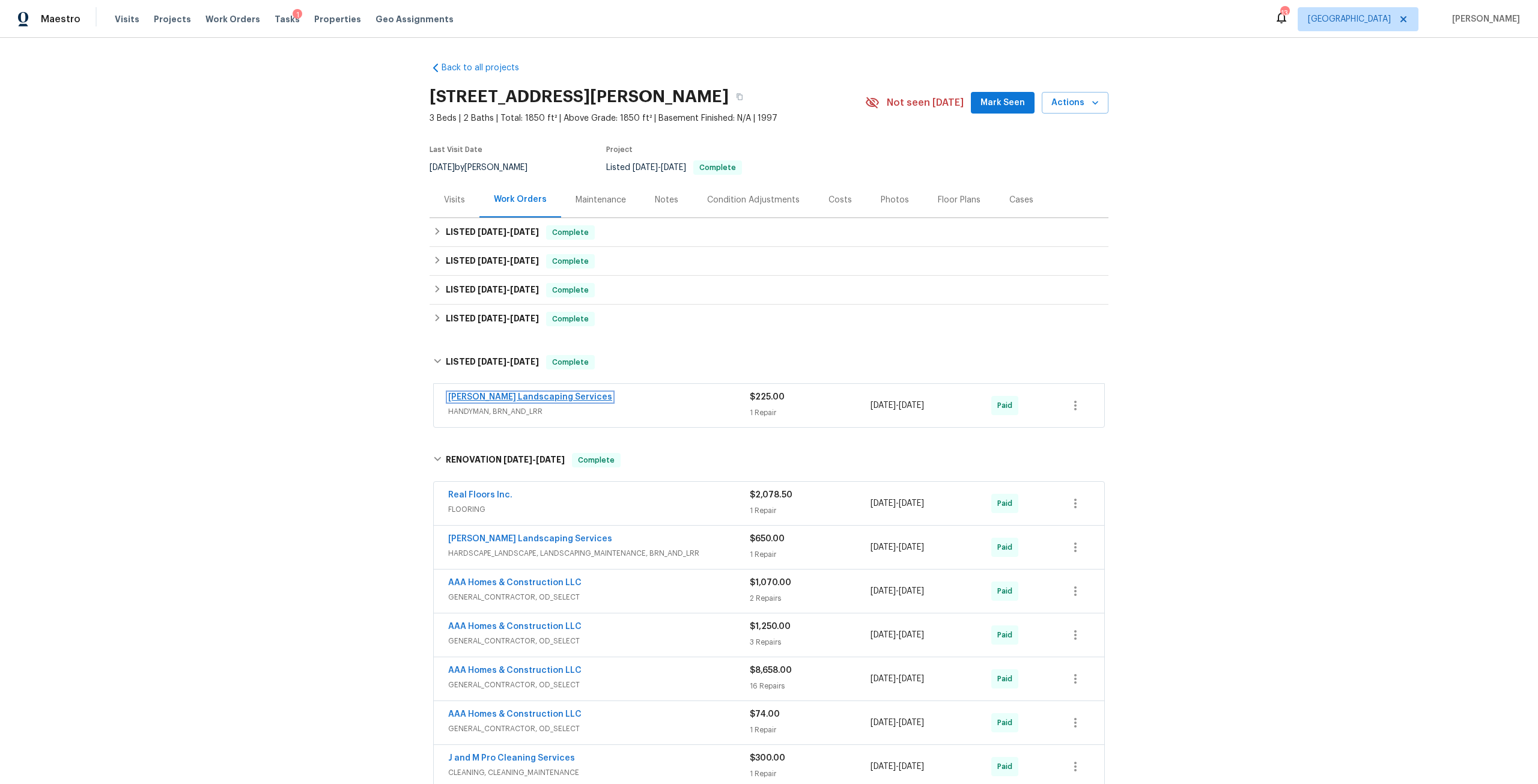
click at [549, 398] on link "Rodriguez Landscaping Services" at bounding box center [529, 397] width 164 height 9
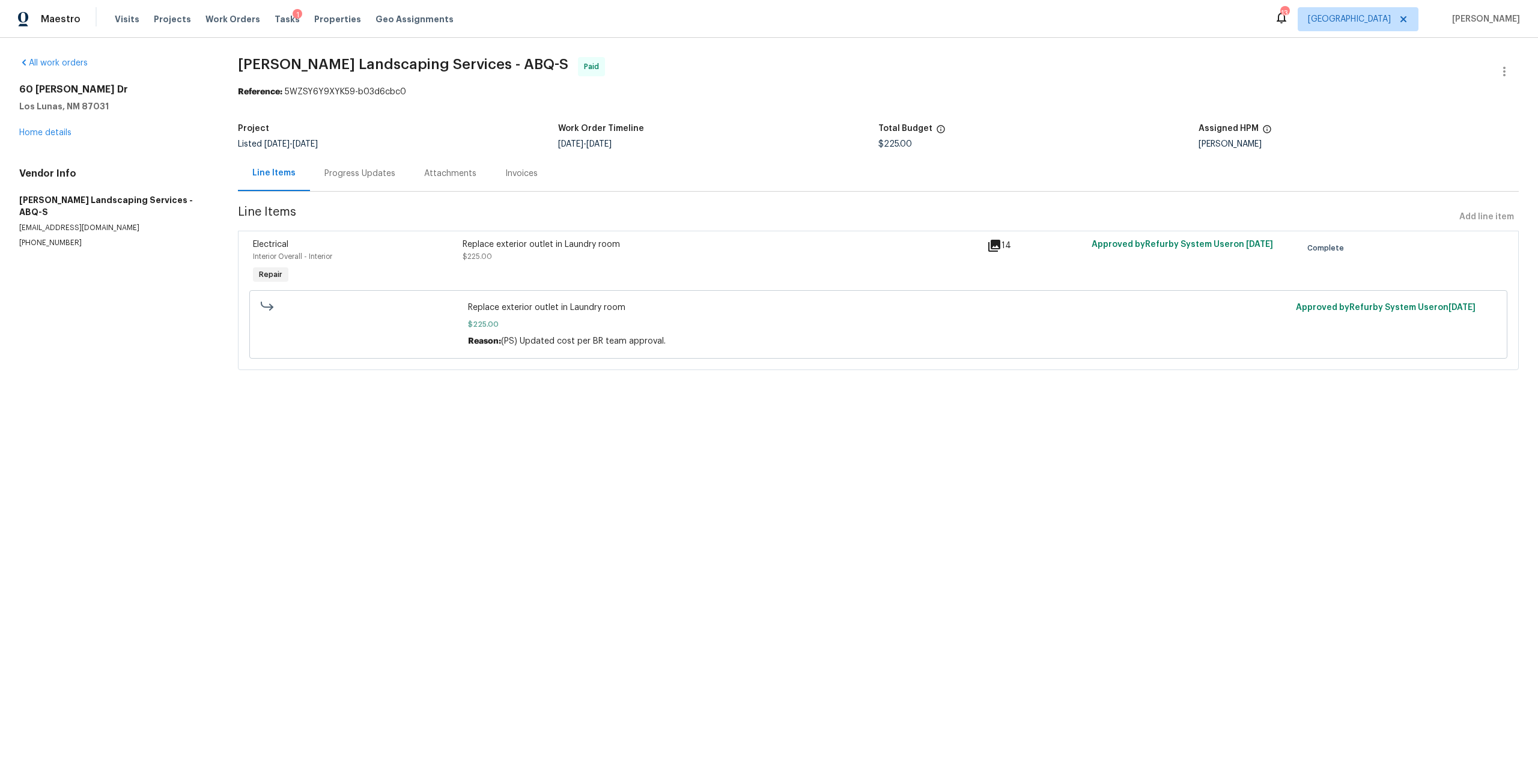
click at [976, 257] on div "Replace exterior outlet in Laundry room $225.00" at bounding box center [721, 263] width 524 height 55
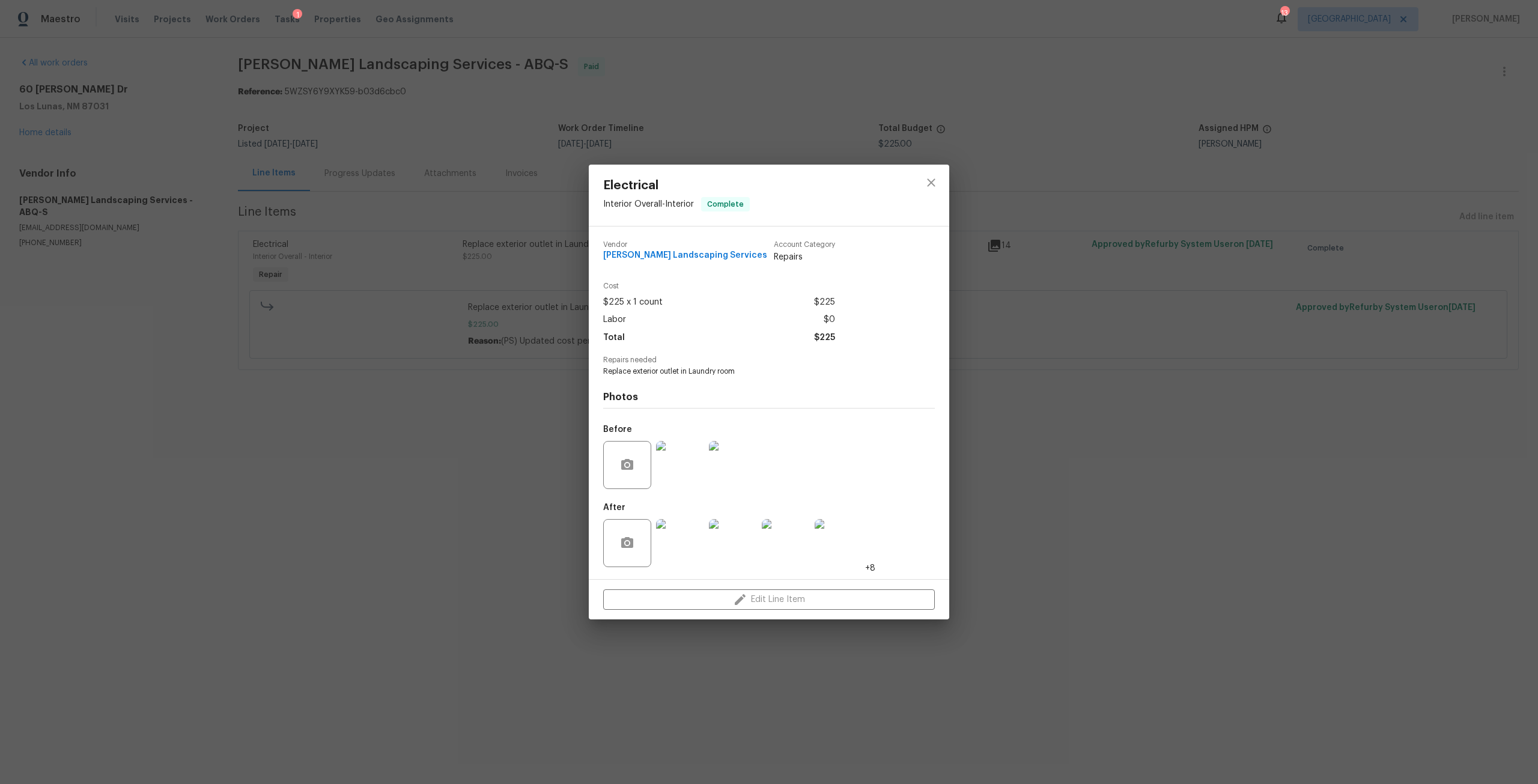
click at [698, 467] on img at bounding box center [680, 465] width 48 height 48
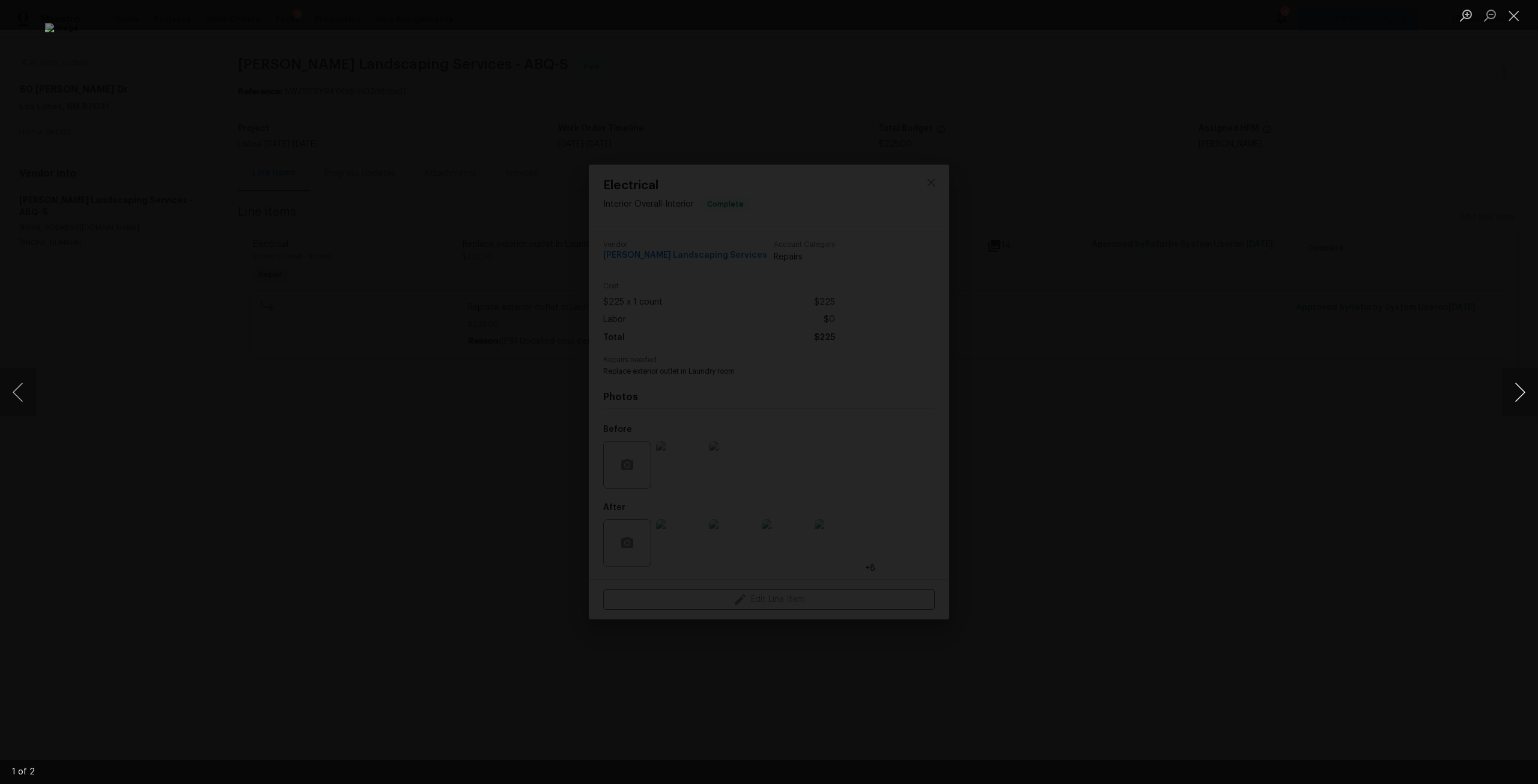
click at [1529, 390] on button "Next image" at bounding box center [1520, 392] width 36 height 48
click at [1523, 394] on button "Next image" at bounding box center [1520, 392] width 36 height 48
click at [1394, 378] on div "Lightbox" at bounding box center [769, 392] width 1538 height 784
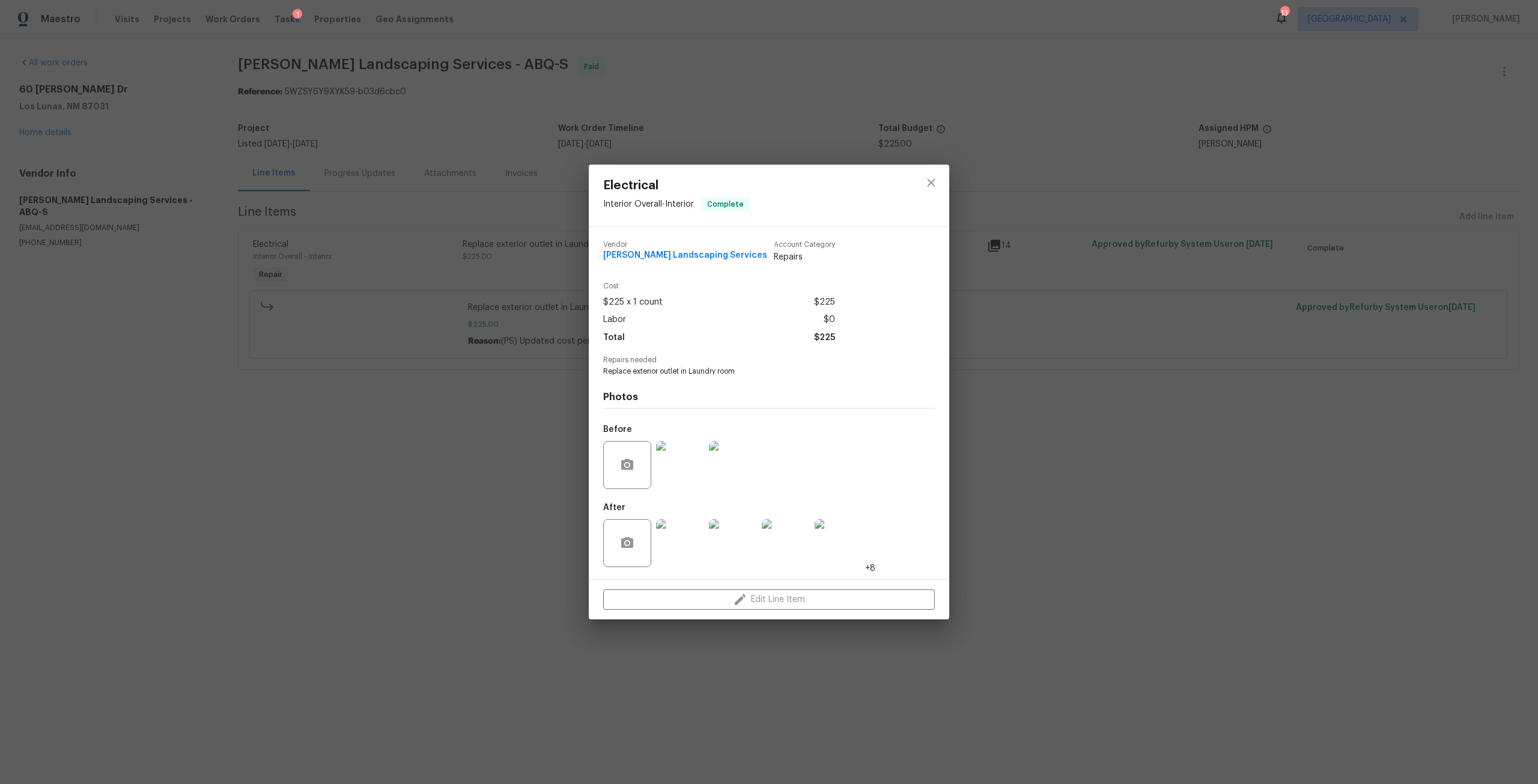
click at [692, 553] on img at bounding box center [680, 543] width 48 height 48
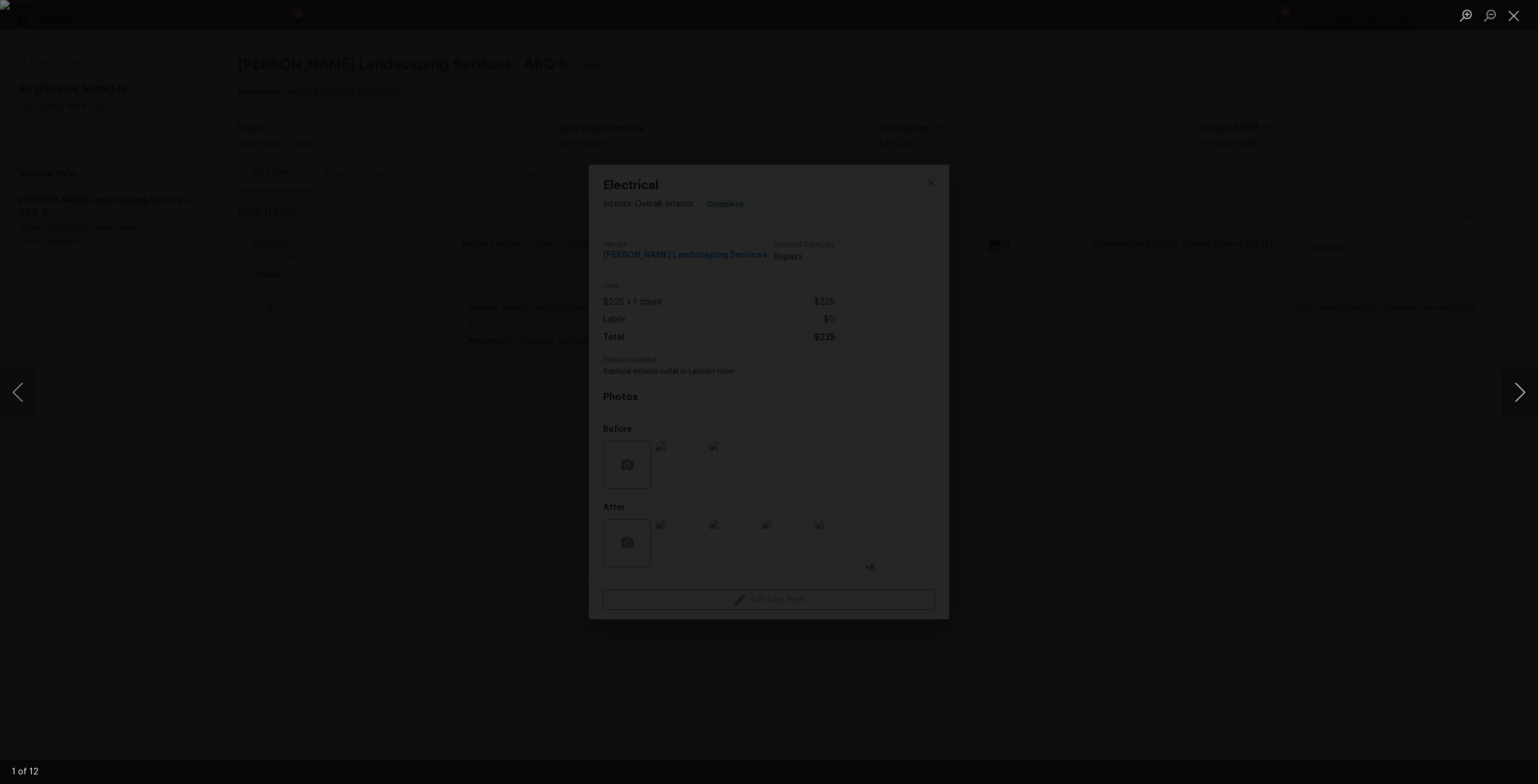
click at [1509, 401] on button "Next image" at bounding box center [1520, 392] width 36 height 48
click at [1360, 323] on div "Lightbox" at bounding box center [769, 392] width 1538 height 784
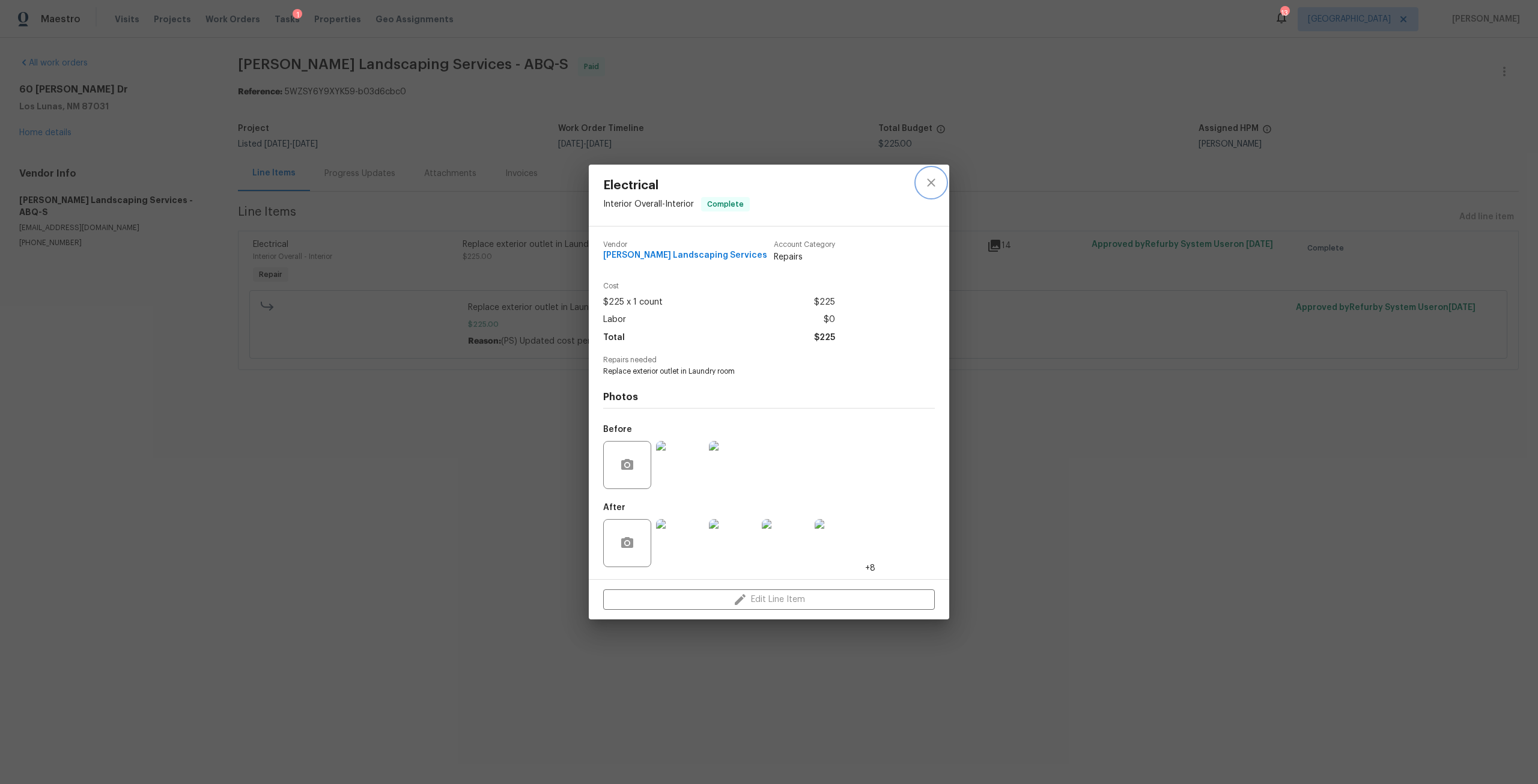
click at [936, 184] on icon "close" at bounding box center [931, 182] width 14 height 14
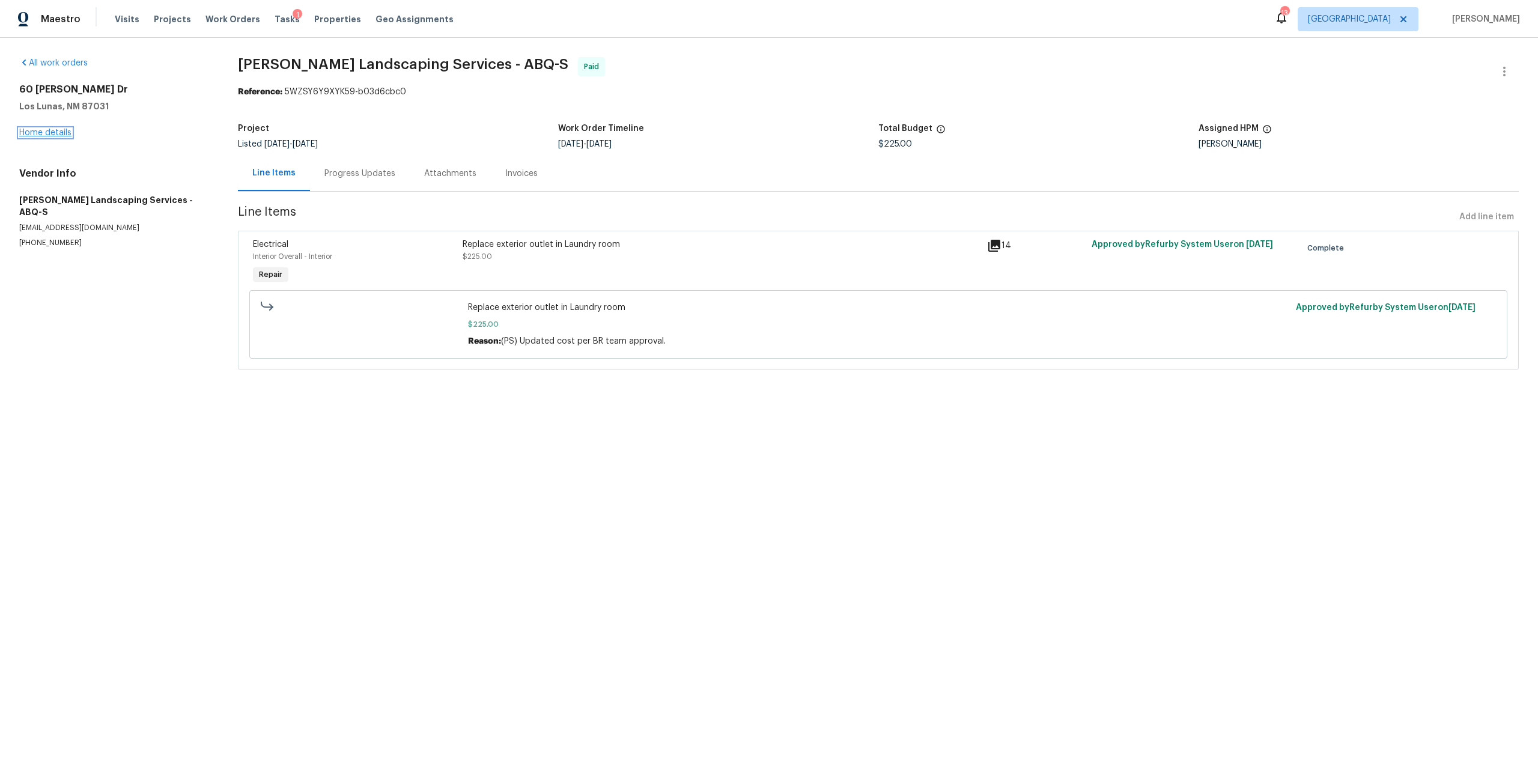
click at [29, 136] on link "Home details" at bounding box center [45, 133] width 53 height 9
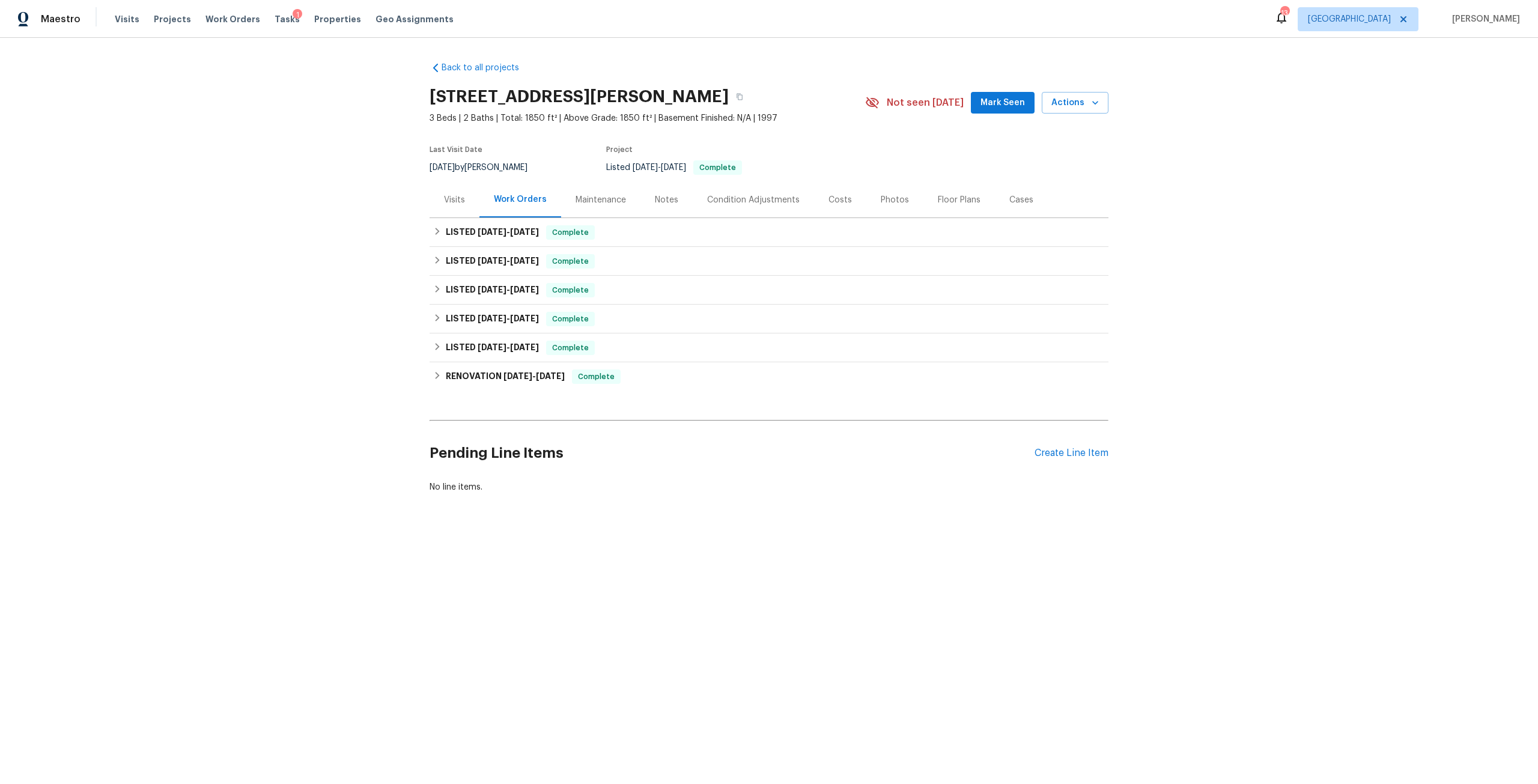
click at [456, 210] on div "Visits" at bounding box center [454, 199] width 50 height 35
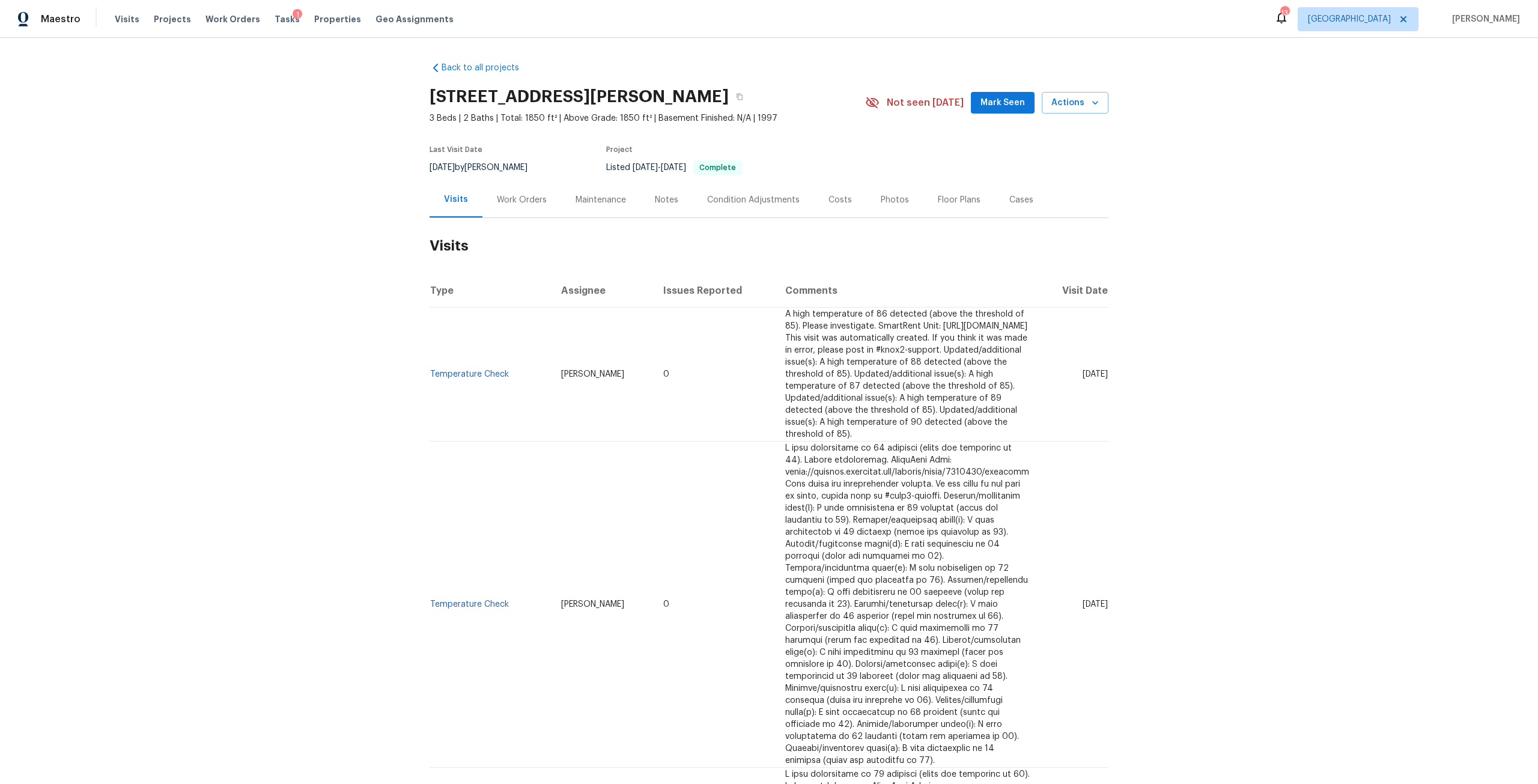
click at [542, 216] on div "Work Orders" at bounding box center [522, 199] width 79 height 35
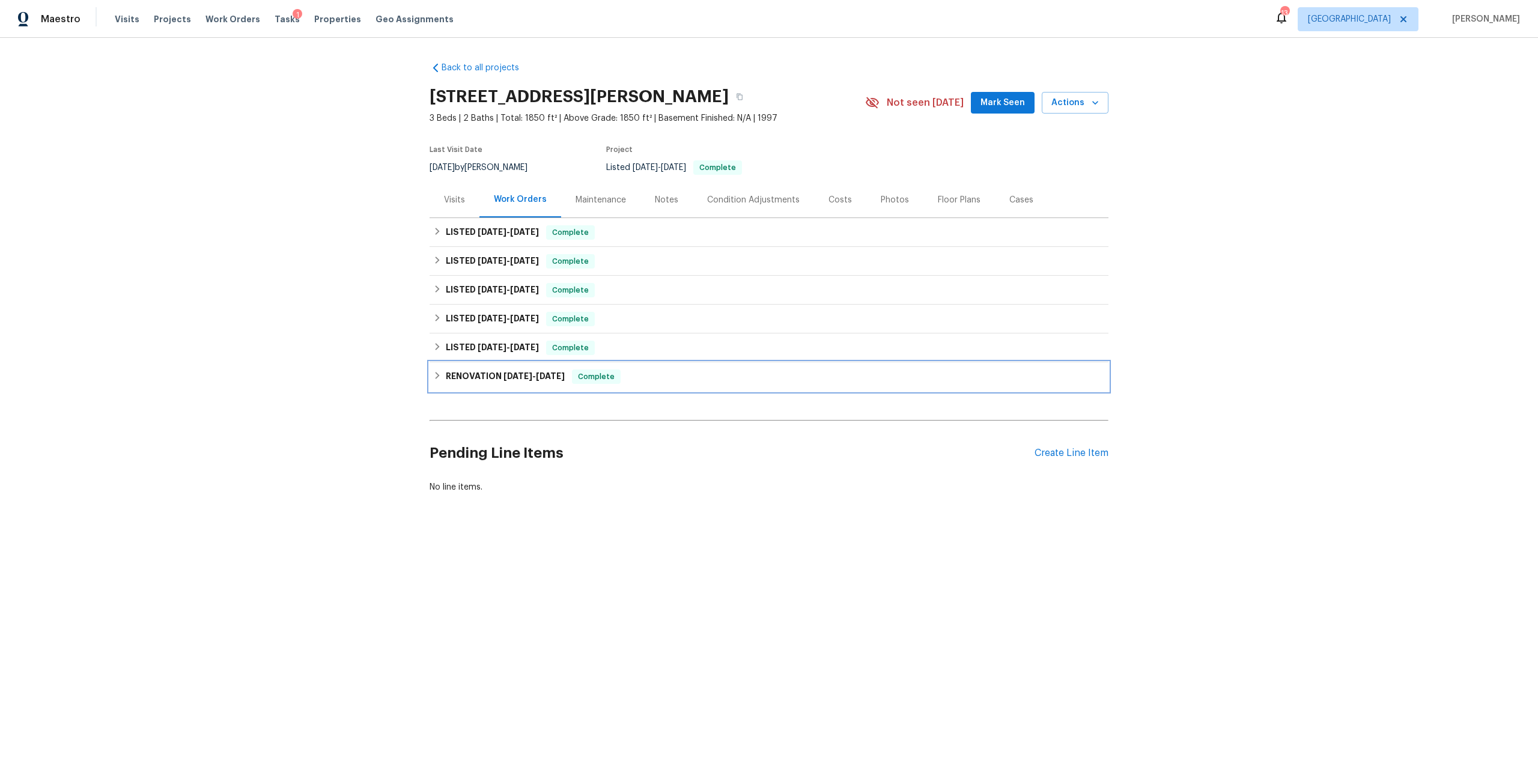
click at [518, 381] on h6 "RENOVATION 4/17/25 - 4/25/25" at bounding box center [505, 377] width 119 height 14
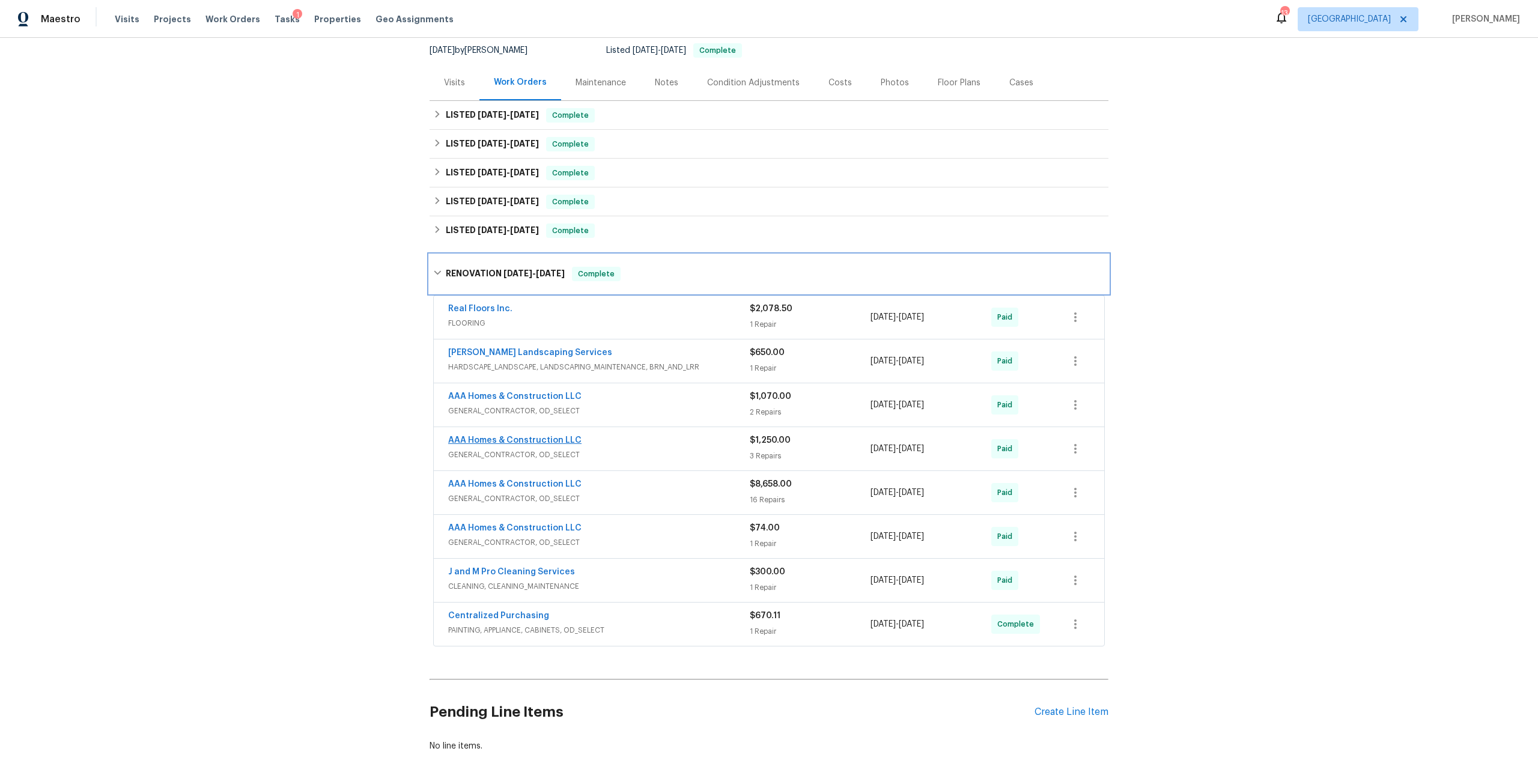
scroll to position [120, 0]
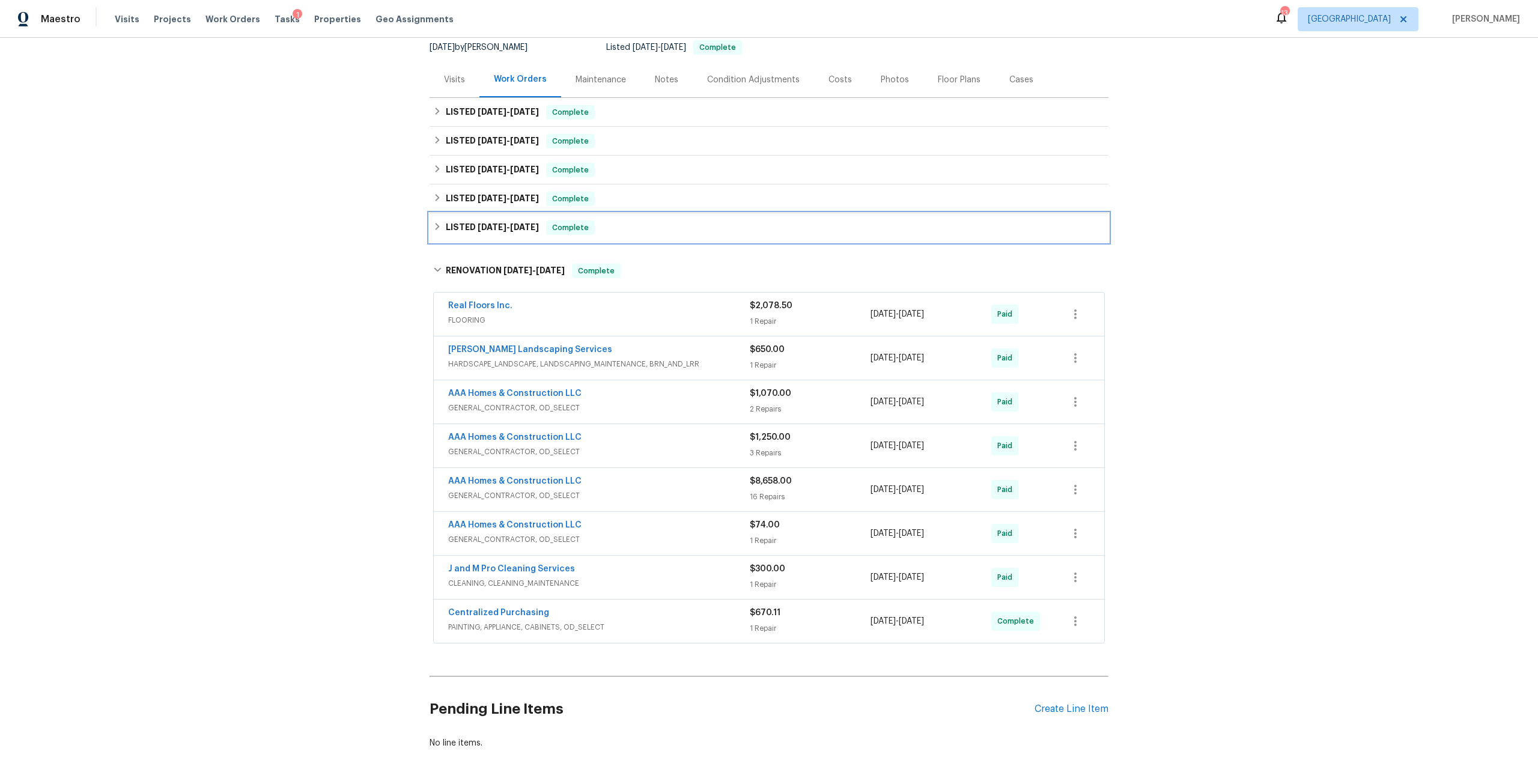
click at [478, 228] on span "5/5/25" at bounding box center [492, 227] width 29 height 9
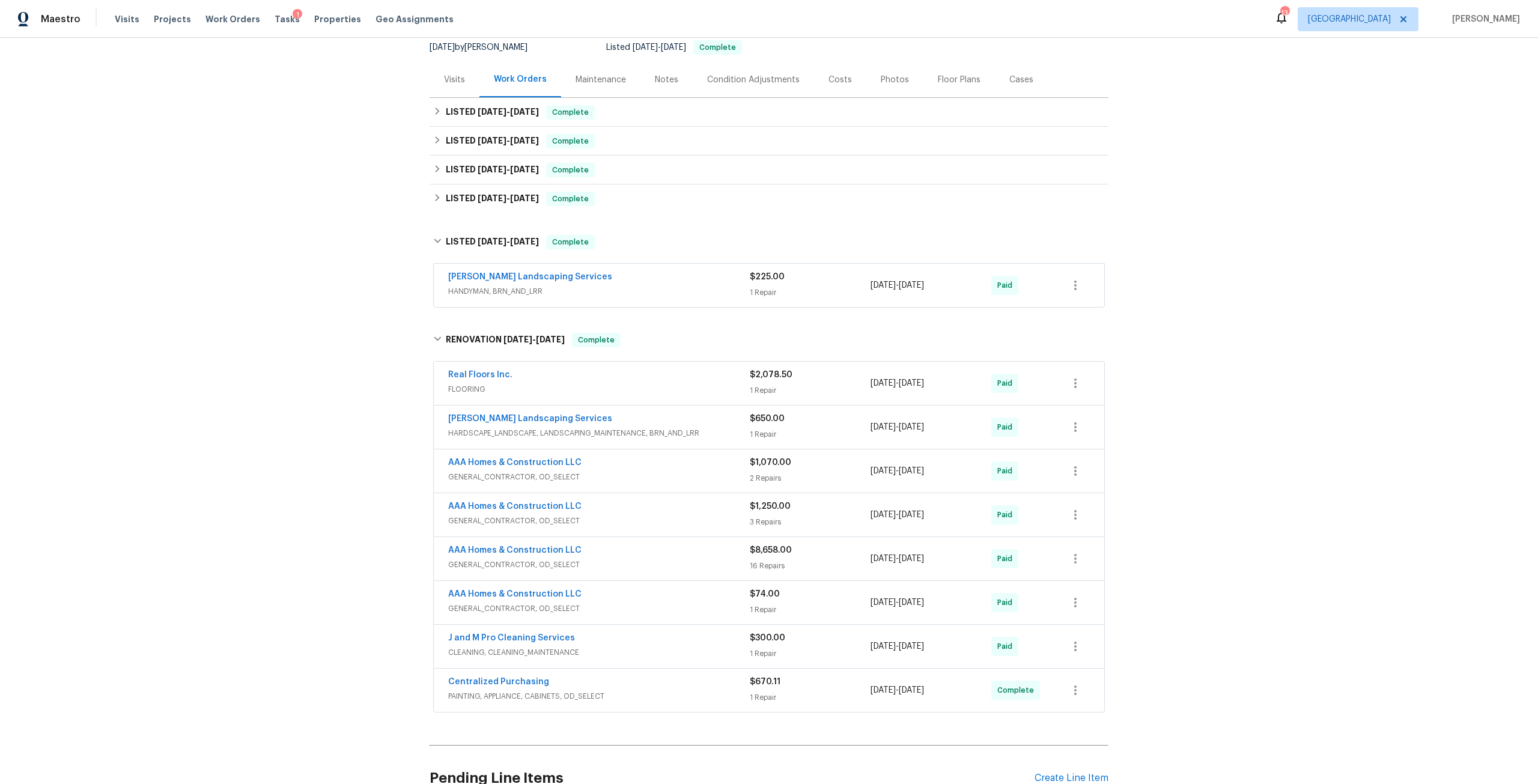
click at [565, 272] on span "Rodriguez Landscaping Services" at bounding box center [529, 277] width 164 height 12
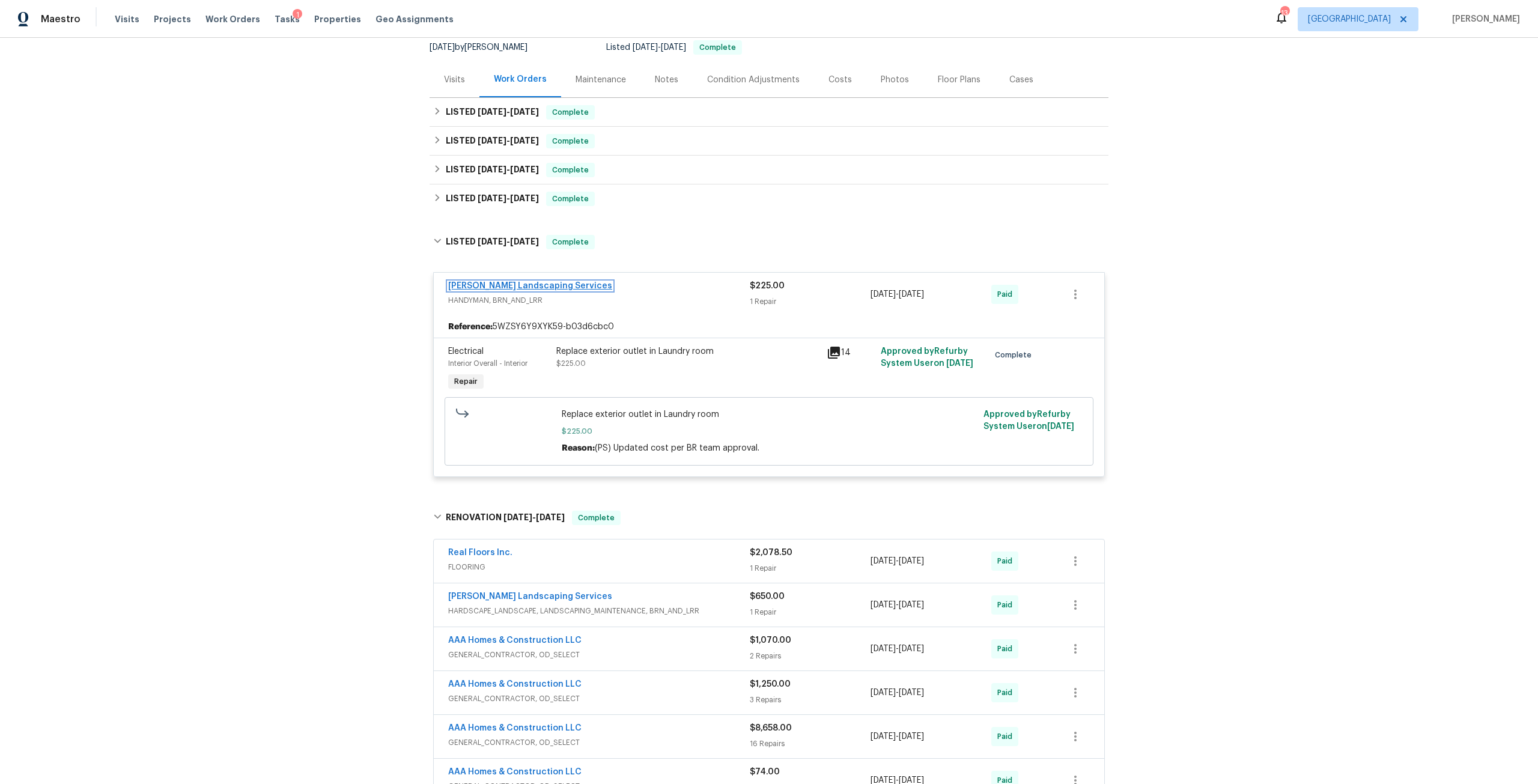
click at [563, 282] on link "Rodriguez Landscaping Services" at bounding box center [529, 286] width 164 height 9
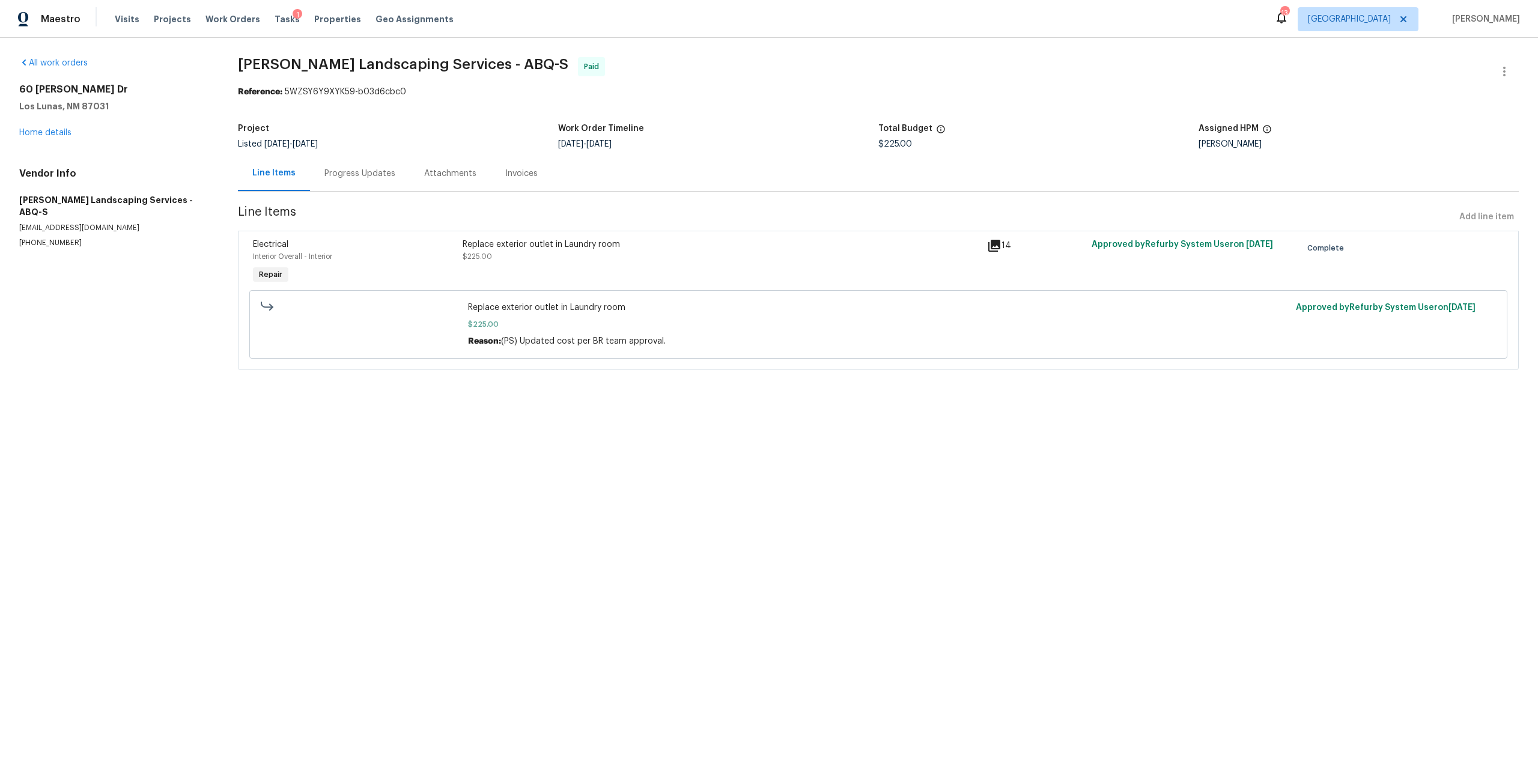
click at [366, 181] on div "Progress Updates" at bounding box center [360, 173] width 99 height 35
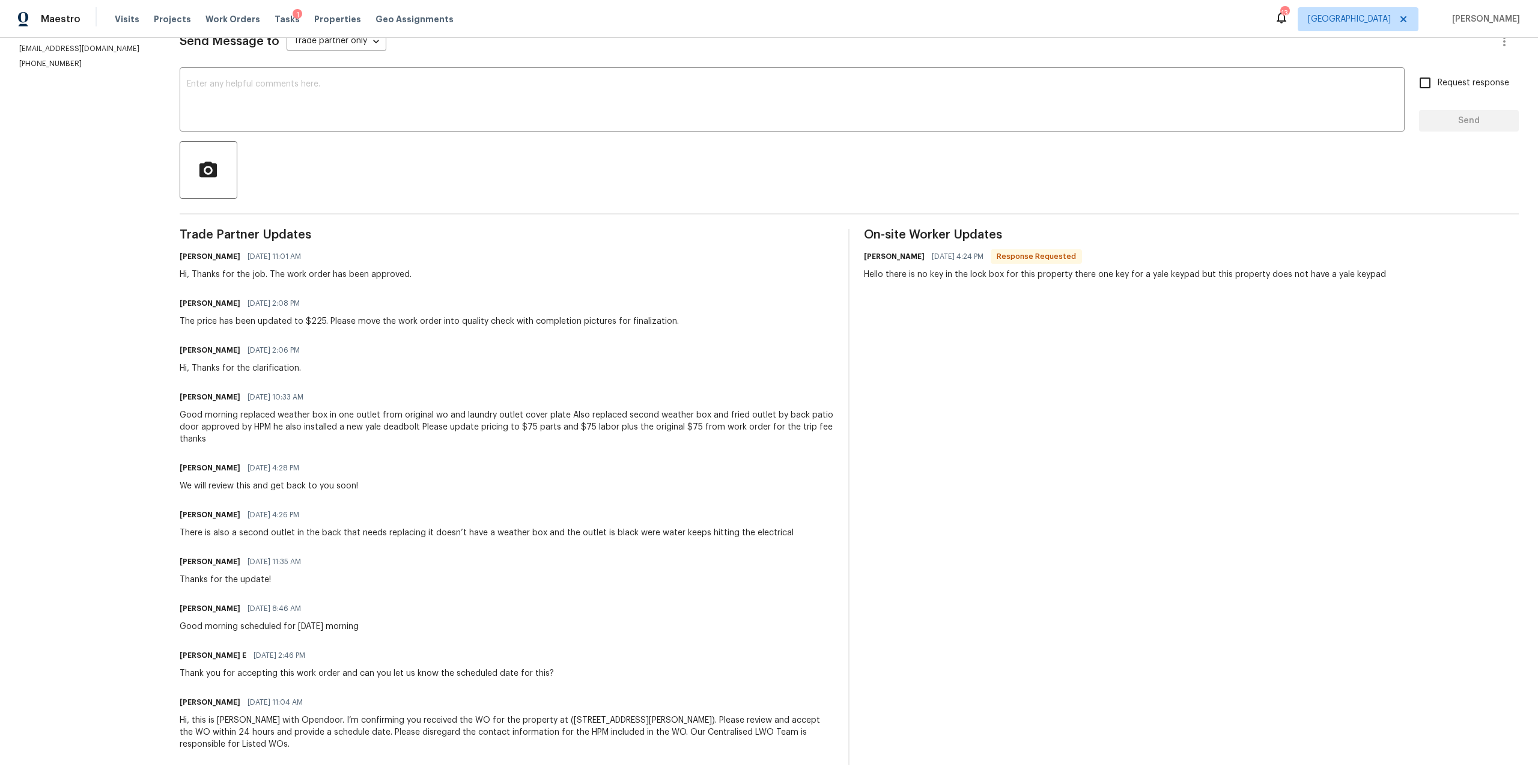
scroll to position [188, 0]
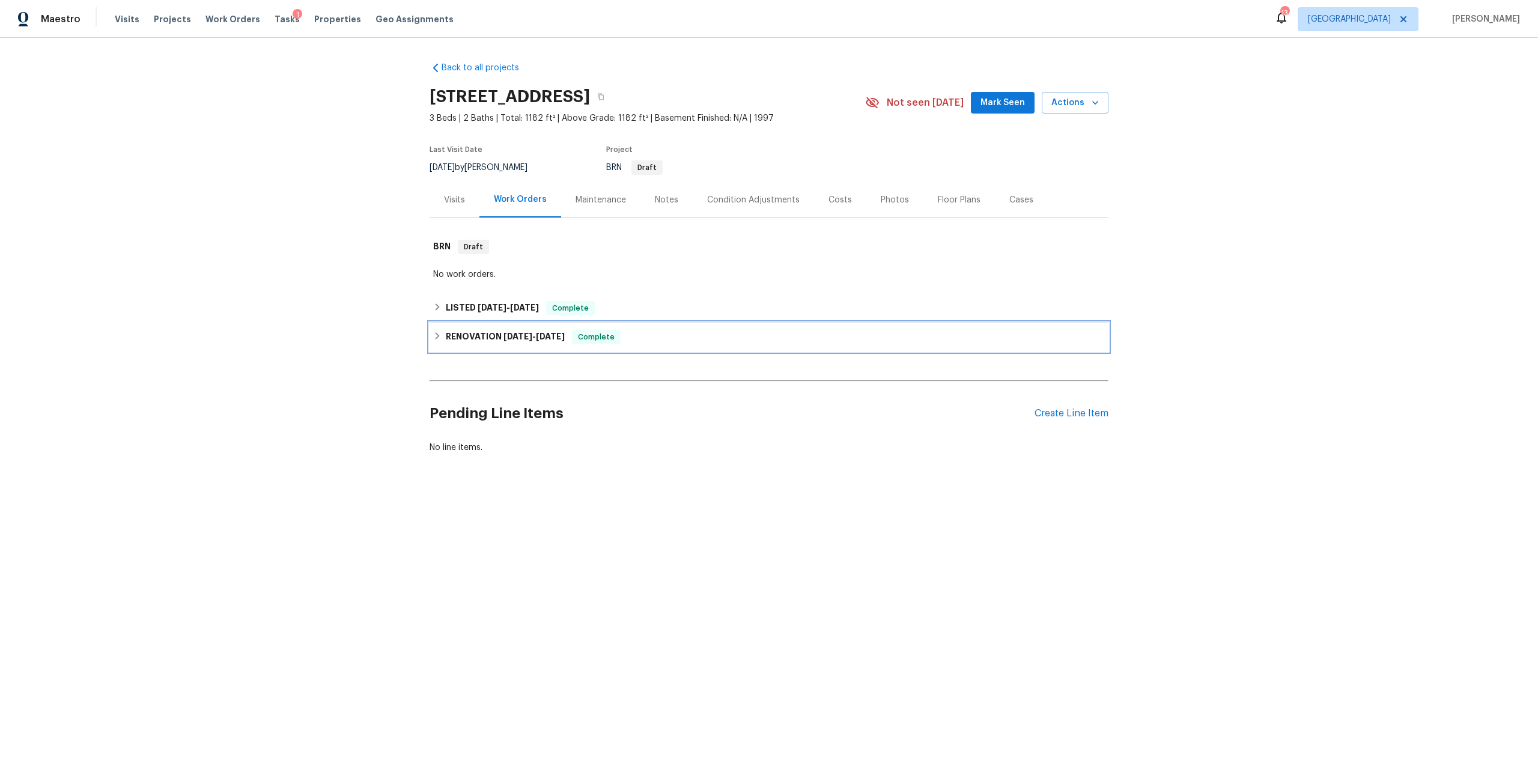
click at [490, 332] on h6 "RENOVATION 4/17/25 - 4/26/25" at bounding box center [505, 337] width 119 height 14
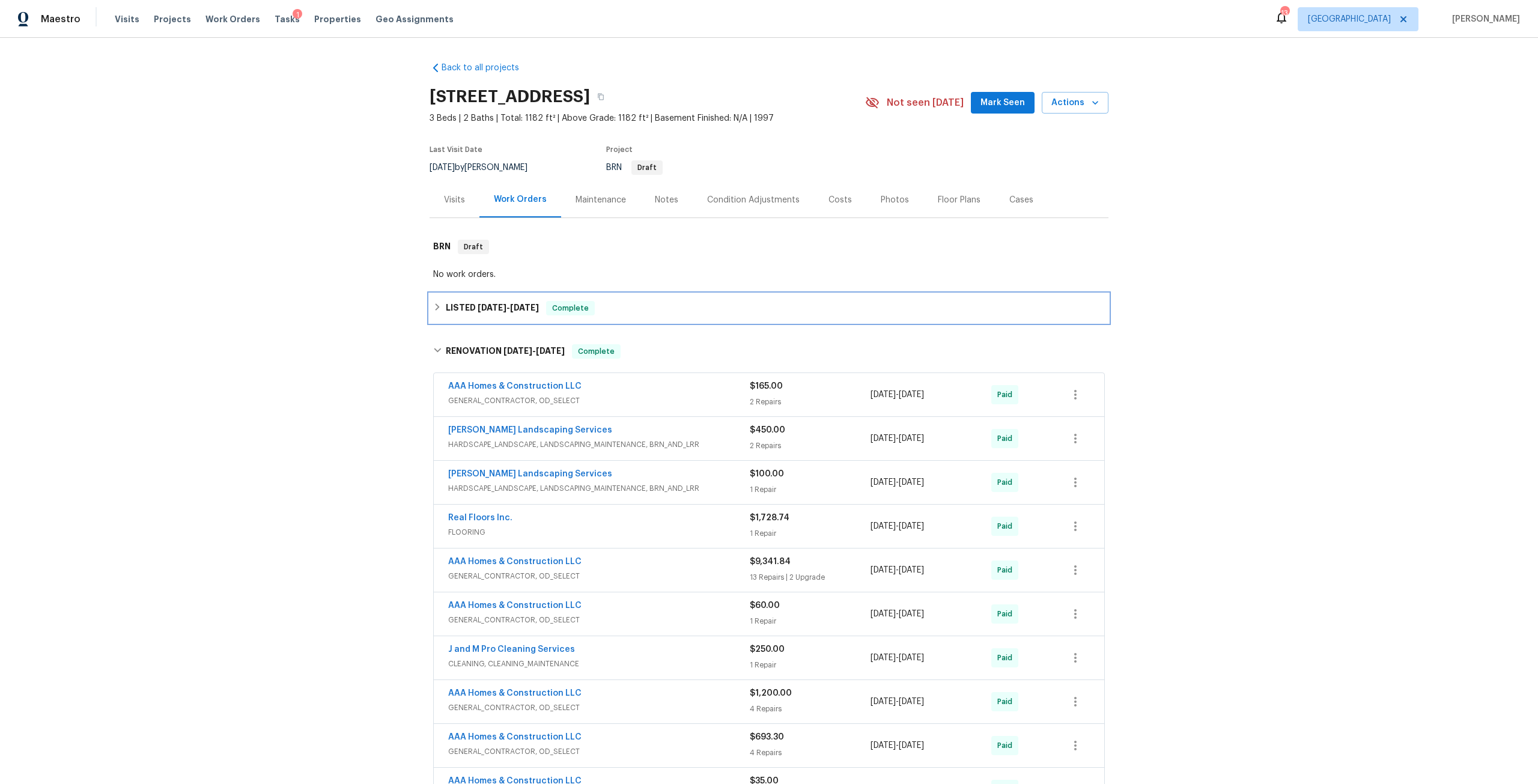
click at [478, 309] on span "5/5/25" at bounding box center [492, 307] width 29 height 9
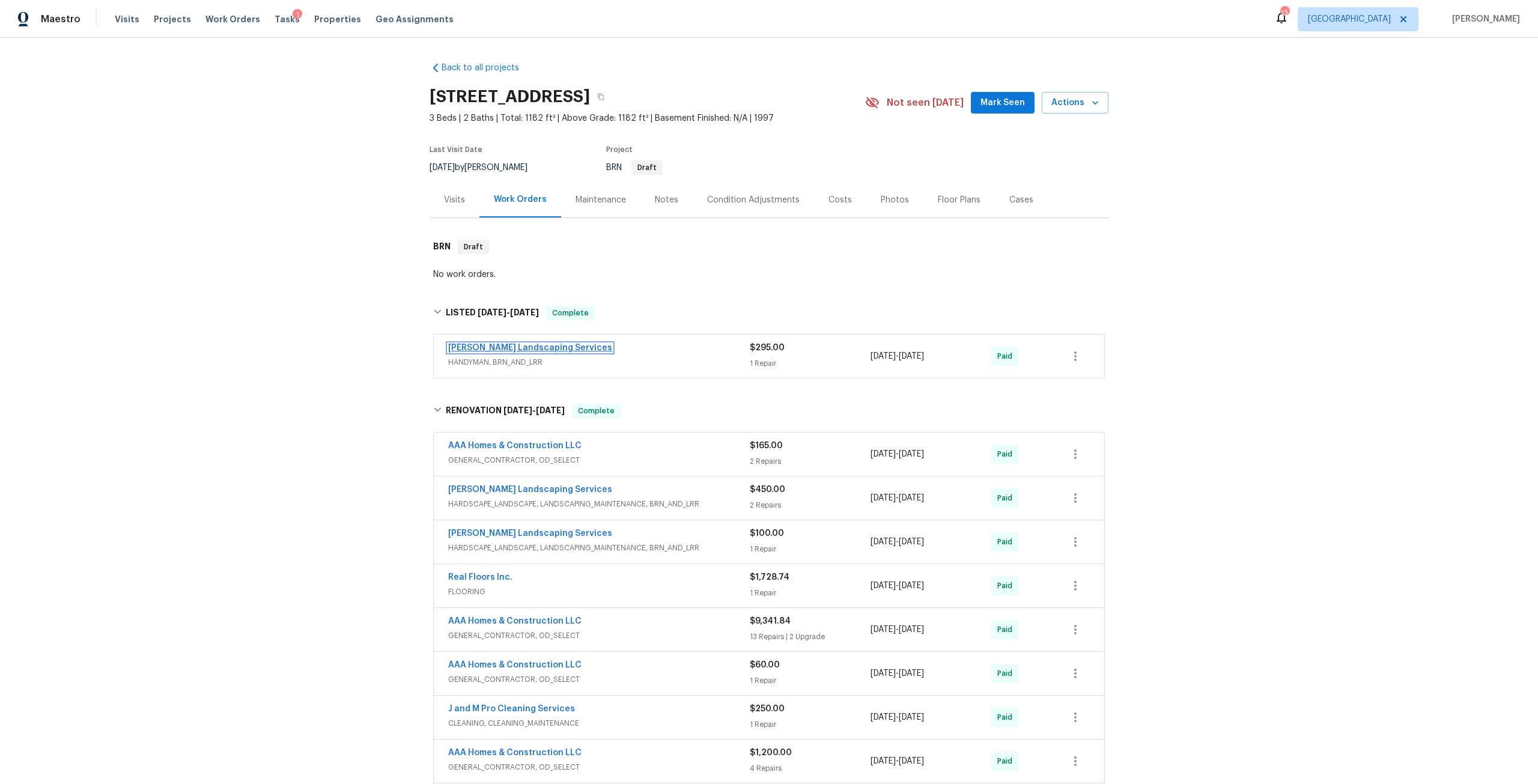
click at [561, 346] on link "Rodriguez Landscaping Services" at bounding box center [529, 348] width 164 height 9
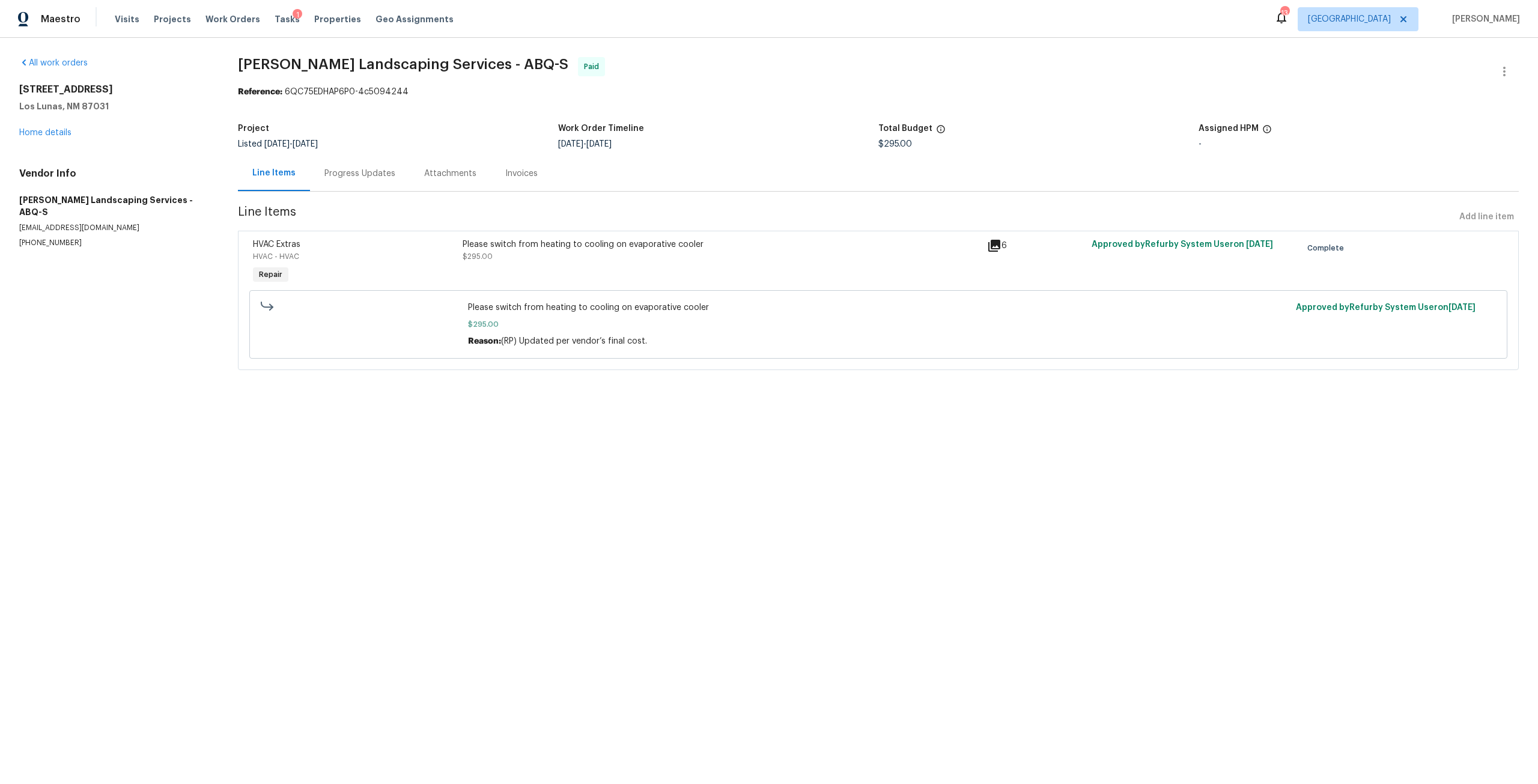
click at [383, 183] on div "Progress Updates" at bounding box center [360, 173] width 99 height 35
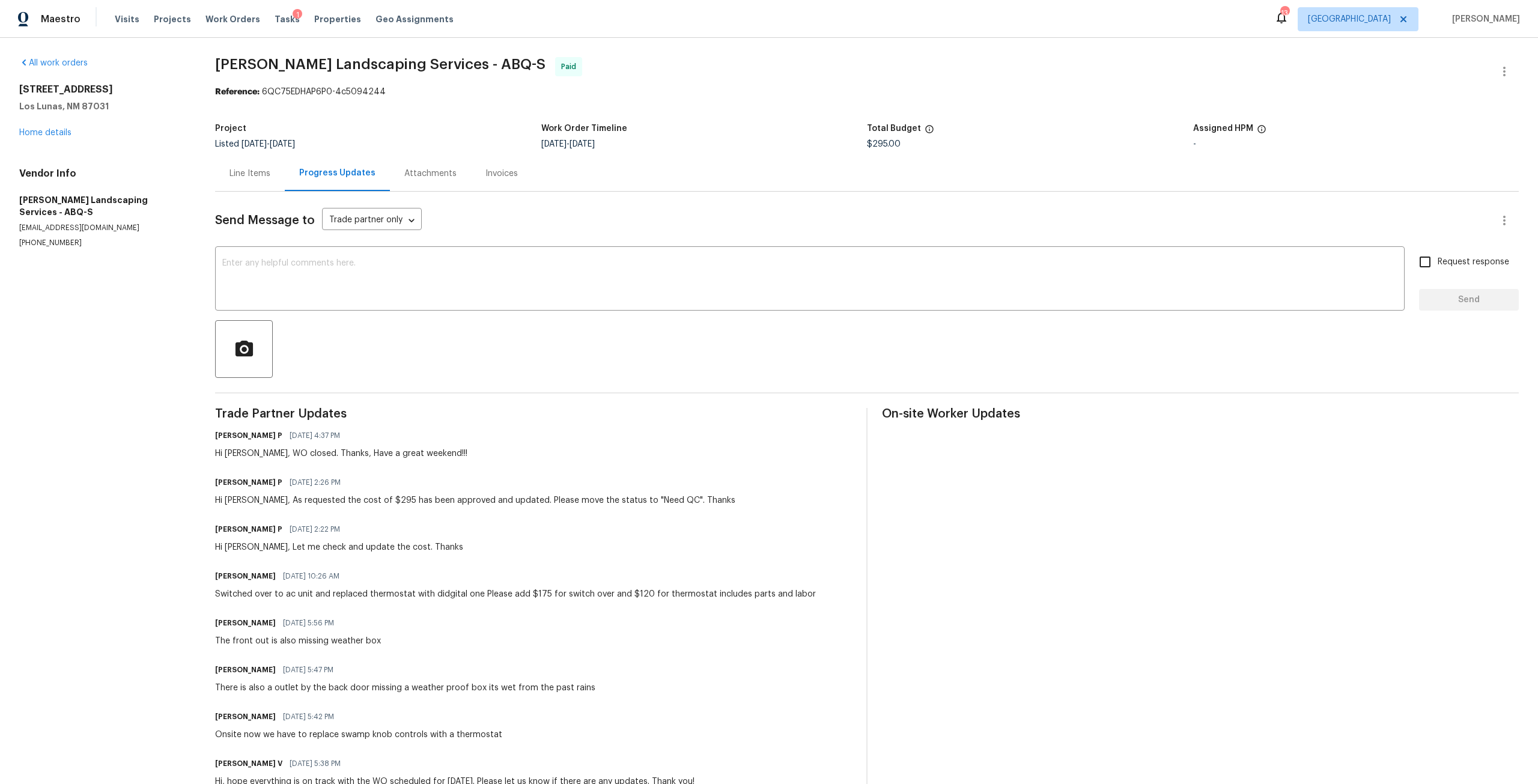
click at [252, 172] on div "Line Items" at bounding box center [250, 173] width 41 height 12
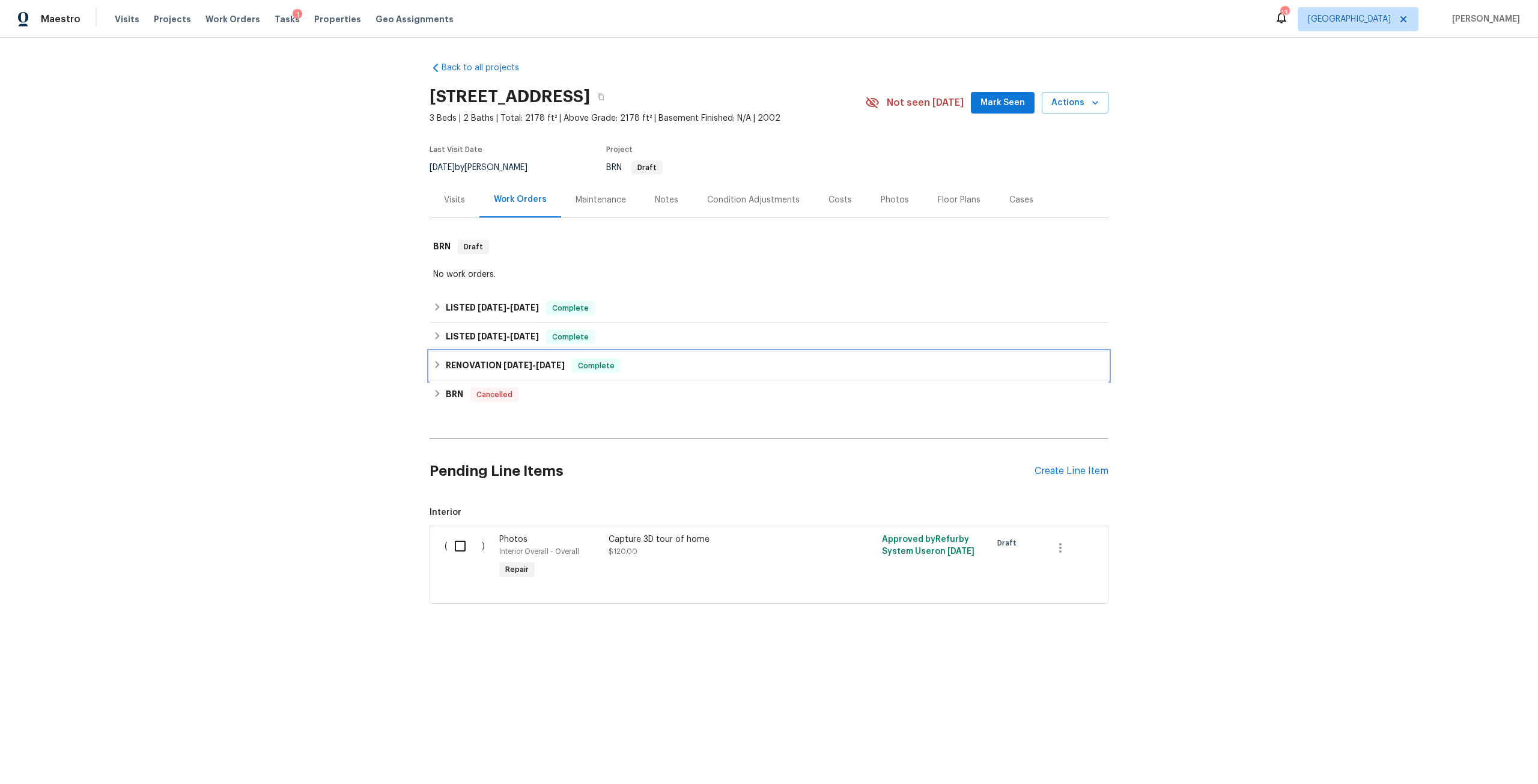
click at [545, 363] on span "[DATE]" at bounding box center [550, 365] width 29 height 9
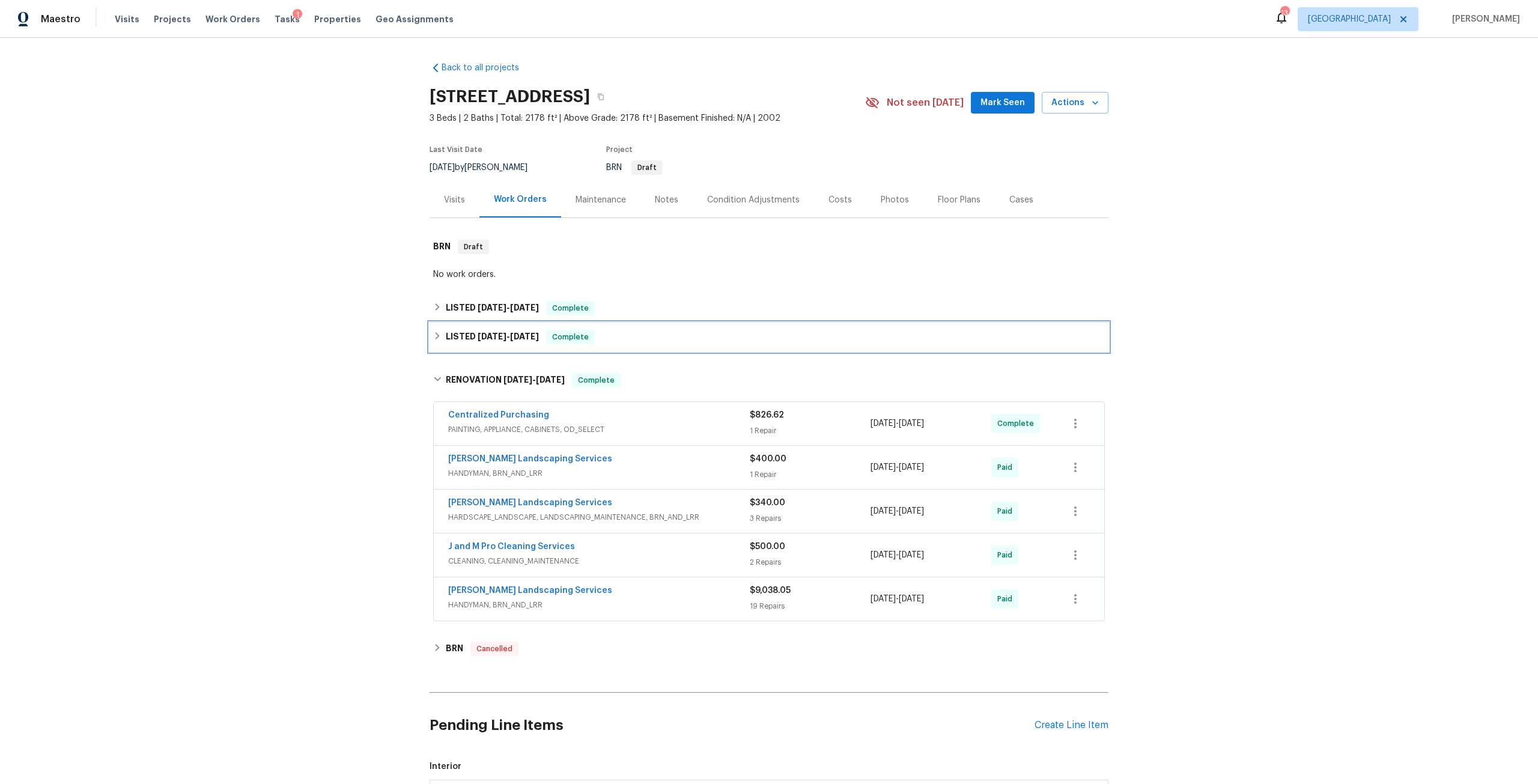
click at [500, 338] on span "[DATE]" at bounding box center [492, 336] width 29 height 9
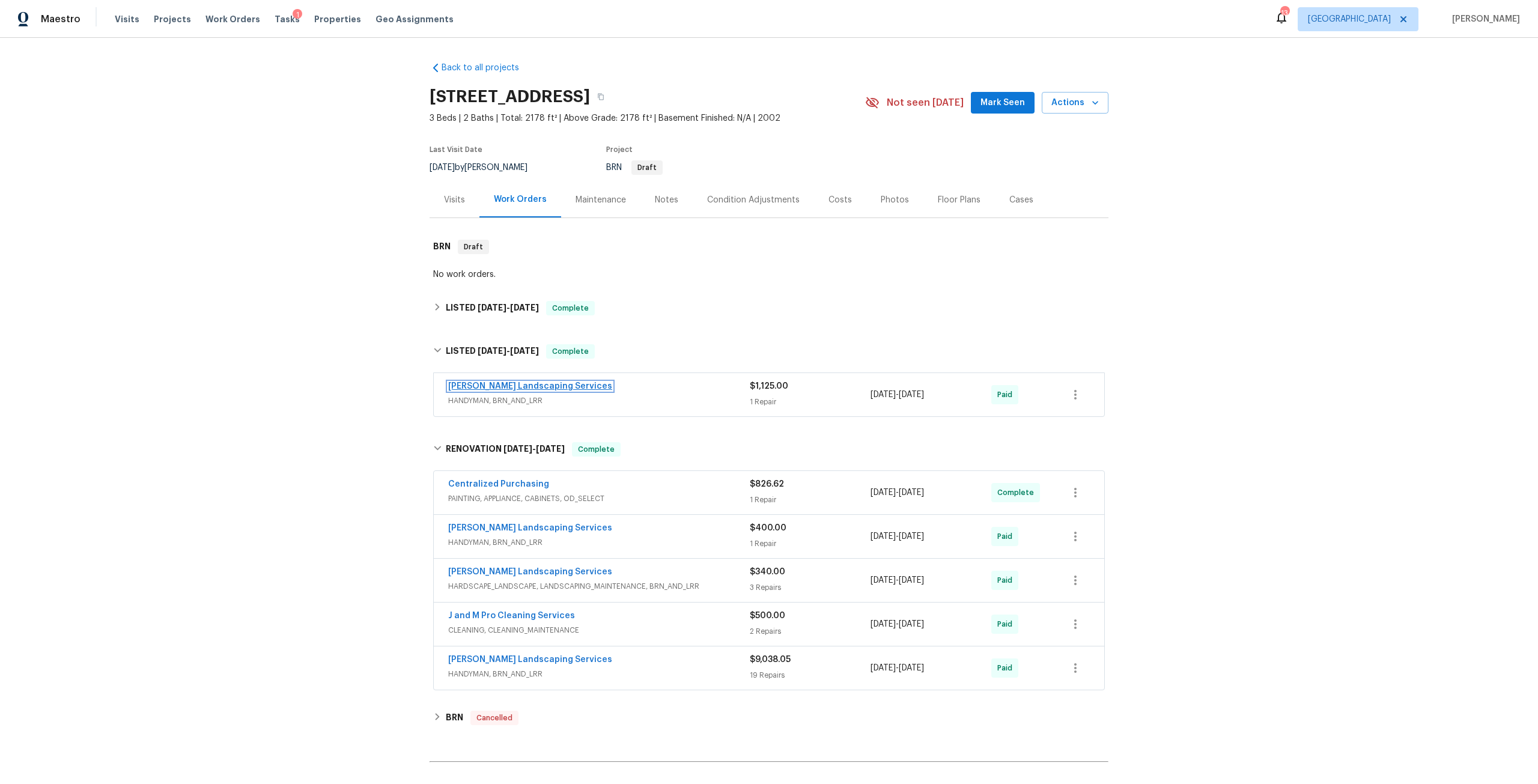
click at [568, 383] on link "[PERSON_NAME] Landscaping Services" at bounding box center [529, 386] width 164 height 9
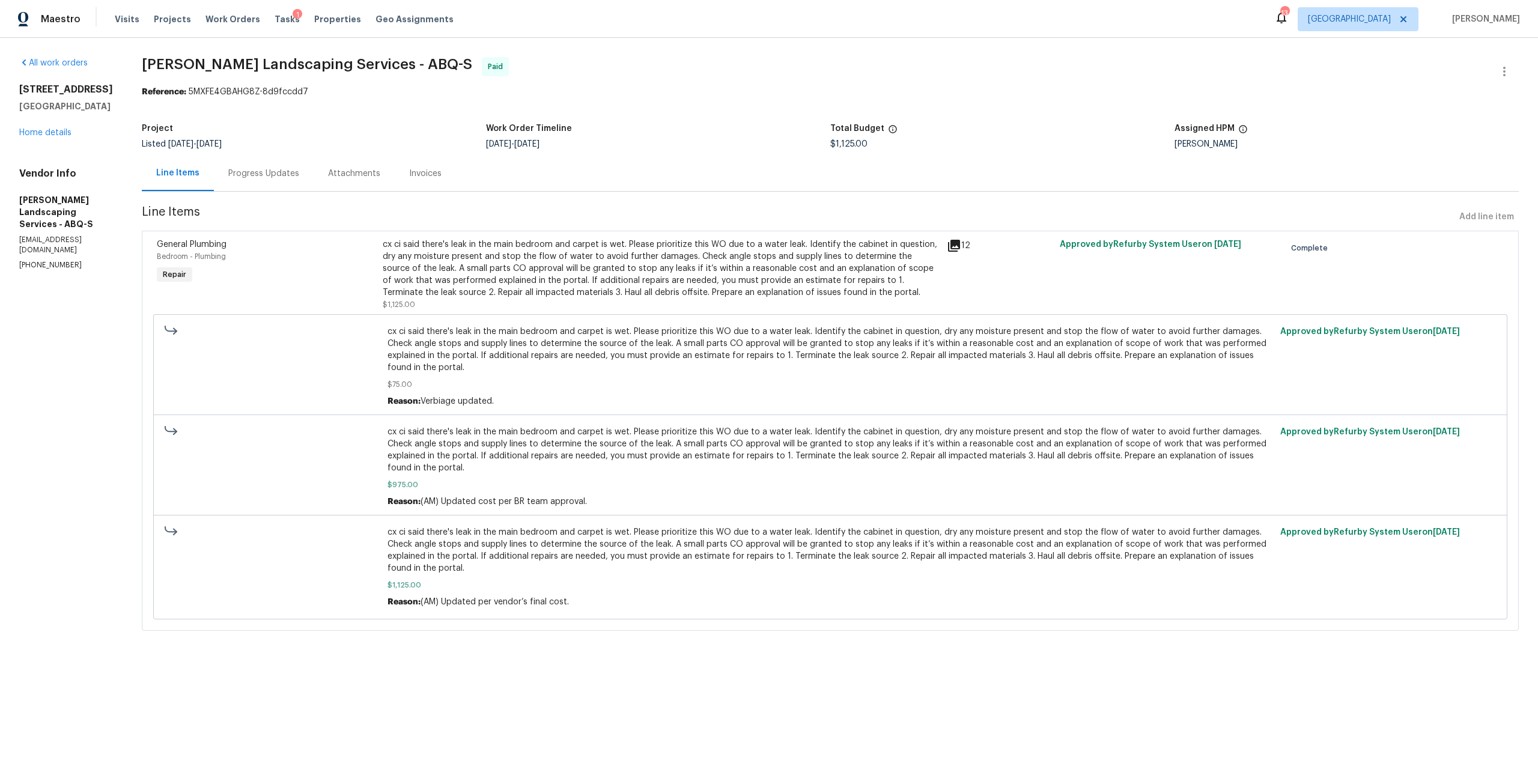
click at [268, 188] on div "Progress Updates" at bounding box center [263, 173] width 99 height 35
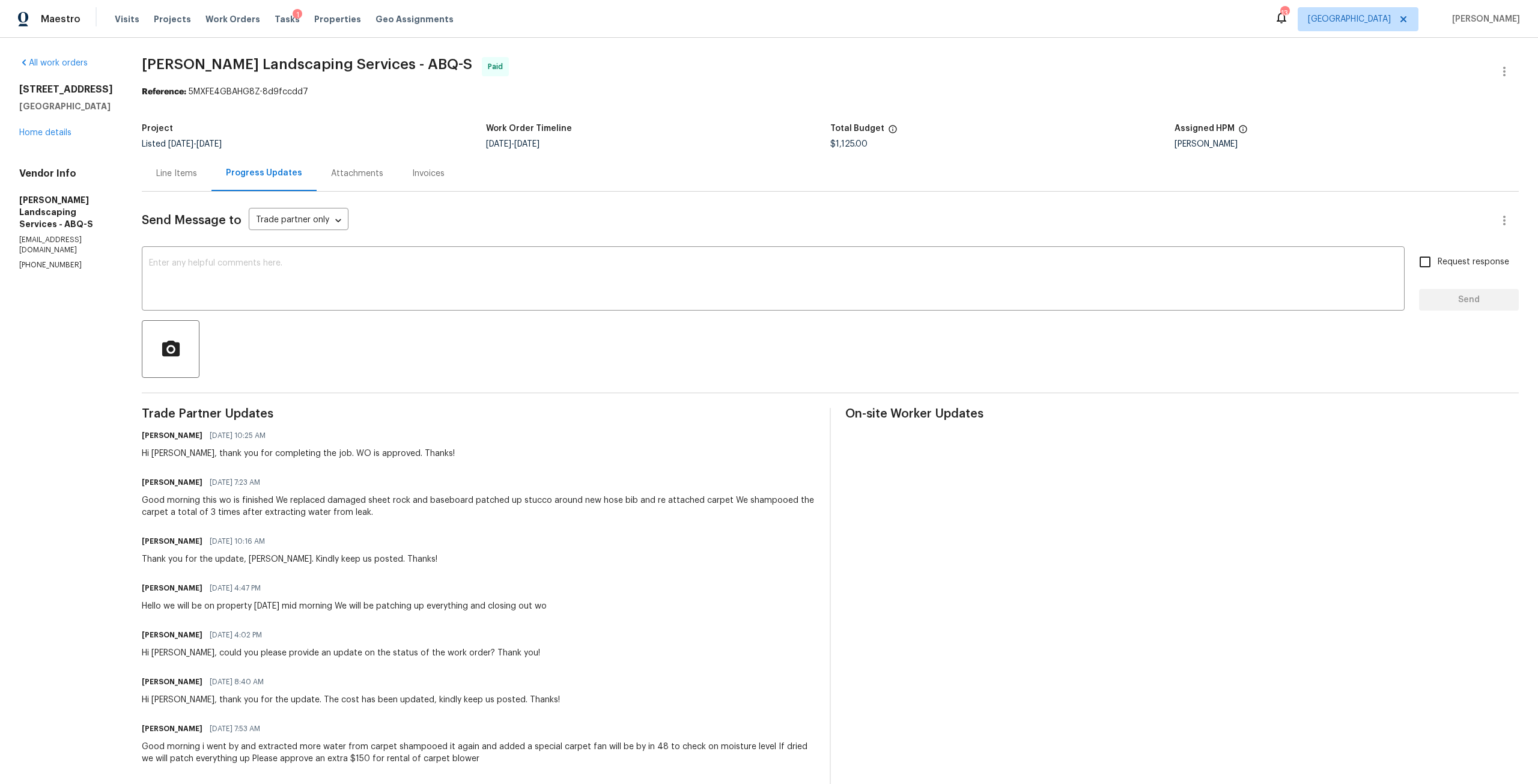
click at [60, 138] on div "[STREET_ADDRESS] Home details" at bounding box center [66, 111] width 94 height 55
click at [60, 134] on link "Home details" at bounding box center [45, 133] width 53 height 9
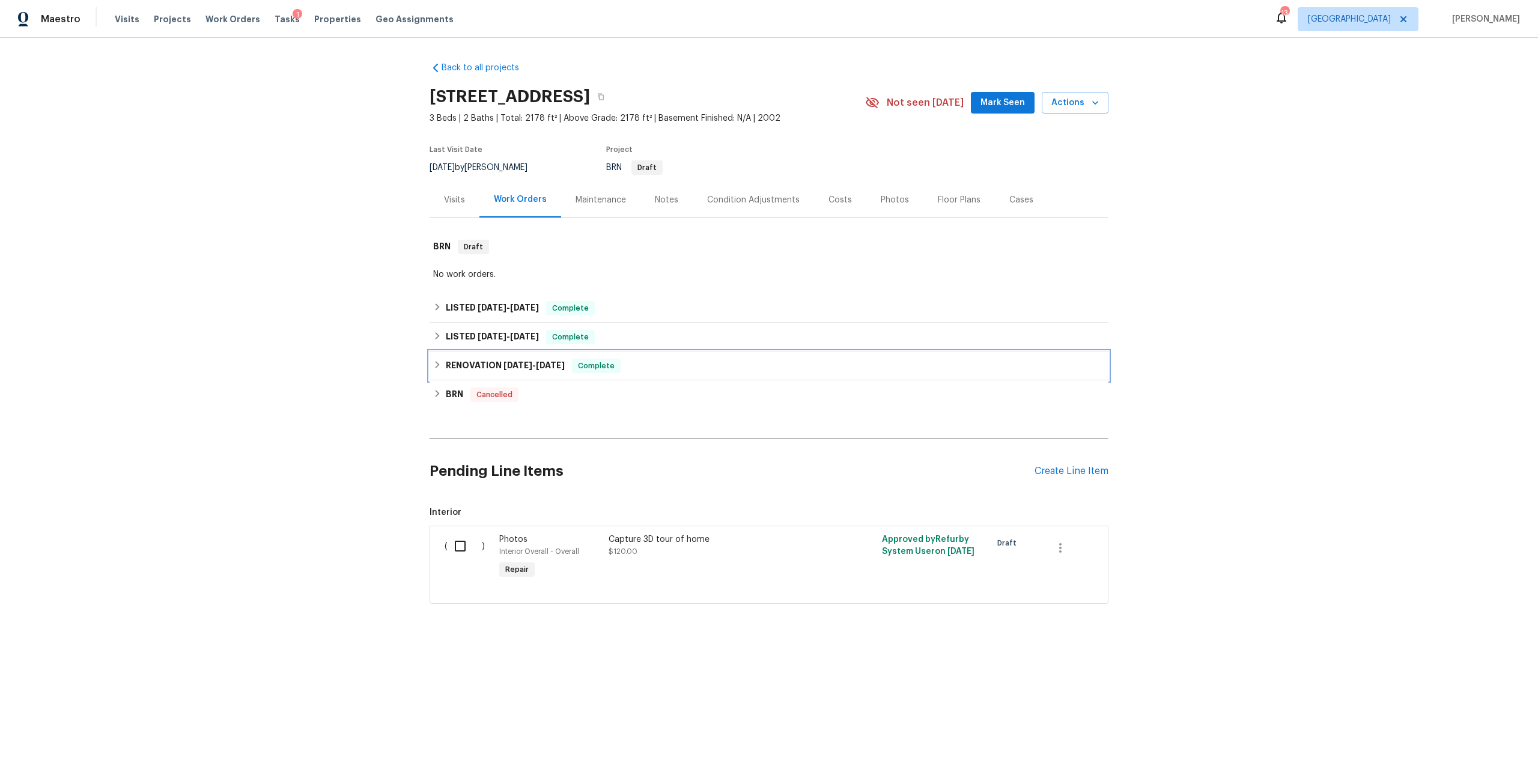
click at [542, 378] on div "RENOVATION [DATE] - [DATE] Complete" at bounding box center [769, 365] width 679 height 29
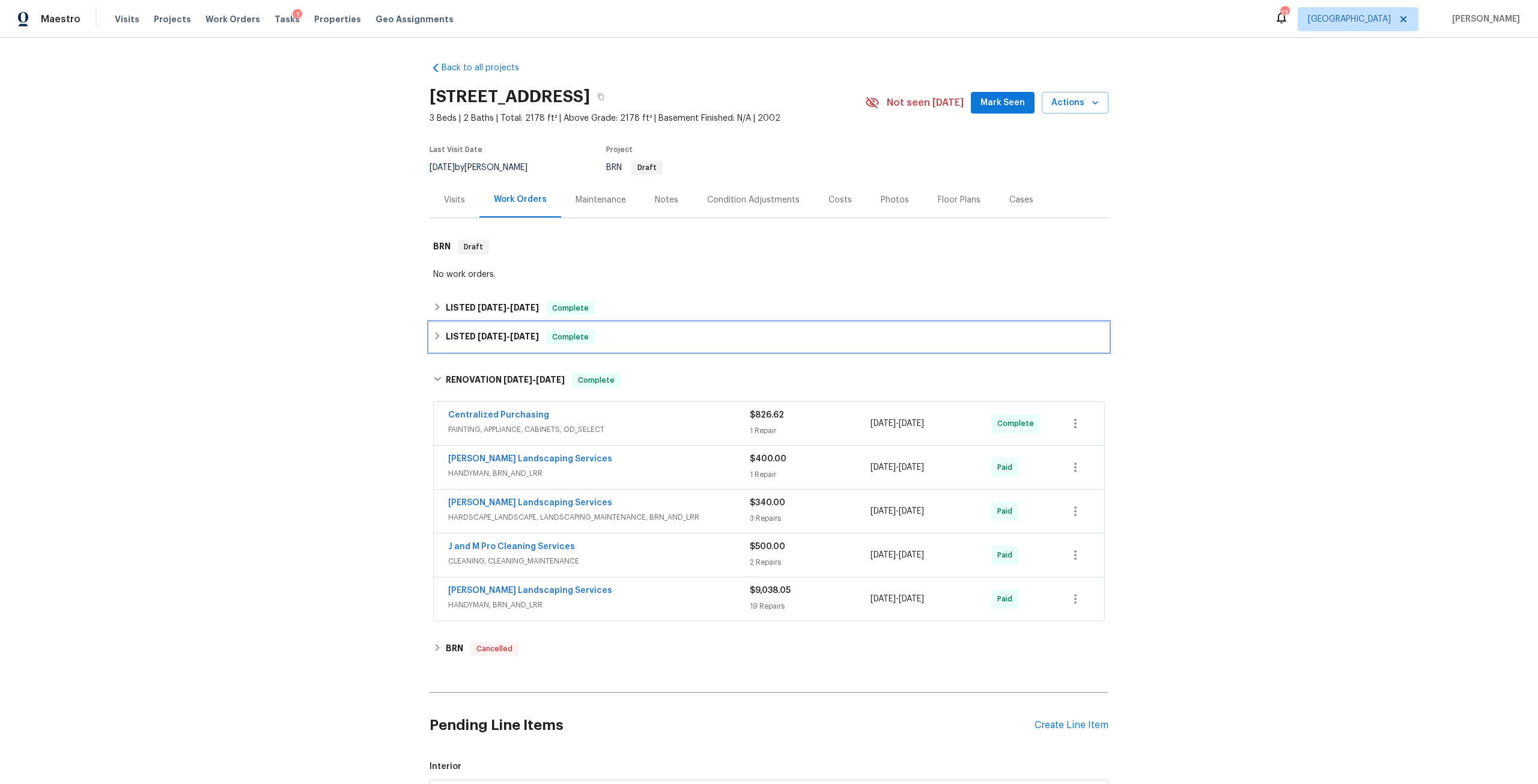
click at [508, 344] on div "LISTED [DATE] - [DATE] Complete" at bounding box center [769, 337] width 679 height 29
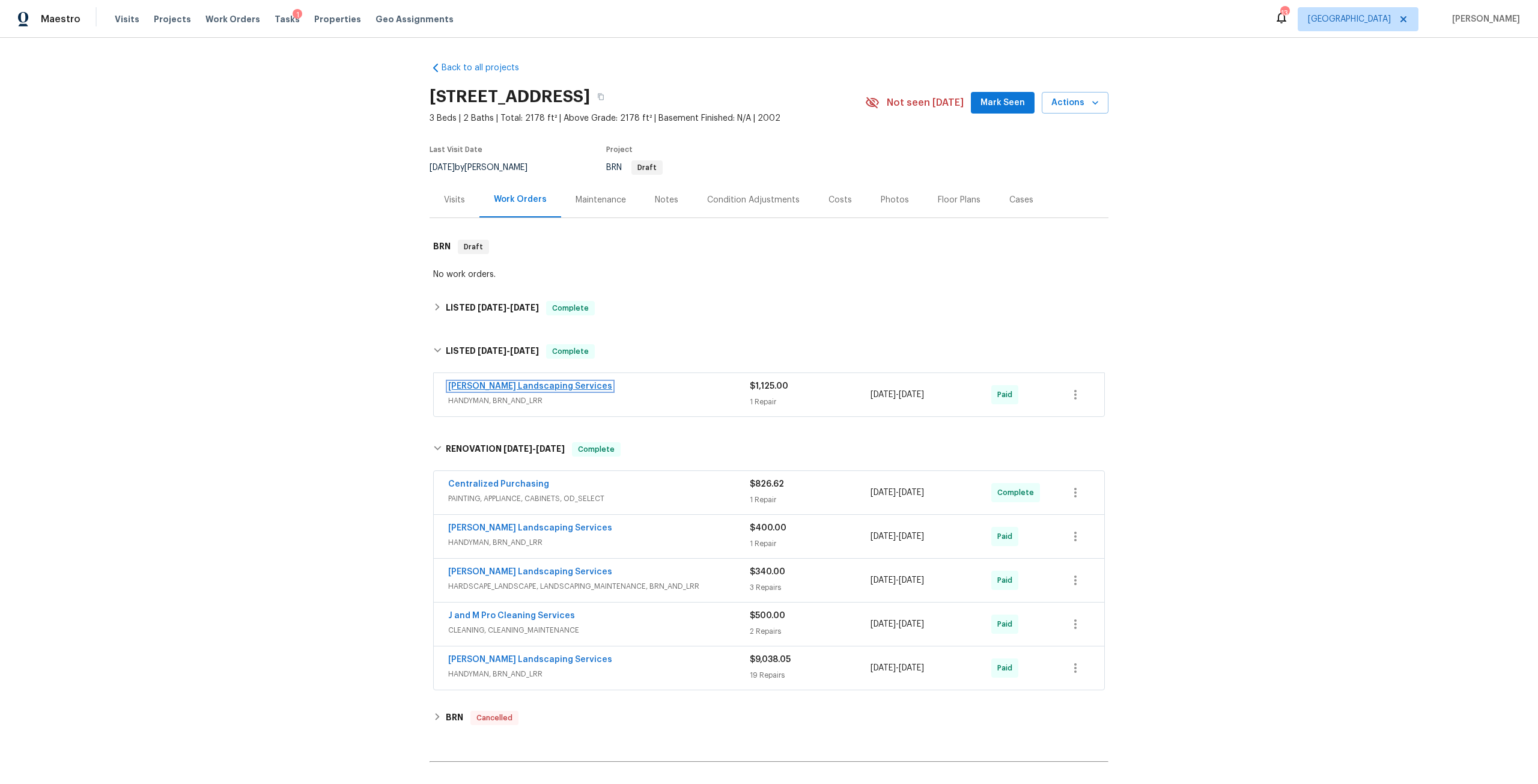
click at [560, 384] on link "[PERSON_NAME] Landscaping Services" at bounding box center [529, 386] width 164 height 9
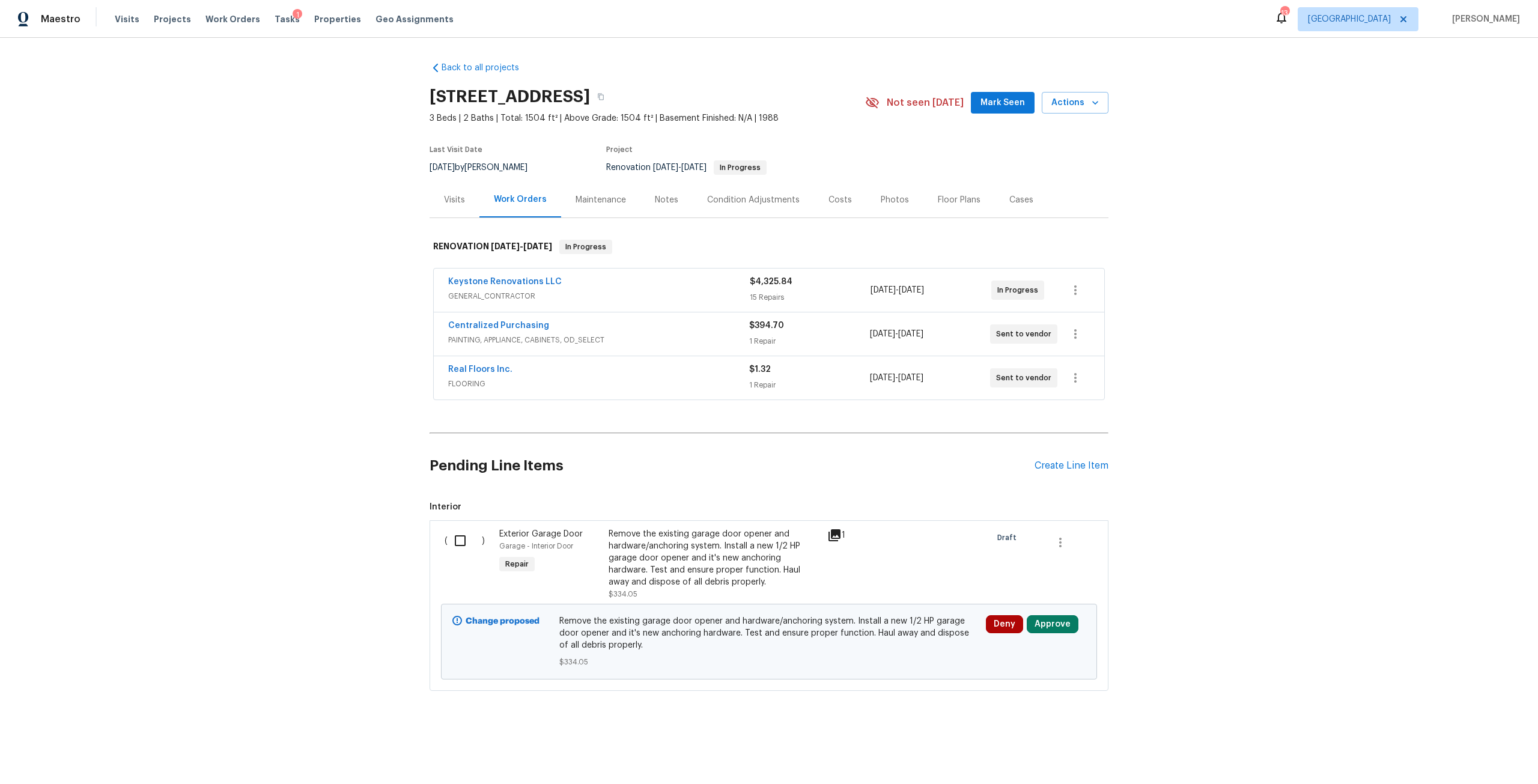
click at [457, 196] on div "Visits" at bounding box center [454, 199] width 21 height 12
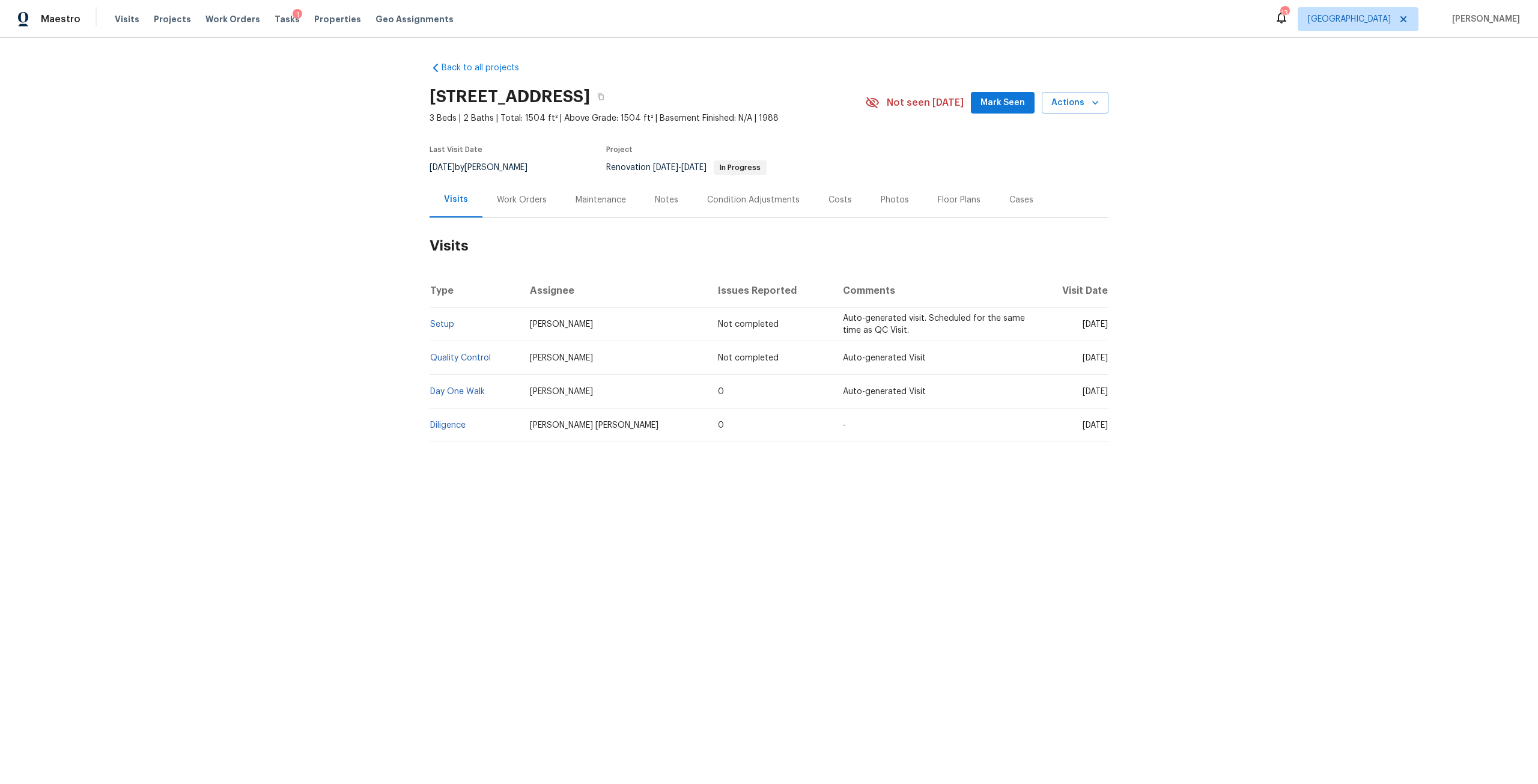
click at [501, 204] on div "Work Orders" at bounding box center [522, 199] width 50 height 12
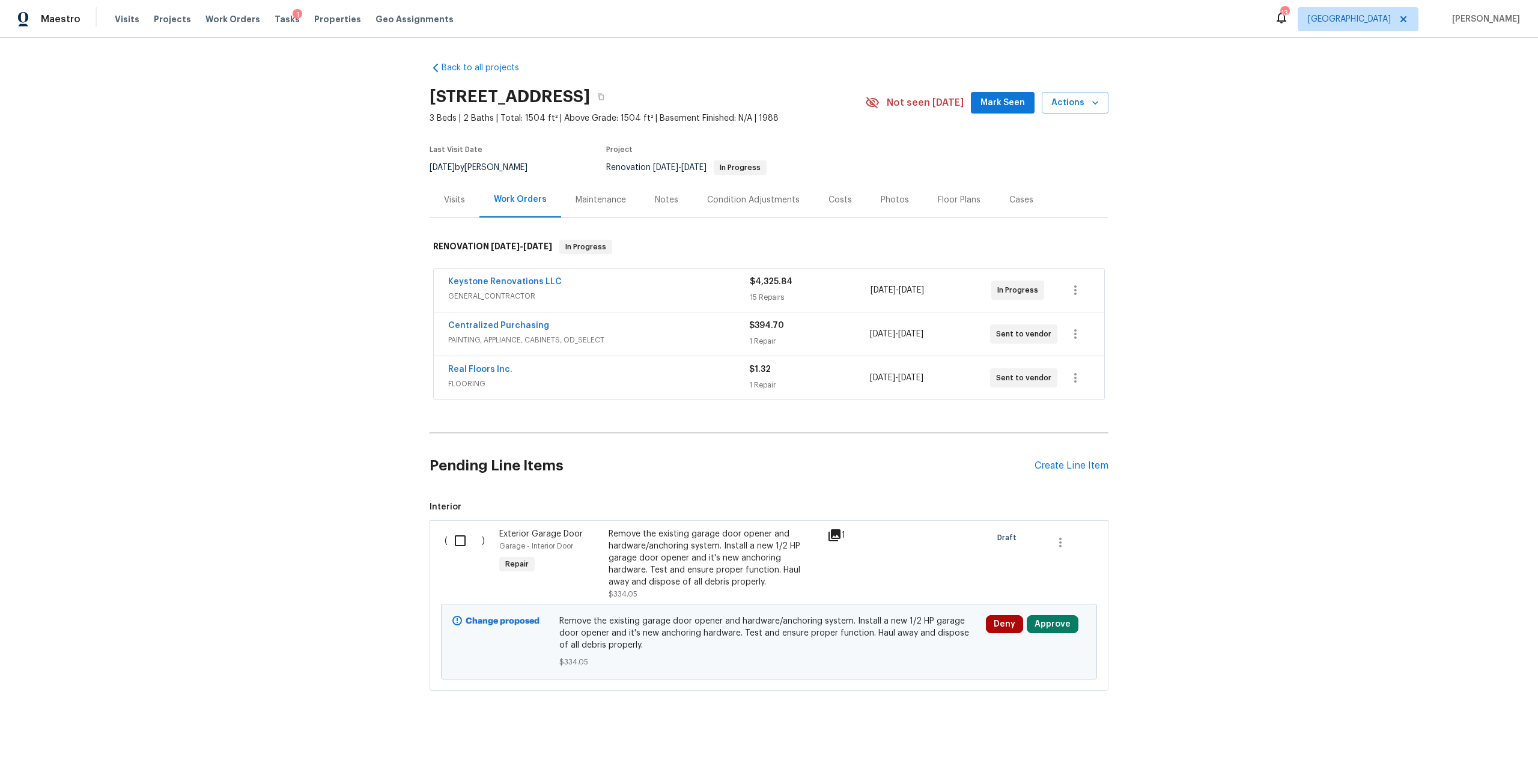
click at [835, 199] on div "Costs" at bounding box center [840, 199] width 23 height 12
click at [1055, 612] on div "Deny Approve" at bounding box center [1036, 641] width 107 height 60
click at [1052, 617] on button "Approve" at bounding box center [1052, 624] width 52 height 18
click at [1015, 580] on span "Approve" at bounding box center [1013, 585] width 33 height 9
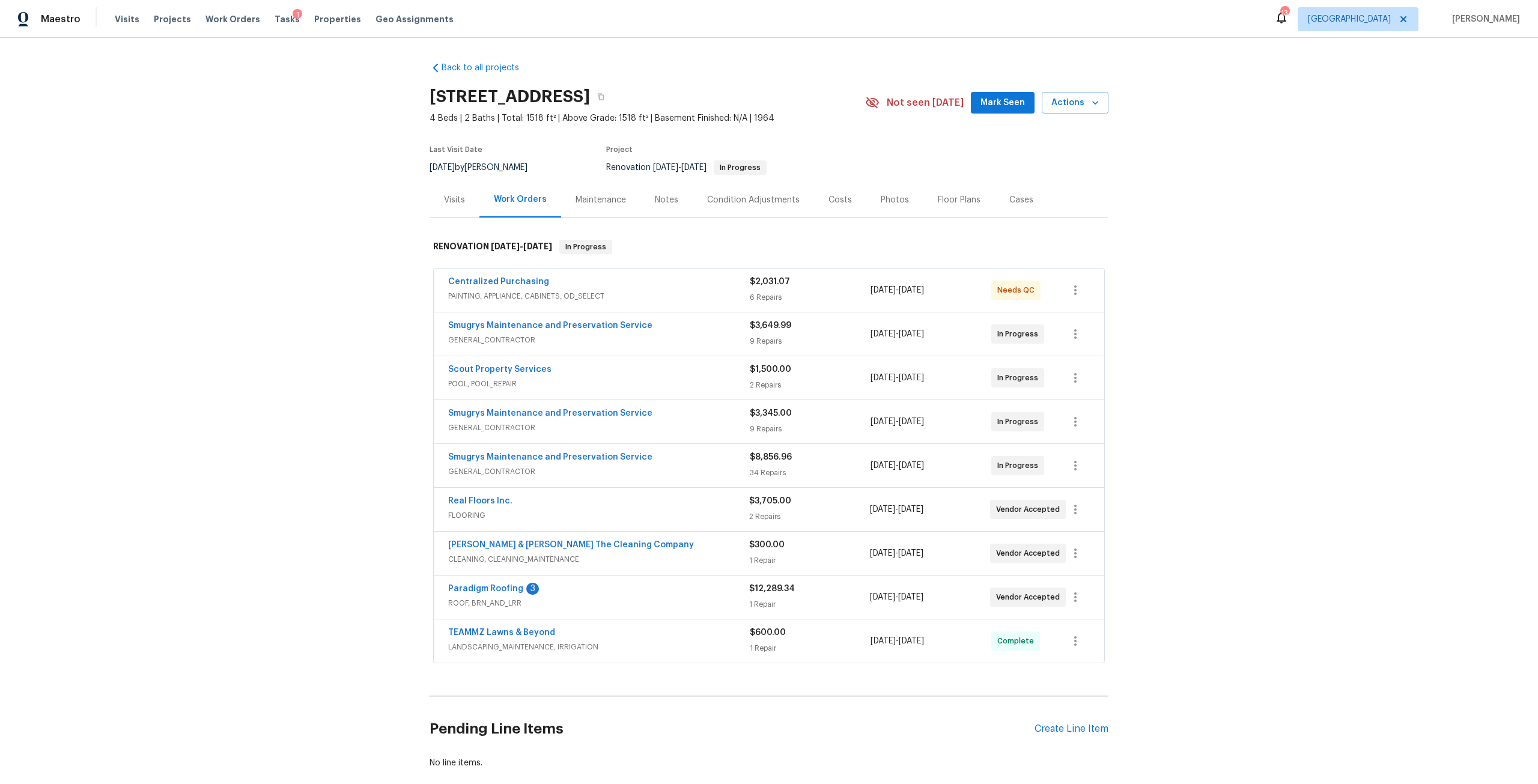
click at [832, 208] on div "Costs" at bounding box center [840, 199] width 53 height 35
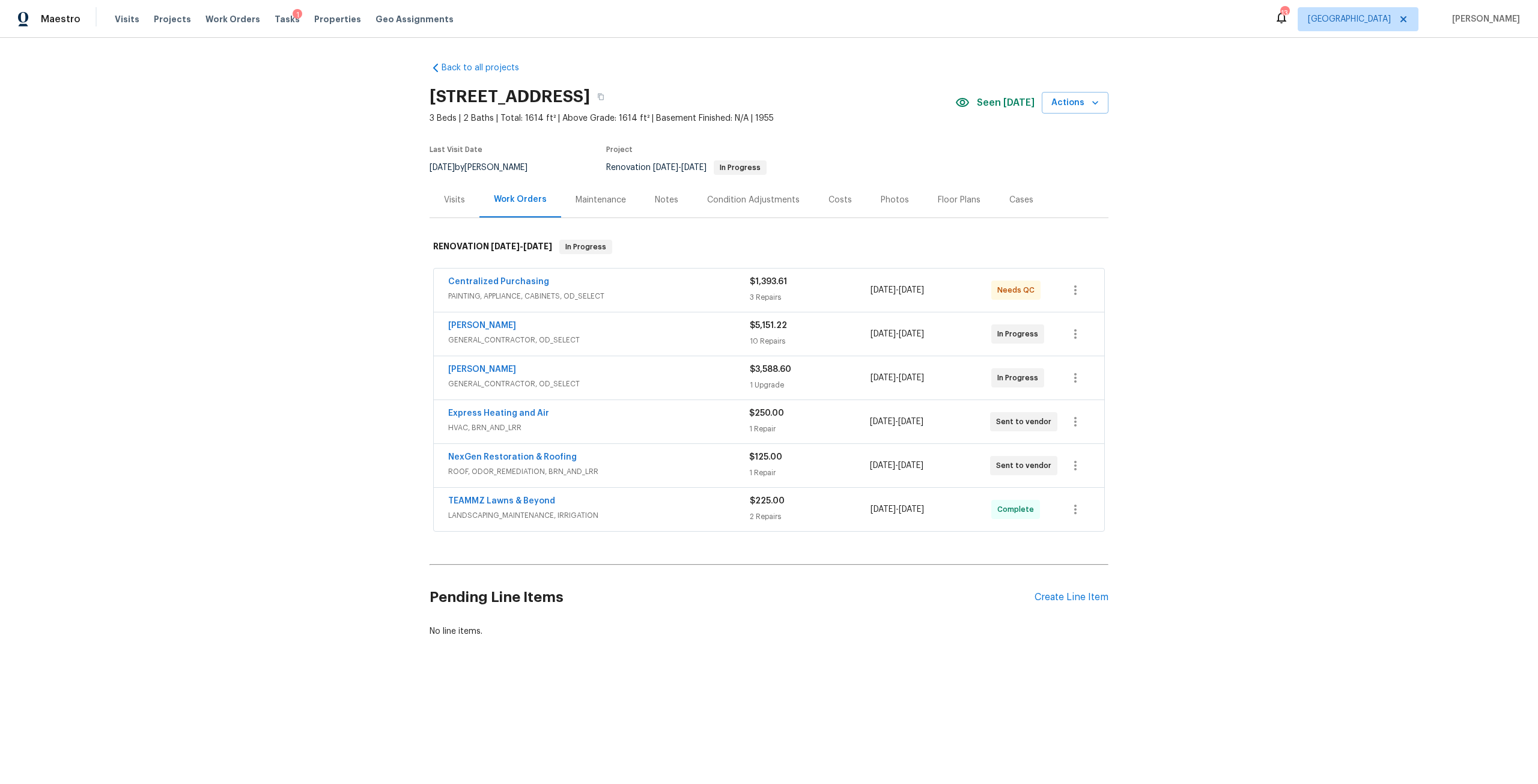
click at [825, 212] on div "Costs" at bounding box center [840, 199] width 53 height 35
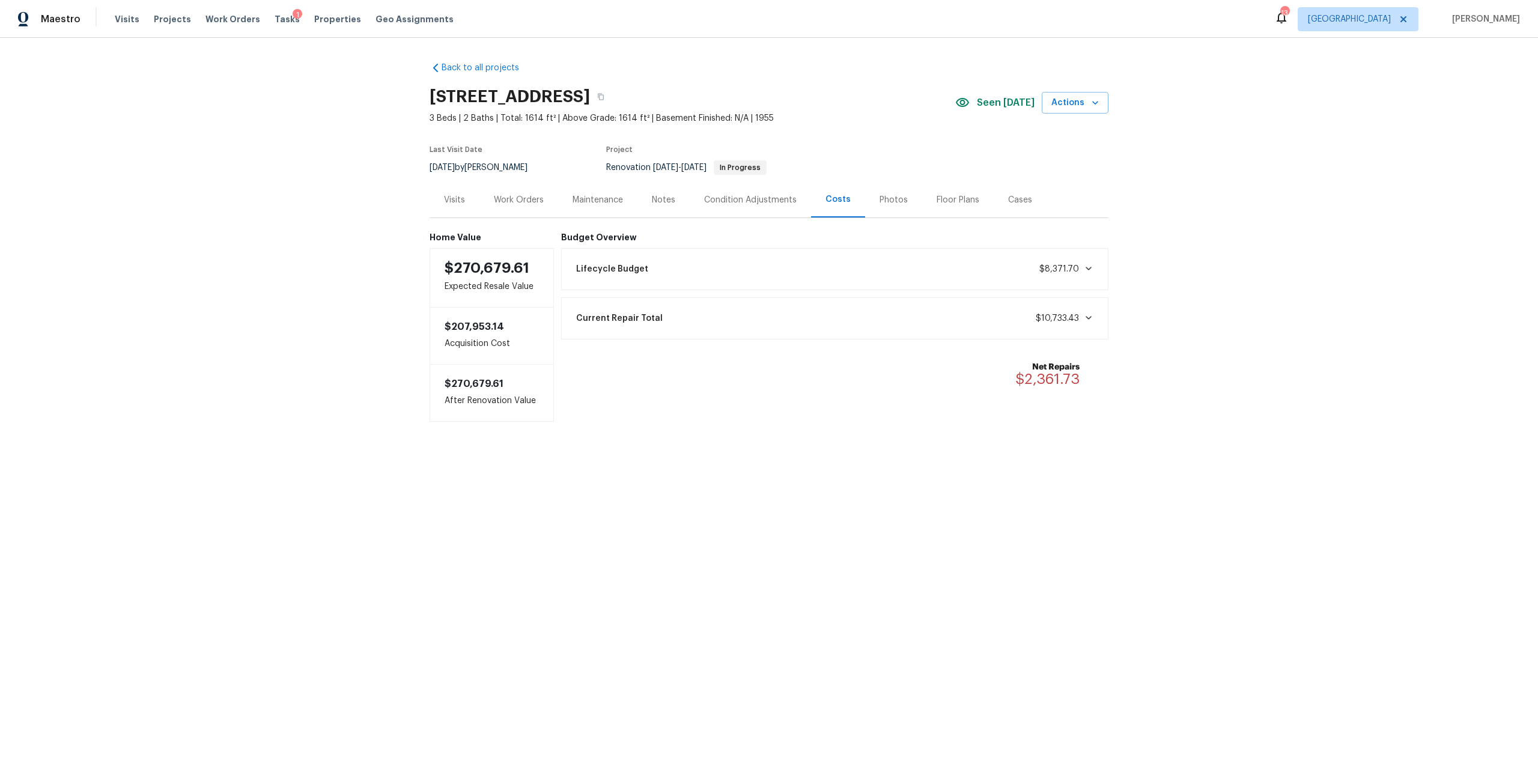
click at [494, 199] on div "Work Orders" at bounding box center [519, 199] width 50 height 12
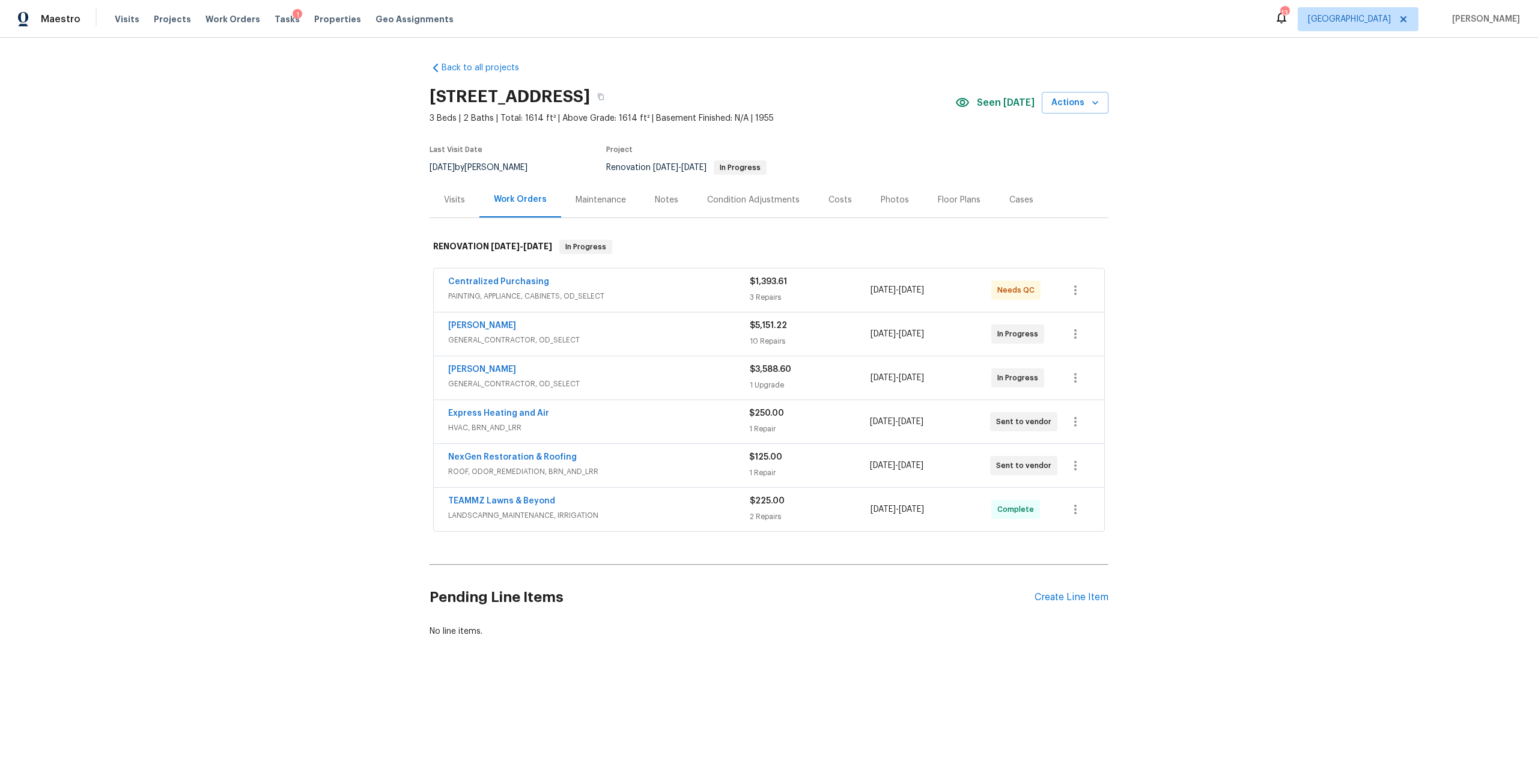
click at [881, 196] on div "Photos" at bounding box center [895, 199] width 28 height 12
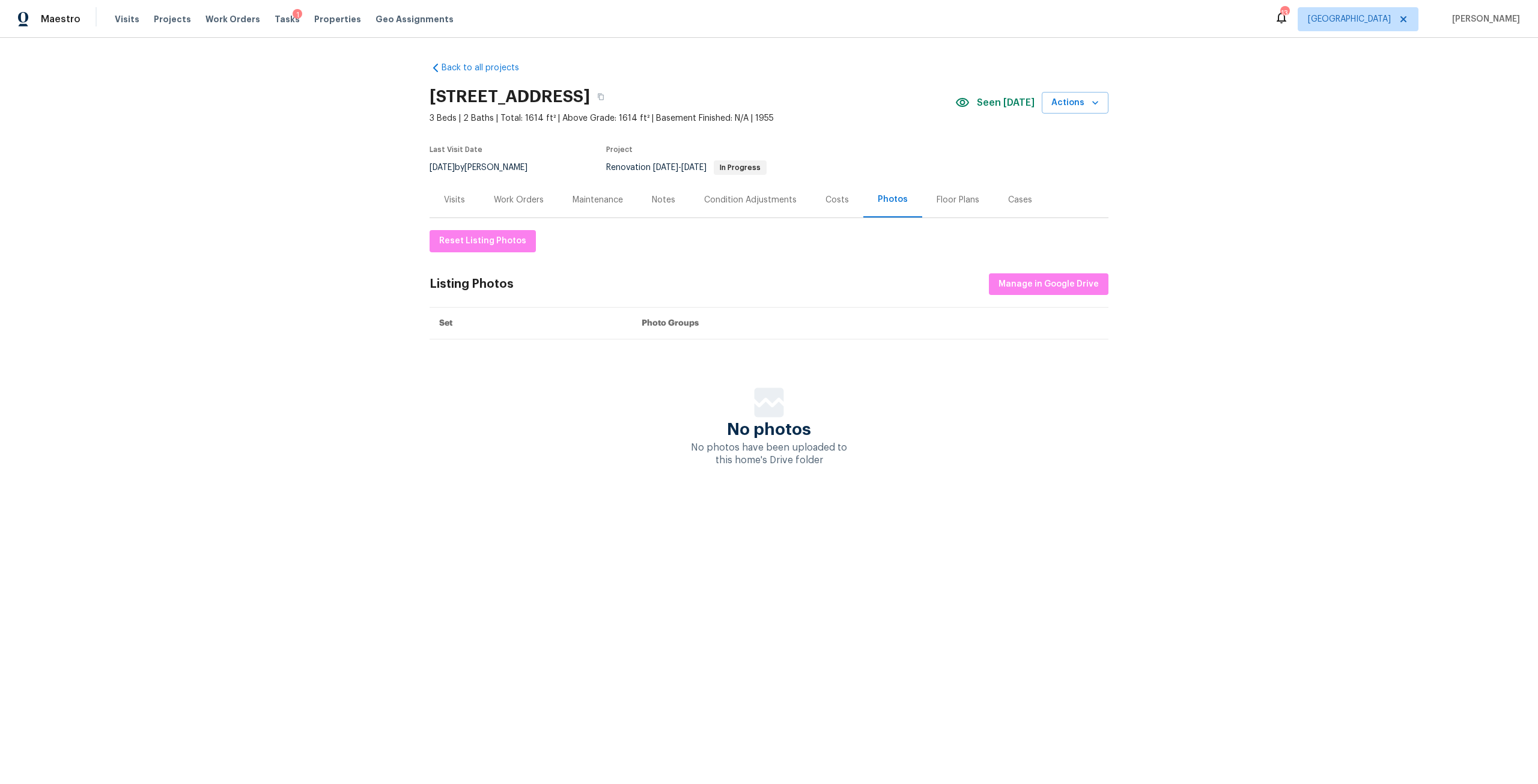
click at [823, 208] on div "Costs" at bounding box center [837, 199] width 53 height 35
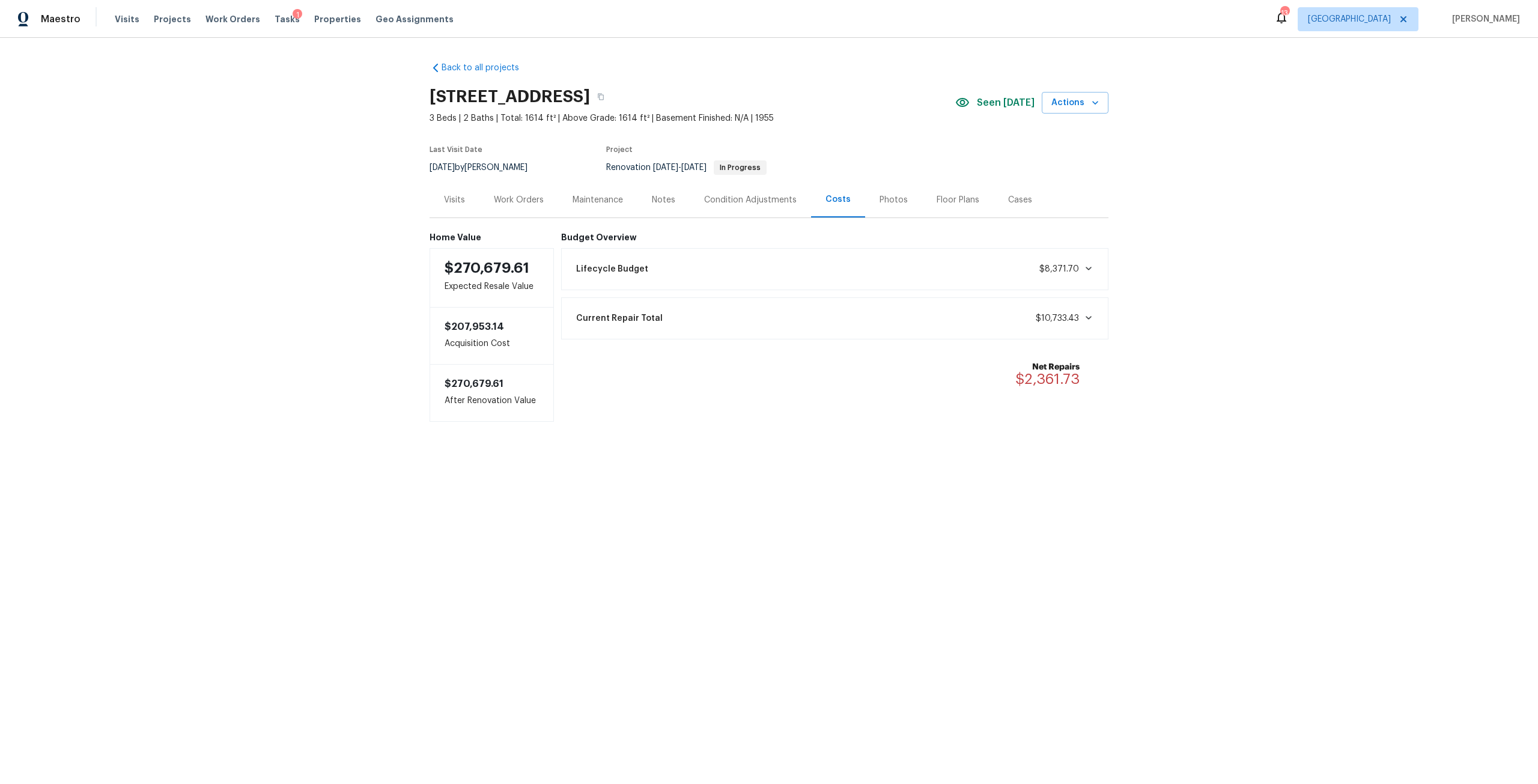
click at [1080, 309] on div "Current Repair Total $10,733.43" at bounding box center [835, 318] width 532 height 26
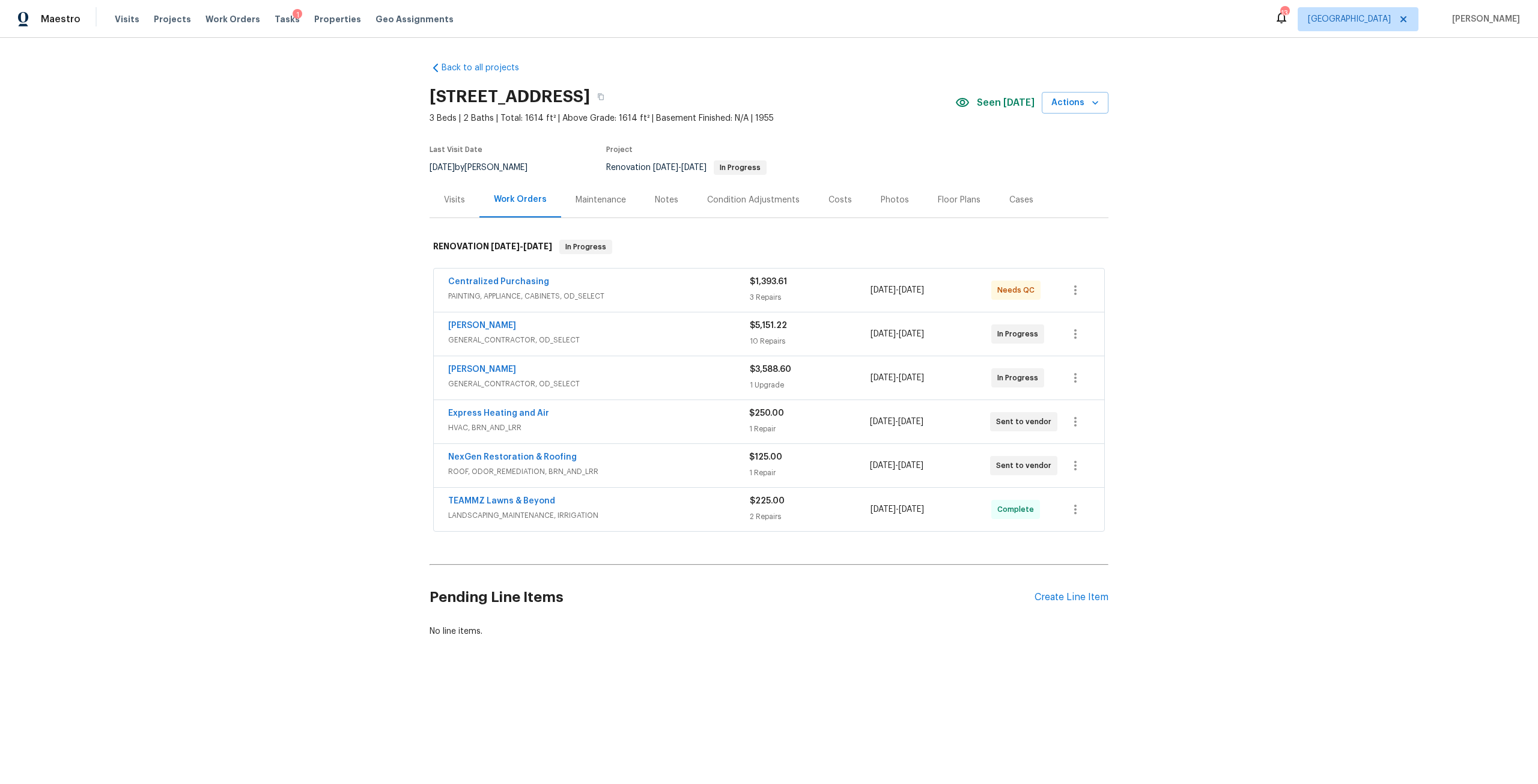
click at [835, 206] on div "Costs" at bounding box center [840, 199] width 53 height 35
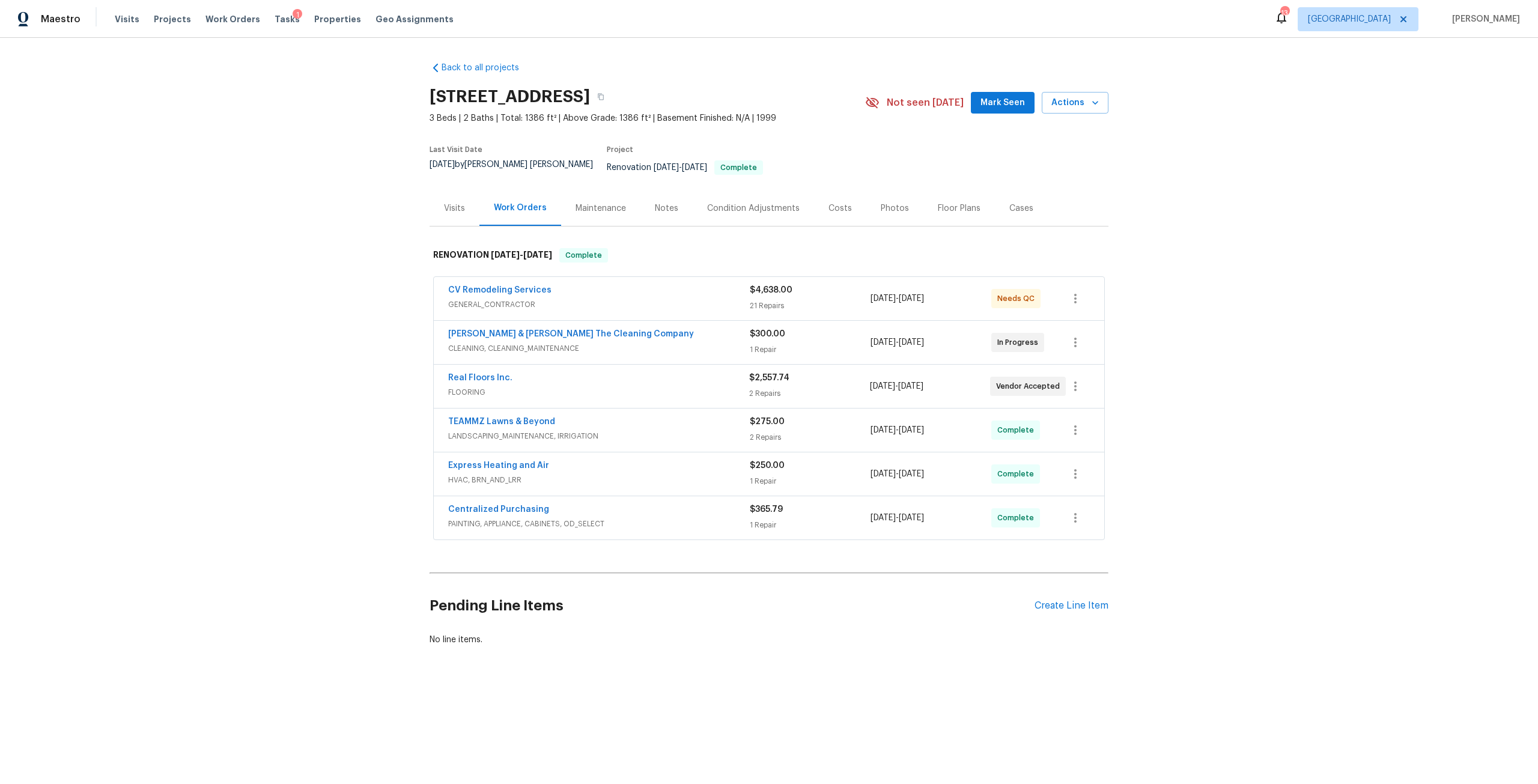
click at [836, 202] on div "Costs" at bounding box center [840, 208] width 23 height 12
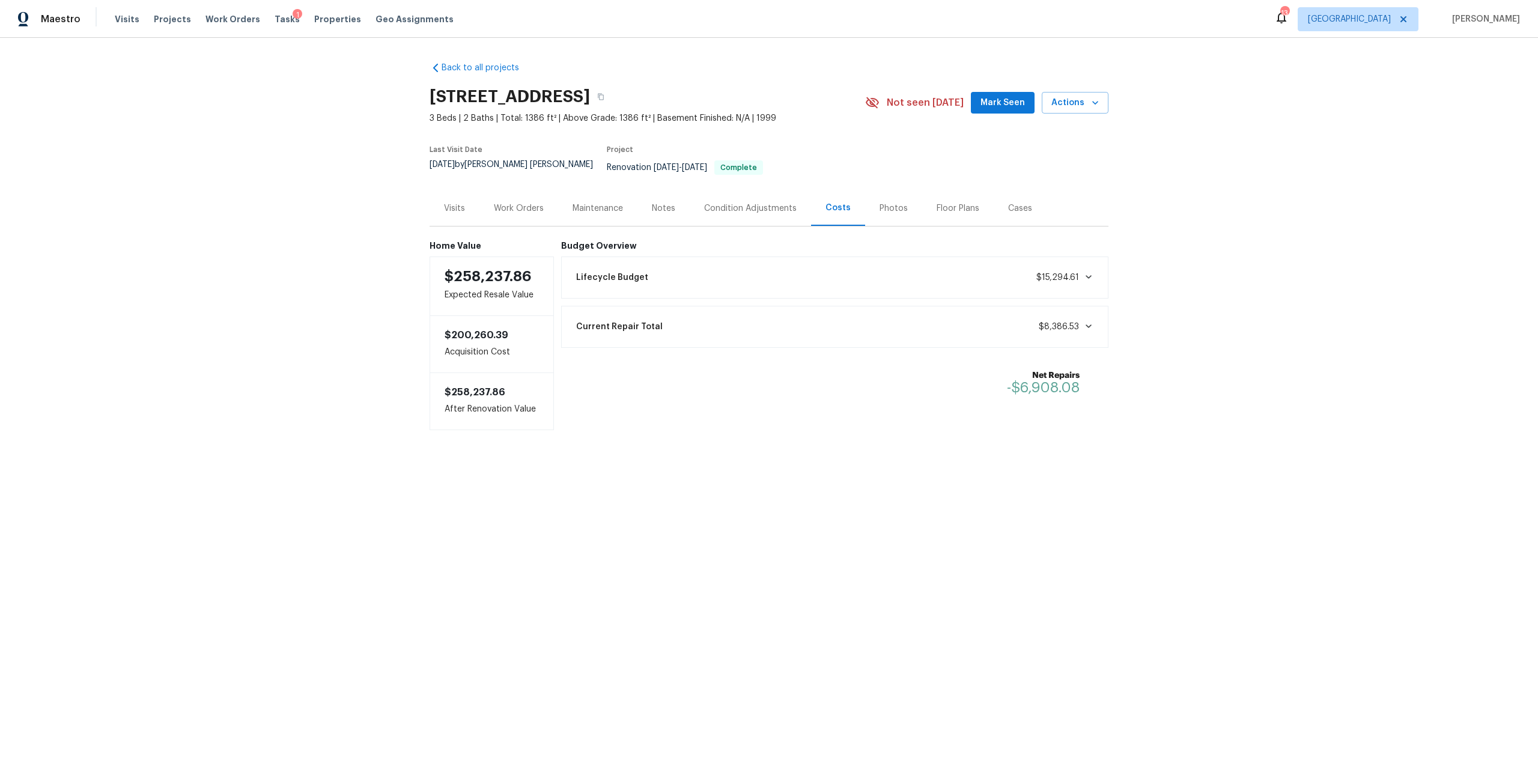
click at [545, 194] on div "Work Orders" at bounding box center [518, 208] width 79 height 35
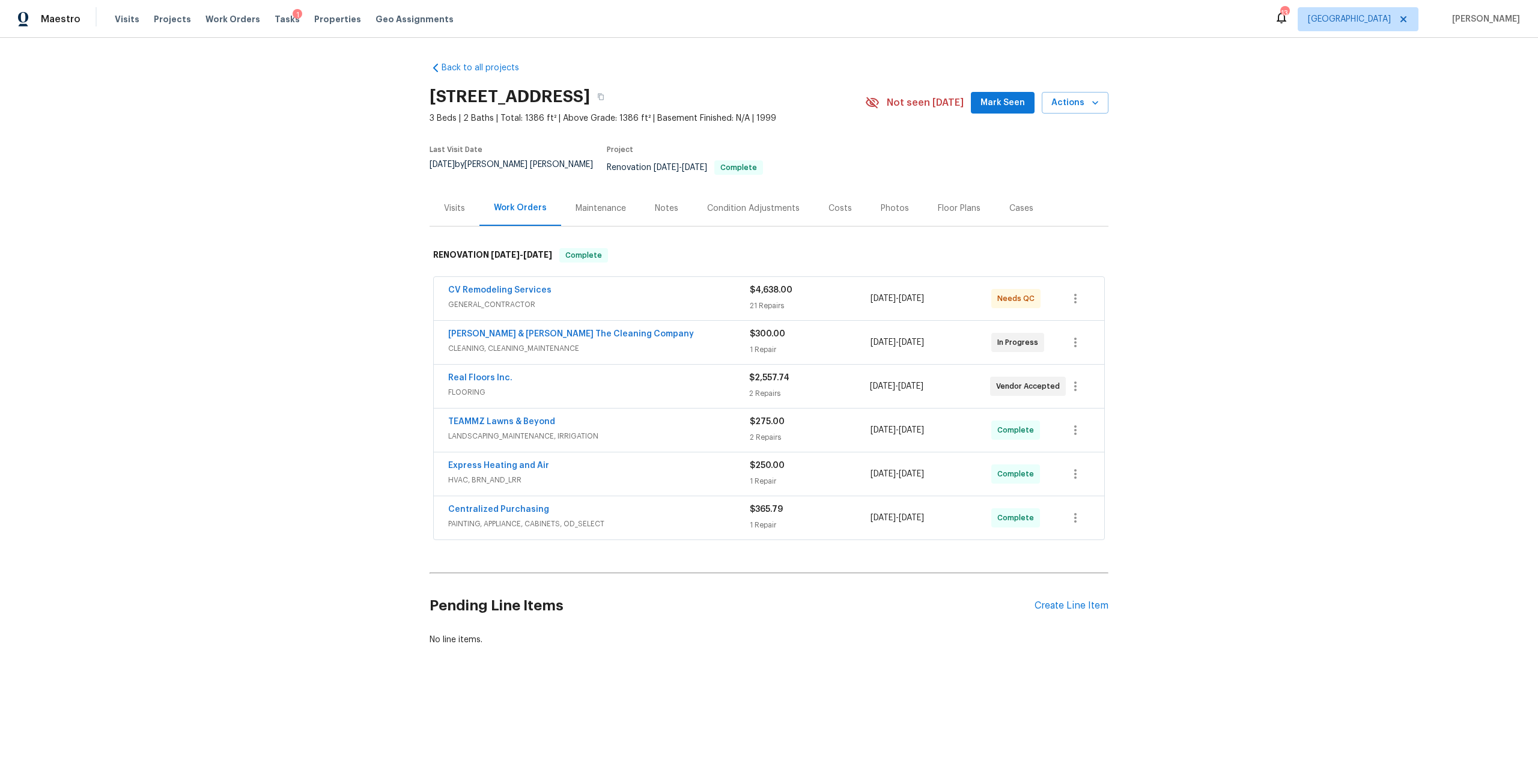
click at [828, 202] on div "Costs" at bounding box center [840, 208] width 23 height 12
